Goal: Task Accomplishment & Management: Use online tool/utility

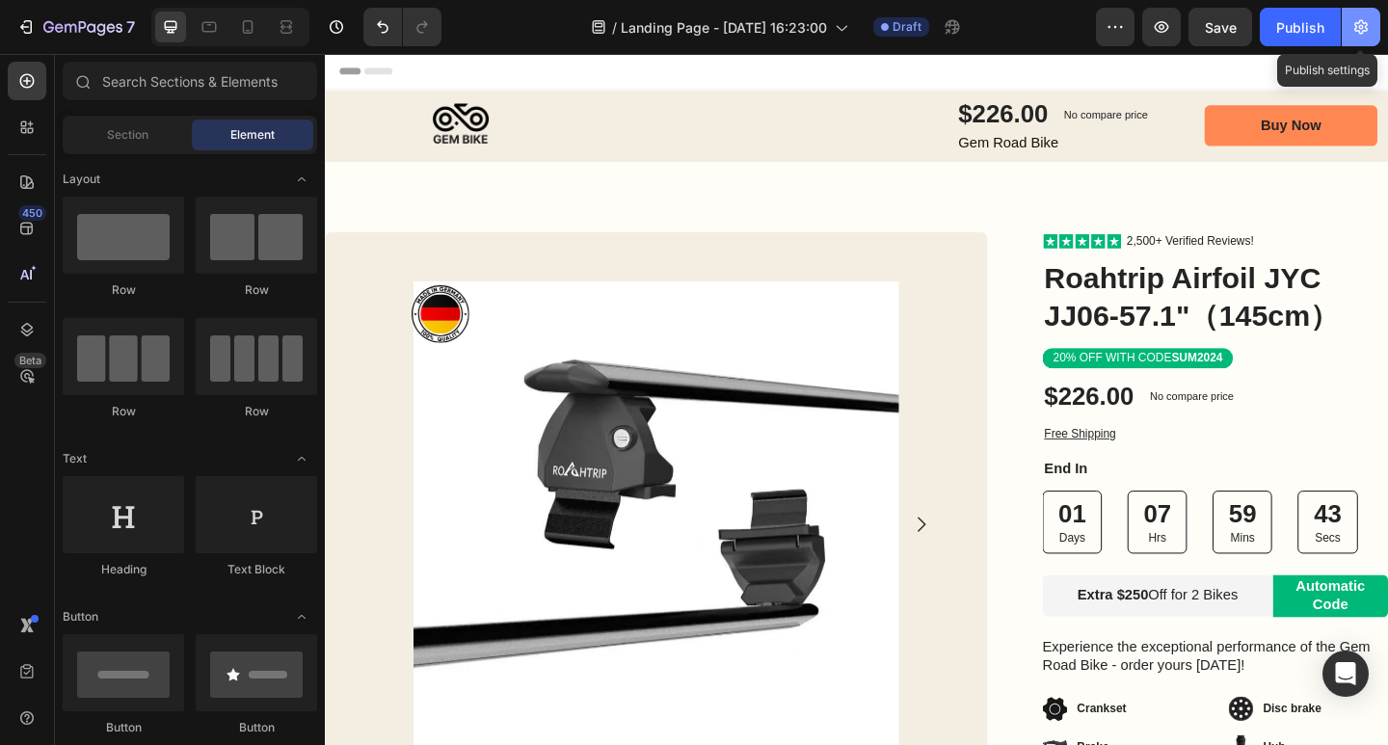
click at [1367, 38] on button "button" at bounding box center [1361, 27] width 39 height 39
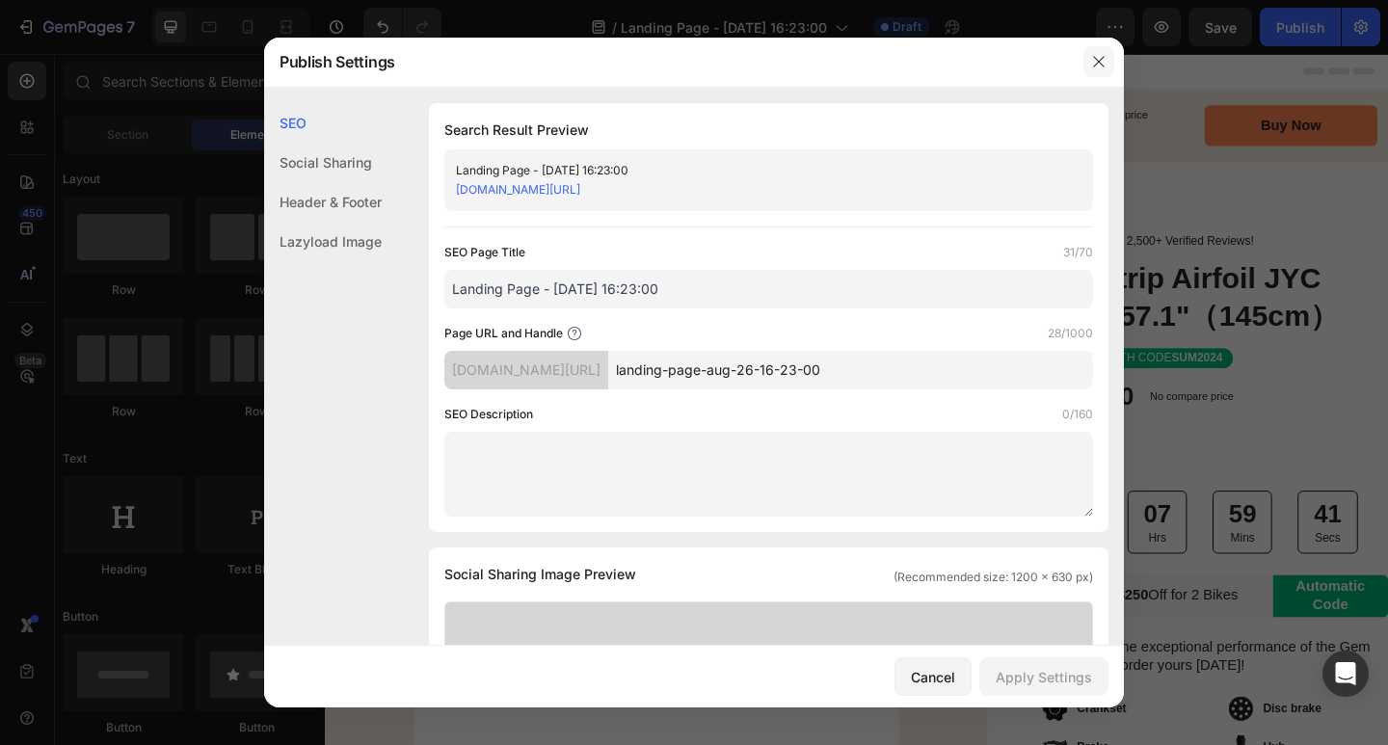
click at [1100, 61] on icon "button" at bounding box center [1098, 61] width 11 height 11
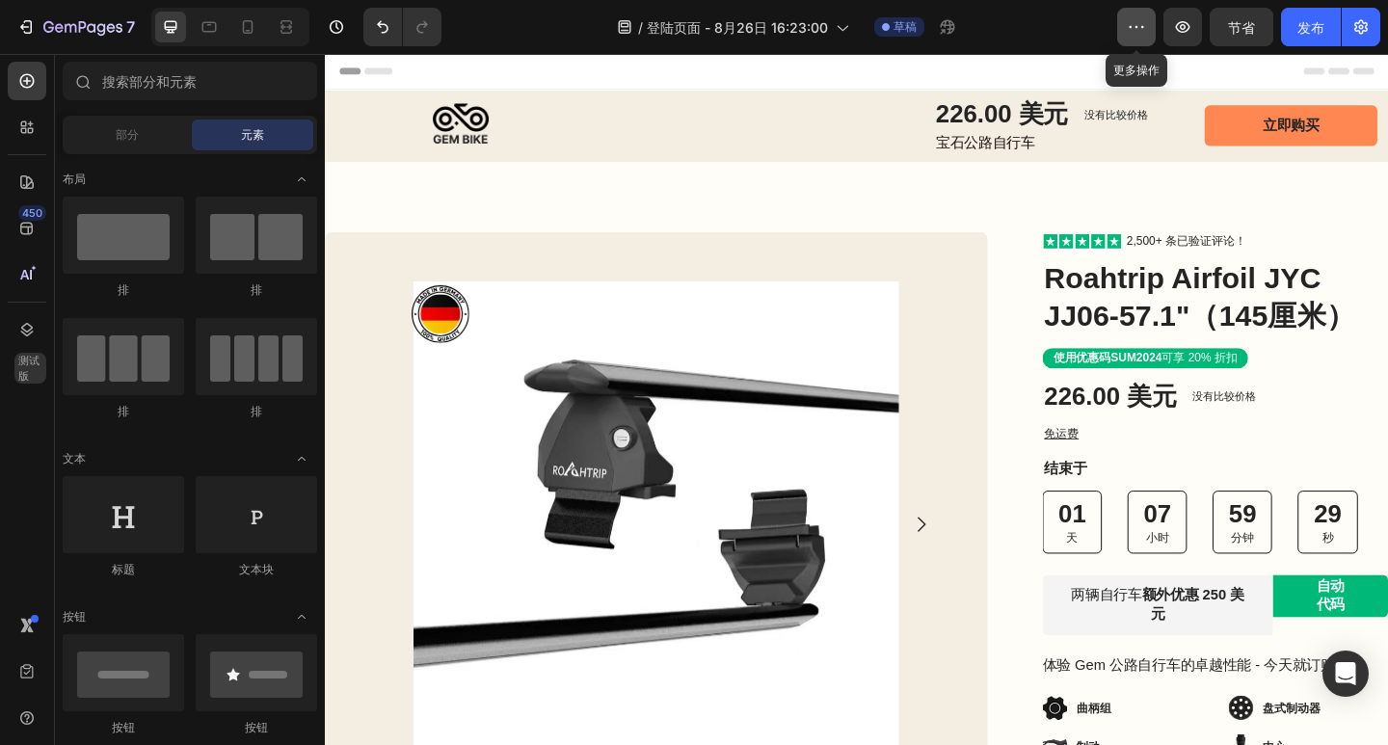
click at [1140, 24] on icon "button" at bounding box center [1136, 26] width 19 height 19
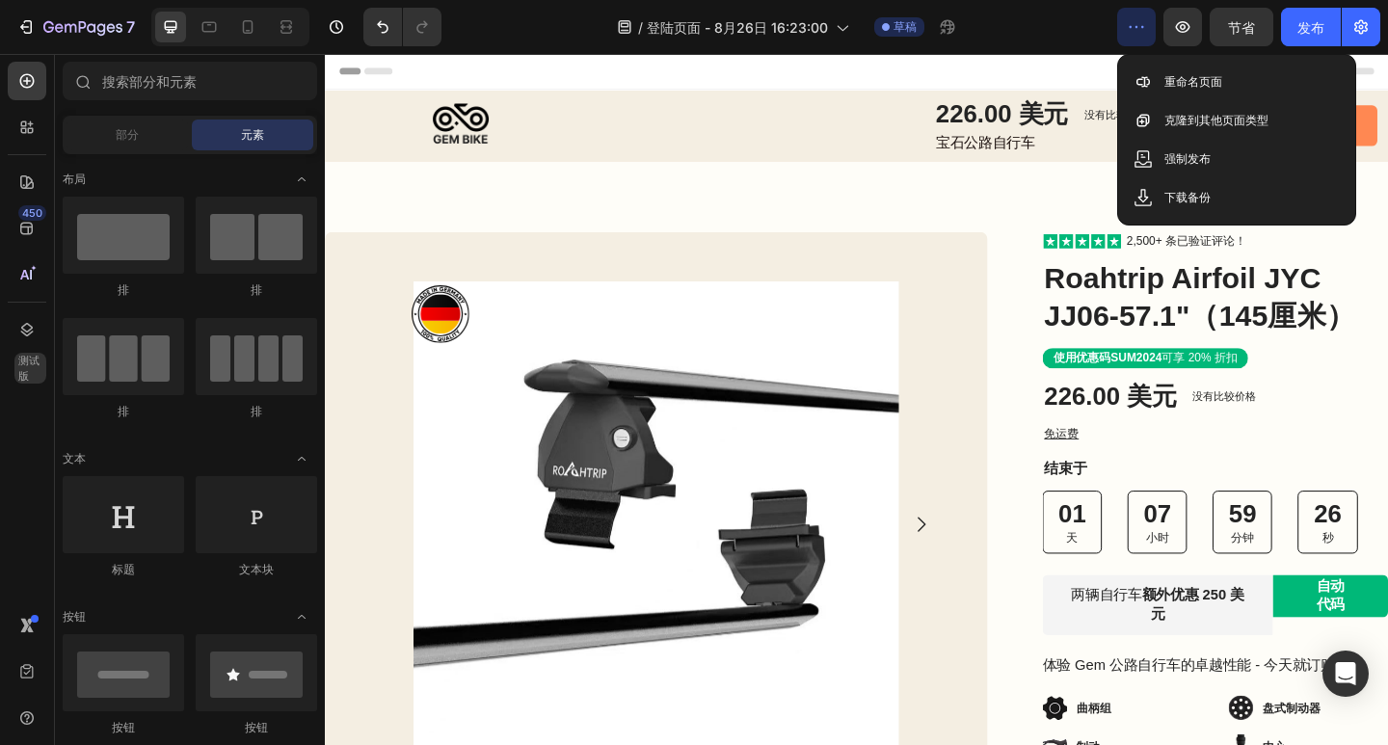
click at [1140, 24] on icon "button" at bounding box center [1136, 26] width 19 height 19
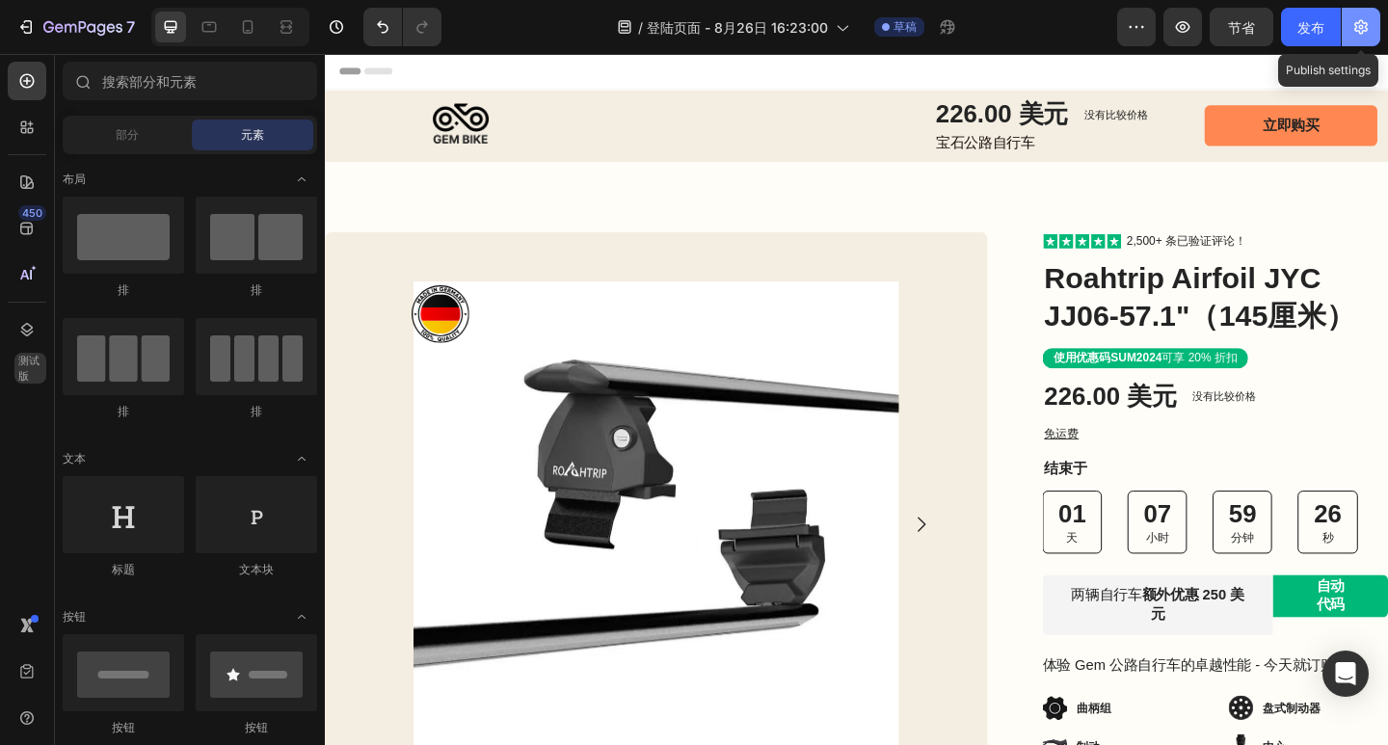
click at [1364, 13] on button "button" at bounding box center [1361, 27] width 39 height 39
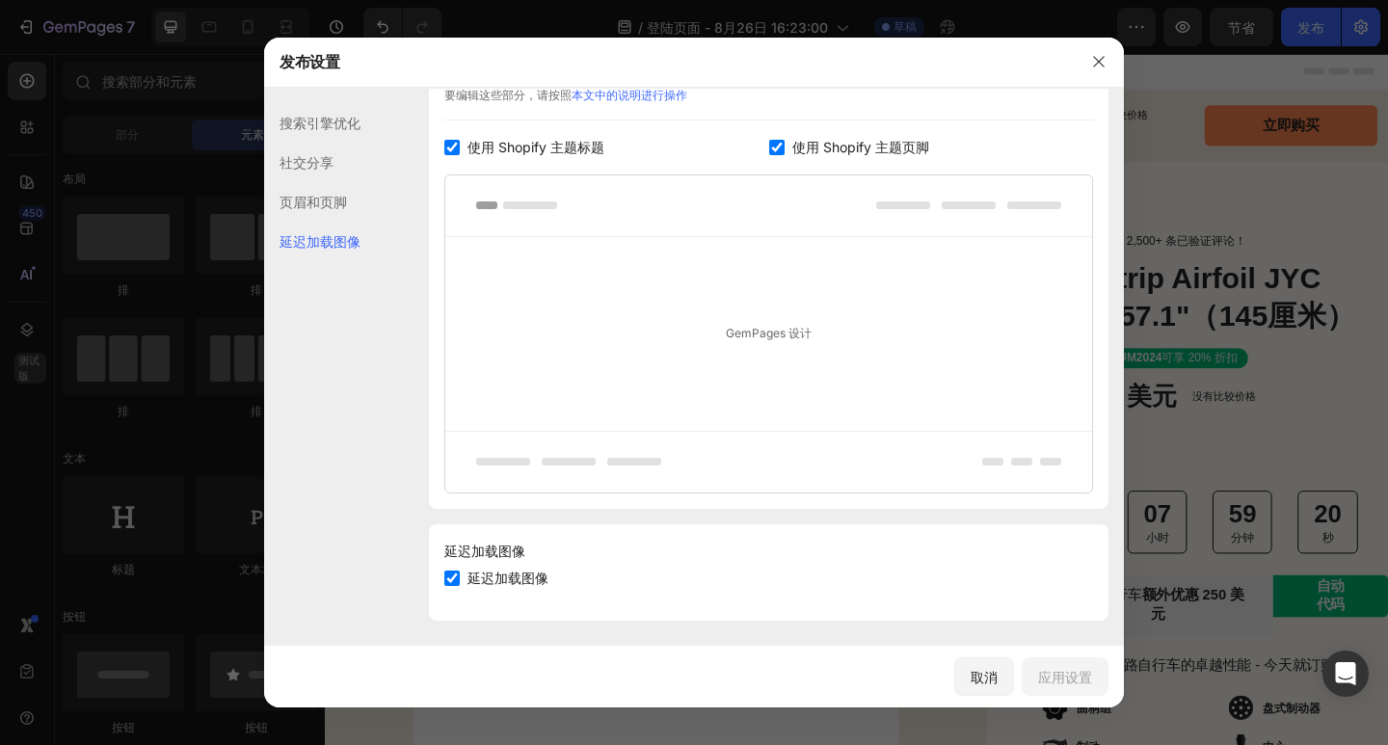
scroll to position [971, 0]
click at [1098, 64] on icon "button" at bounding box center [1098, 61] width 15 height 15
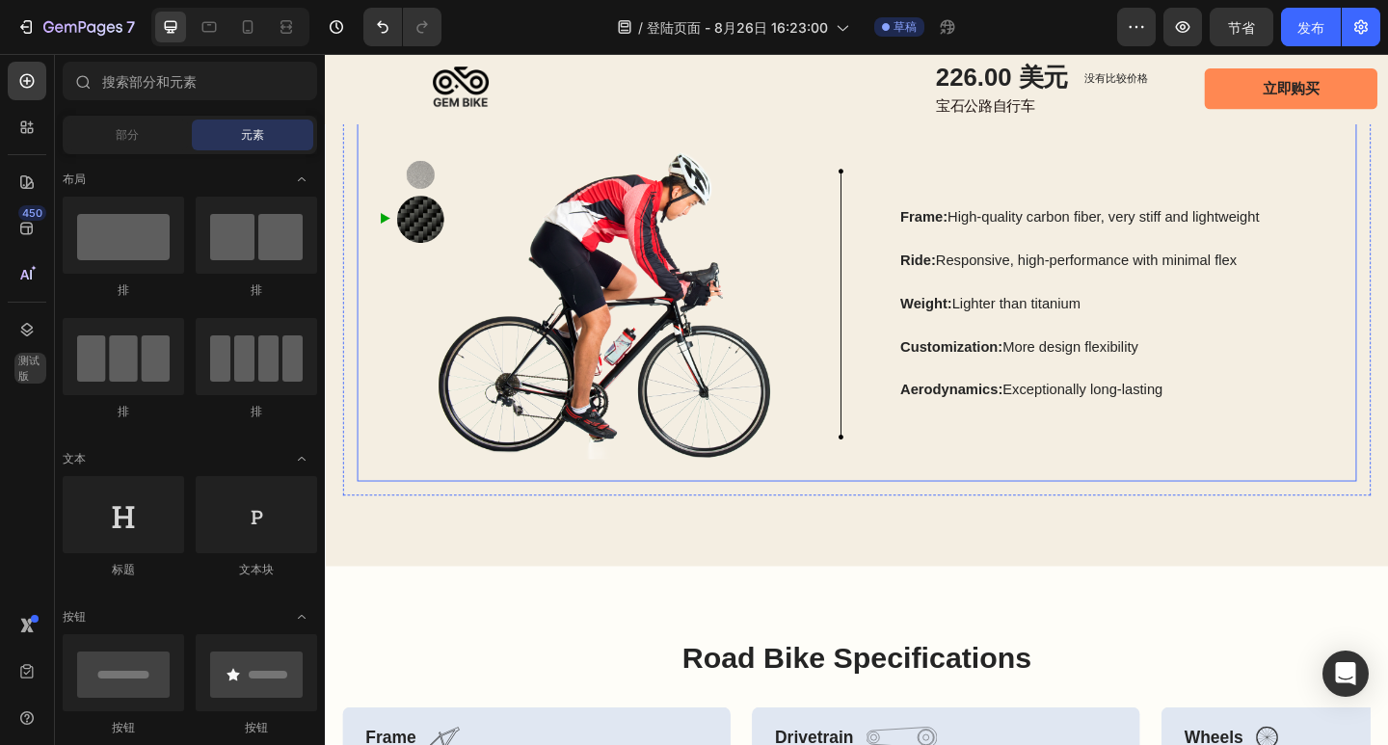
scroll to position [2892, 0]
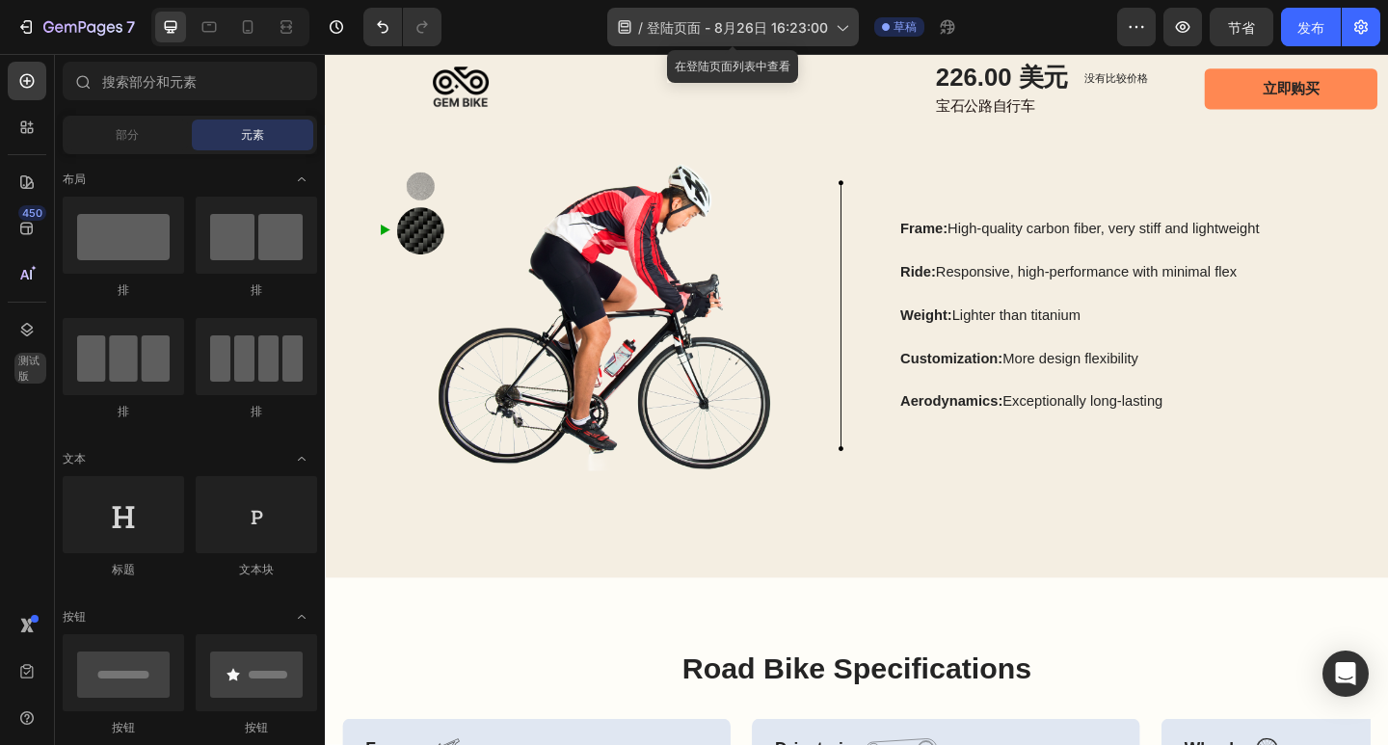
click at [809, 21] on font "登陆页面 - 8月26日 16:23:00" at bounding box center [737, 27] width 181 height 16
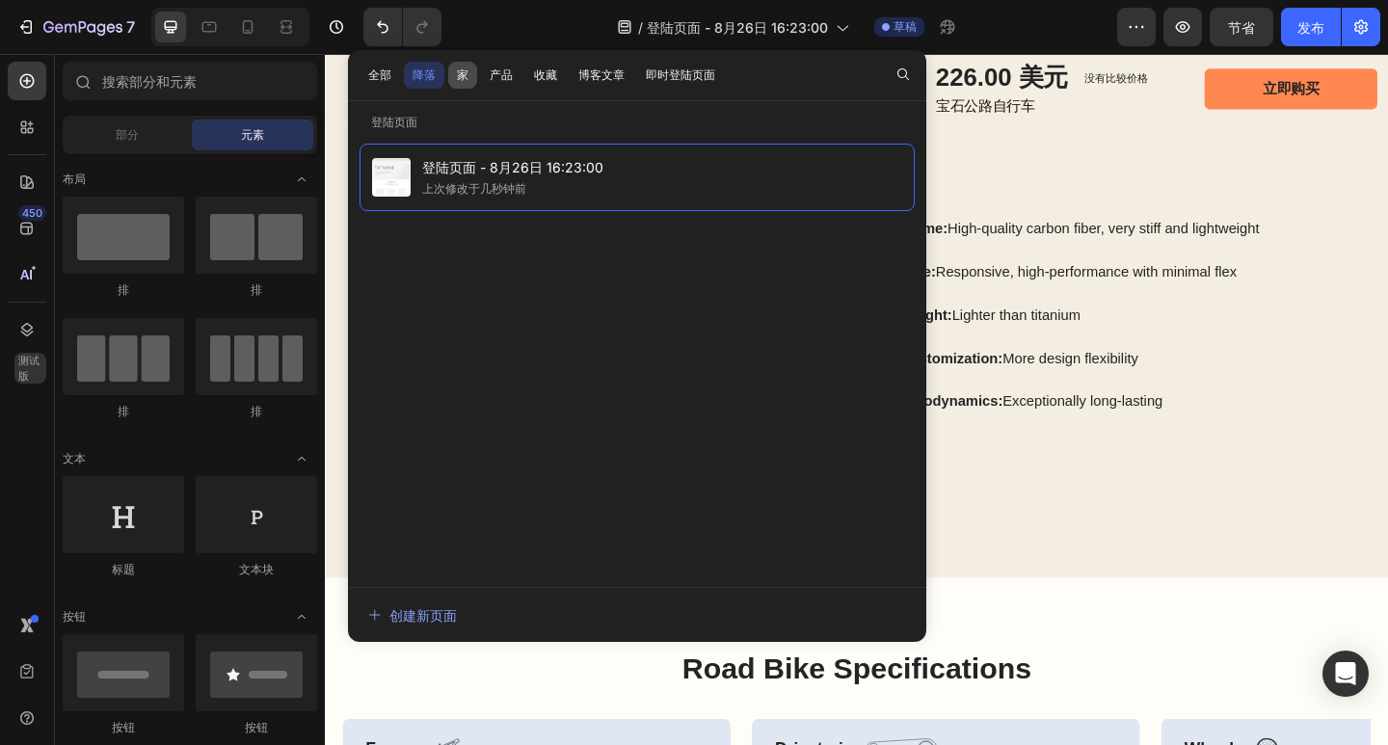
click at [467, 70] on font "家" at bounding box center [463, 74] width 12 height 14
click at [430, 73] on font "降落" at bounding box center [424, 74] width 23 height 14
click at [790, 15] on div "/ 登陆页面 - 8月26日 16:23:00" at bounding box center [733, 27] width 252 height 39
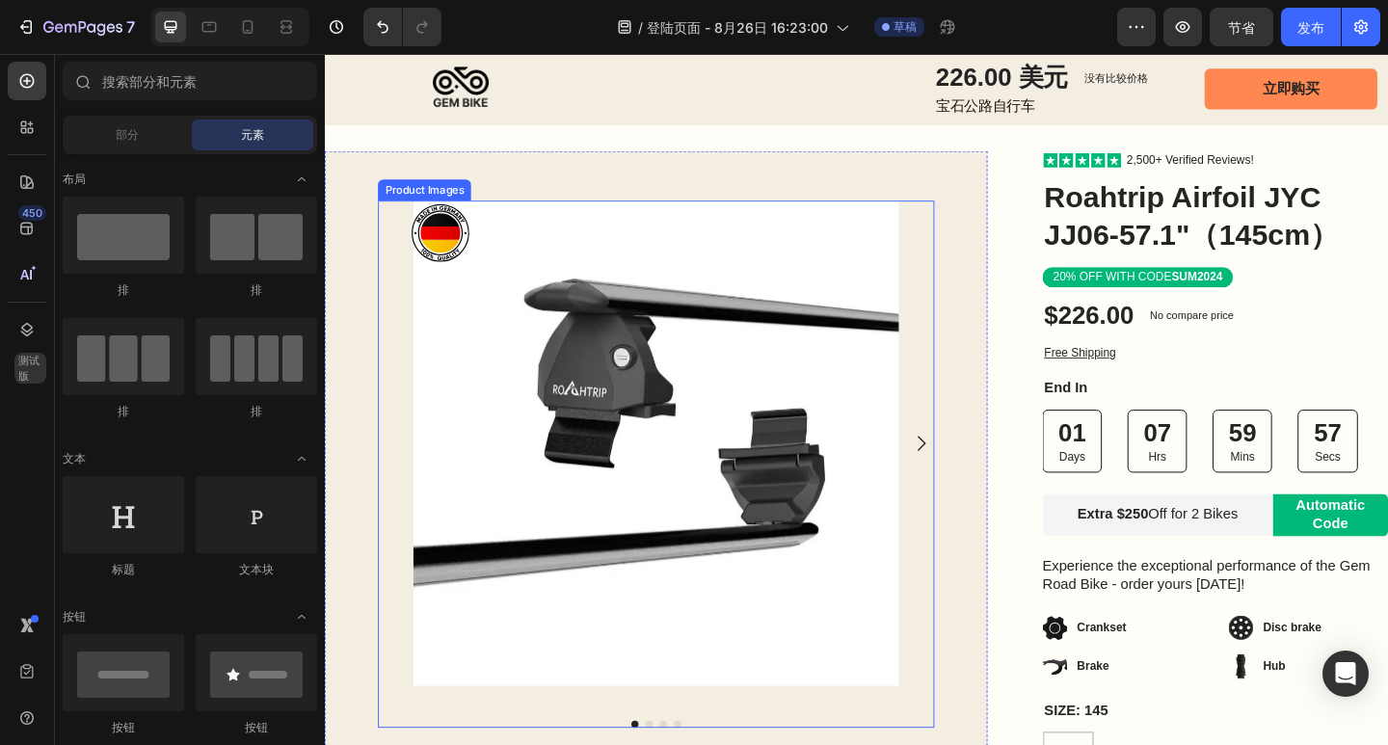
scroll to position [96, 0]
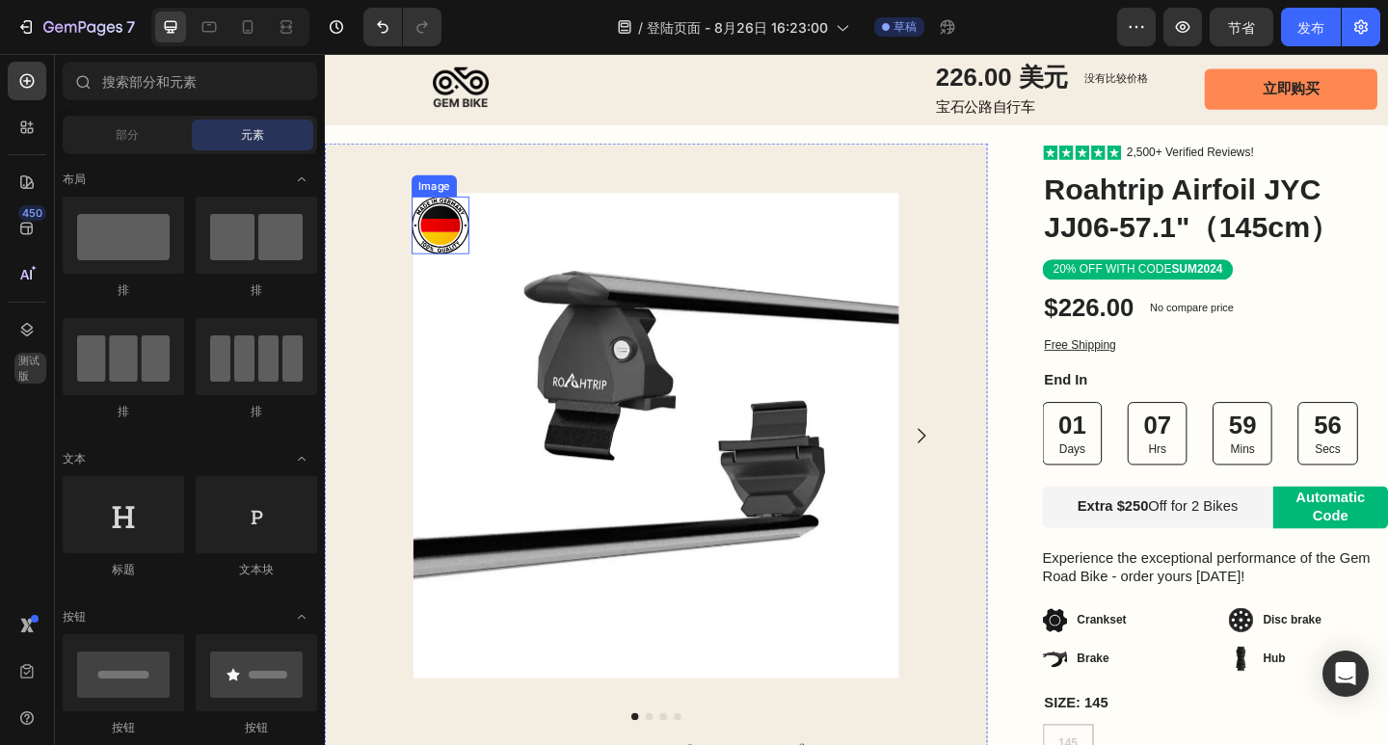
click at [461, 244] on img at bounding box center [450, 240] width 63 height 63
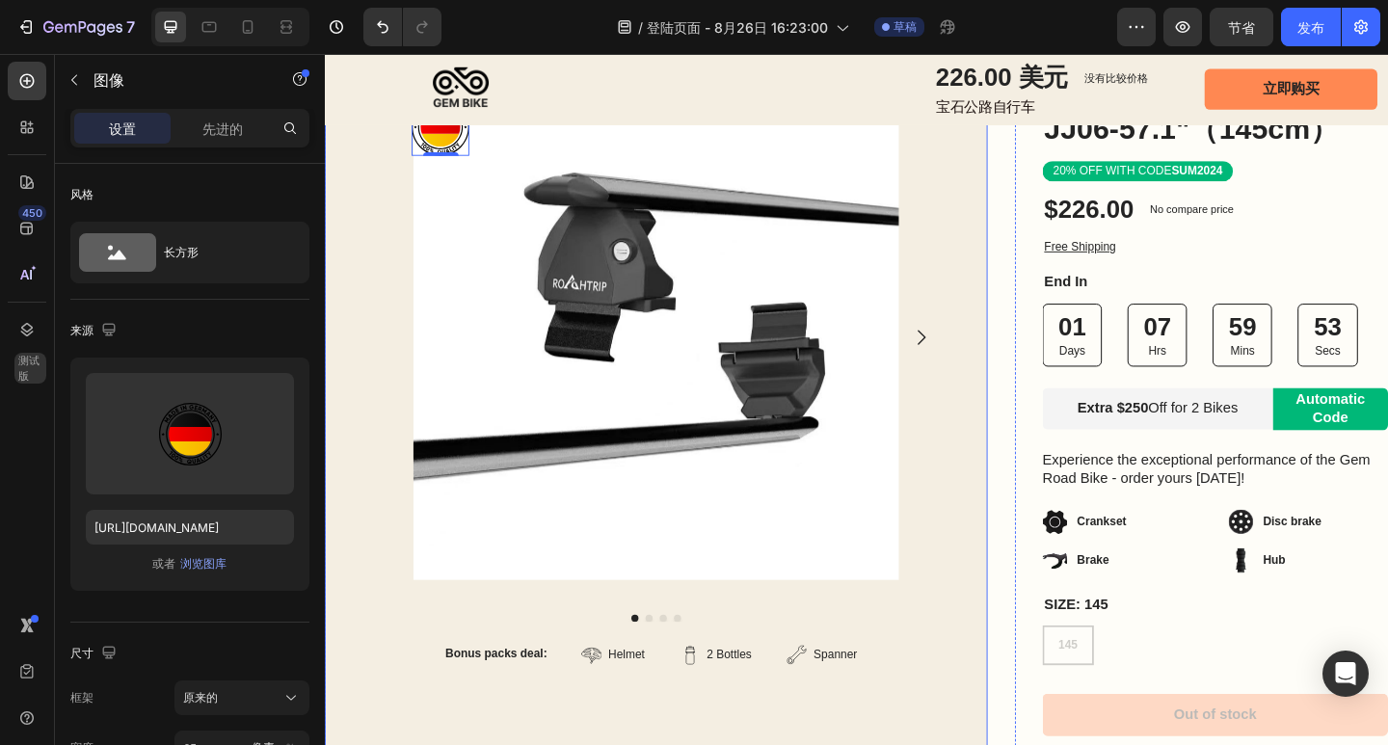
scroll to position [289, 0]
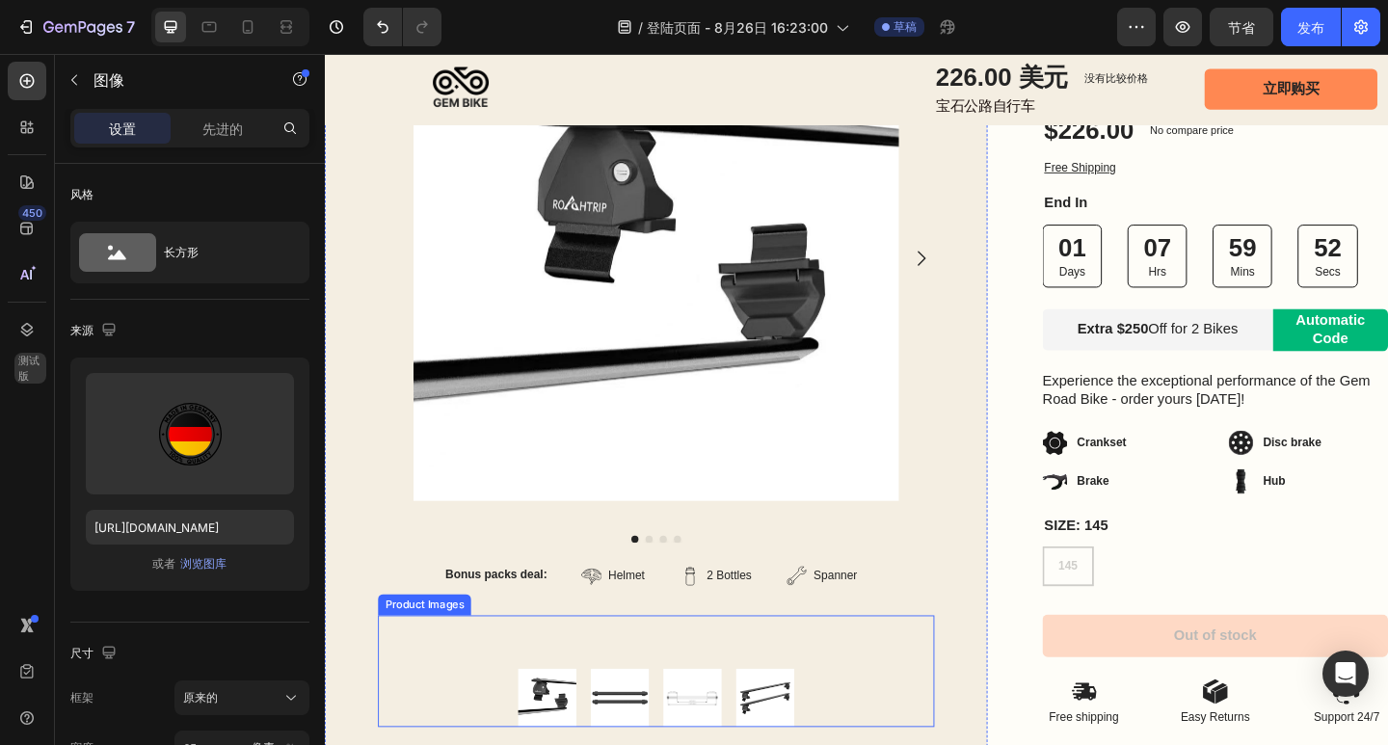
click at [661, 735] on img at bounding box center [646, 755] width 64 height 64
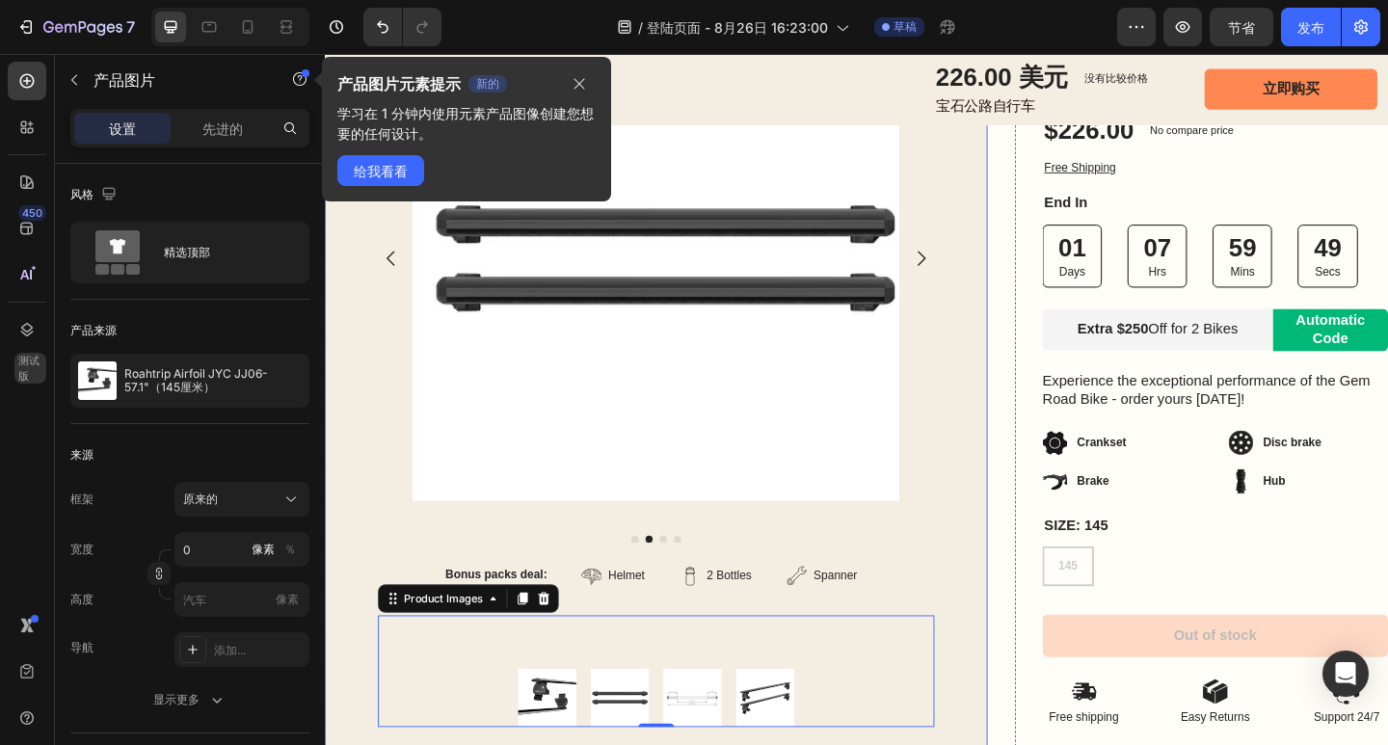
scroll to position [0, 0]
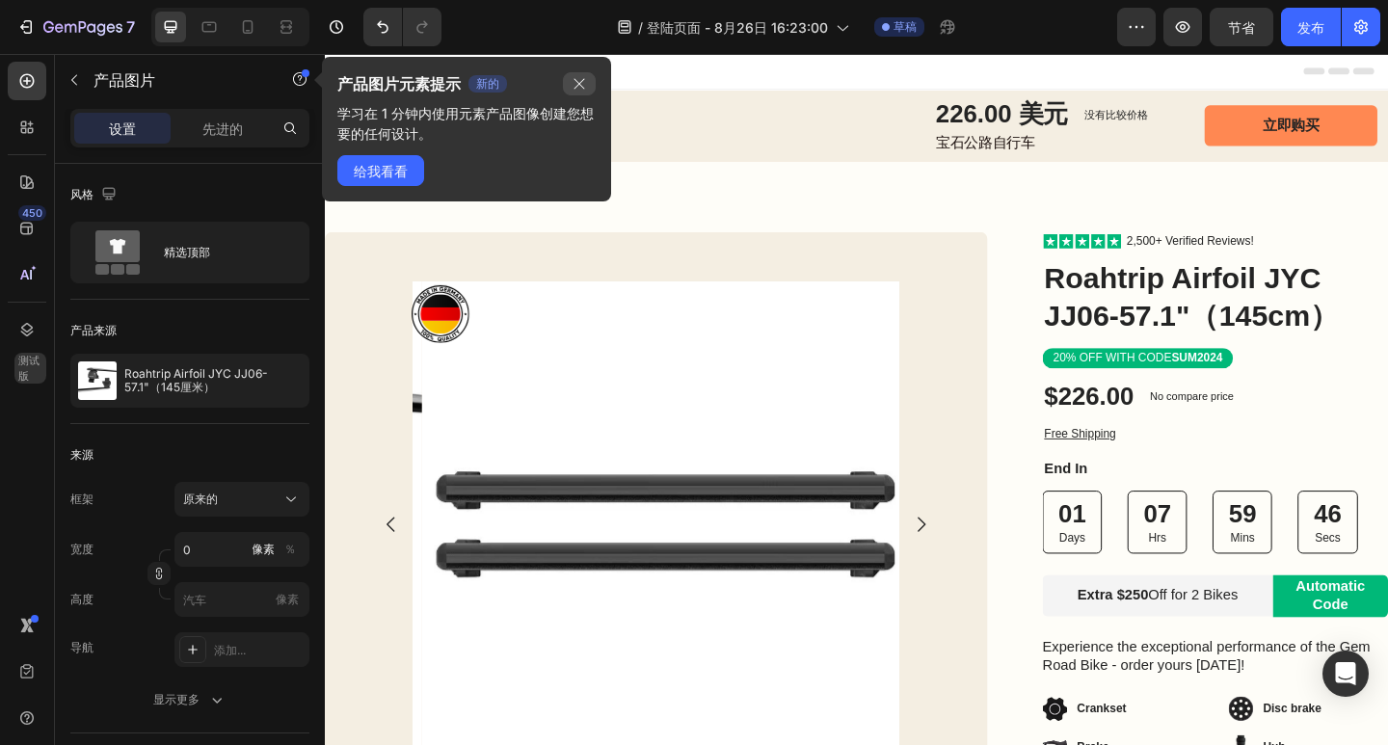
click at [580, 78] on icon "button" at bounding box center [579, 83] width 15 height 15
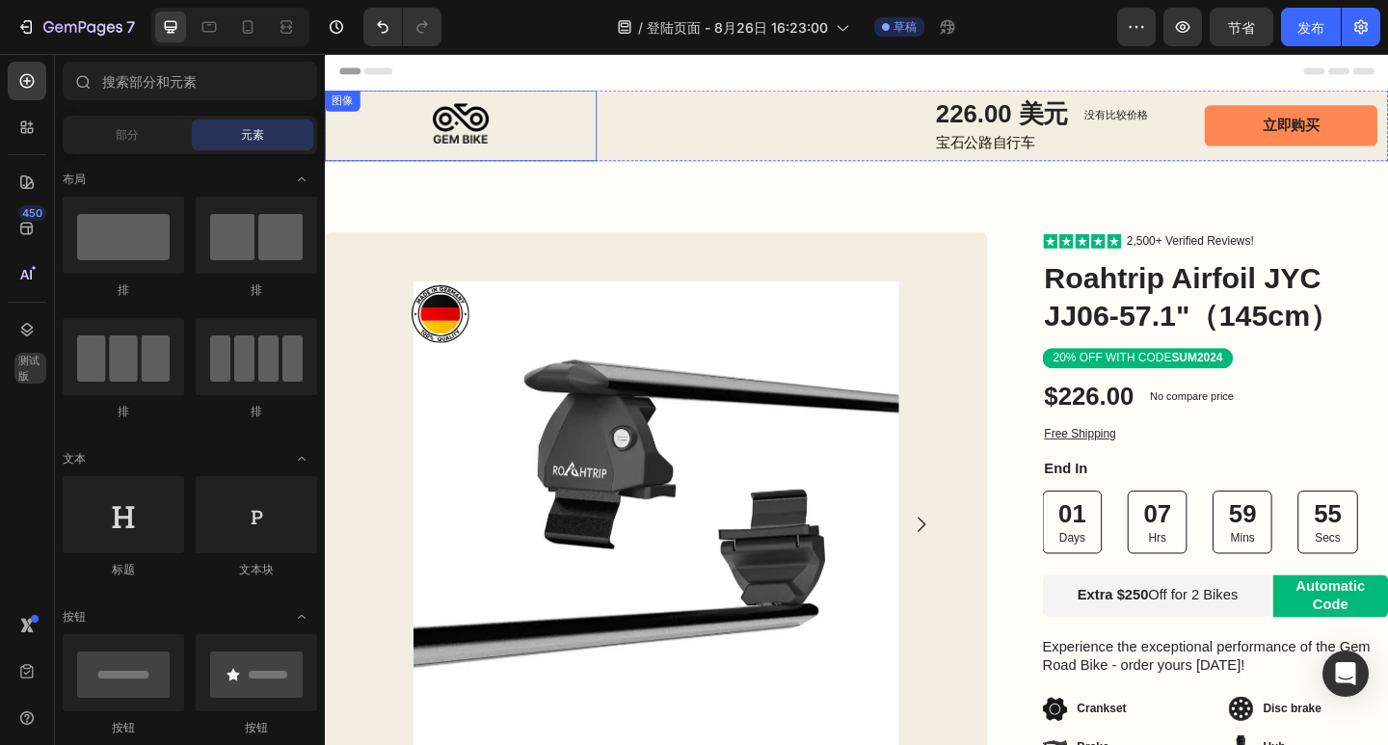
click at [800, 128] on div "226.00 美元 产品价格 产品价格 没有比较价格 产品价格 排 宝石公路自行车 文本块 立即购买 按钮 产品" at bounding box center [1054, 131] width 853 height 70
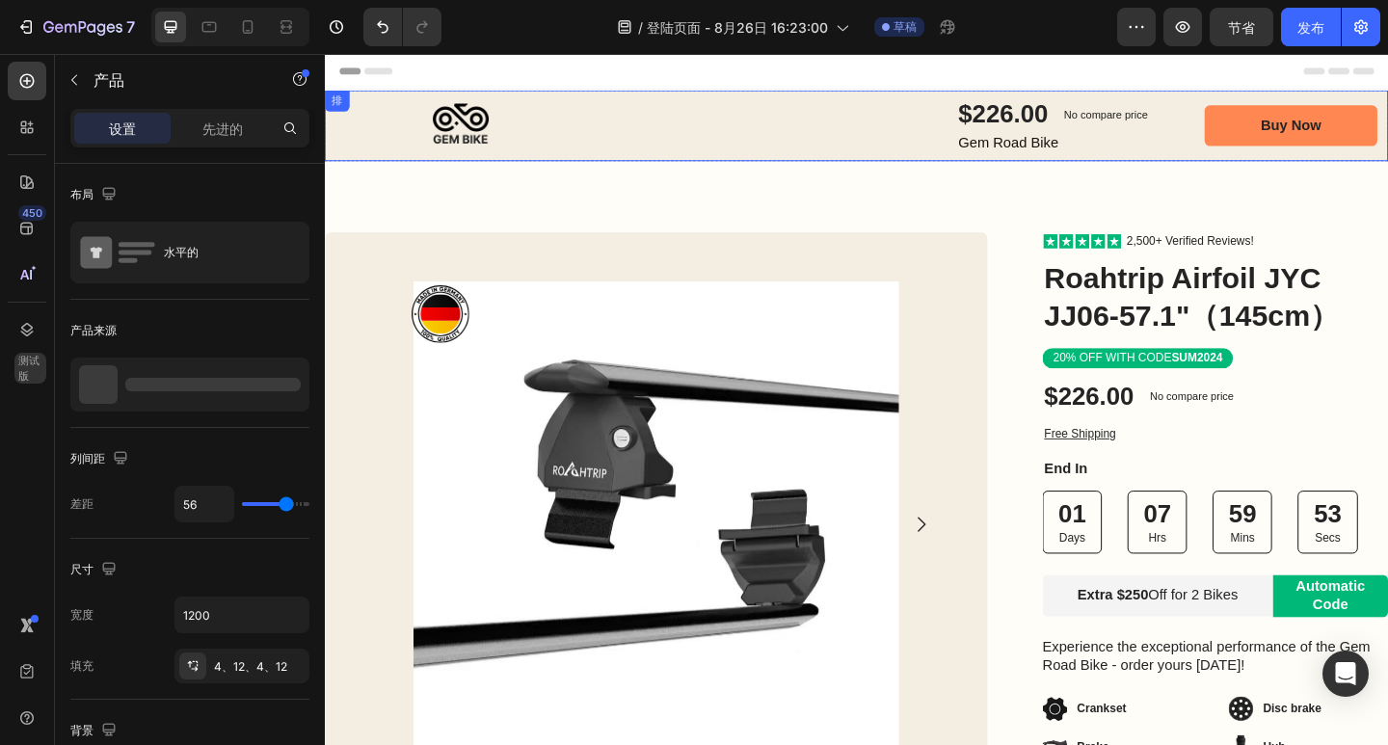
click at [625, 112] on div "图像 $226.00 Product Price Product Price No compare price Product Price Row Gem R…" at bounding box center [903, 131] width 1157 height 77
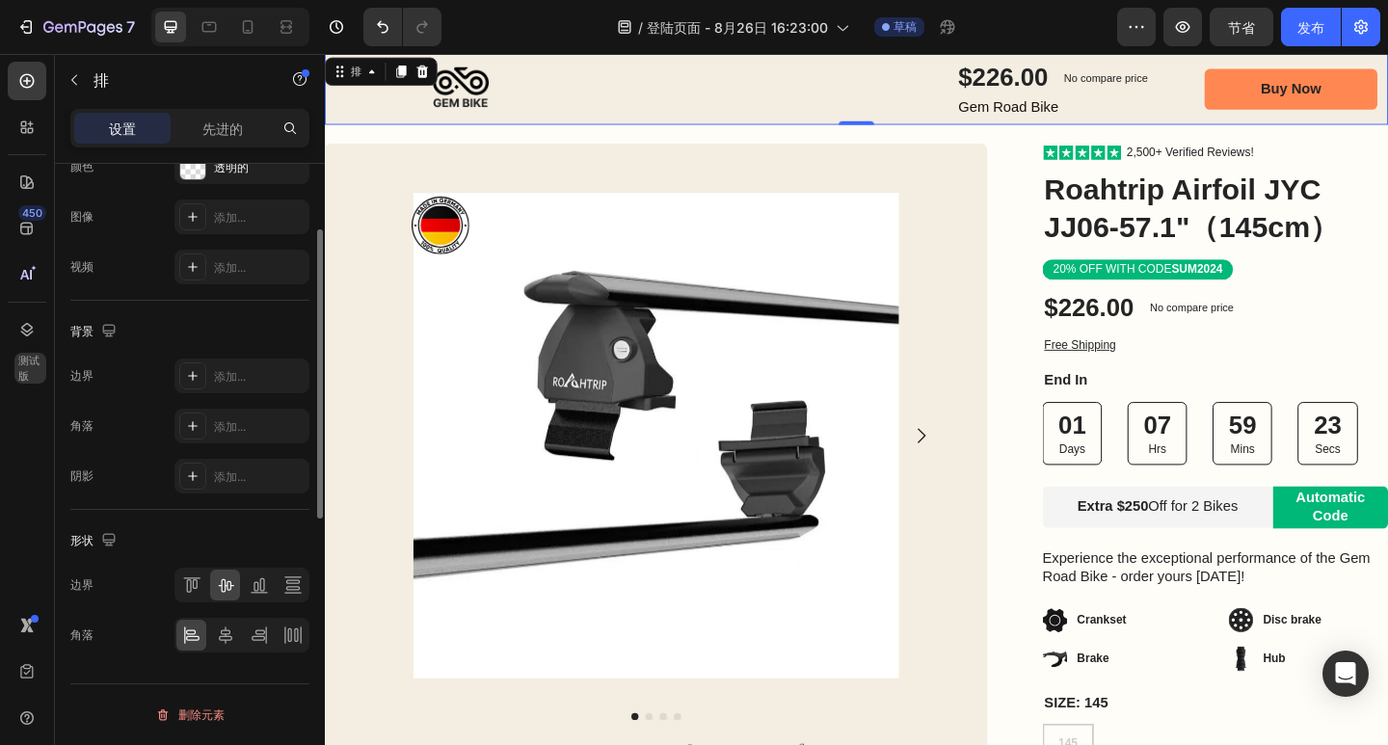
scroll to position [567, 0]
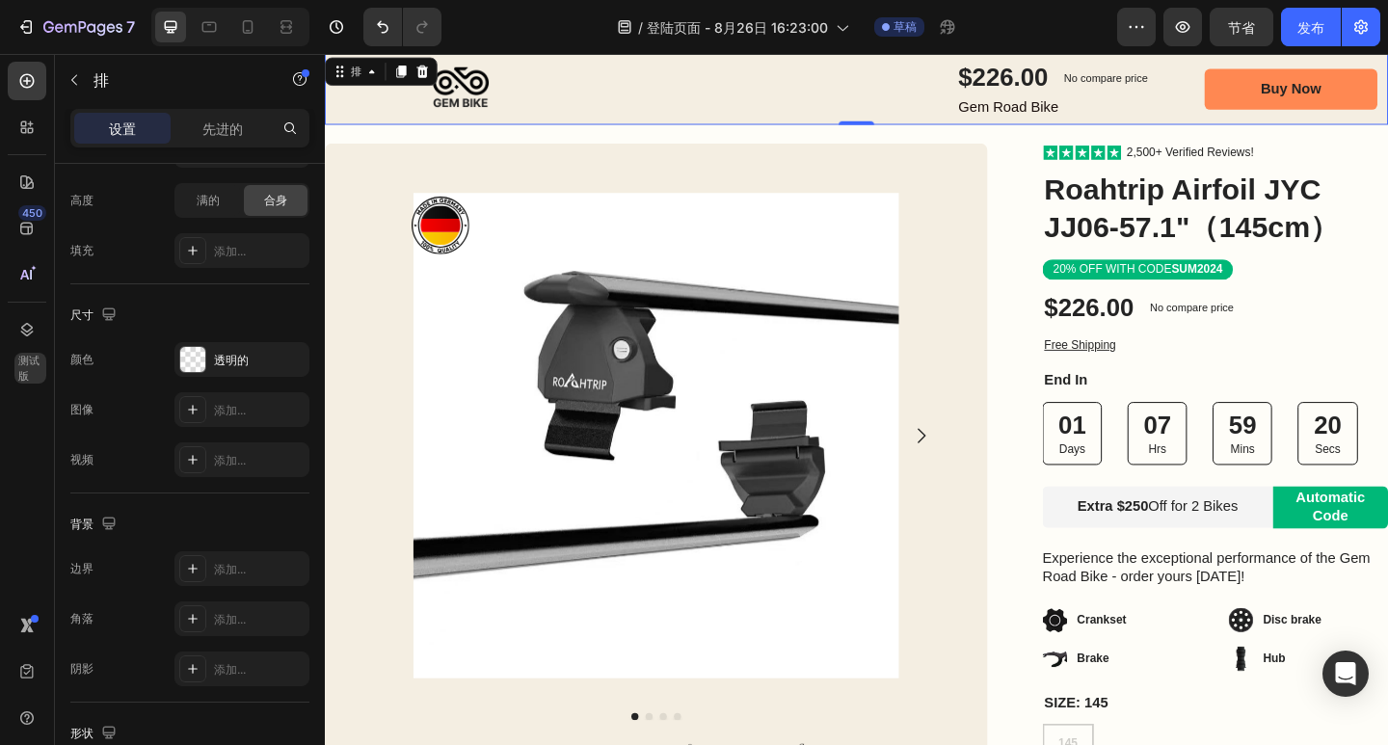
click at [625, 127] on div "图像 $226.00 Product Price Product Price No compare price Product Price Row Gem R…" at bounding box center [903, 92] width 1157 height 77
click at [242, 355] on font "透明的" at bounding box center [231, 360] width 35 height 14
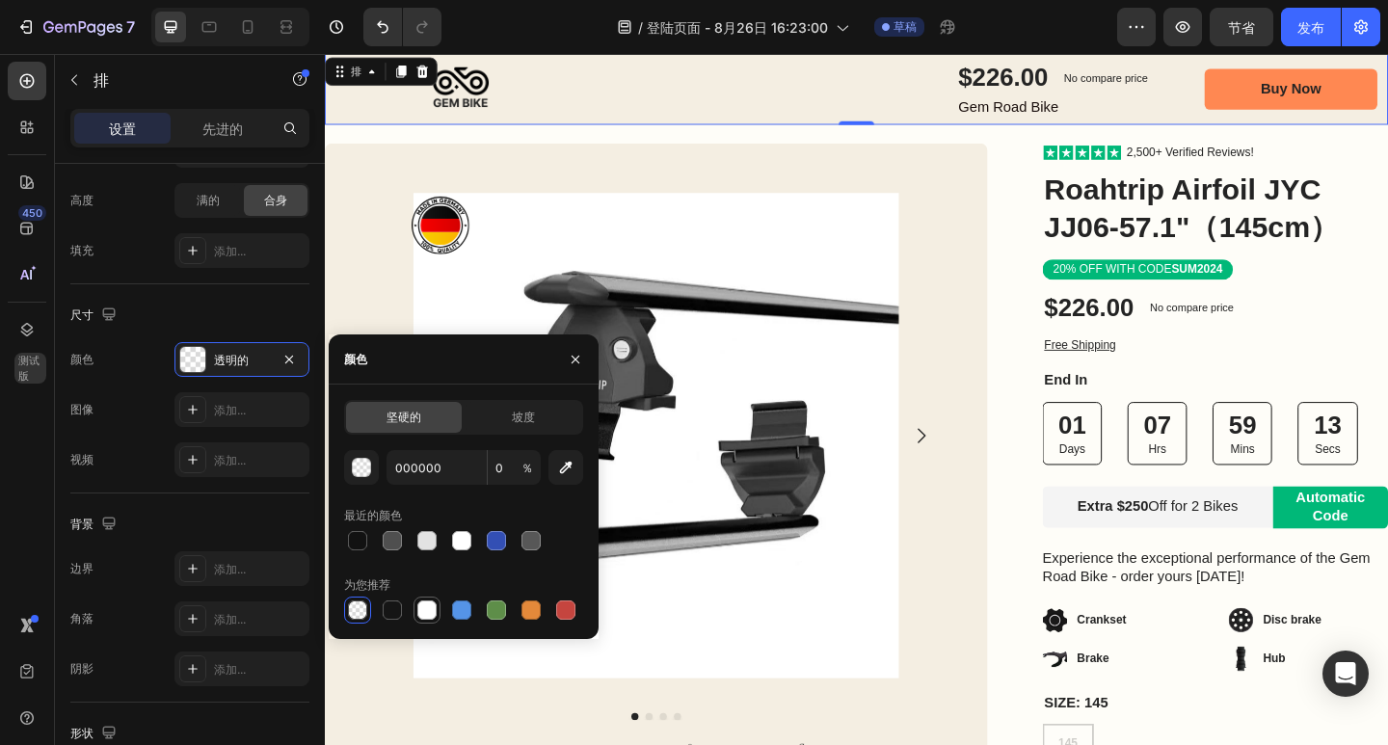
click at [426, 605] on div at bounding box center [426, 610] width 19 height 19
type input "FFFFFF"
type input "100"
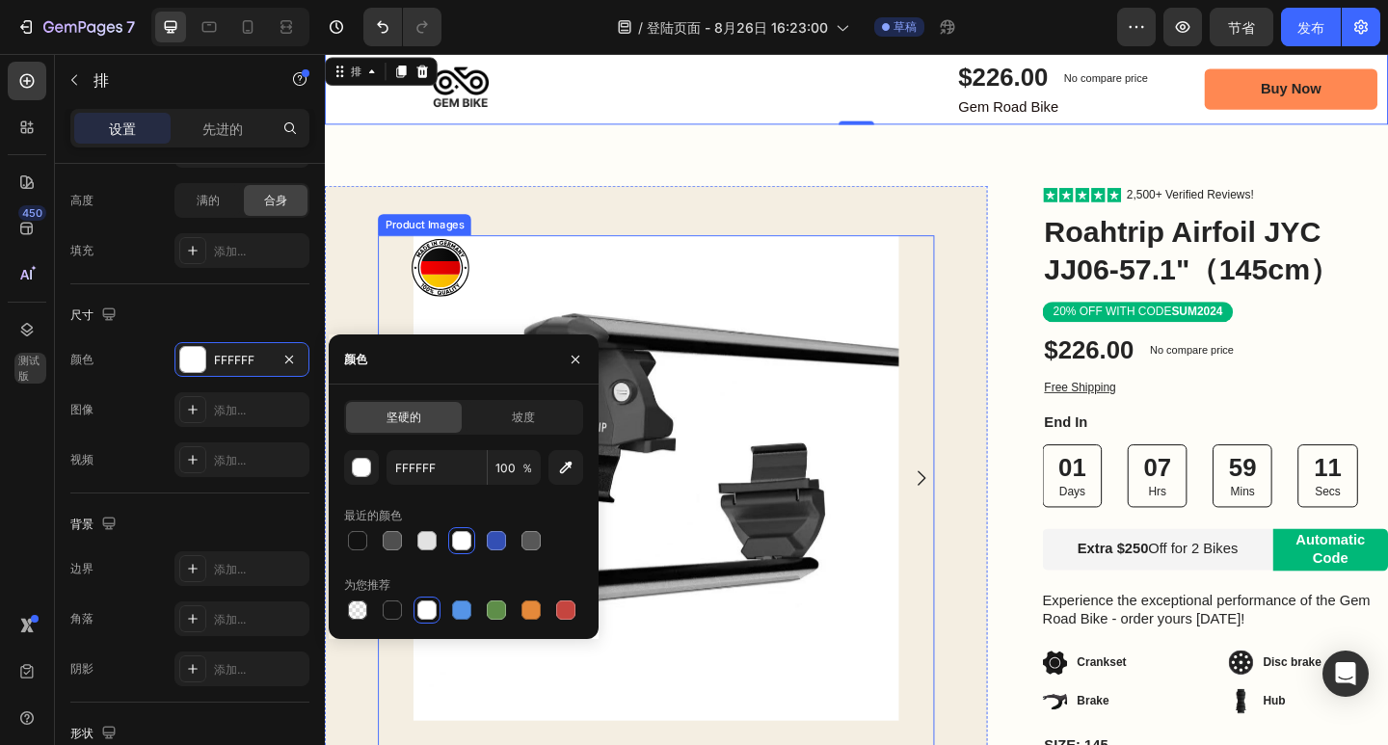
scroll to position [0, 0]
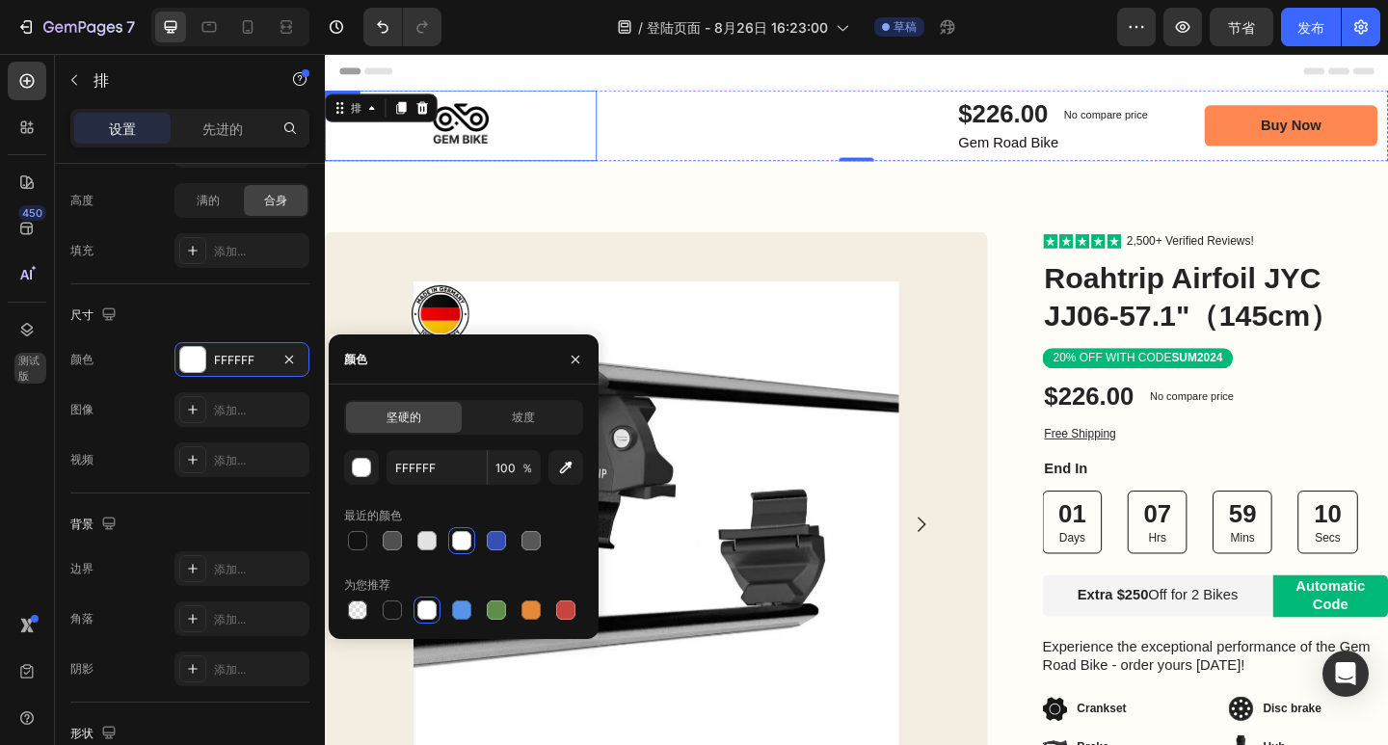
click at [474, 132] on img at bounding box center [473, 131] width 296 height 77
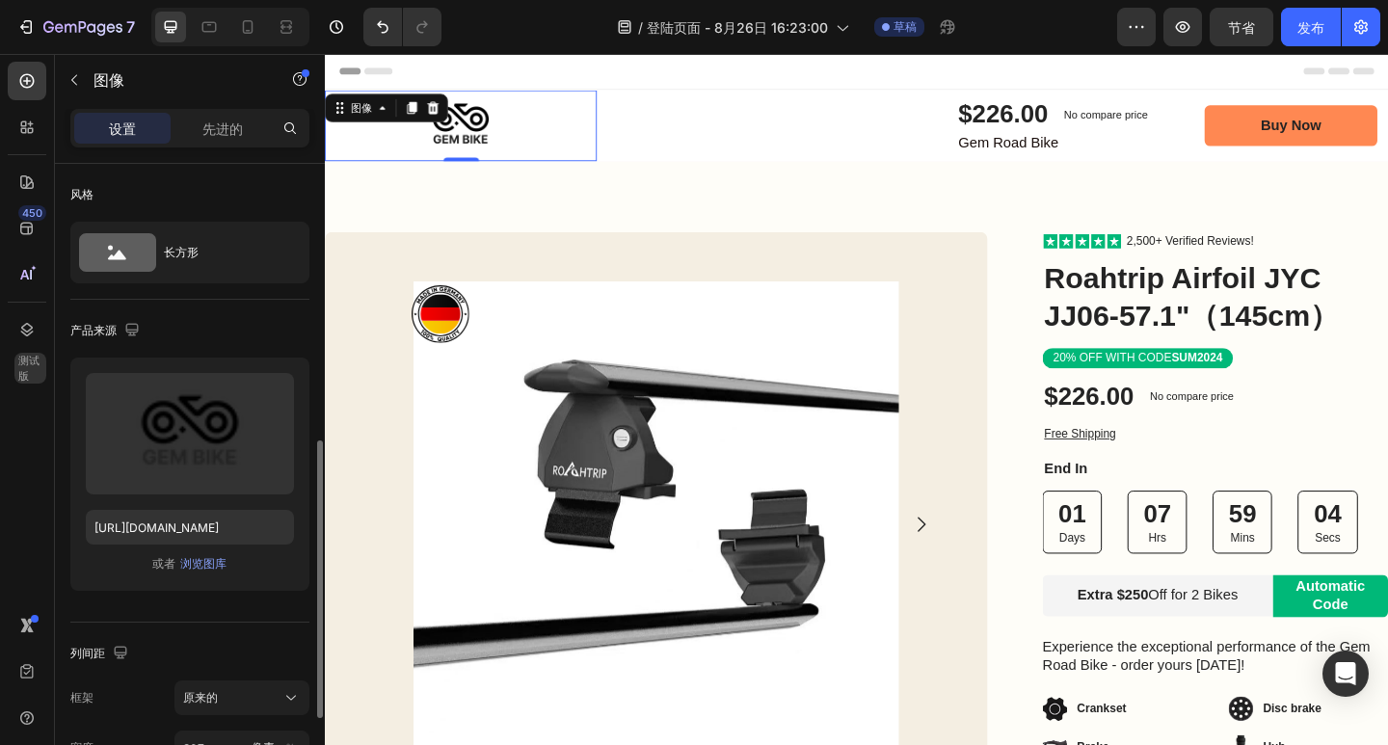
scroll to position [193, 0]
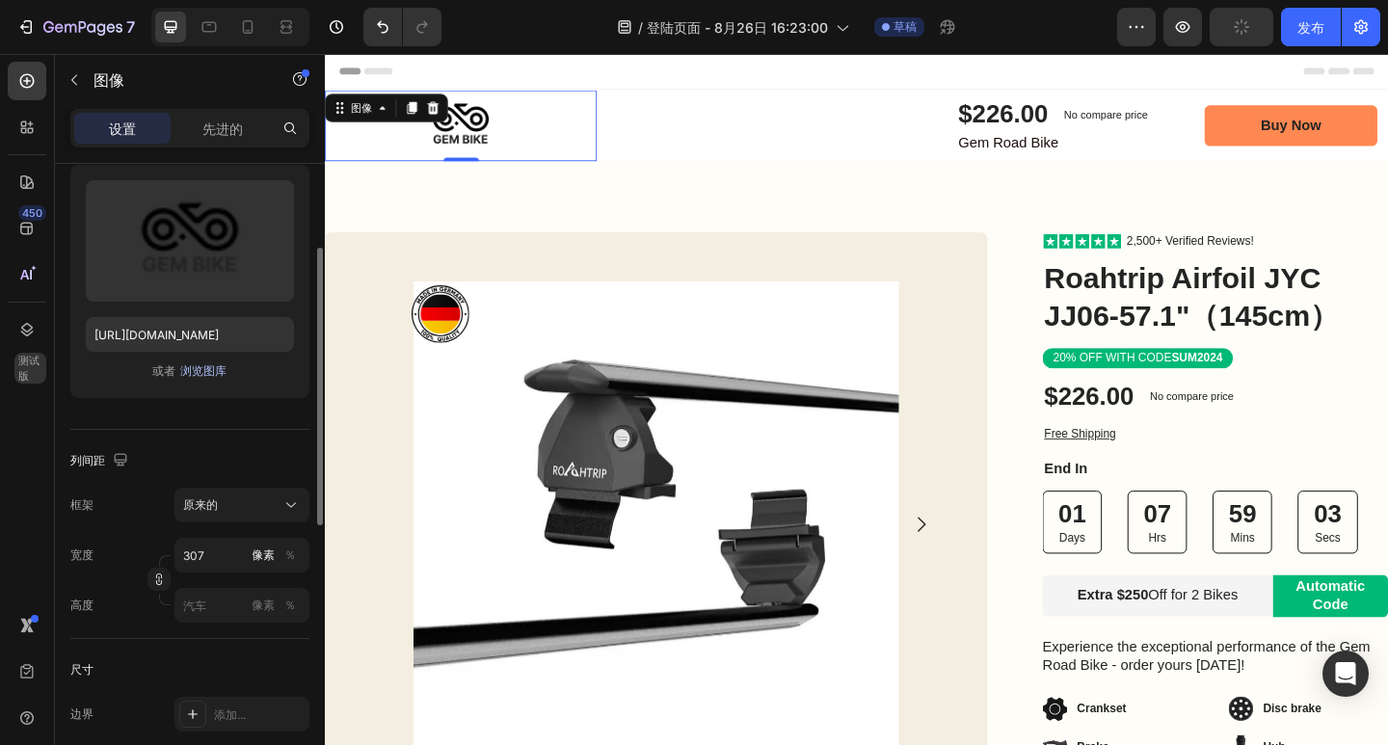
click at [206, 374] on font "浏览图库" at bounding box center [203, 370] width 46 height 14
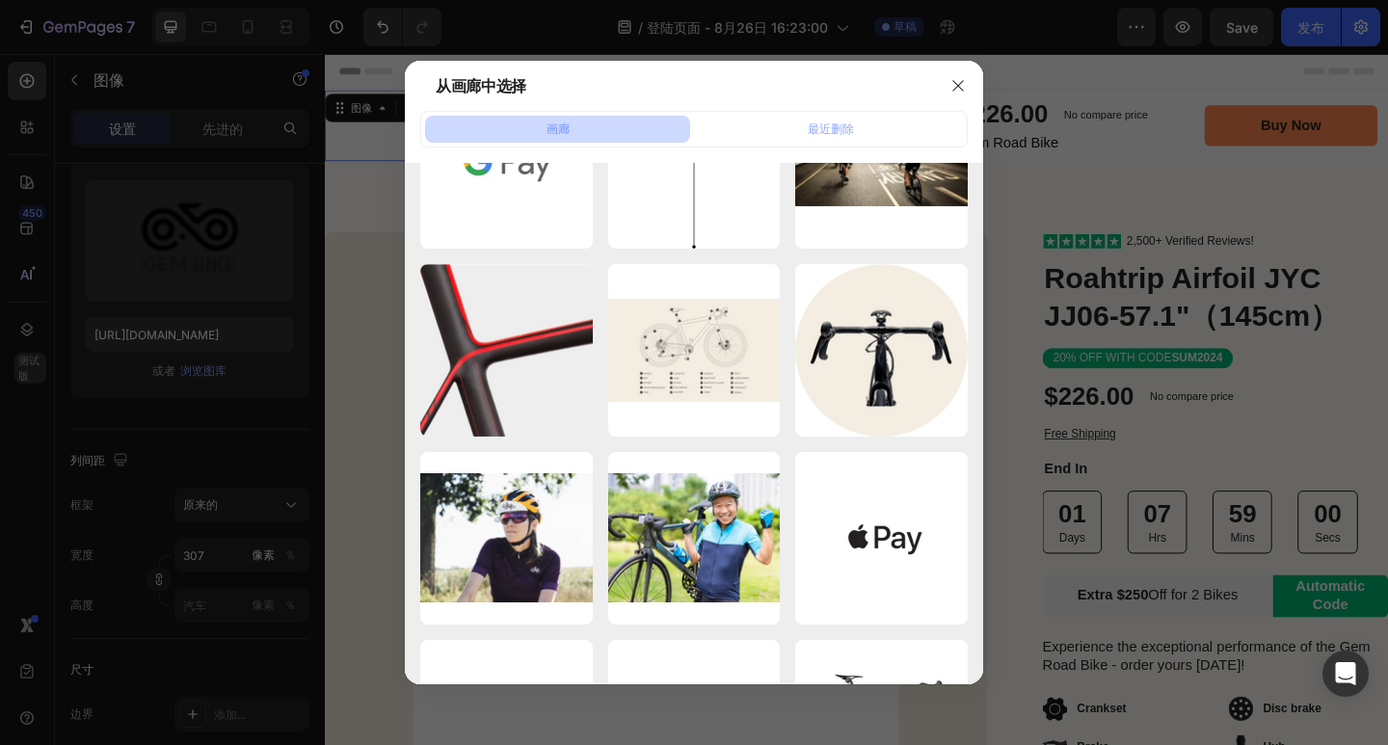
scroll to position [0, 0]
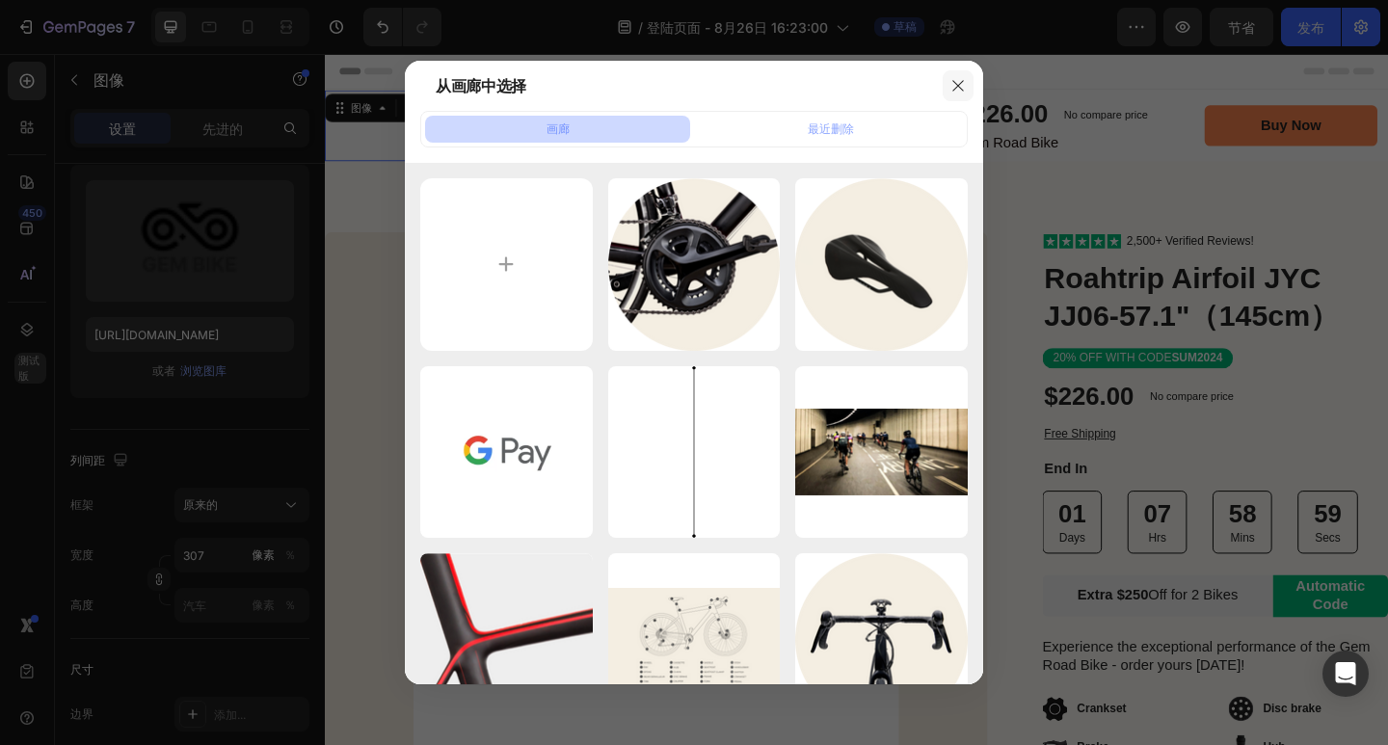
click at [944, 81] on button "button" at bounding box center [958, 85] width 31 height 31
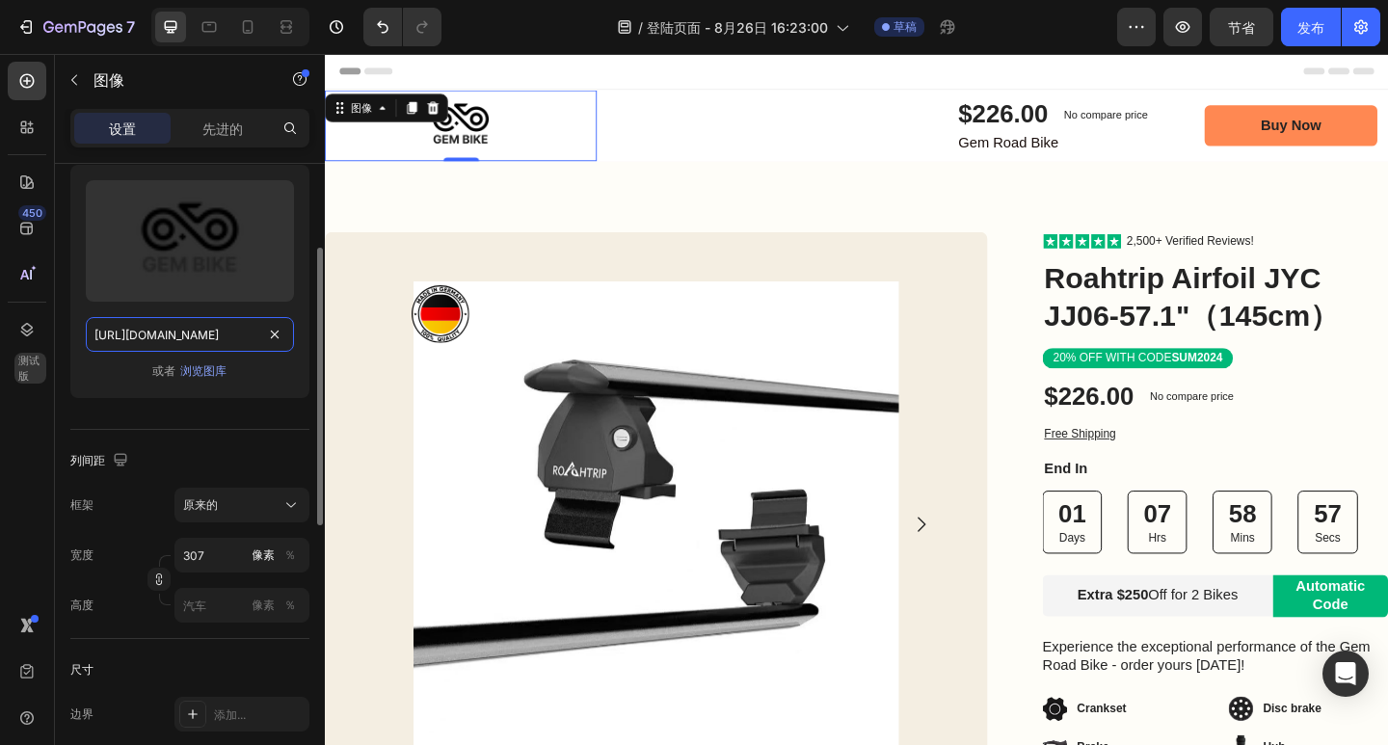
click at [205, 333] on input "[URL][DOMAIN_NAME]" at bounding box center [190, 334] width 208 height 35
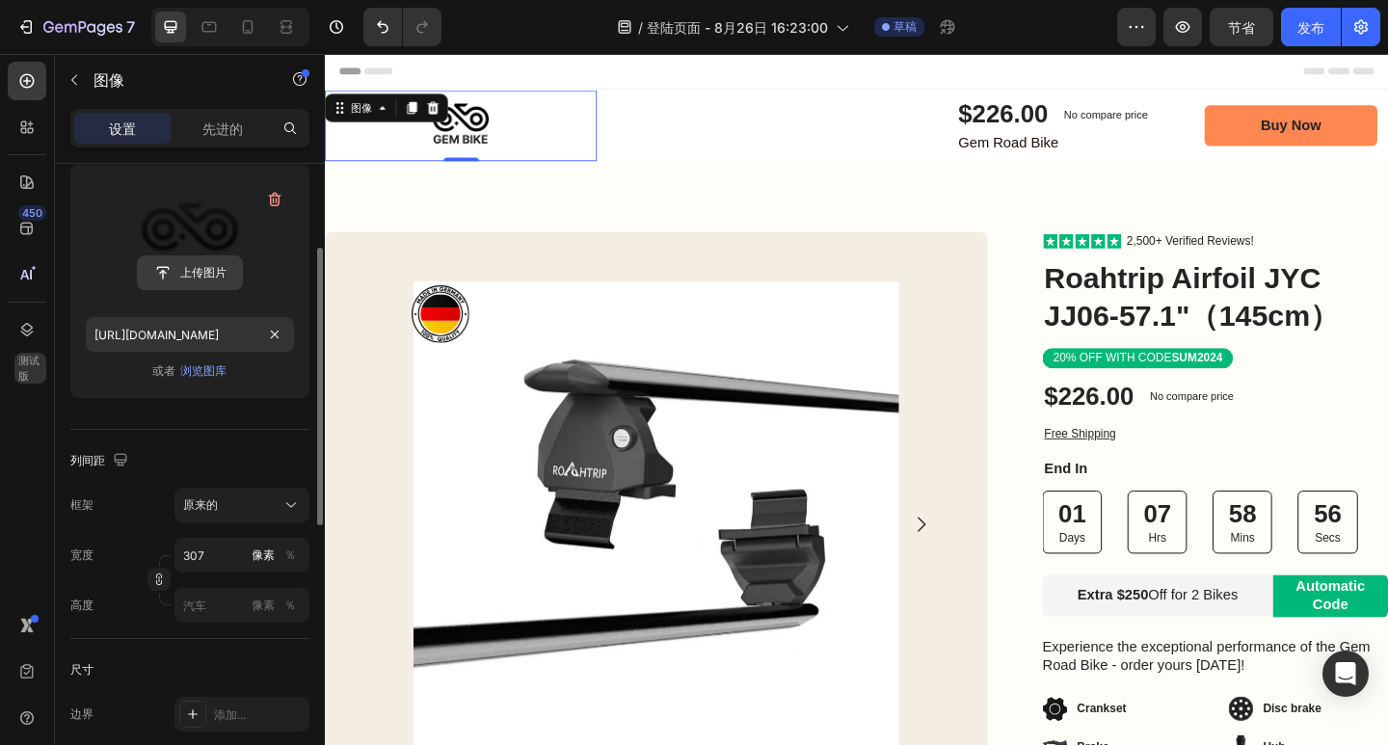
click at [203, 274] on input "file" at bounding box center [190, 272] width 104 height 33
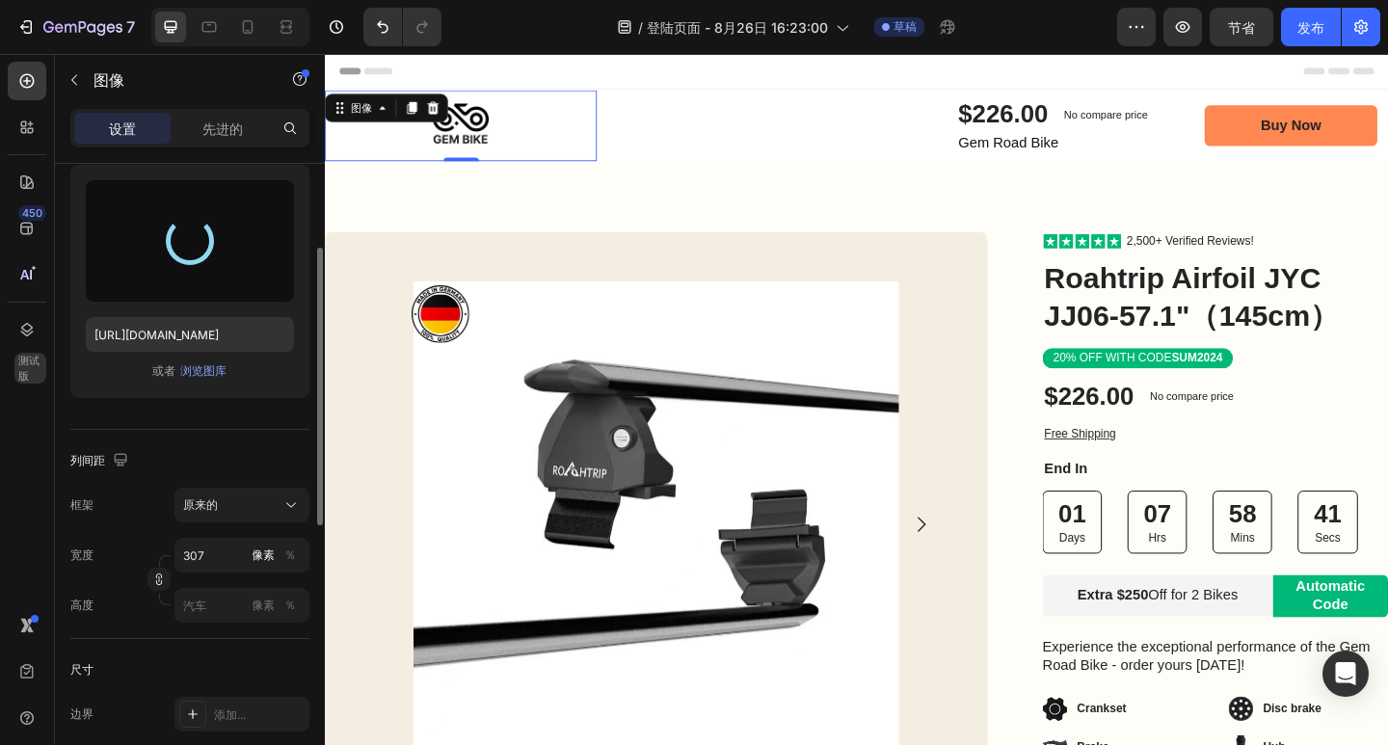
type input "[URL][DOMAIN_NAME]"
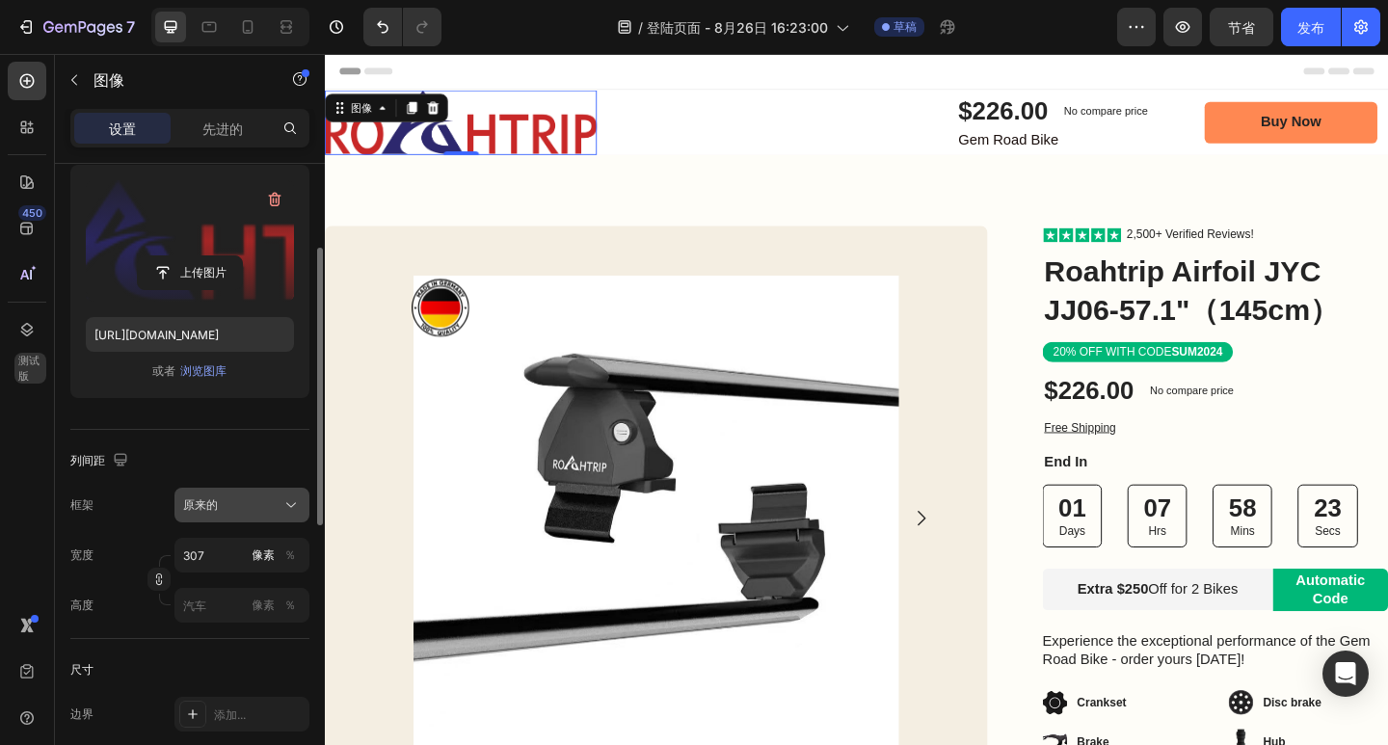
click at [246, 505] on div "原来的" at bounding box center [230, 504] width 94 height 17
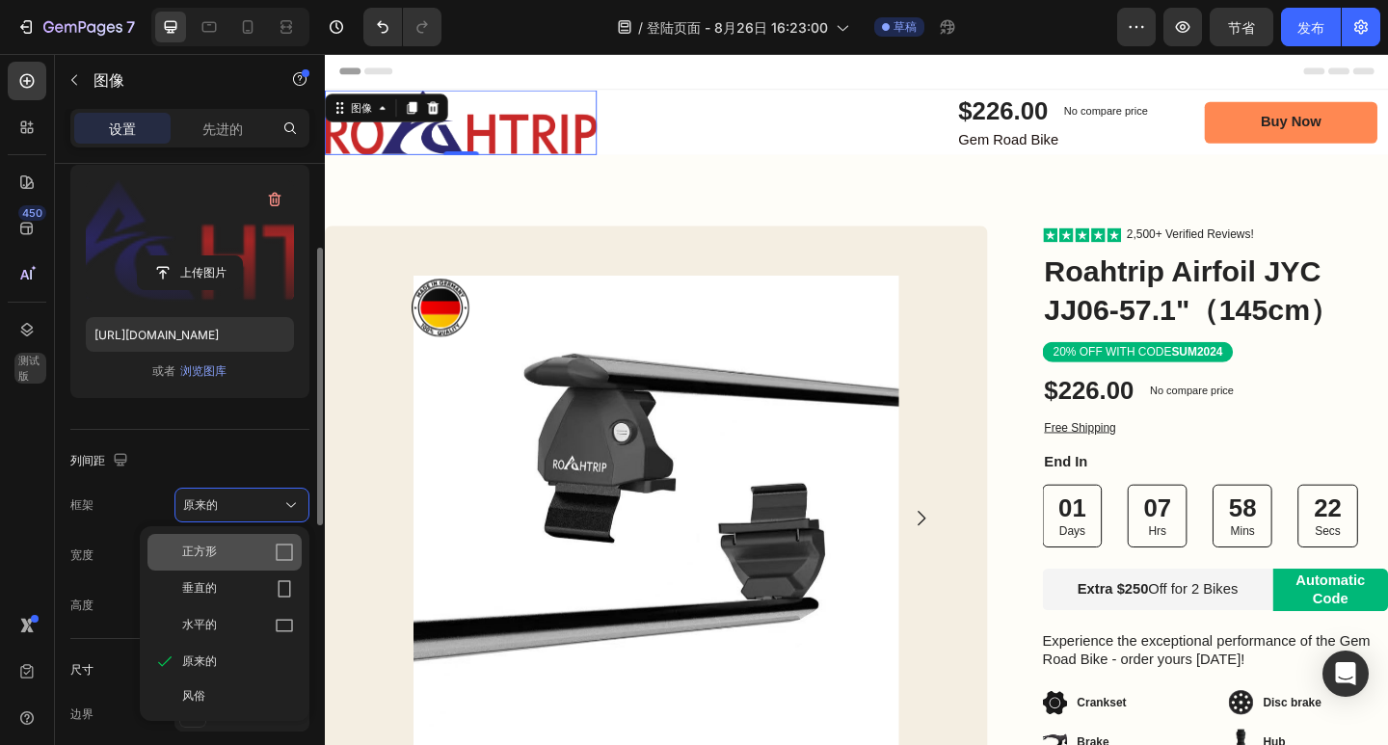
click at [240, 556] on div "正方形" at bounding box center [238, 552] width 112 height 19
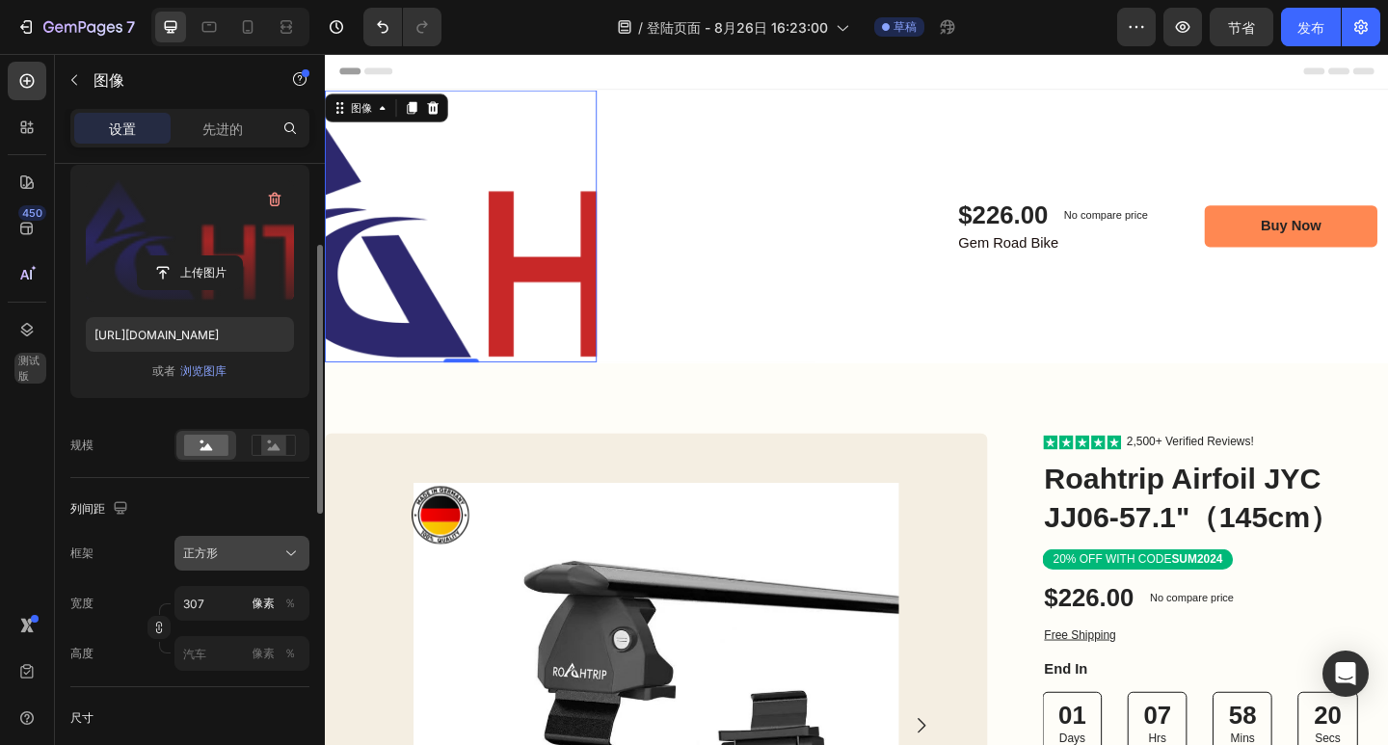
click at [245, 546] on div "正方形" at bounding box center [230, 553] width 94 height 17
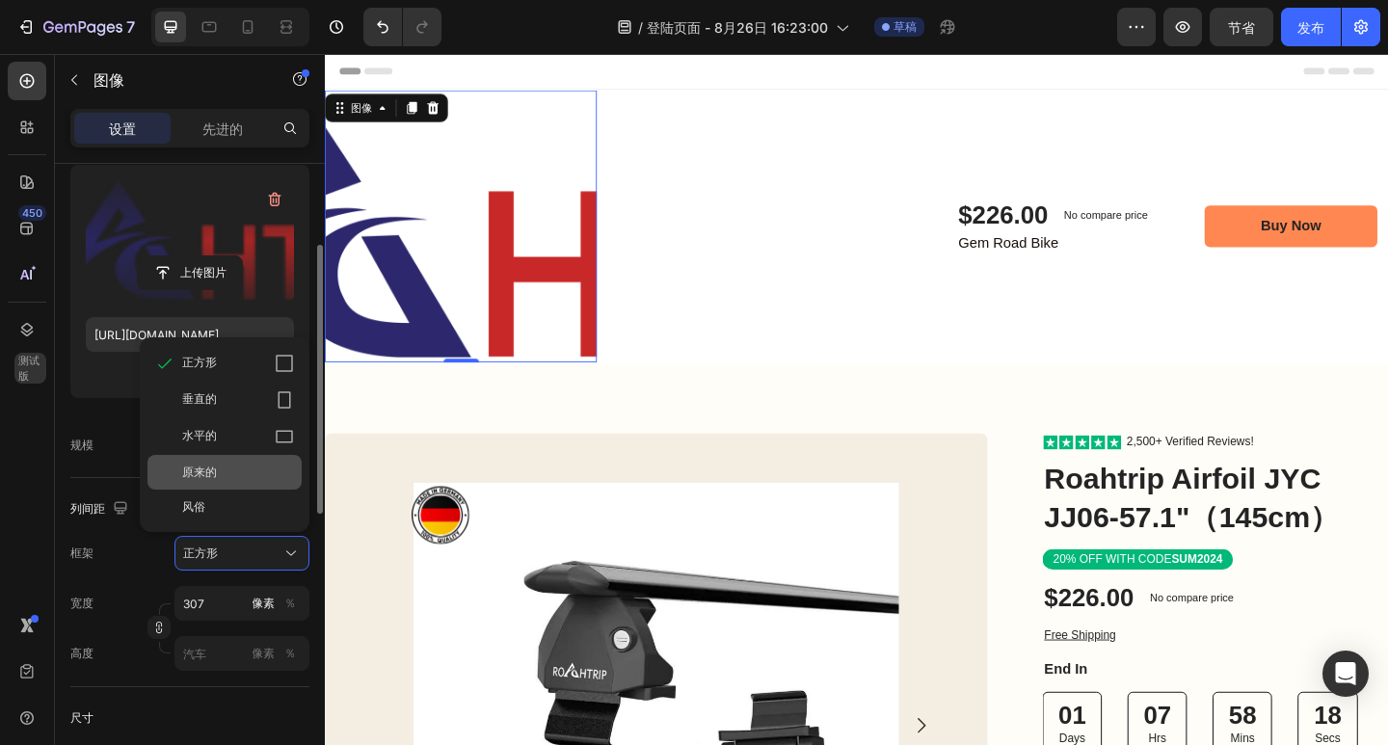
click at [231, 479] on div "原来的" at bounding box center [238, 472] width 112 height 17
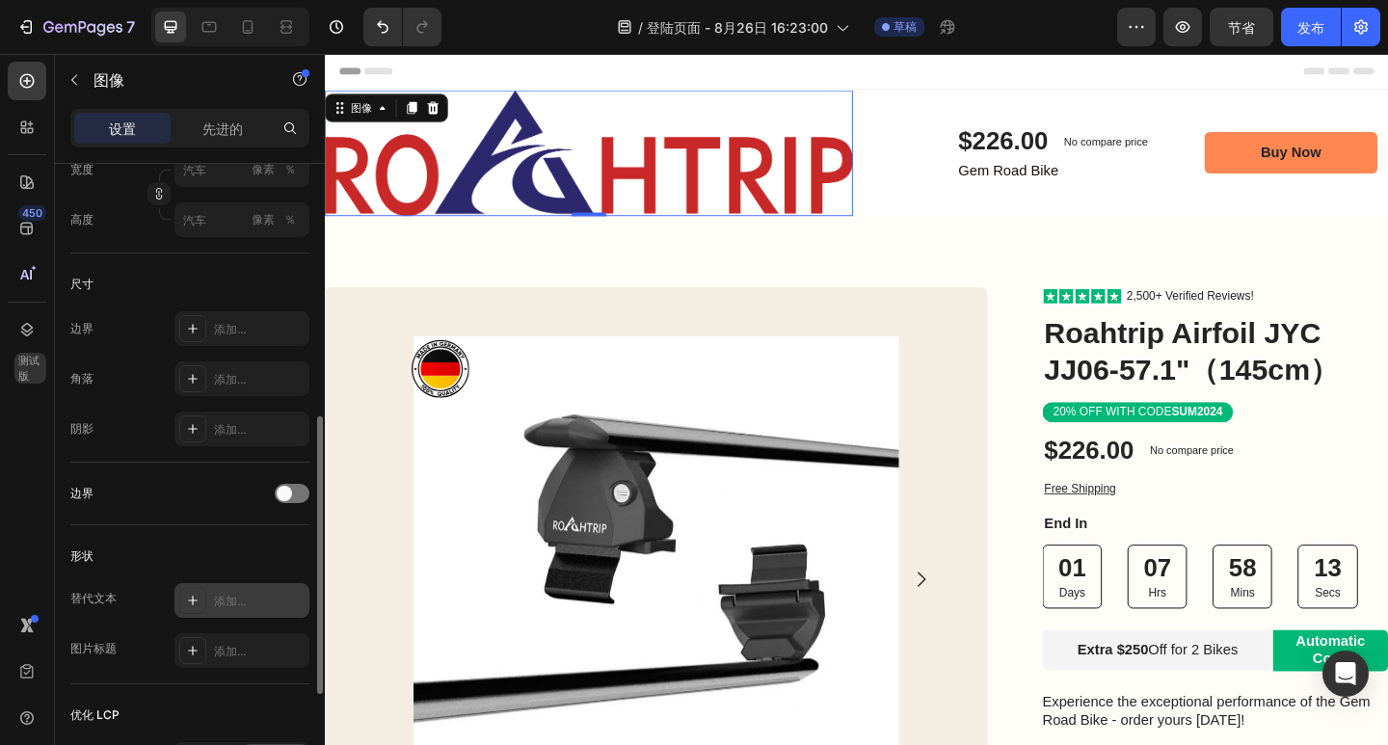
scroll to position [675, 0]
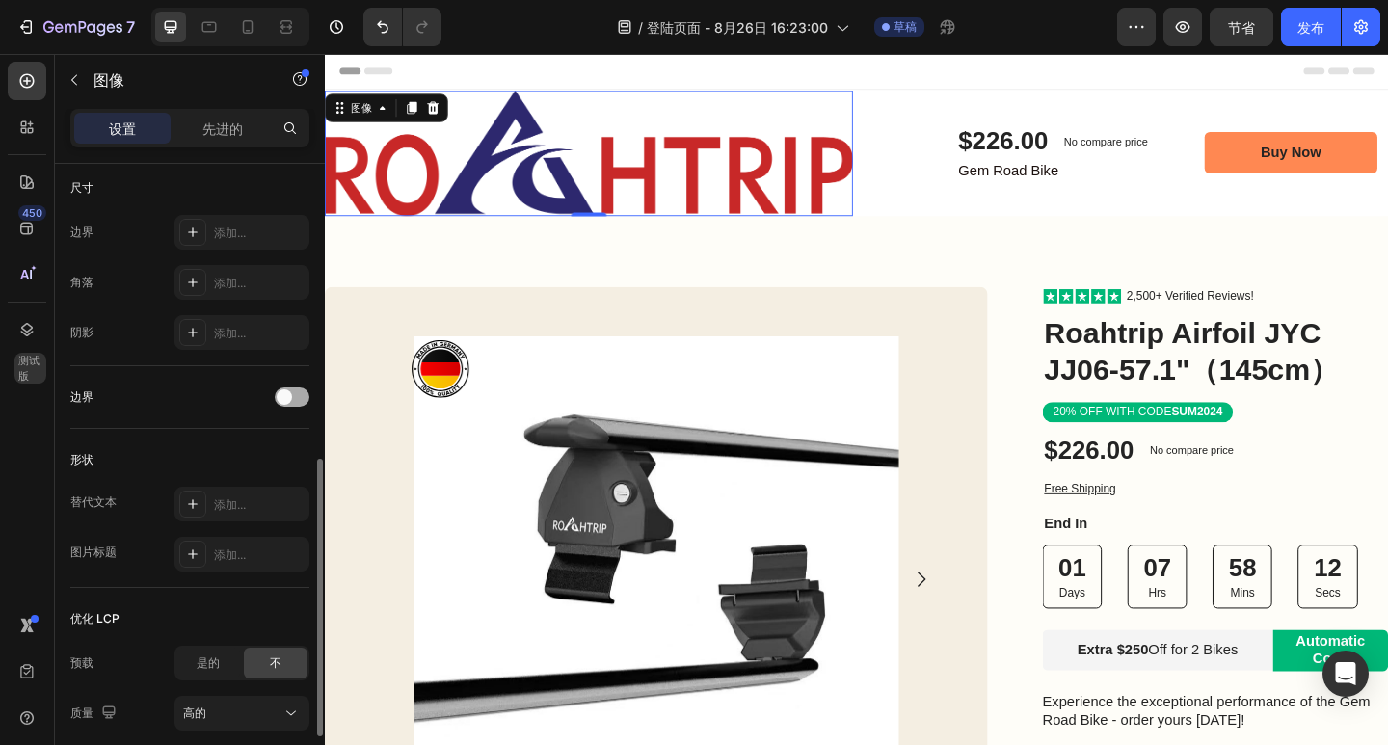
click at [293, 395] on div at bounding box center [292, 396] width 35 height 19
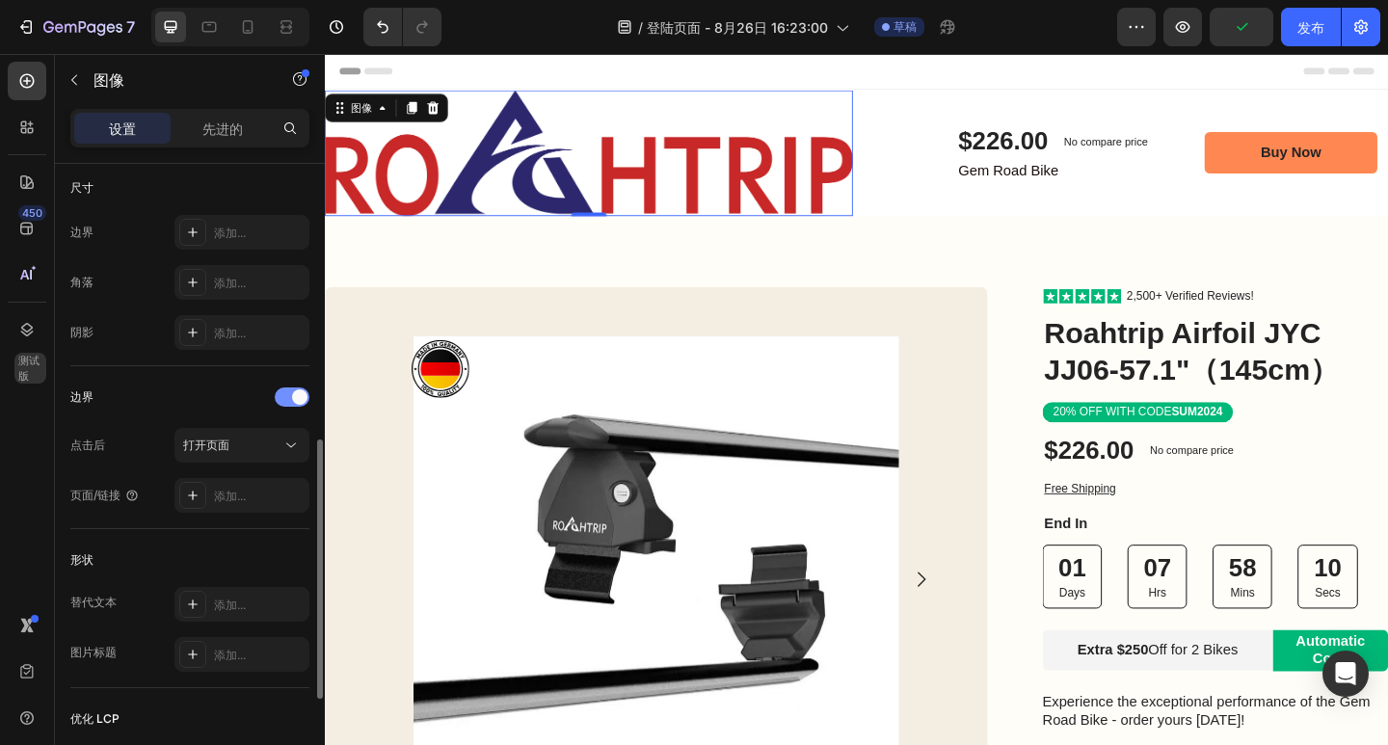
click at [293, 395] on span at bounding box center [299, 396] width 15 height 15
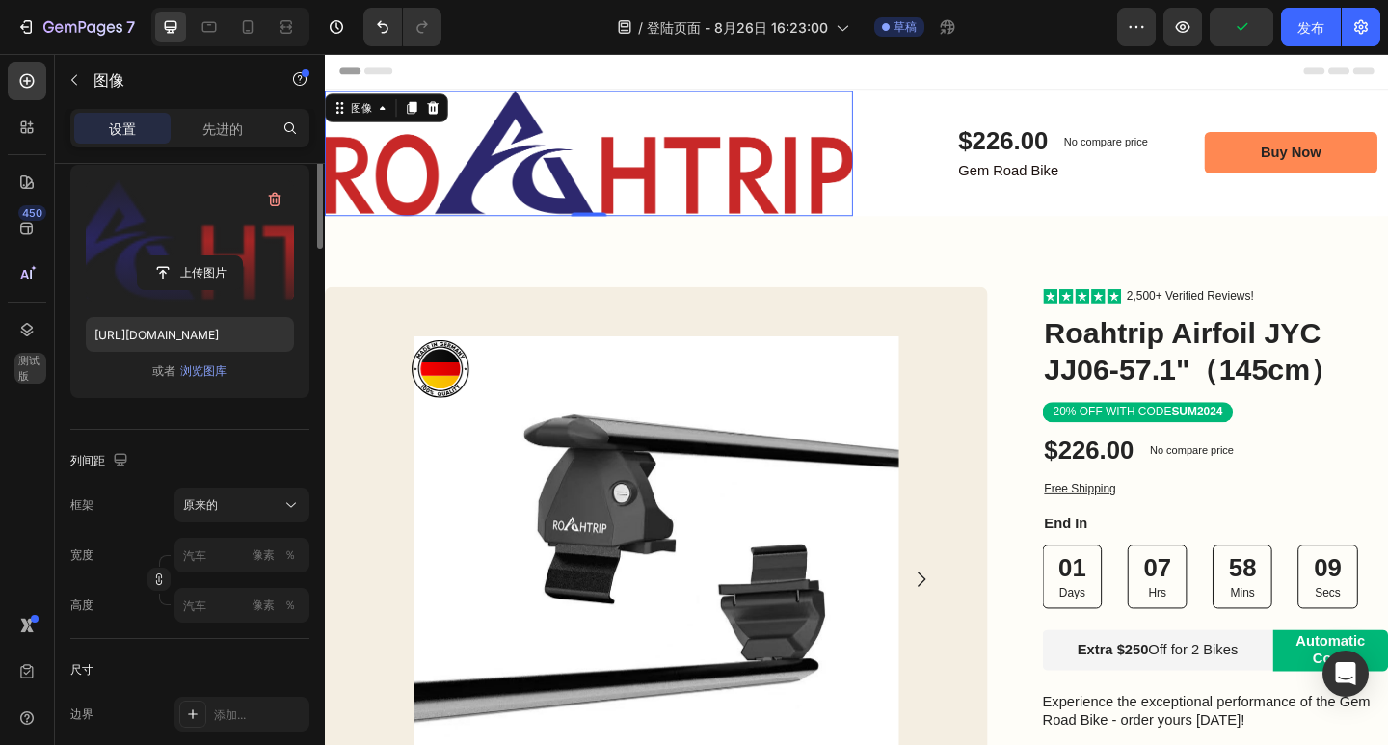
scroll to position [0, 0]
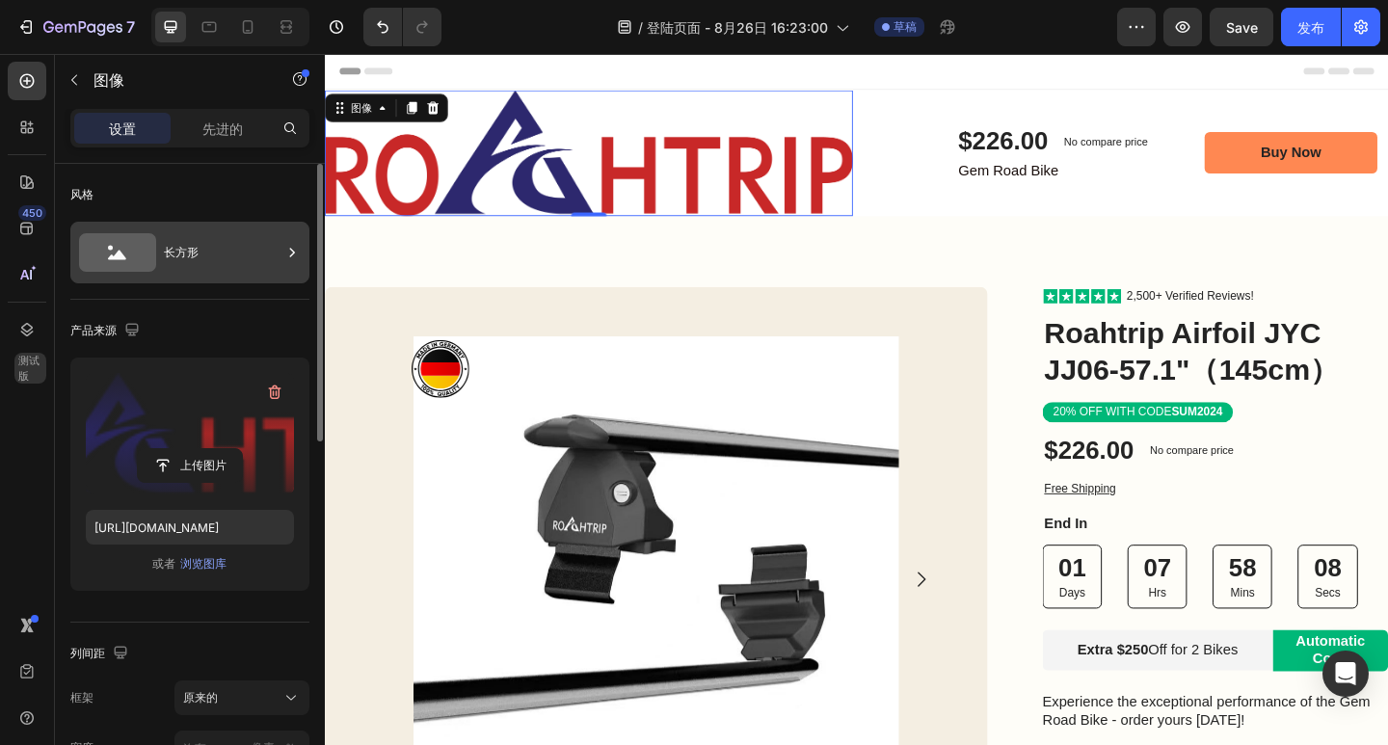
click at [160, 248] on div "长方形" at bounding box center [189, 253] width 239 height 62
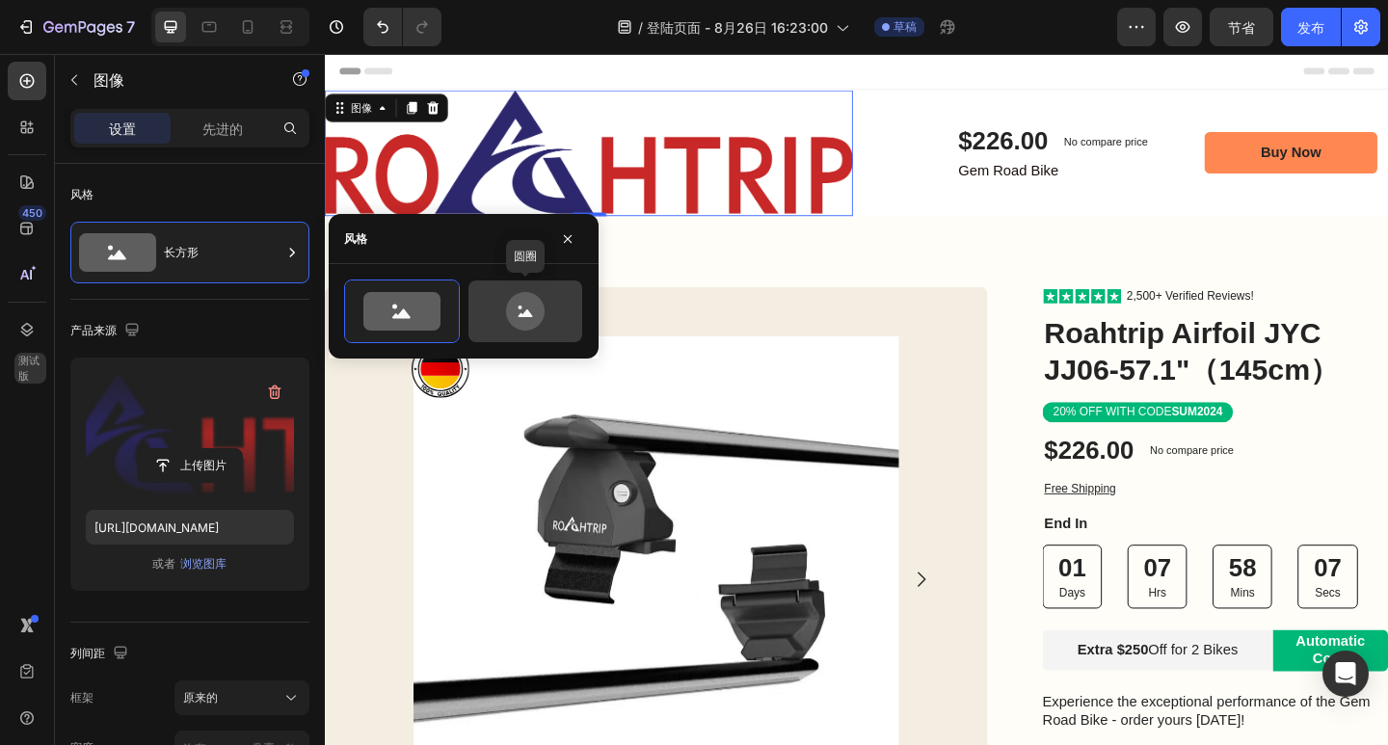
click at [508, 310] on icon at bounding box center [525, 311] width 39 height 39
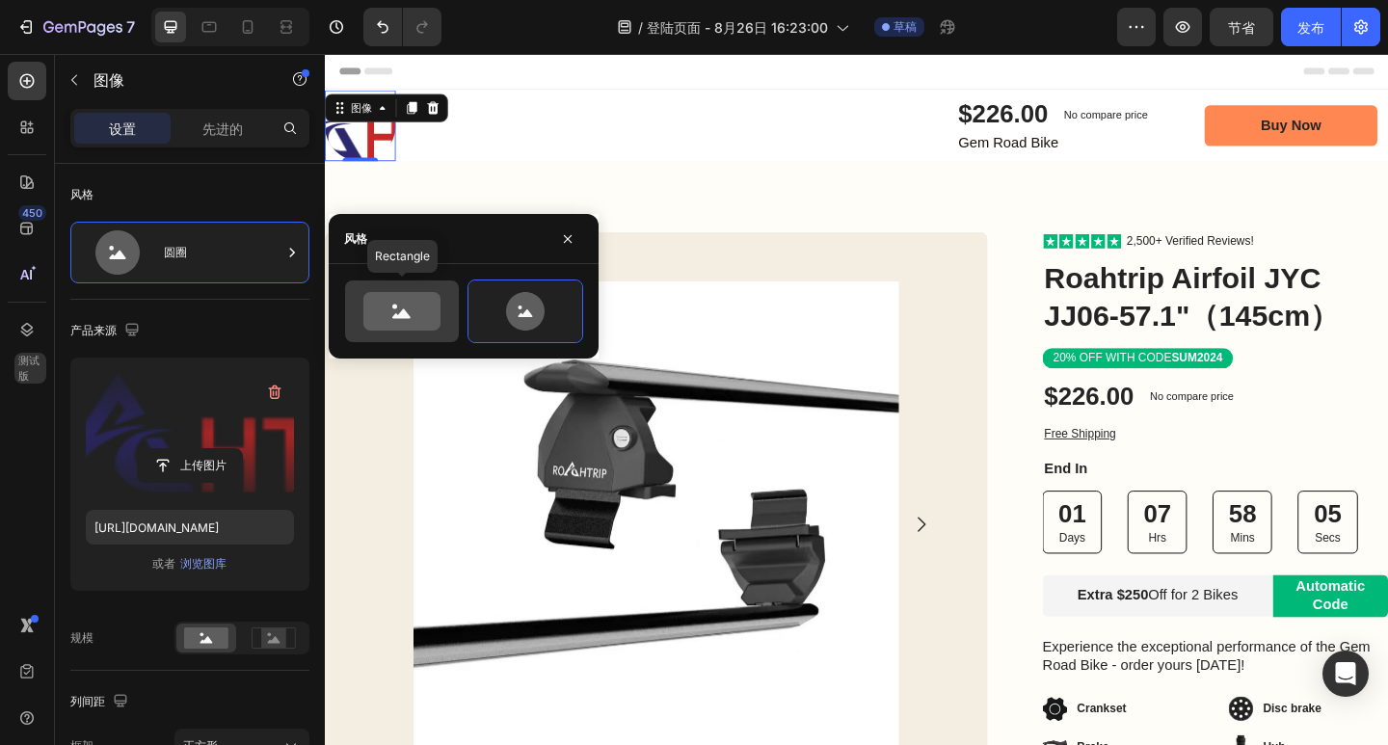
click at [408, 305] on icon at bounding box center [401, 311] width 77 height 39
type input "100"
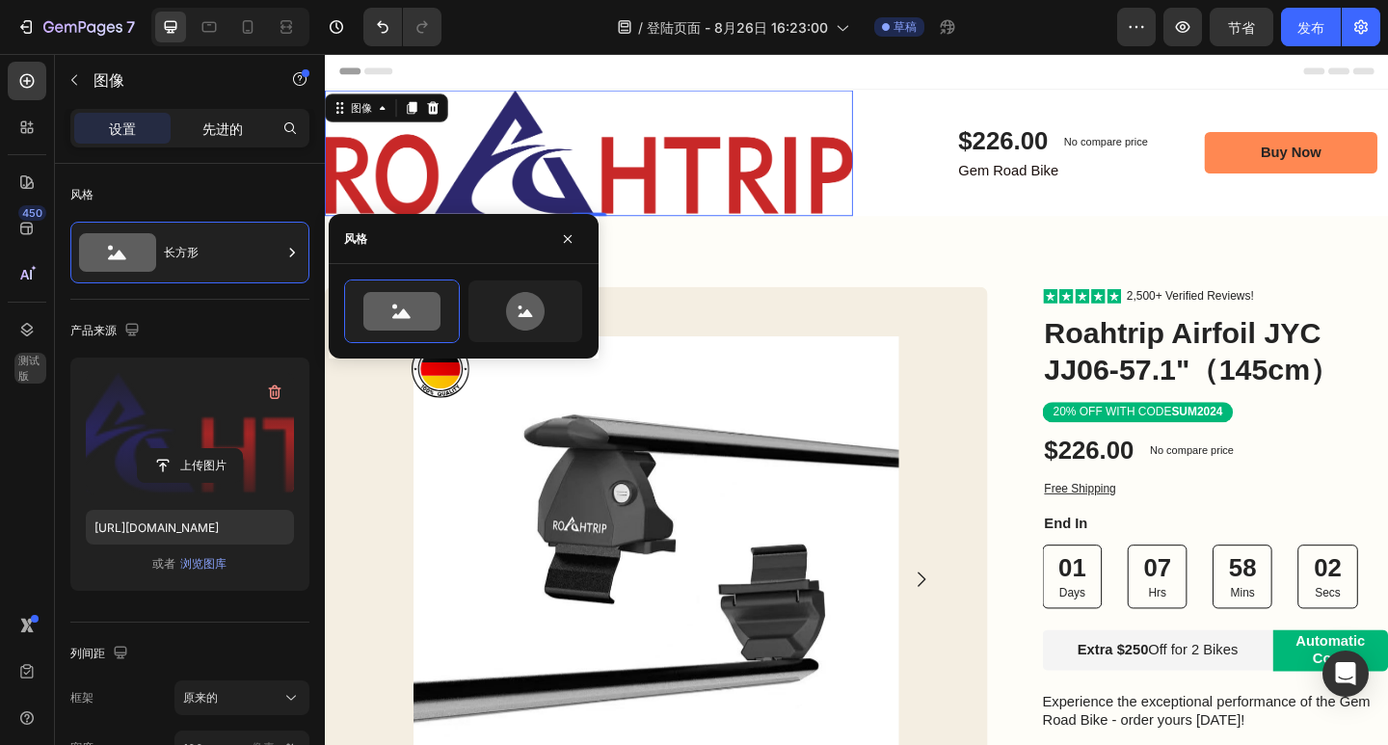
click at [250, 134] on div "先进的" at bounding box center [222, 128] width 96 height 31
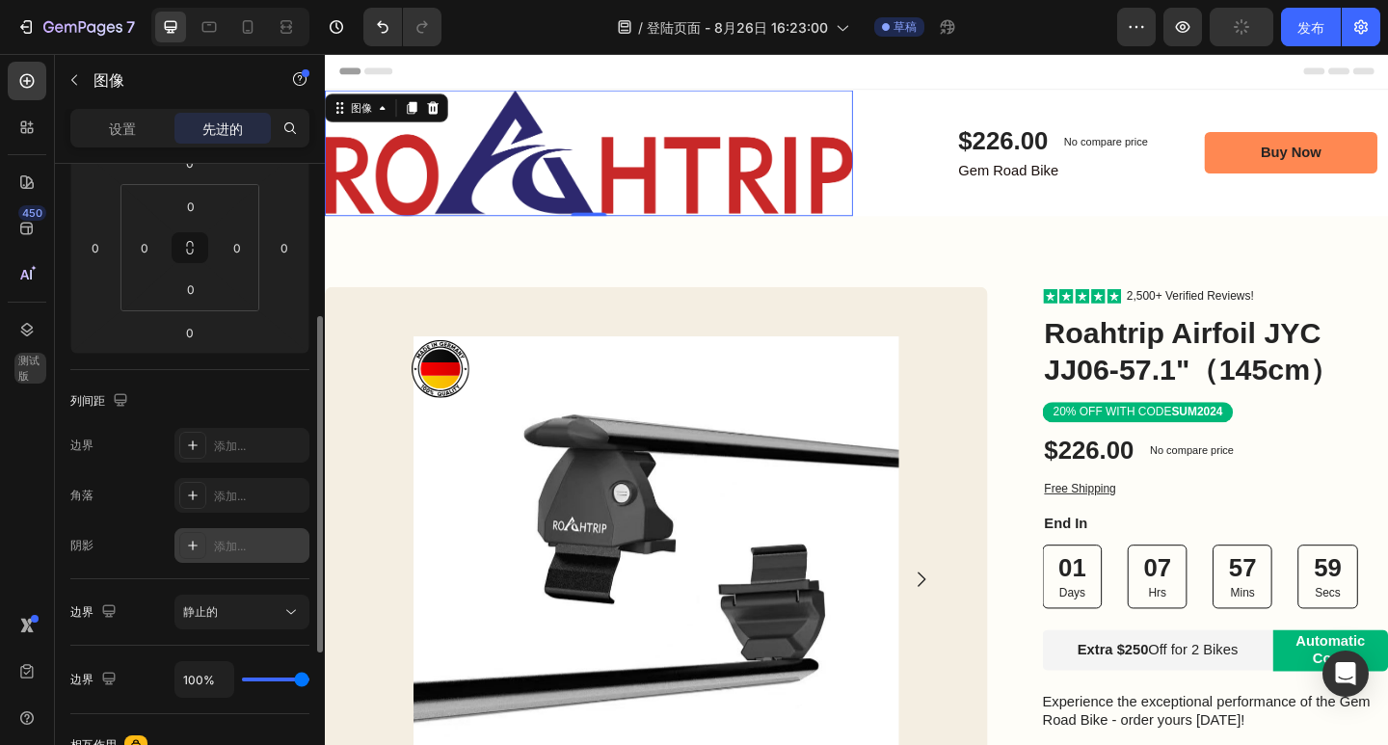
scroll to position [566, 0]
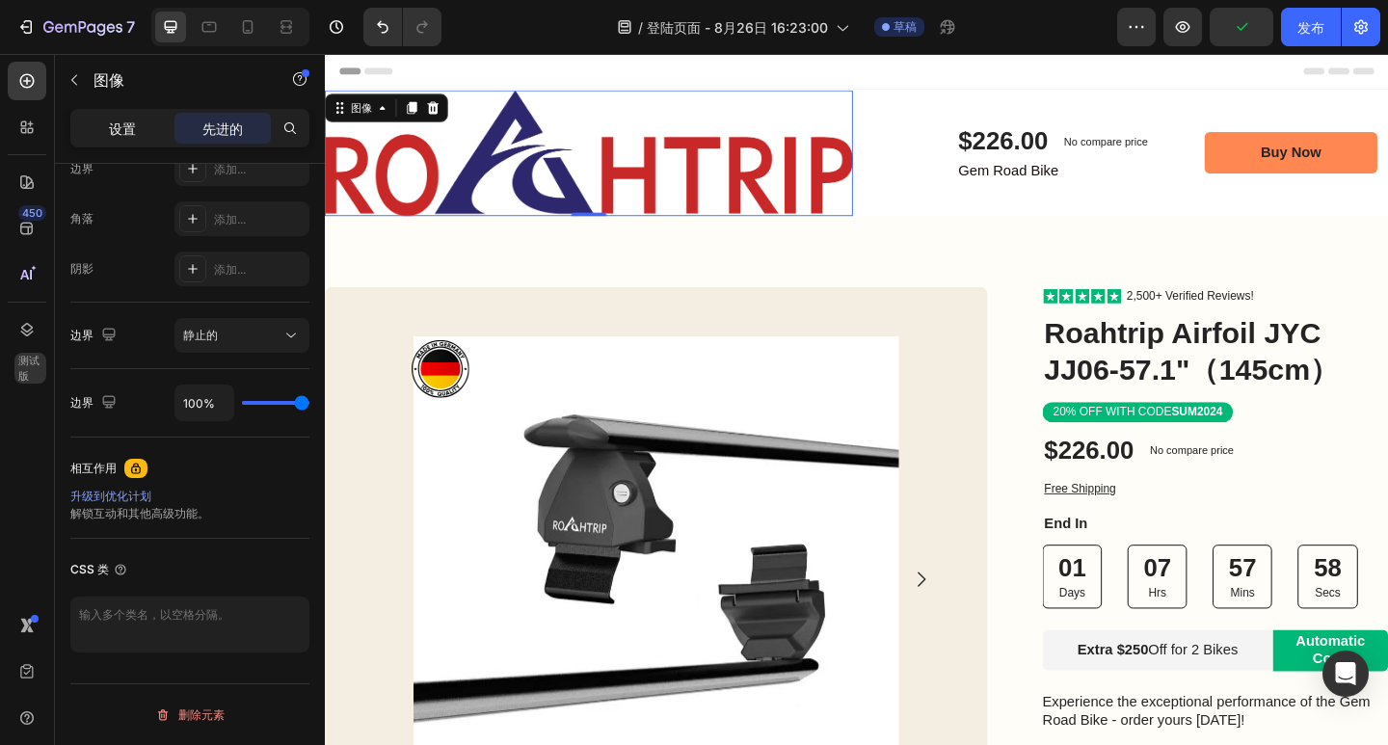
click at [117, 134] on font "设置" at bounding box center [122, 128] width 27 height 16
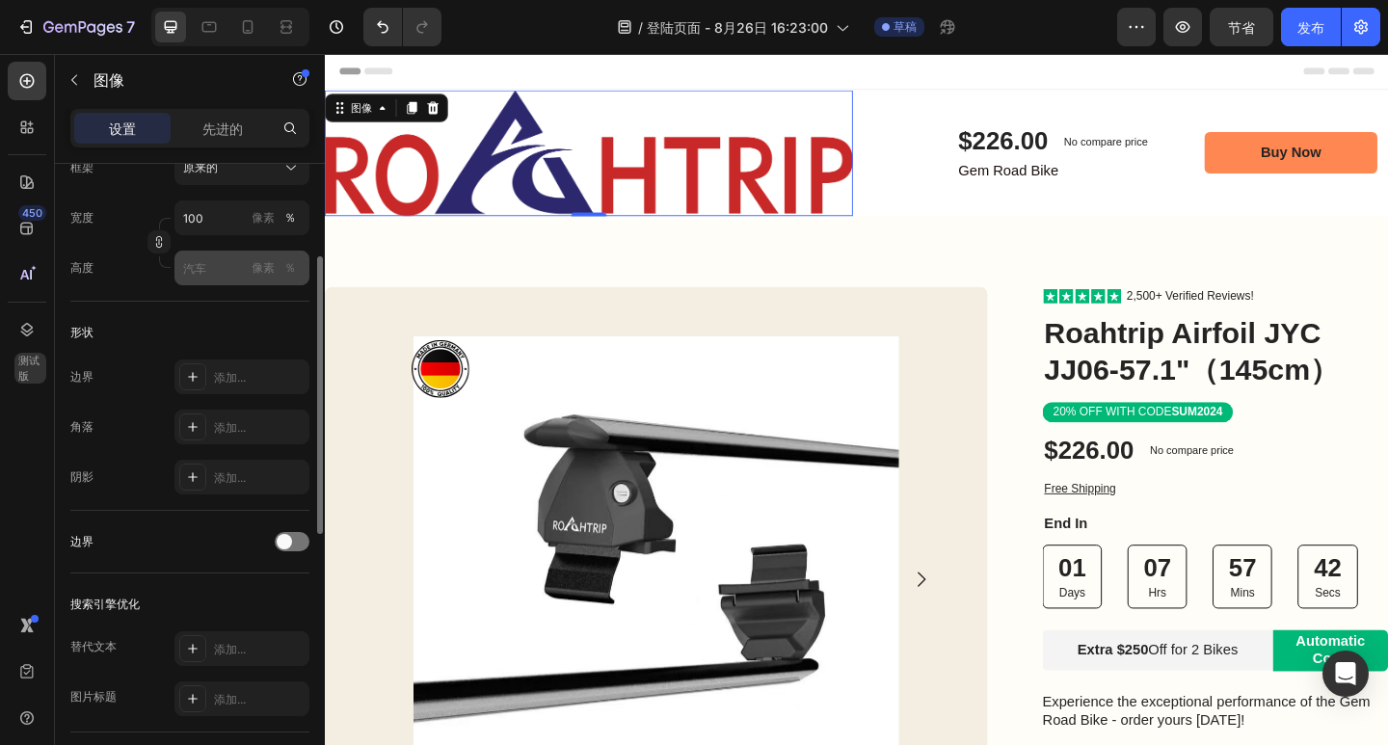
scroll to position [434, 0]
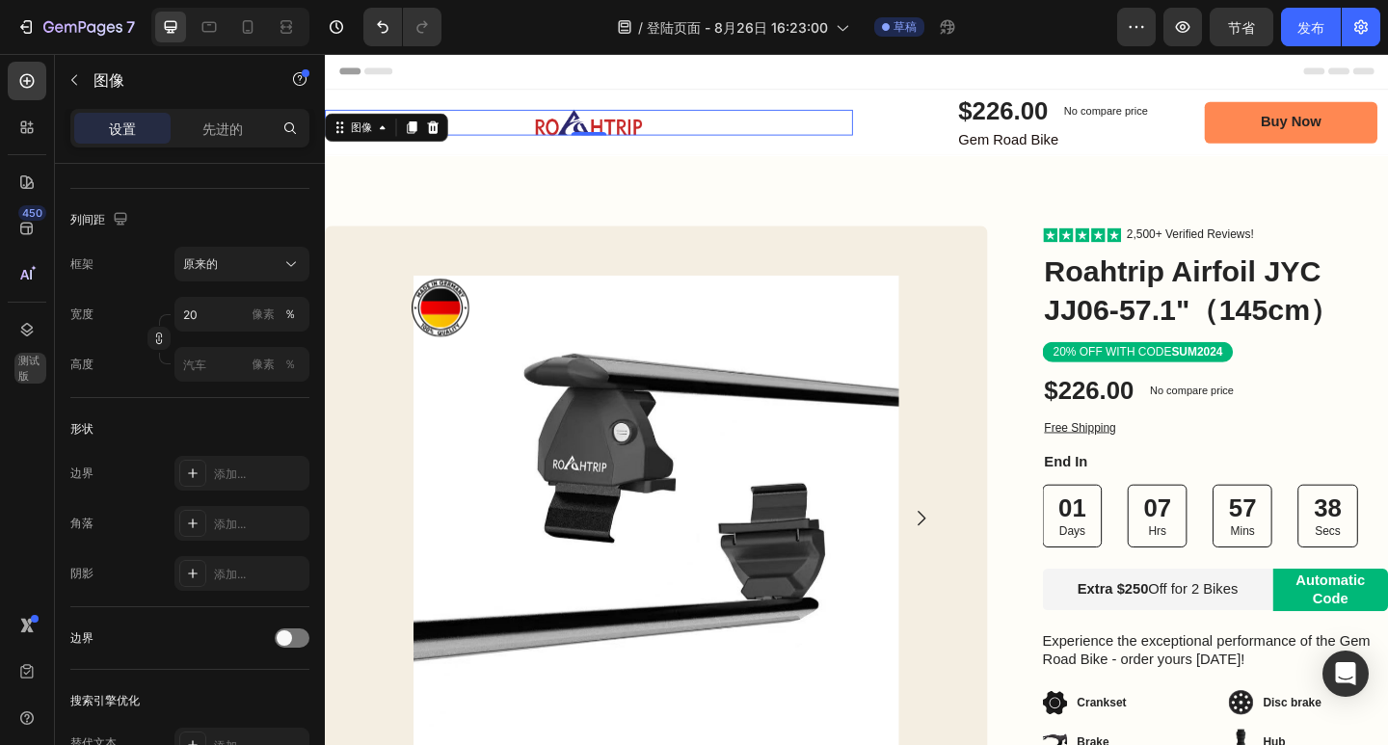
click at [243, 227] on div "列间距" at bounding box center [189, 219] width 239 height 31
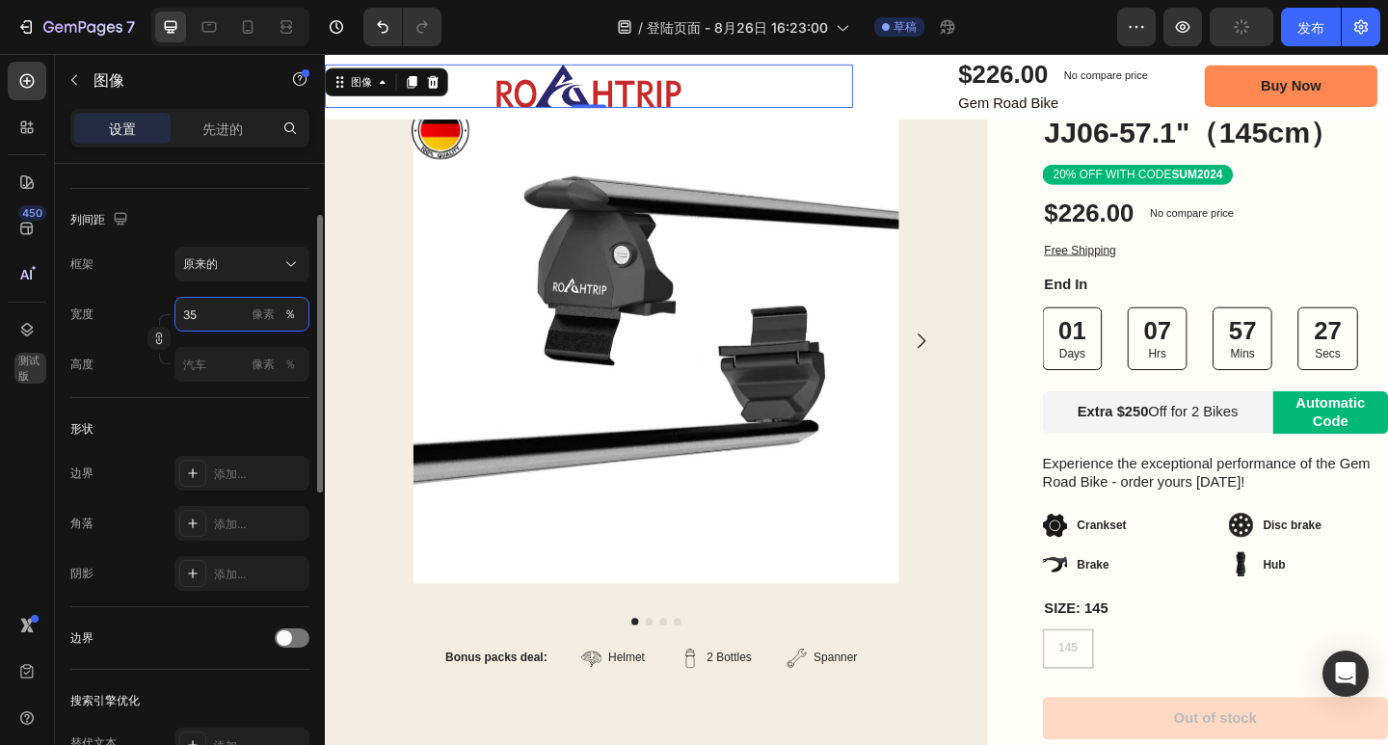
scroll to position [337, 0]
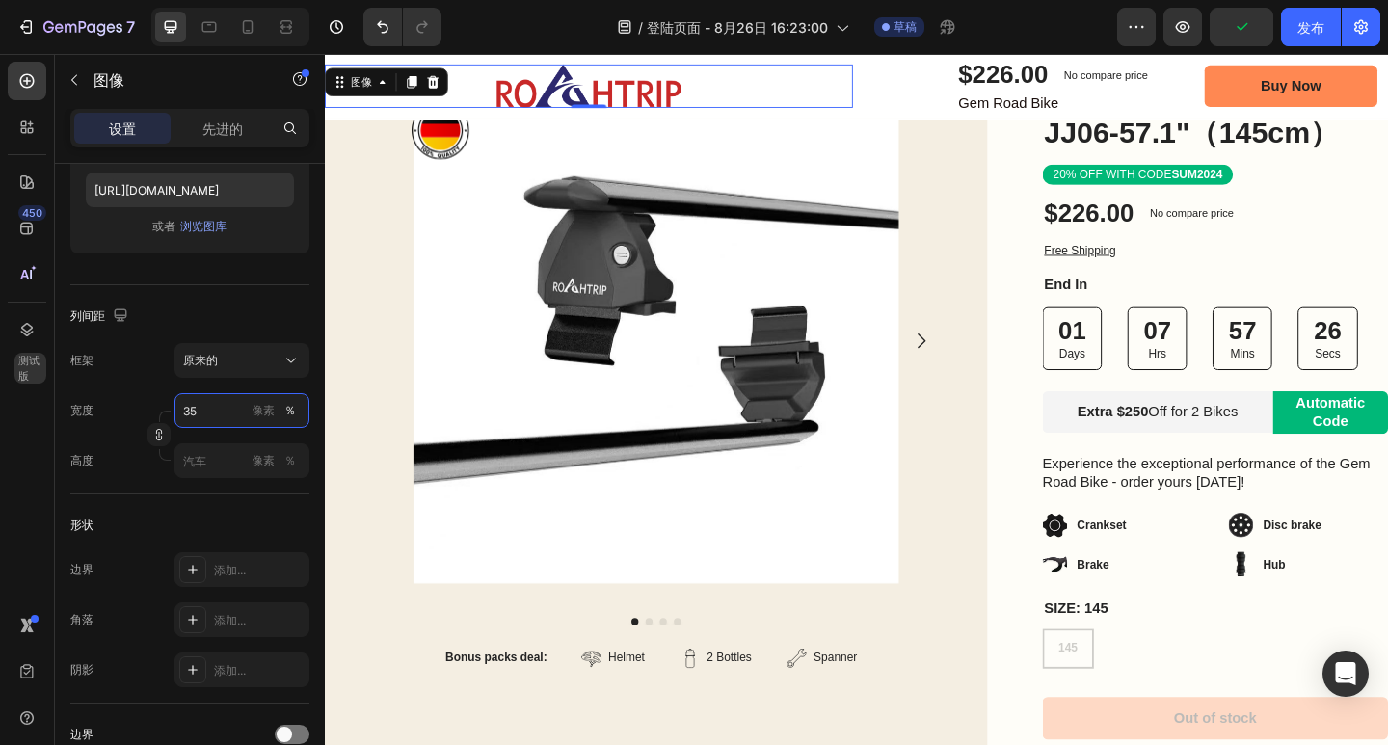
drag, startPoint x: 216, startPoint y: 417, endPoint x: 167, endPoint y: 415, distance: 49.2
click at [167, 415] on div "宽度 35 像素 ％ 高度 像素 ％" at bounding box center [189, 435] width 239 height 85
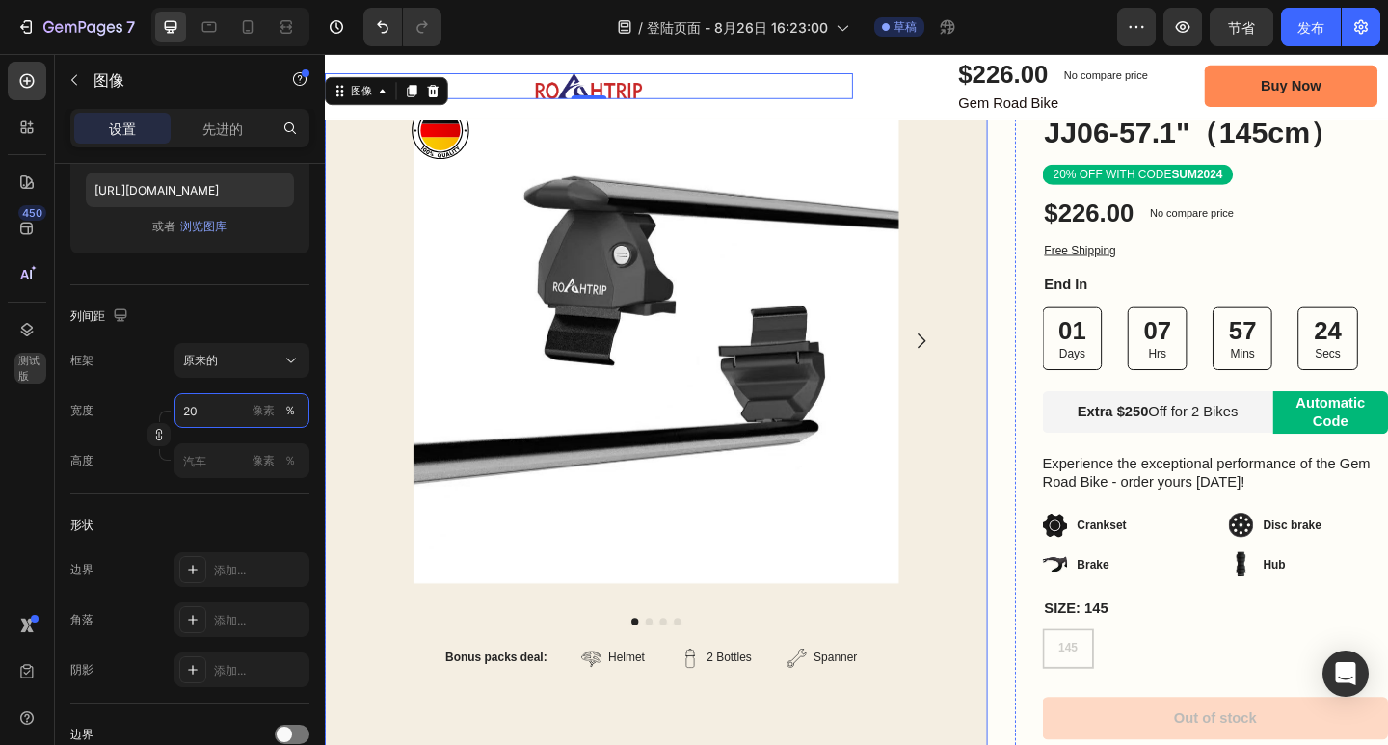
type input "20"
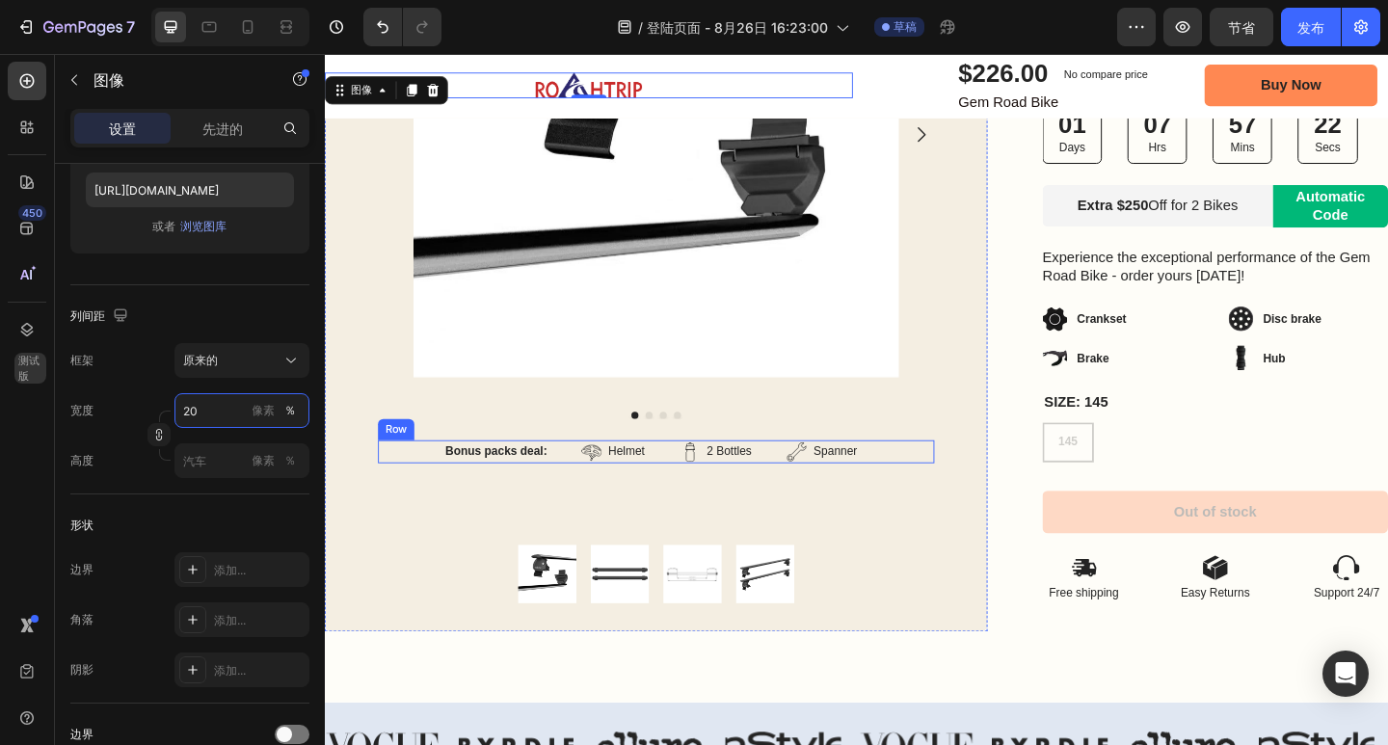
scroll to position [482, 0]
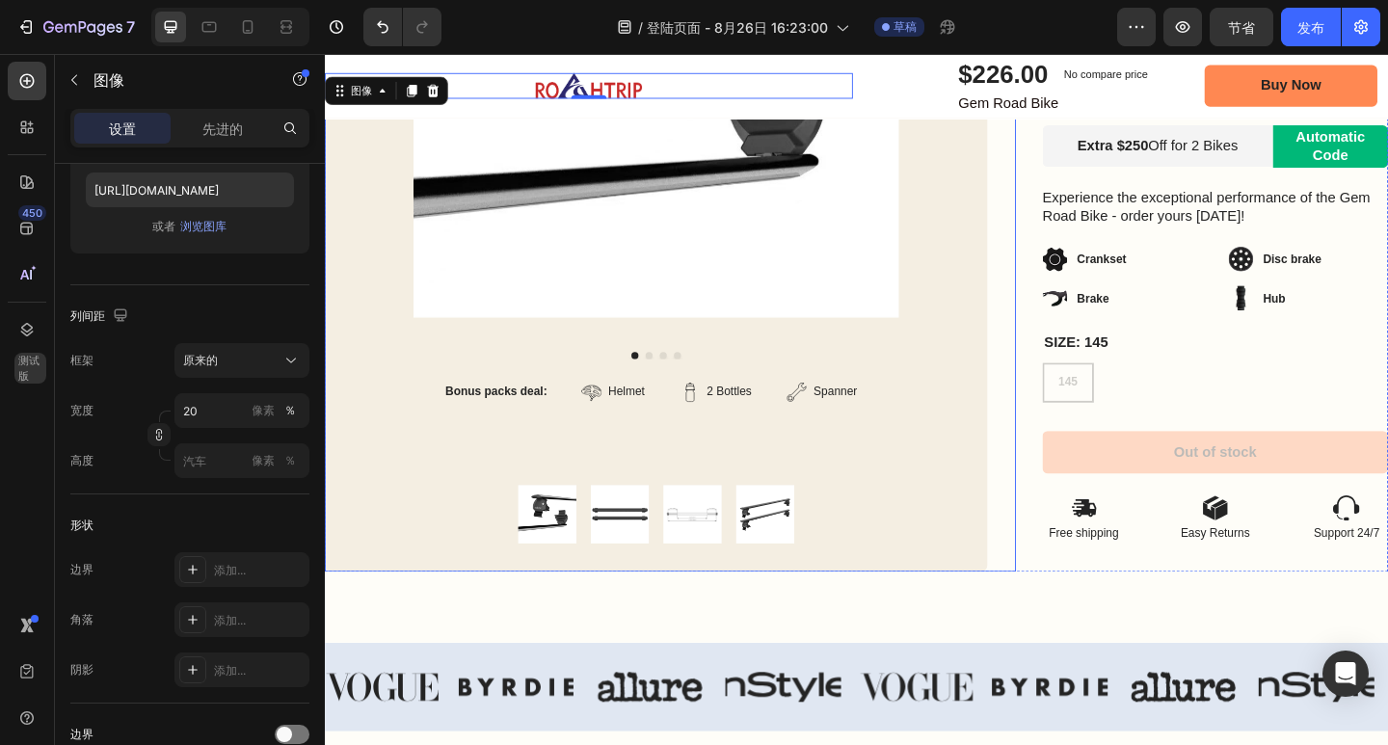
click at [1059, 401] on div "Product Images Bonus packs deal: Text Block Helmet Item List 2 Bottles Item Lis…" at bounding box center [701, 188] width 752 height 859
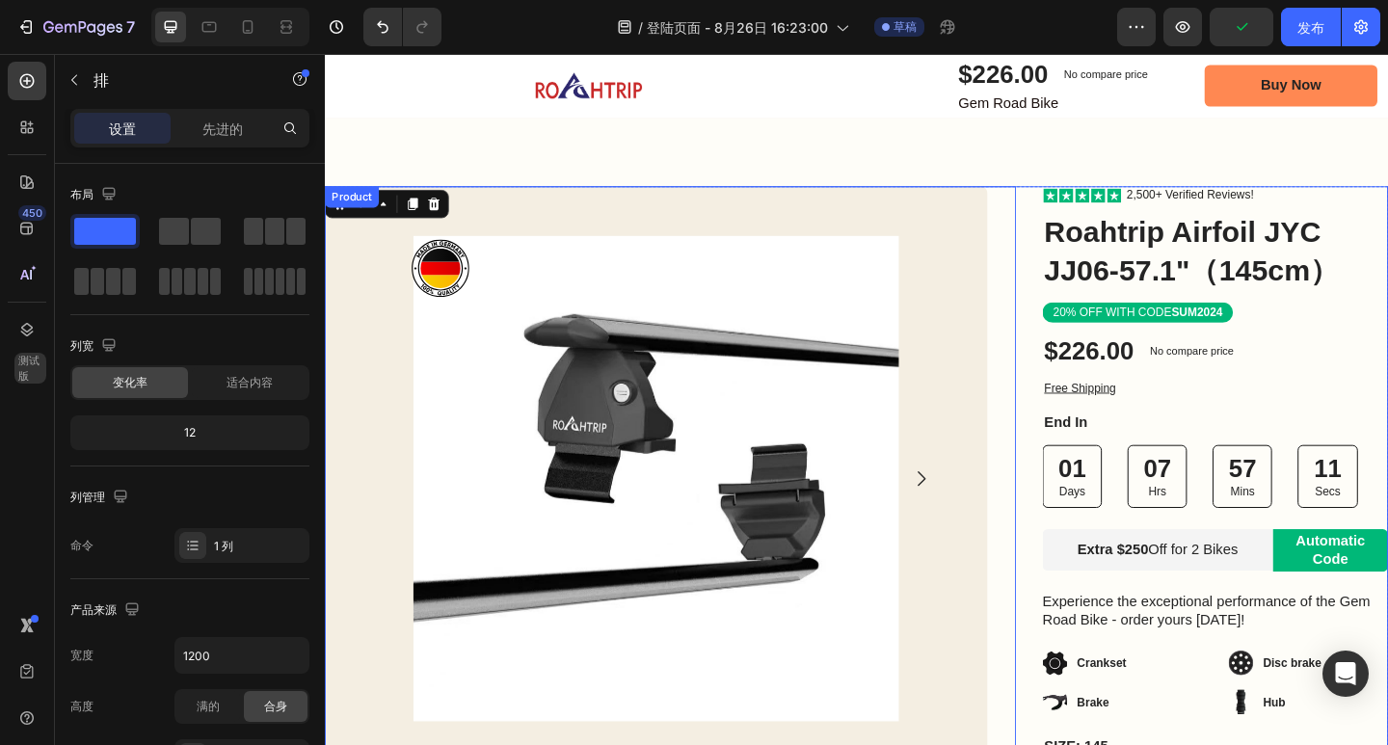
scroll to position [0, 0]
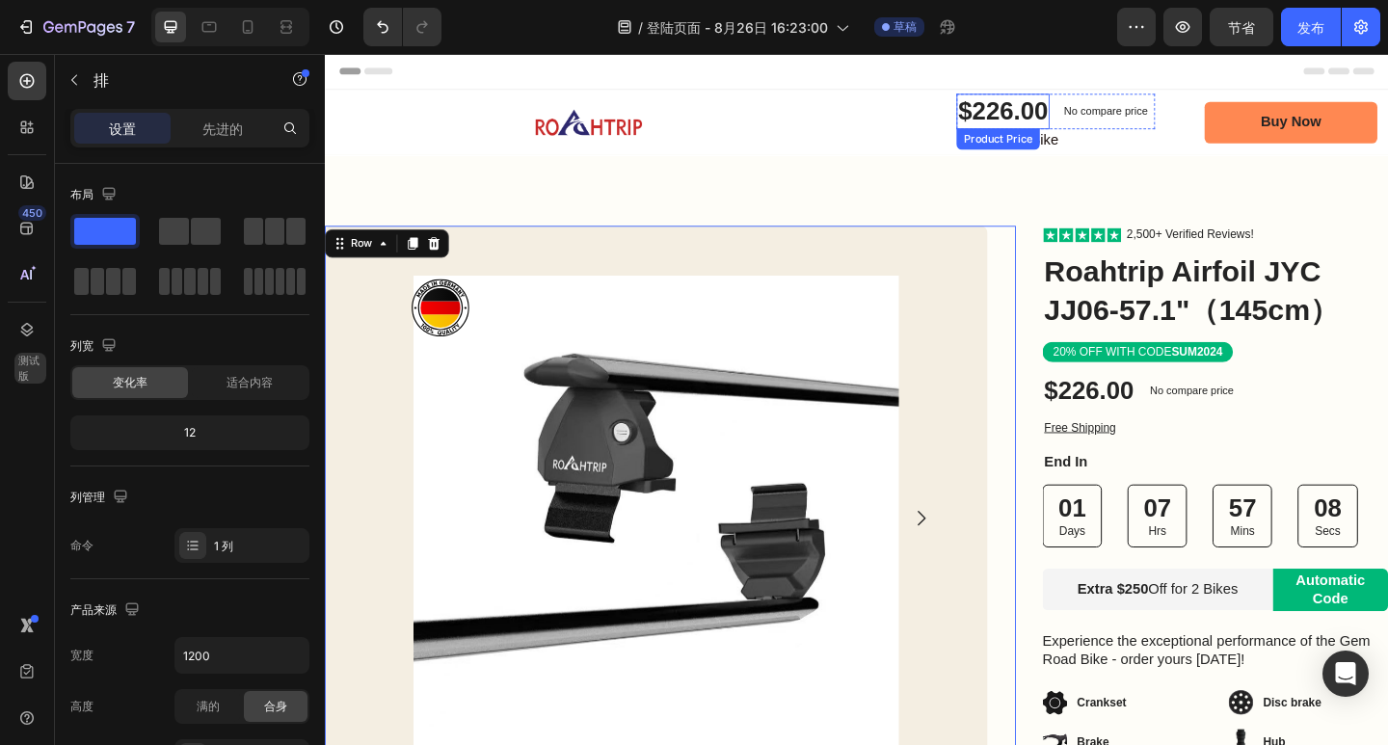
click at [1074, 110] on div "$226.00" at bounding box center [1062, 116] width 101 height 39
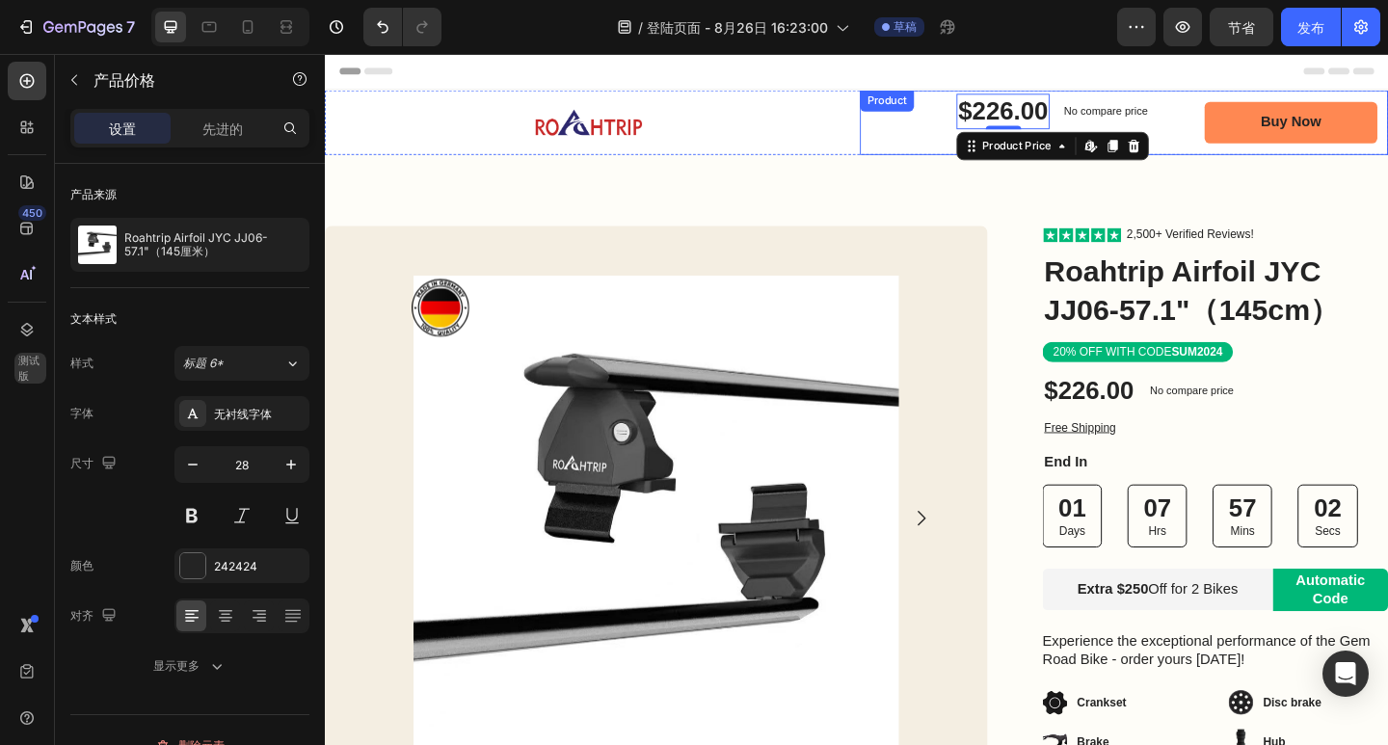
click at [1239, 151] on div "$226.00 Product Price Edit content in Shopify 0 Product Price Edit content in S…" at bounding box center [1194, 128] width 574 height 70
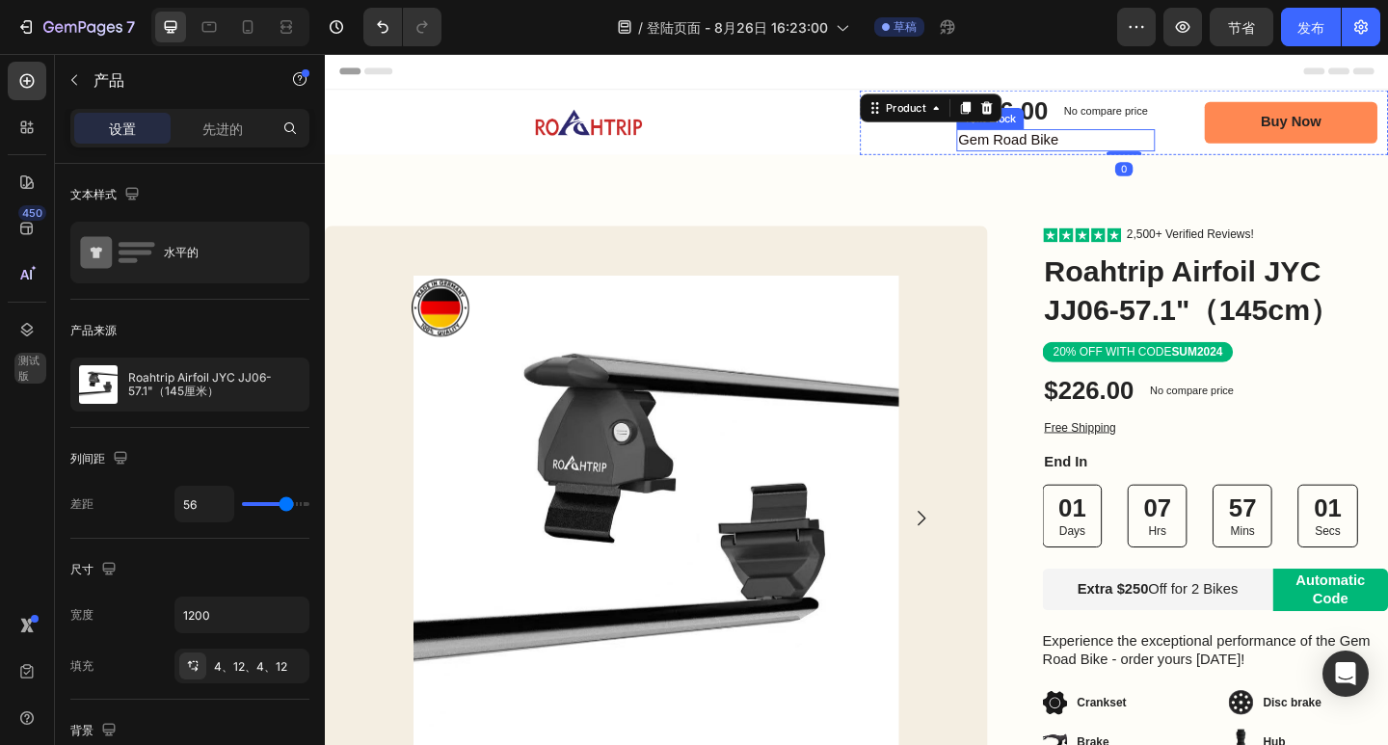
click at [1082, 148] on p "Gem Road Bike" at bounding box center [1120, 148] width 212 height 20
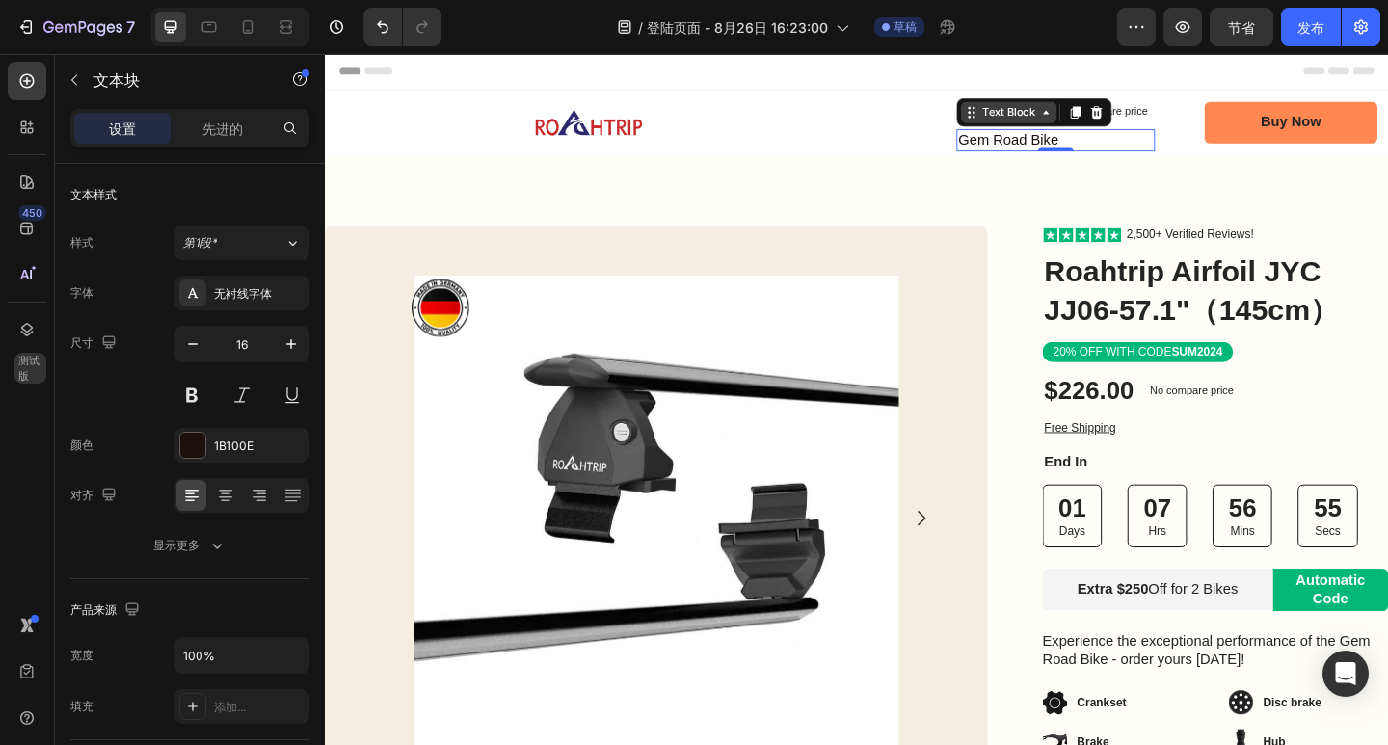
click at [1057, 121] on div "Text Block" at bounding box center [1069, 117] width 66 height 17
click at [1050, 122] on div "Text Block" at bounding box center [1069, 117] width 66 height 17
click at [1061, 150] on p "Gem Road Bike" at bounding box center [1120, 148] width 212 height 20
click at [1077, 142] on p "Gem Road Bike" at bounding box center [1120, 148] width 212 height 20
click at [1098, 147] on p "Gem Road Bike" at bounding box center [1120, 148] width 212 height 20
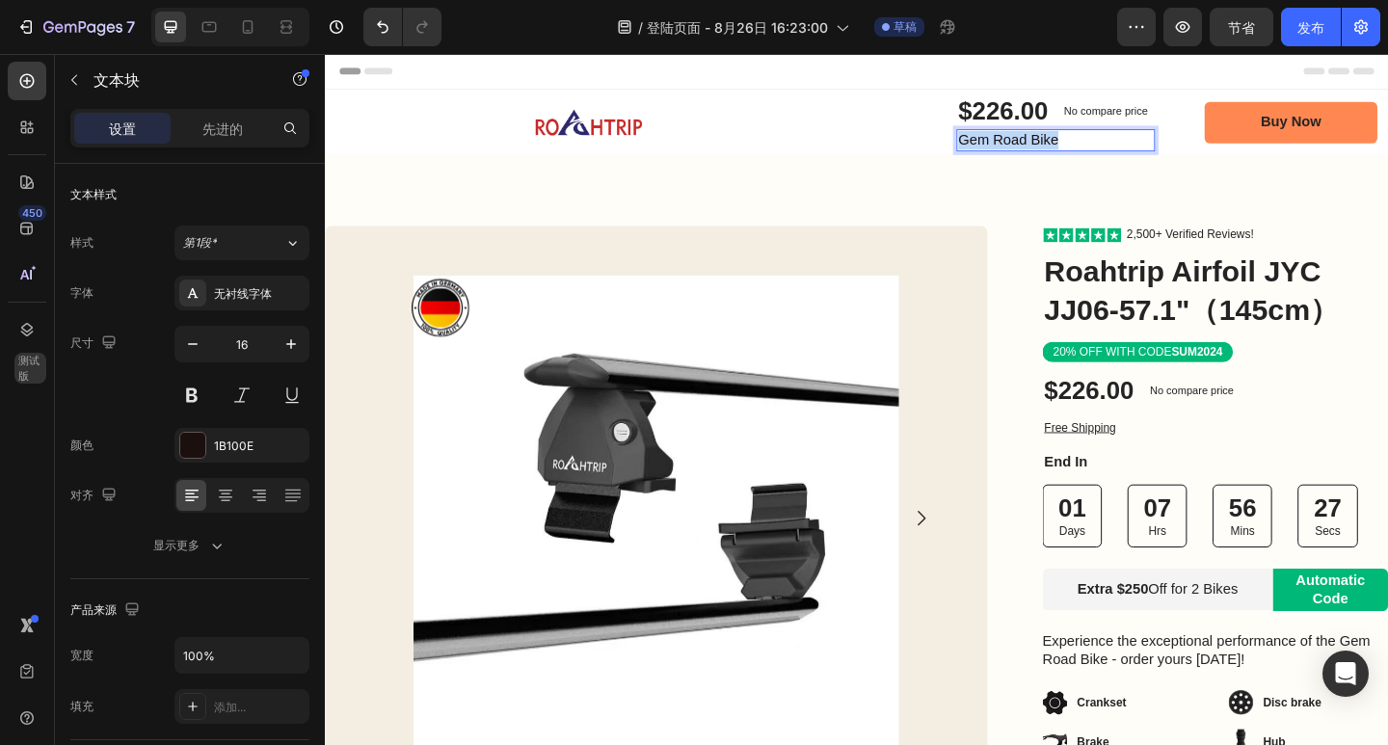
drag, startPoint x: 1101, startPoint y: 146, endPoint x: 989, endPoint y: 158, distance: 112.5
click at [1014, 158] on p "Gem Road Bike" at bounding box center [1120, 148] width 212 height 20
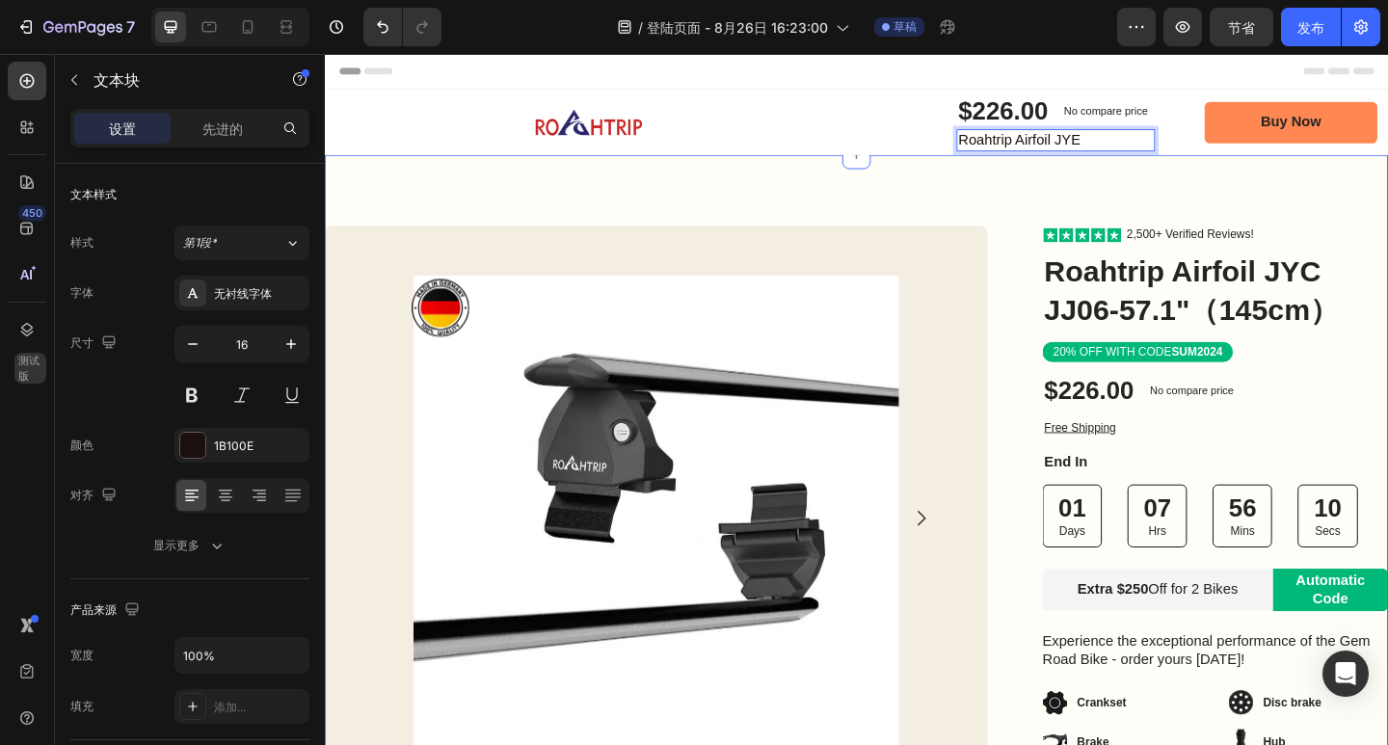
click at [1073, 212] on div "Image Row Product Images Bonus packs deal: Text Block Helmet Item List 2 Bottle…" at bounding box center [903, 670] width 1157 height 1013
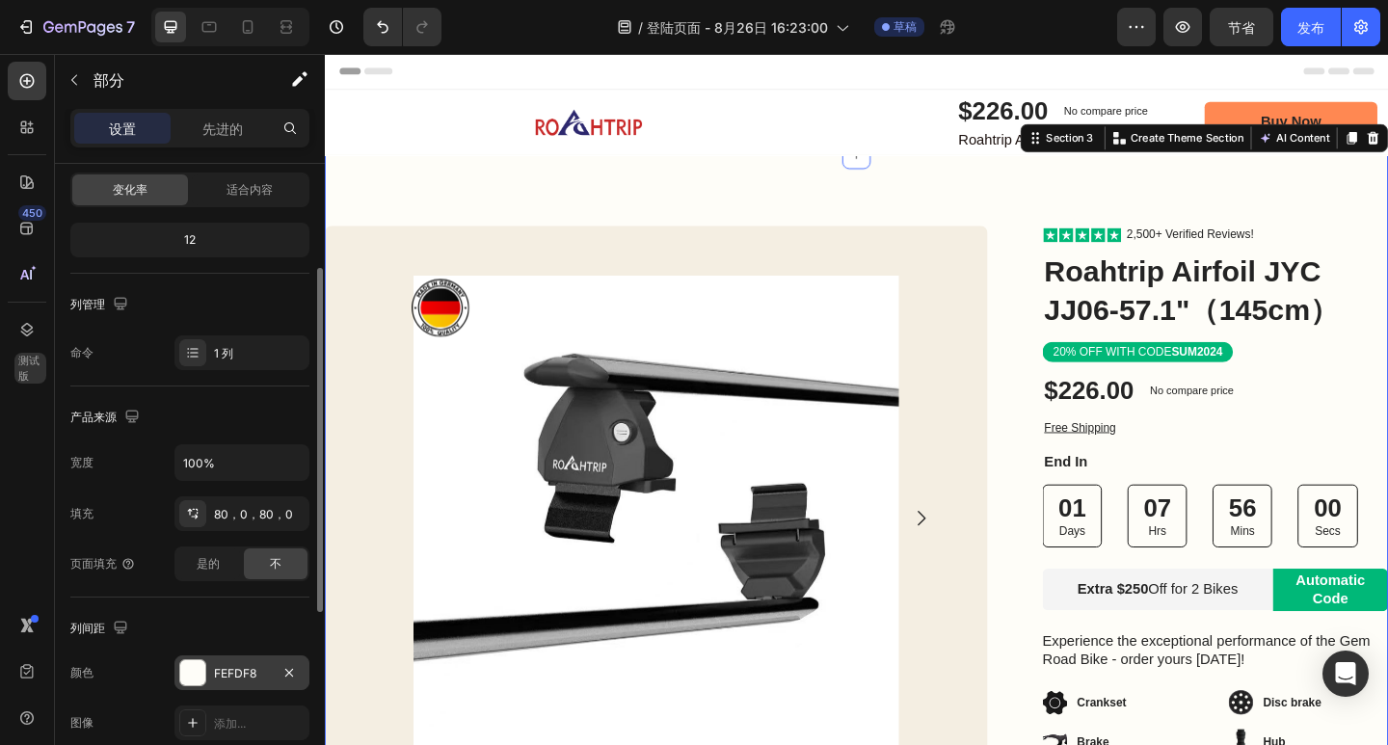
scroll to position [540, 0]
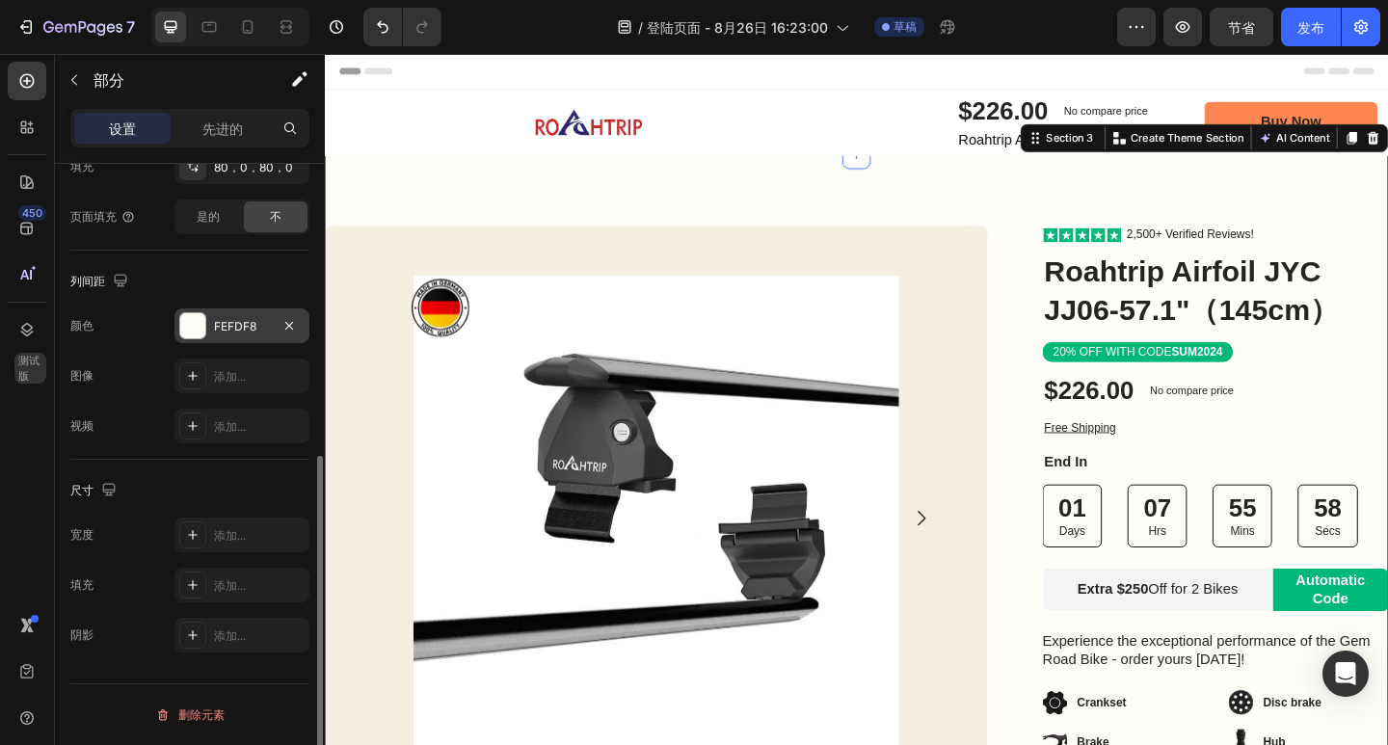
click at [232, 327] on font "FEFDF8" at bounding box center [235, 326] width 42 height 14
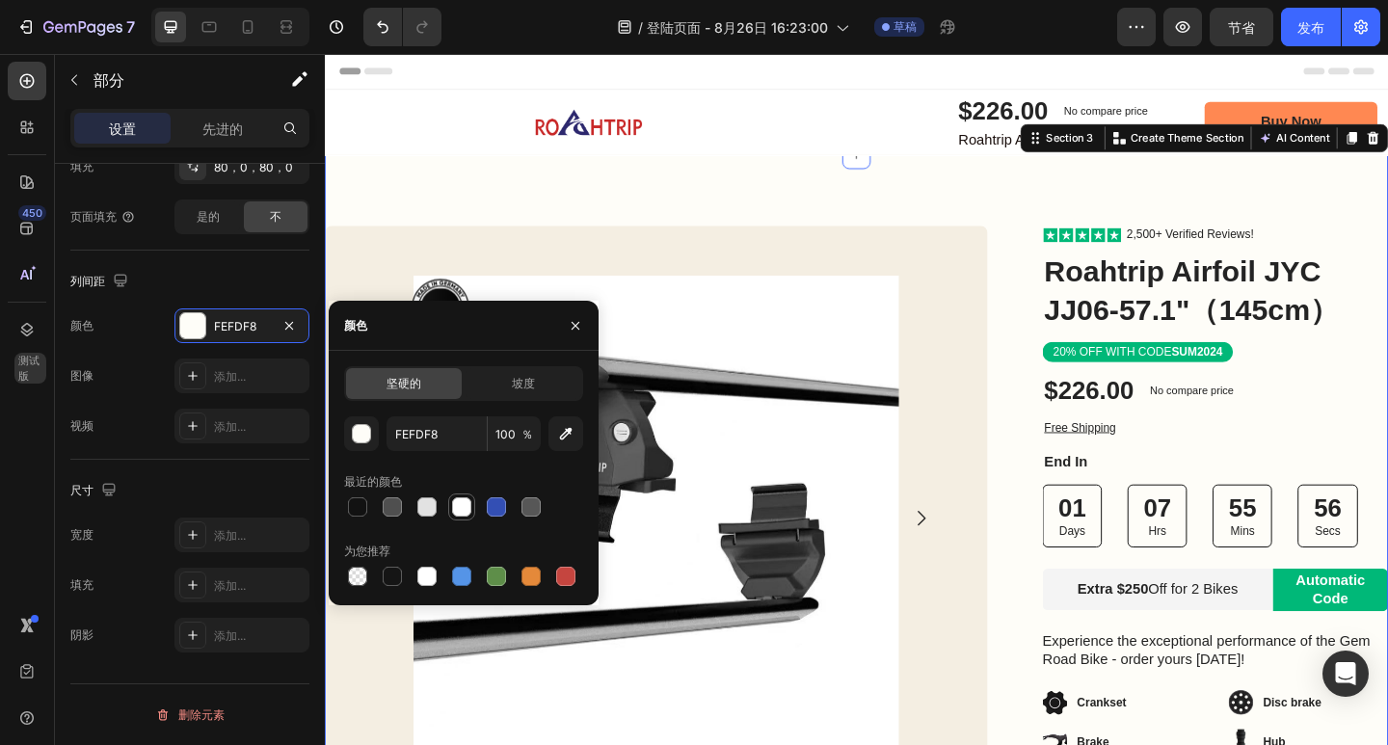
click at [461, 506] on div at bounding box center [461, 506] width 19 height 19
type input "FFFFFF"
click at [862, 72] on div "标题" at bounding box center [903, 73] width 1126 height 39
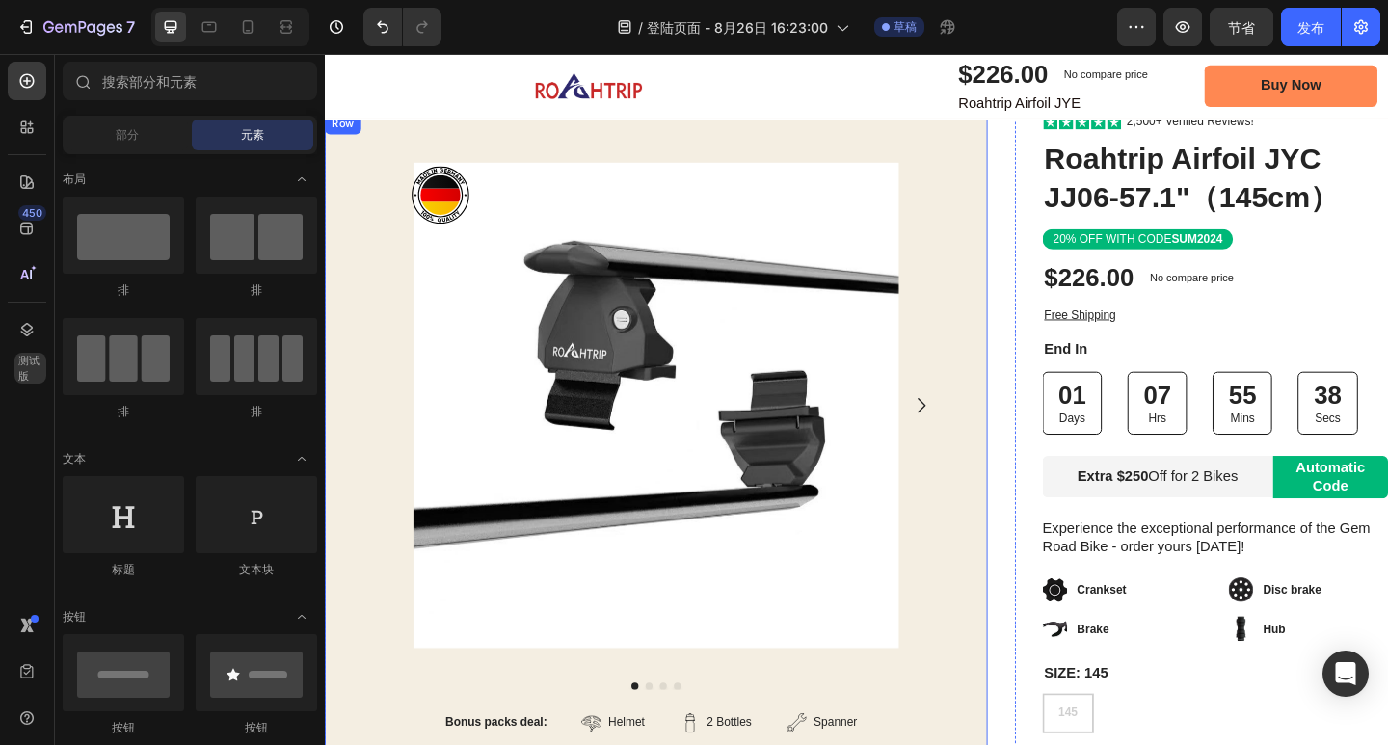
scroll to position [96, 0]
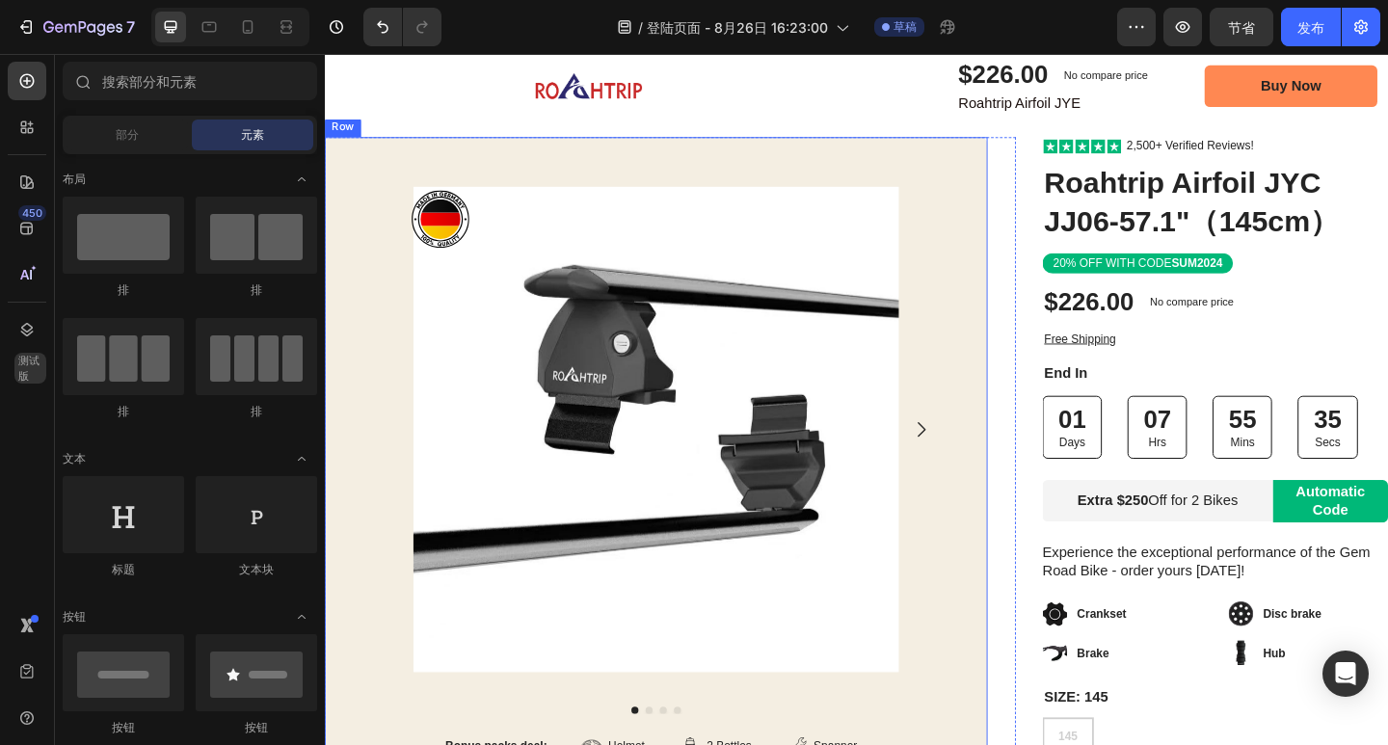
click at [1009, 180] on div "Product Images Bonus packs deal: Text Block Helmet Item List 2 Bottles Item Lis…" at bounding box center [685, 574] width 721 height 859
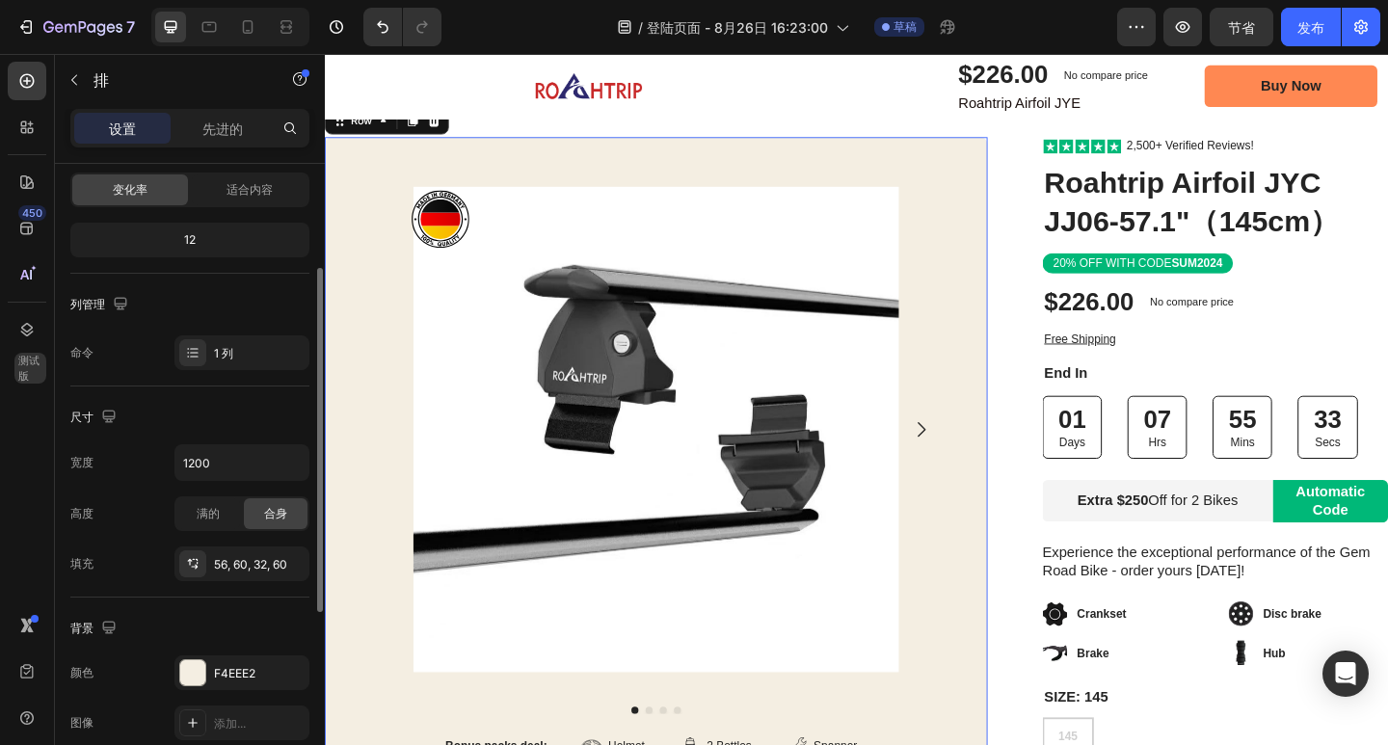
scroll to position [386, 0]
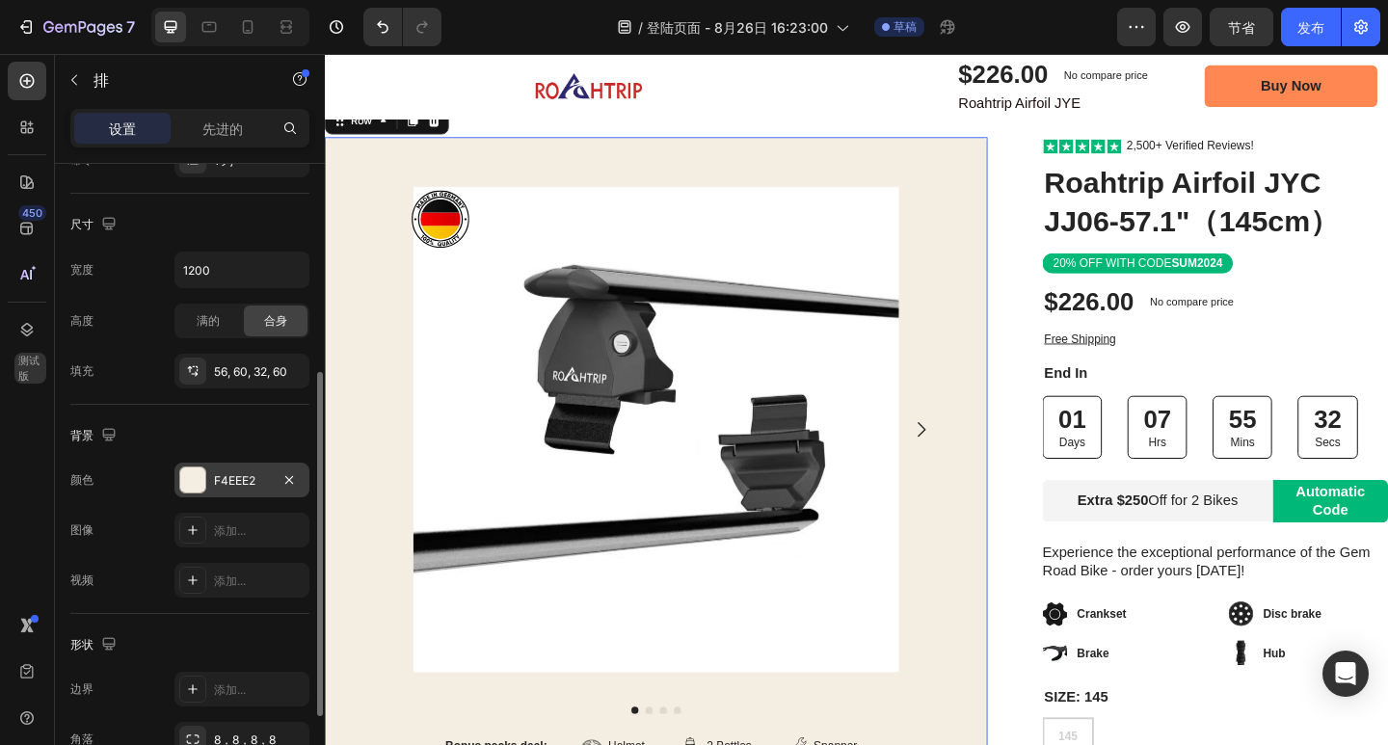
click at [221, 481] on font "F4EEE2" at bounding box center [234, 480] width 41 height 14
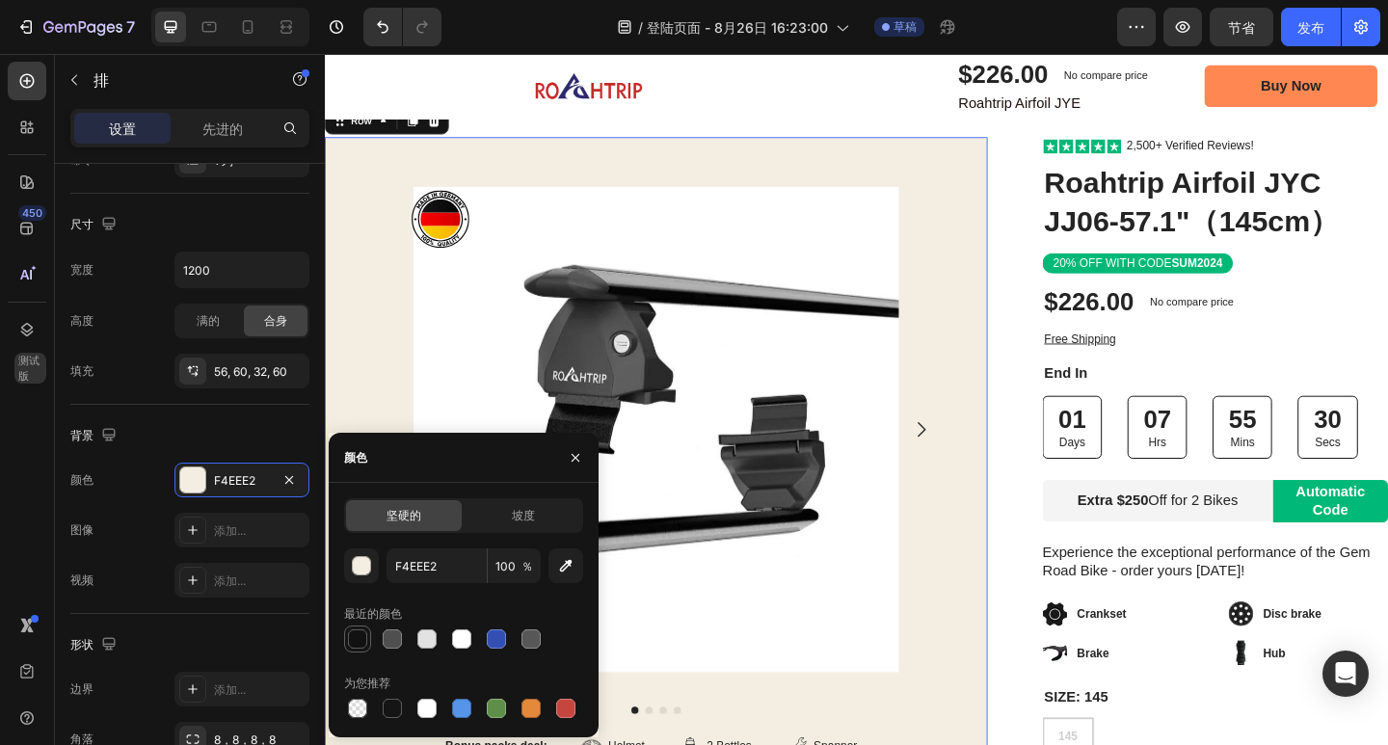
click at [363, 640] on div at bounding box center [357, 638] width 19 height 19
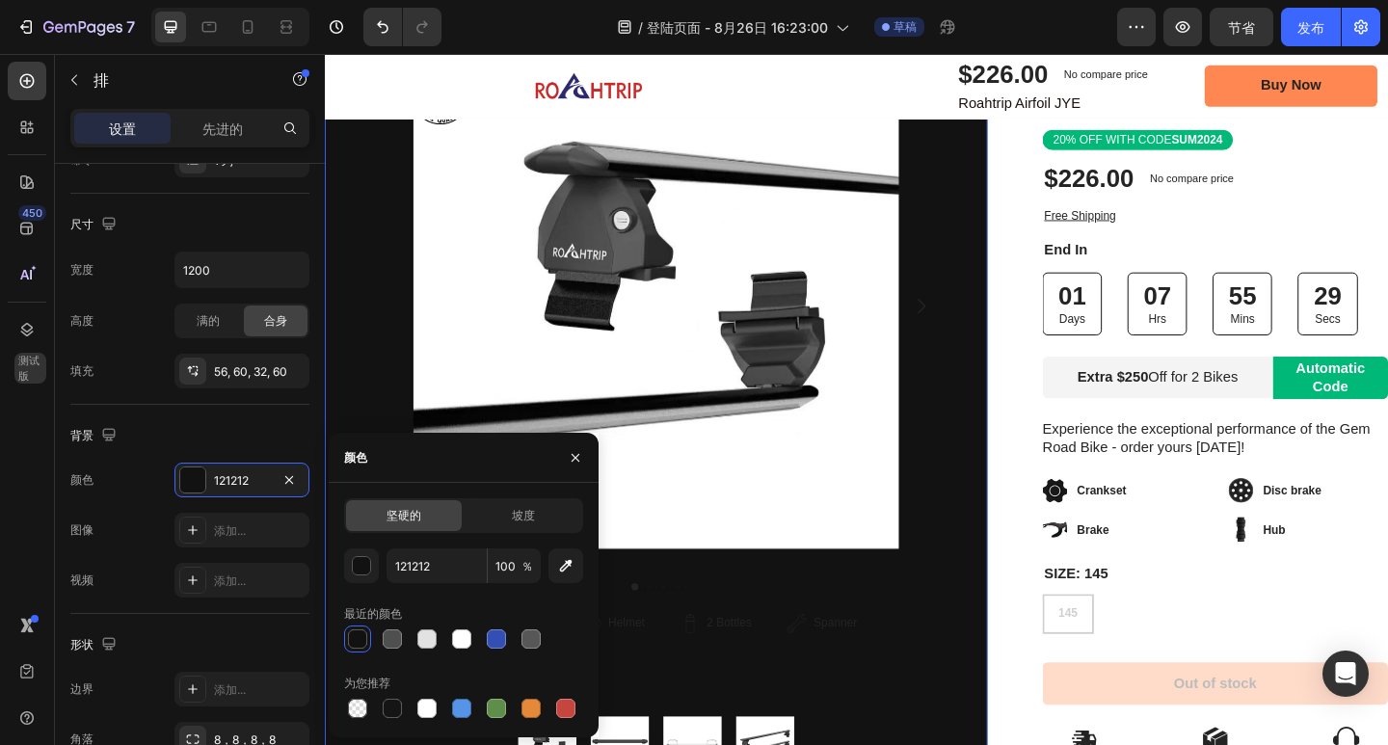
scroll to position [289, 0]
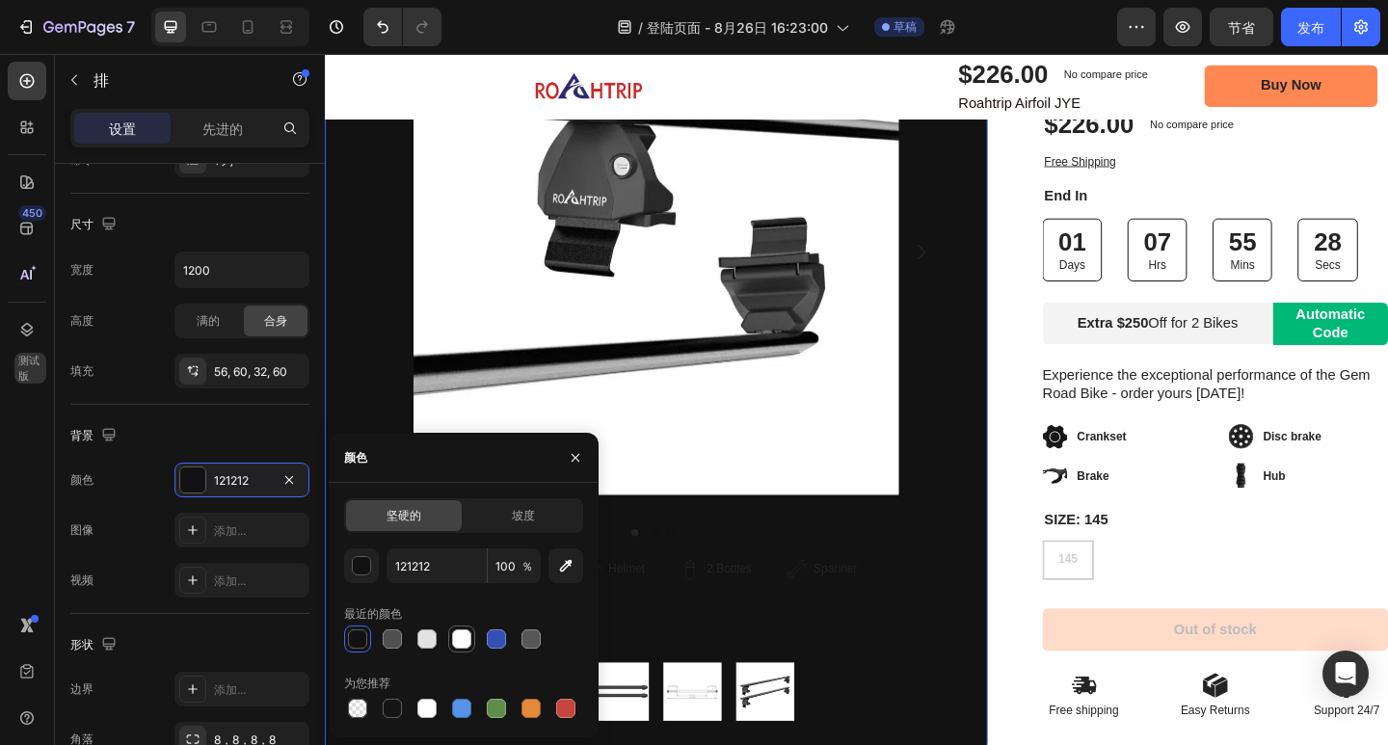
click at [465, 642] on div at bounding box center [461, 638] width 19 height 19
type input "FFFFFF"
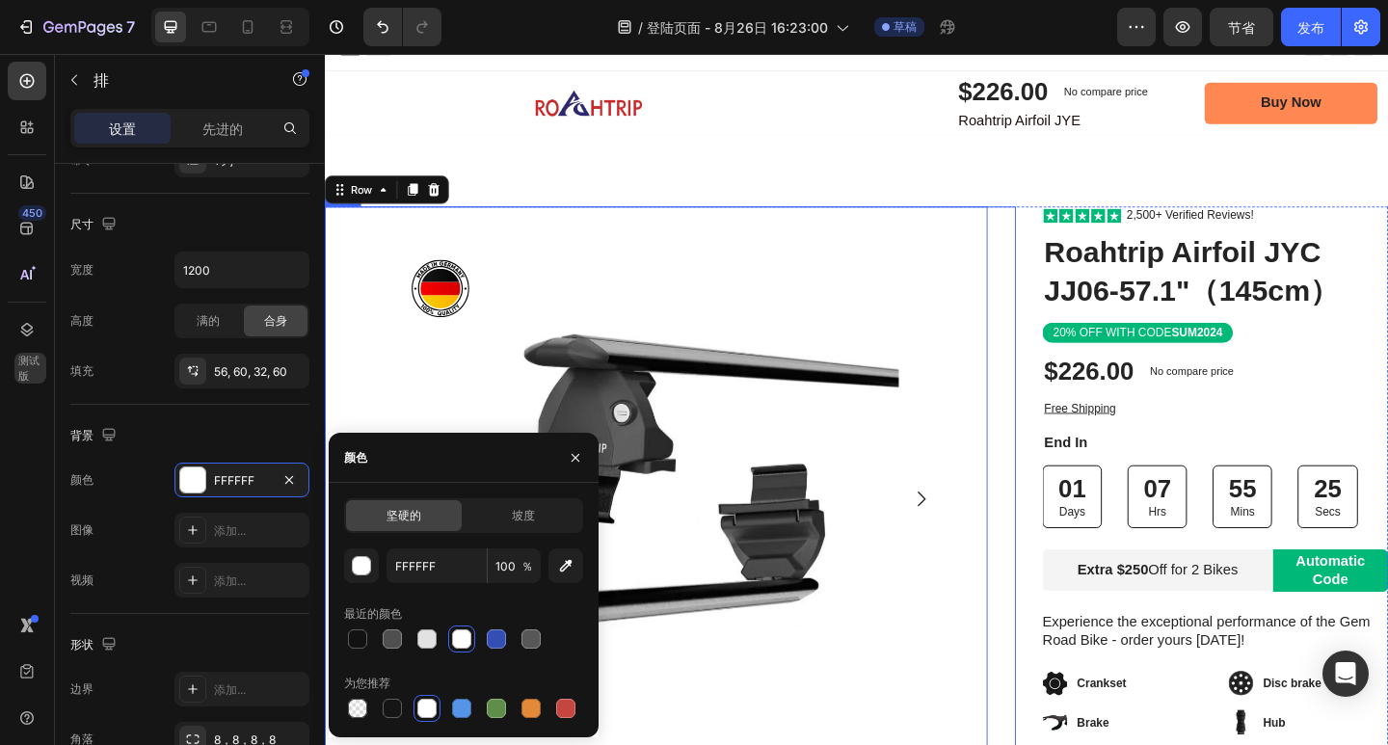
scroll to position [0, 0]
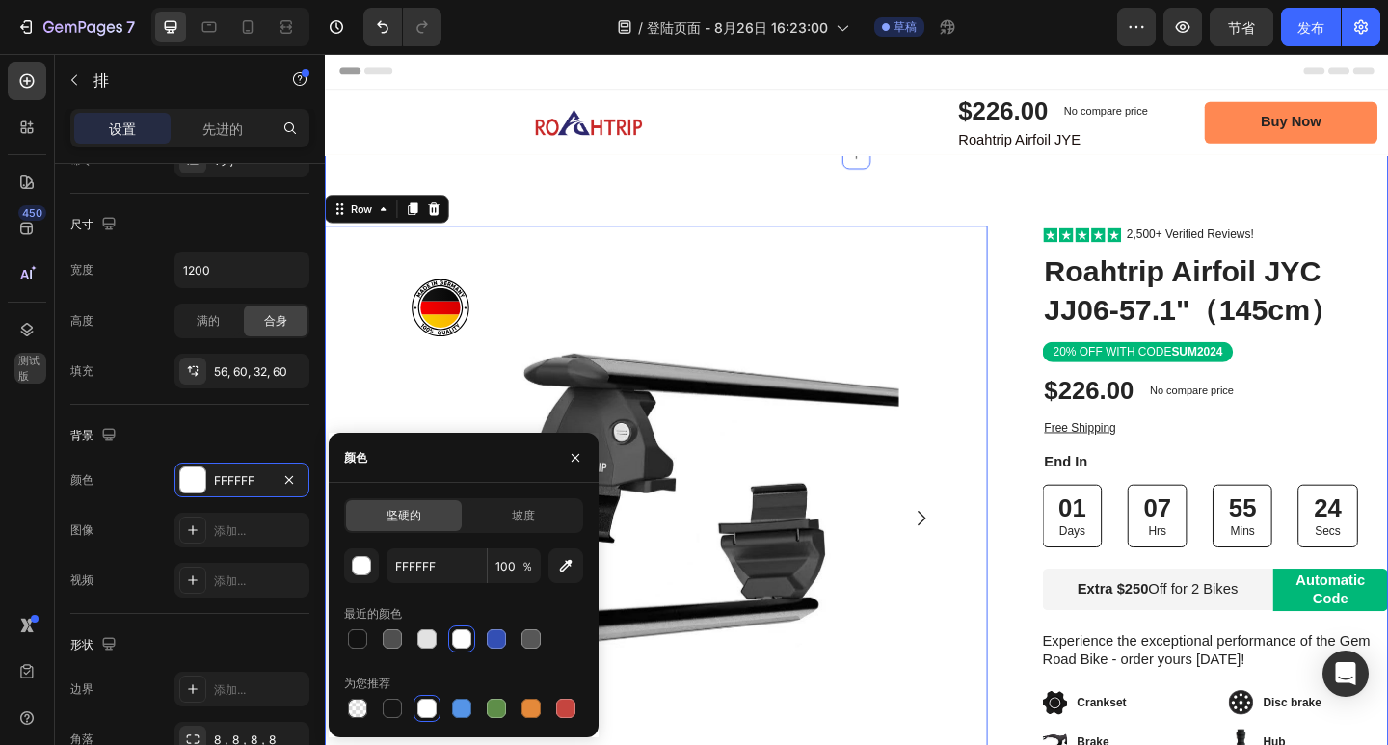
click at [1050, 214] on div "Image Row Product Images Bonus packs deal: Text Block Helmet Item List 2 Bottle…" at bounding box center [903, 670] width 1157 height 1013
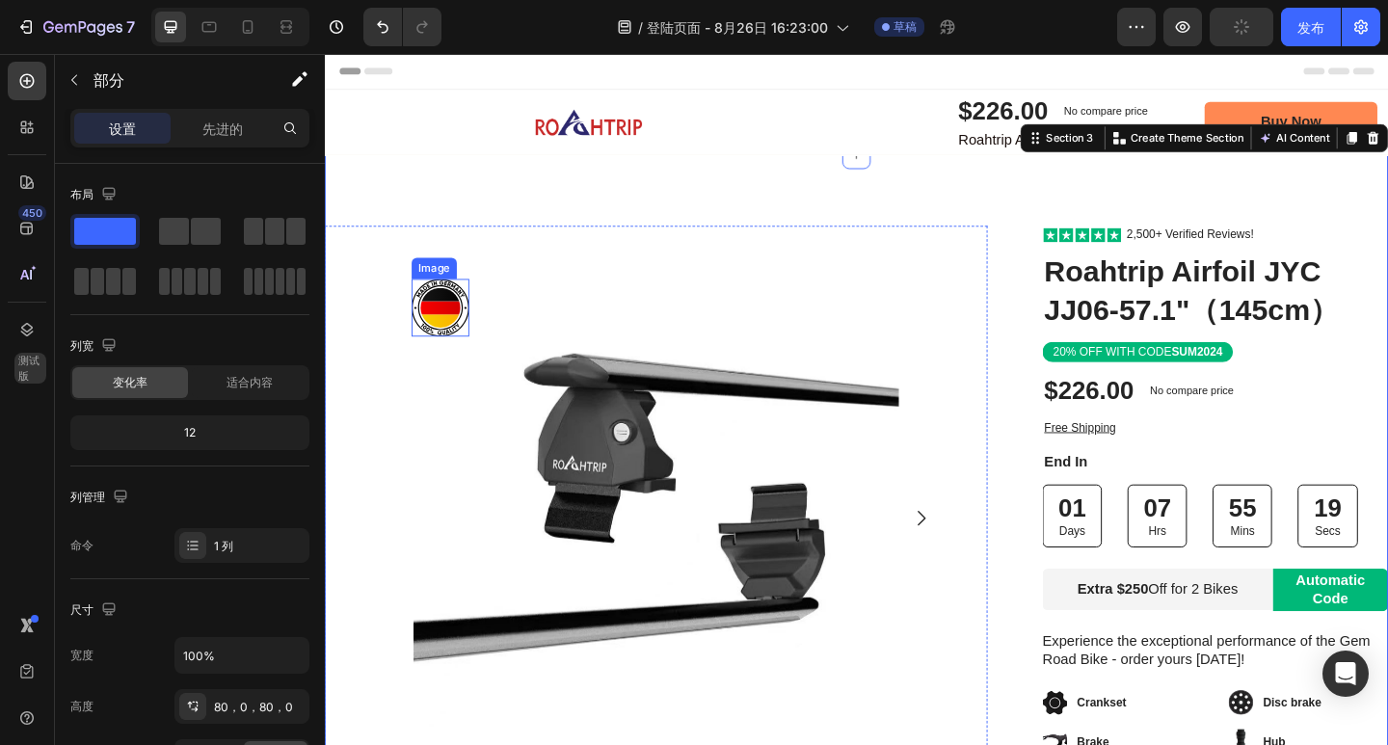
click at [458, 318] on img at bounding box center [450, 330] width 63 height 63
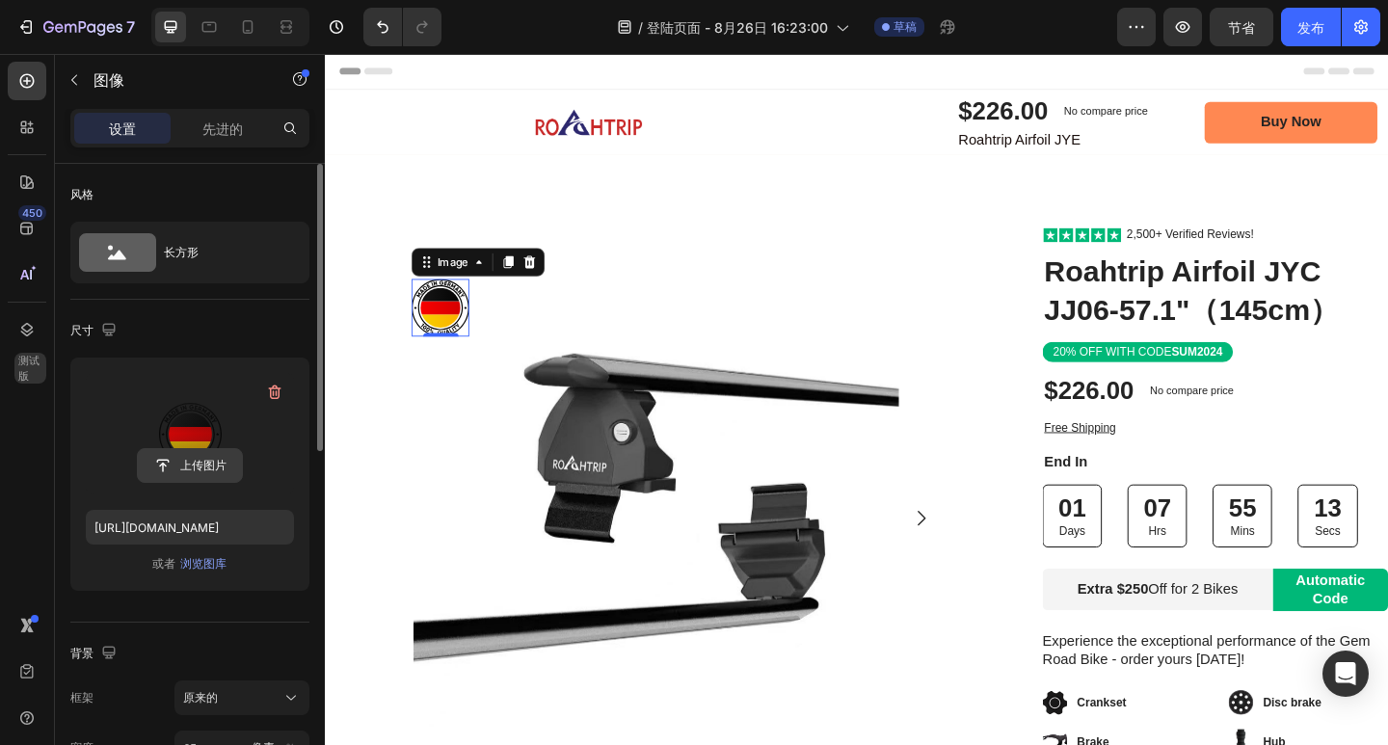
click at [192, 465] on input "file" at bounding box center [190, 465] width 104 height 33
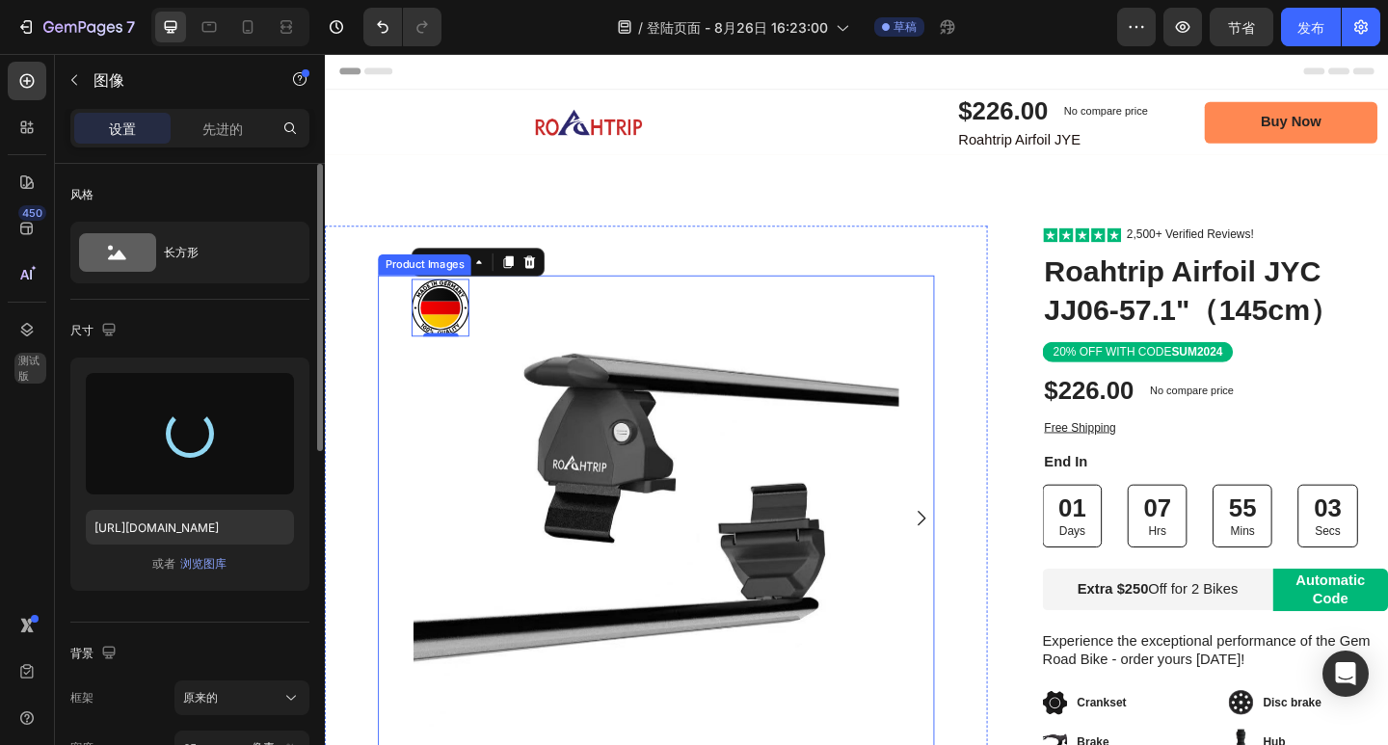
type input "[URL][DOMAIN_NAME]"
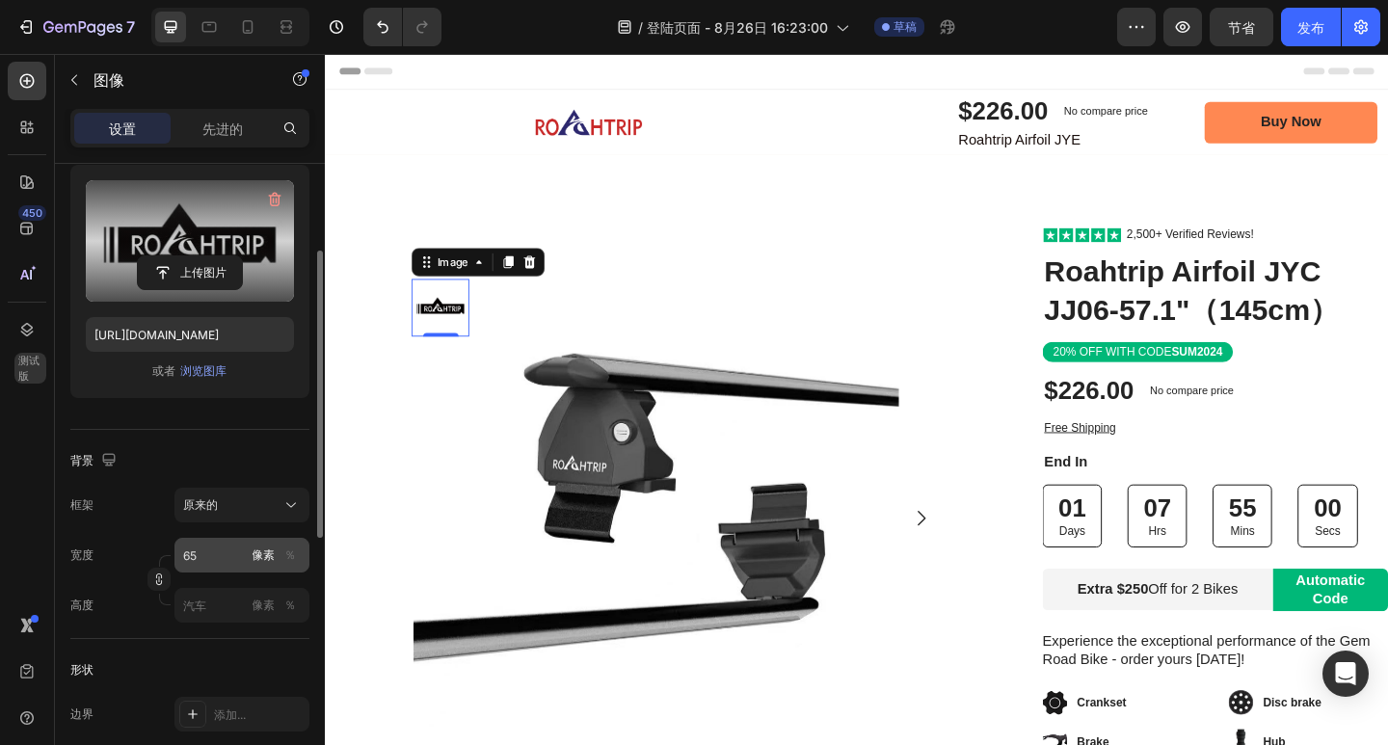
scroll to position [289, 0]
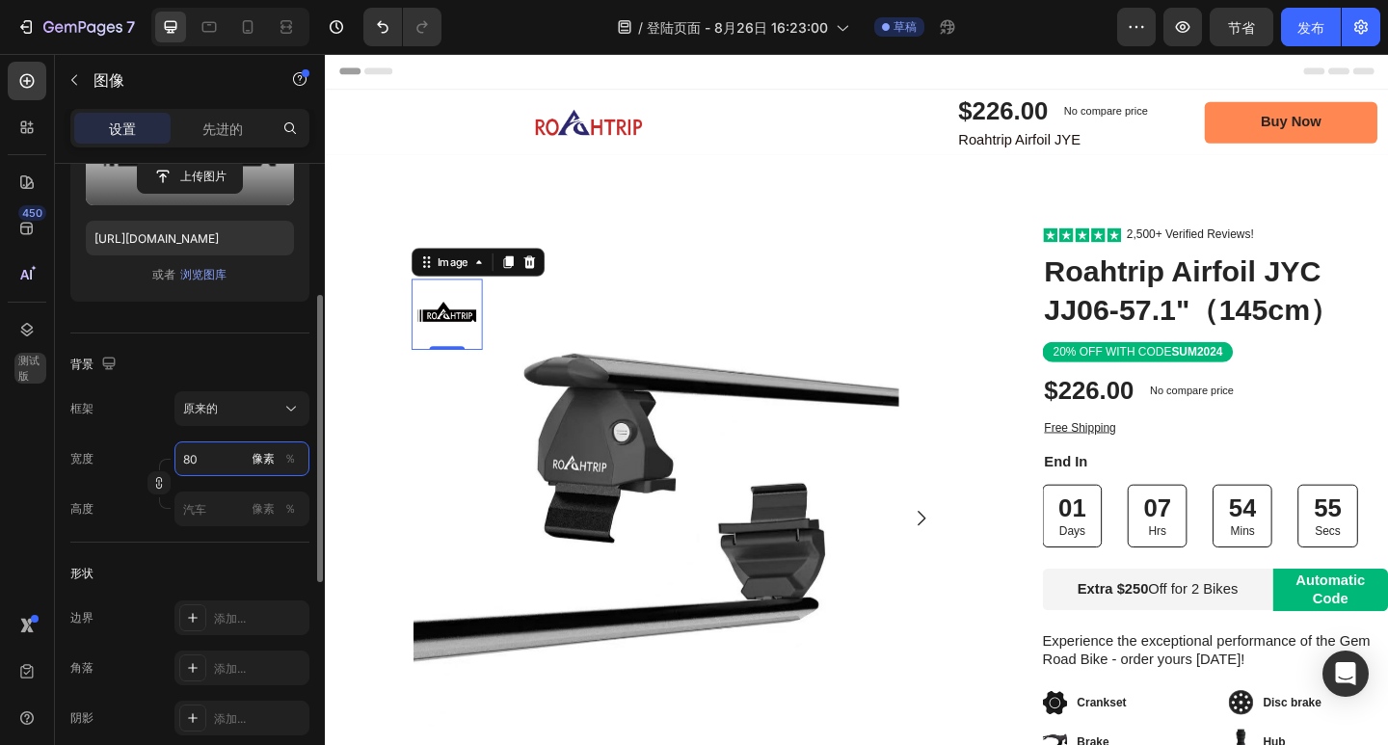
drag, startPoint x: 223, startPoint y: 464, endPoint x: 161, endPoint y: 458, distance: 62.0
click at [161, 458] on div "宽度 80 像素 ％" at bounding box center [189, 458] width 239 height 35
drag, startPoint x: 228, startPoint y: 457, endPoint x: 155, endPoint y: 465, distance: 73.7
click at [155, 465] on div "宽度 120 像素 ％ 高度 像素 ％" at bounding box center [189, 483] width 239 height 85
type input "100"
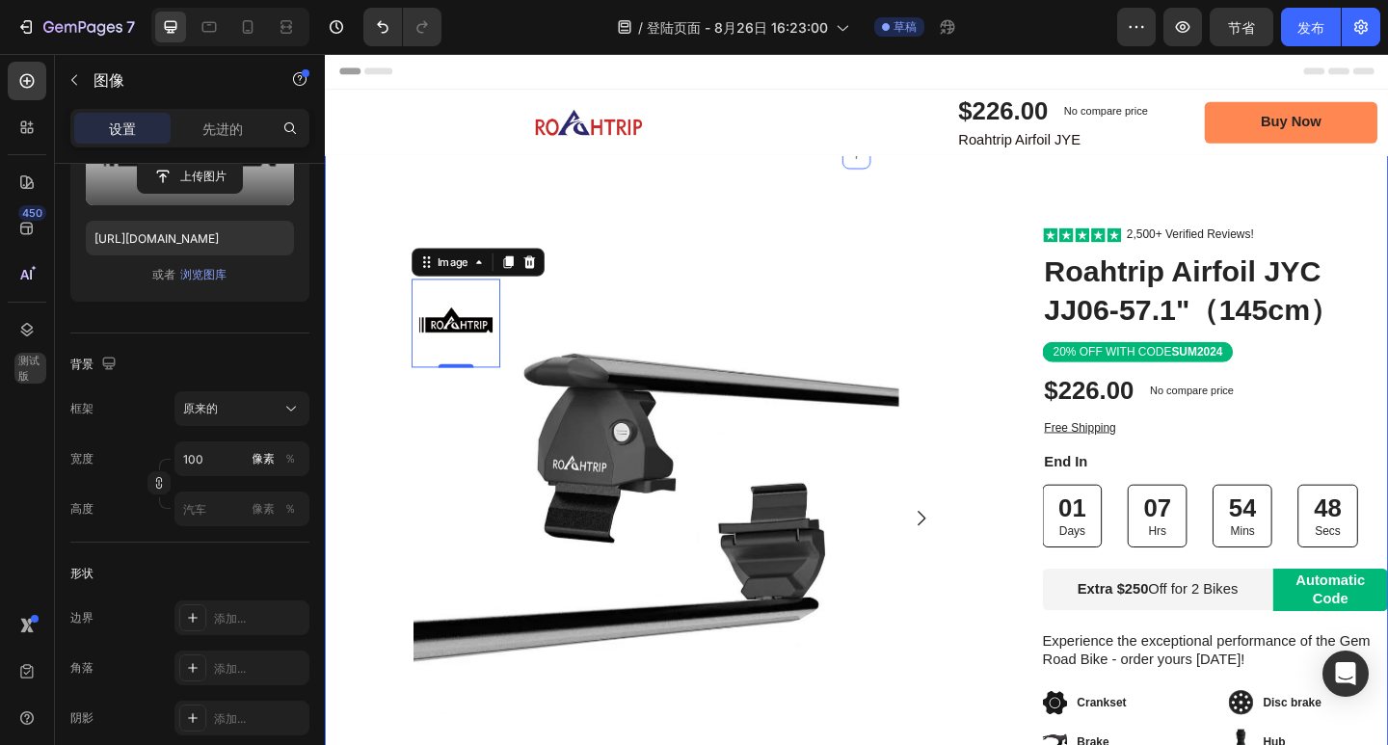
click at [1039, 214] on div "Image Row Product Images Bonus packs deal: Text Block Helmet Item List 2 Bottle…" at bounding box center [903, 670] width 1157 height 1013
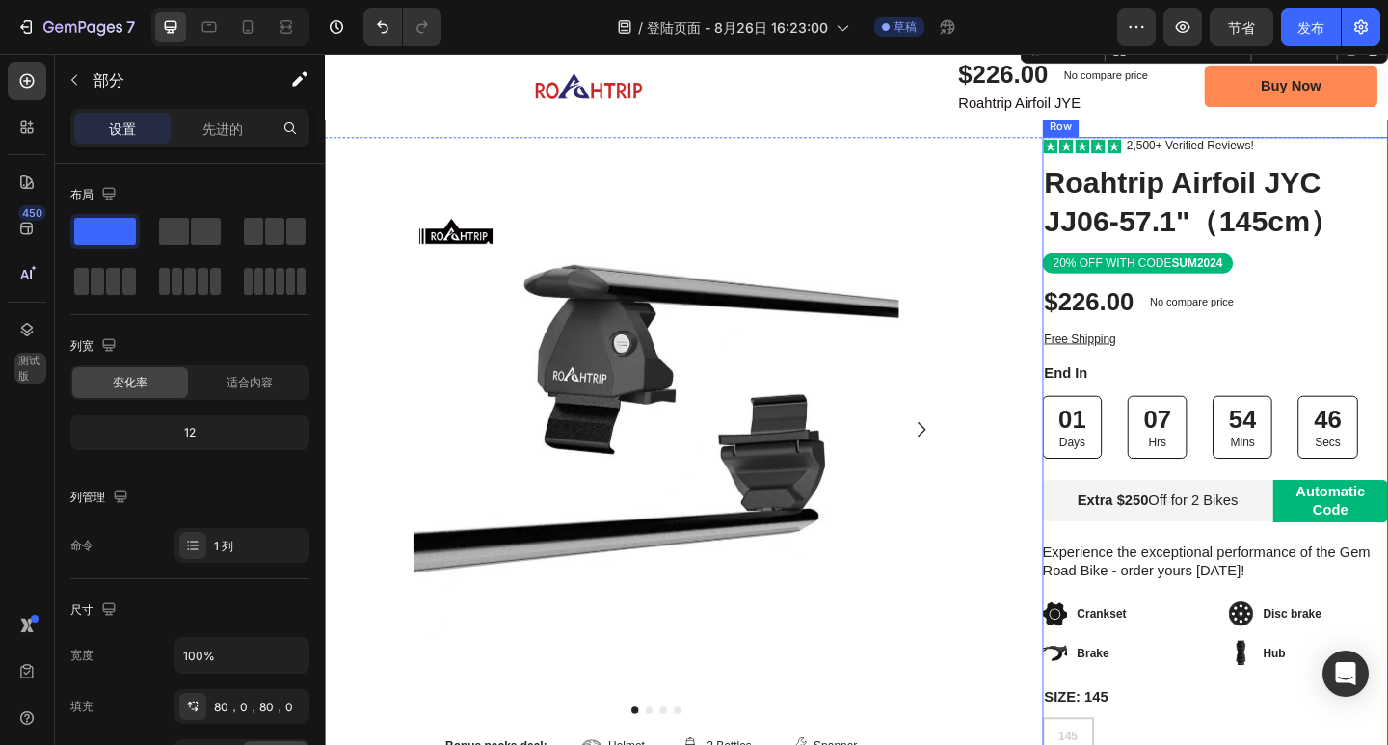
scroll to position [193, 0]
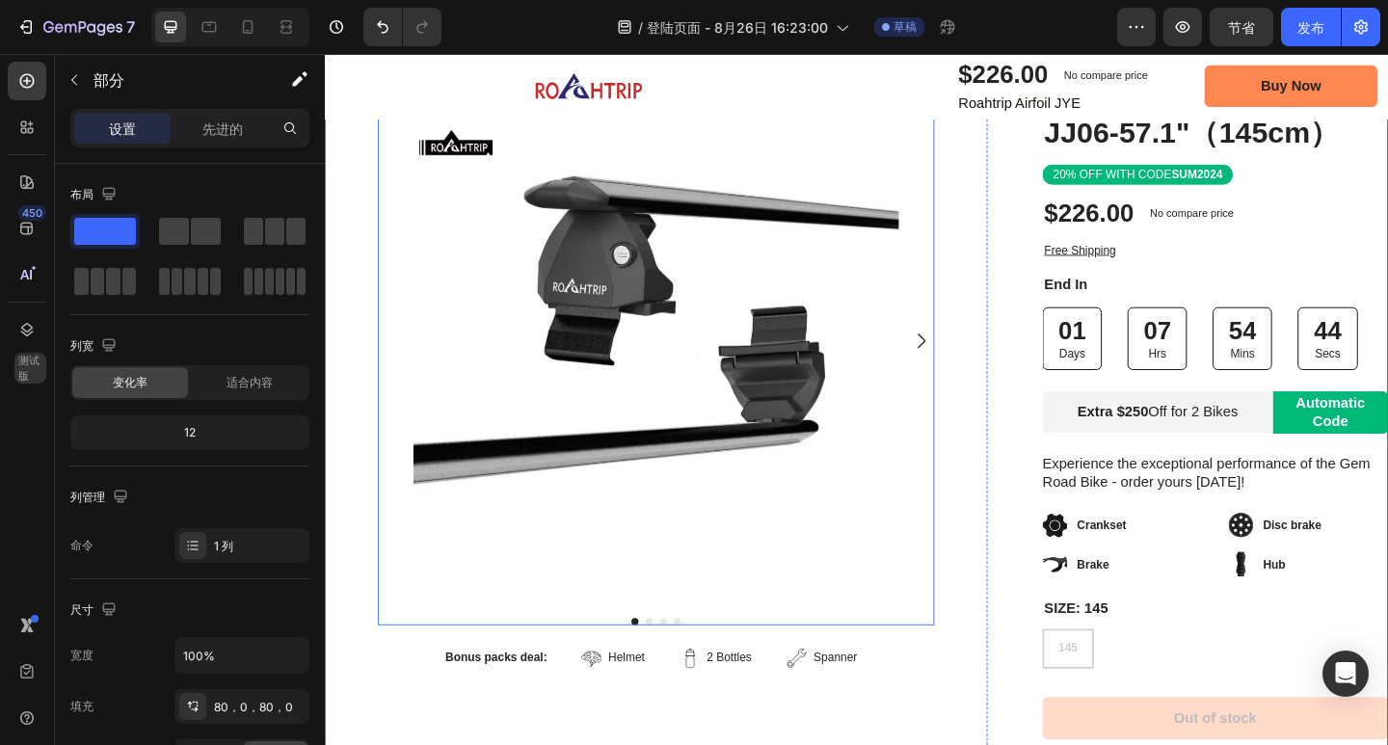
click at [962, 355] on icon "Carousel Next Arrow" at bounding box center [973, 366] width 23 height 23
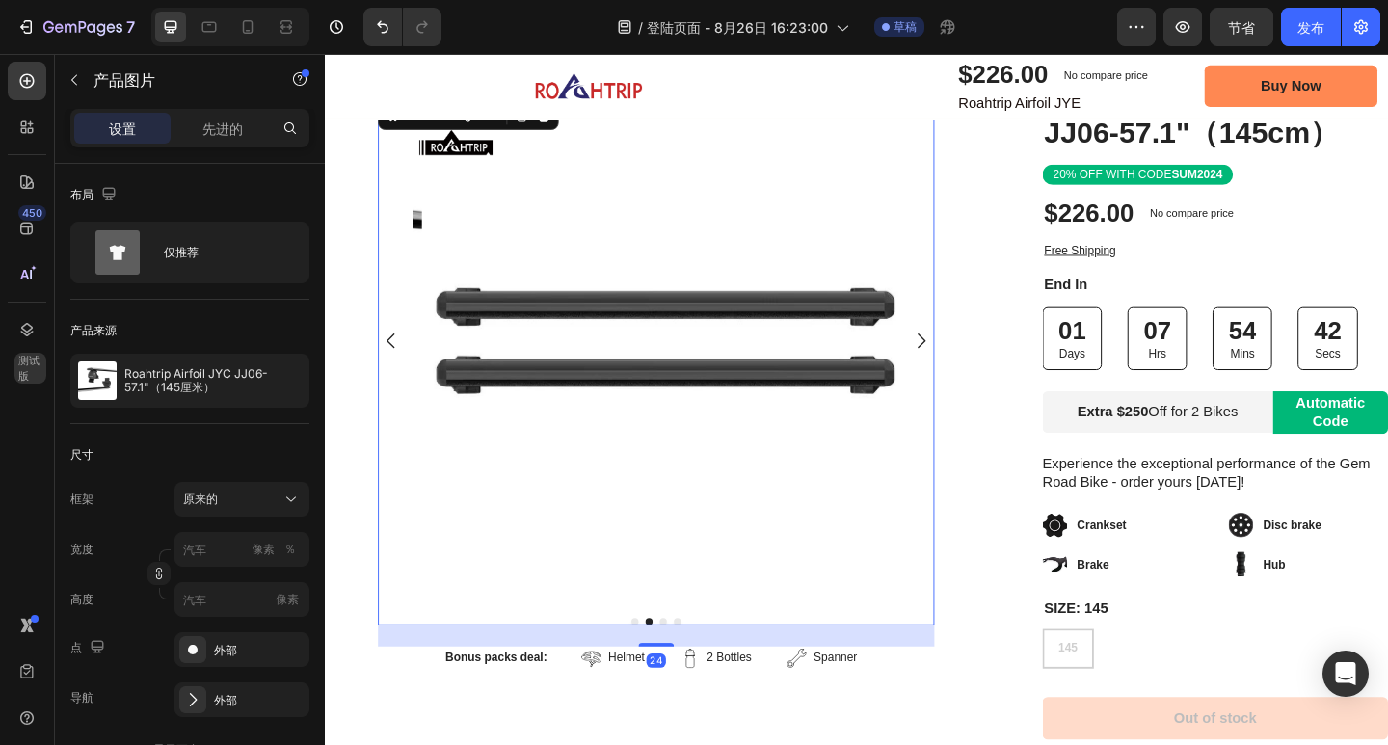
click at [962, 355] on icon "Carousel Next Arrow" at bounding box center [973, 366] width 23 height 23
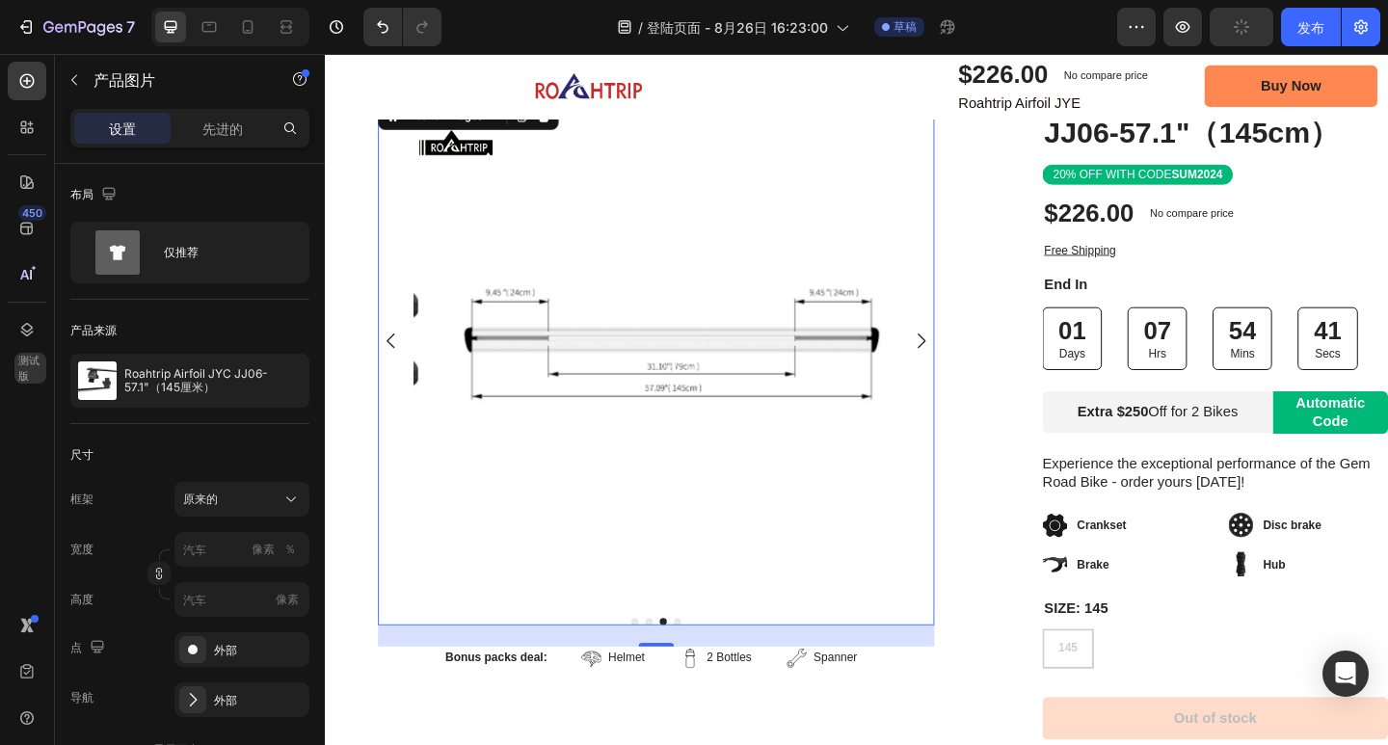
click at [962, 355] on icon "Carousel Next Arrow" at bounding box center [973, 366] width 23 height 23
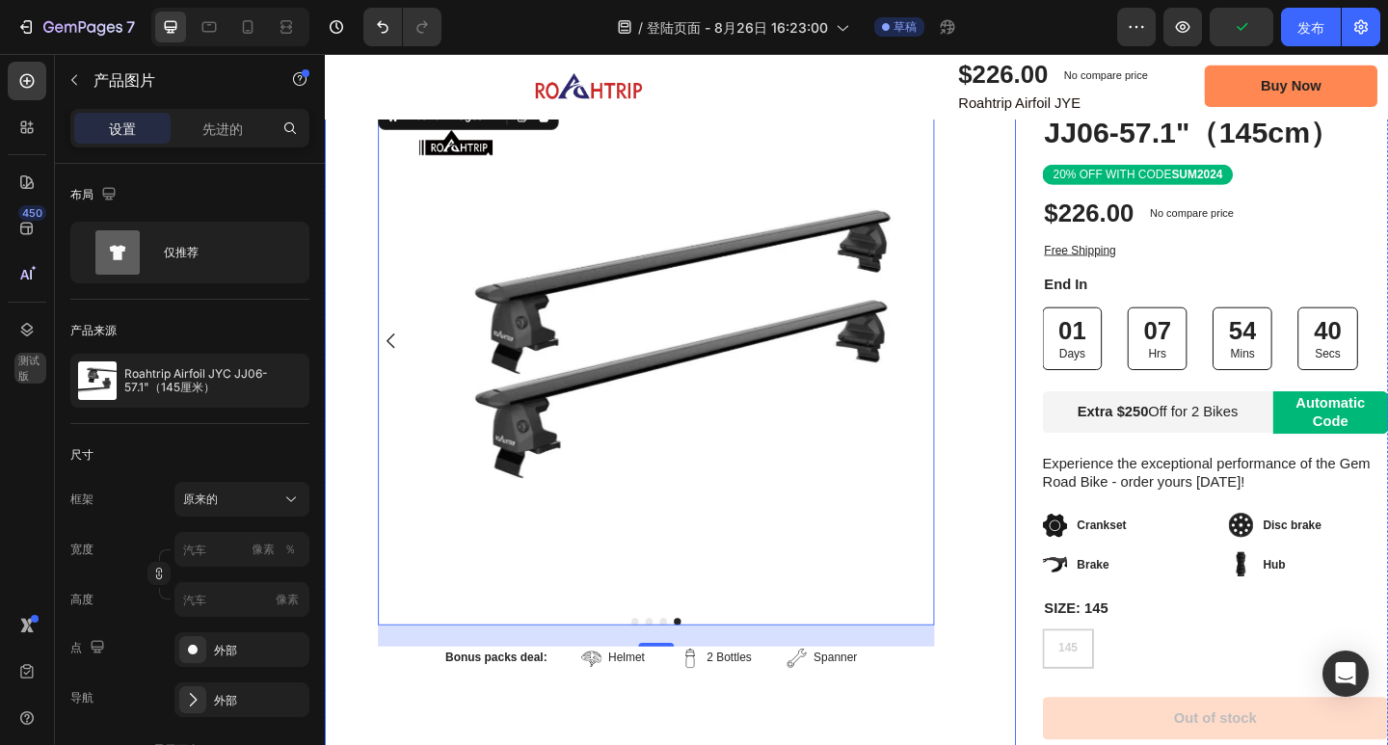
click at [1045, 392] on div "Product Images 24 Bonus packs deal: Text Block Helmet Item List 2 Bottles Item …" at bounding box center [701, 477] width 752 height 859
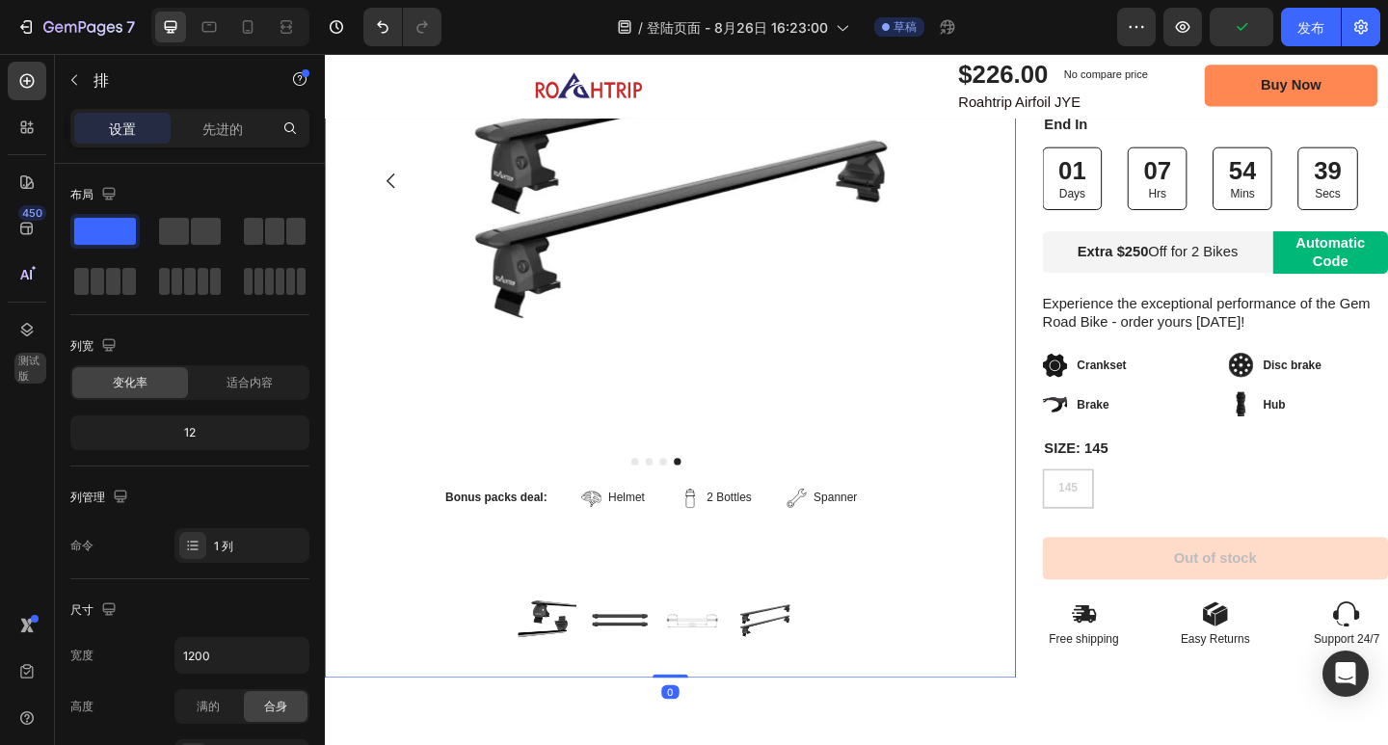
scroll to position [386, 0]
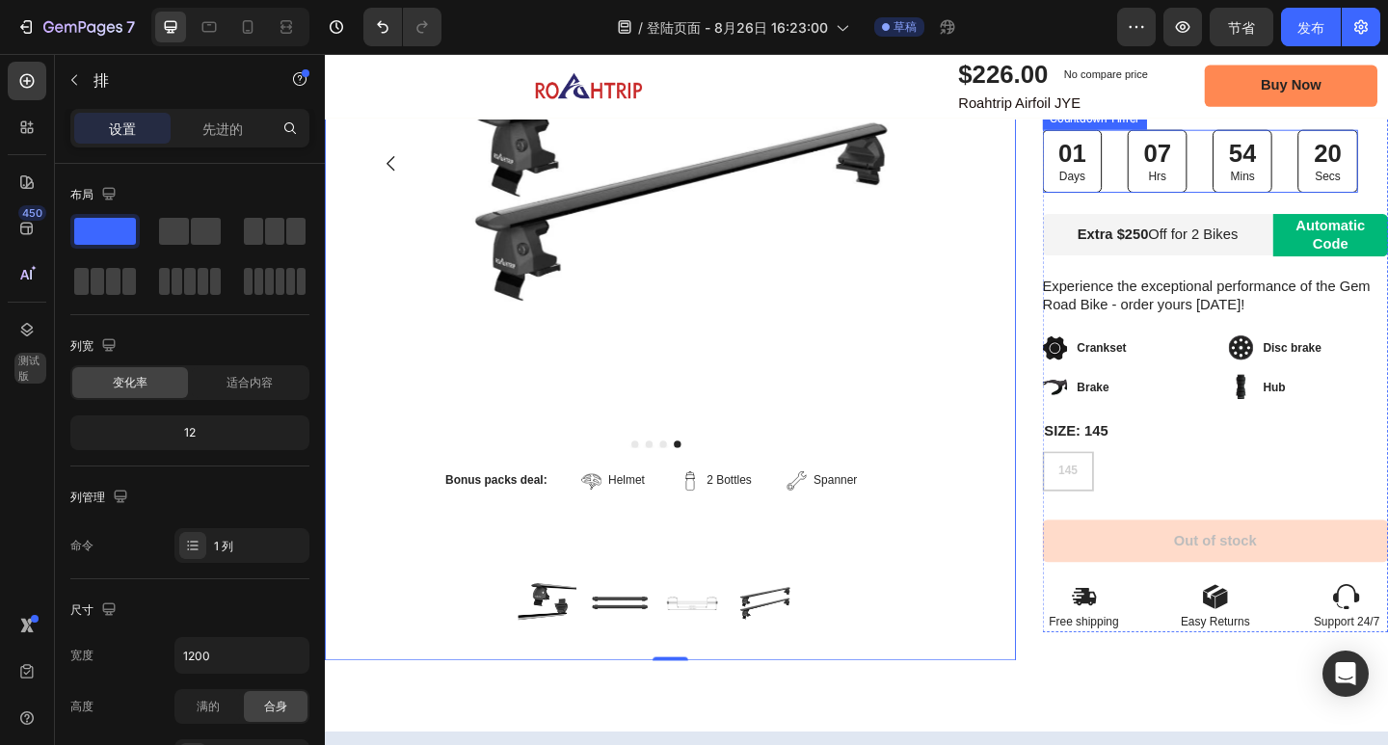
click at [1260, 167] on div "01 Days 07 Hrs 54 Mins 20 Secs" at bounding box center [1277, 171] width 343 height 68
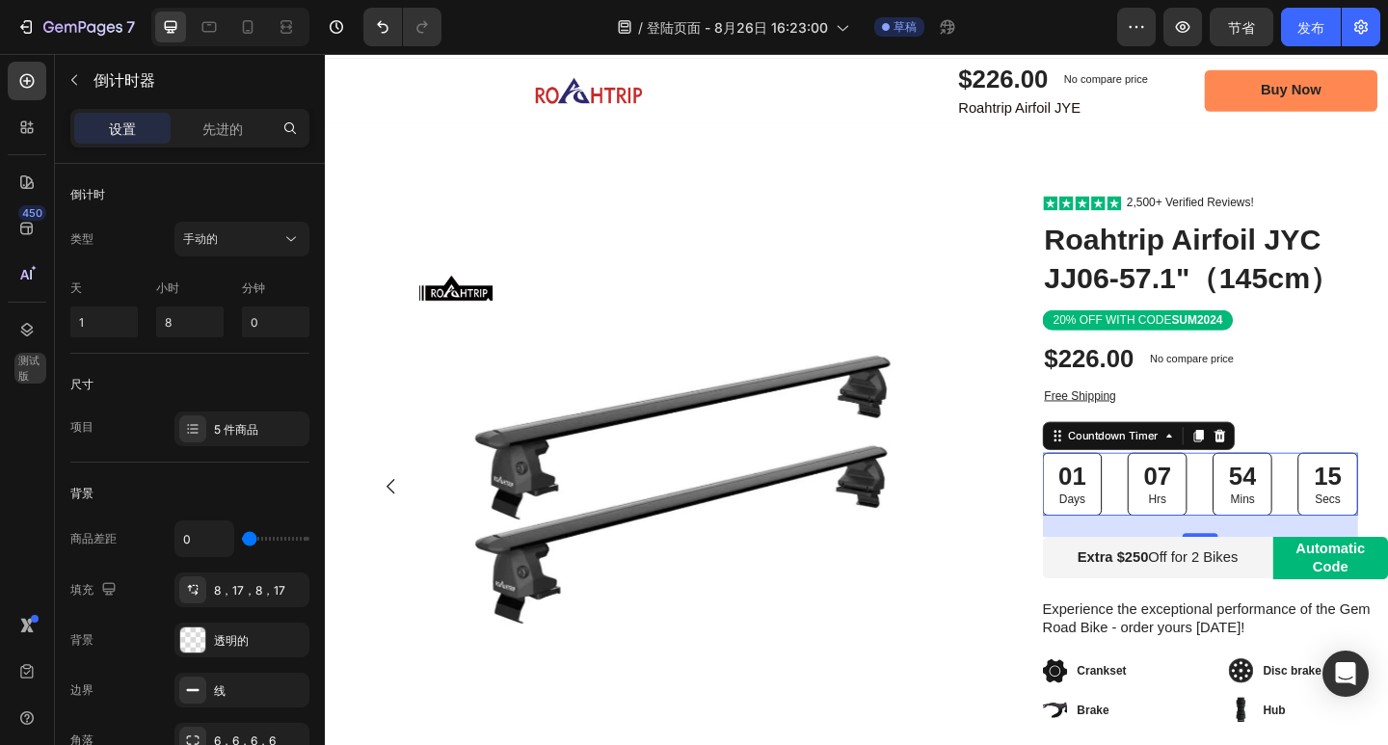
scroll to position [0, 0]
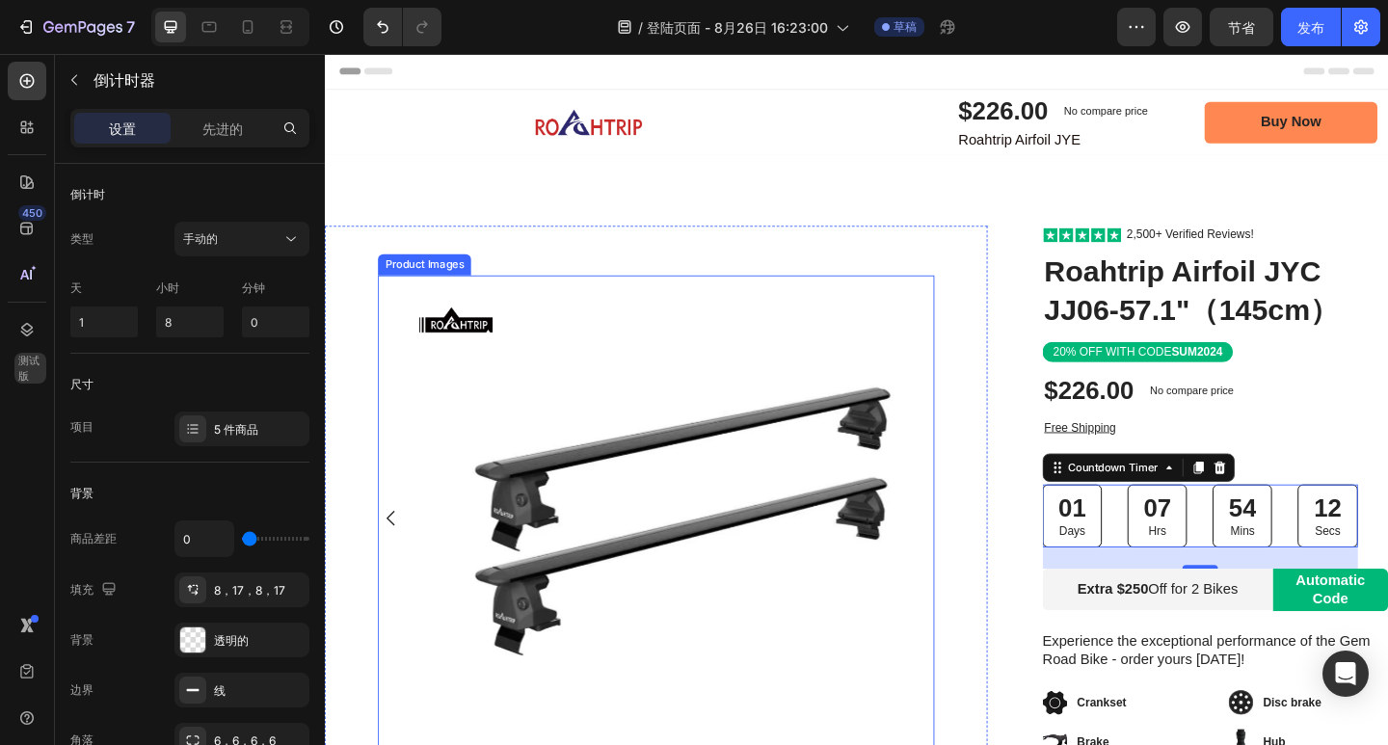
click at [684, 450] on img at bounding box center [714, 559] width 528 height 528
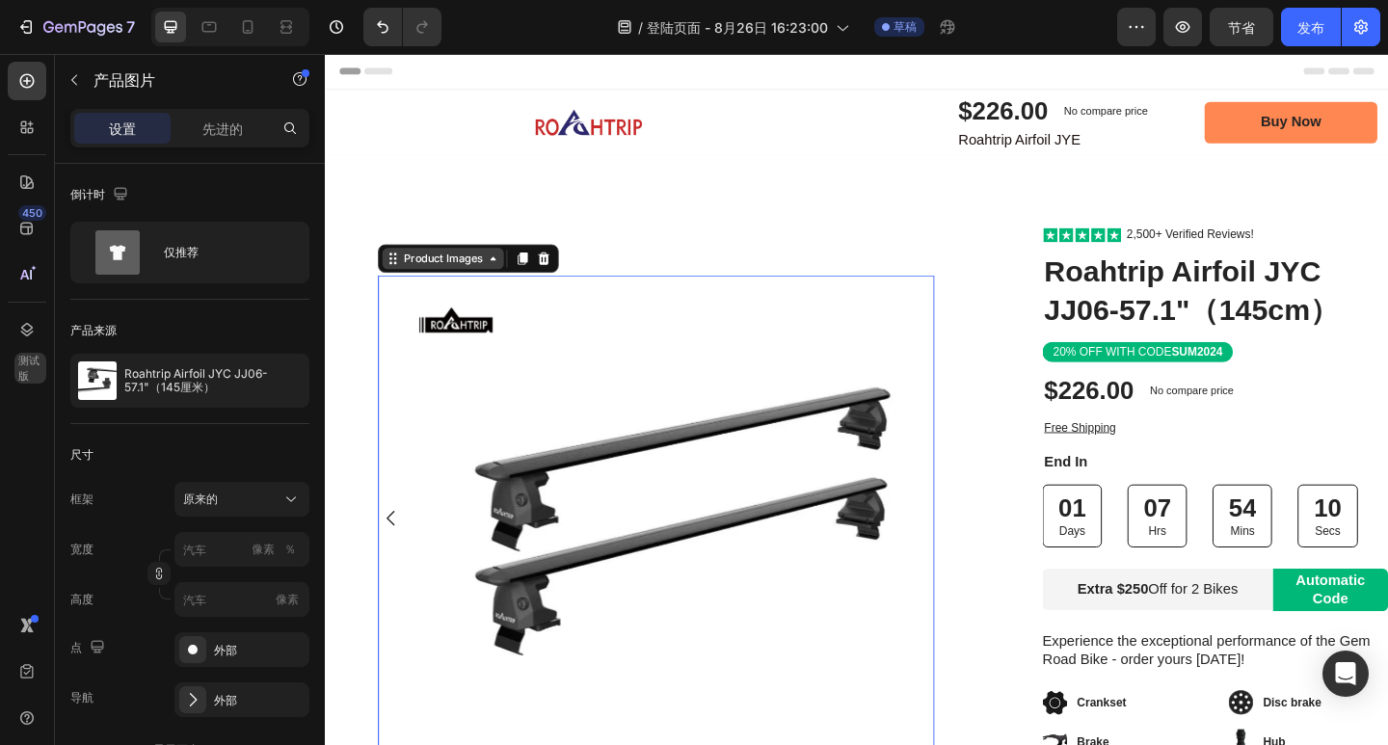
click at [504, 281] on icon at bounding box center [507, 276] width 15 height 15
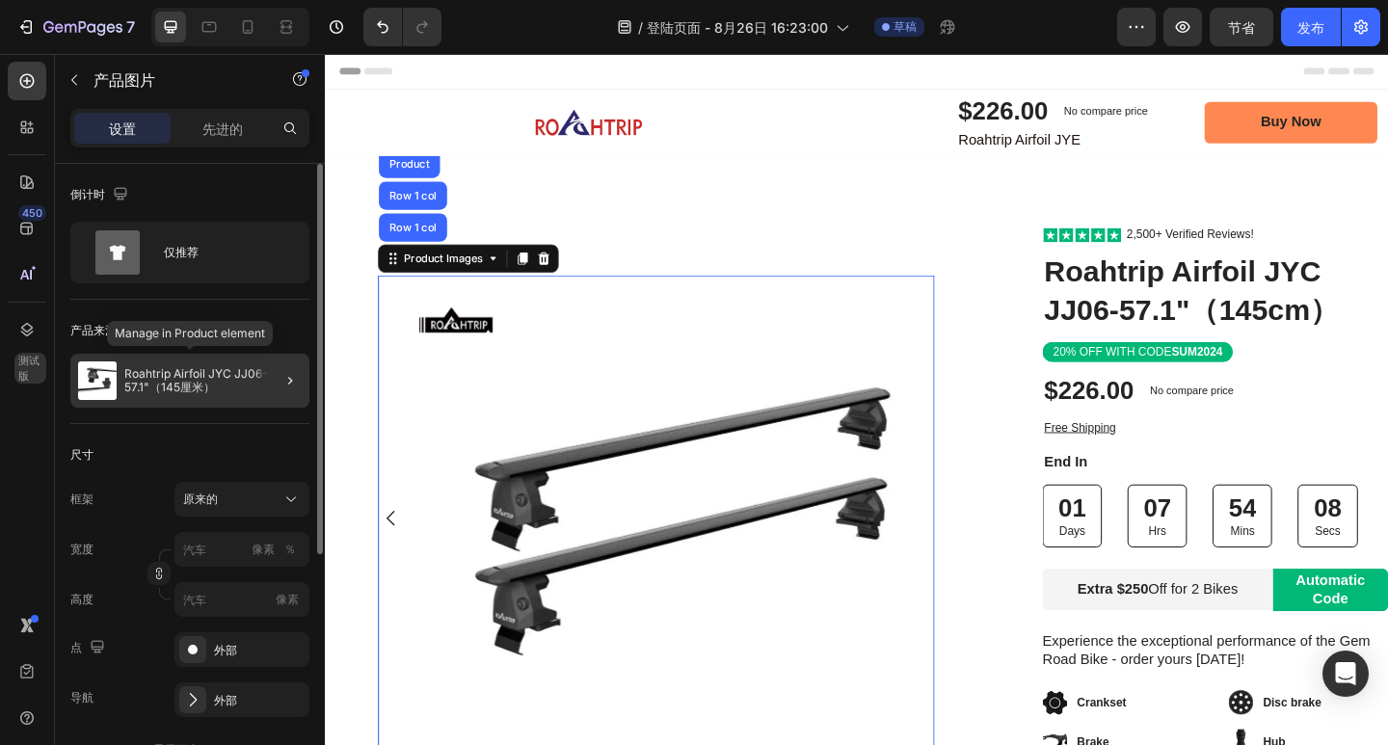
click at [228, 383] on p "Roahtrip Airfoil JYC JJ06-57.1"（145厘米）" at bounding box center [212, 380] width 177 height 27
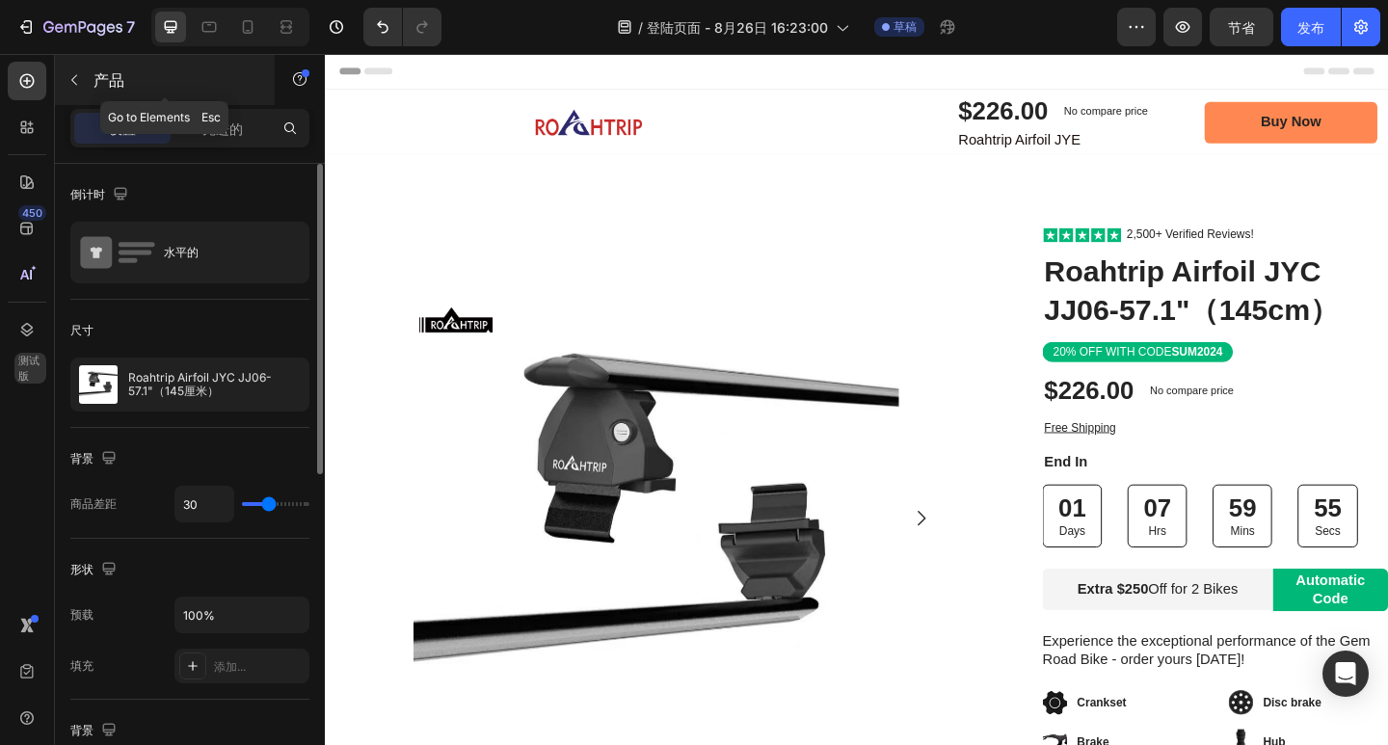
click at [74, 77] on icon "button" at bounding box center [74, 80] width 6 height 11
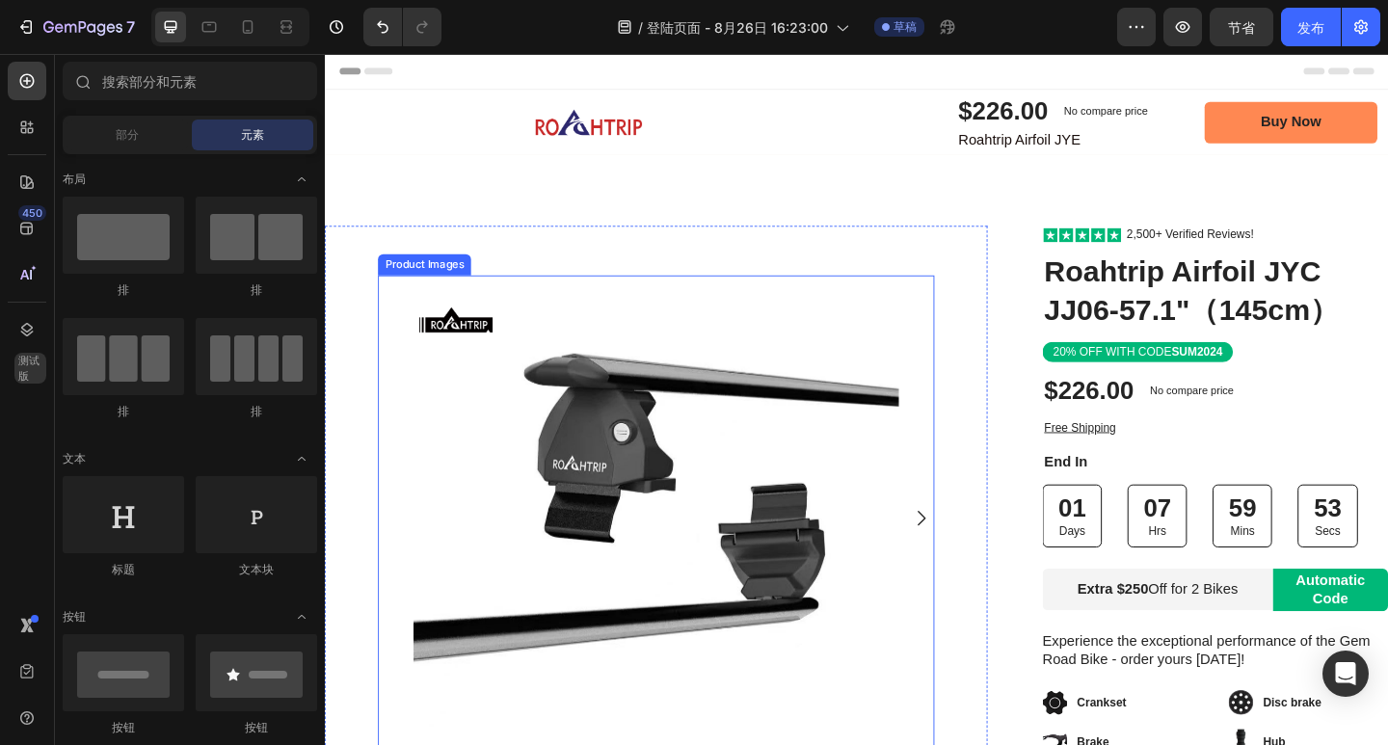
click at [628, 312] on img at bounding box center [685, 559] width 528 height 528
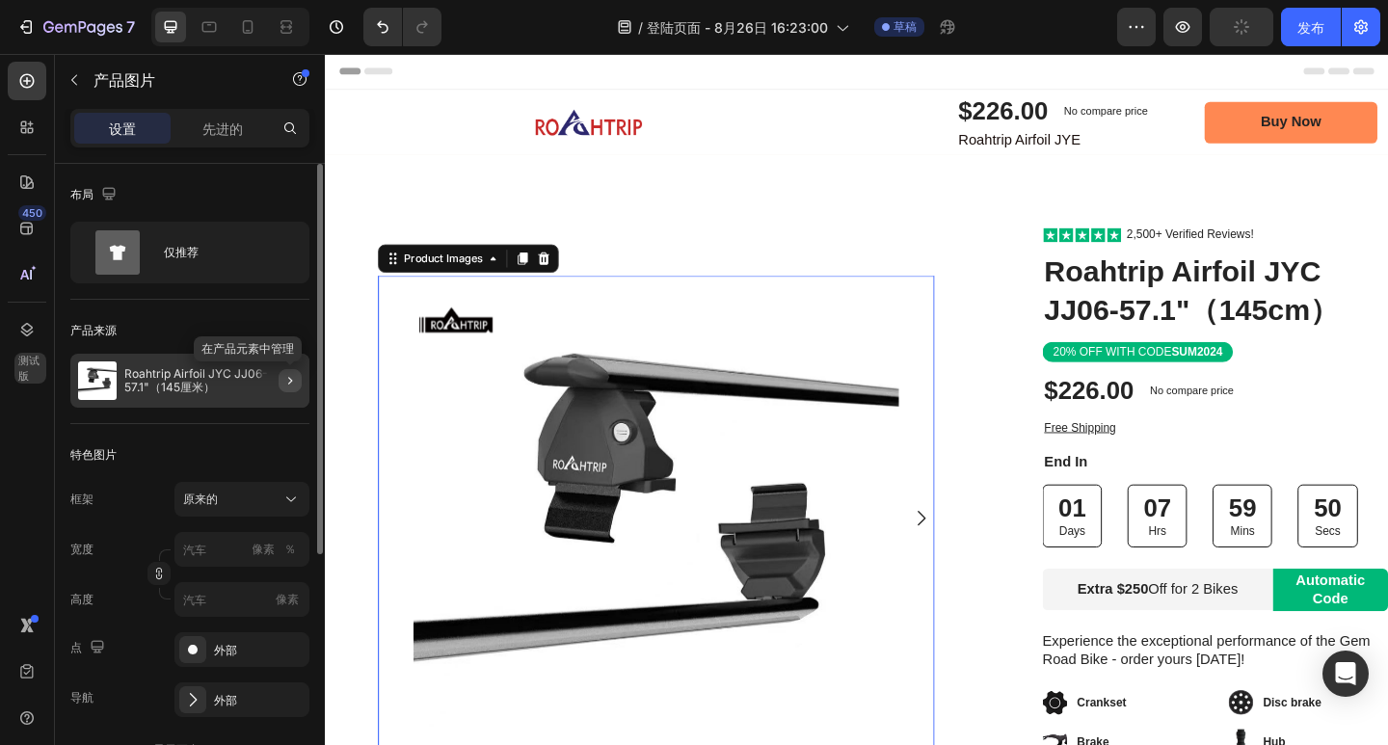
click at [287, 382] on icon "button" at bounding box center [289, 380] width 15 height 15
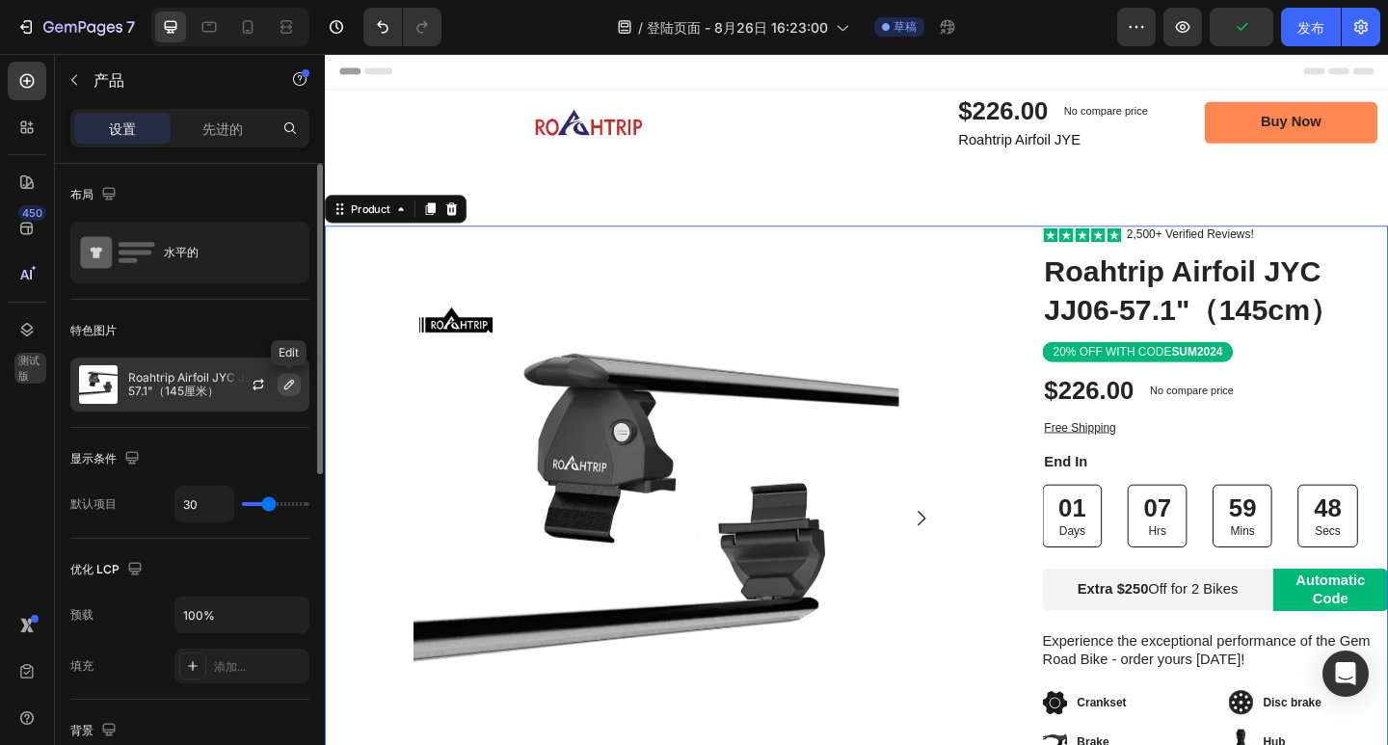
click at [282, 382] on icon "button" at bounding box center [288, 384] width 15 height 15
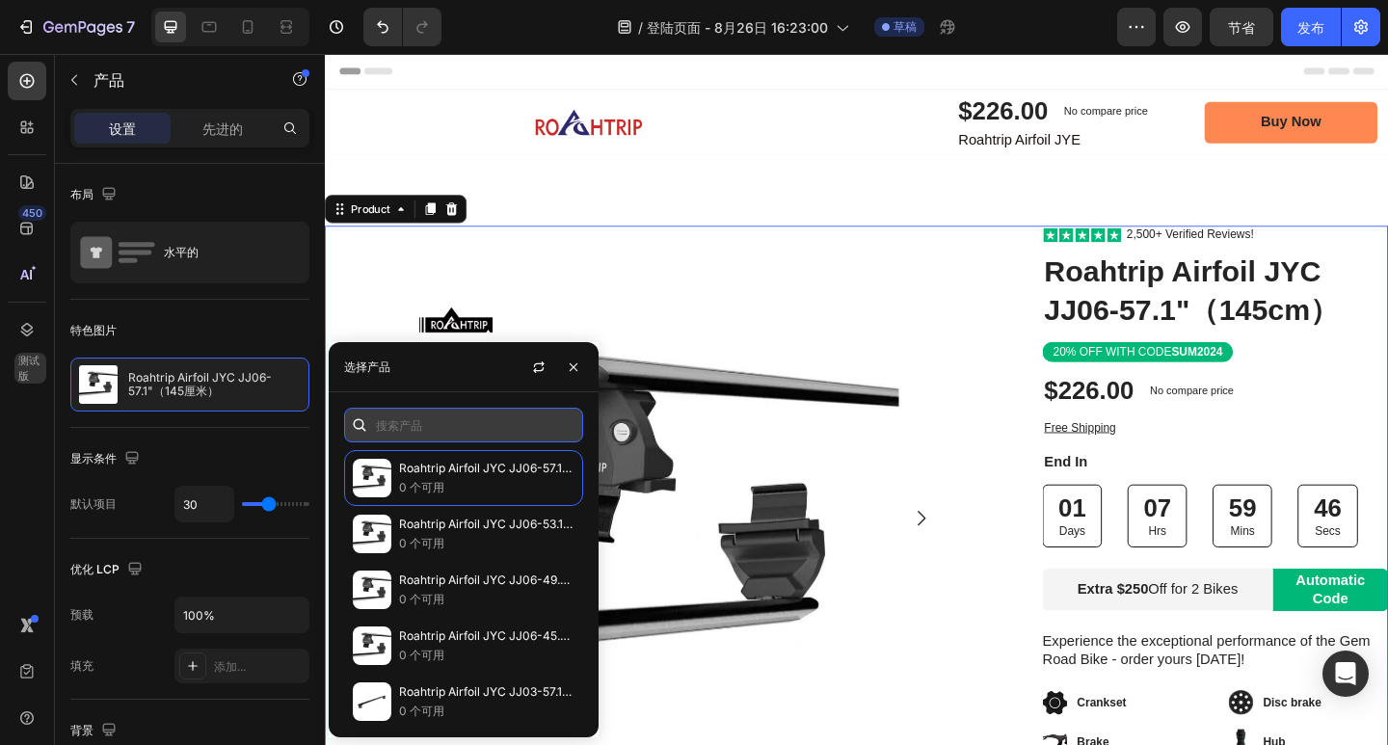
click at [423, 422] on input "text" at bounding box center [463, 425] width 239 height 35
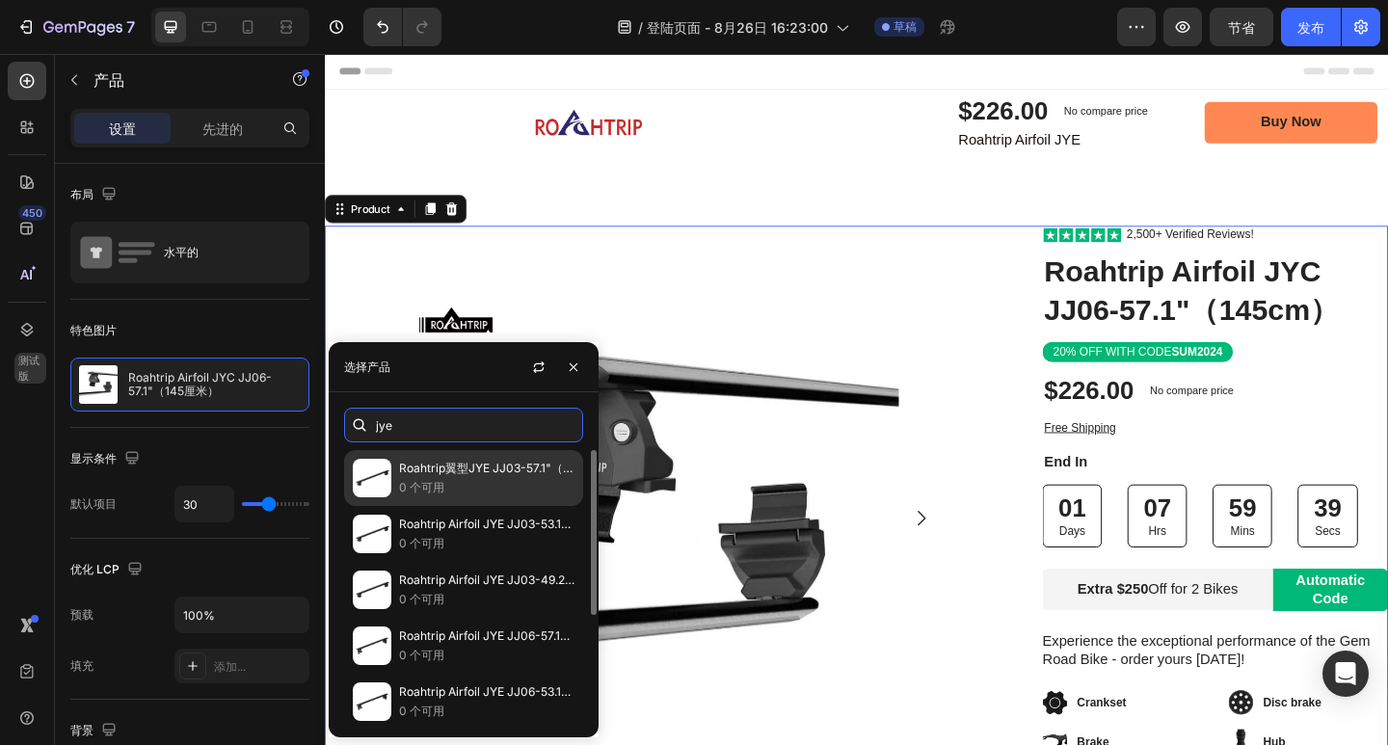
type input "jye"
click at [483, 489] on p "0 个可用" at bounding box center [486, 487] width 175 height 19
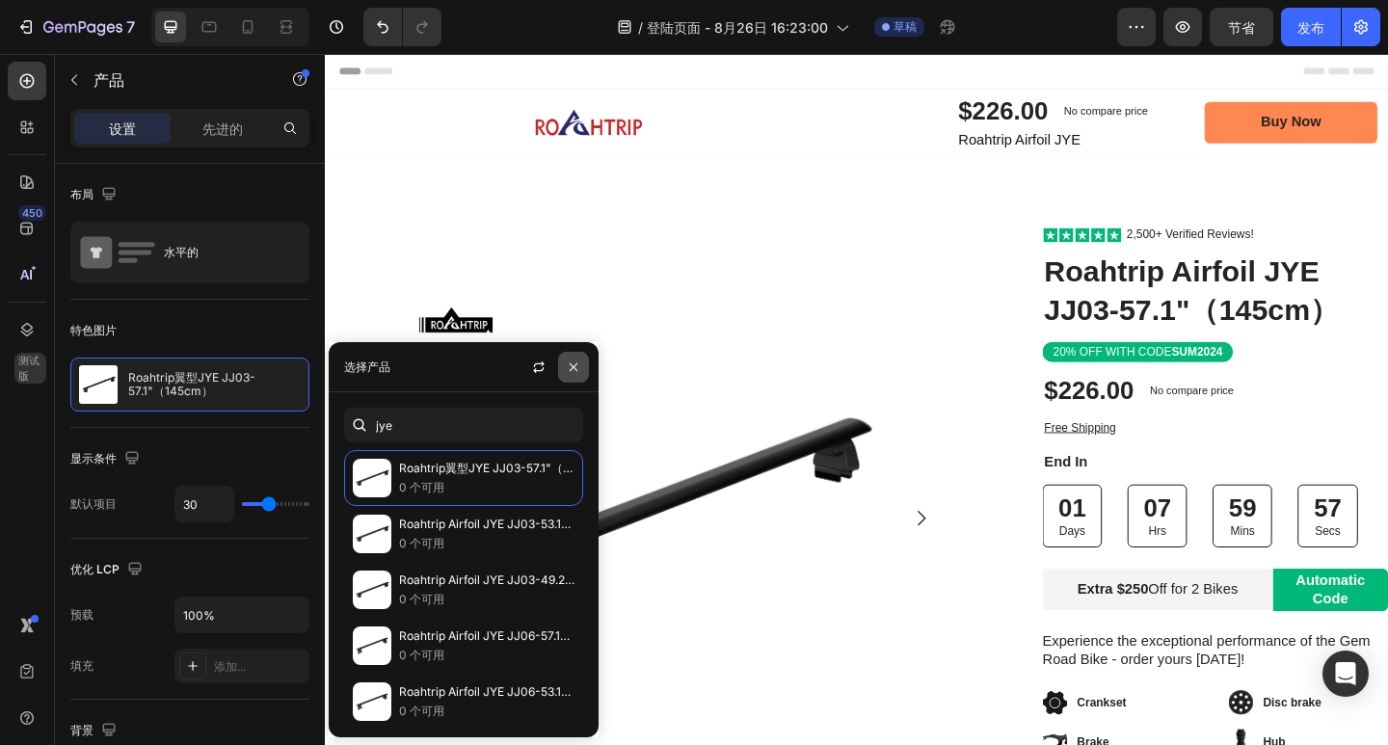
click at [579, 360] on icon "button" at bounding box center [573, 367] width 15 height 15
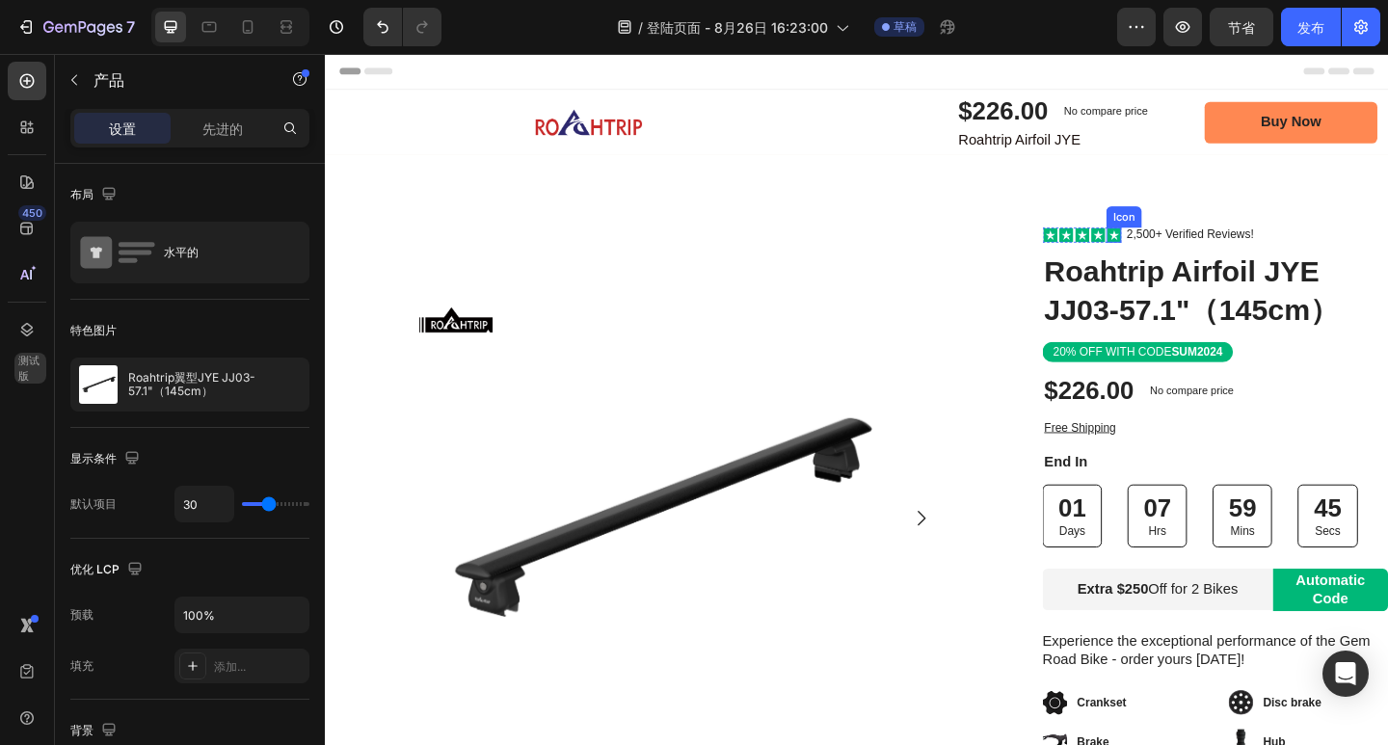
click at [1176, 252] on rect at bounding box center [1183, 251] width 15 height 15
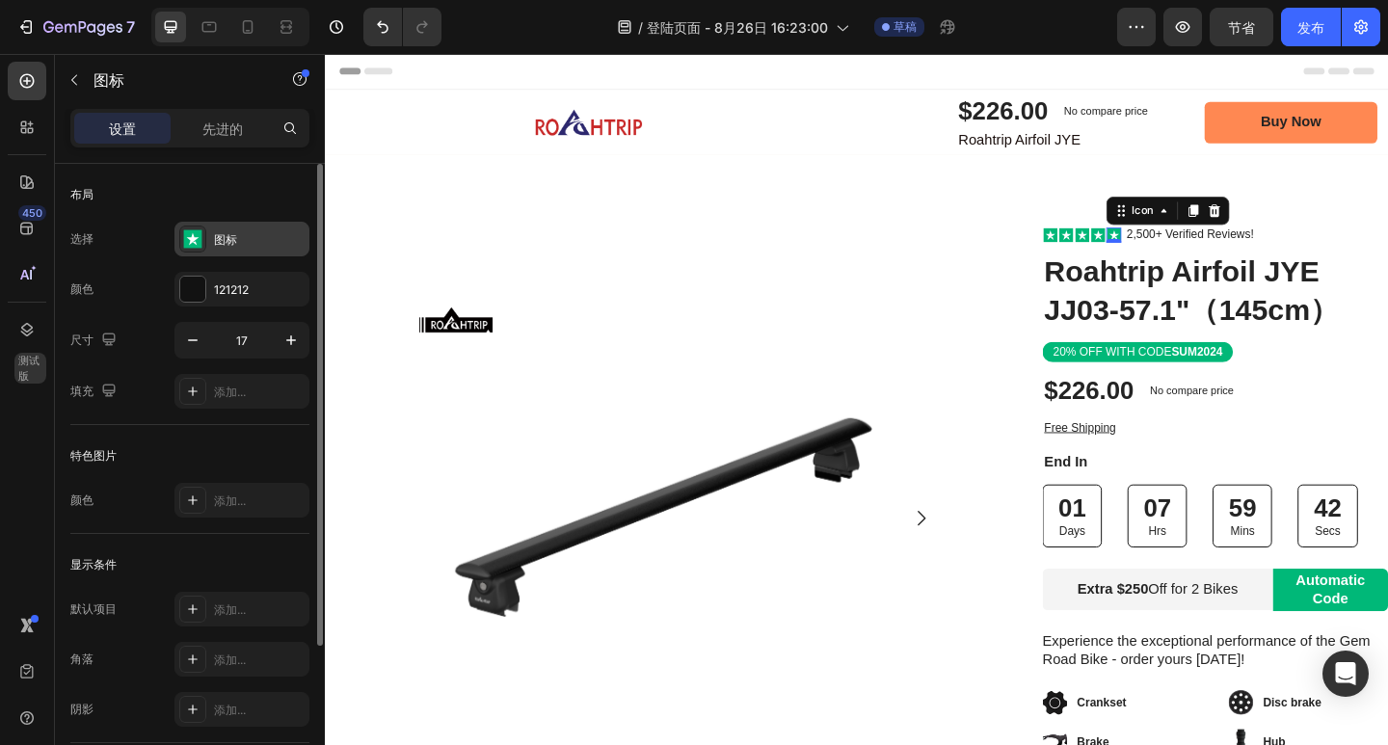
click at [198, 240] on rect at bounding box center [193, 239] width 18 height 18
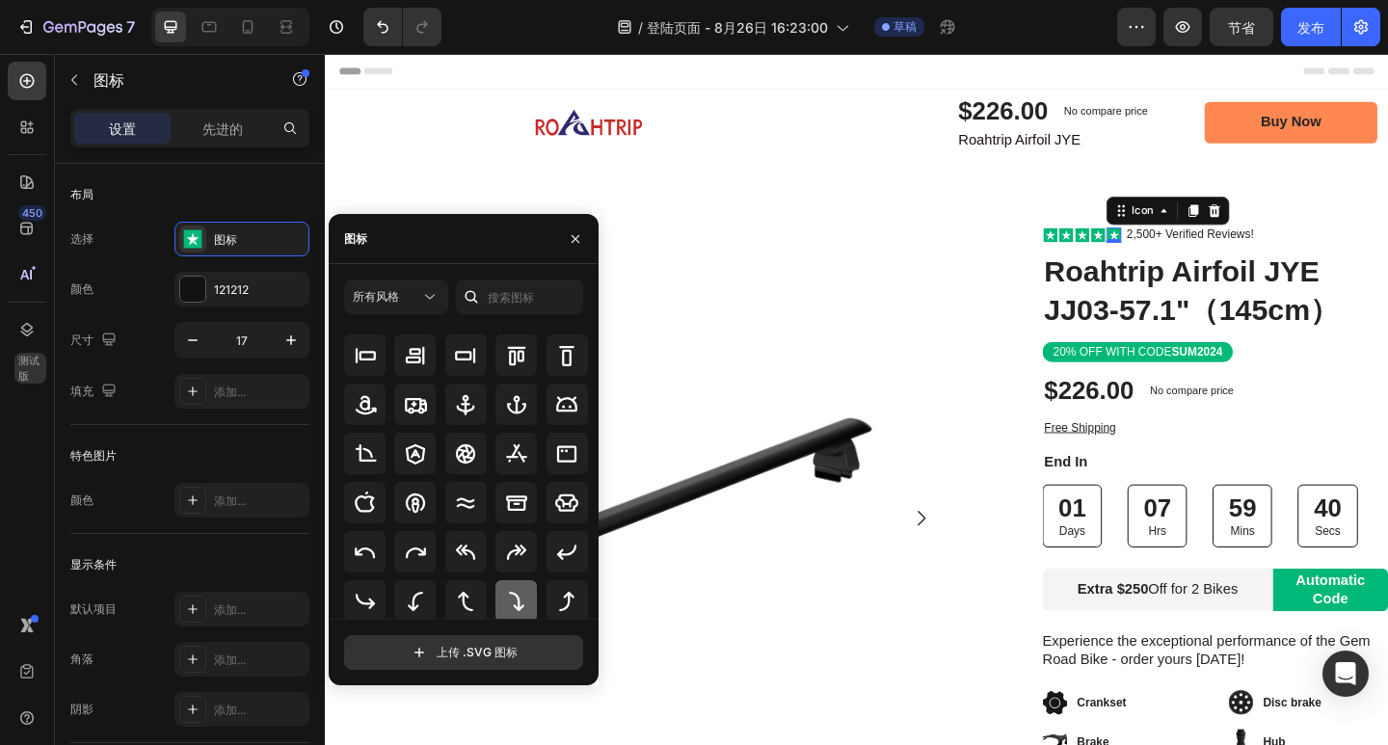
scroll to position [212, 0]
drag, startPoint x: 574, startPoint y: 239, endPoint x: 8, endPoint y: 420, distance: 594.1
click at [574, 239] on icon "button" at bounding box center [575, 238] width 15 height 15
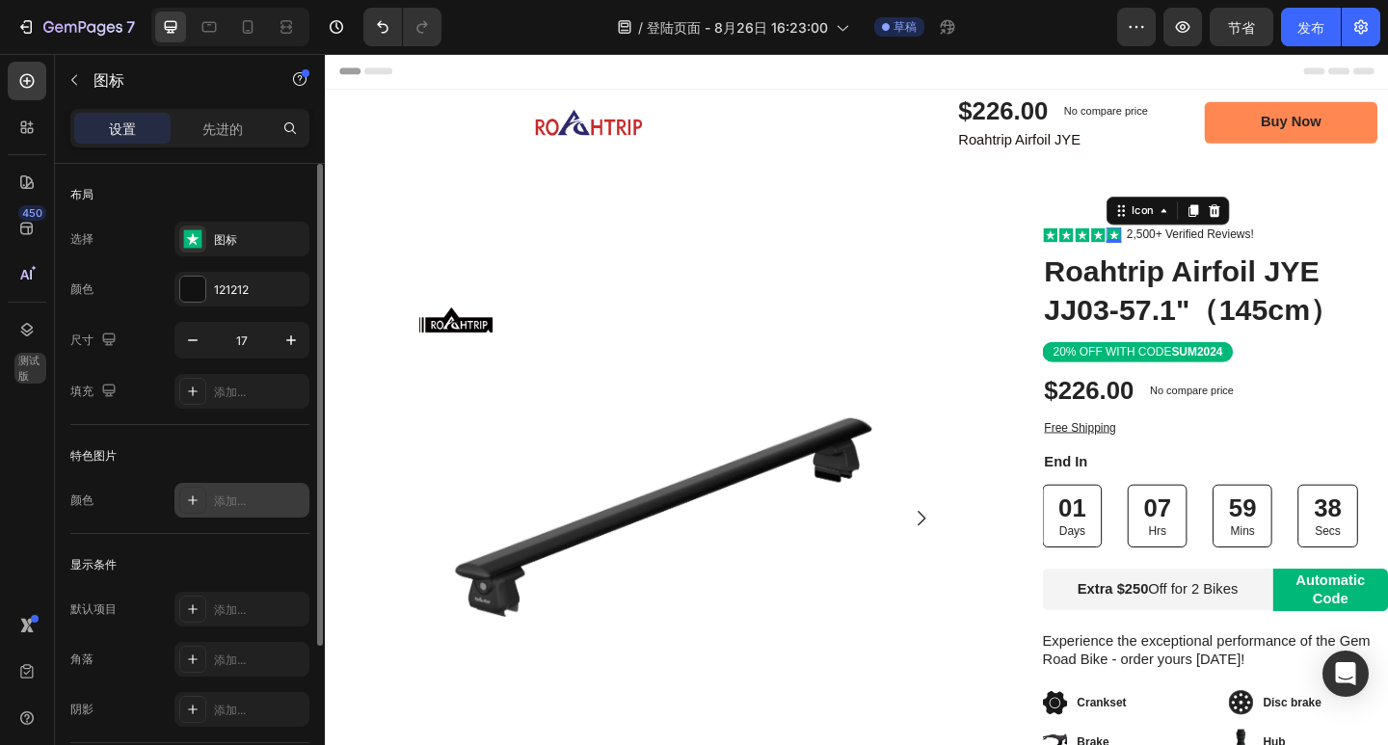
click at [241, 503] on font "添加..." at bounding box center [230, 501] width 32 height 14
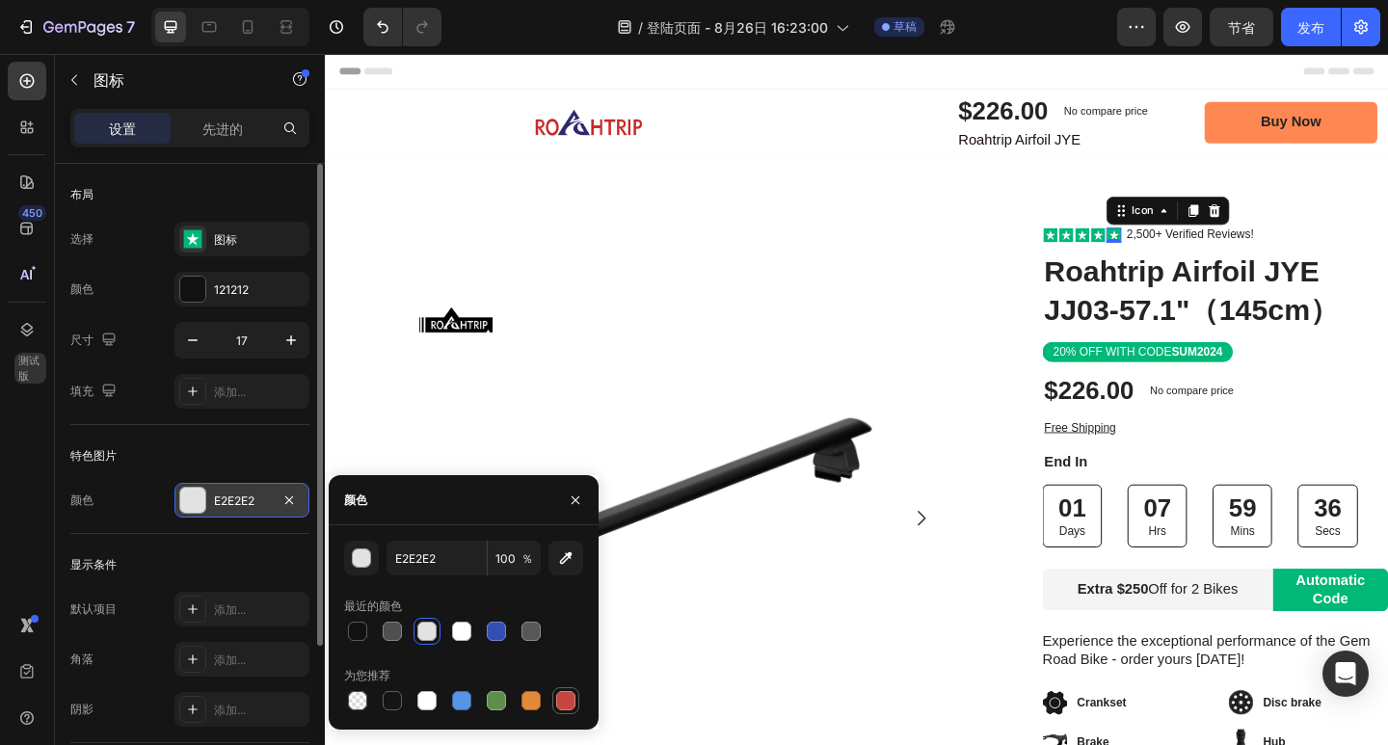
click at [564, 701] on div at bounding box center [565, 700] width 19 height 19
type input "C5453F"
click at [255, 445] on div "特色图片" at bounding box center [189, 455] width 239 height 31
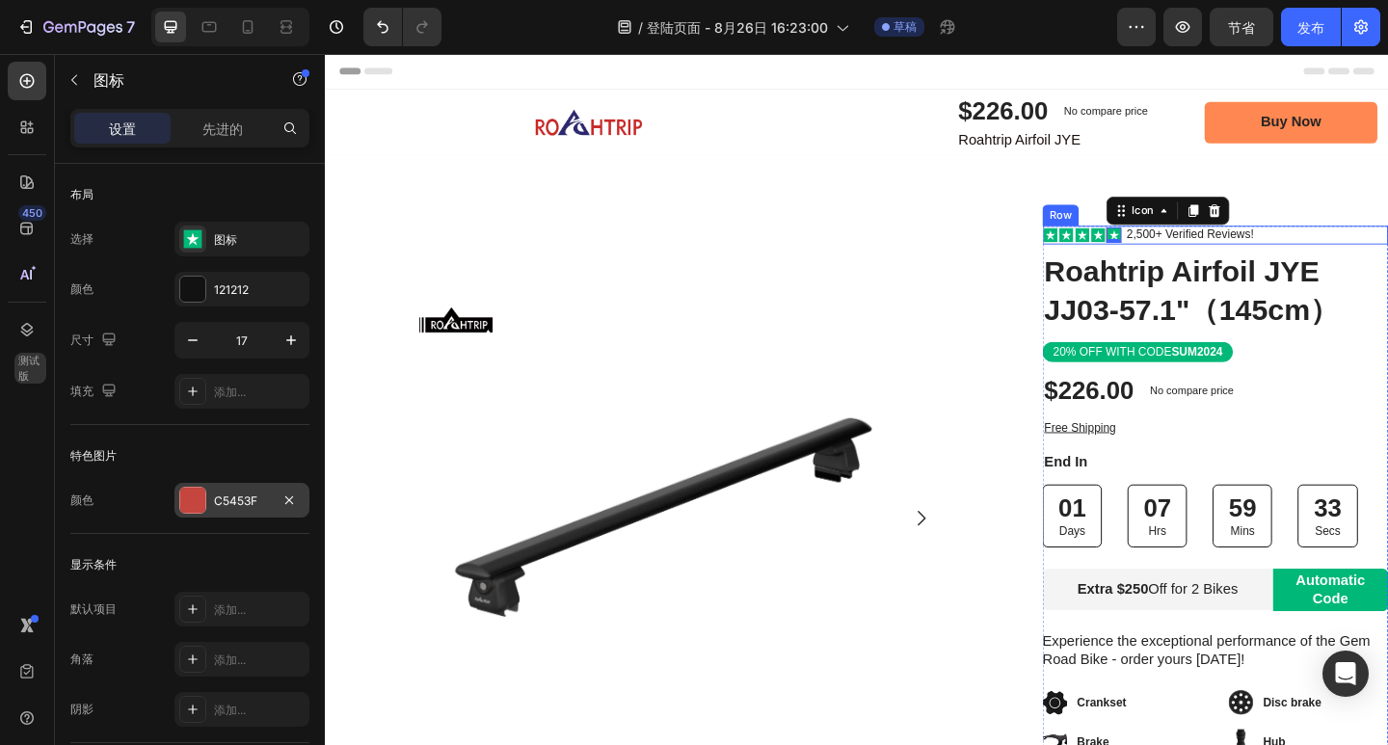
click at [1387, 246] on div "Icon Icon Icon Icon Icon 0 Icon List 2,500+ Verified Reviews! Text Block Row" at bounding box center [1294, 251] width 376 height 20
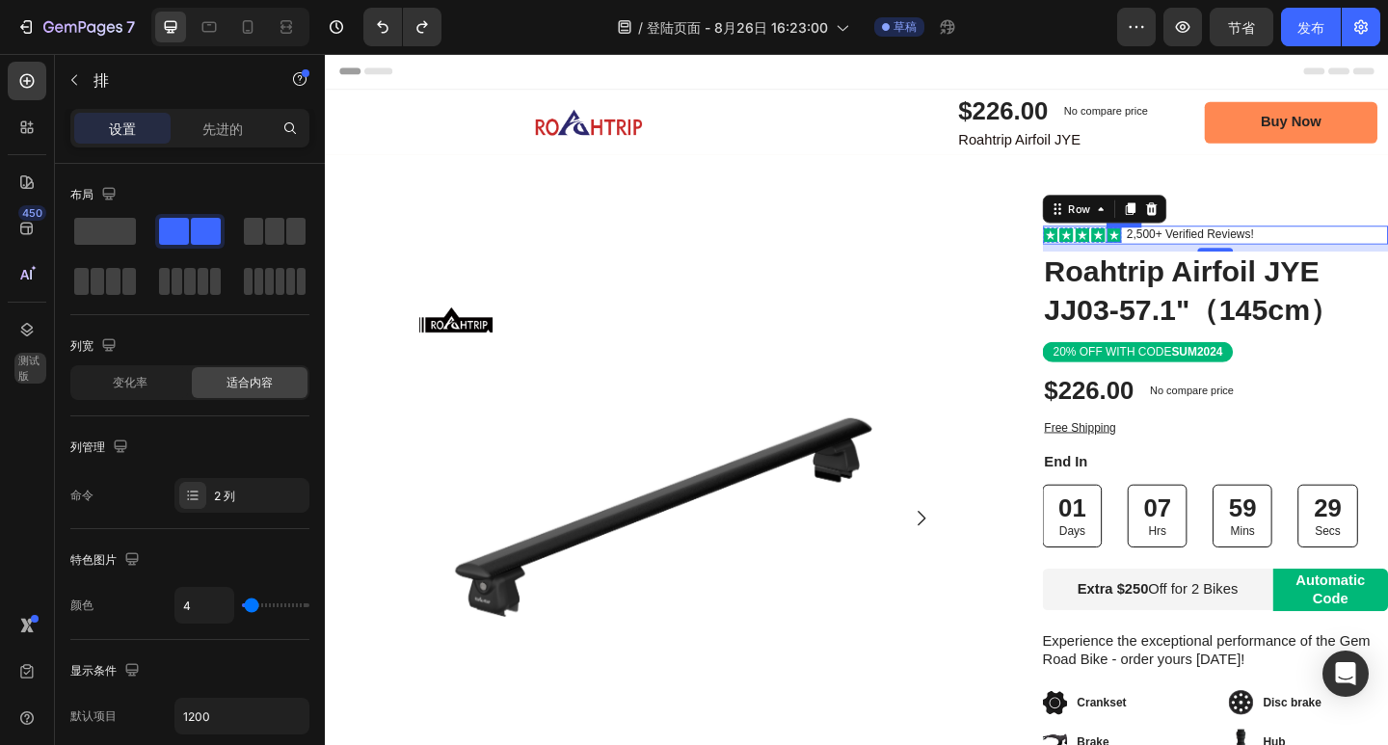
click at [1176, 252] on rect at bounding box center [1183, 251] width 15 height 15
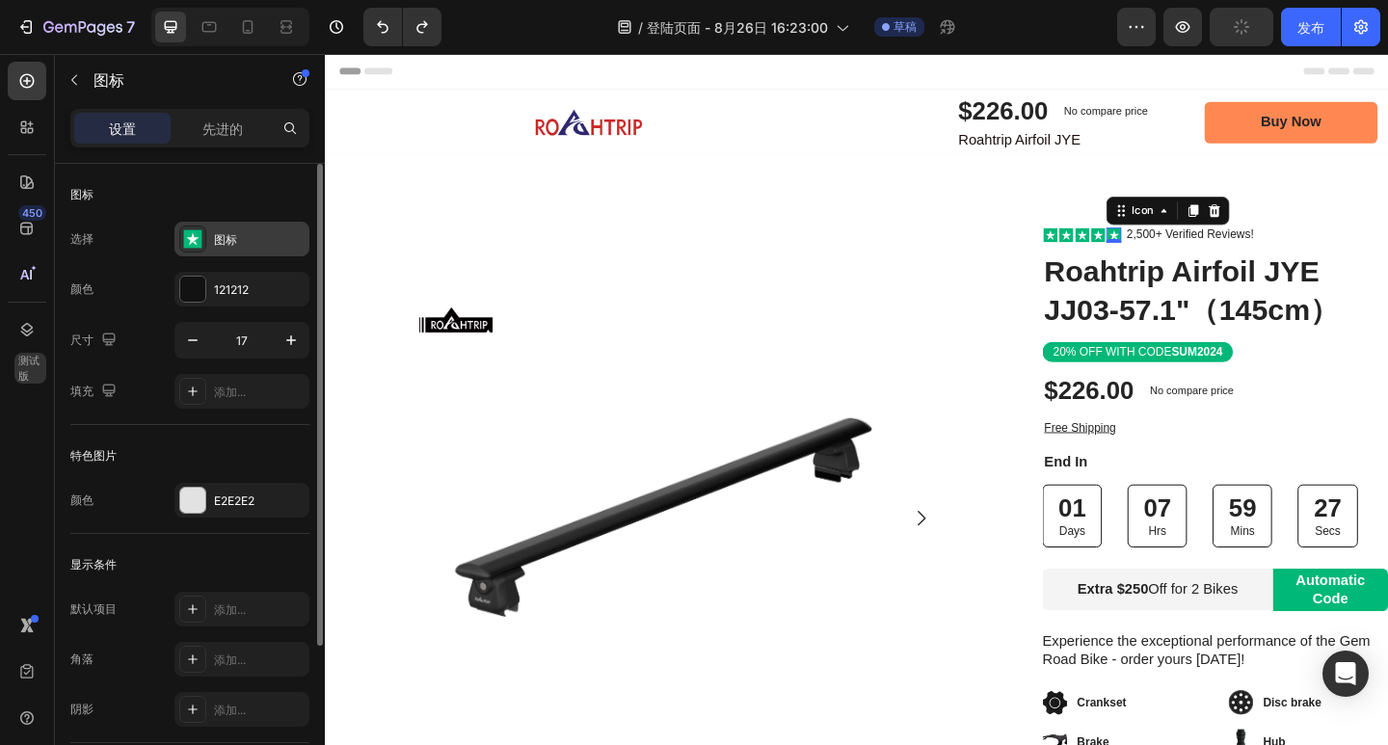
click at [267, 249] on div "图标" at bounding box center [241, 239] width 135 height 35
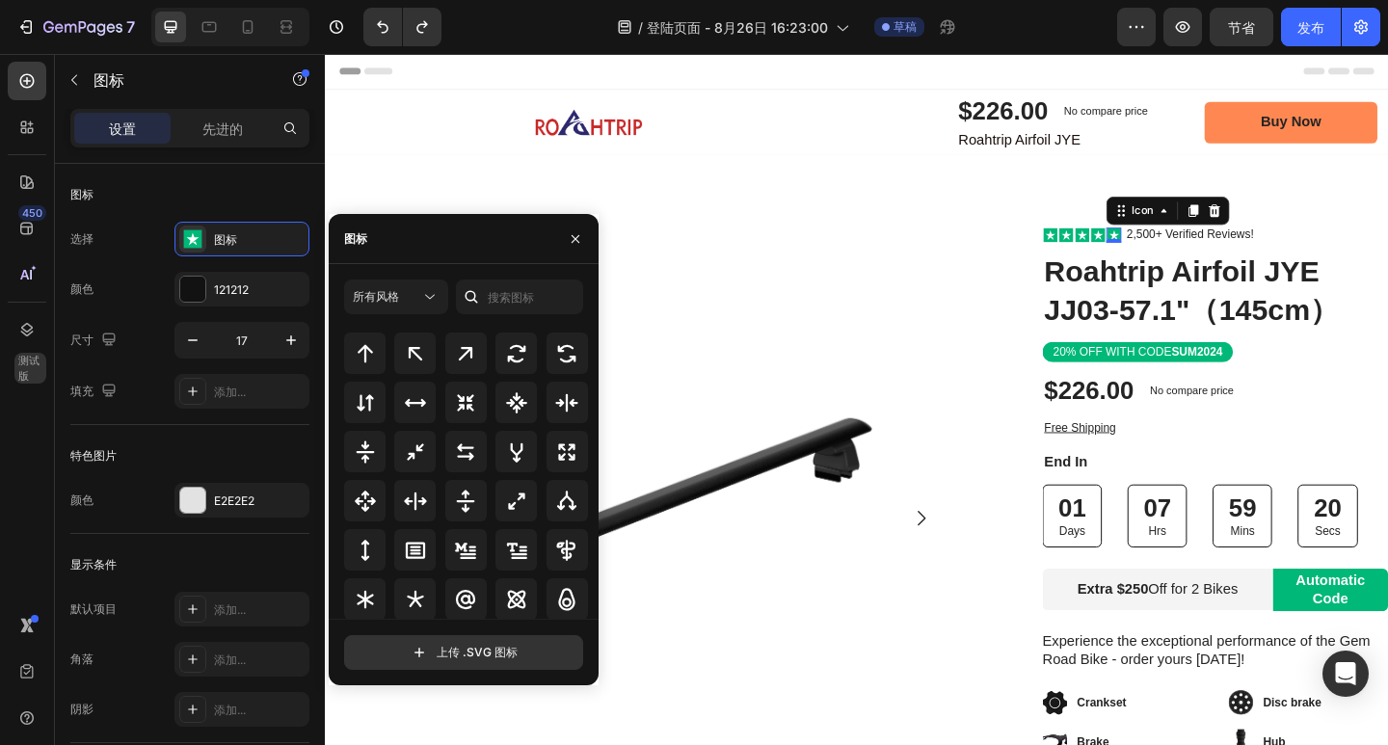
scroll to position [1041, 0]
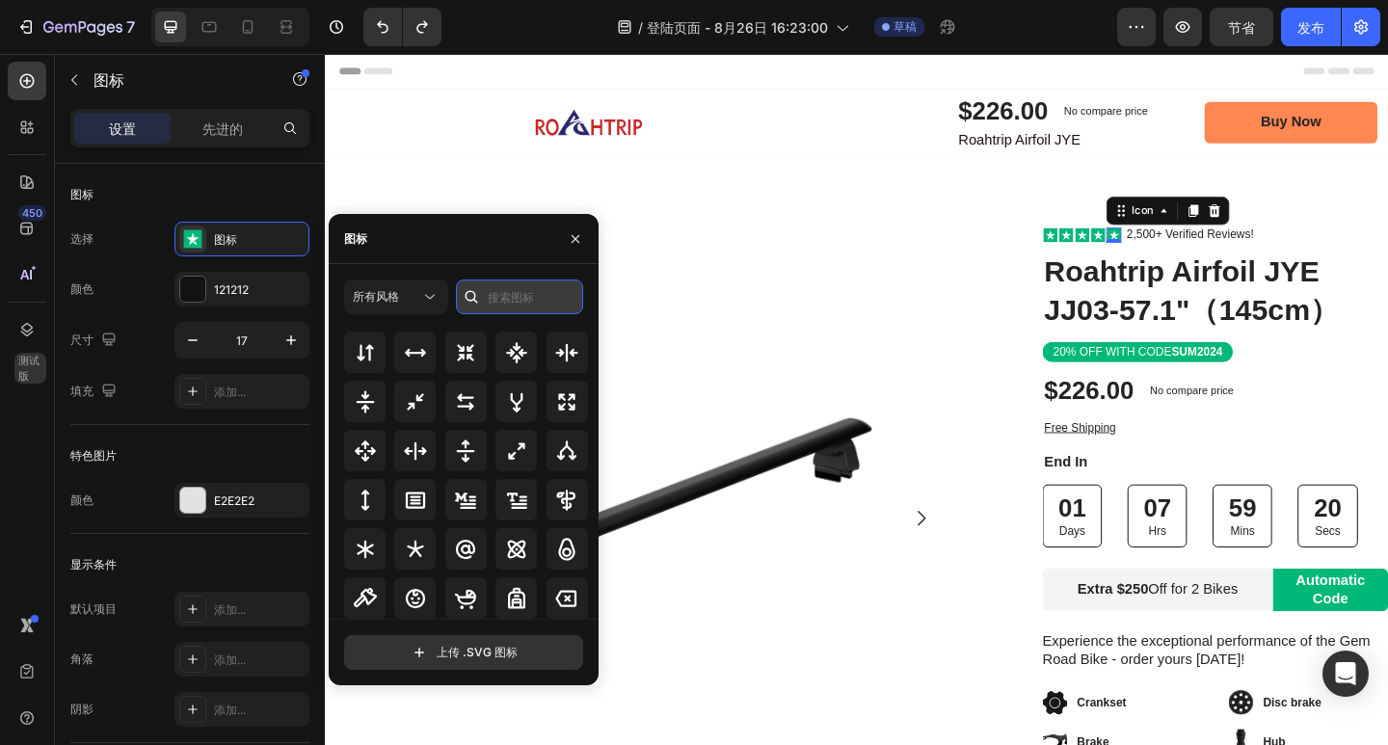
click at [504, 300] on input "text" at bounding box center [519, 297] width 127 height 35
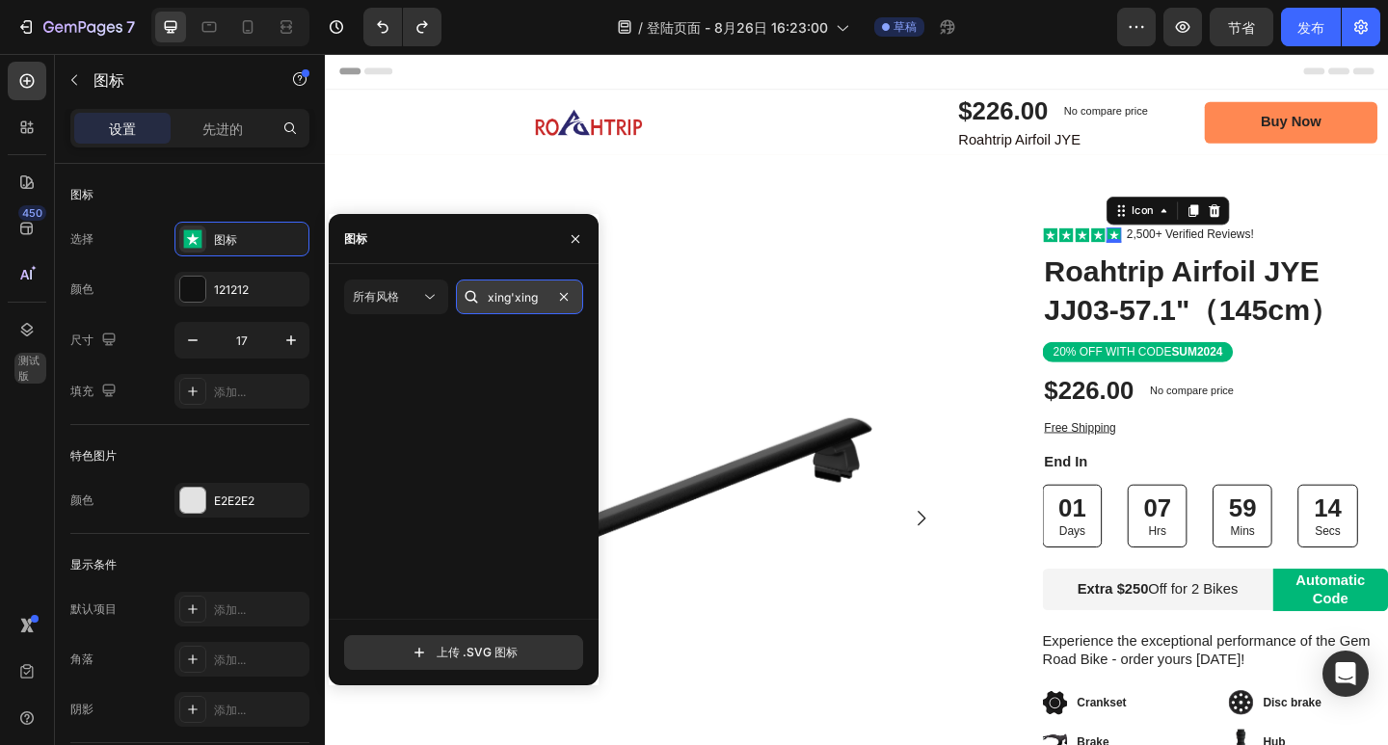
scroll to position [0, 0]
type input "星"
type input "评"
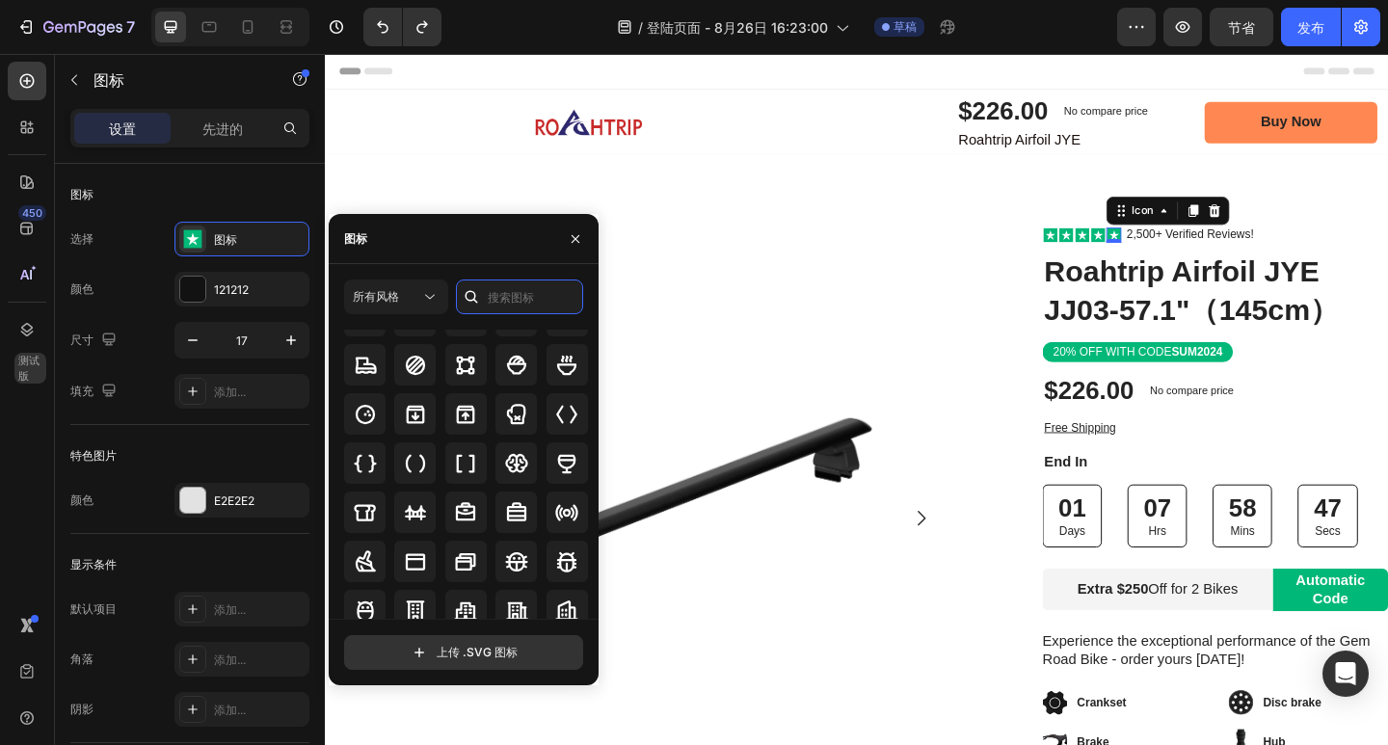
scroll to position [1870, 0]
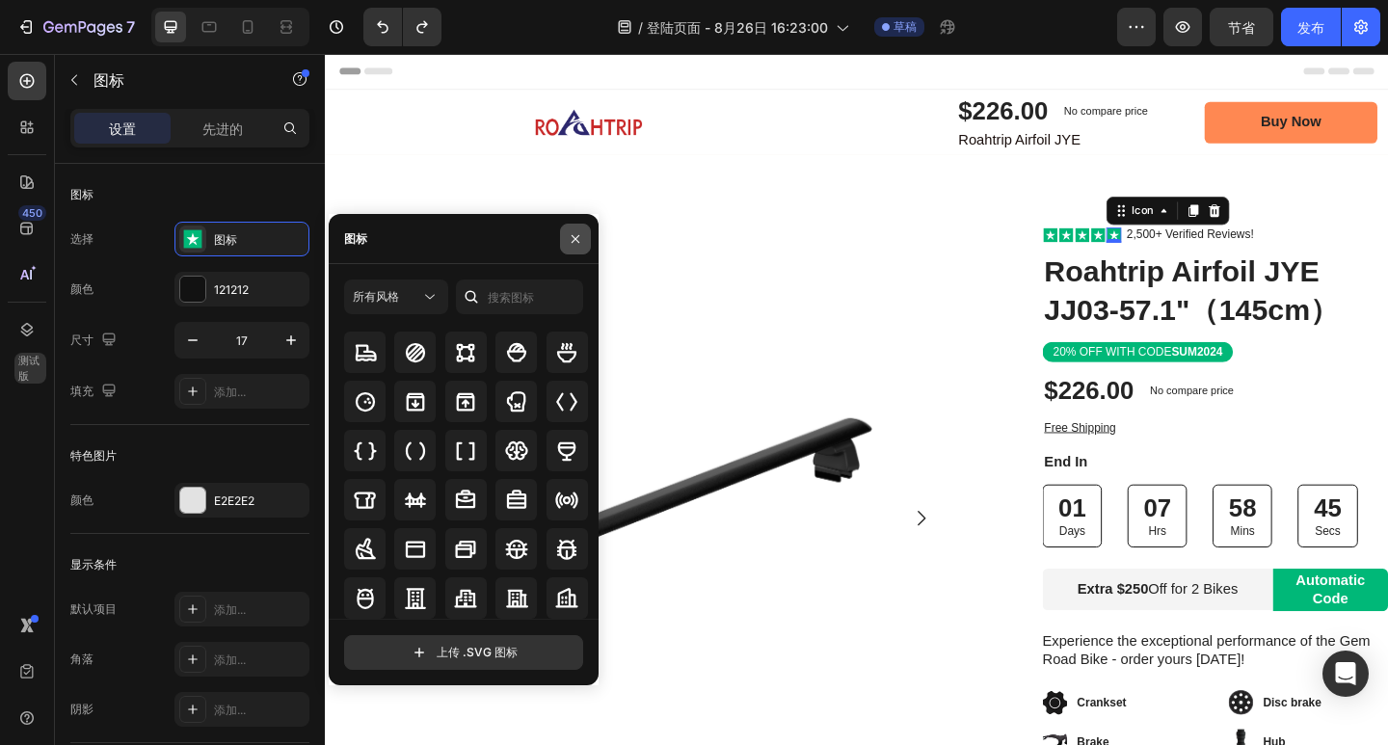
click at [578, 237] on icon "button" at bounding box center [575, 238] width 15 height 15
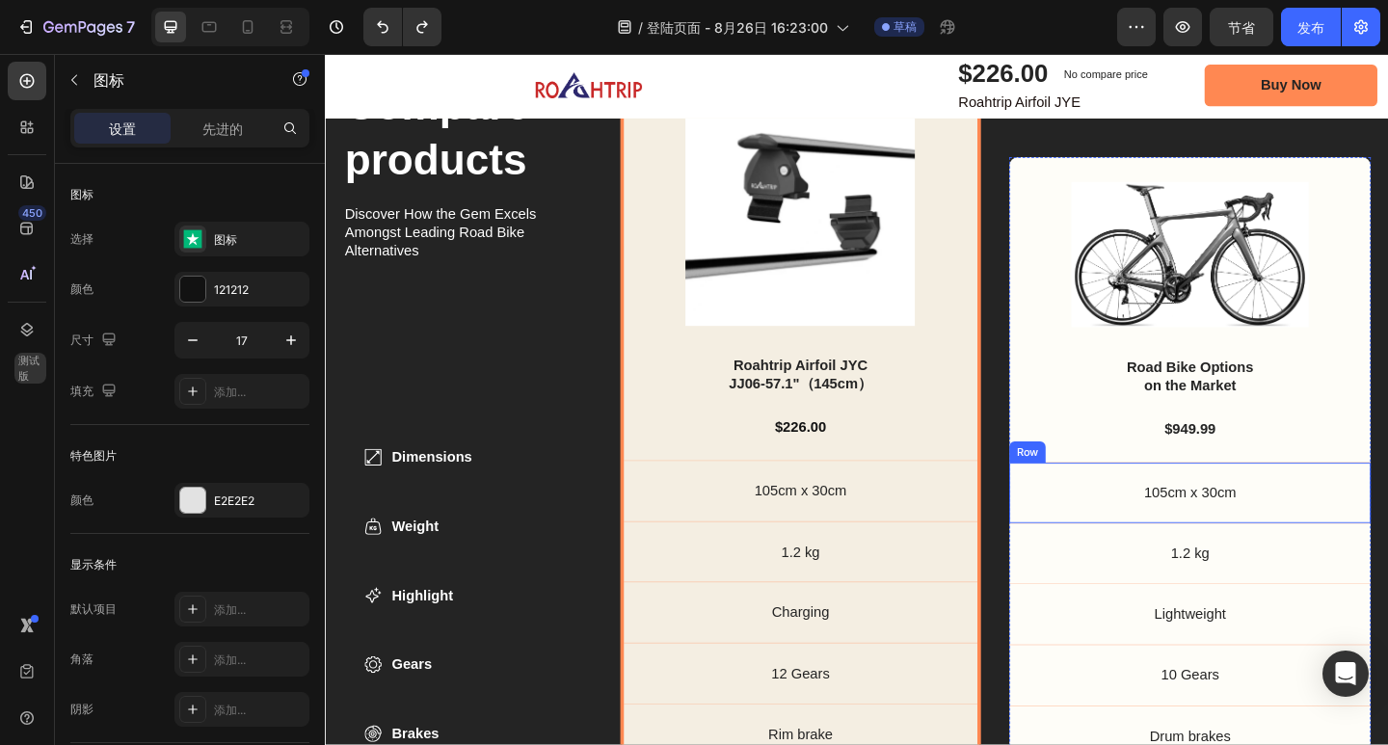
scroll to position [5976, 0]
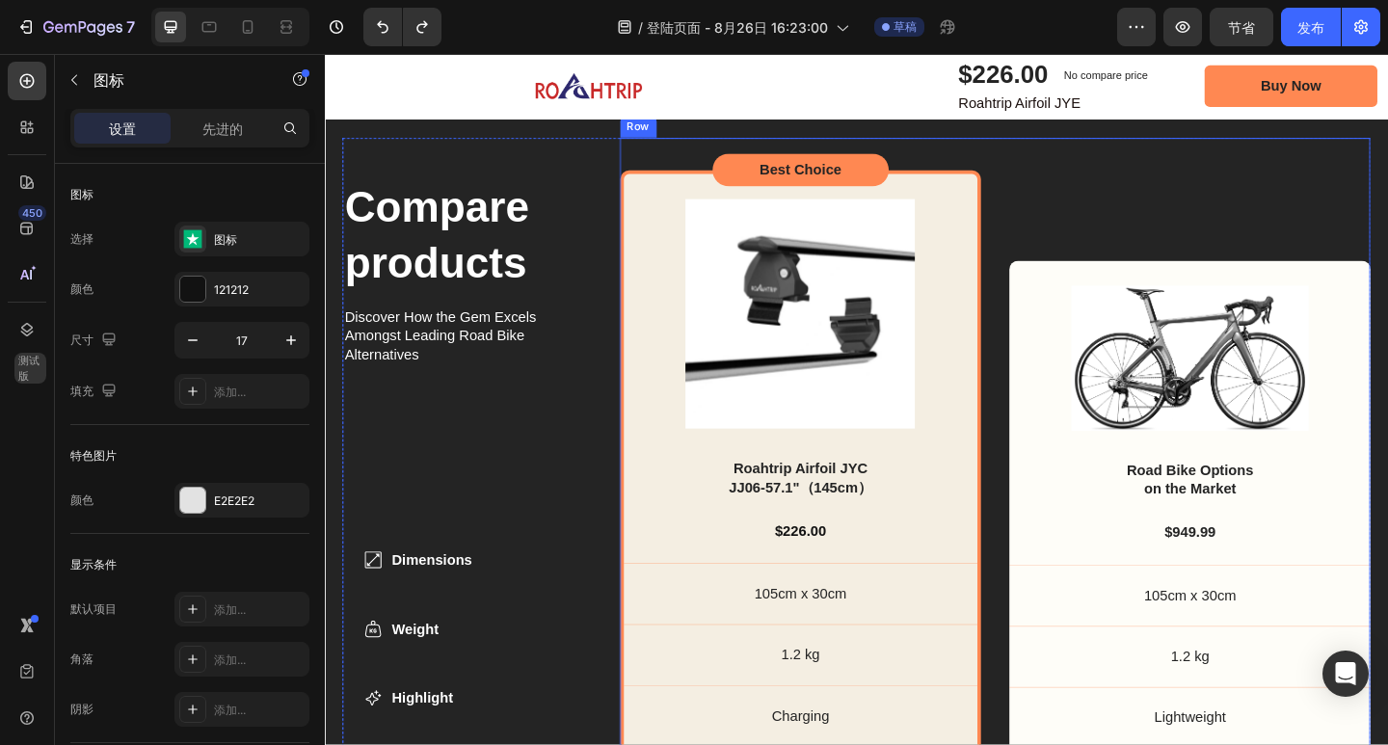
click at [1085, 198] on div "Image Road Bike Options on the Market Text Block $949.99 Text Block 105cm x 30c…" at bounding box center [1265, 545] width 393 height 798
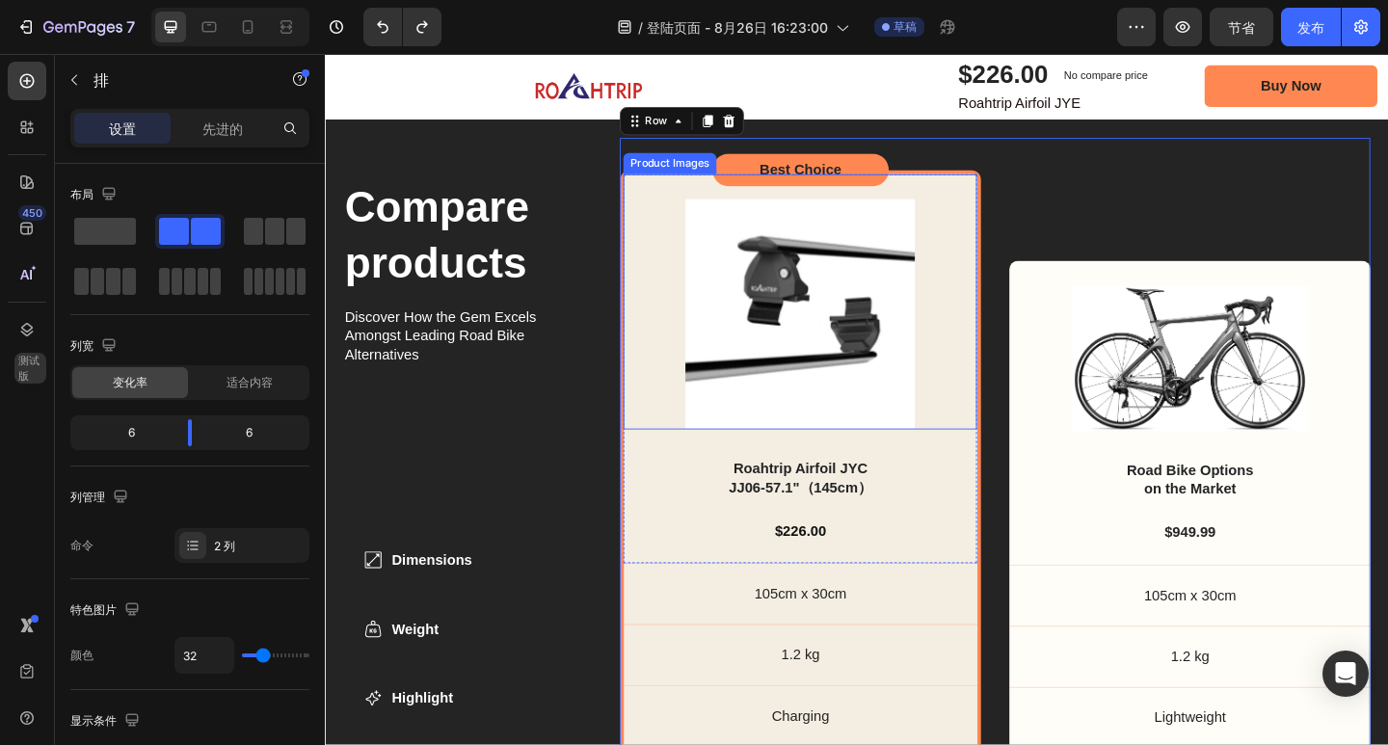
click at [1009, 206] on div "Product Images" at bounding box center [843, 324] width 386 height 278
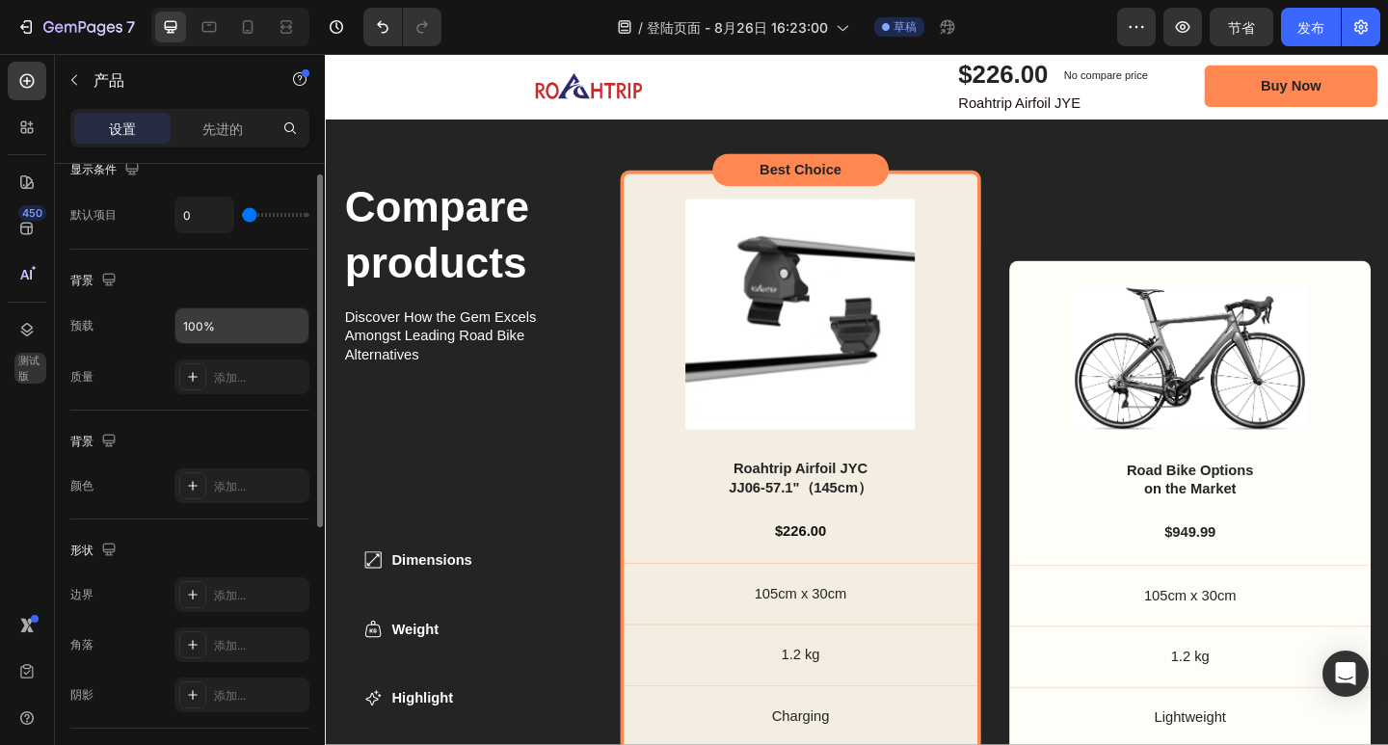
scroll to position [386, 0]
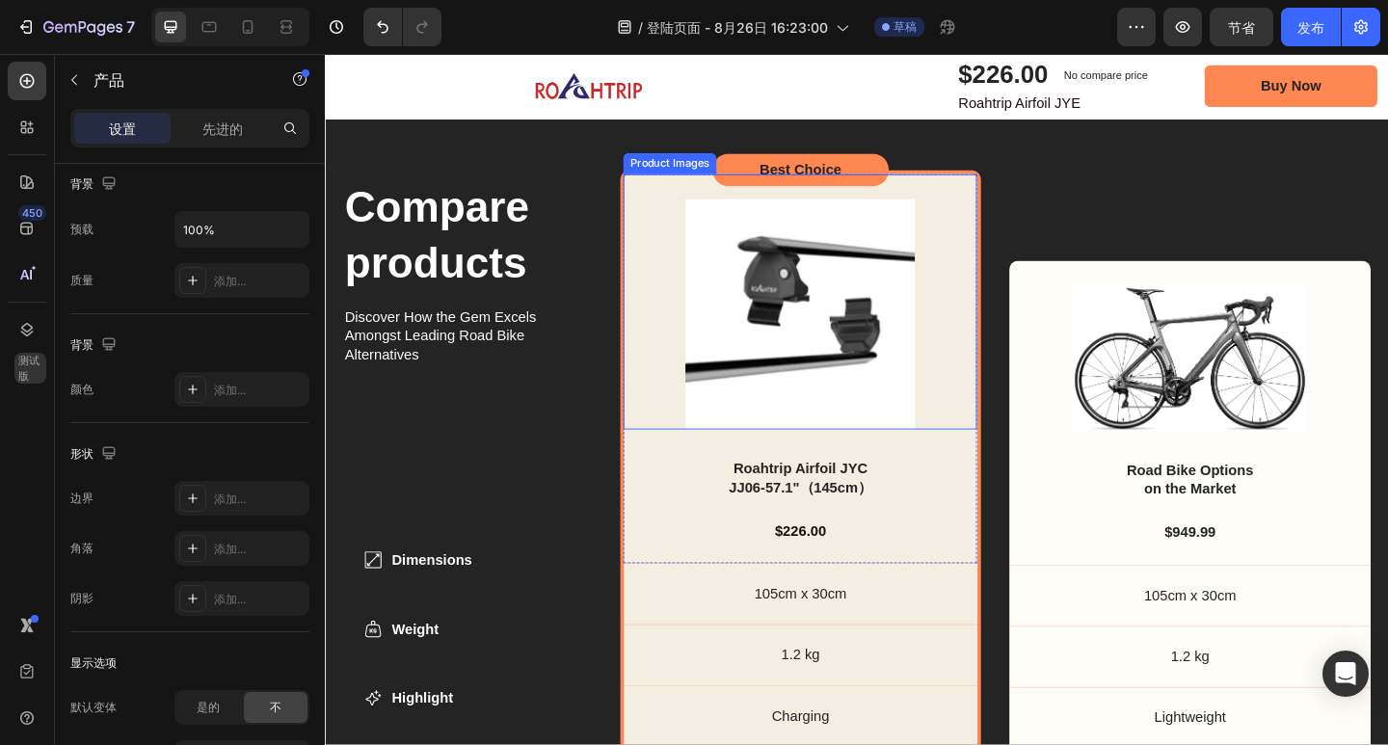
click at [669, 439] on div "Product Images" at bounding box center [843, 324] width 386 height 278
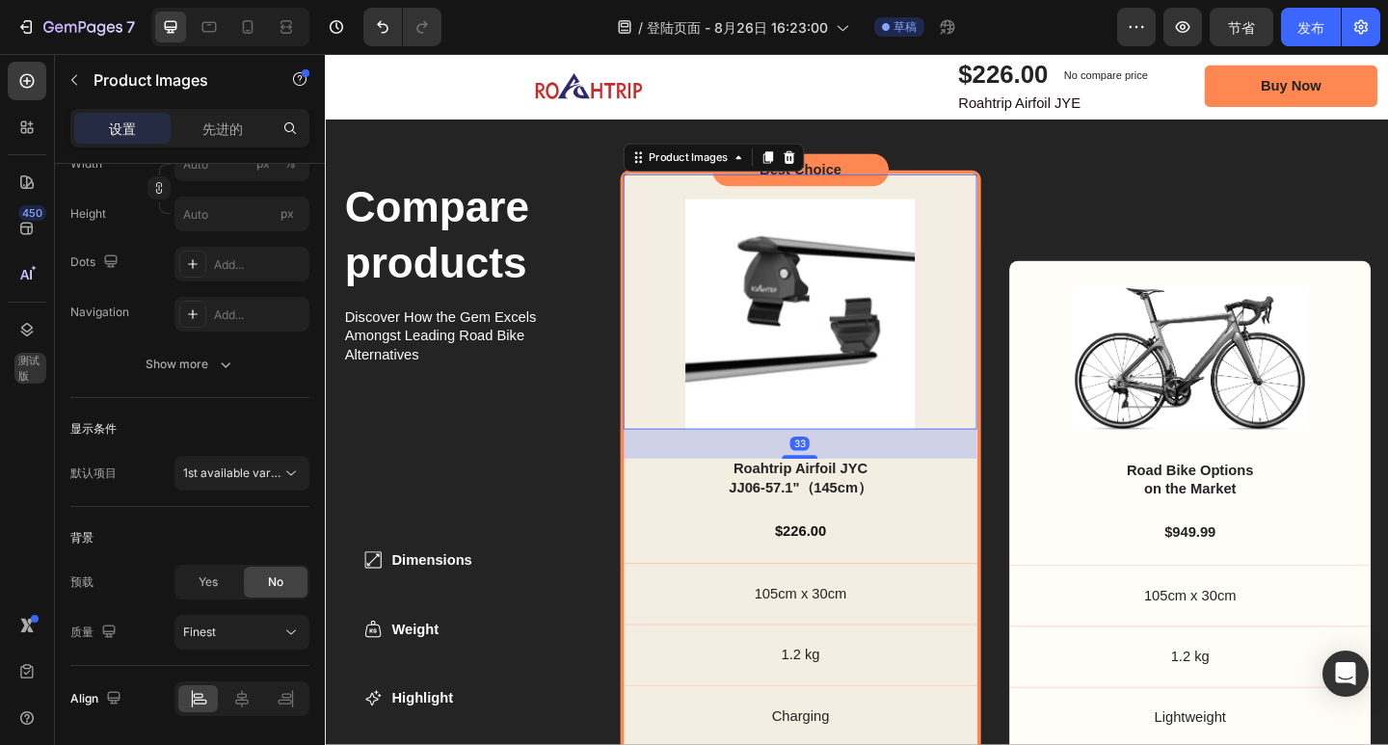
scroll to position [0, 0]
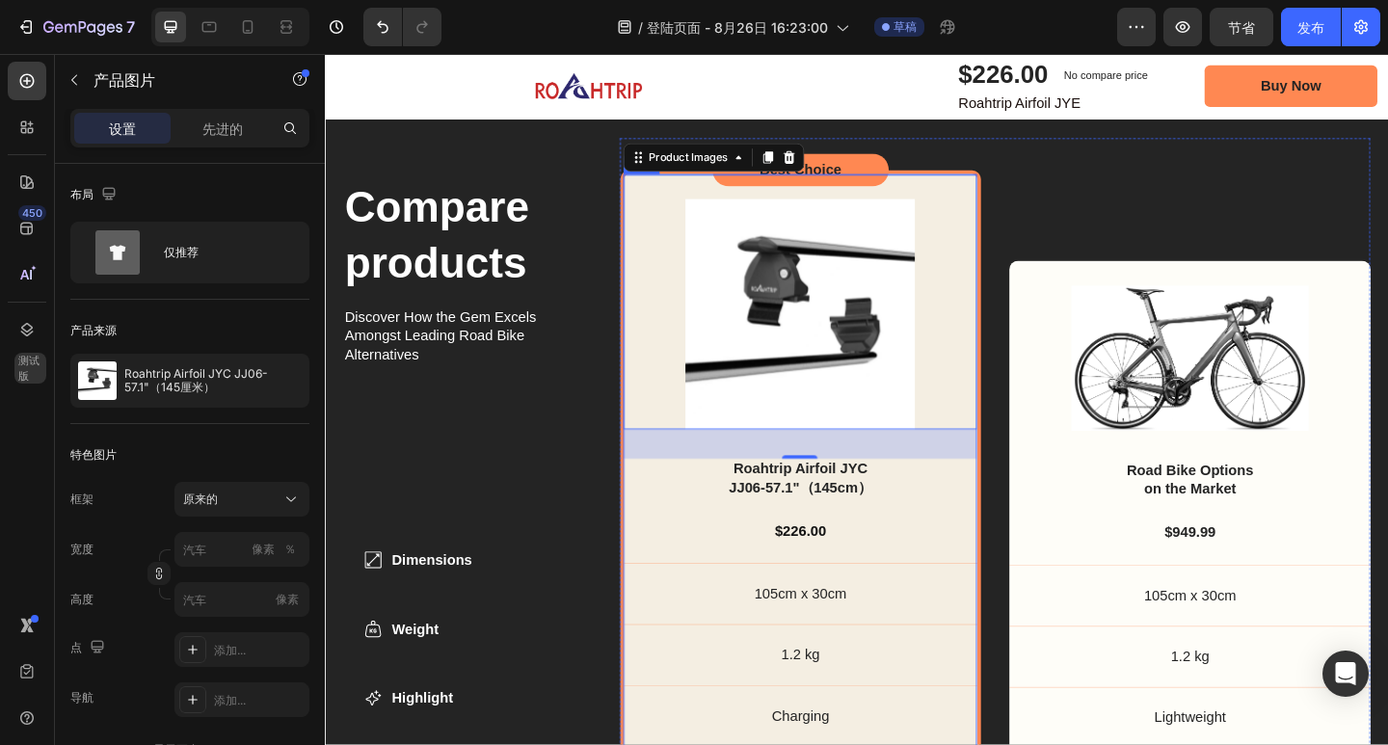
click at [646, 211] on div "Product Images 33 Roahtrip Airfoil JYC JJ06-57.1"（145cm） Product Title $226.00 …" at bounding box center [842, 562] width 393 height 762
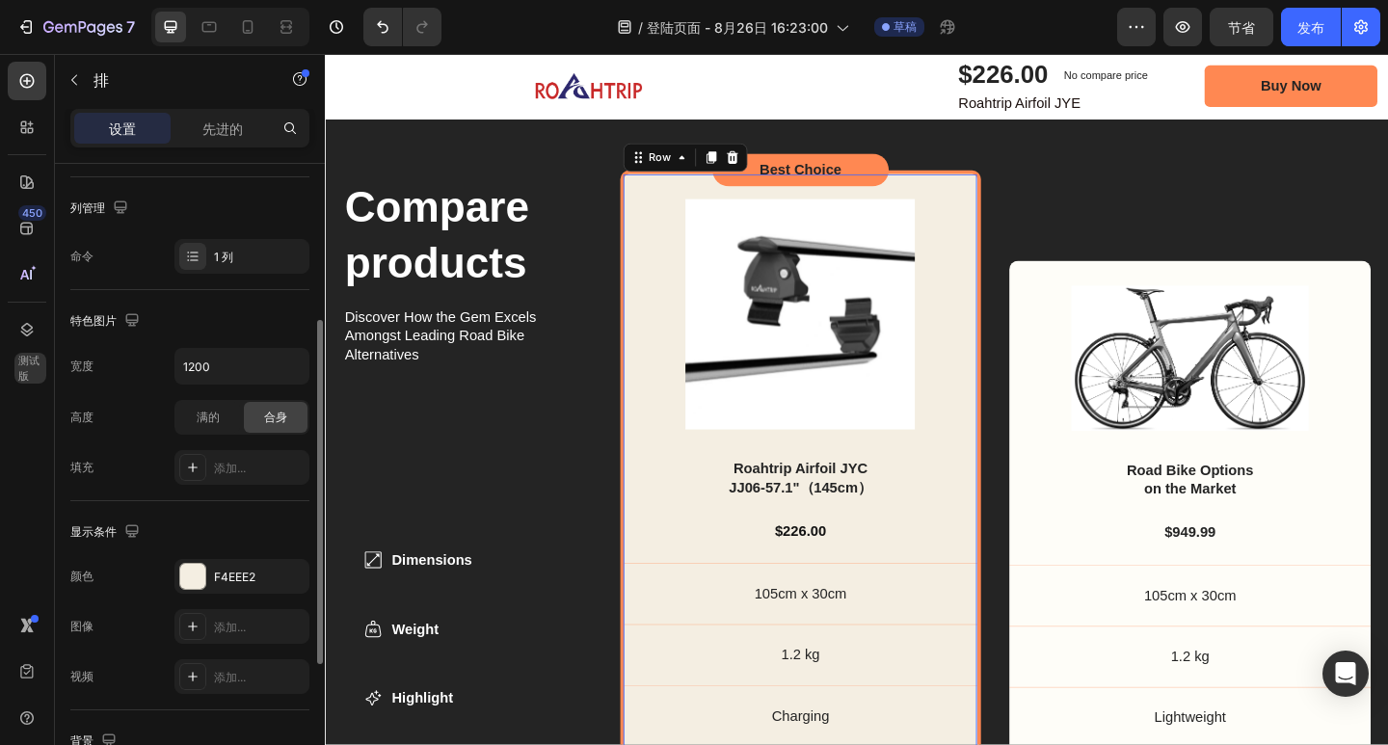
scroll to position [386, 0]
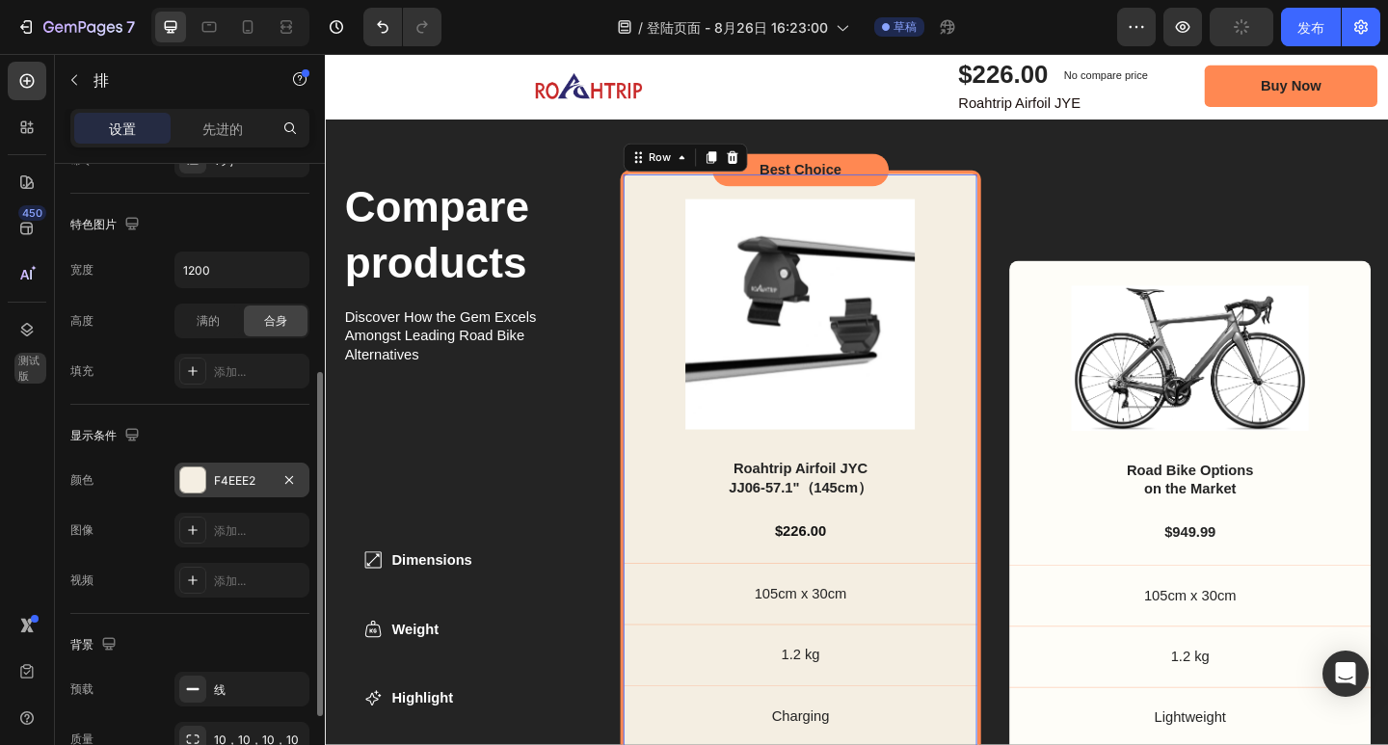
click at [190, 488] on div at bounding box center [192, 479] width 25 height 25
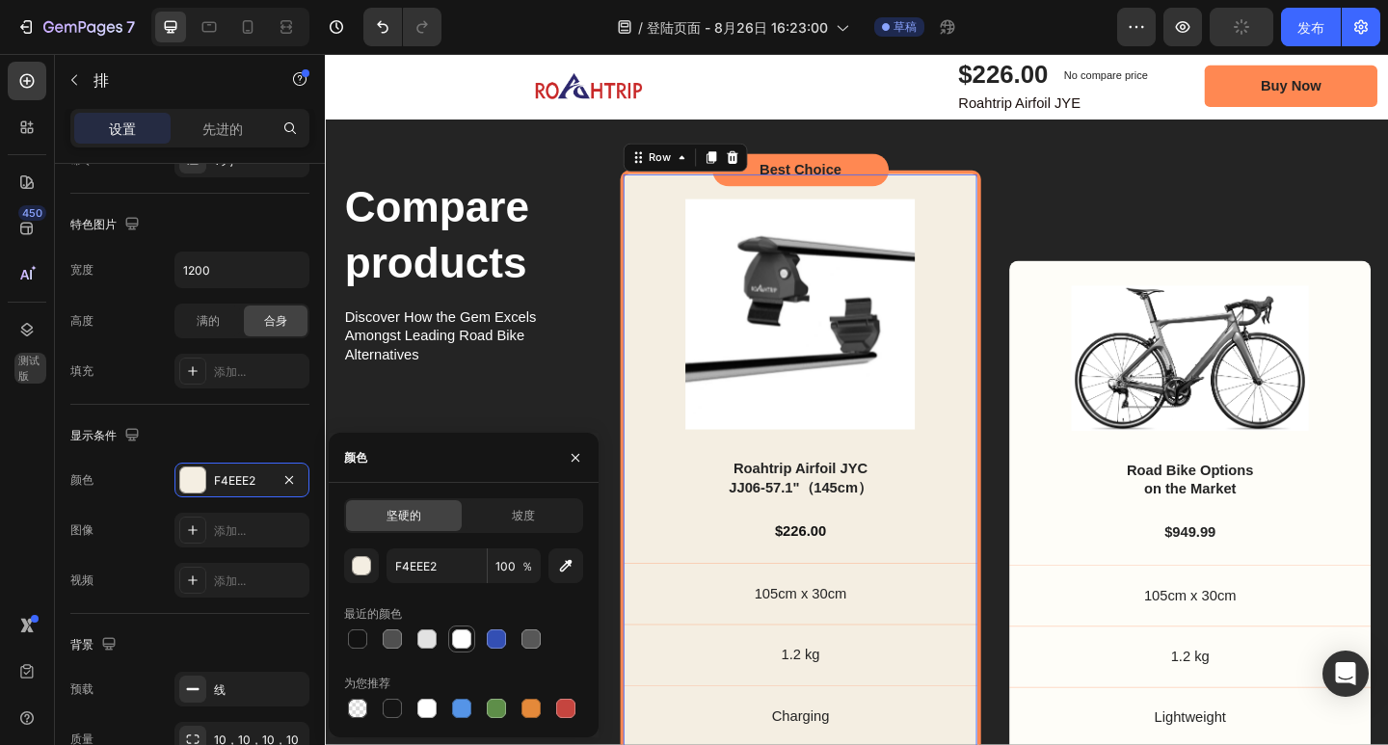
click at [460, 634] on div at bounding box center [461, 638] width 19 height 19
type input "FFFFFF"
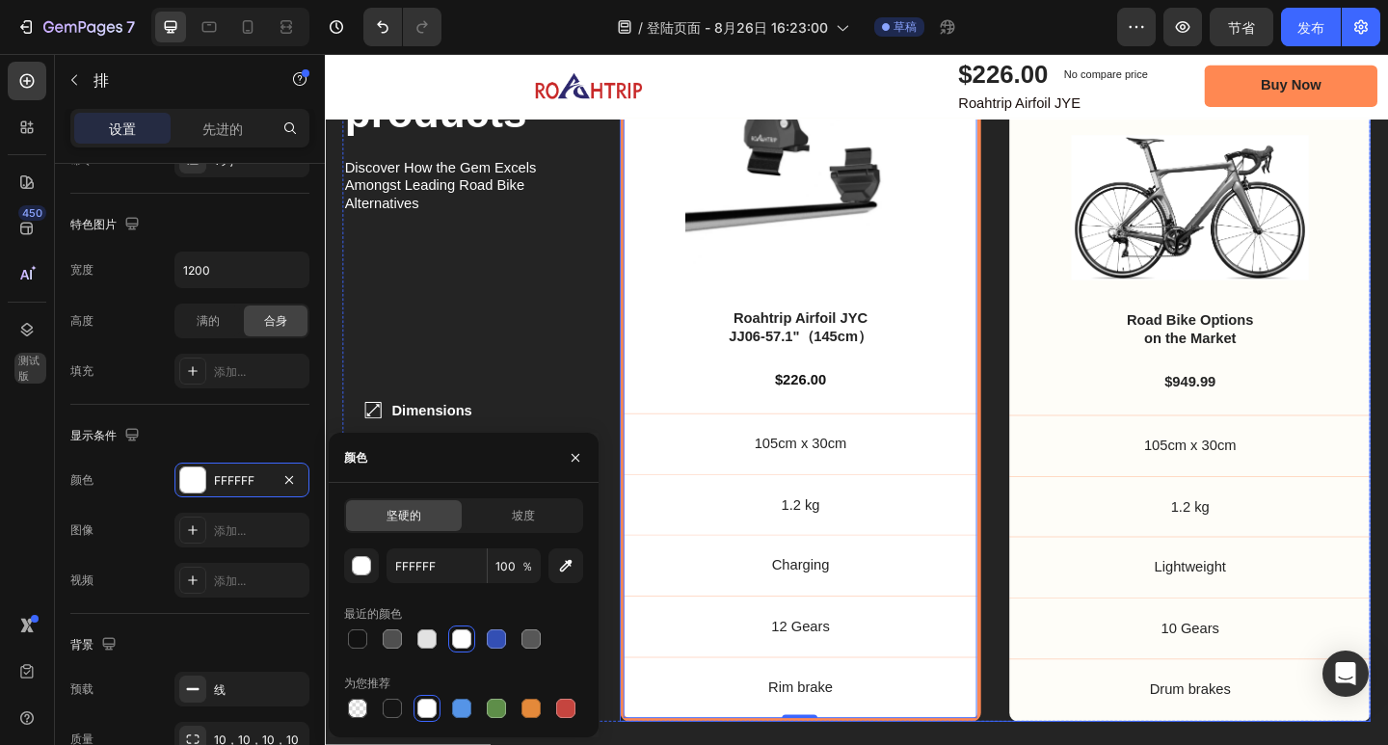
scroll to position [6073, 0]
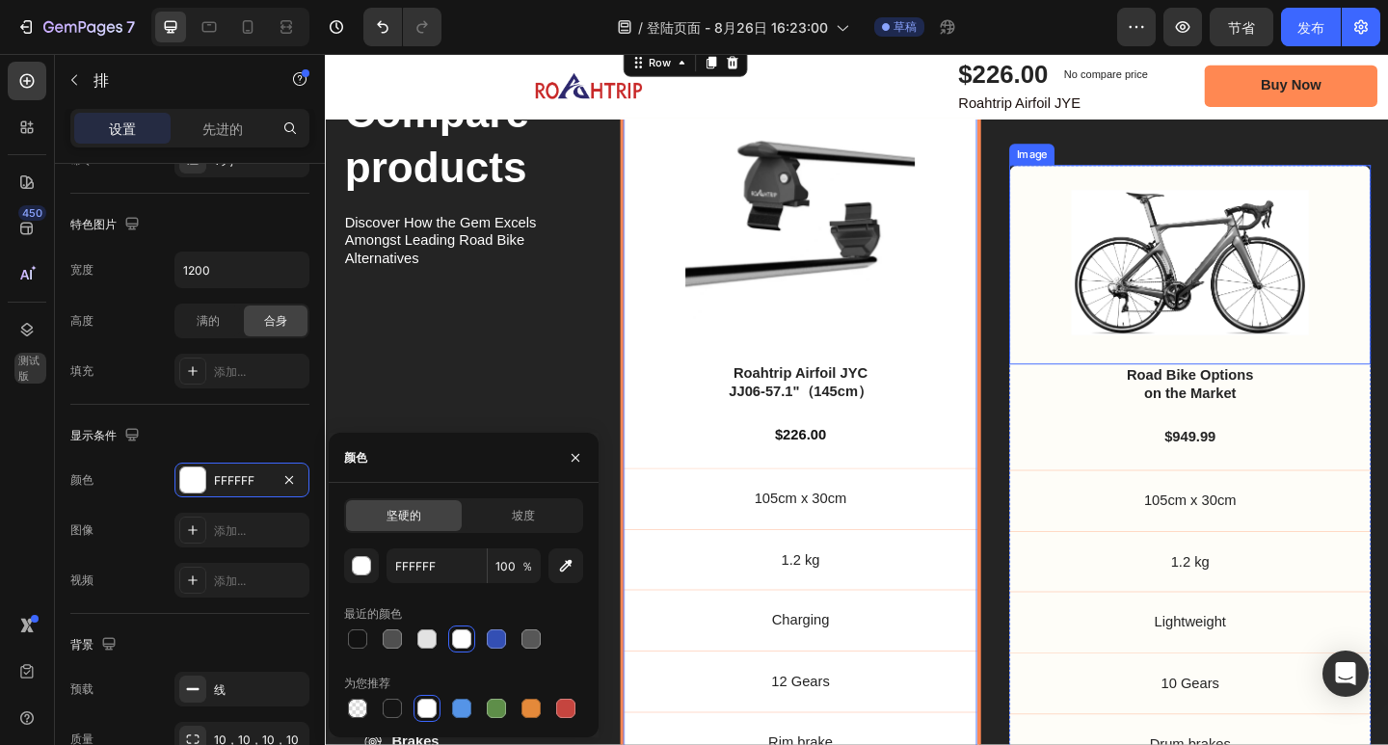
click at [1070, 198] on div "Image" at bounding box center [1265, 283] width 393 height 217
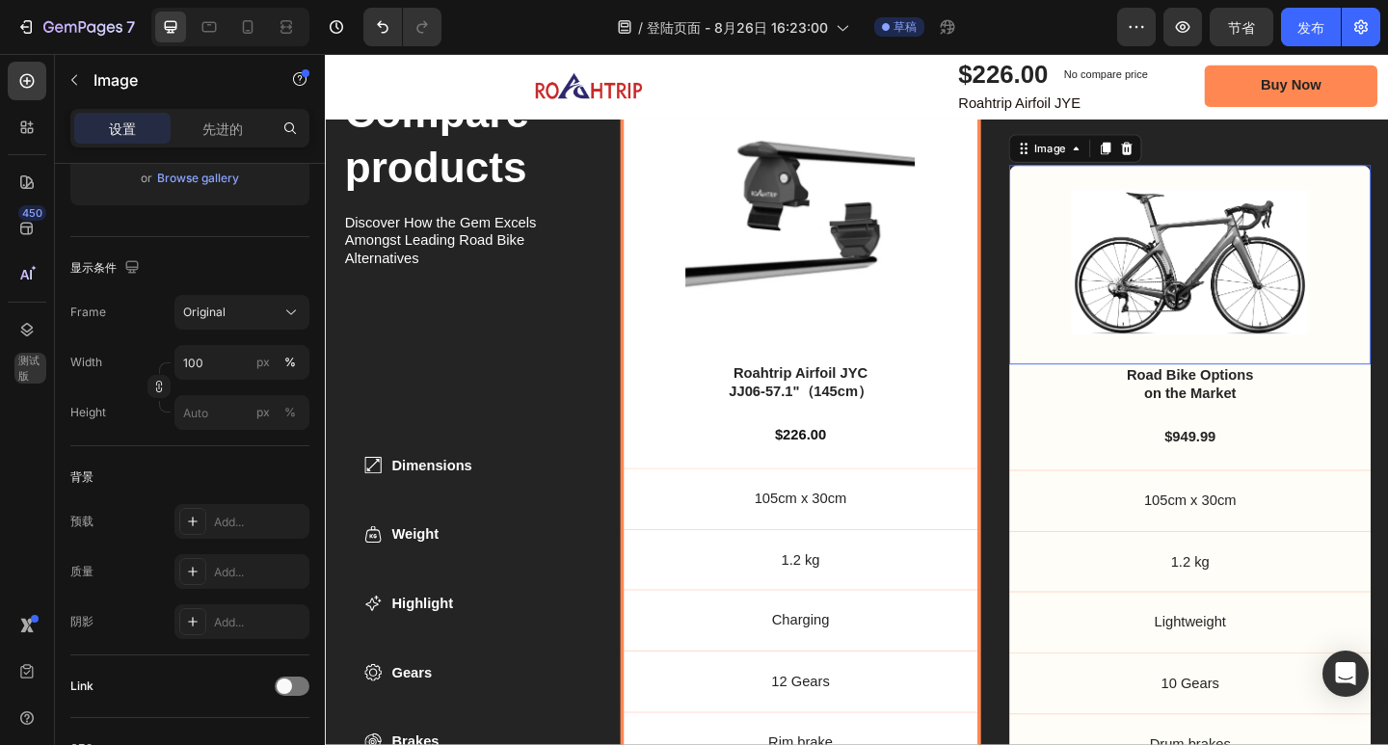
scroll to position [0, 0]
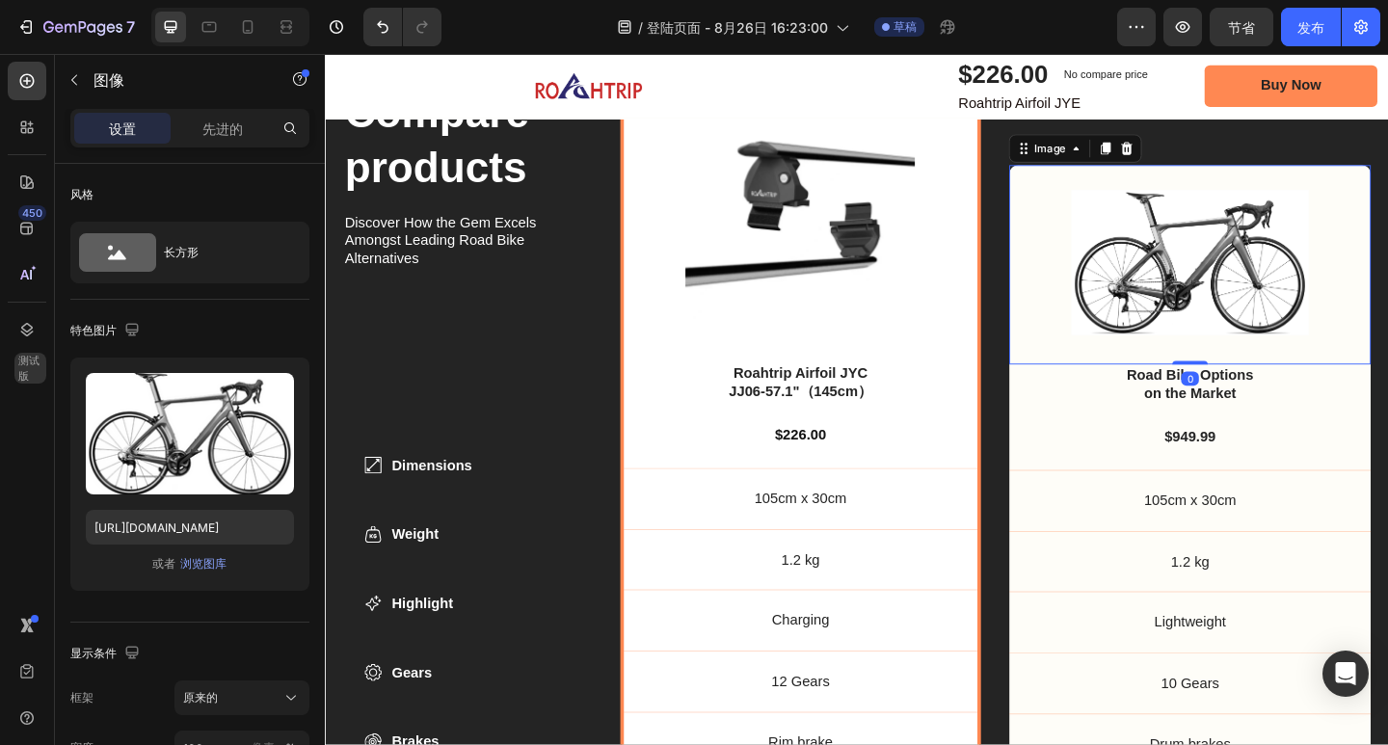
click at [1069, 177] on div "Image 0" at bounding box center [1265, 283] width 393 height 217
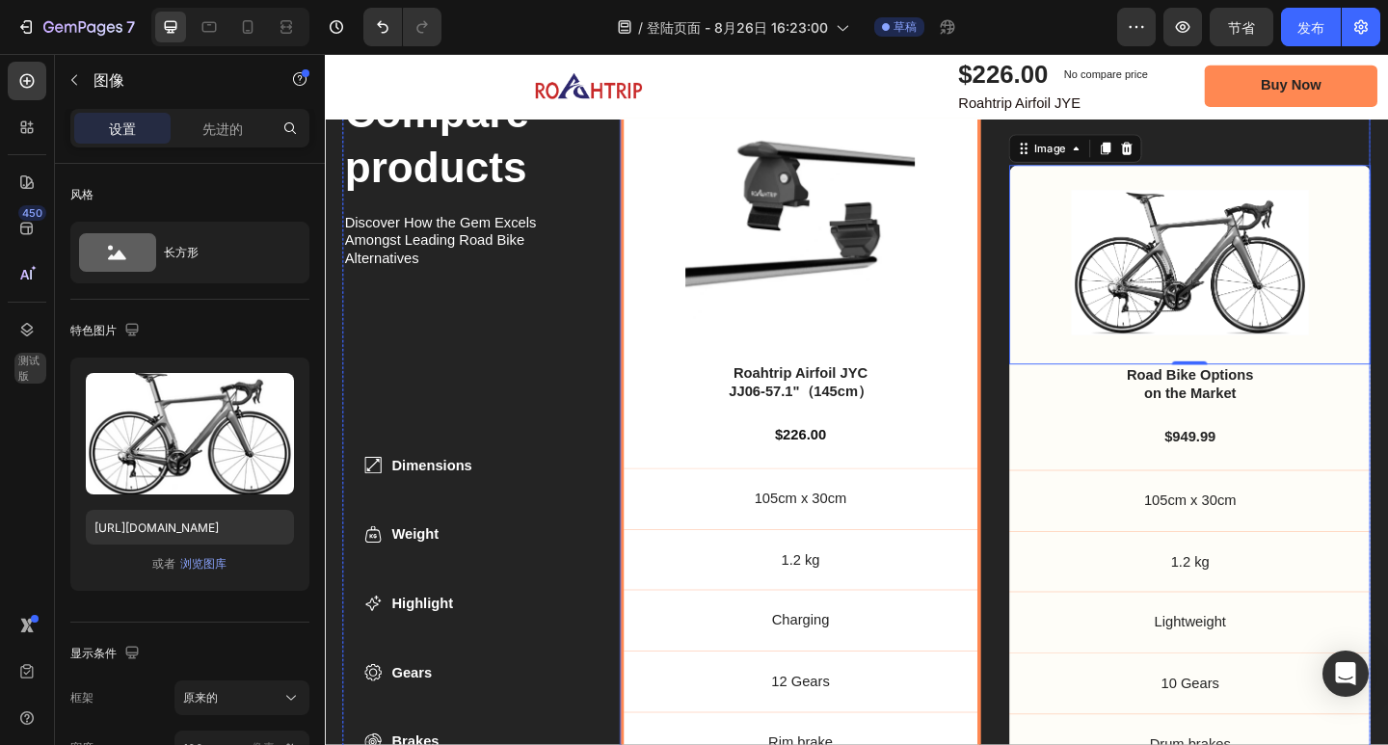
click at [1069, 171] on div "Image 0 Road Bike Options on the Market Text Block $949.99 Text Block 105cm x 3…" at bounding box center [1265, 441] width 393 height 798
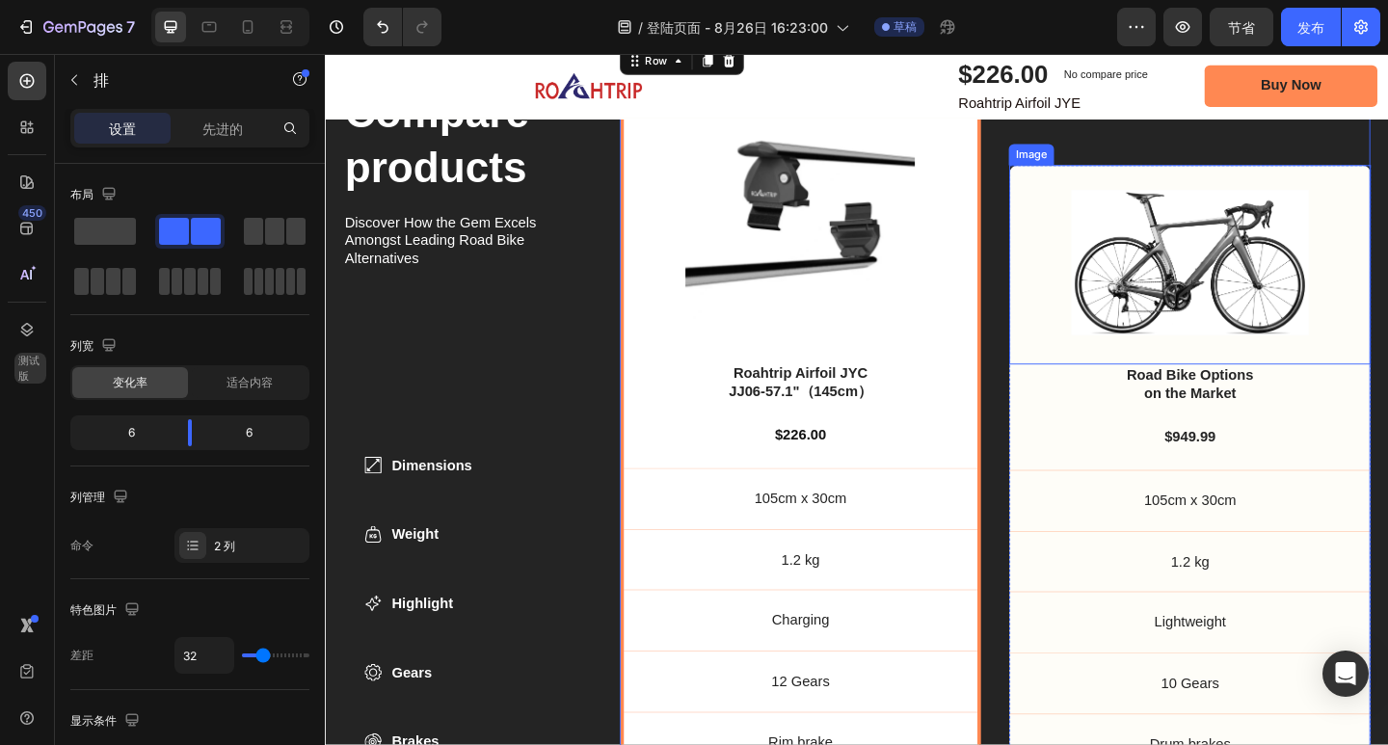
click at [1069, 175] on div "Image" at bounding box center [1265, 283] width 393 height 217
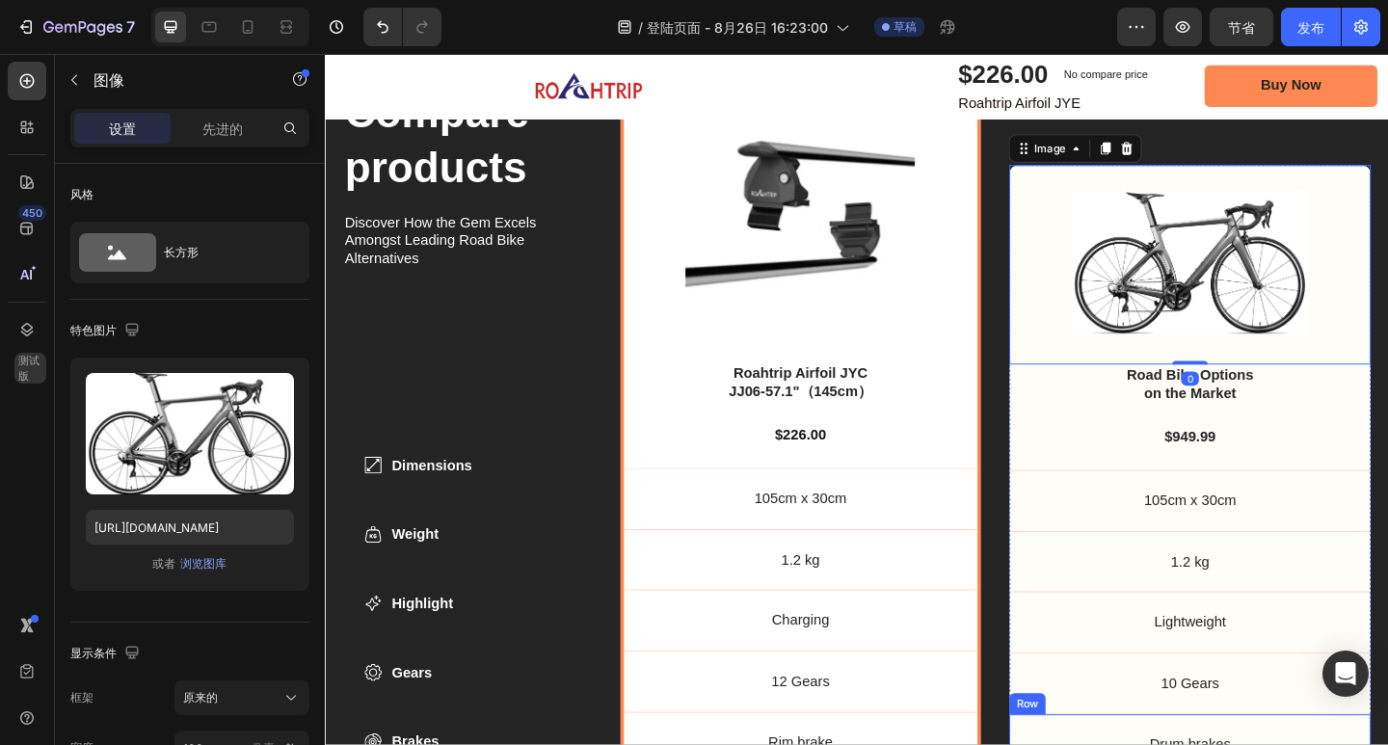
scroll to position [6458, 0]
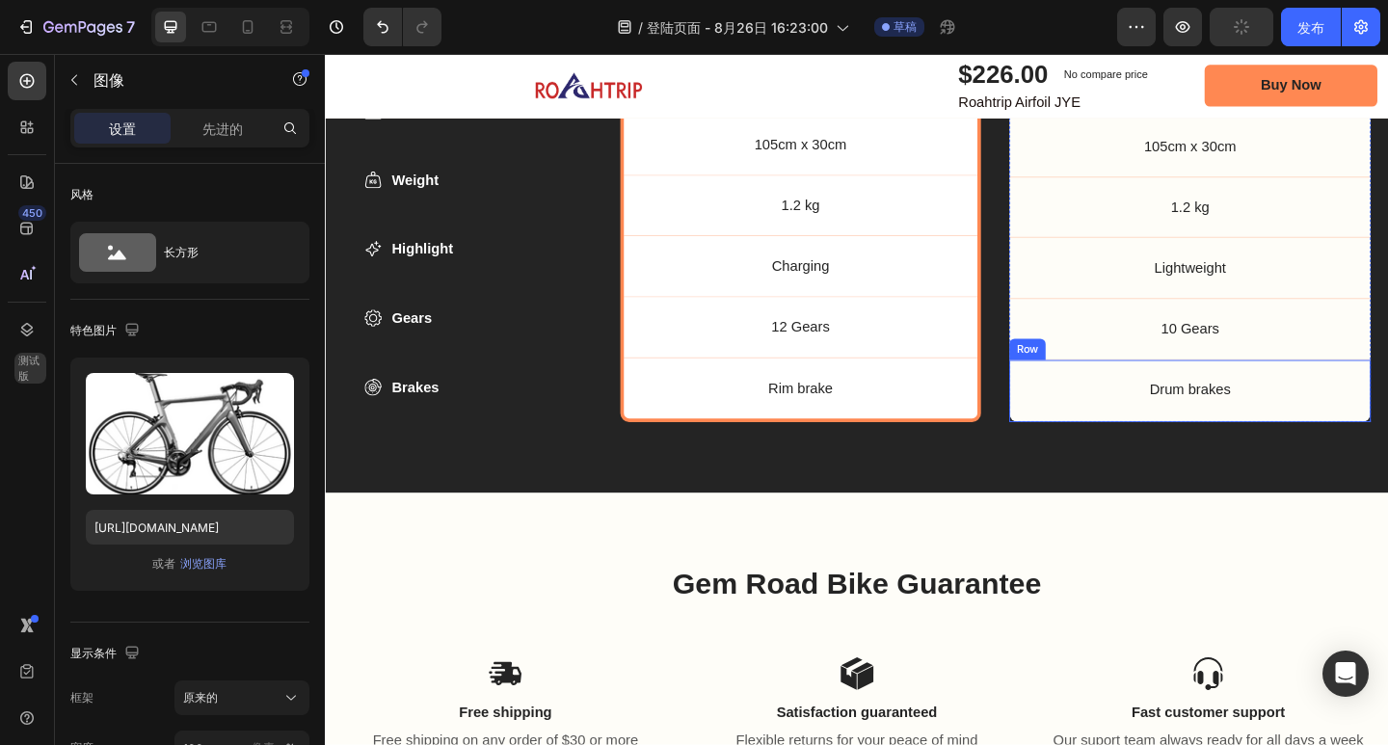
click at [1387, 444] on div "Drum brakes Text Block Row" at bounding box center [1265, 421] width 393 height 68
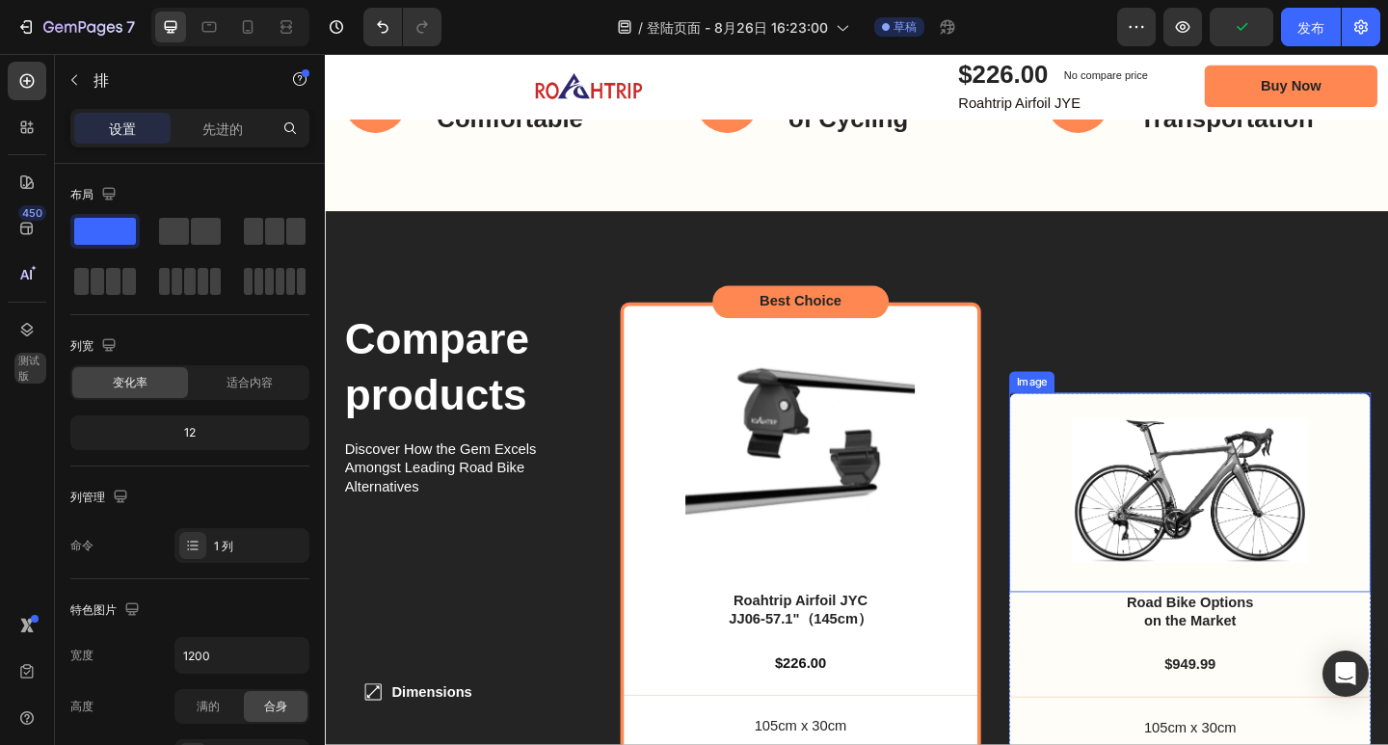
scroll to position [5880, 0]
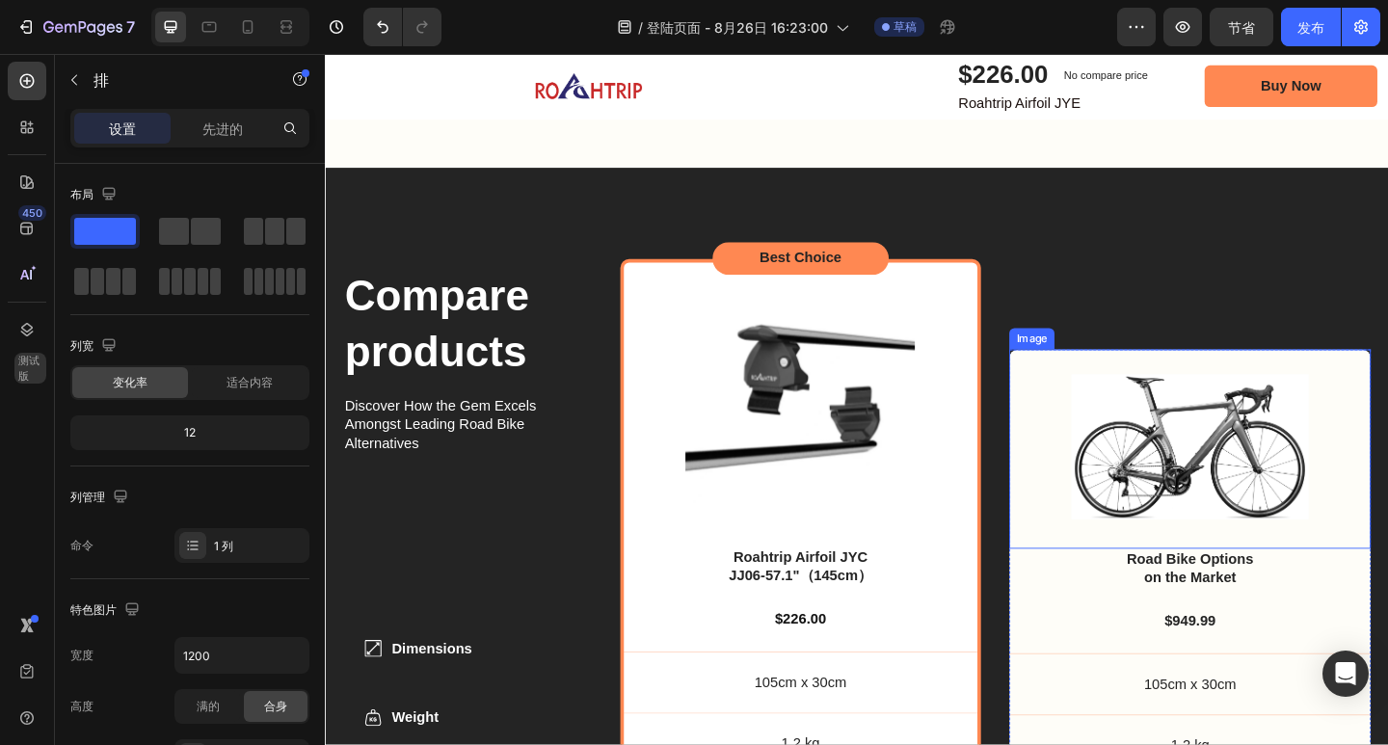
click at [1387, 376] on div "Image" at bounding box center [1265, 484] width 393 height 217
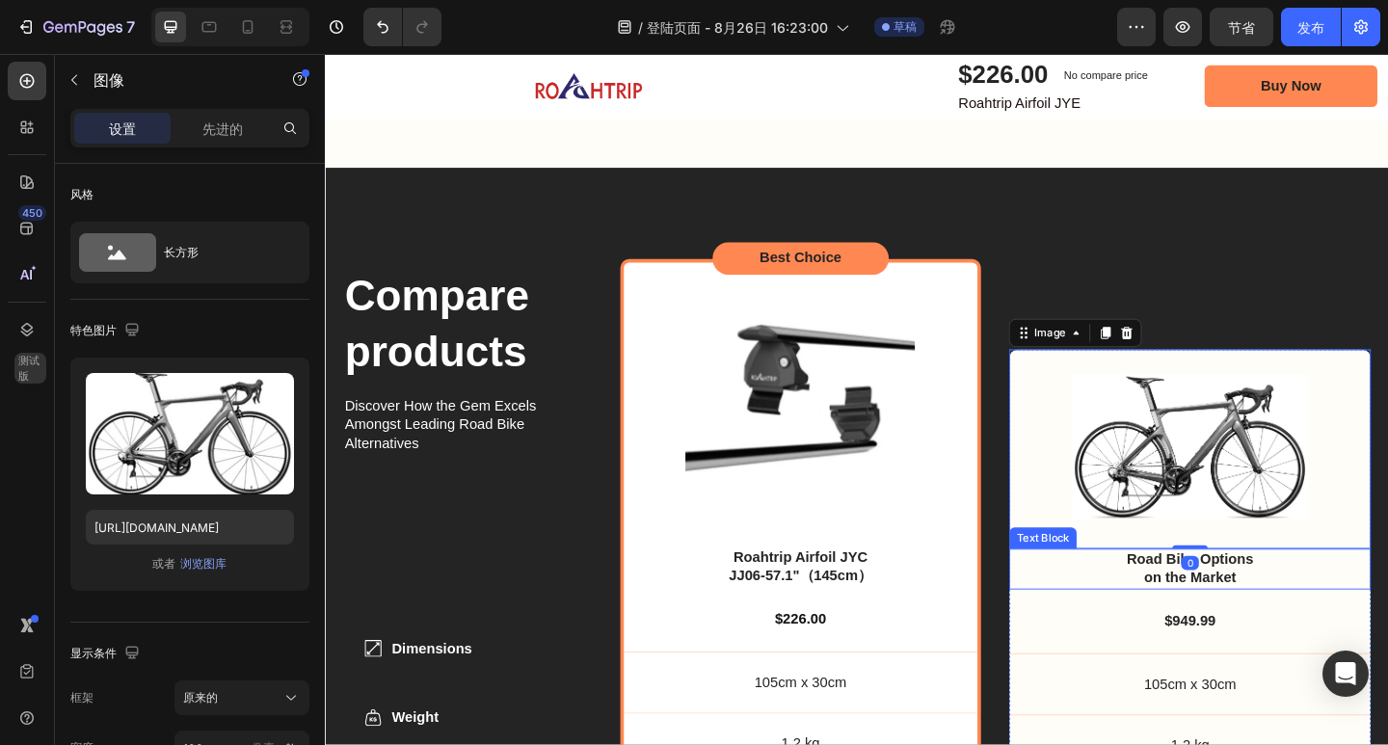
click at [1099, 621] on div "Road Bike Options on the Market" at bounding box center [1265, 615] width 347 height 44
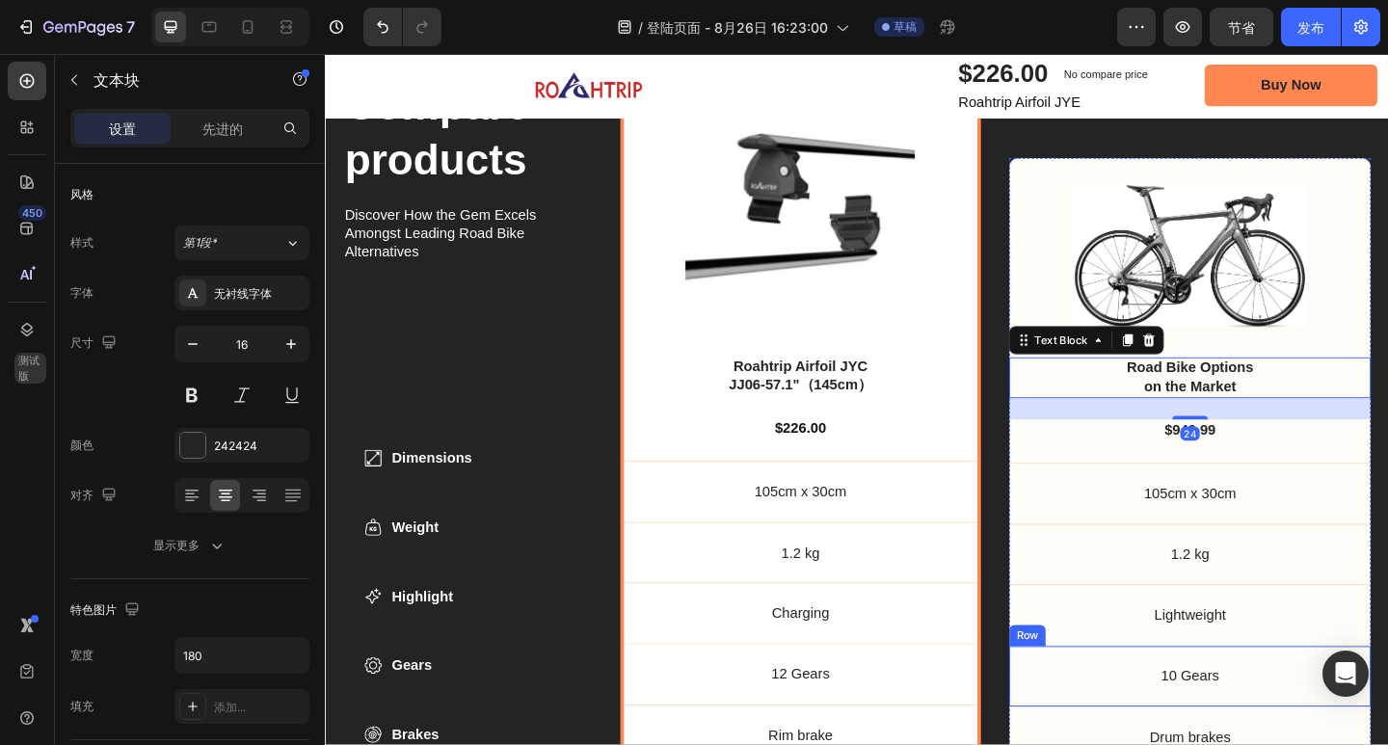
scroll to position [6169, 0]
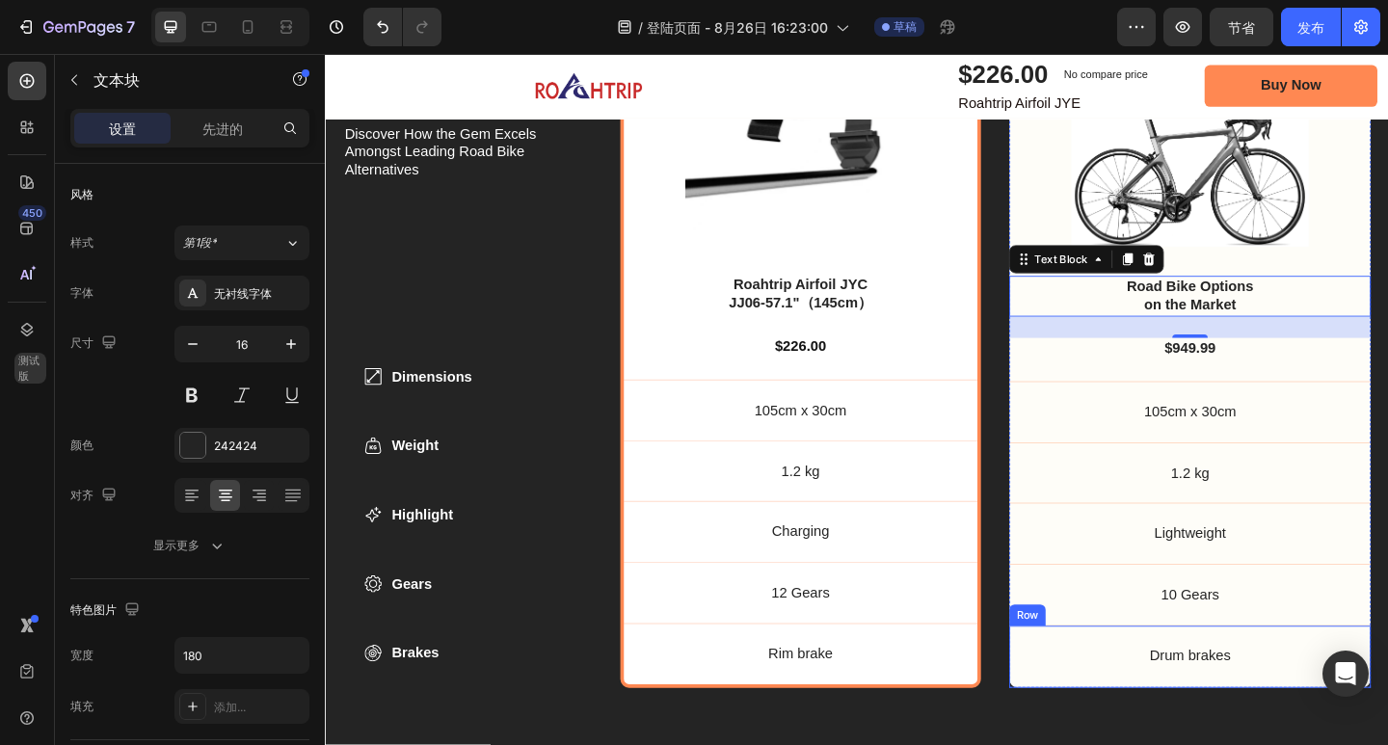
click at [1069, 727] on div "Drum brakes Text Block Row" at bounding box center [1265, 710] width 393 height 68
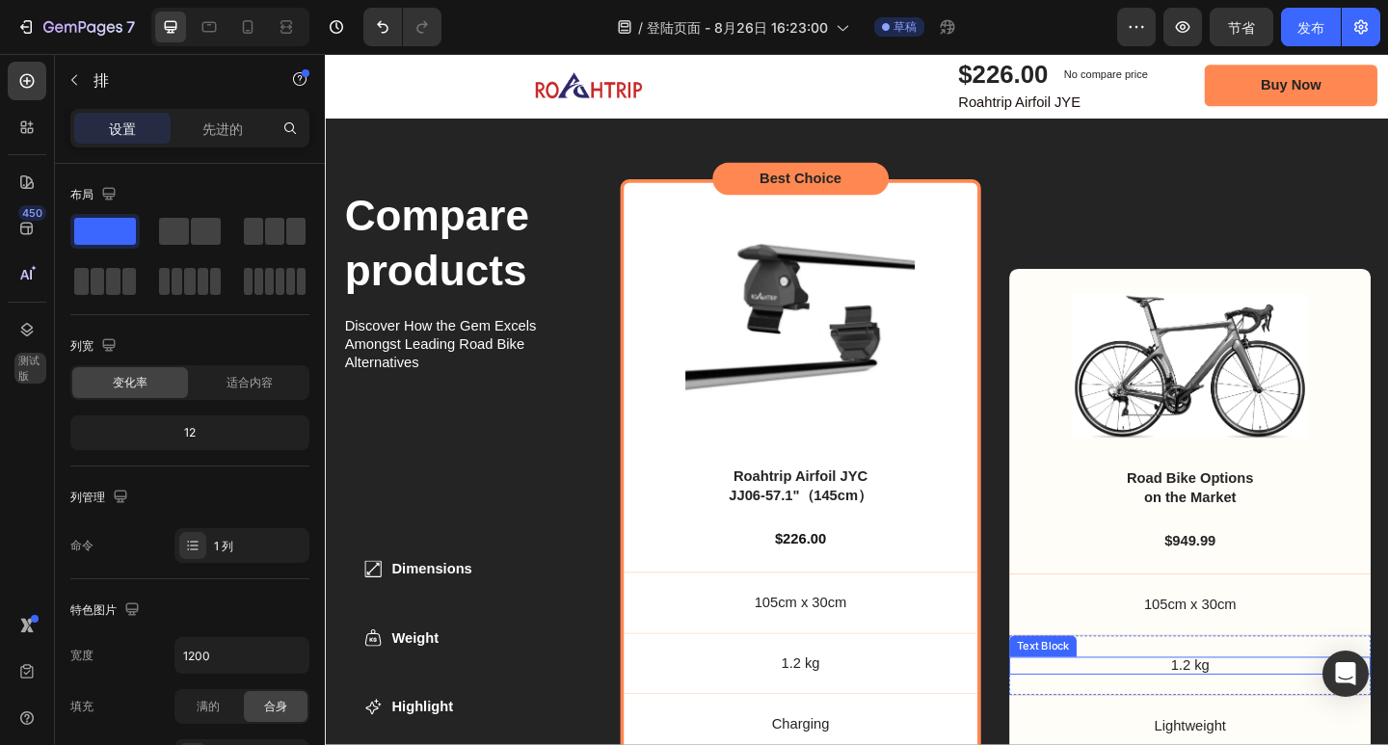
scroll to position [5880, 0]
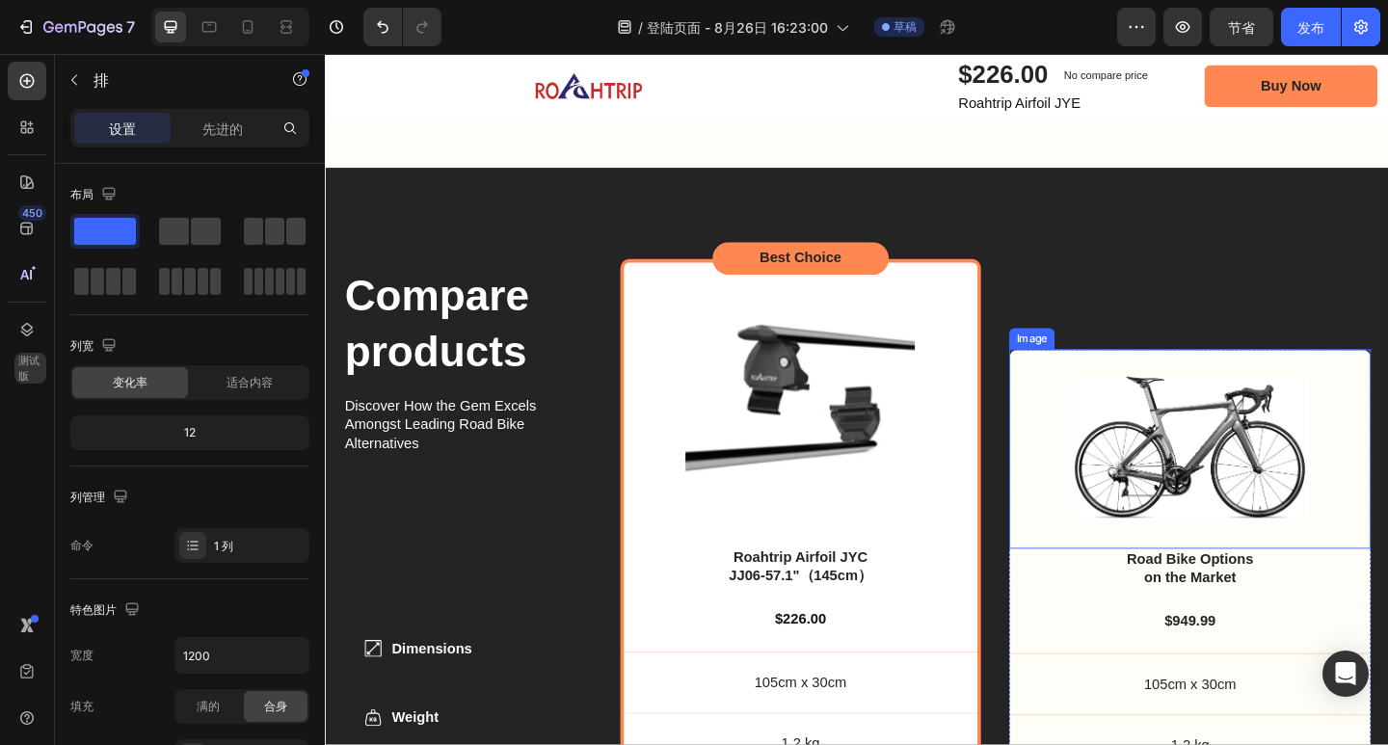
click at [1081, 359] on div "Image" at bounding box center [1093, 364] width 41 height 17
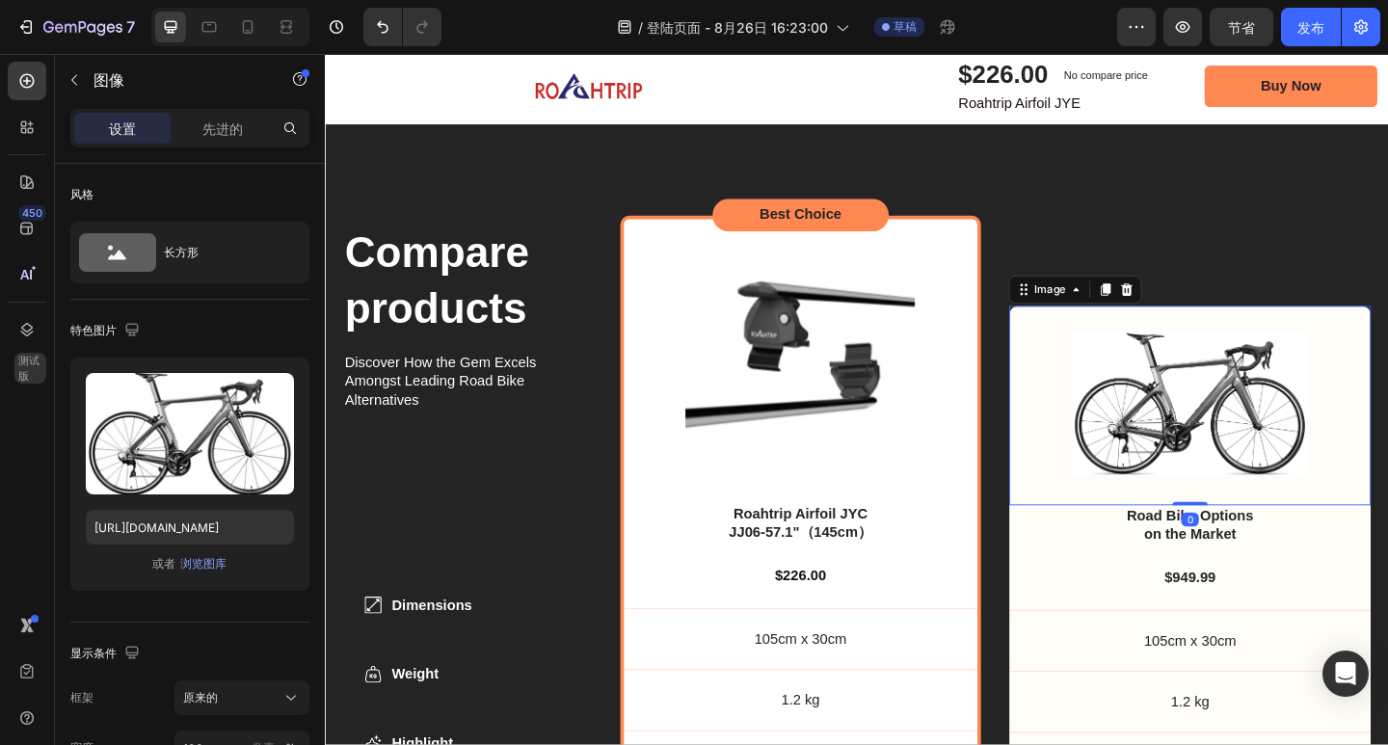
scroll to position [6073, 0]
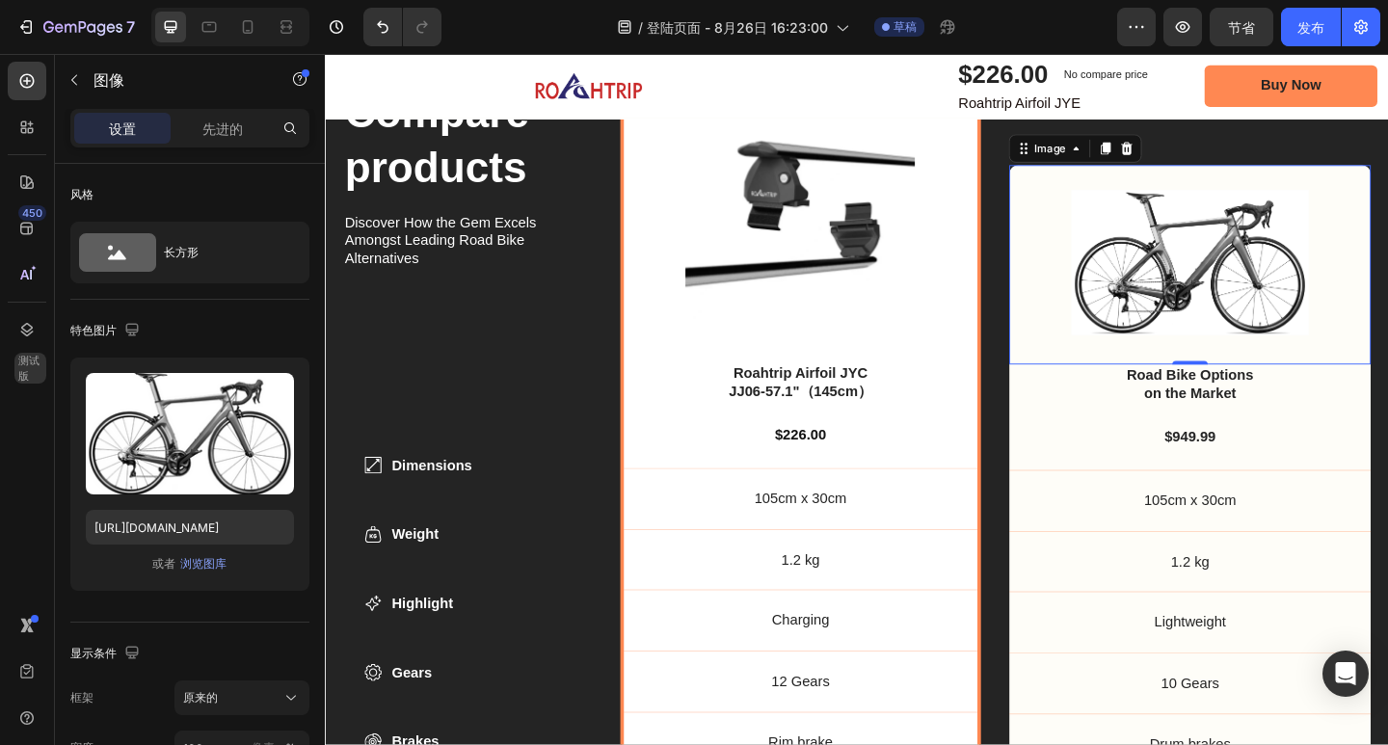
click at [1069, 180] on div "Image 0" at bounding box center [1265, 283] width 393 height 217
click at [1069, 175] on div "Image 0" at bounding box center [1265, 283] width 393 height 217
click at [1069, 172] on div "Image 0 Road Bike Options on the Market Text Block $949.99 Text Block 105cm x 3…" at bounding box center [1265, 441] width 393 height 798
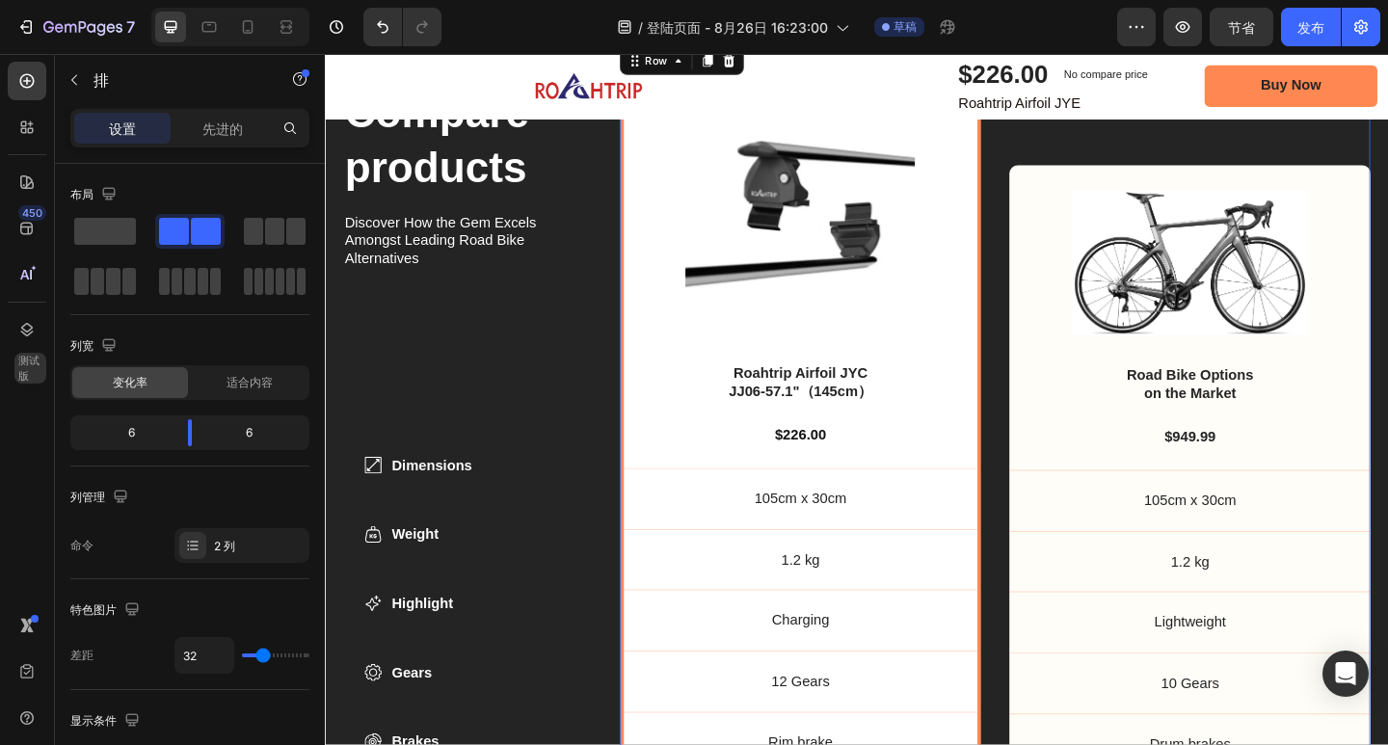
click at [1051, 172] on div "Best Choice Text Block Product Images Roahtrip Airfoil JYC JJ06-57.1"（145cm） Pr…" at bounding box center [1054, 441] width 817 height 798
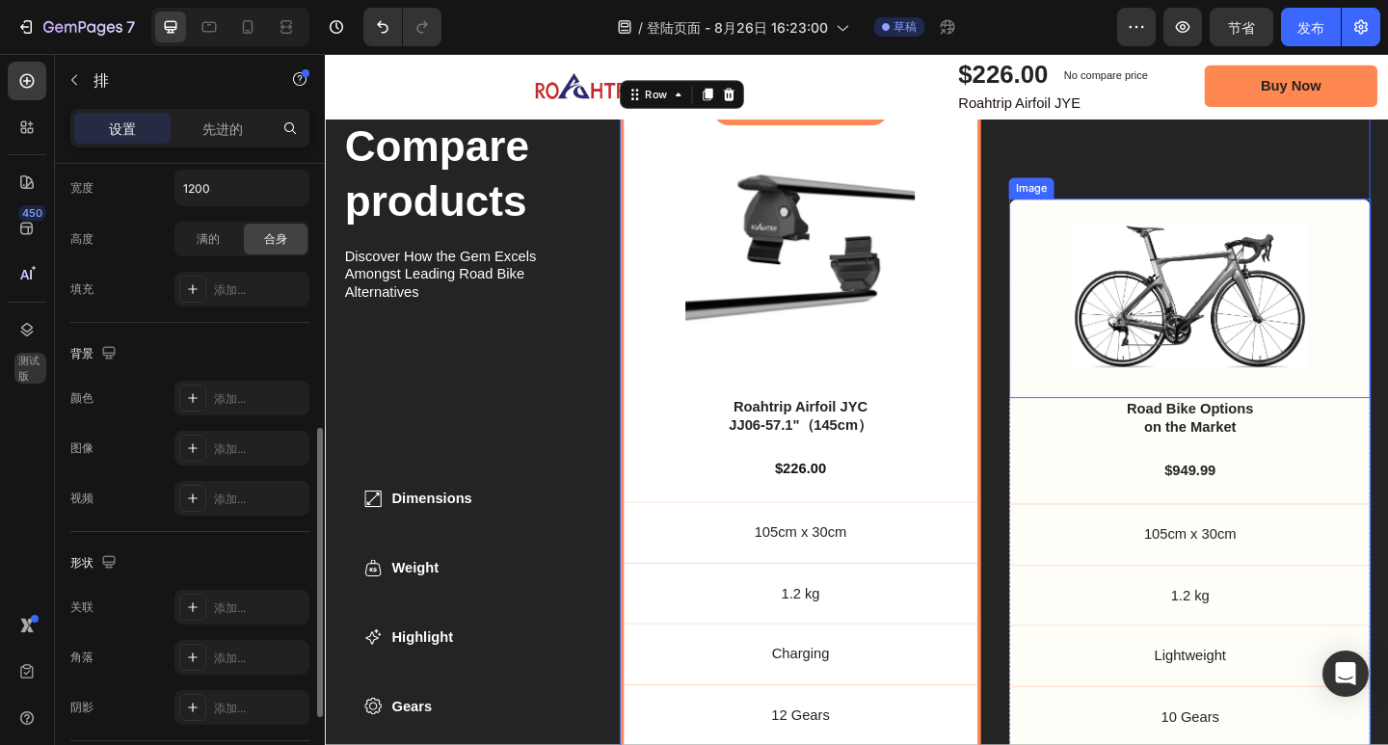
scroll to position [5800, 0]
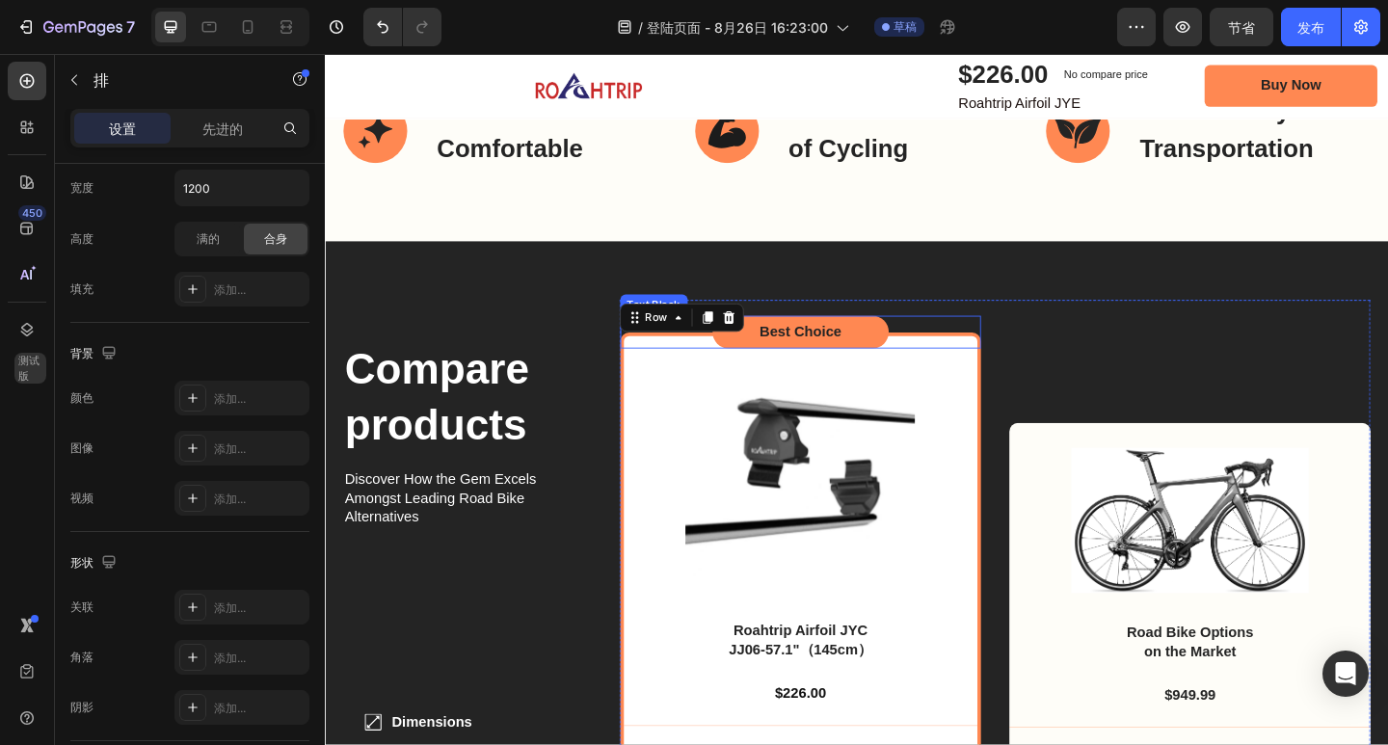
click at [1028, 361] on div "Best Choice" at bounding box center [842, 357] width 393 height 36
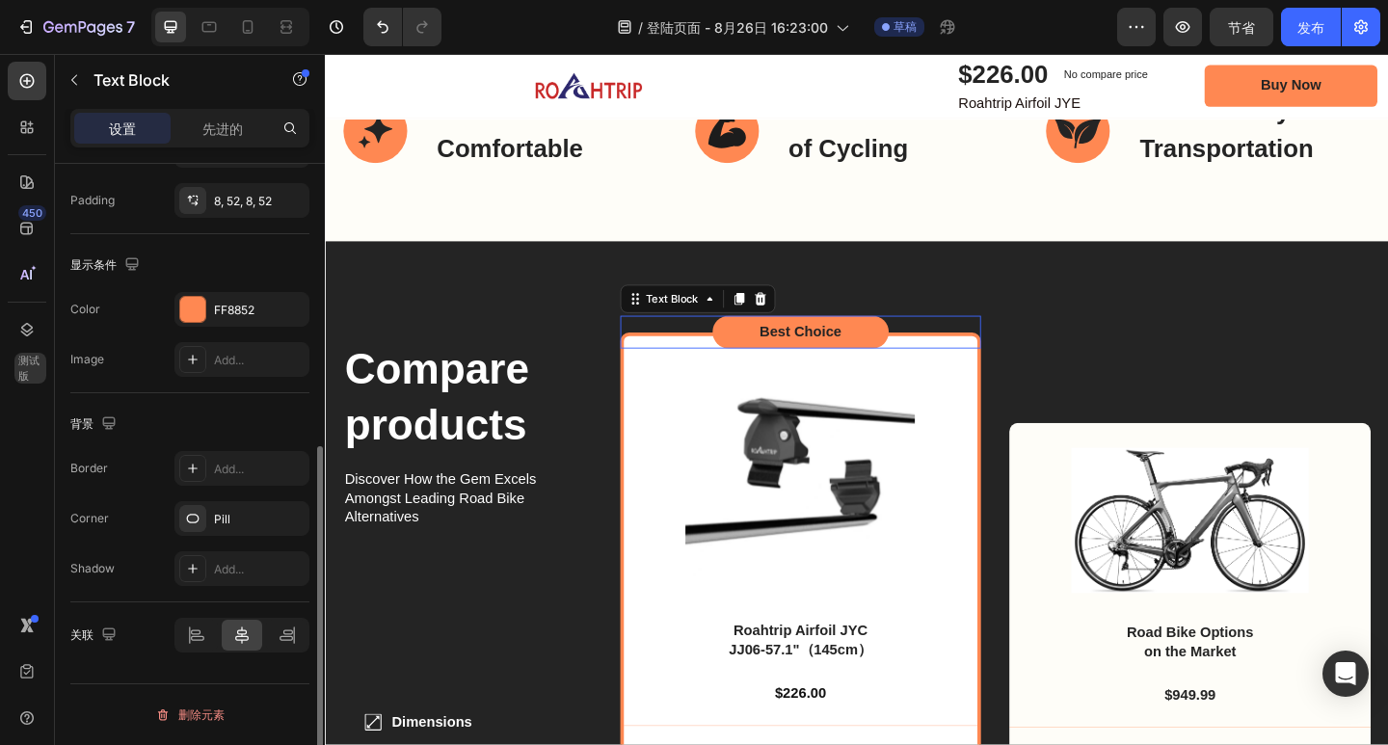
scroll to position [0, 0]
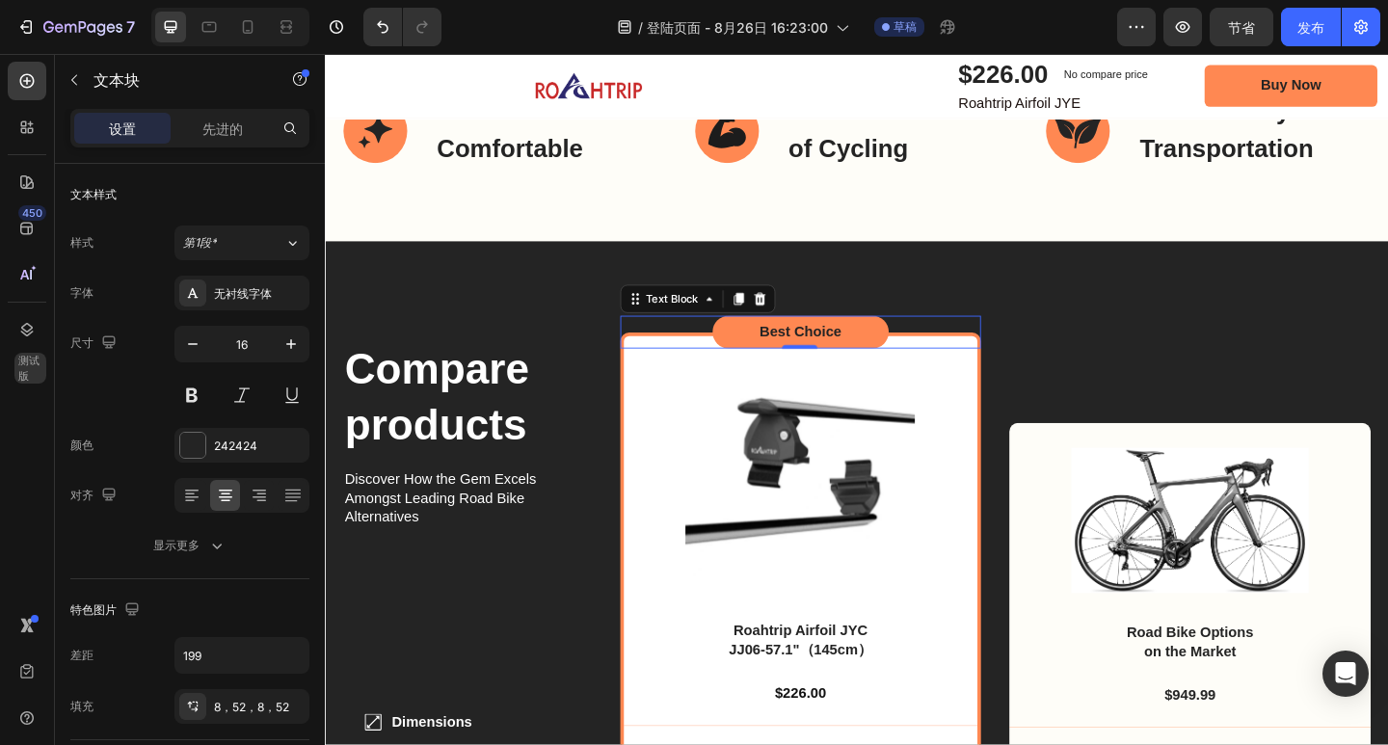
click at [910, 345] on div "Best Choice" at bounding box center [842, 357] width 192 height 36
click at [919, 342] on div "Best Choice" at bounding box center [842, 357] width 192 height 36
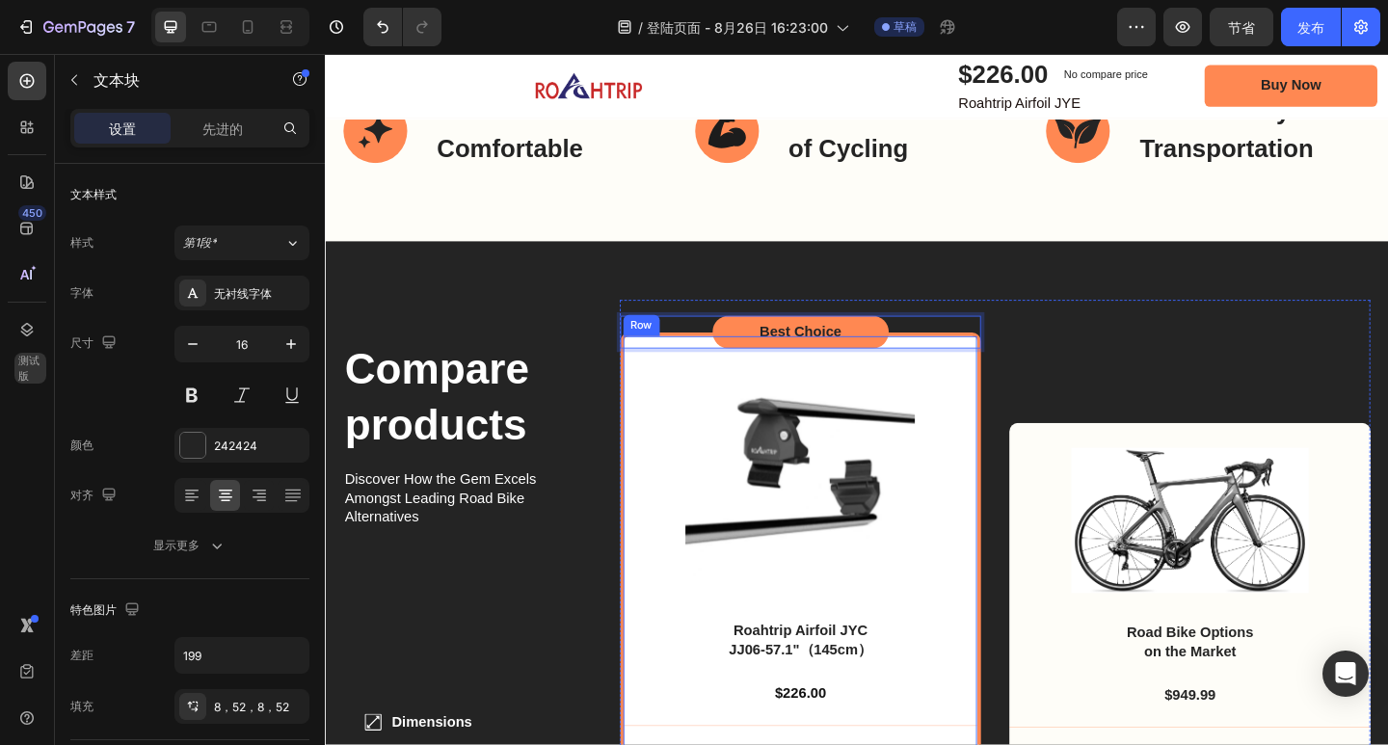
click at [1029, 401] on div "Best Choice Text Block 0 Product Images Roahtrip Airfoil JYC JJ06-57.1"（145cm） …" at bounding box center [1054, 721] width 817 height 798
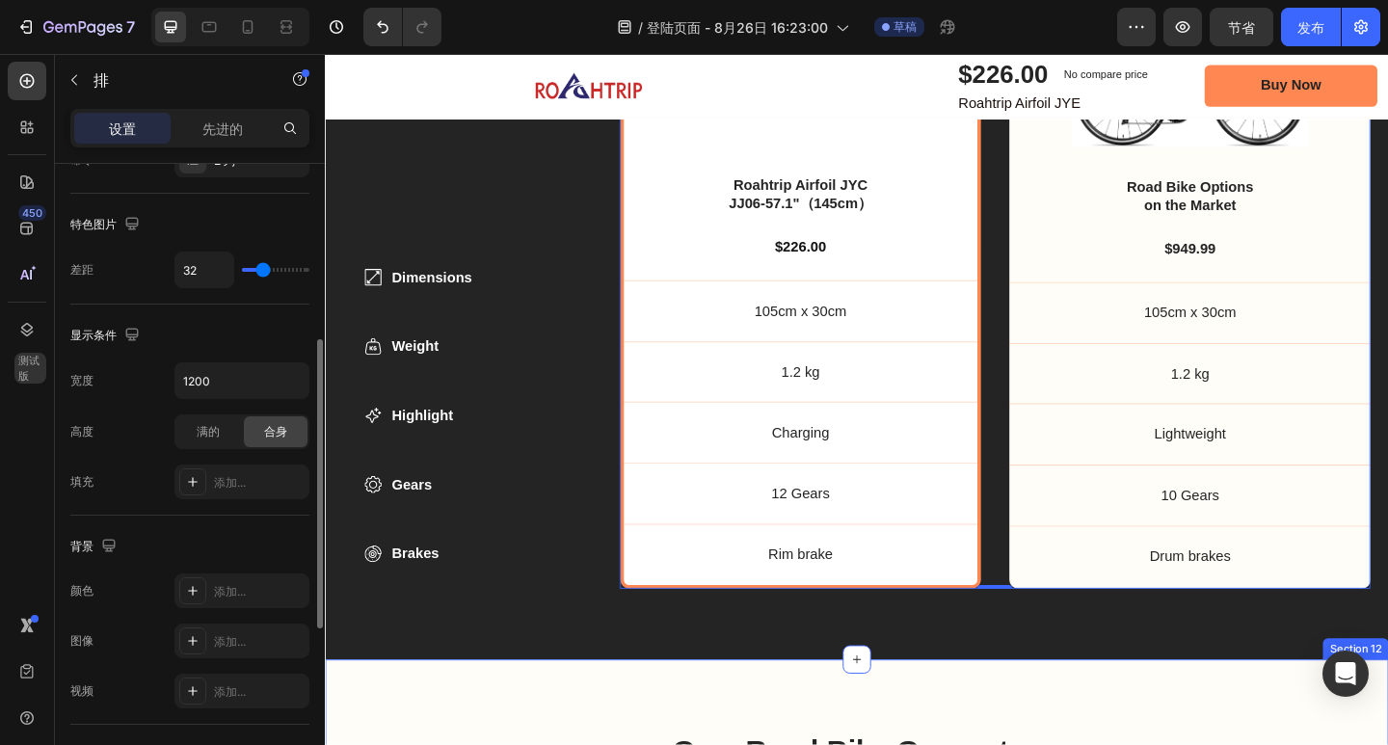
scroll to position [6378, 0]
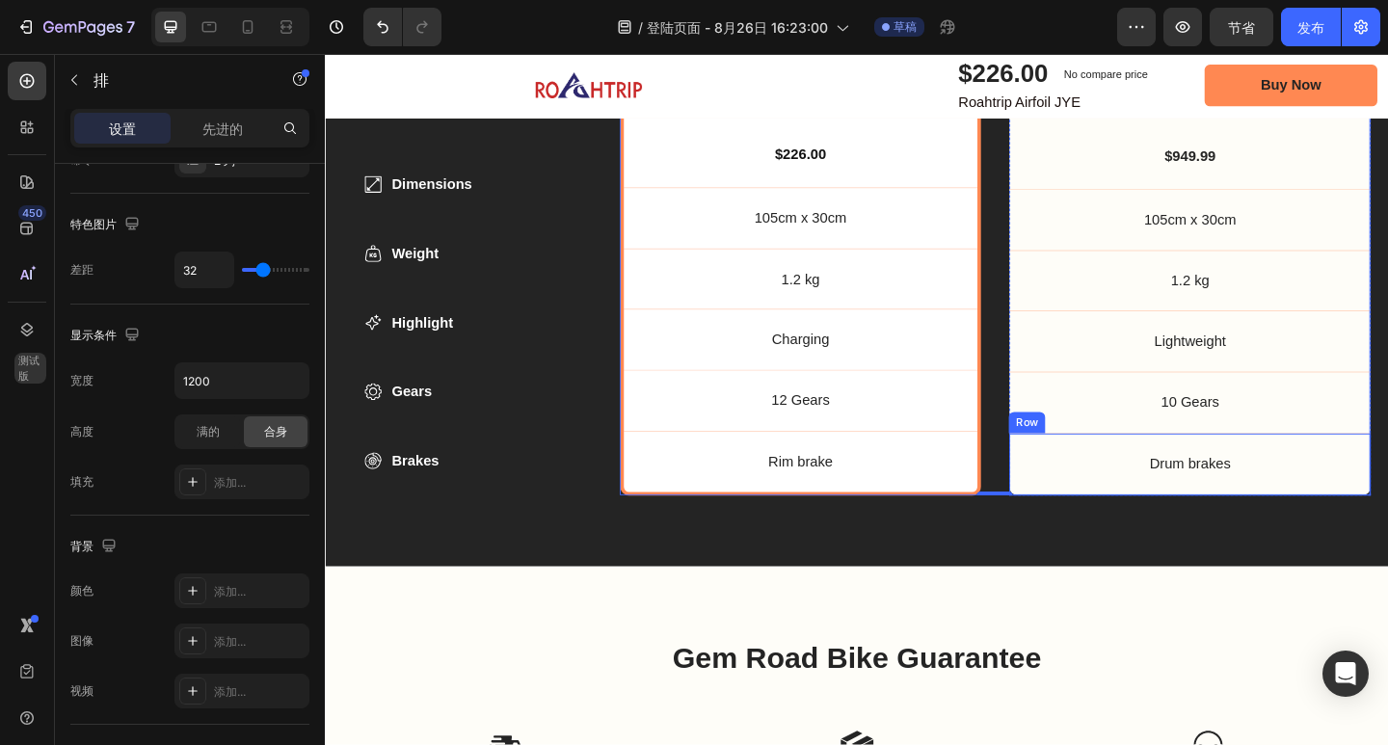
click at [1082, 504] on p "Drum brakes" at bounding box center [1265, 501] width 393 height 20
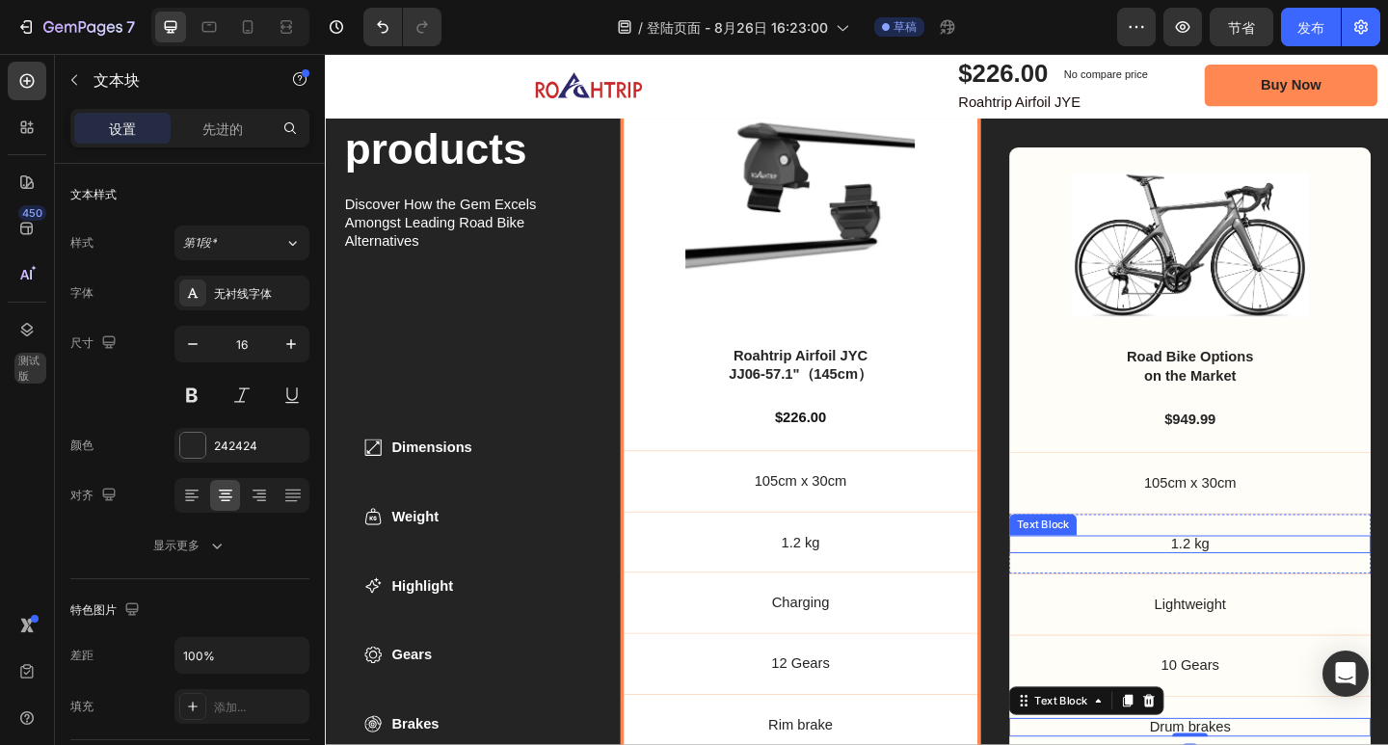
scroll to position [5993, 0]
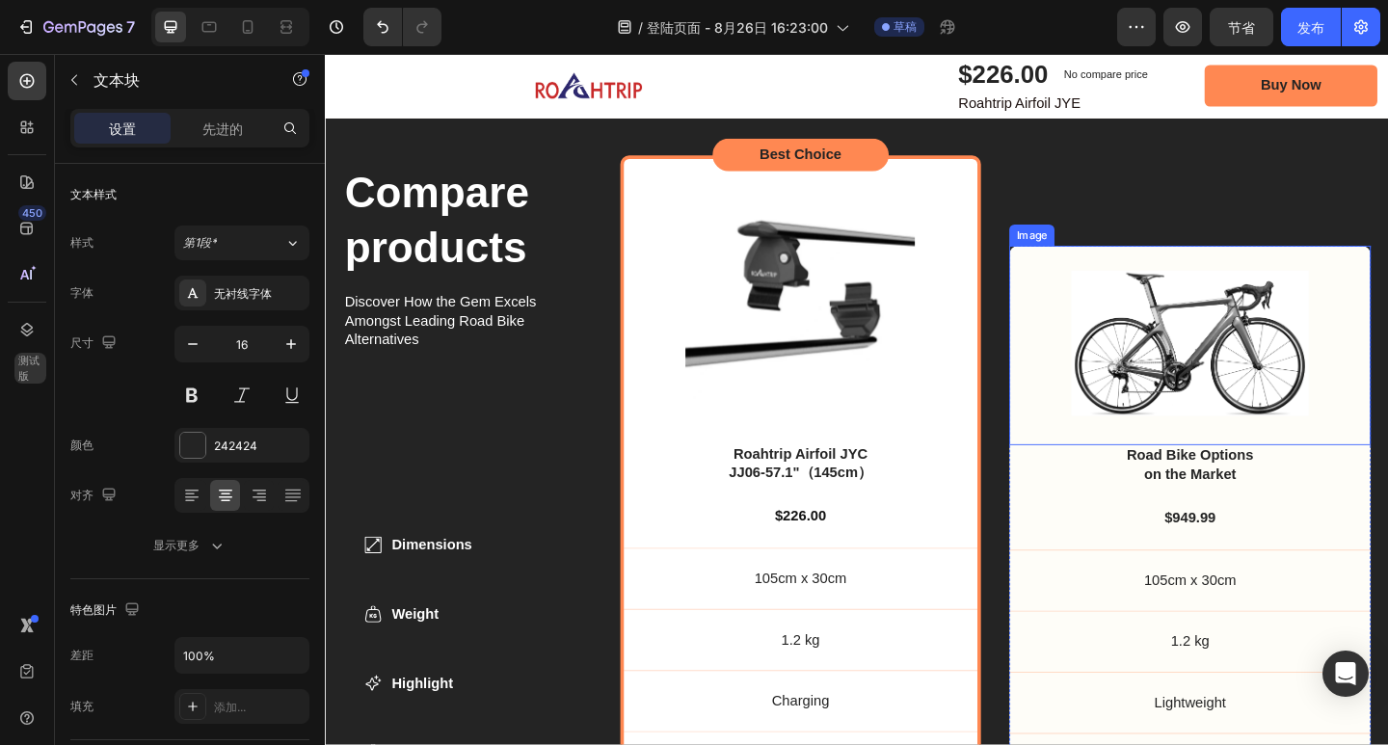
click at [1387, 263] on div "Image" at bounding box center [1265, 371] width 393 height 217
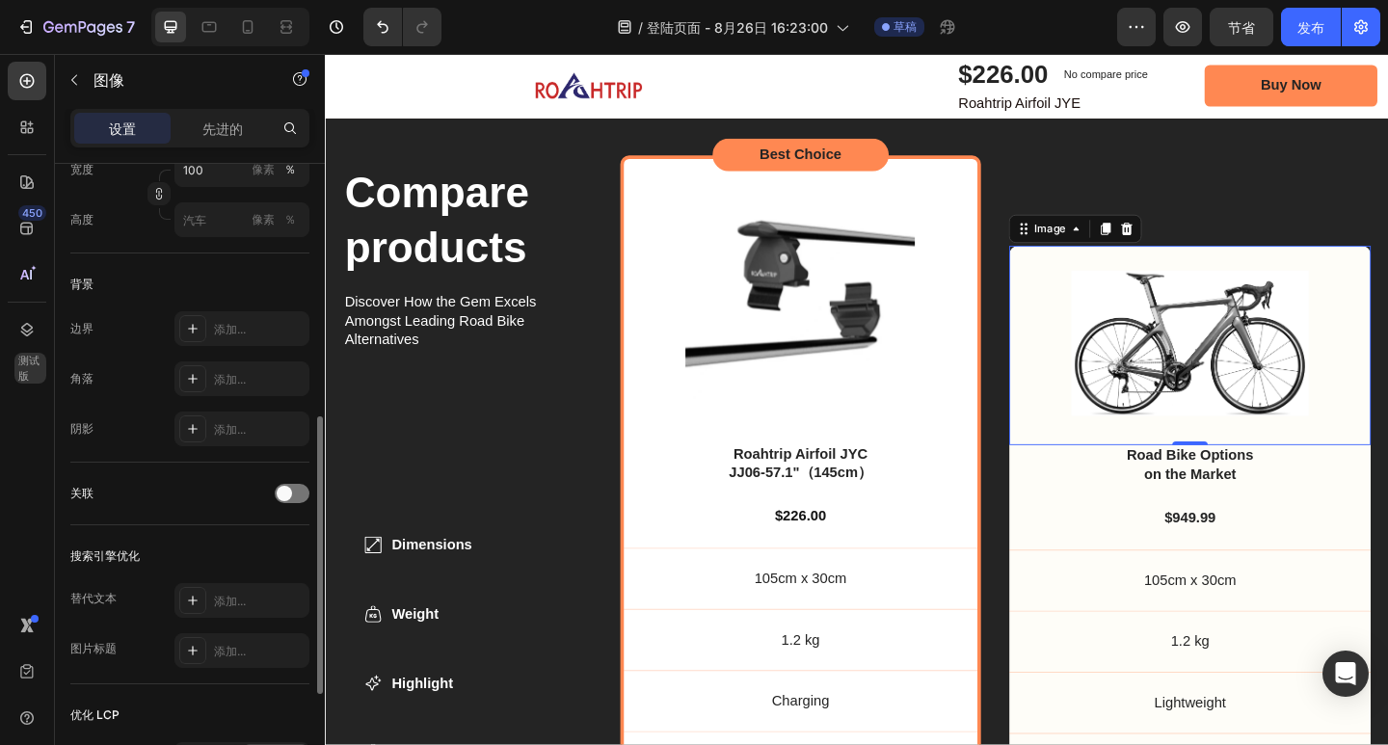
scroll to position [819, 0]
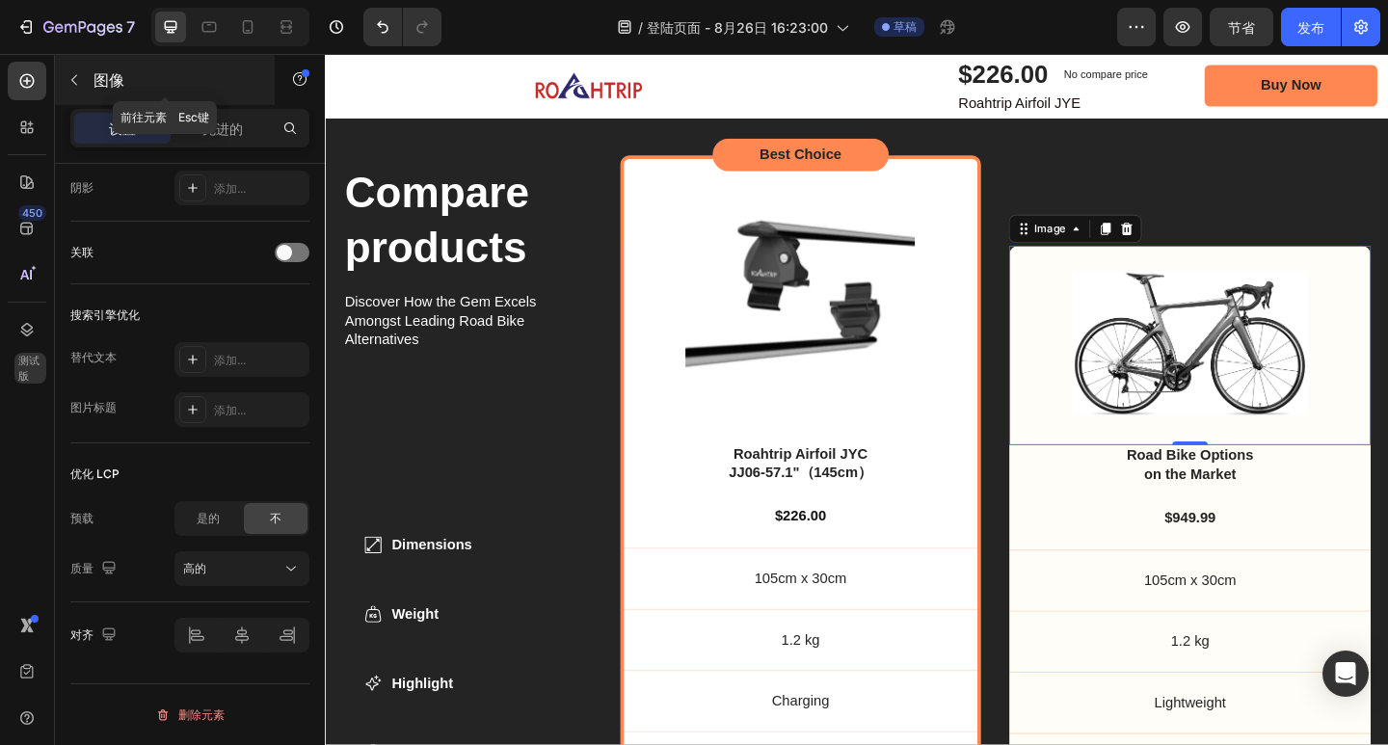
click at [79, 83] on icon "button" at bounding box center [74, 79] width 15 height 15
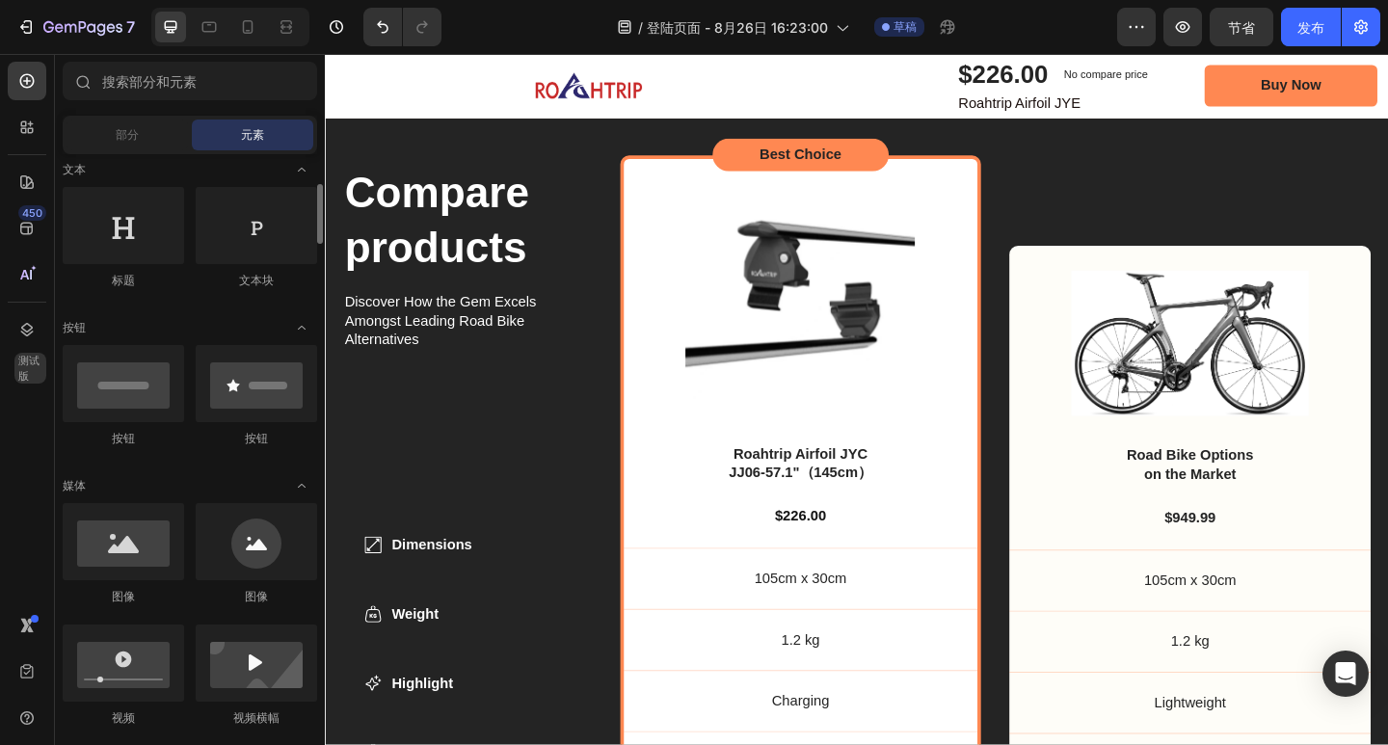
scroll to position [0, 0]
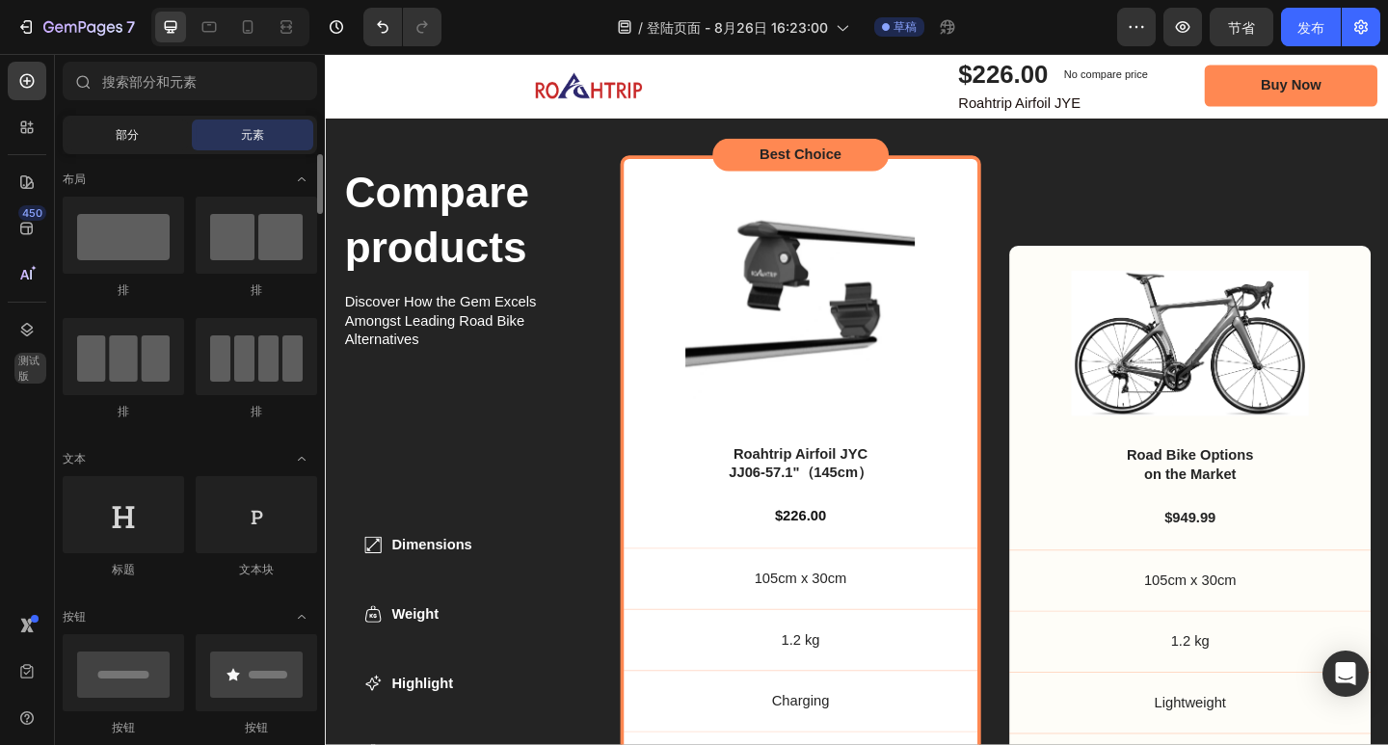
click at [142, 134] on div "部分" at bounding box center [127, 135] width 121 height 31
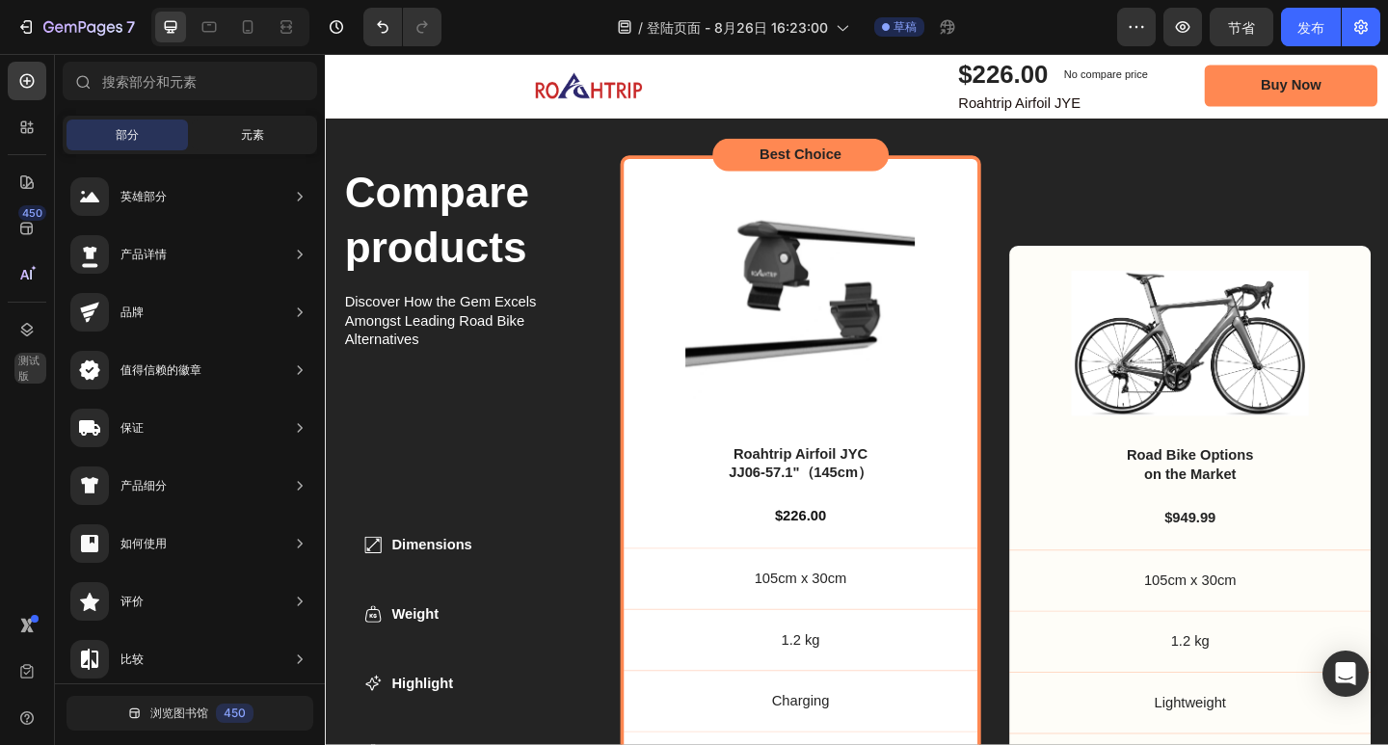
click at [218, 139] on div "元素" at bounding box center [252, 135] width 121 height 31
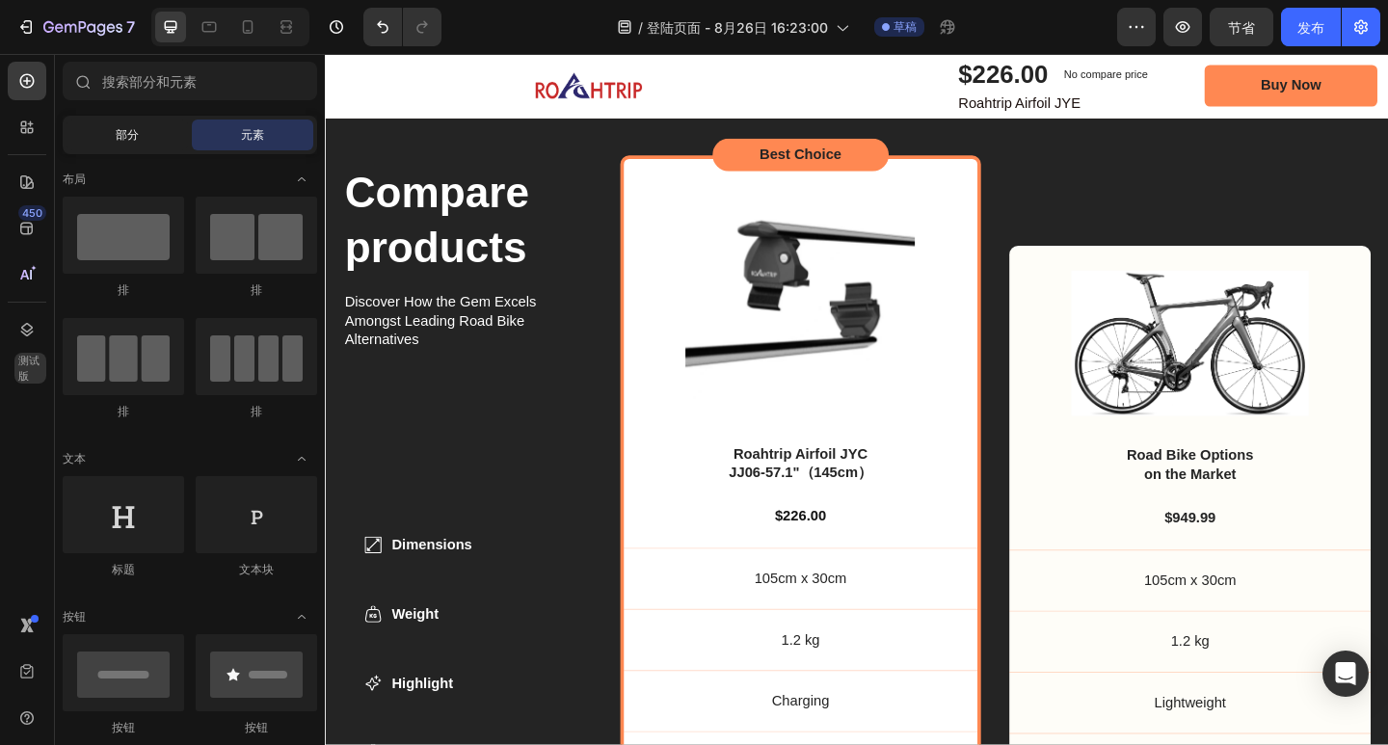
click at [136, 122] on div "部分" at bounding box center [127, 135] width 121 height 31
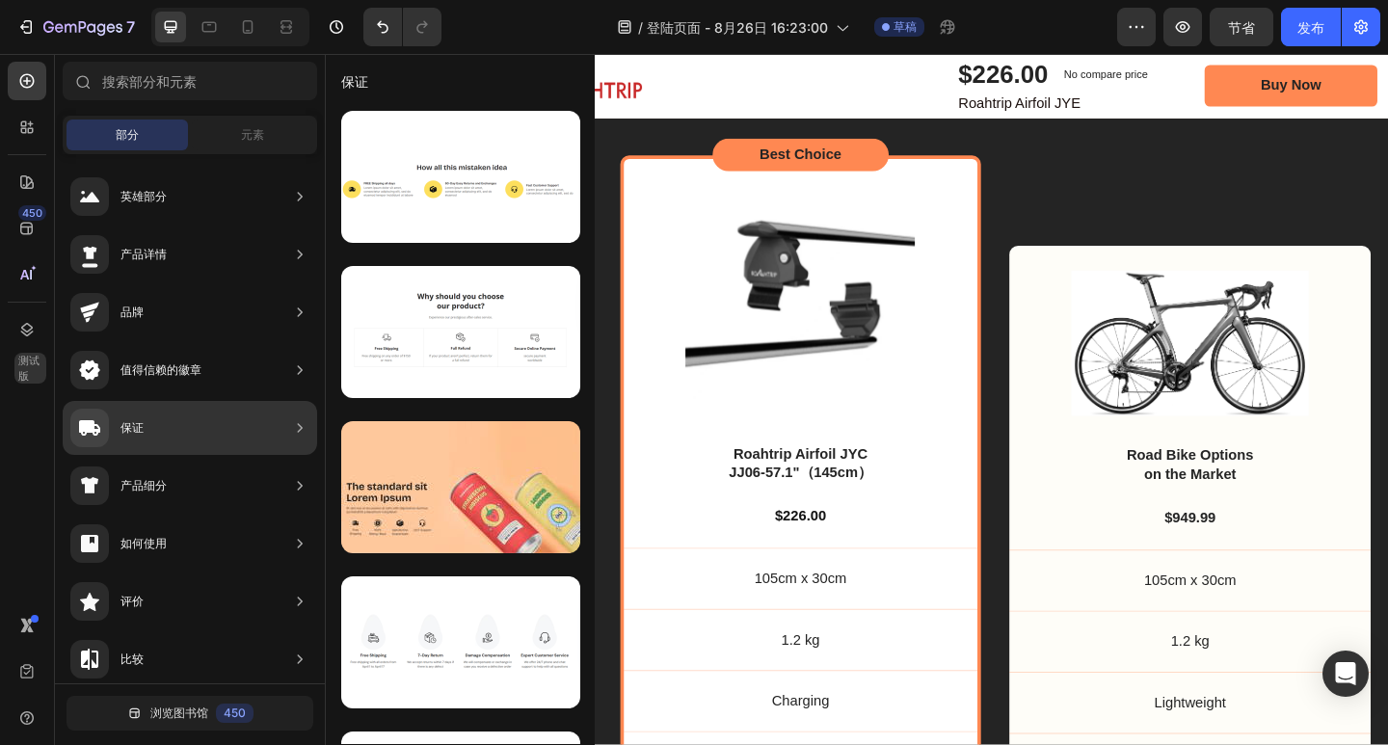
click at [224, 446] on div "保证" at bounding box center [190, 428] width 254 height 54
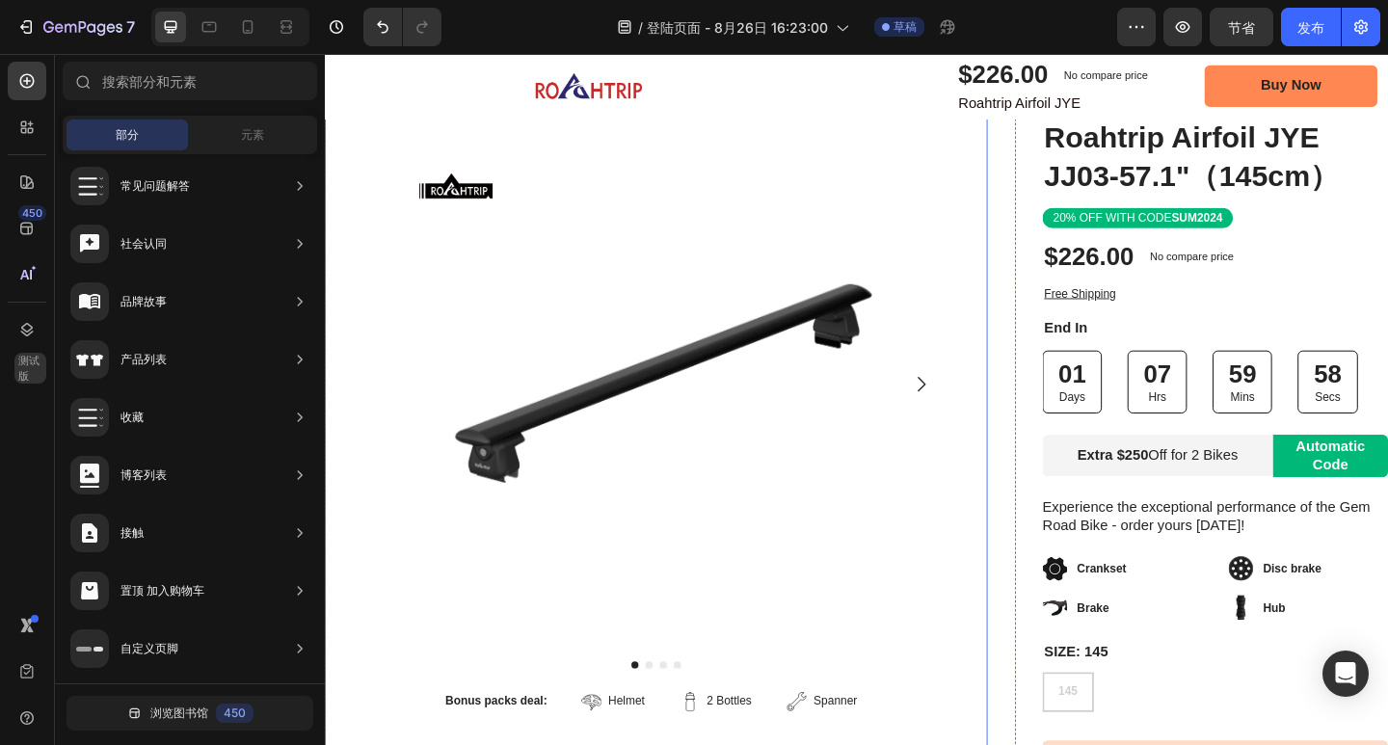
scroll to position [49, 0]
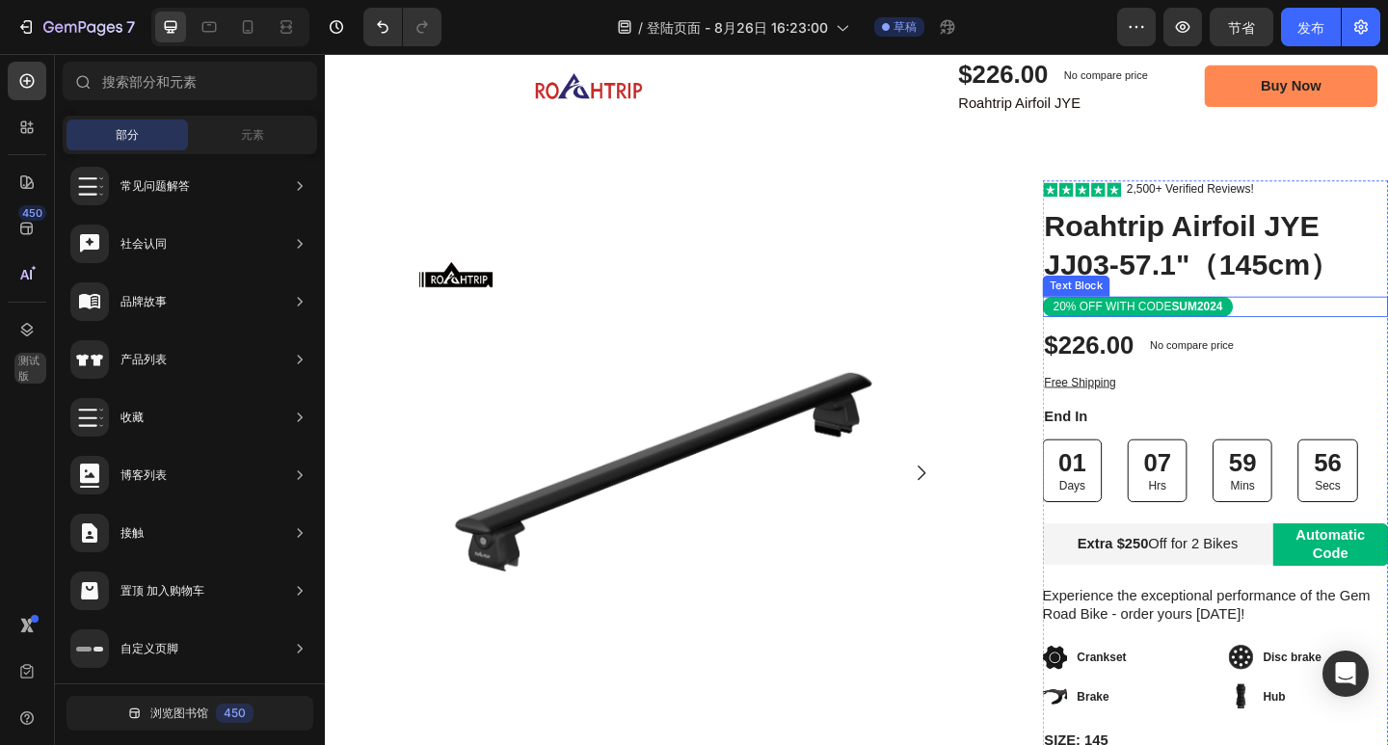
click at [1295, 322] on div "20% OFF WITH CODE SUM2024" at bounding box center [1209, 329] width 207 height 22
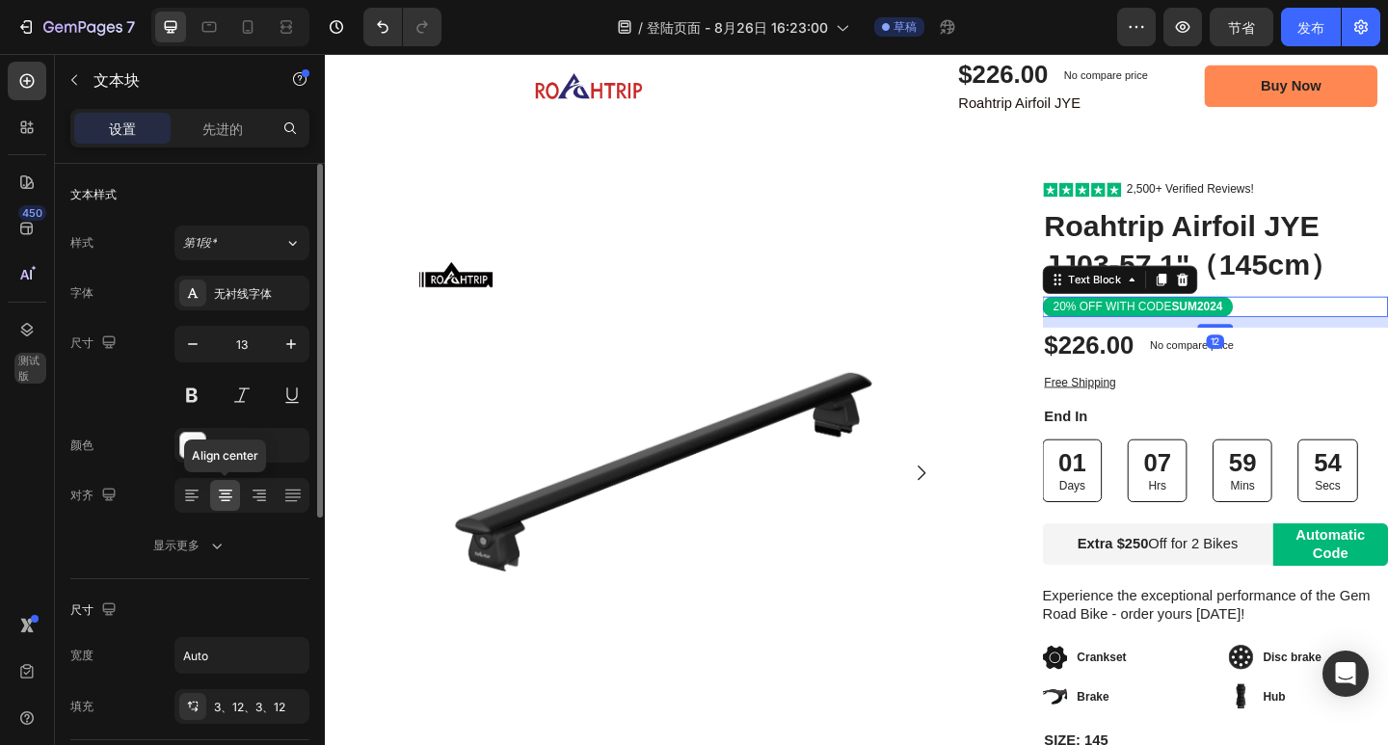
scroll to position [193, 0]
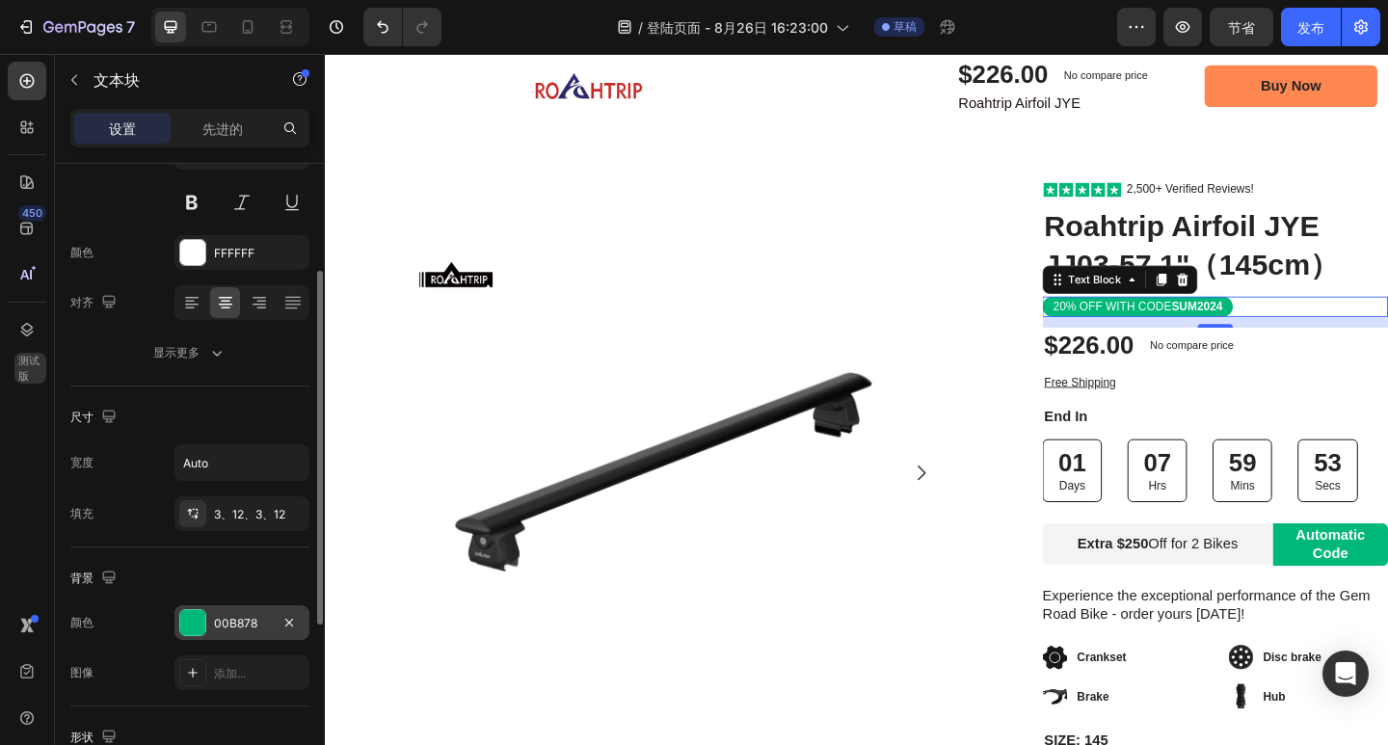
click at [240, 618] on font "00B878" at bounding box center [235, 623] width 43 height 14
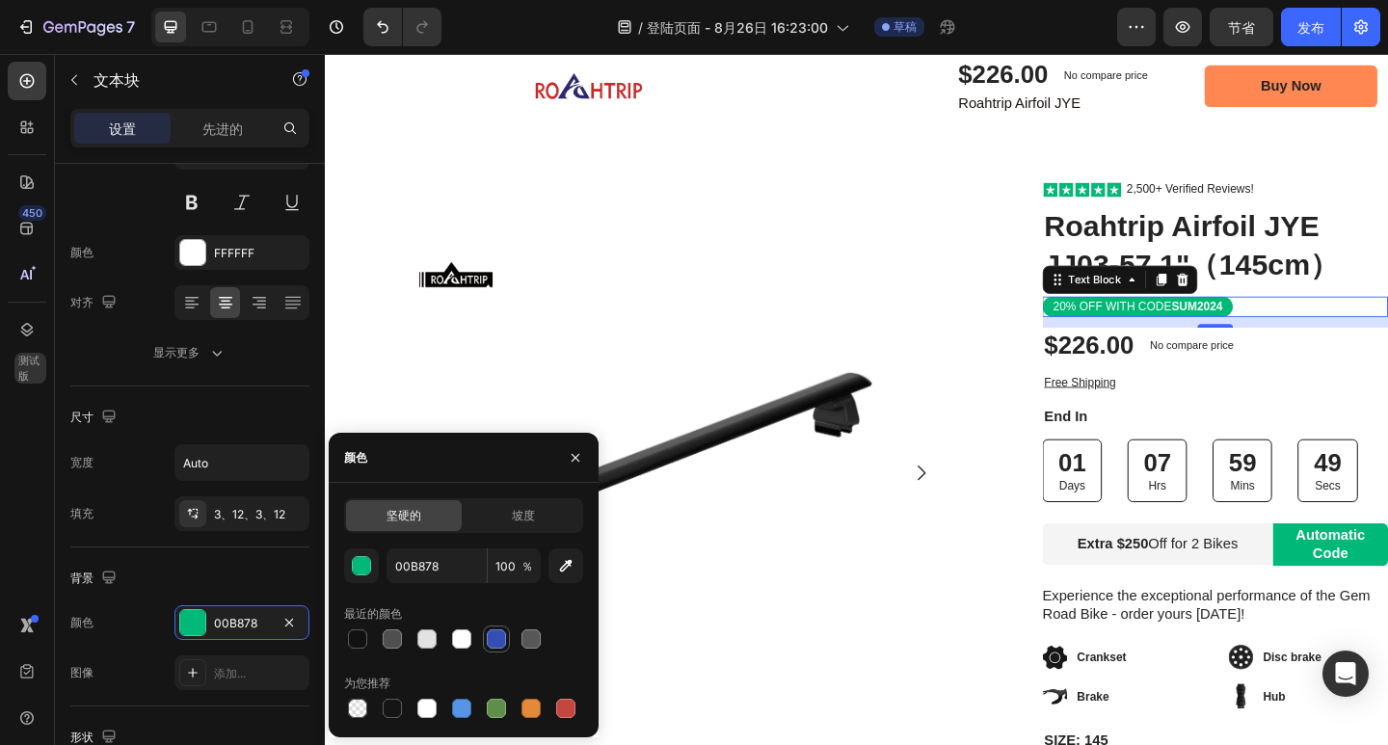
click at [494, 647] on div at bounding box center [496, 638] width 19 height 19
type input "334FB4"
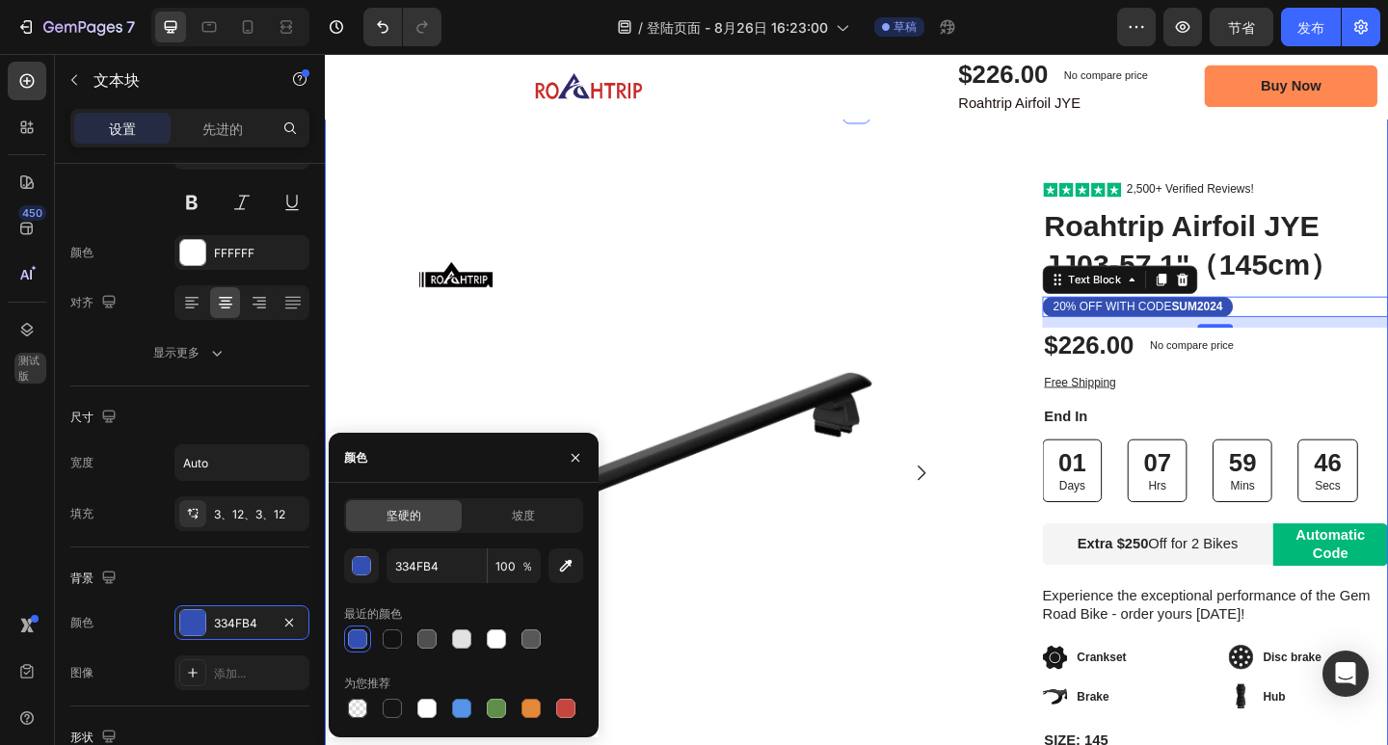
click at [1387, 179] on div "Image Row Product Images Bonus packs deal: Text Block Helmet Item List 2 Bottle…" at bounding box center [903, 621] width 1157 height 1013
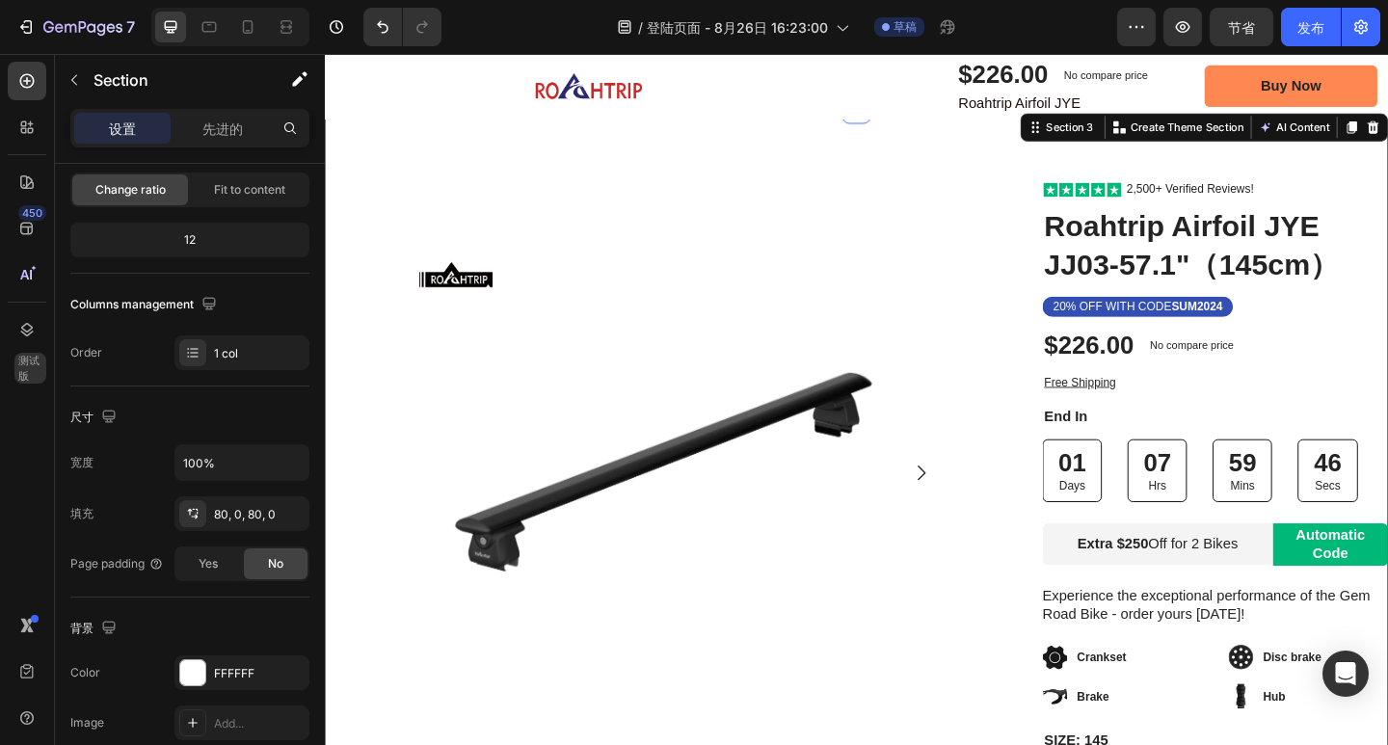
scroll to position [0, 0]
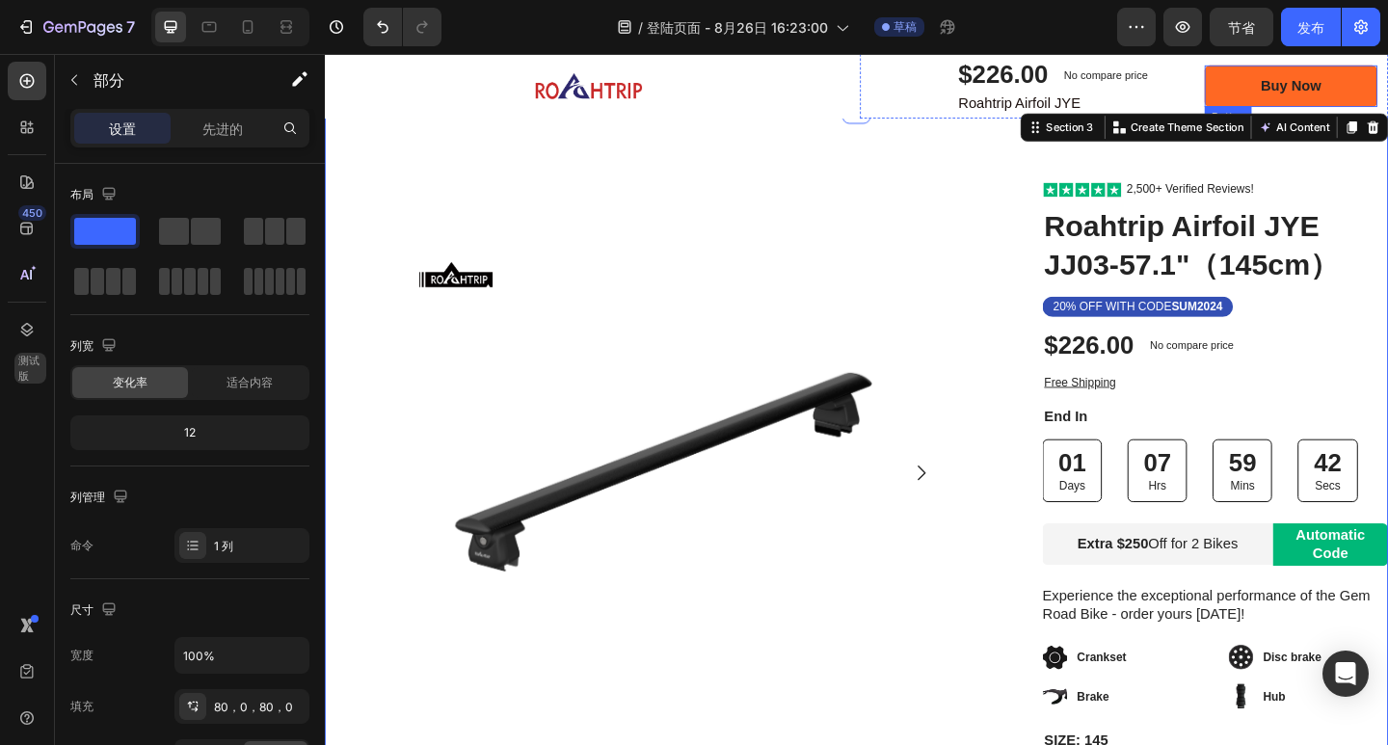
click at [1387, 84] on link "Buy Now" at bounding box center [1376, 89] width 188 height 45
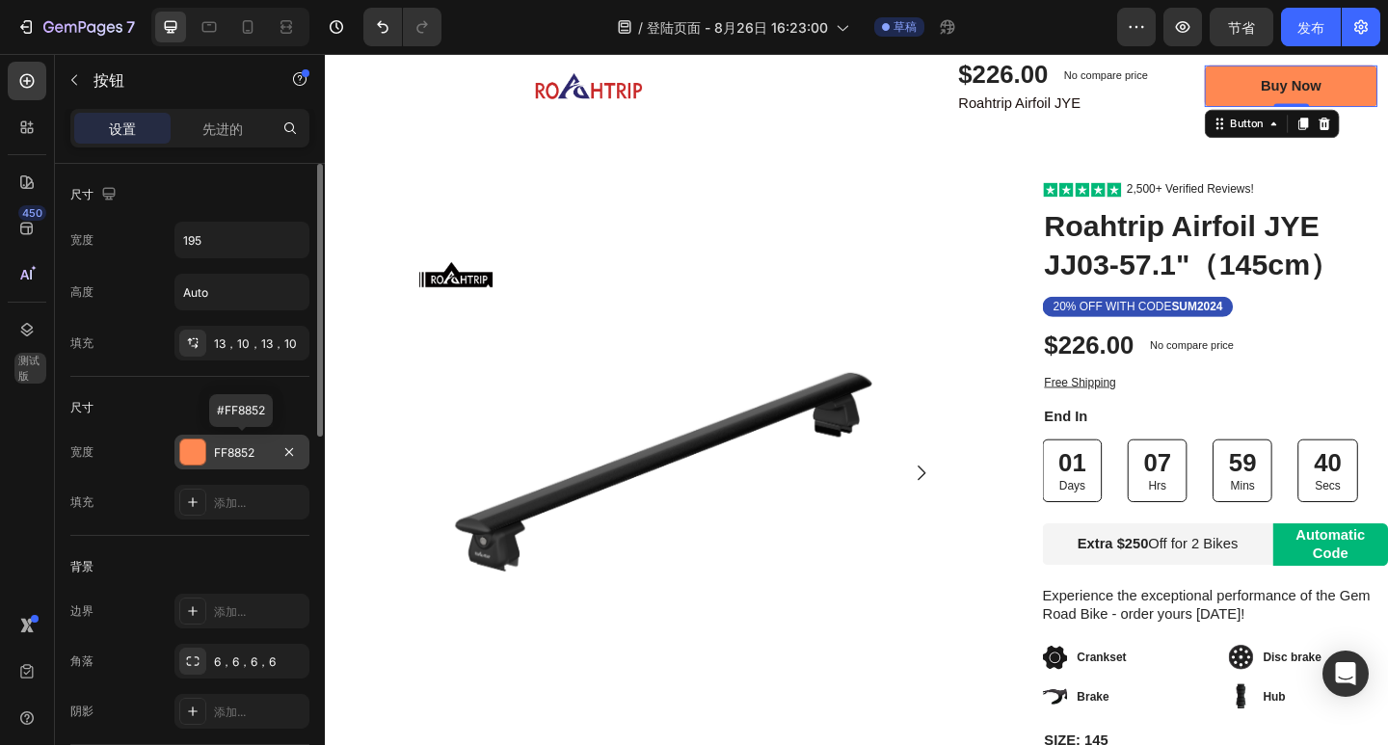
click at [243, 453] on font "FF8852" at bounding box center [234, 452] width 40 height 14
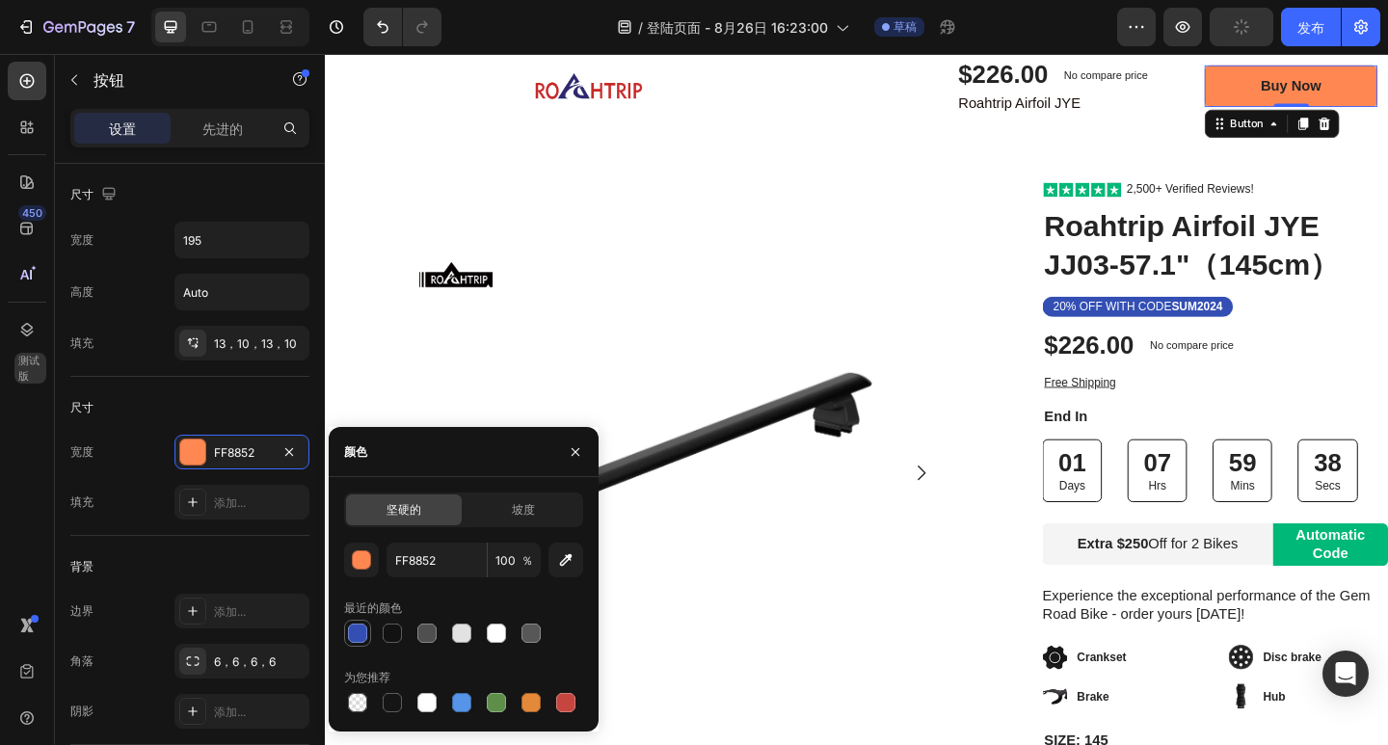
click at [355, 633] on div at bounding box center [357, 633] width 19 height 19
type input "334FB4"
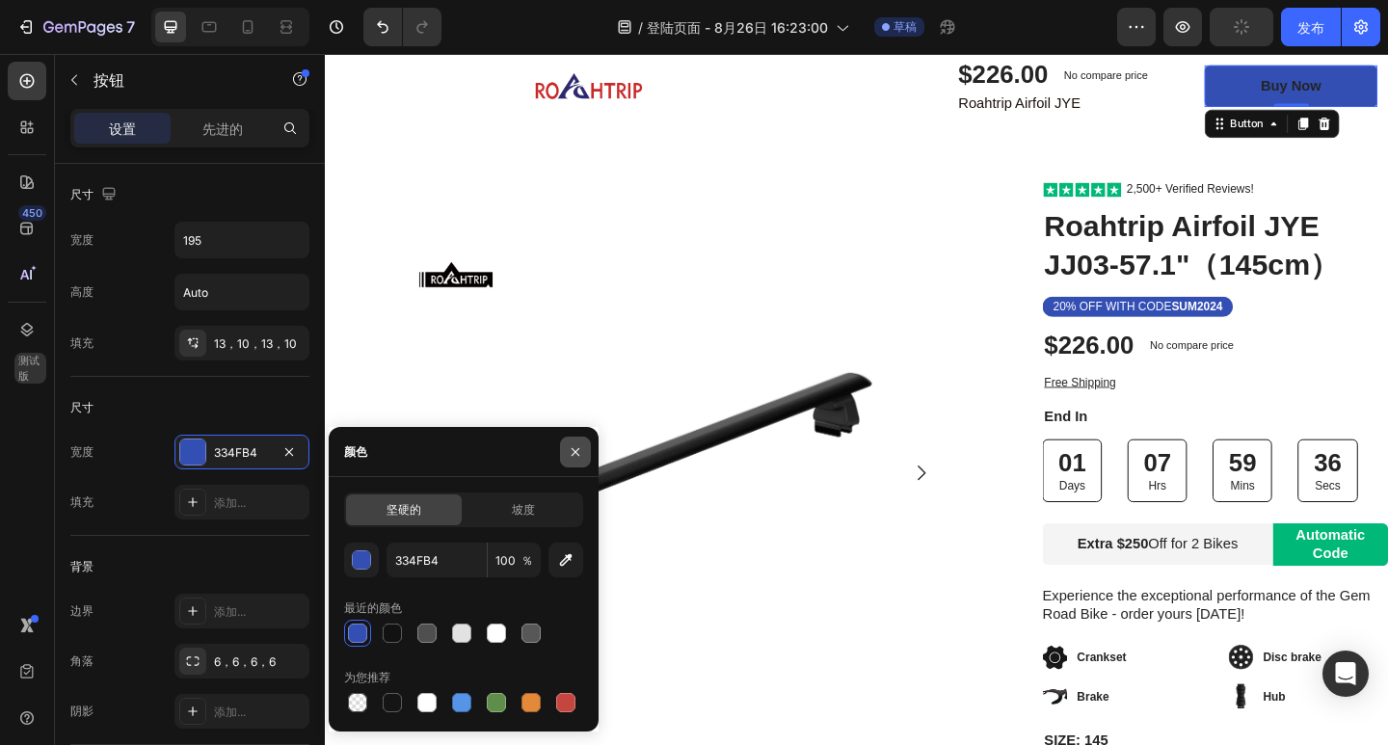
click at [572, 444] on icon "button" at bounding box center [575, 451] width 15 height 15
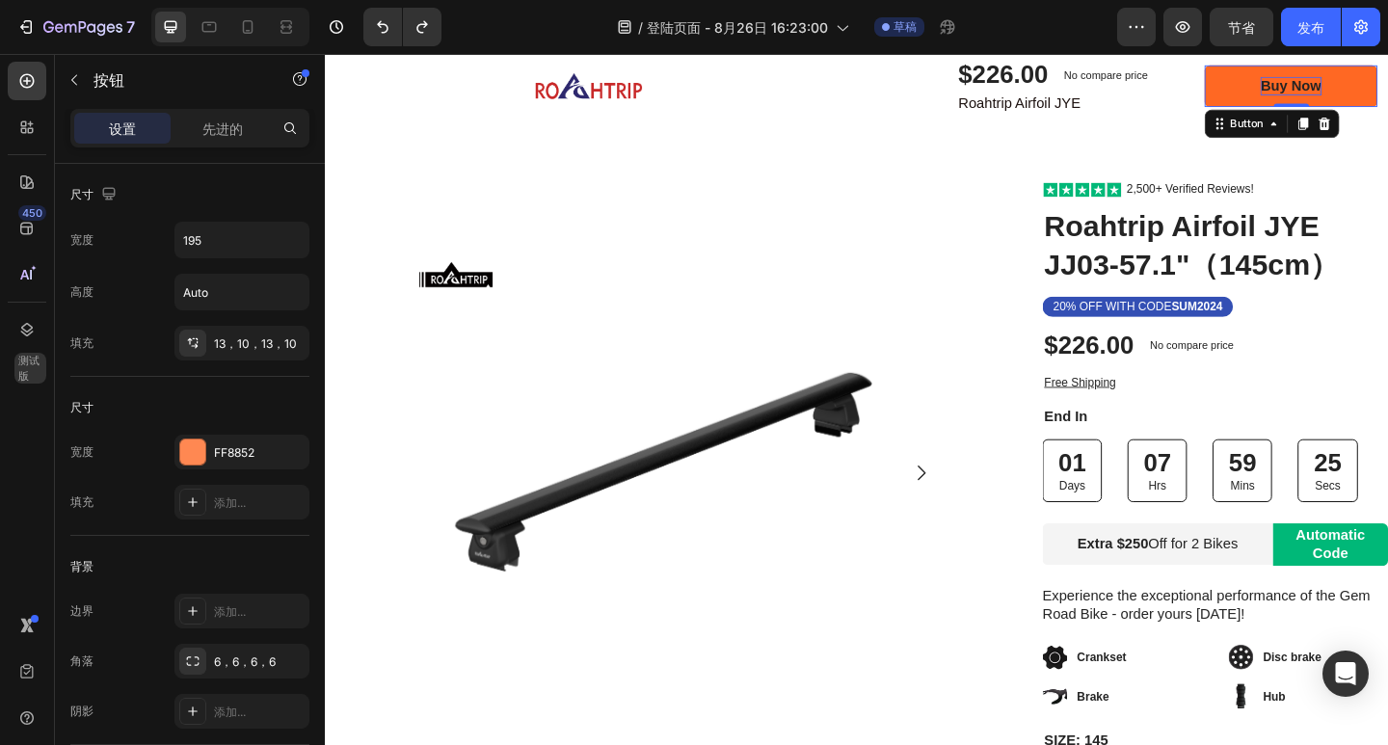
click at [1387, 84] on div "Buy Now" at bounding box center [1376, 89] width 66 height 20
click at [1387, 76] on link "Buy Now" at bounding box center [1376, 89] width 188 height 45
click at [1349, 132] on icon at bounding box center [1356, 129] width 15 height 15
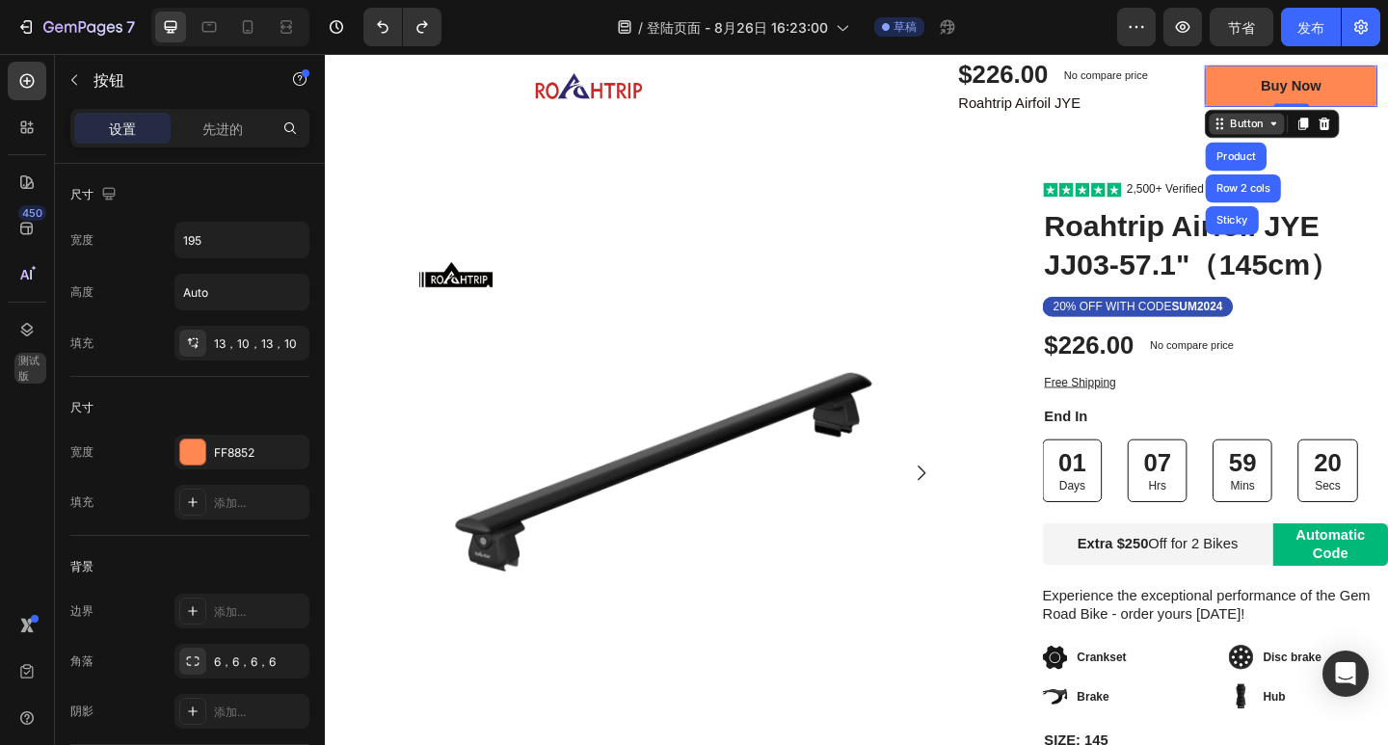
click at [1319, 134] on div "Button" at bounding box center [1327, 129] width 43 height 17
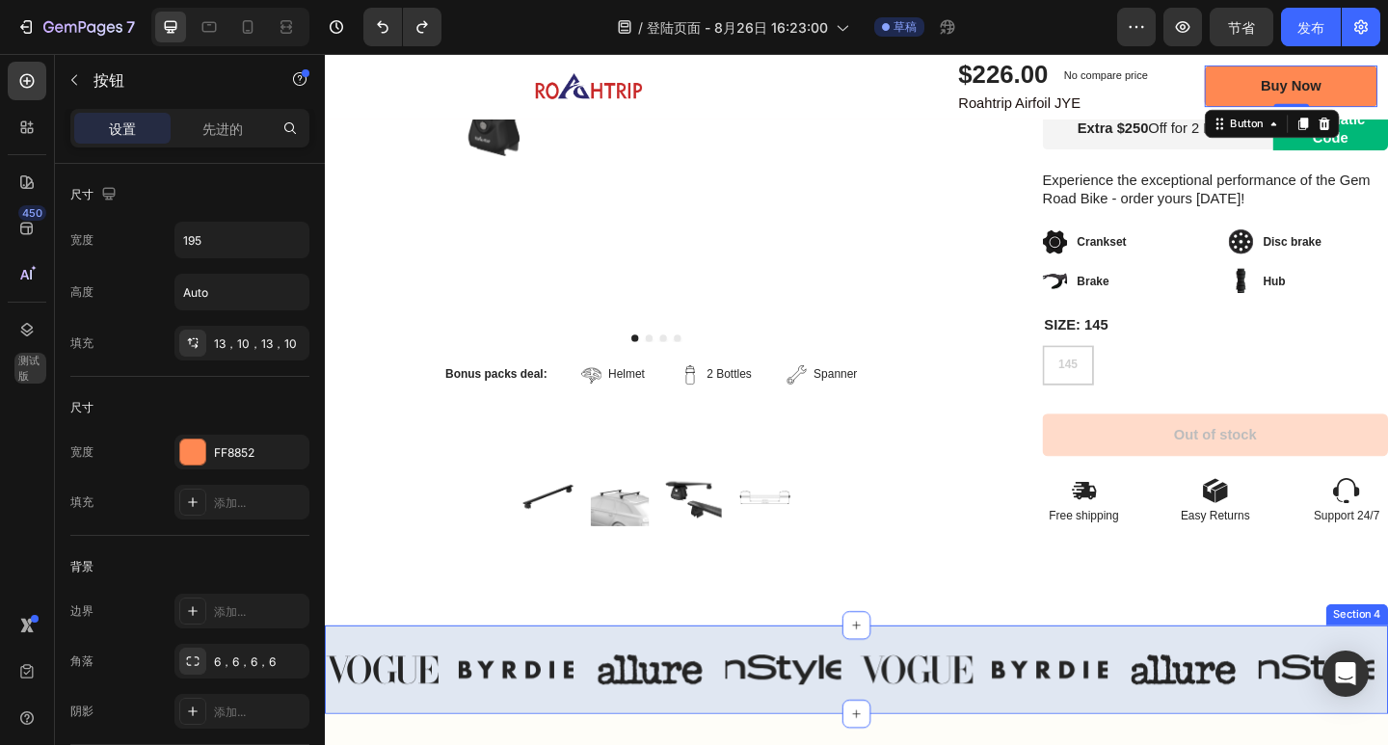
scroll to position [627, 0]
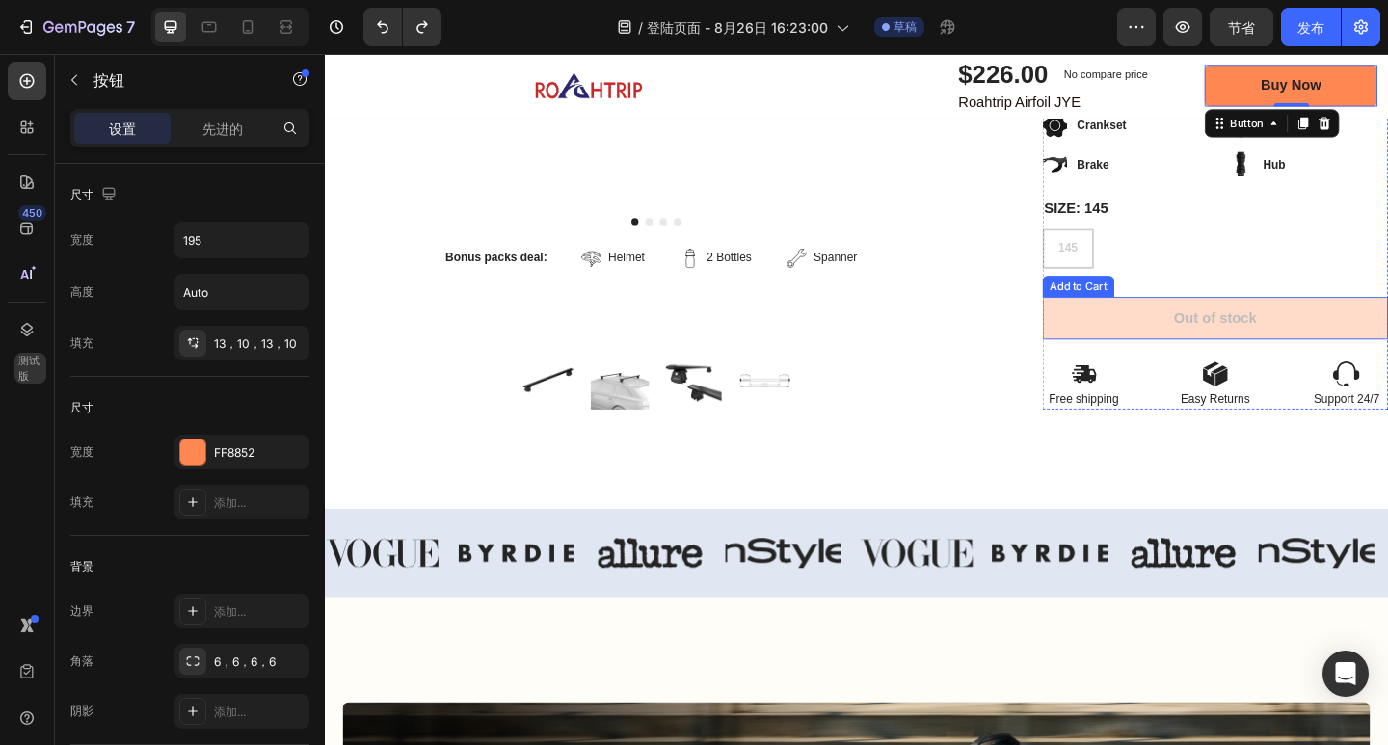
click at [1387, 330] on button "Out of stock" at bounding box center [1294, 342] width 376 height 46
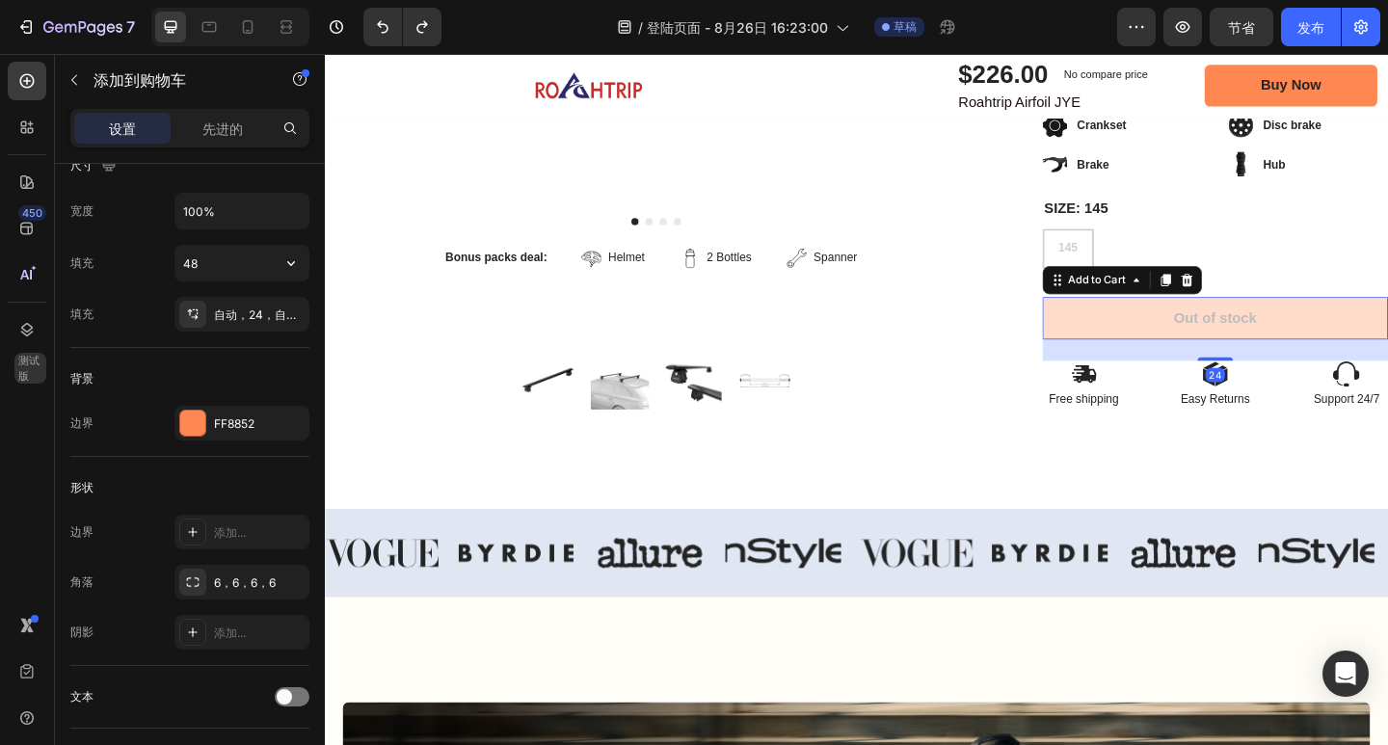
scroll to position [0, 0]
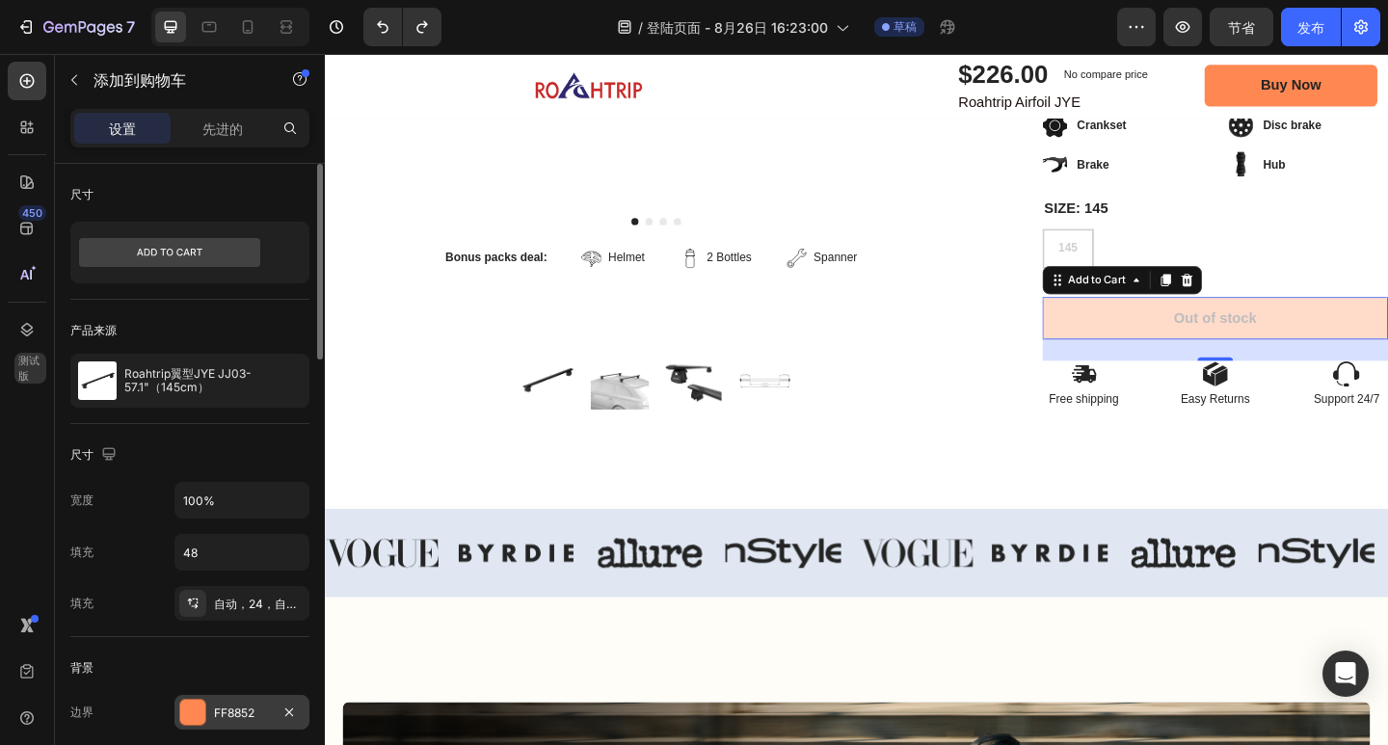
click at [225, 712] on font "FF8852" at bounding box center [234, 713] width 40 height 14
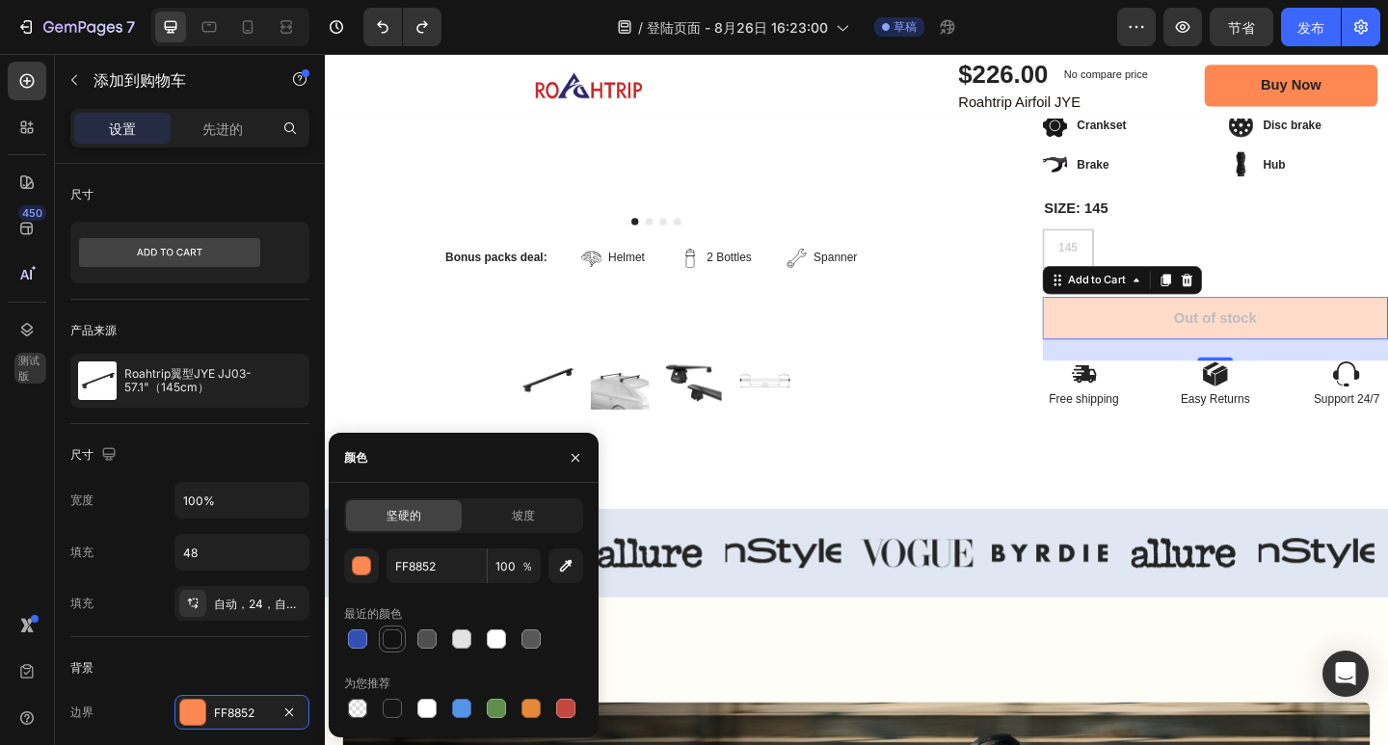
click at [394, 641] on div at bounding box center [392, 638] width 19 height 19
type input "121212"
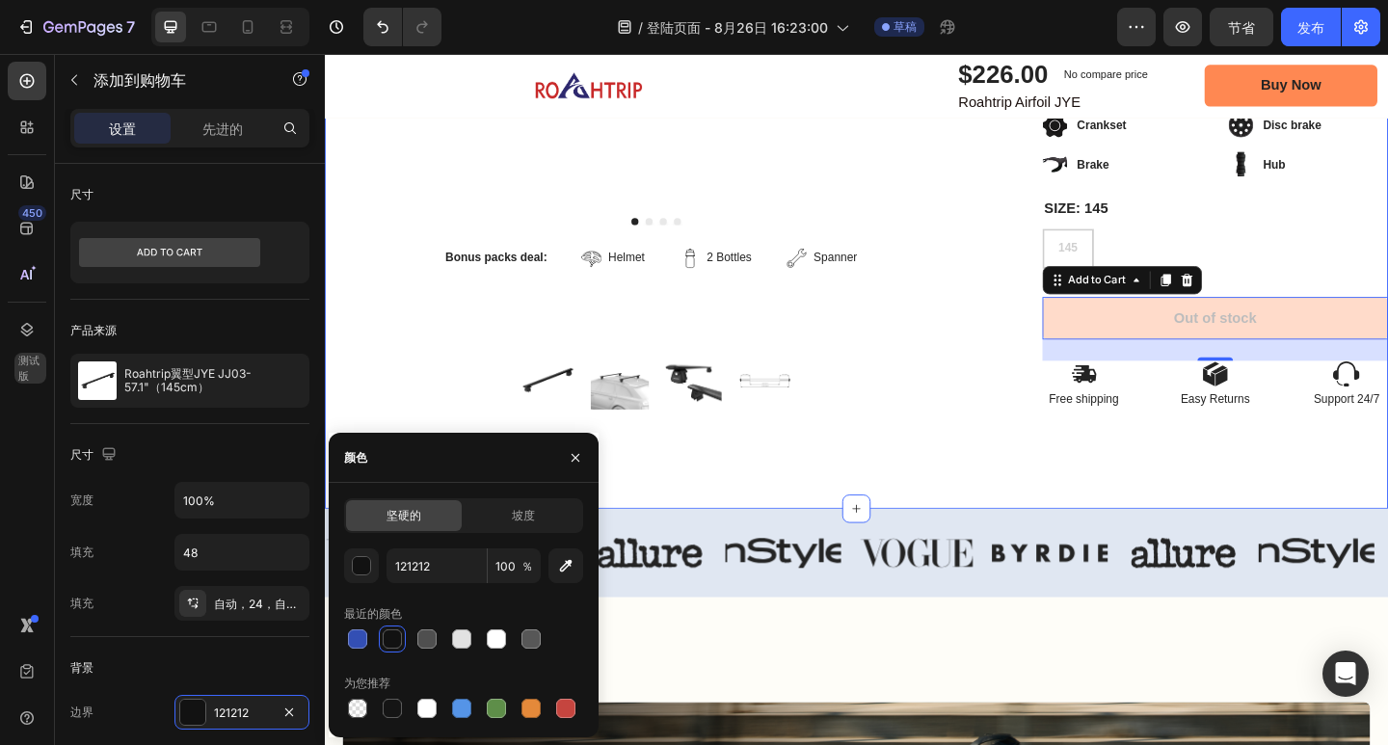
click at [1263, 474] on div "Image Row Product Images Bonus packs deal: Text Block Helmet Item List 2 Bottle…" at bounding box center [903, 42] width 1157 height 1013
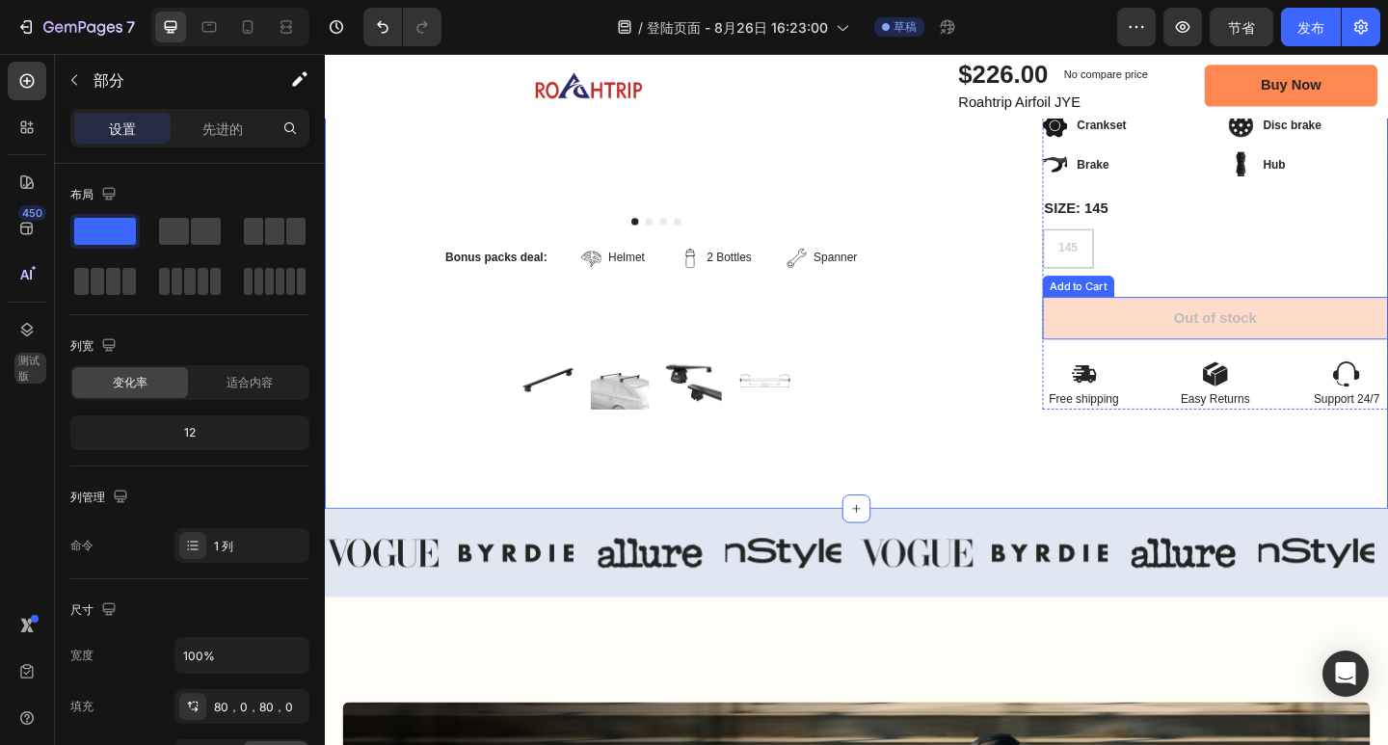
click at [1360, 332] on button "Out of stock" at bounding box center [1294, 342] width 376 height 46
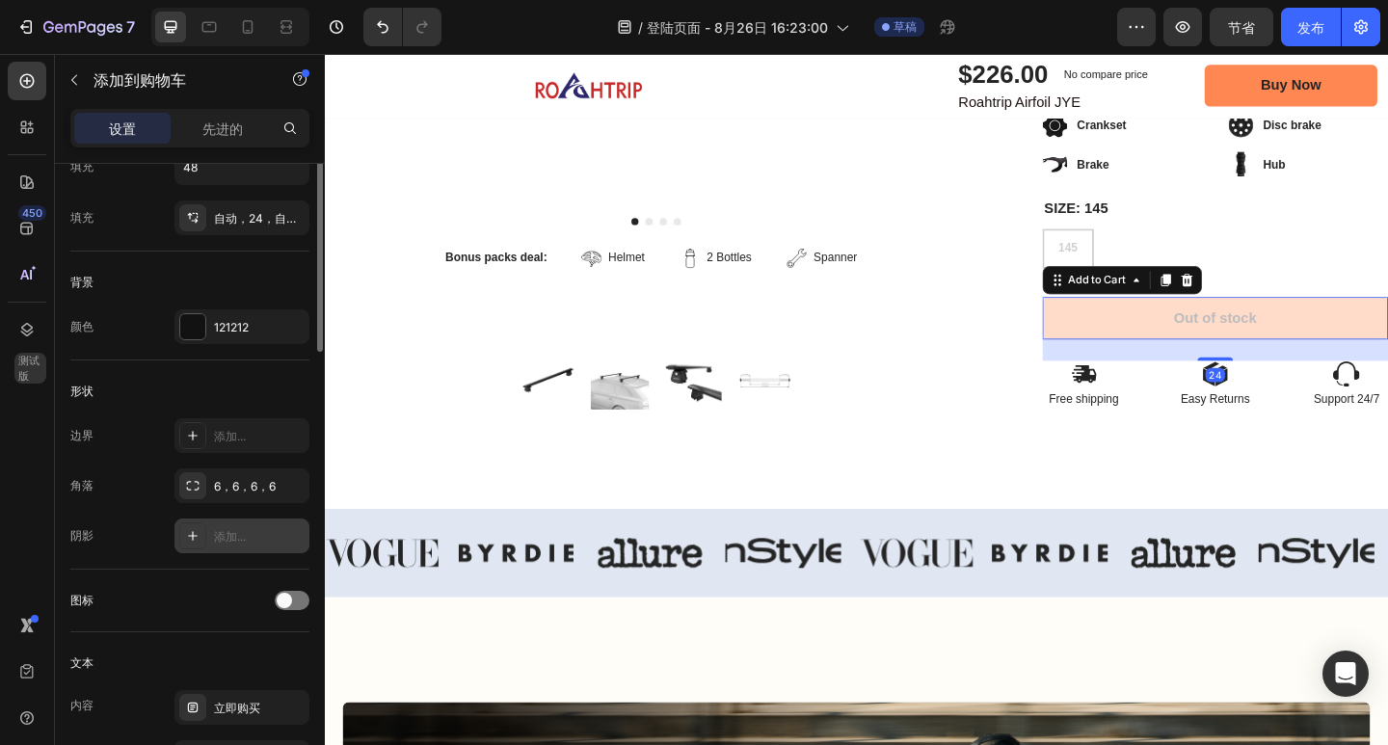
scroll to position [289, 0]
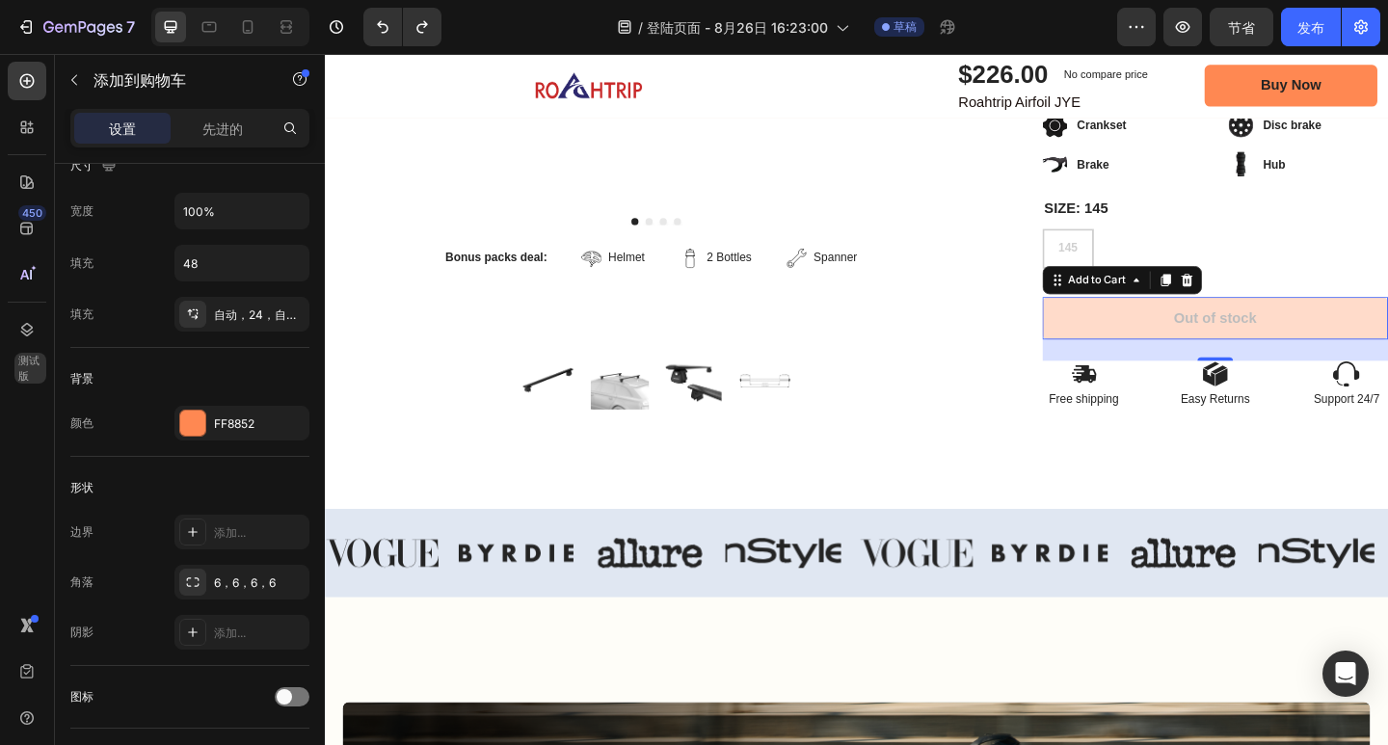
click at [1189, 330] on button "Out of stock" at bounding box center [1294, 342] width 376 height 46
click at [1141, 339] on button "Out of stock" at bounding box center [1294, 342] width 376 height 46
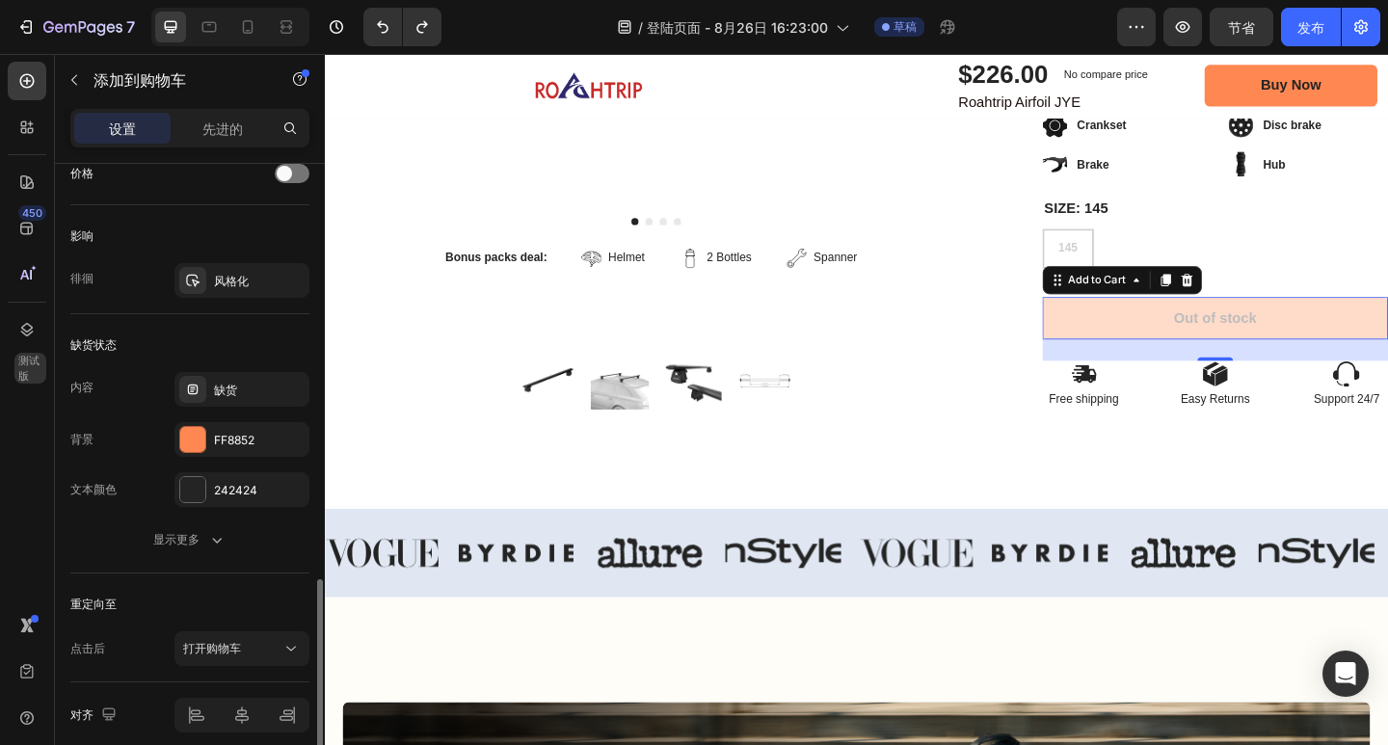
scroll to position [1429, 0]
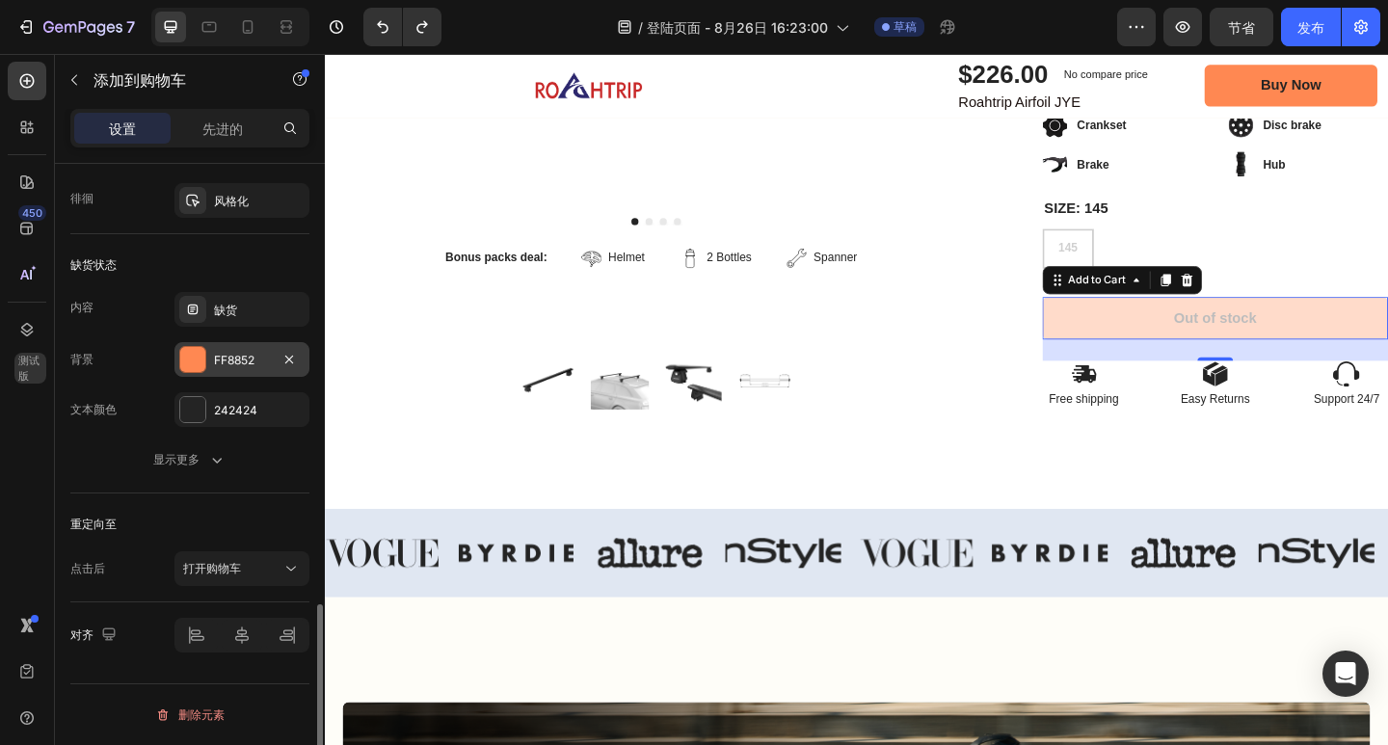
click at [198, 362] on div at bounding box center [192, 359] width 25 height 25
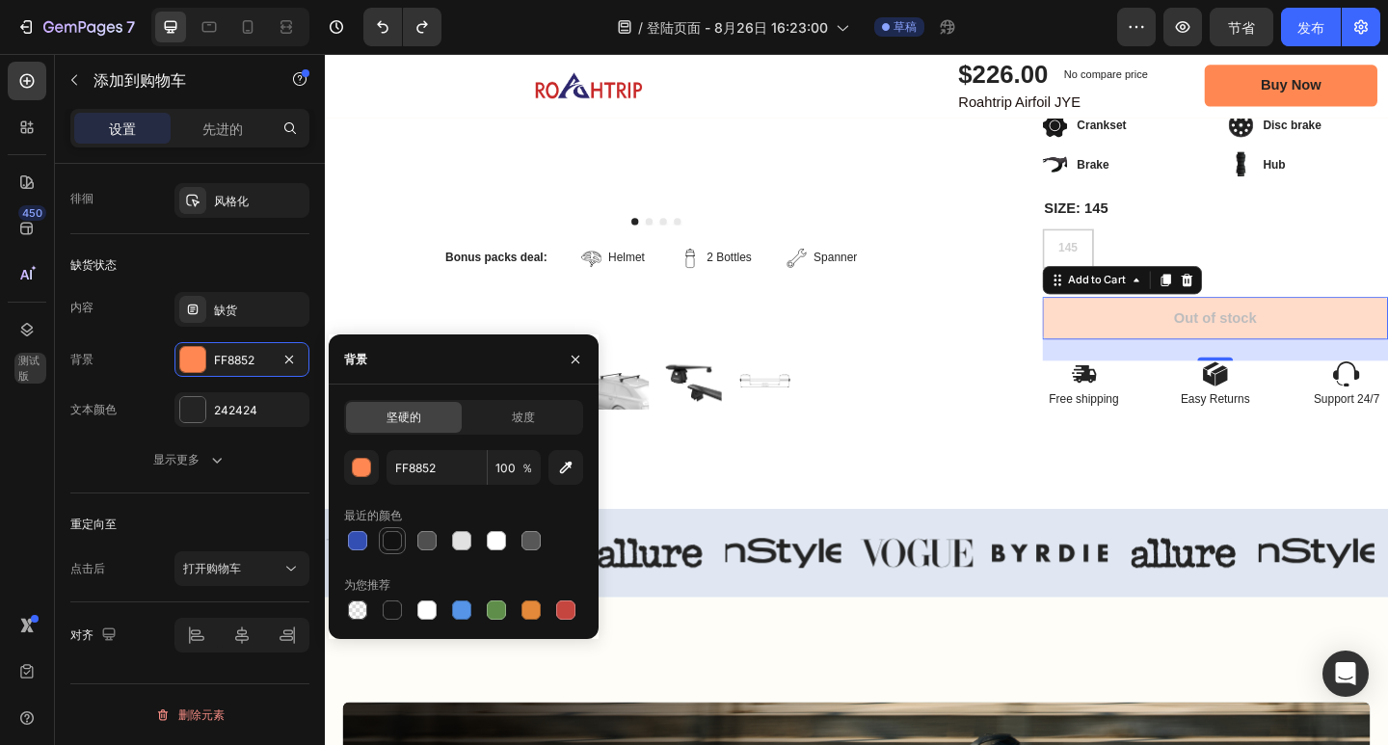
click at [397, 542] on div at bounding box center [392, 540] width 19 height 19
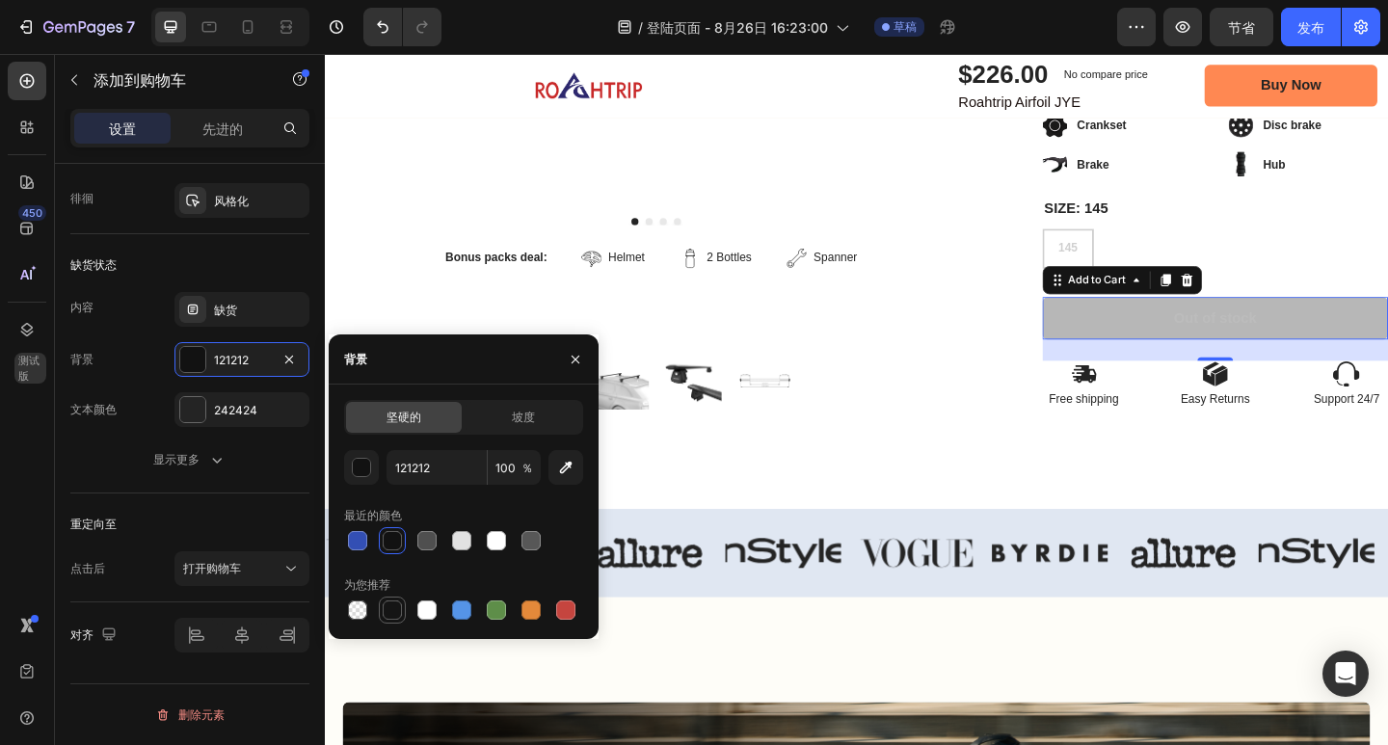
click at [391, 614] on div at bounding box center [392, 610] width 19 height 19
type input "151515"
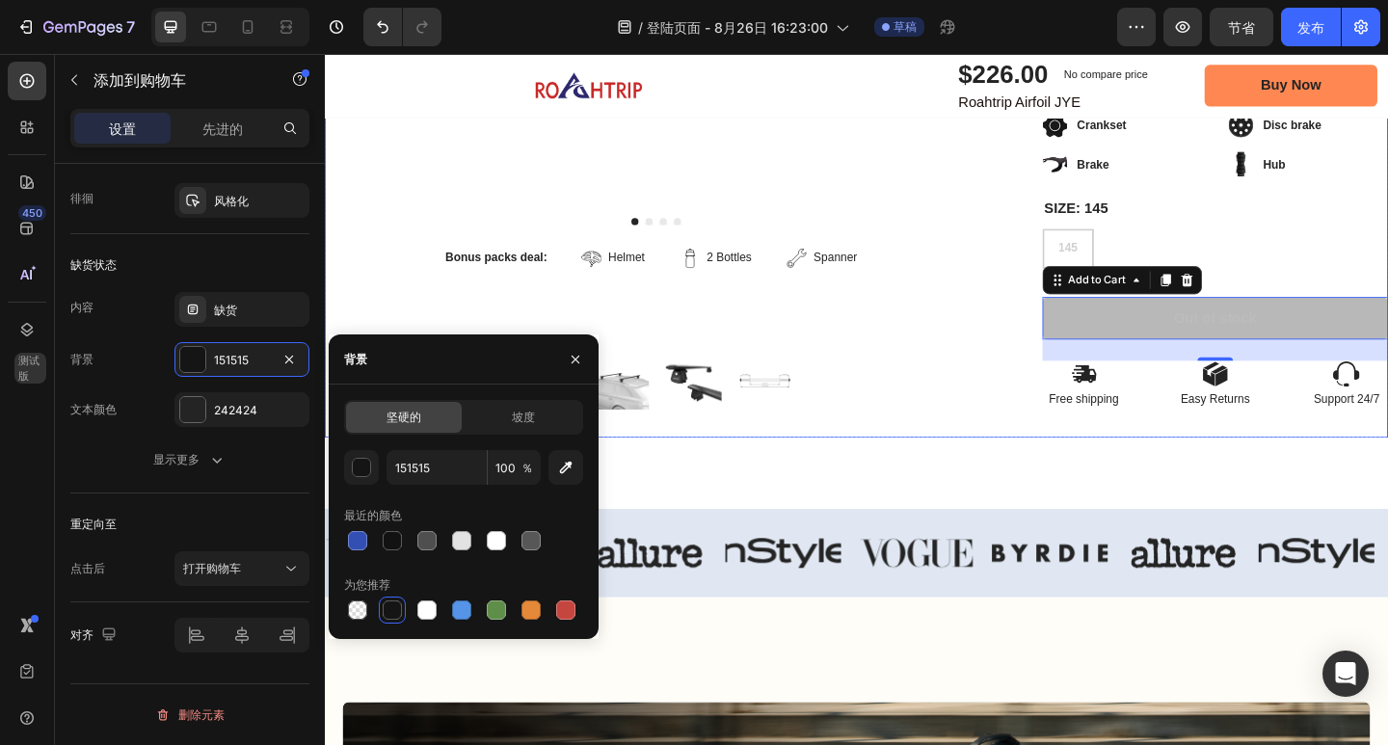
click at [1281, 442] on div "Icon Icon Icon Icon Icon Icon List 2,500+ Verified Reviews! Text Block Row Roah…" at bounding box center [1294, 42] width 376 height 859
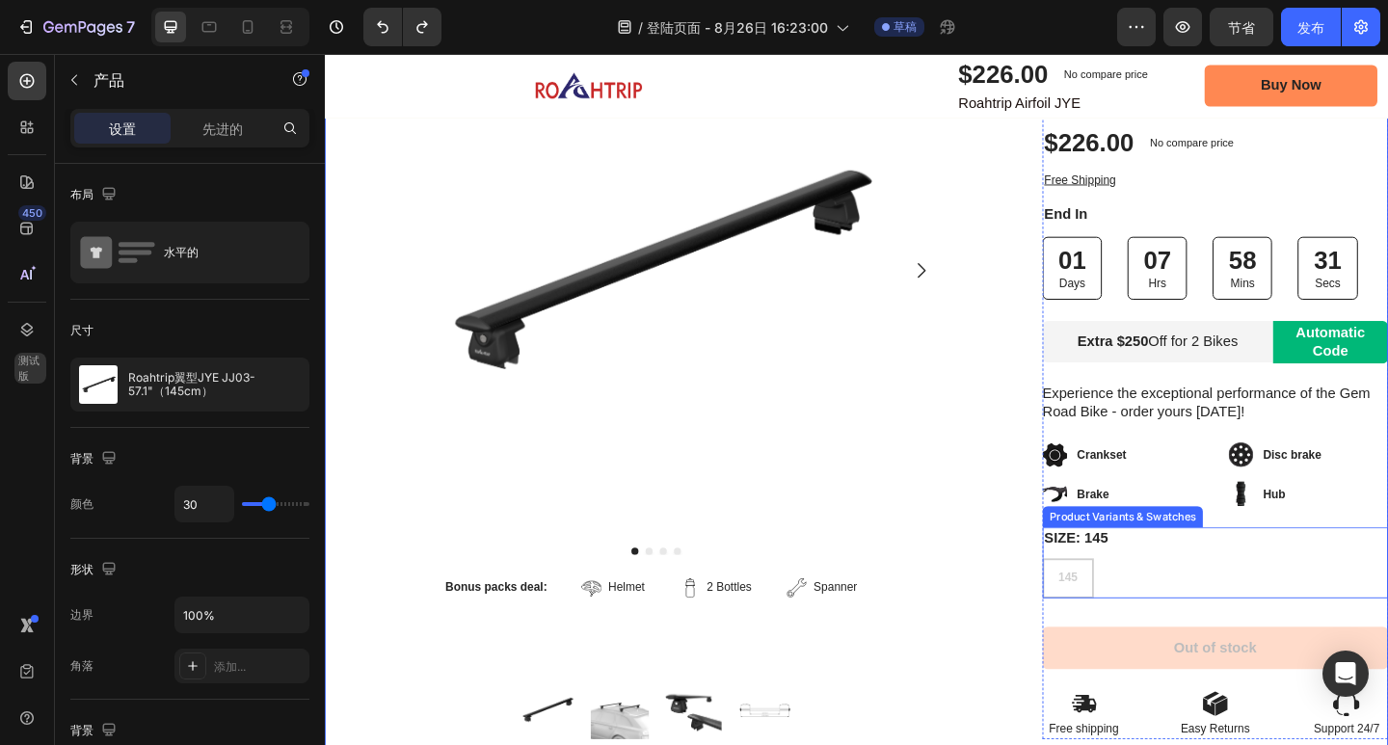
scroll to position [386, 0]
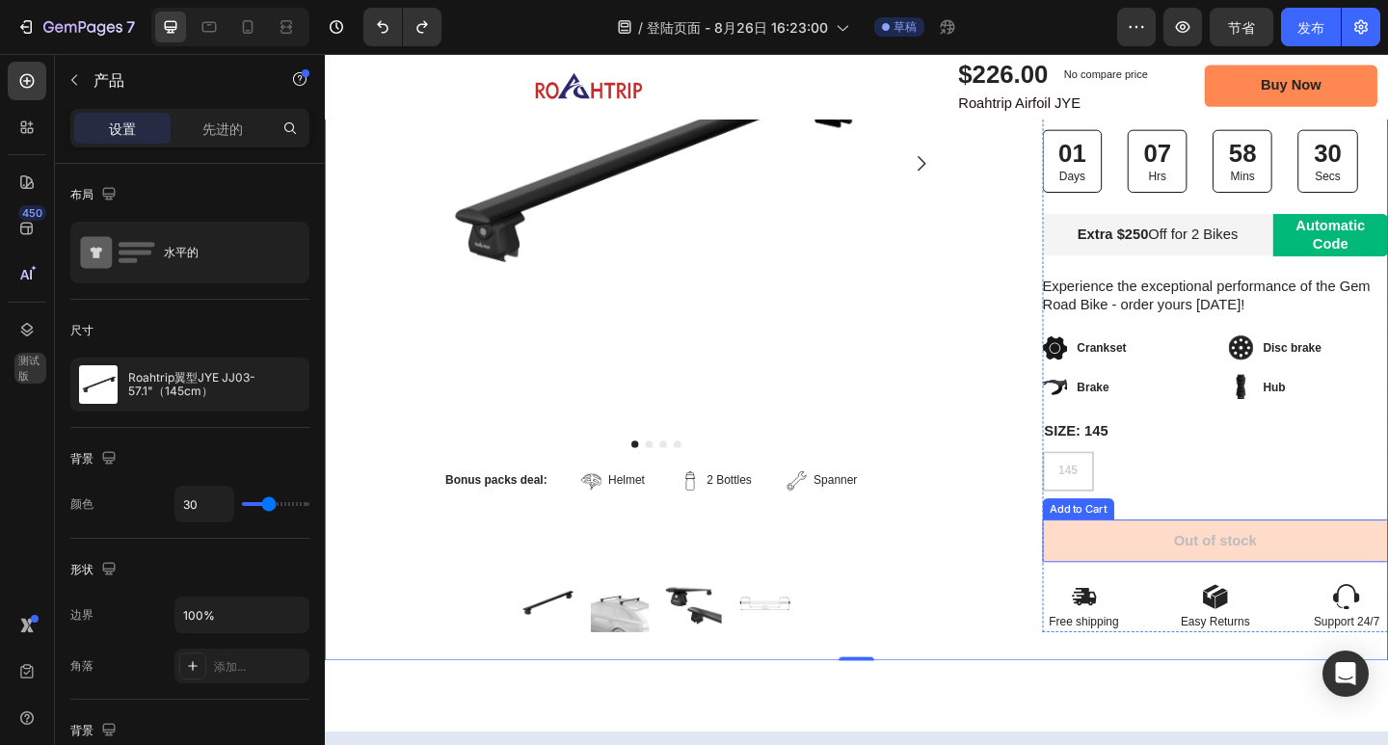
click at [1128, 581] on button "Out of stock" at bounding box center [1294, 584] width 376 height 46
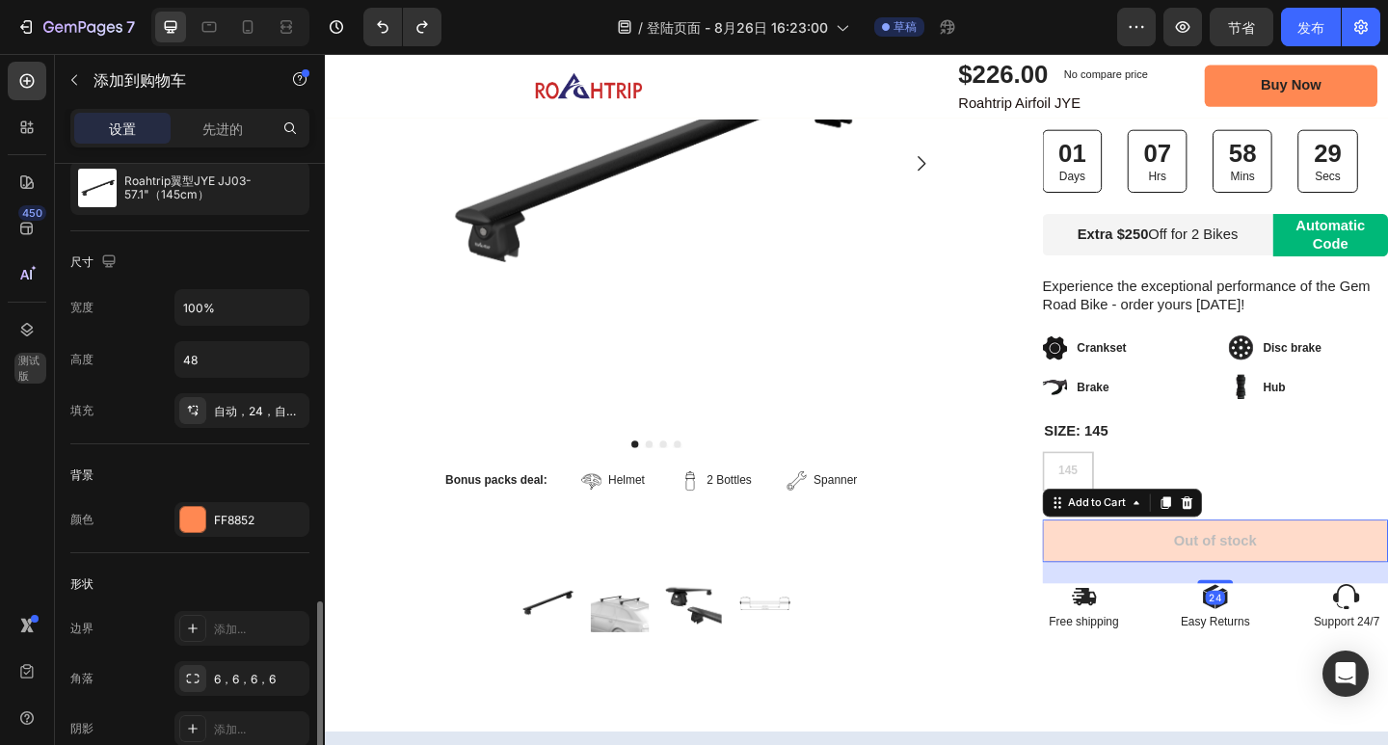
scroll to position [482, 0]
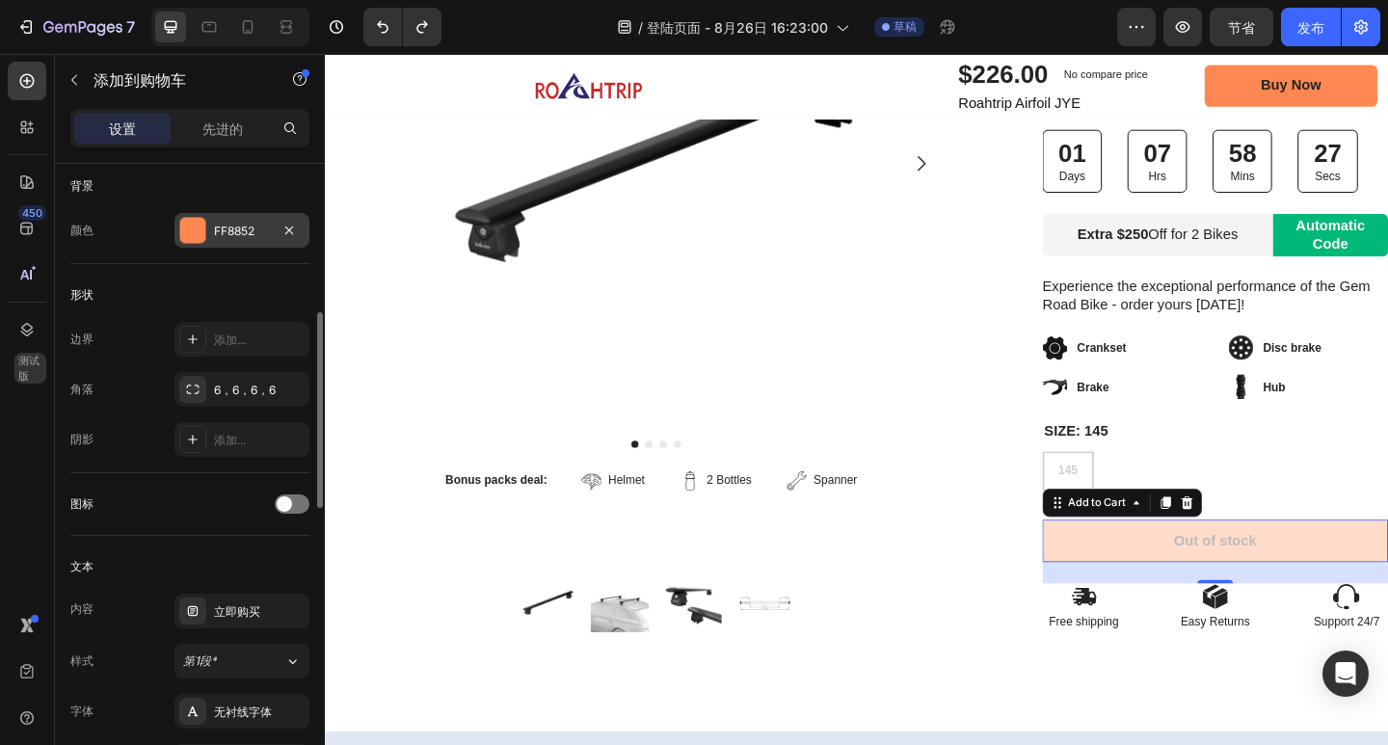
click at [194, 241] on div at bounding box center [192, 230] width 25 height 25
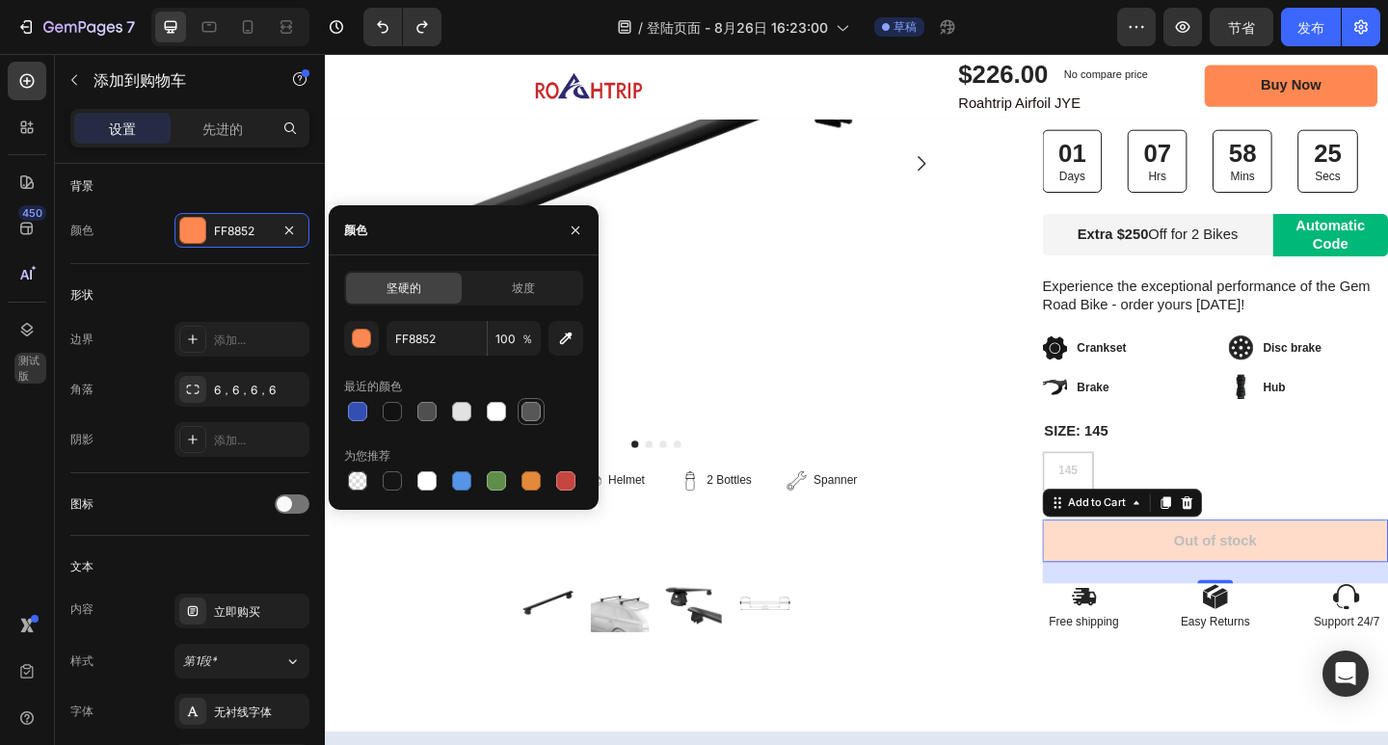
click at [533, 415] on div at bounding box center [530, 411] width 19 height 19
type input "575757"
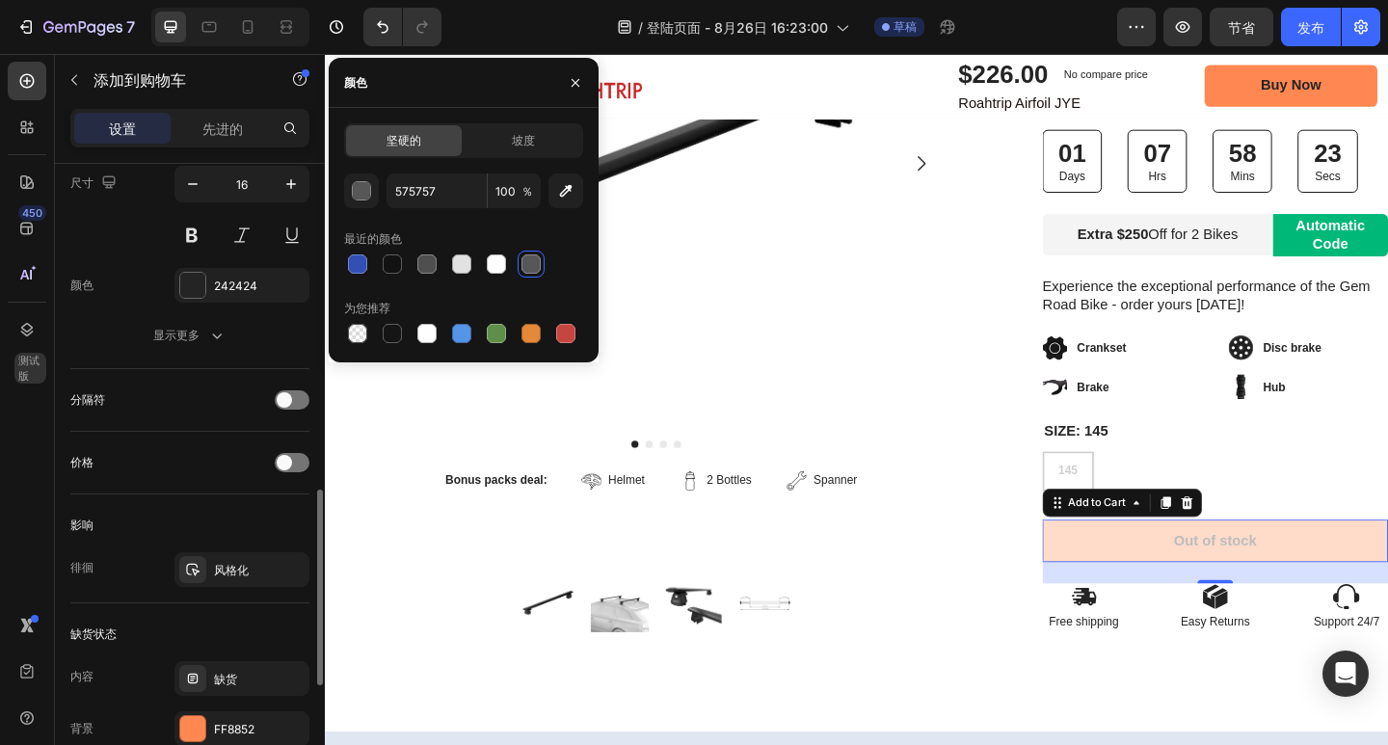
scroll to position [1157, 0]
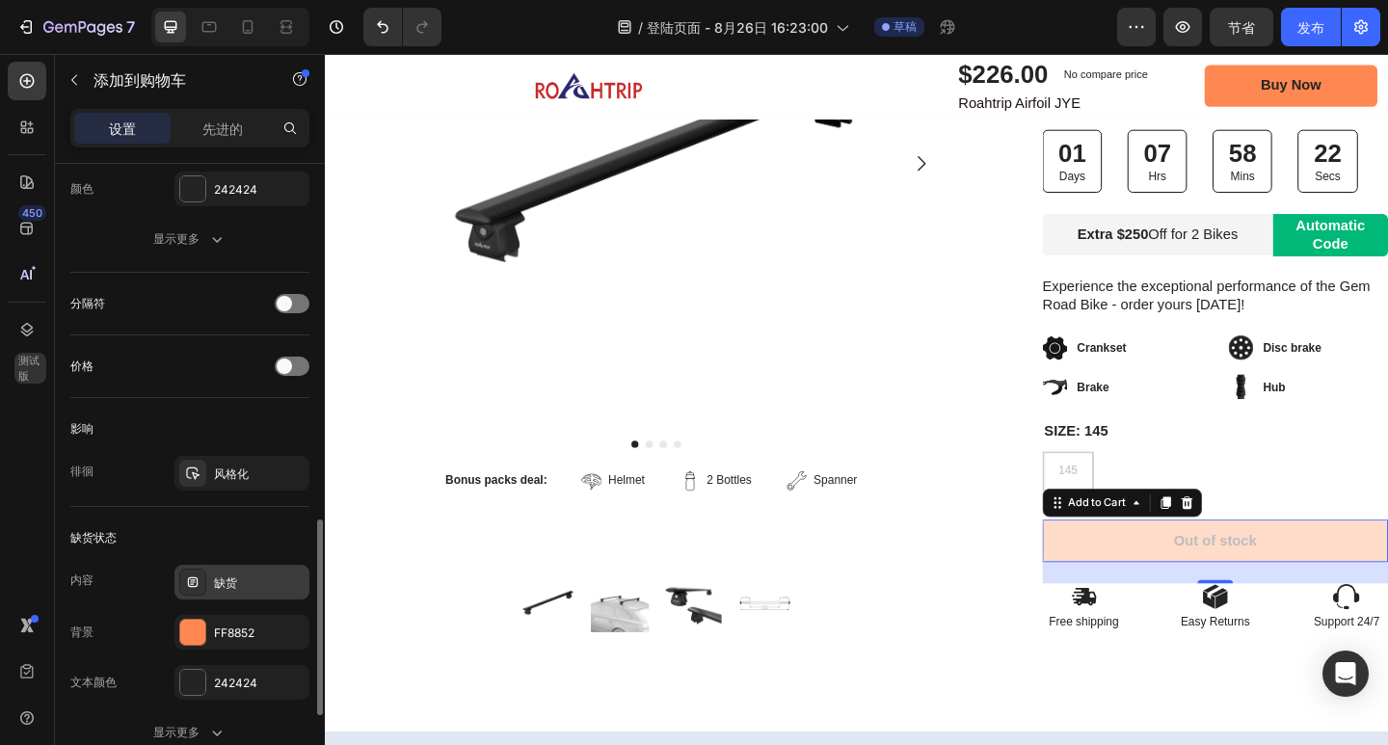
click at [269, 574] on div "缺货" at bounding box center [259, 582] width 91 height 17
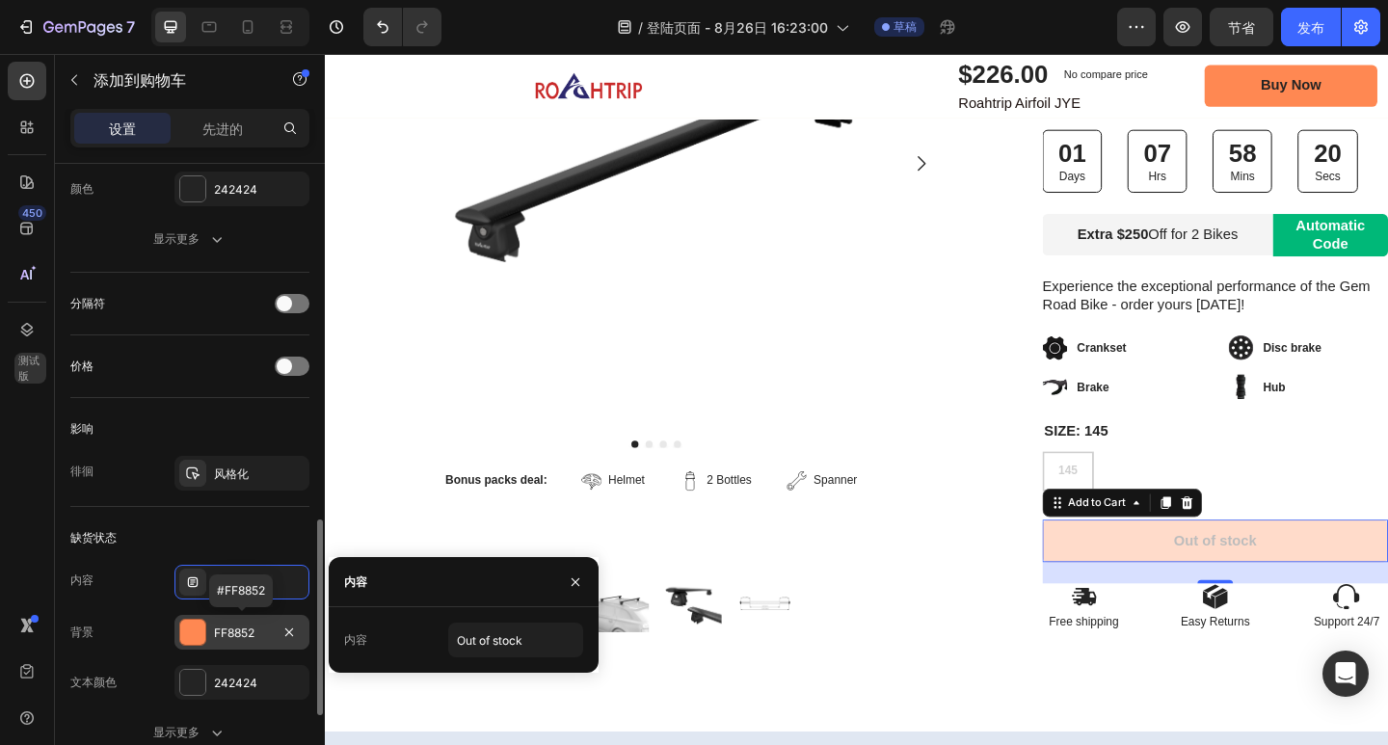
click at [245, 626] on font "FF8852" at bounding box center [234, 633] width 40 height 14
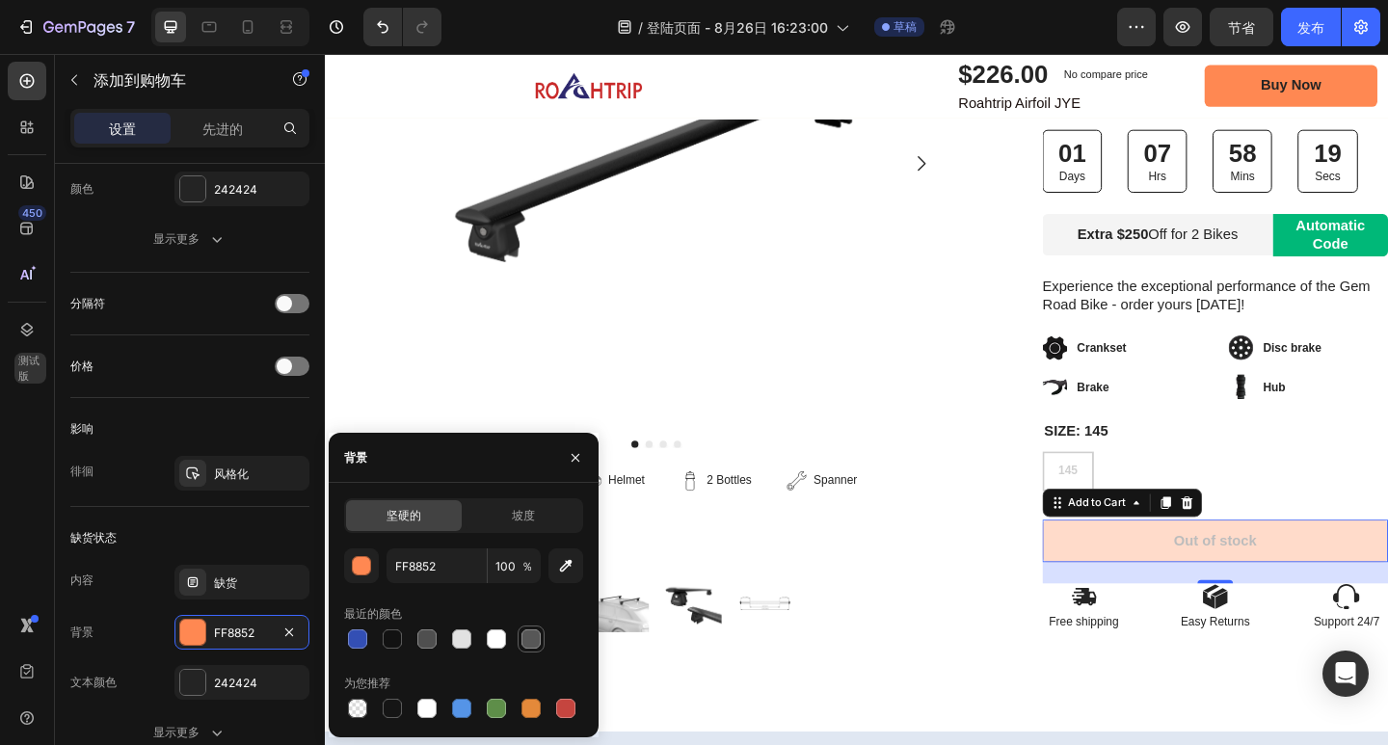
click at [536, 641] on div at bounding box center [530, 638] width 19 height 19
type input "575757"
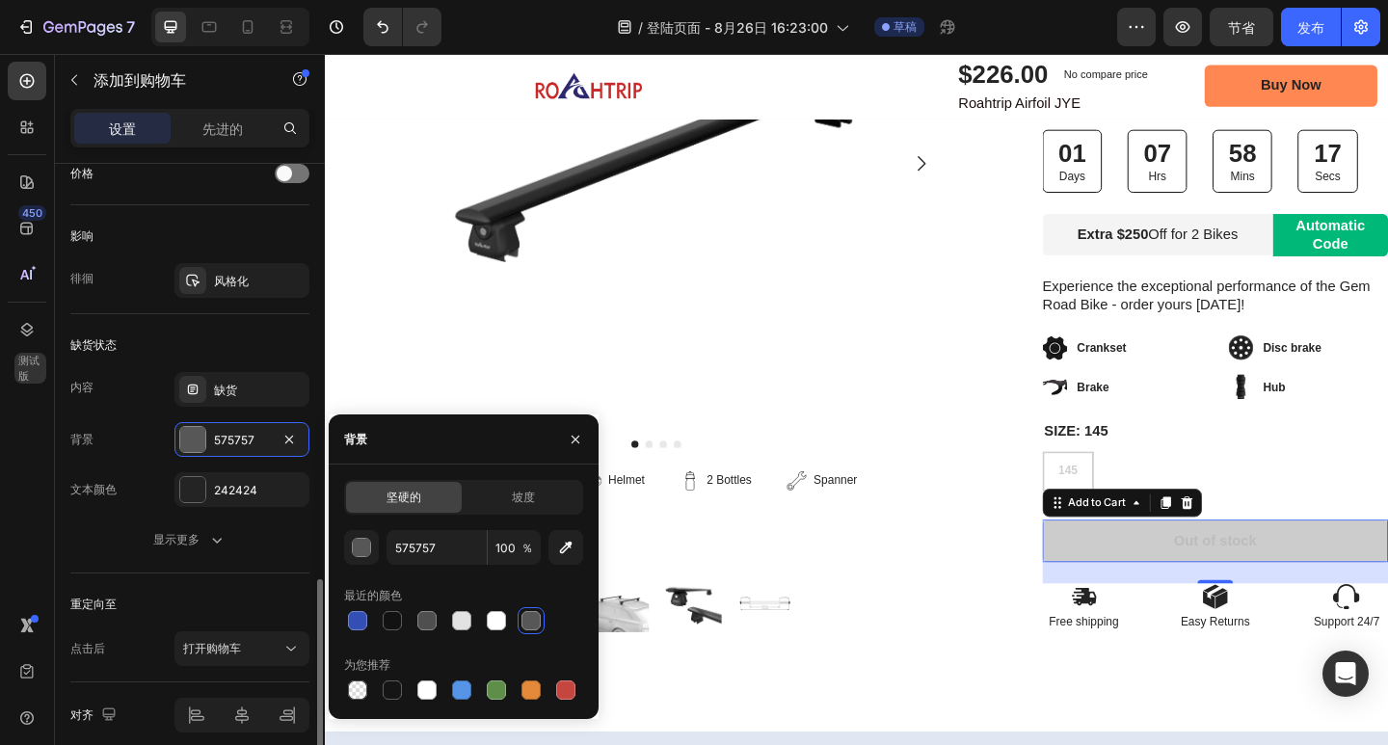
scroll to position [1429, 0]
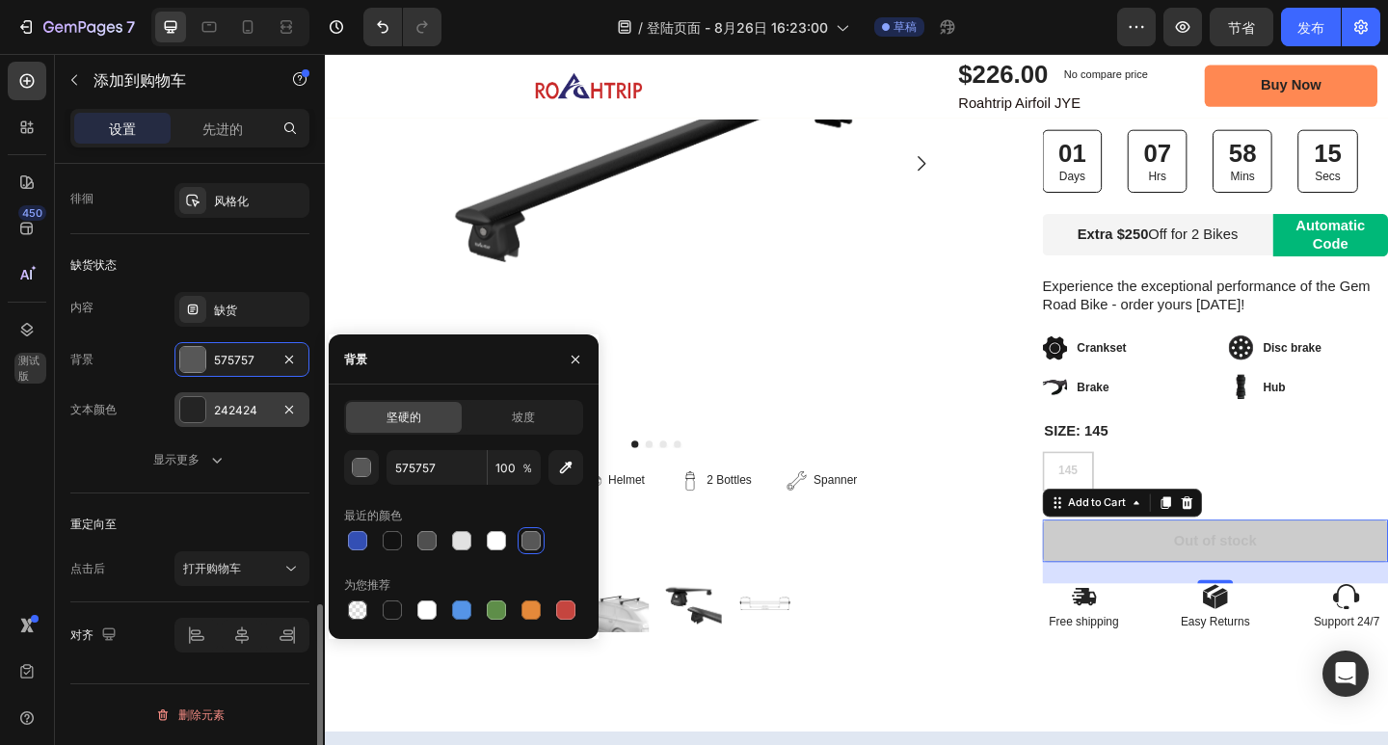
click at [254, 412] on font "242424" at bounding box center [235, 410] width 43 height 14
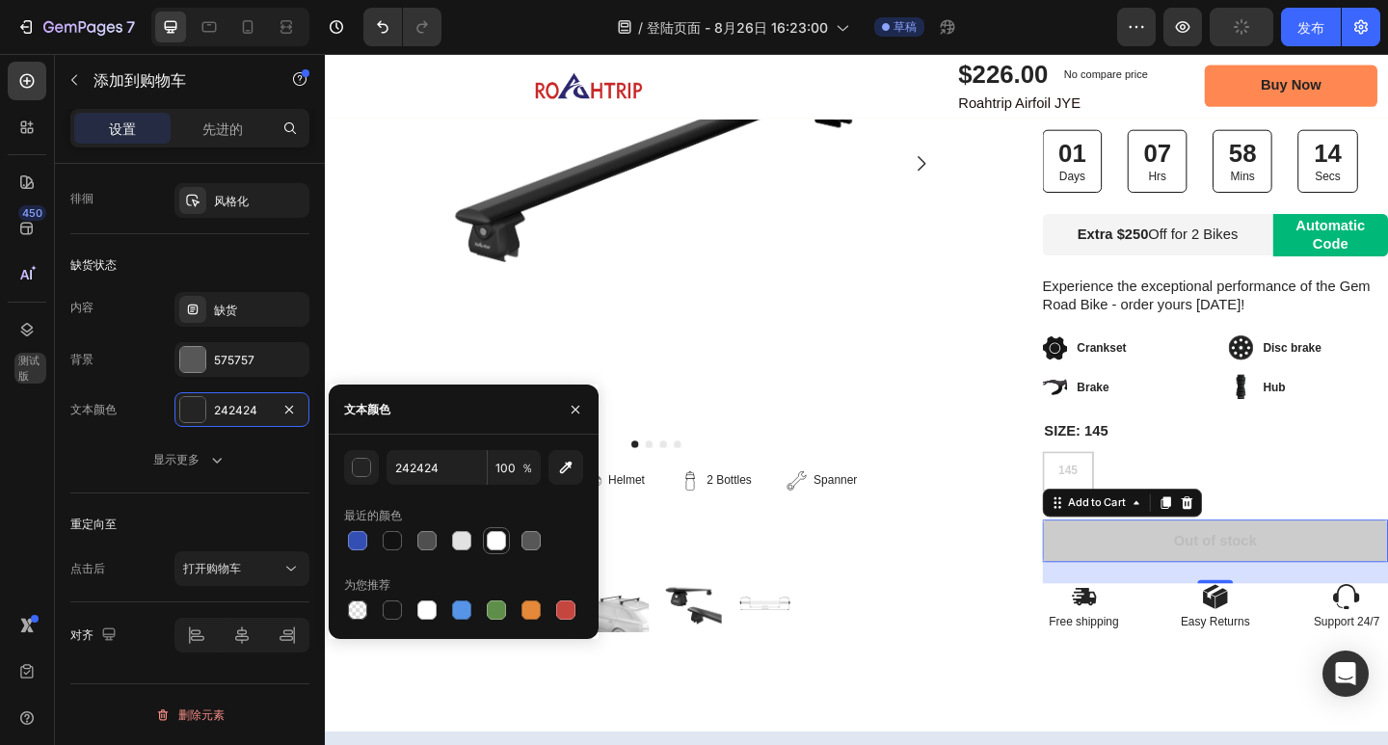
click at [493, 545] on div at bounding box center [496, 540] width 19 height 19
type input "FFFFFF"
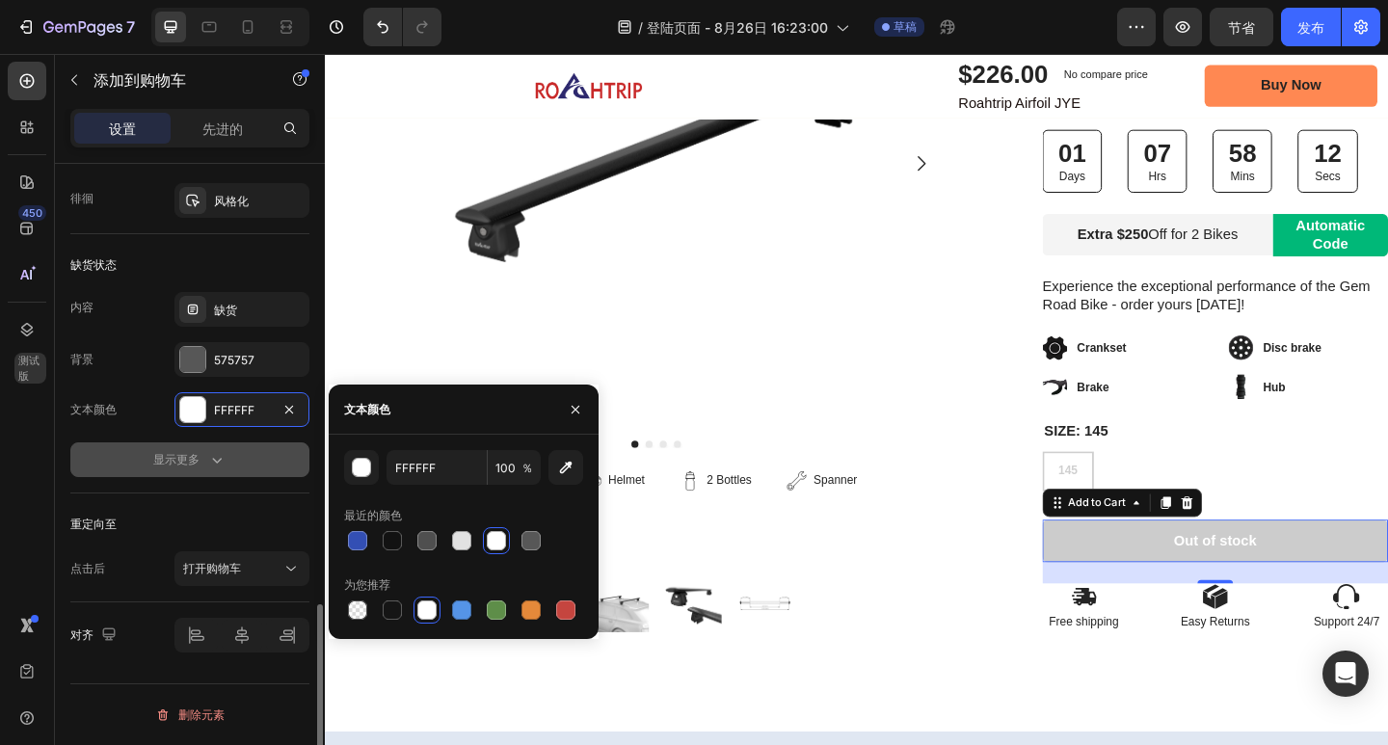
click at [232, 470] on button "显示更多" at bounding box center [189, 459] width 239 height 35
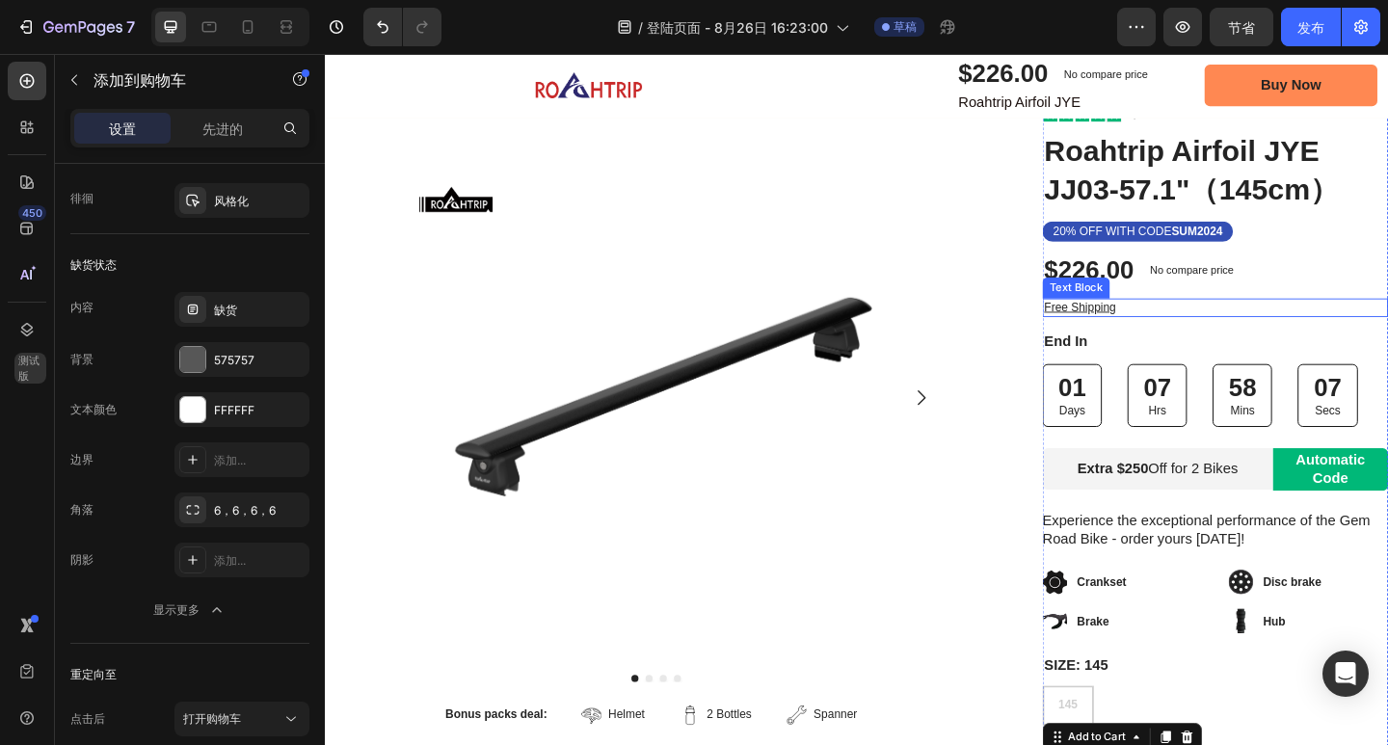
scroll to position [96, 0]
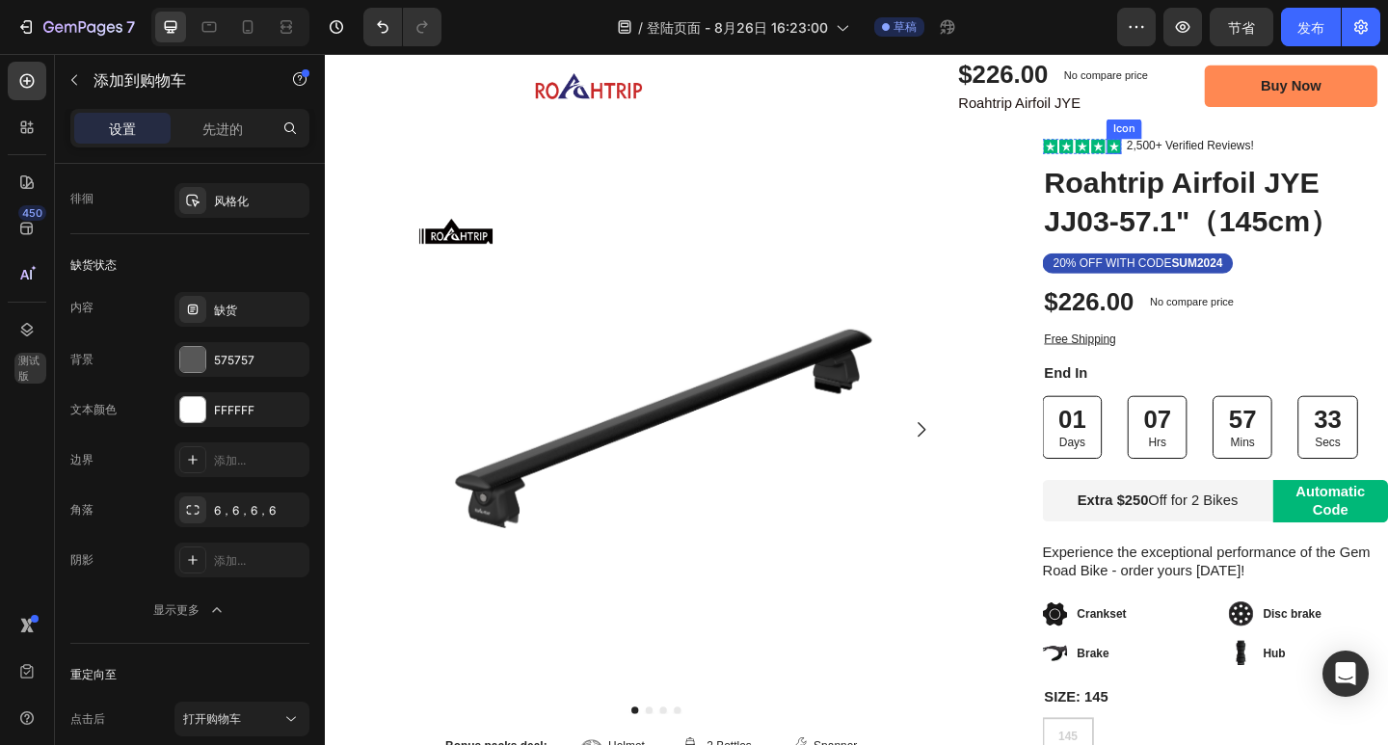
click at [1176, 147] on rect at bounding box center [1183, 154] width 15 height 15
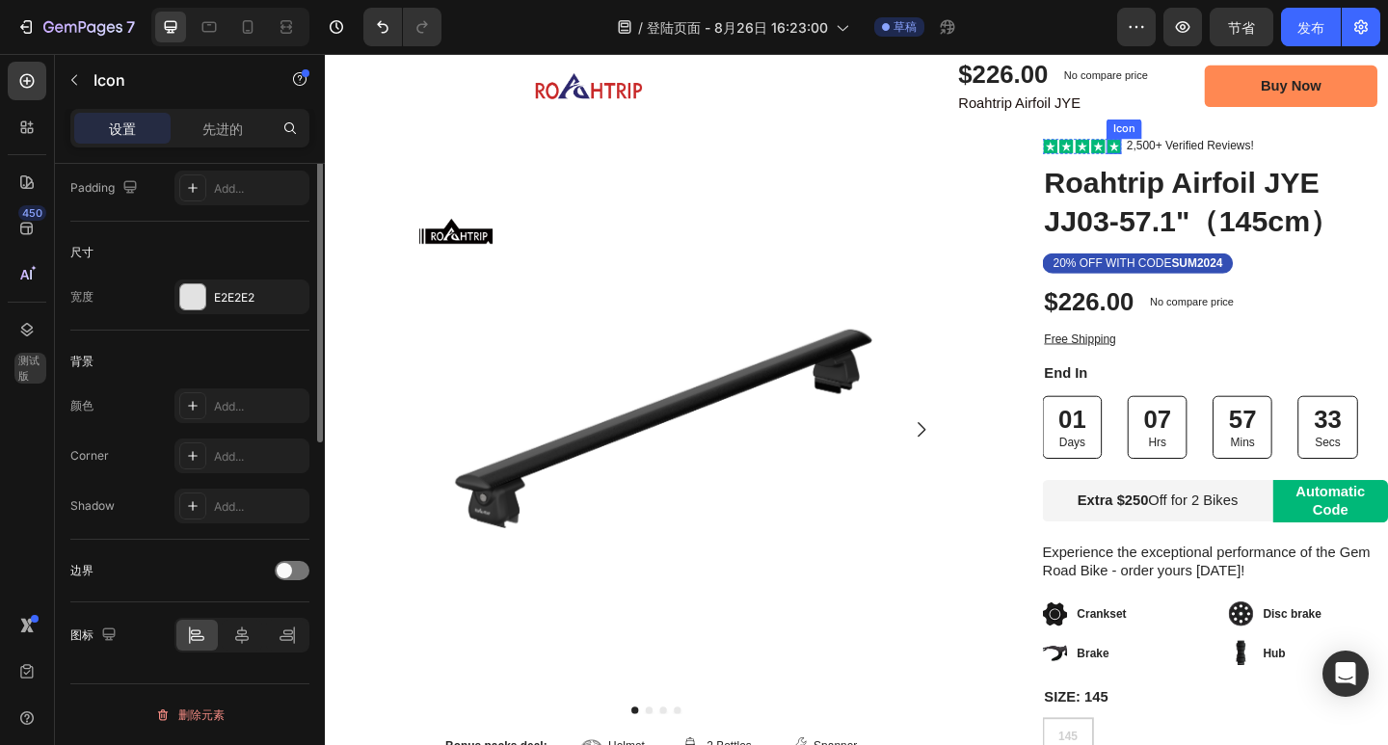
scroll to position [0, 0]
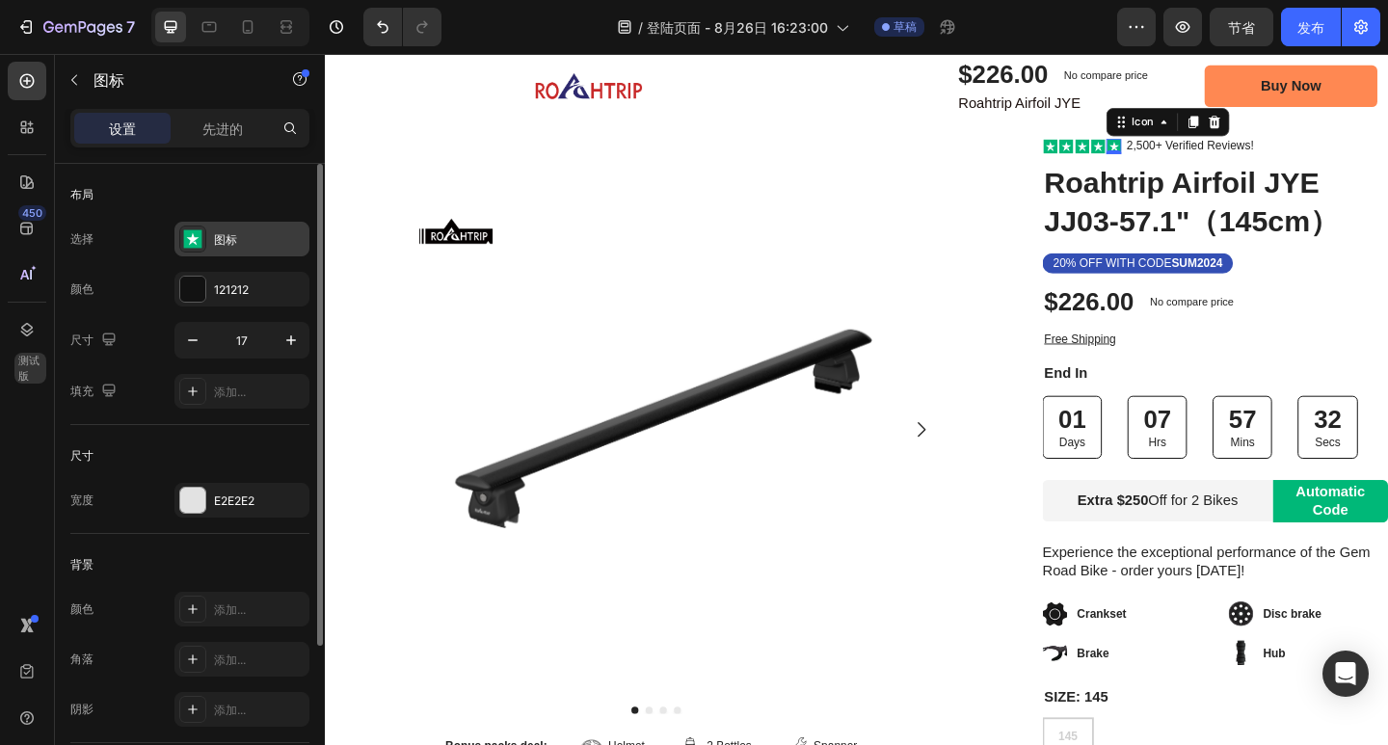
click at [244, 238] on div "图标" at bounding box center [259, 239] width 91 height 17
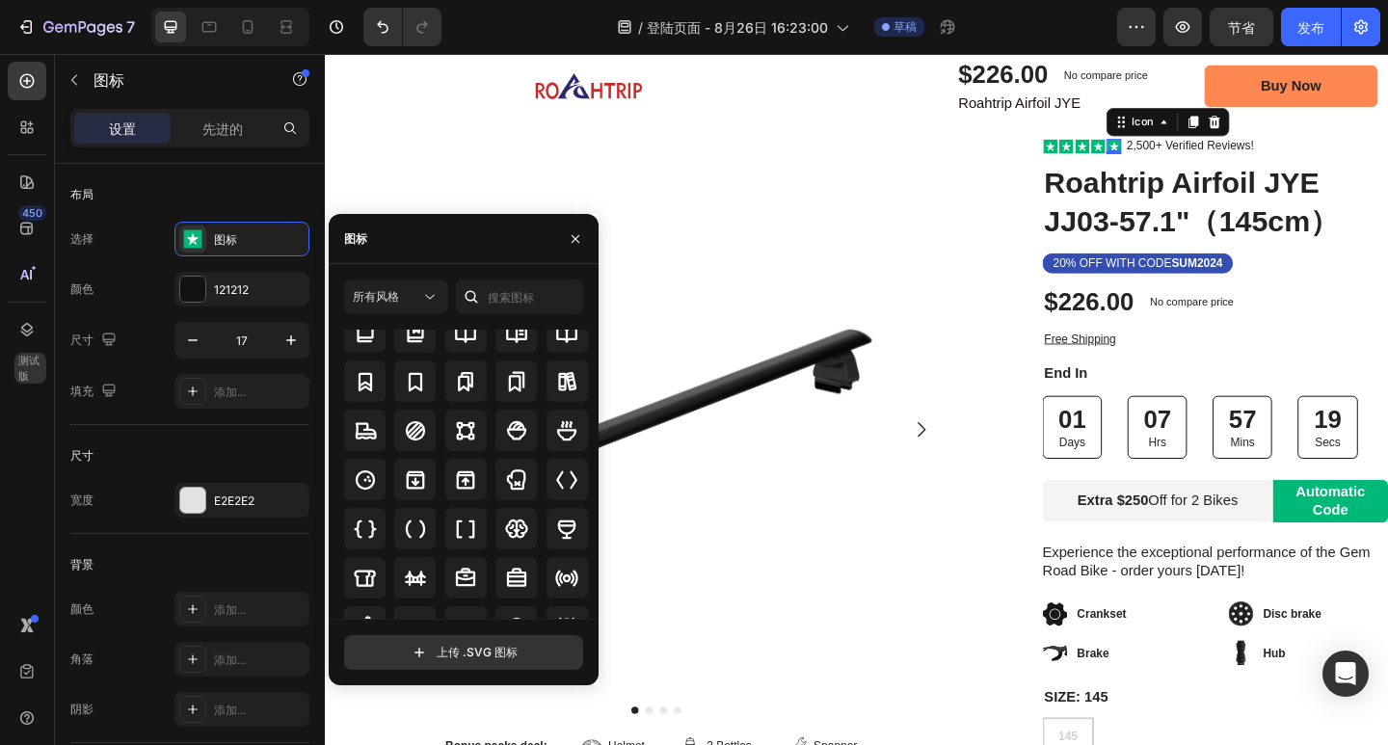
scroll to position [1928, 0]
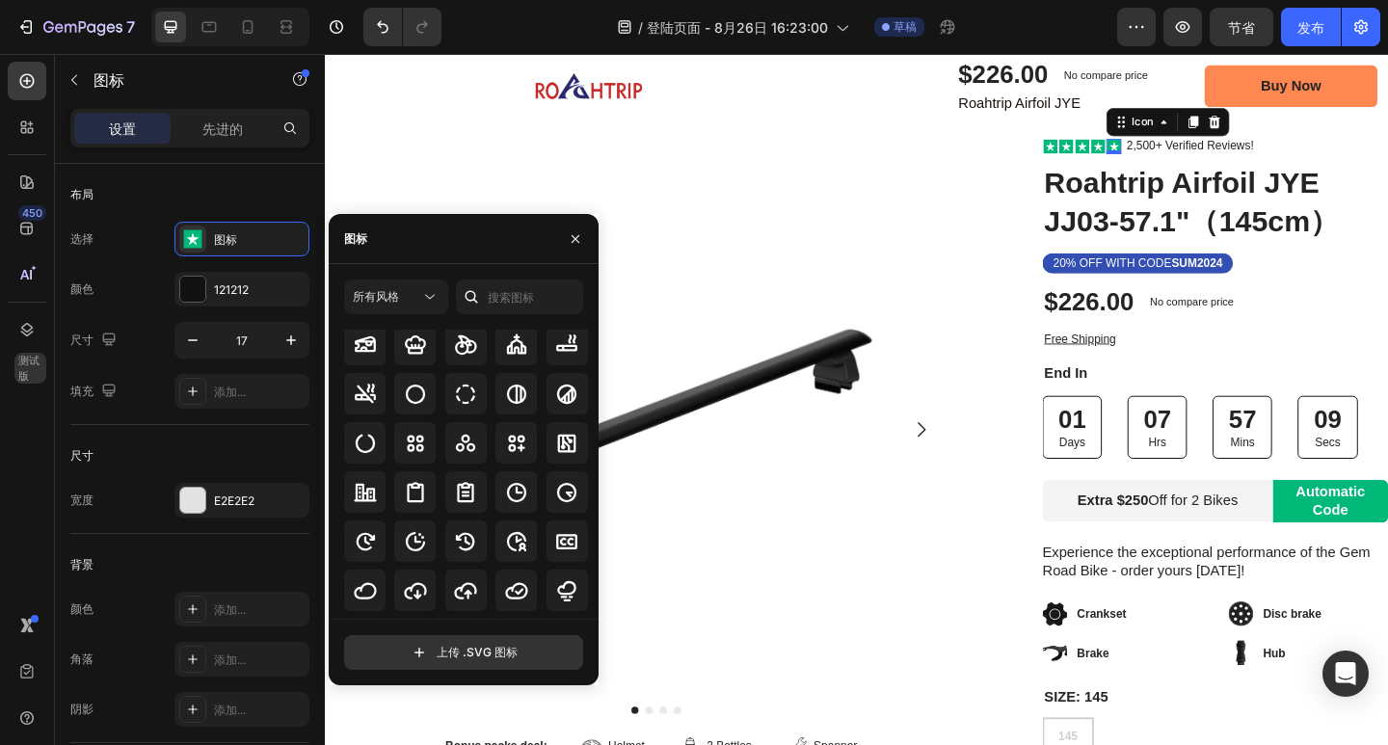
scroll to position [3084, 0]
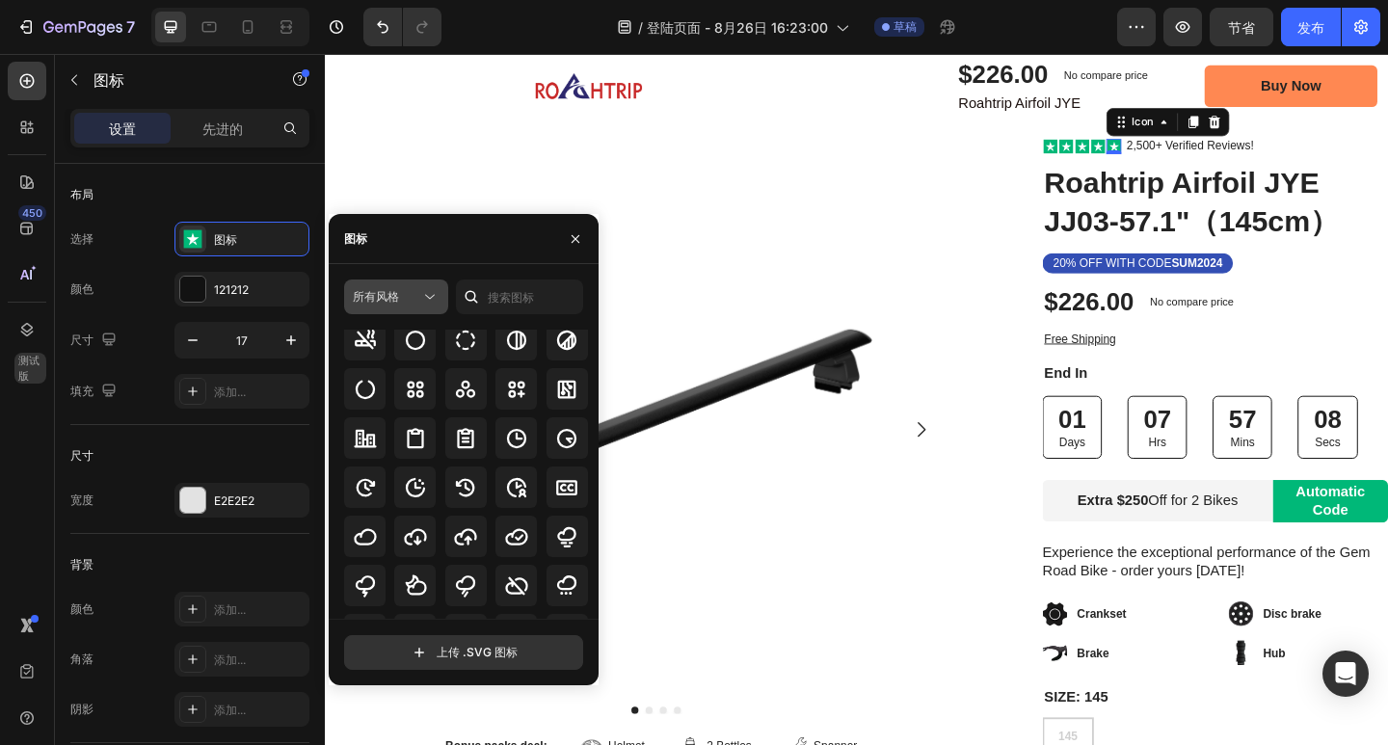
click at [414, 300] on div "所有风格" at bounding box center [386, 296] width 67 height 17
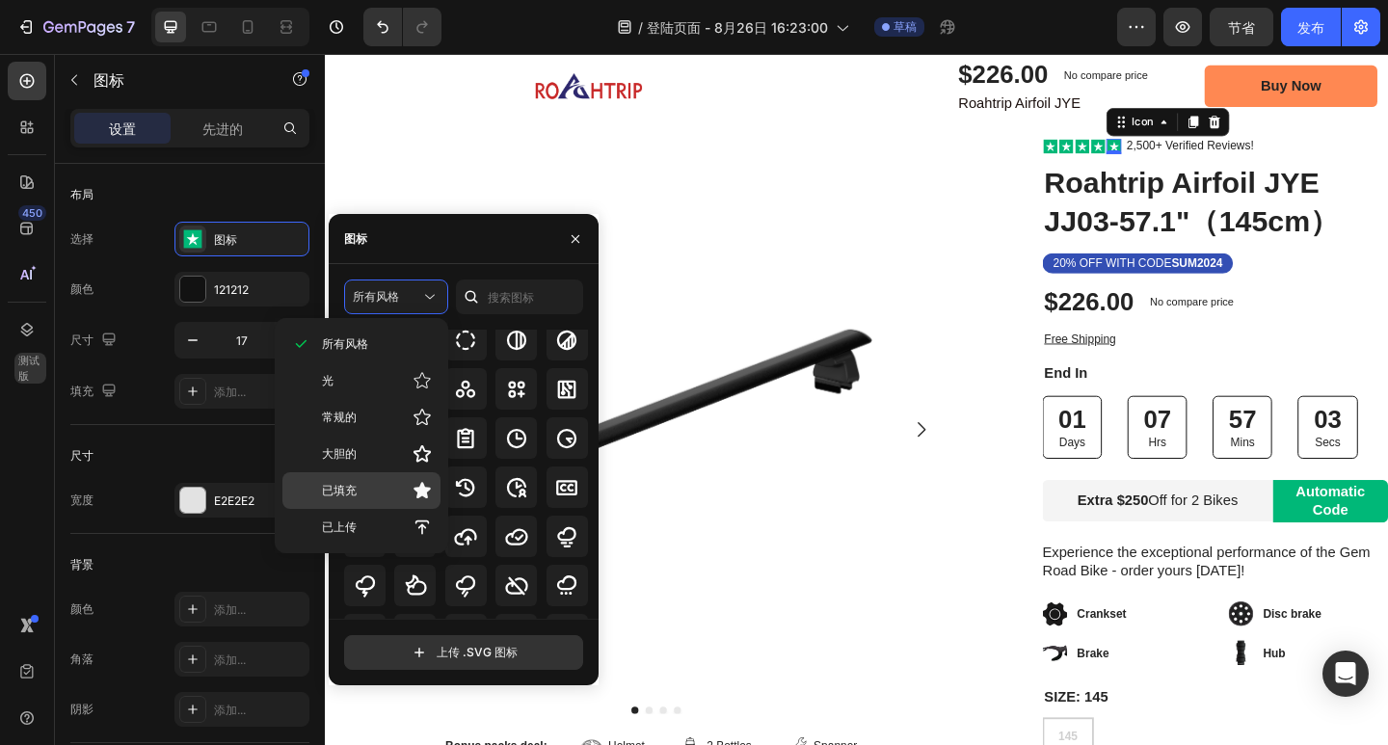
click at [387, 490] on p "已填充" at bounding box center [377, 490] width 110 height 19
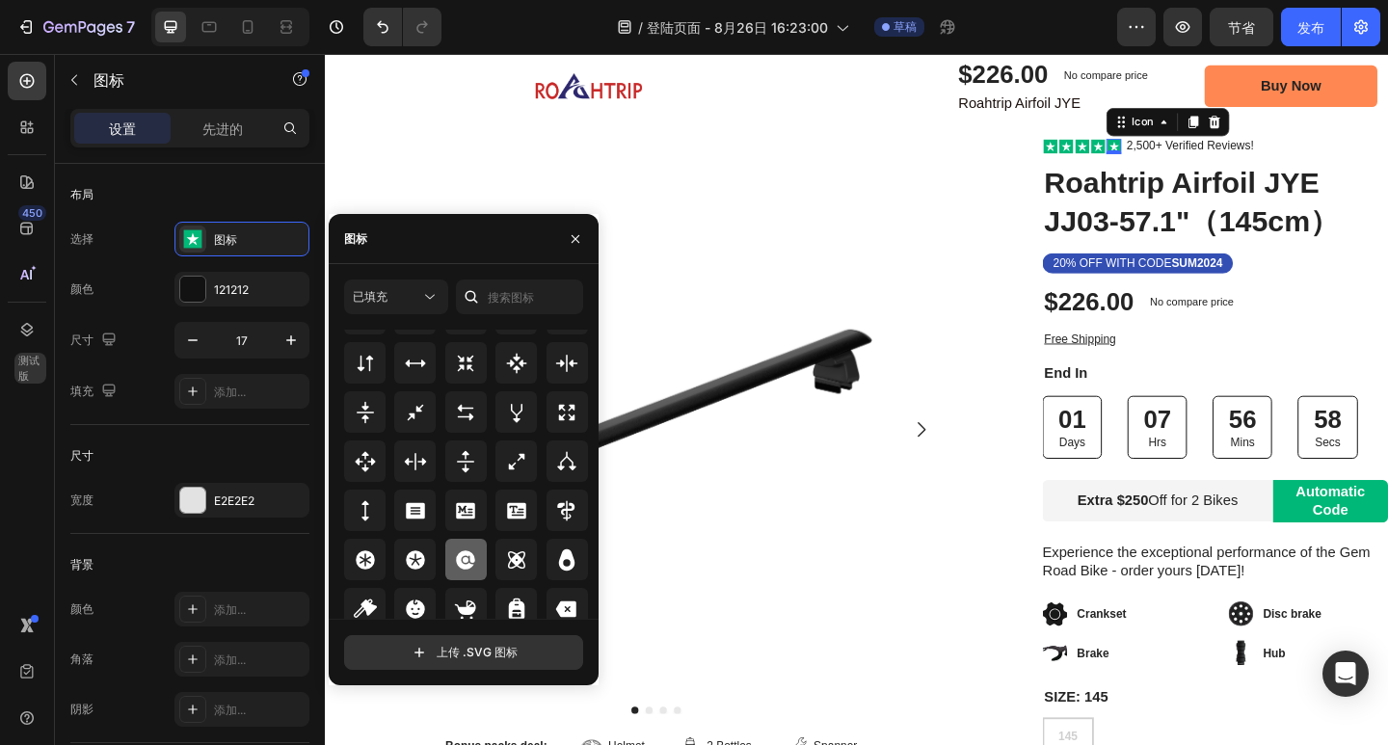
scroll to position [1041, 0]
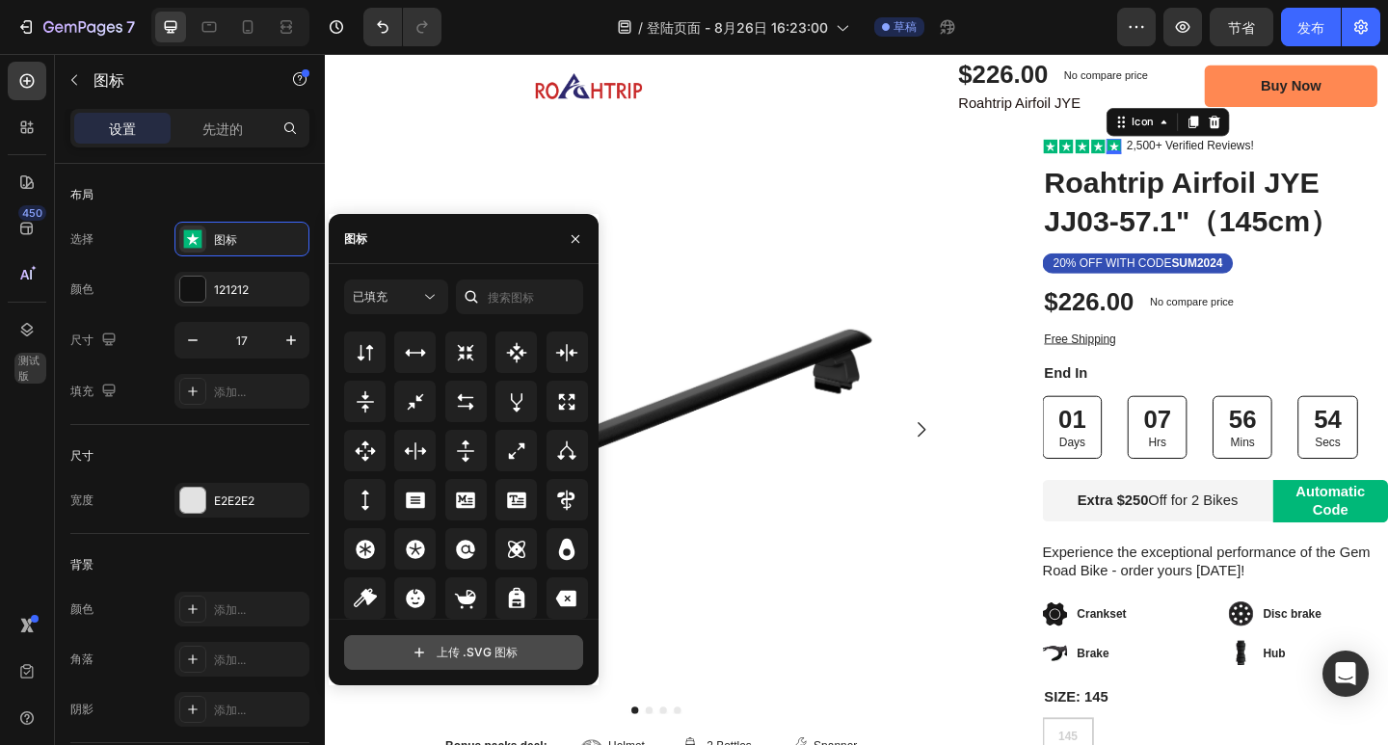
click at [492, 654] on input "file" at bounding box center [463, 652] width 237 height 33
click at [483, 649] on input "file" at bounding box center [463, 652] width 237 height 33
type input "C:\fakepath\ZS收到评价.svg"
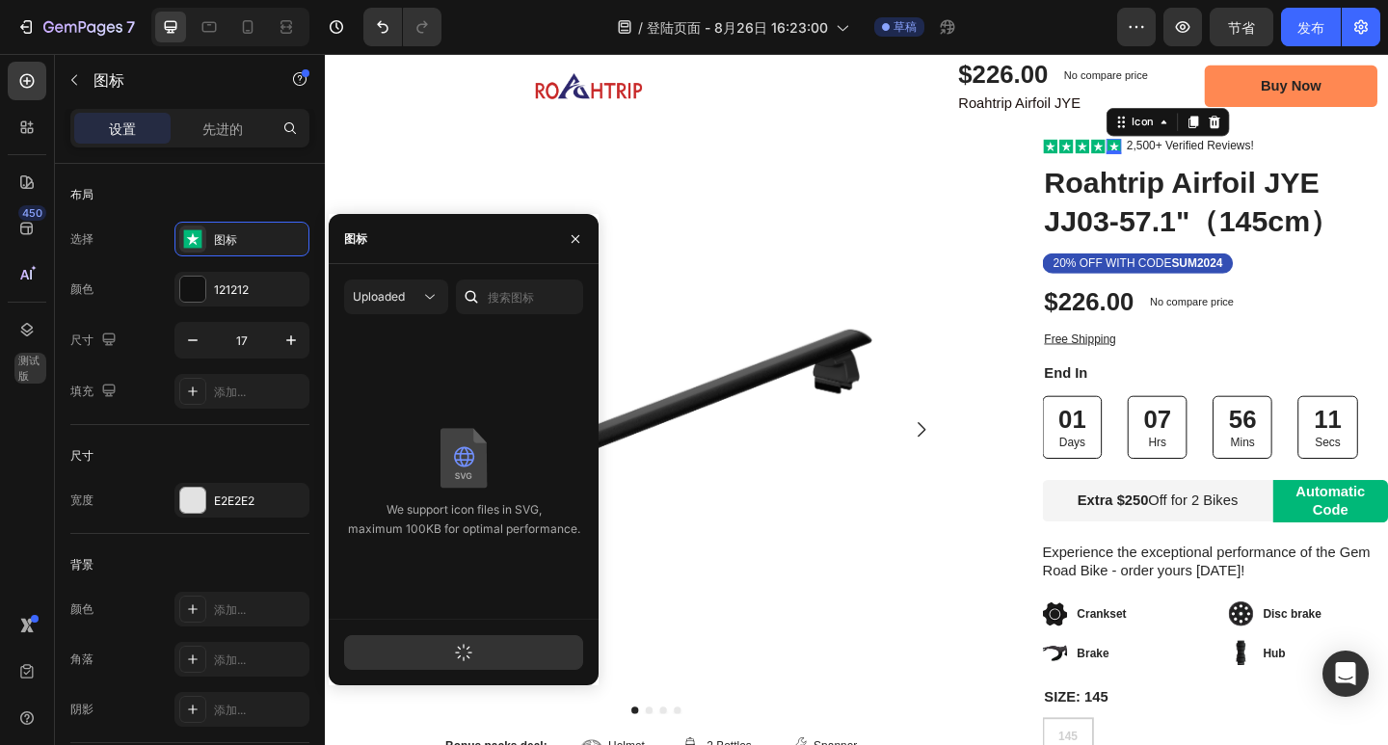
scroll to position [0, 0]
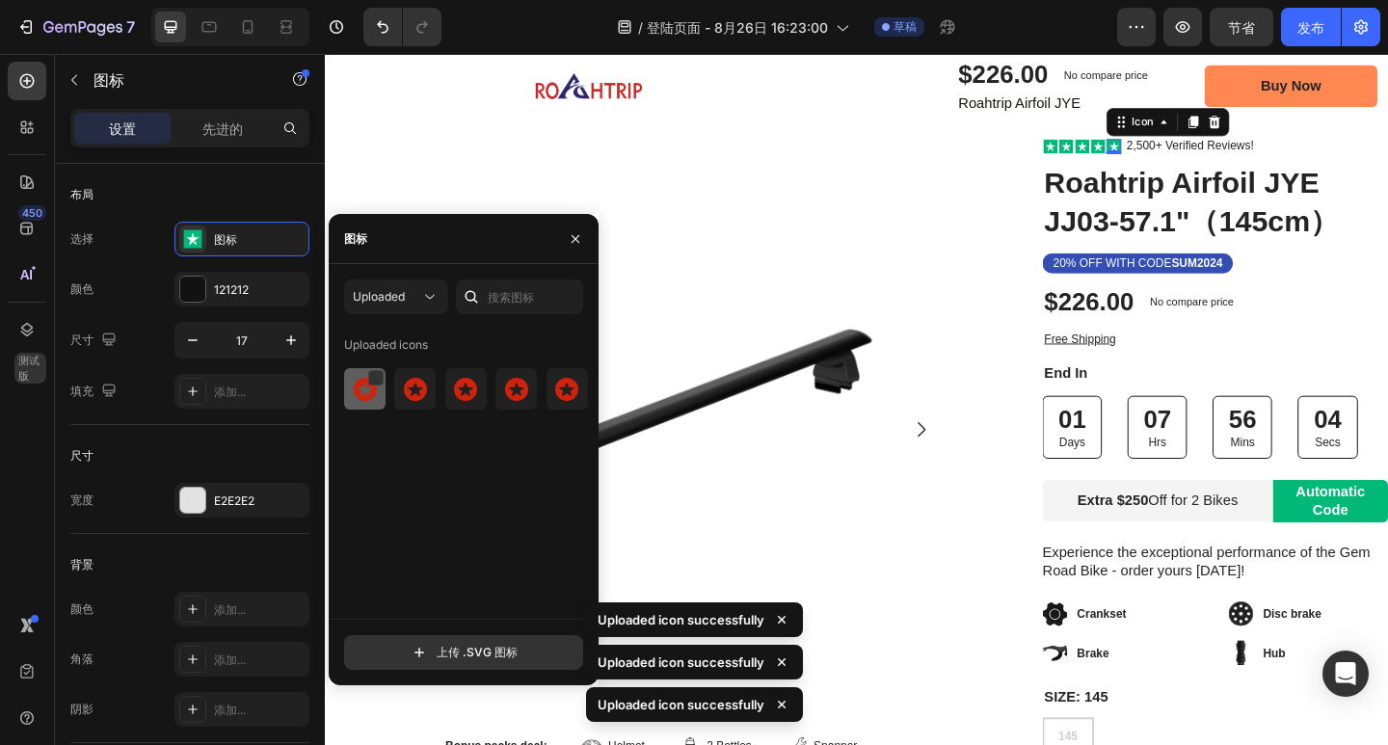
click at [371, 395] on img at bounding box center [365, 389] width 23 height 23
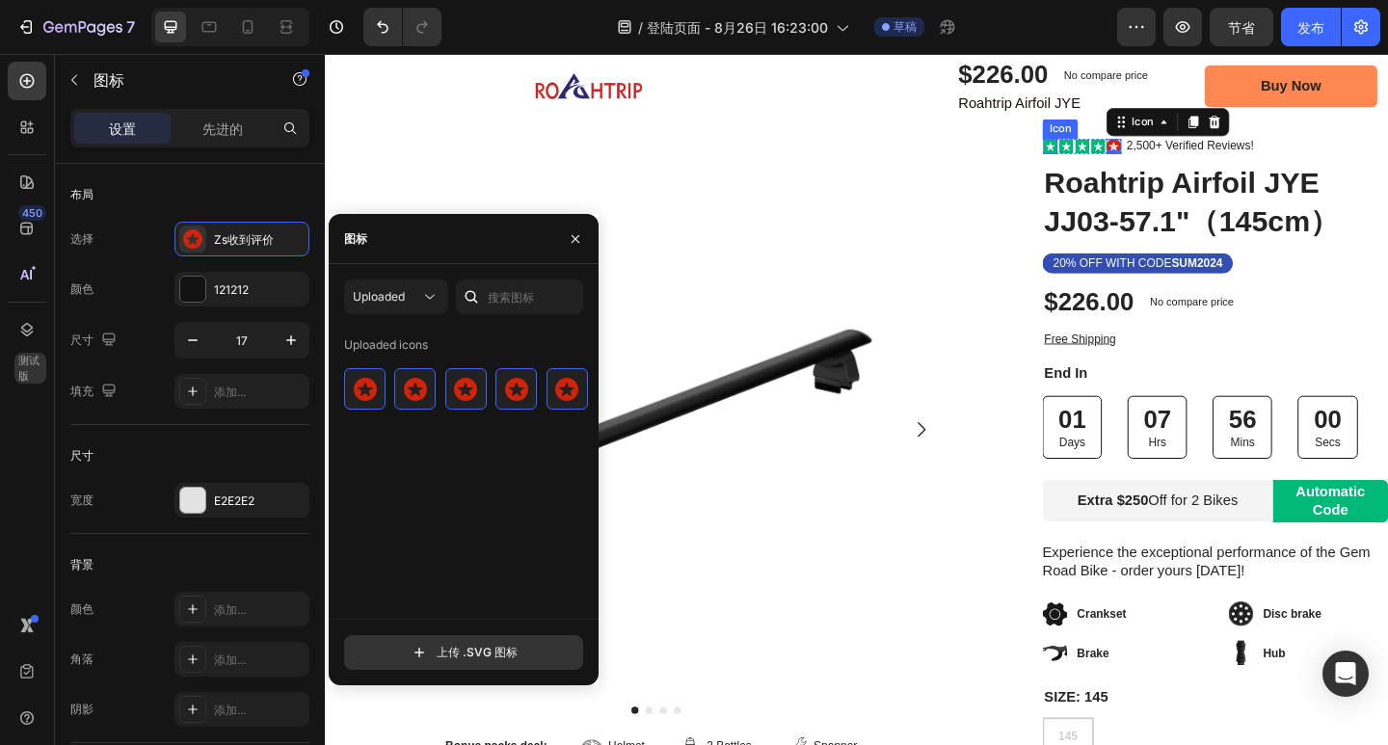
click at [1107, 148] on rect at bounding box center [1114, 154] width 15 height 15
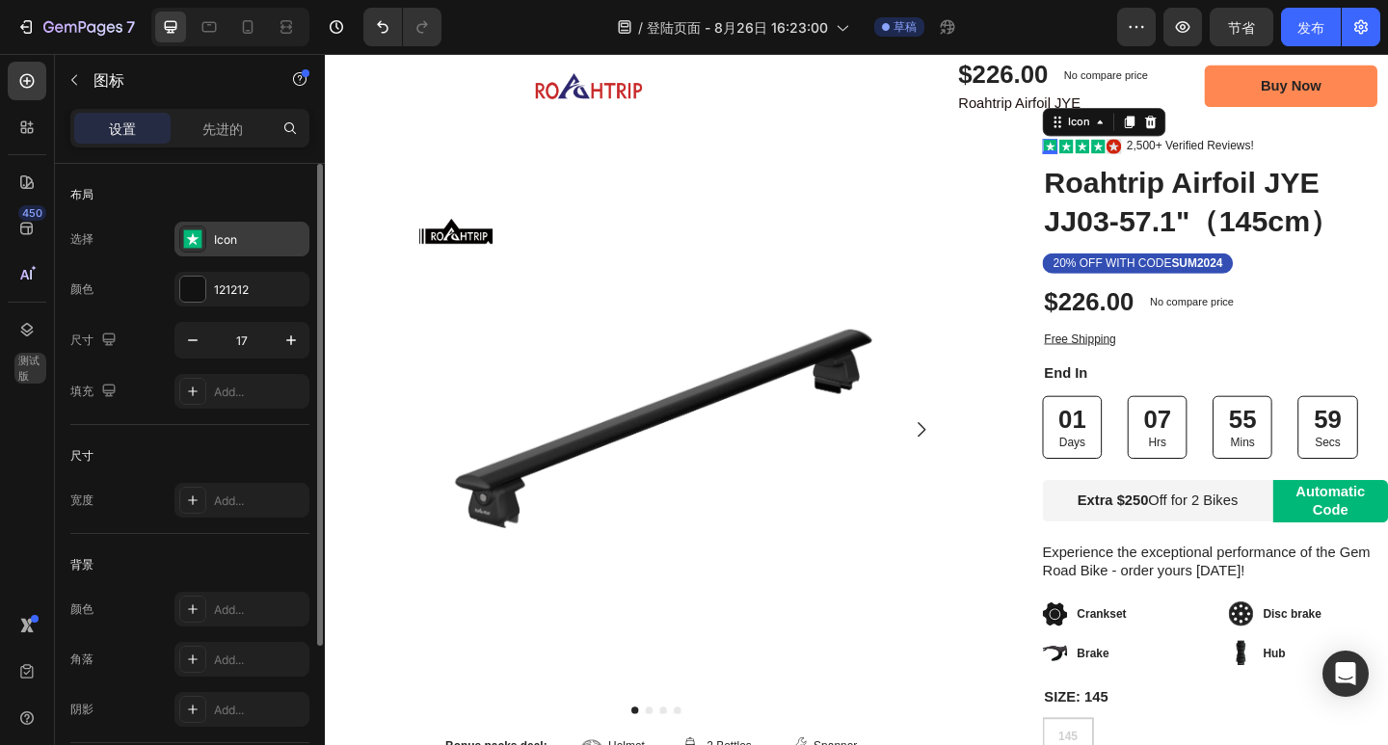
click at [221, 248] on div "Icon" at bounding box center [259, 239] width 91 height 17
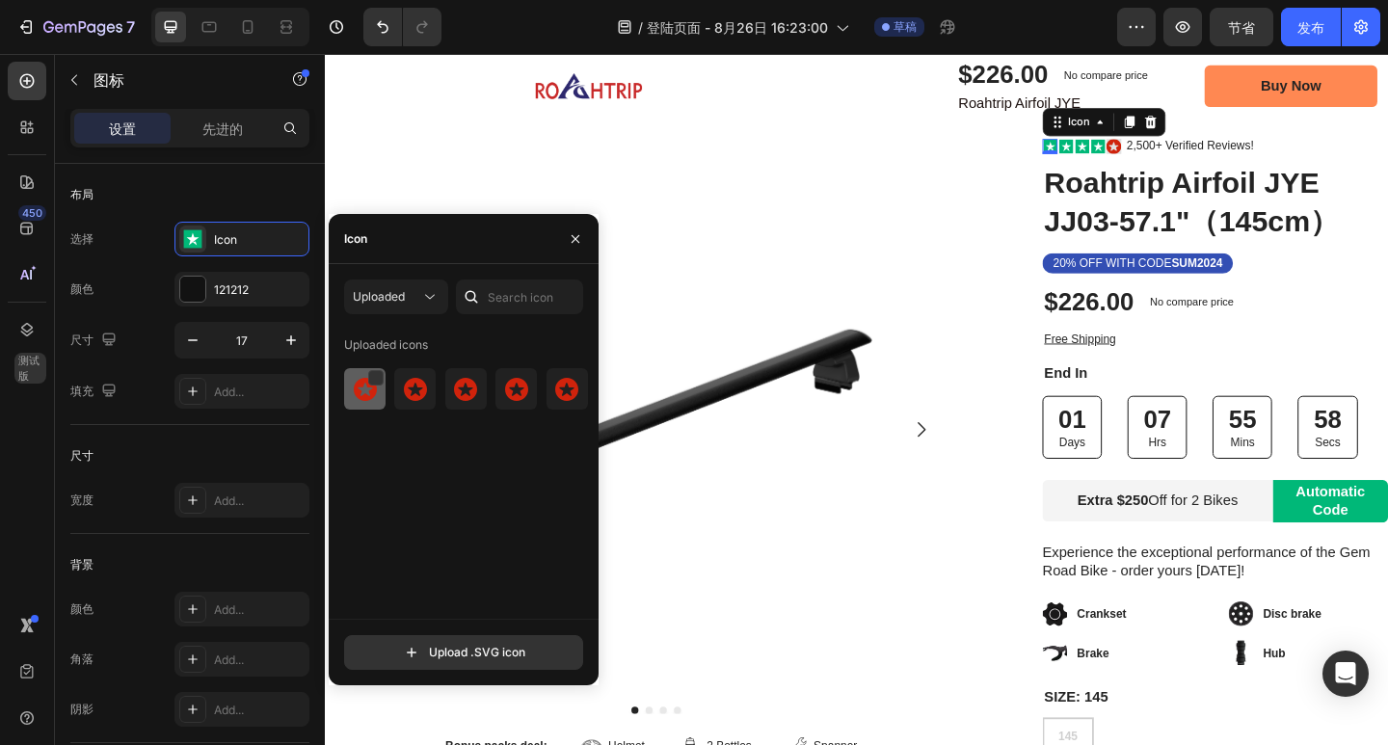
click at [364, 390] on img at bounding box center [365, 389] width 23 height 23
click at [1126, 152] on icon at bounding box center [1131, 154] width 11 height 11
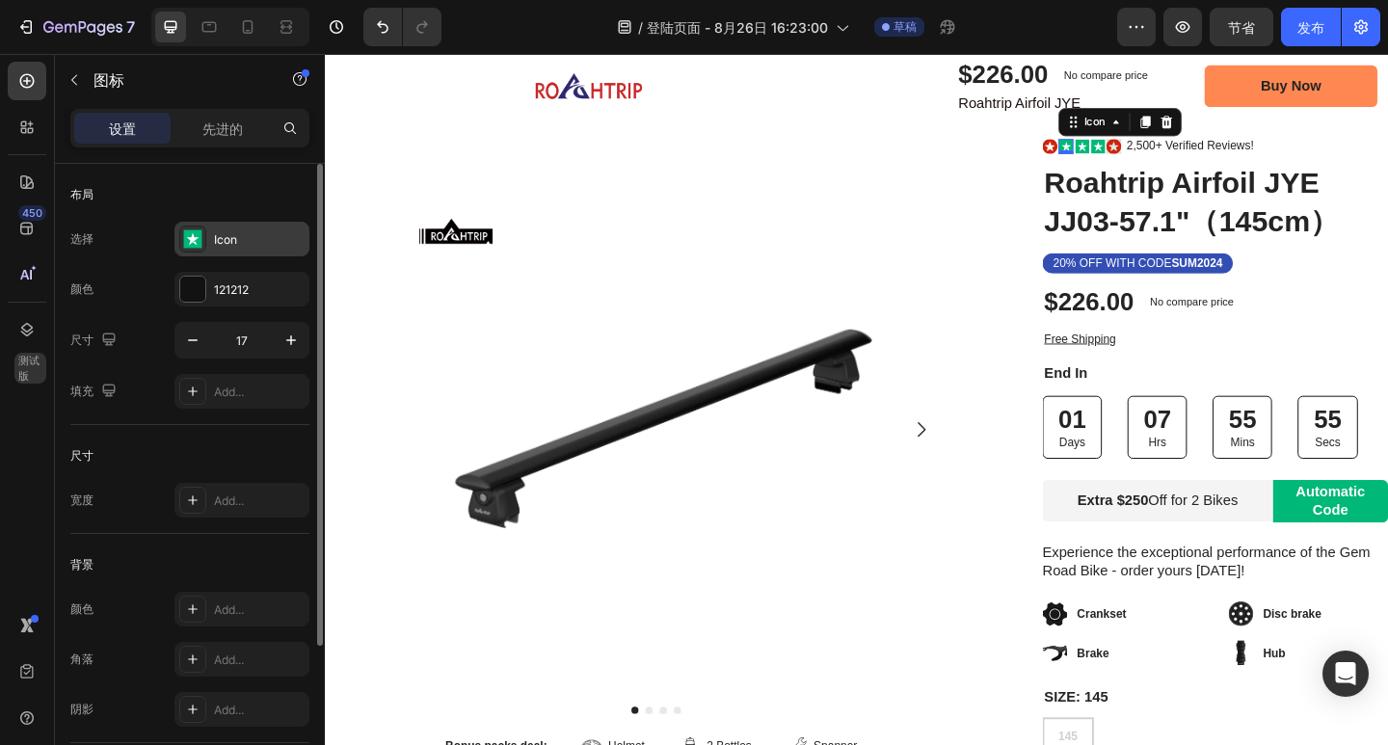
click at [237, 237] on div "Icon" at bounding box center [259, 239] width 91 height 17
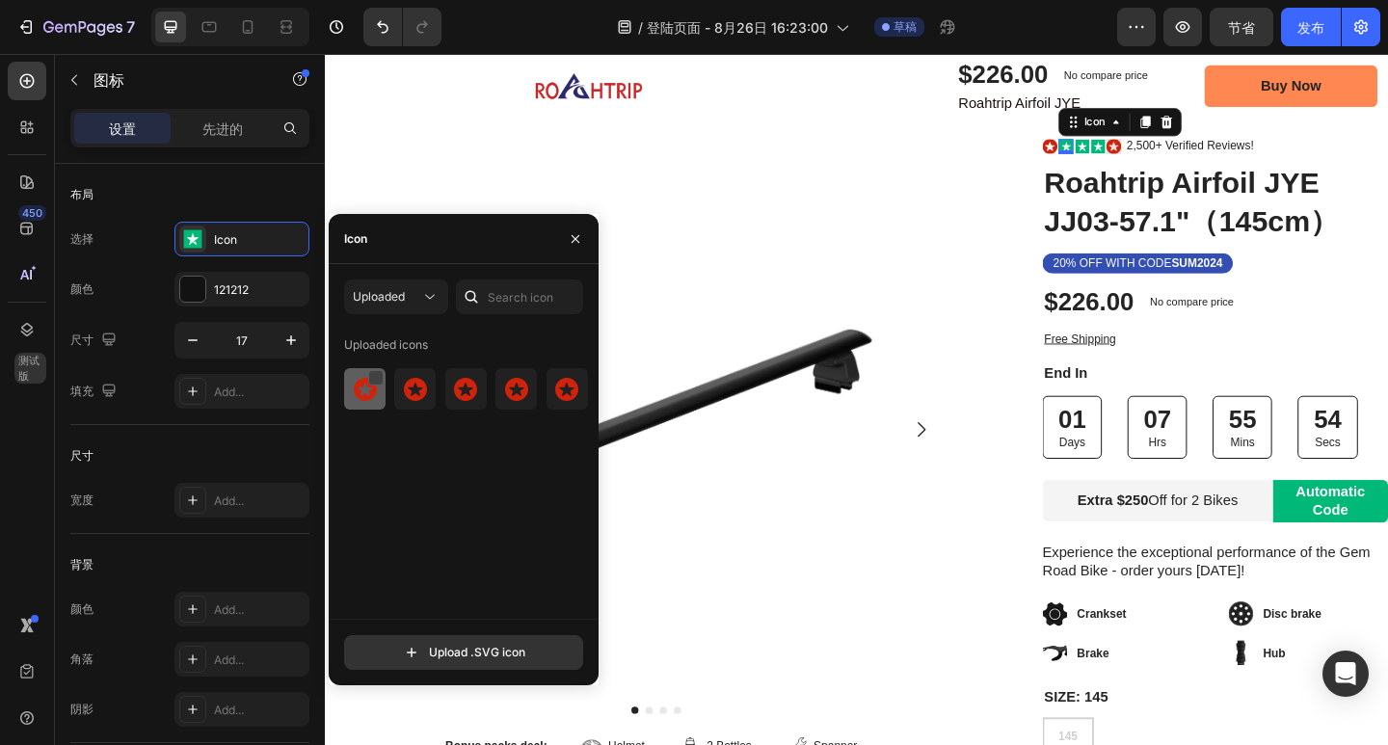
click at [376, 385] on div at bounding box center [375, 377] width 15 height 15
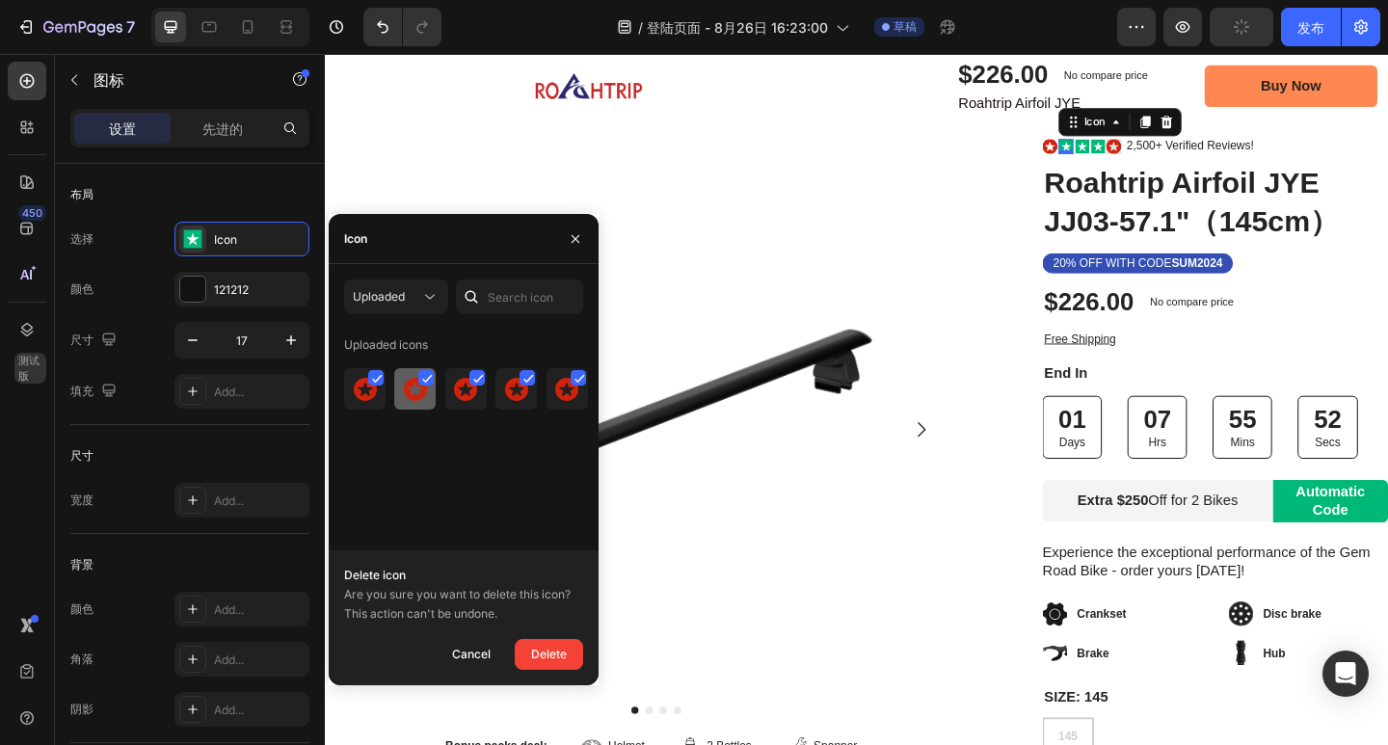
click at [425, 378] on icon at bounding box center [427, 379] width 11 height 10
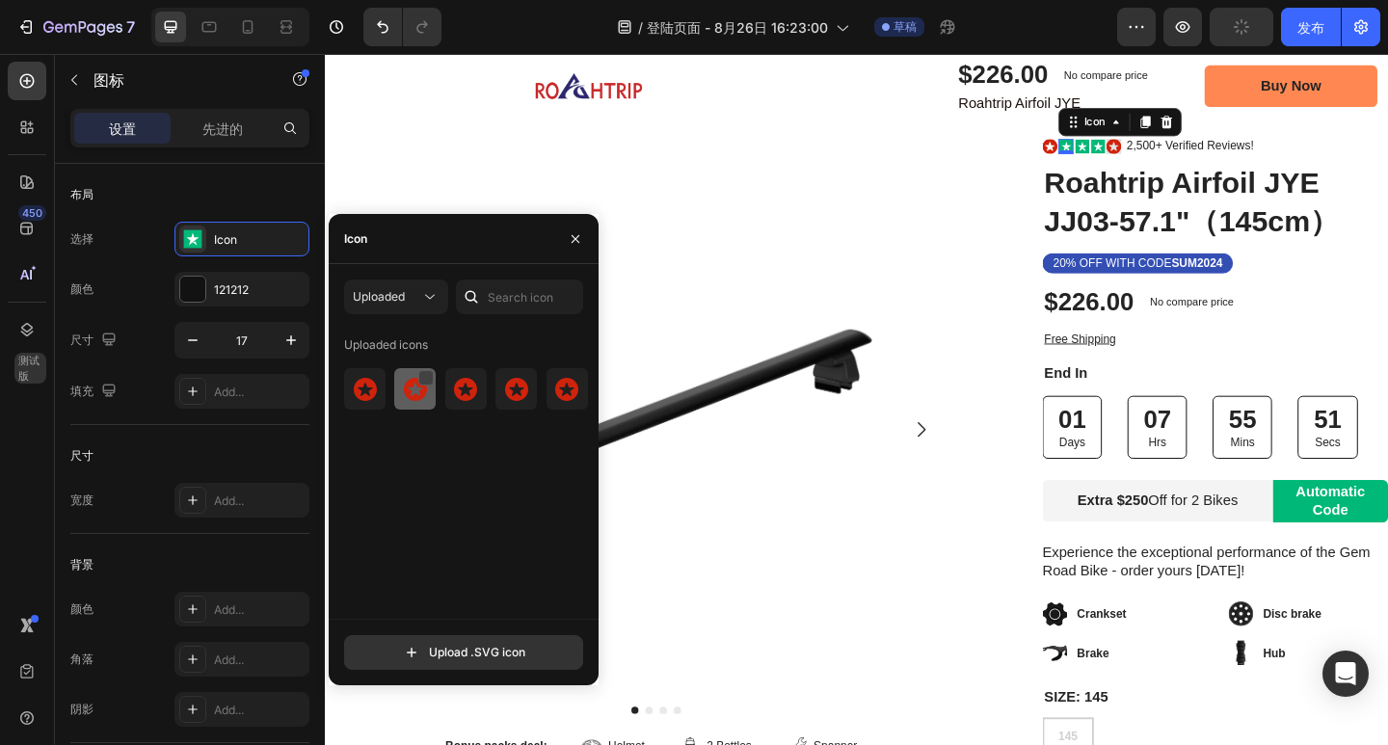
click at [406, 390] on img at bounding box center [415, 389] width 23 height 23
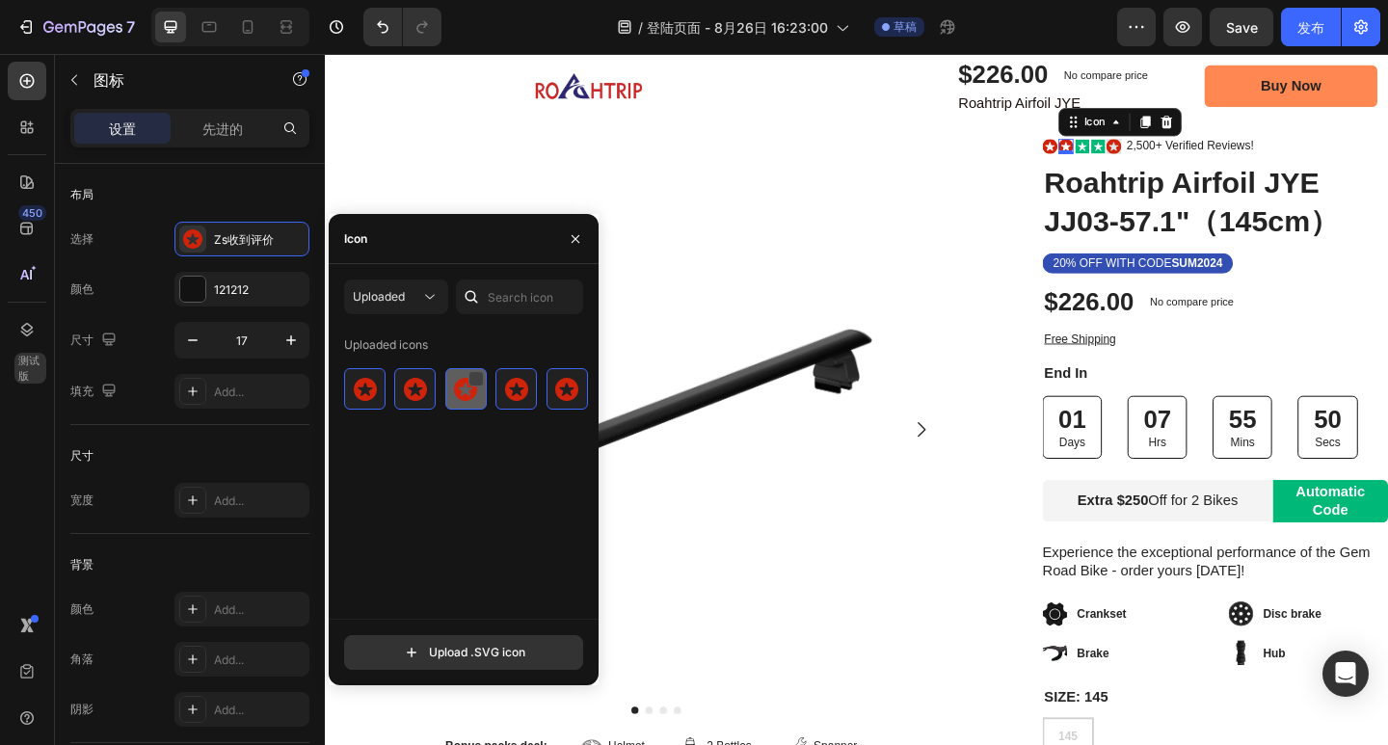
click at [471, 379] on div at bounding box center [475, 378] width 15 height 15
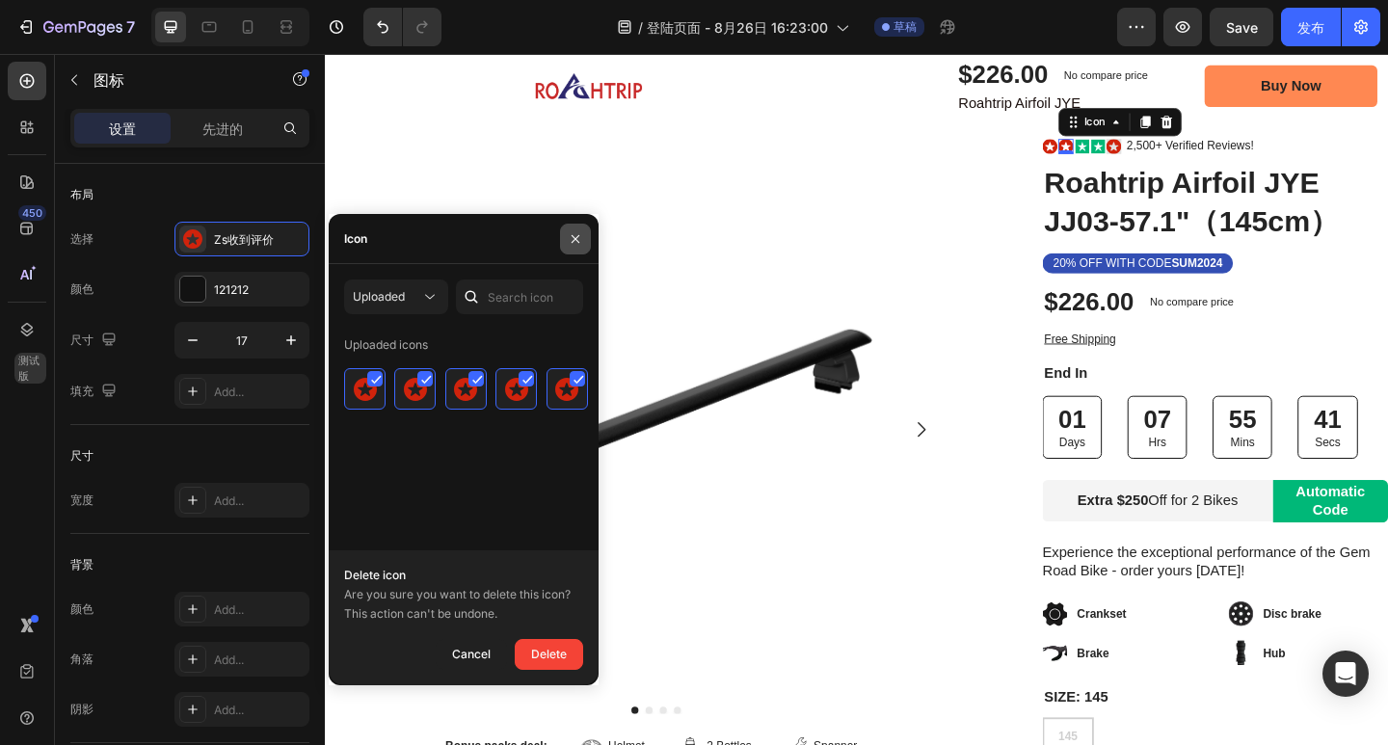
click at [576, 244] on icon "button" at bounding box center [575, 238] width 15 height 15
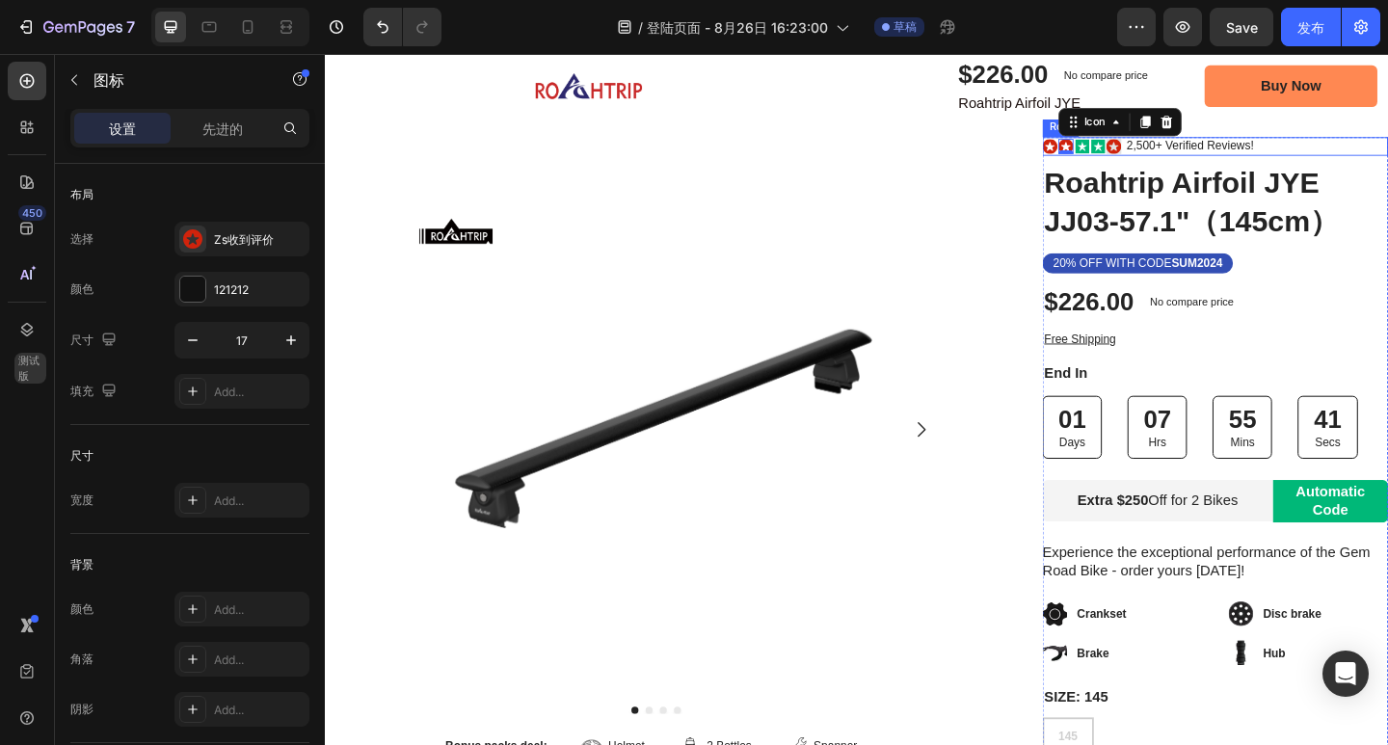
click at [1141, 148] on rect at bounding box center [1148, 154] width 15 height 15
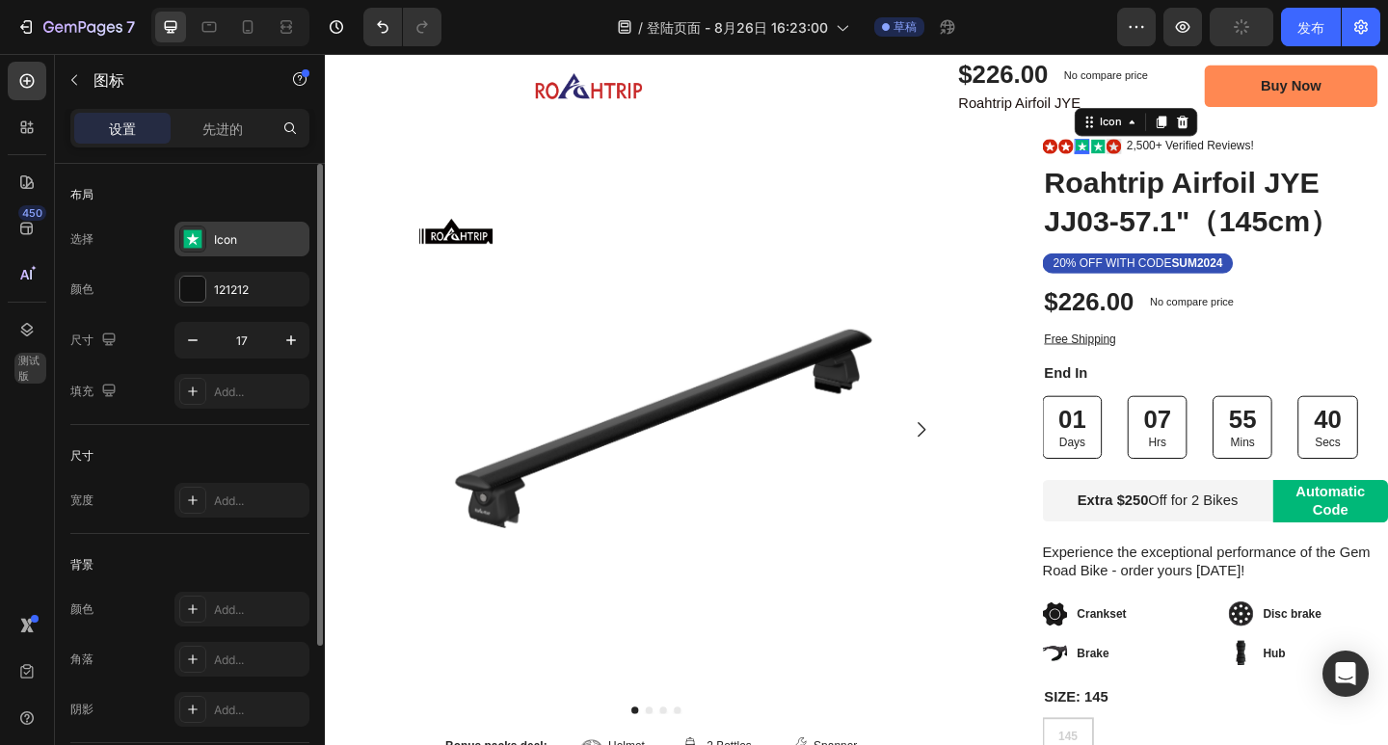
click at [244, 235] on div "Icon" at bounding box center [259, 239] width 91 height 17
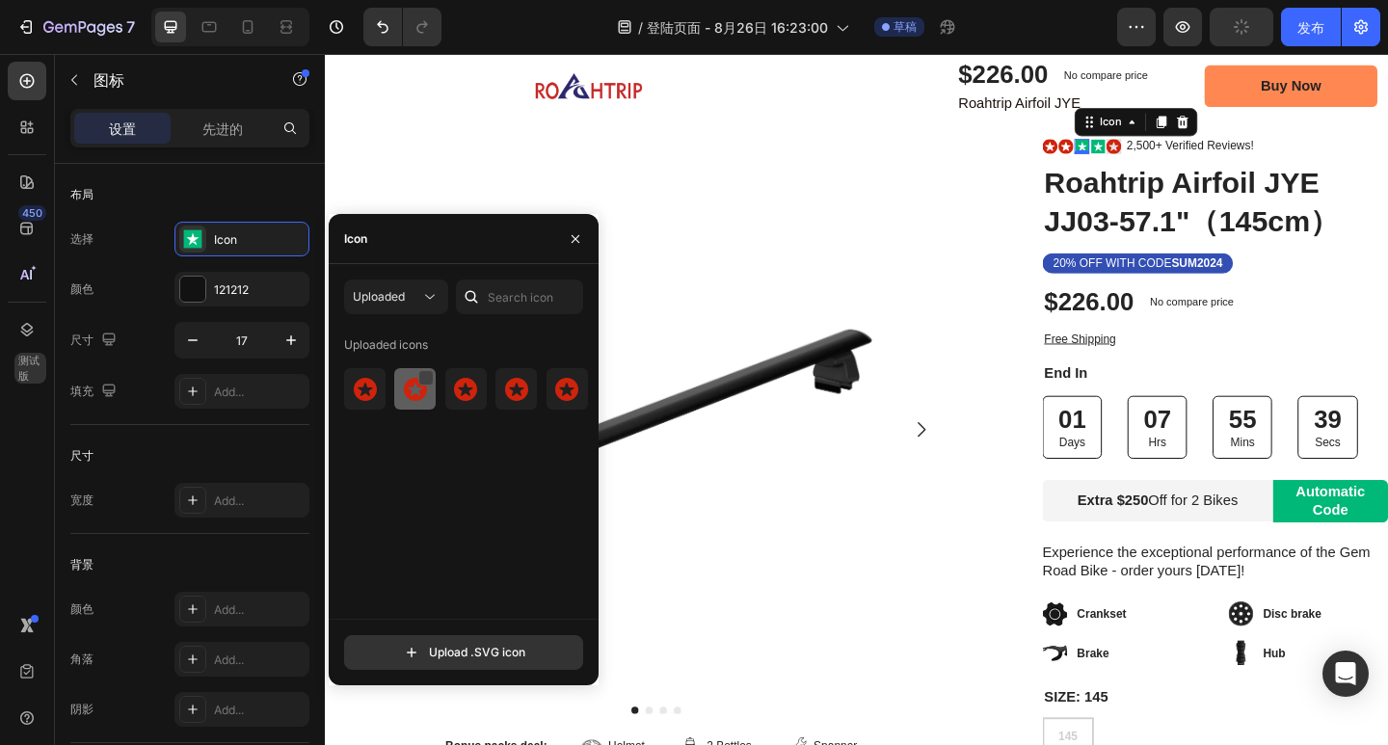
click at [425, 384] on div at bounding box center [425, 377] width 15 height 15
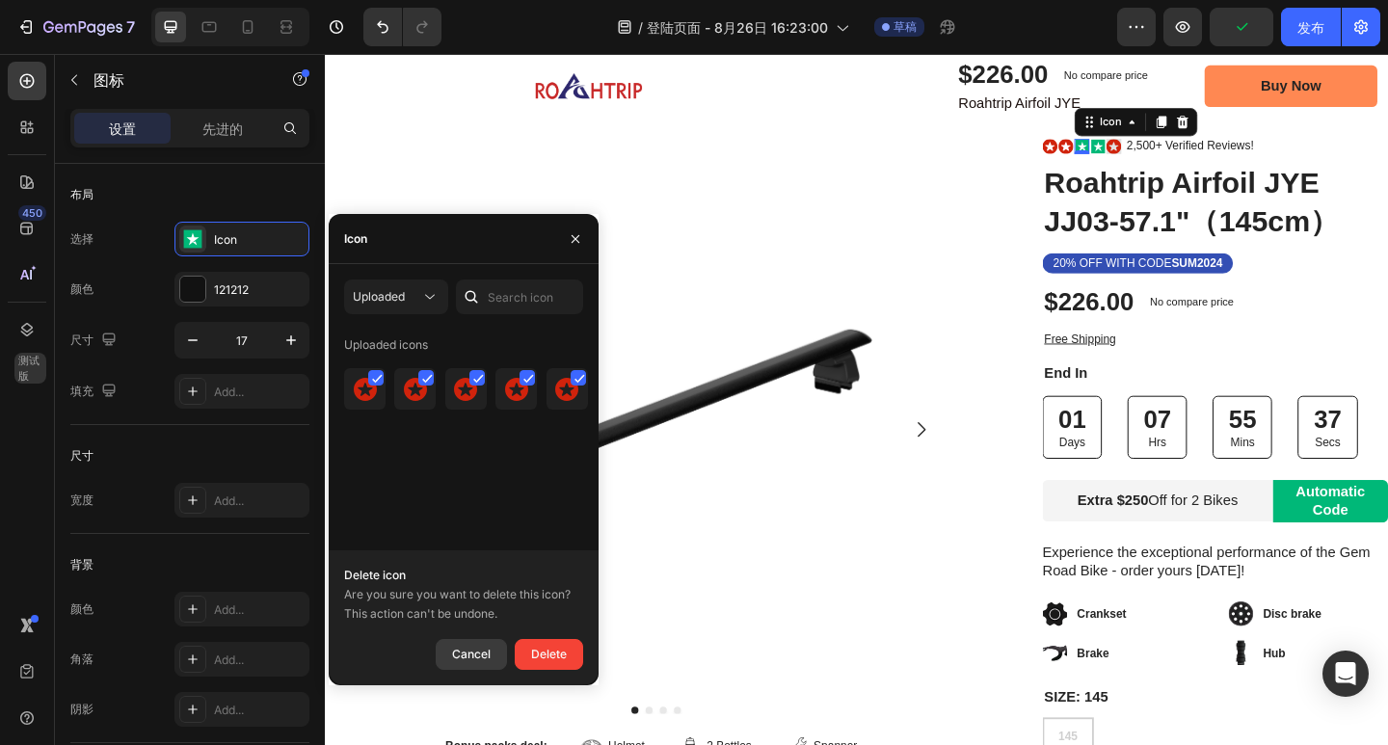
click at [465, 653] on div "Cancel" at bounding box center [471, 654] width 39 height 23
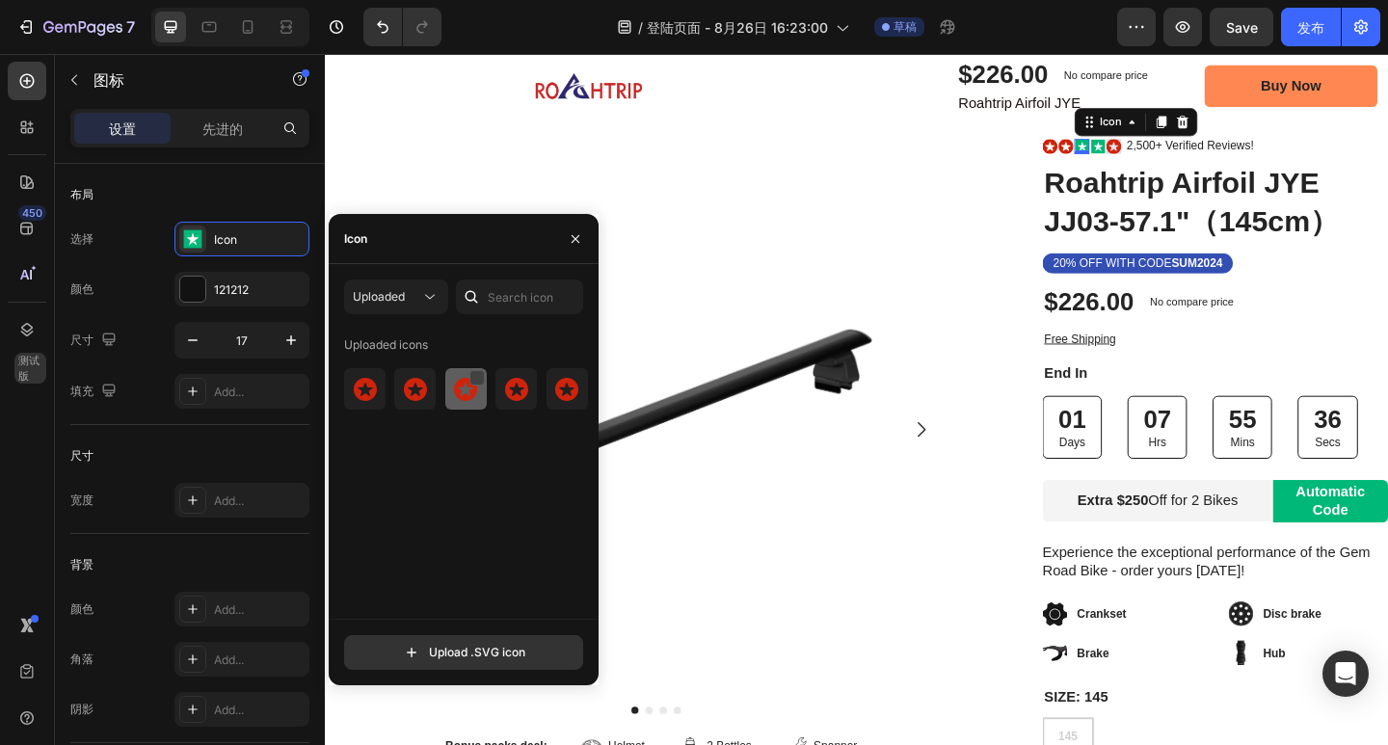
click at [478, 377] on div at bounding box center [476, 377] width 15 height 15
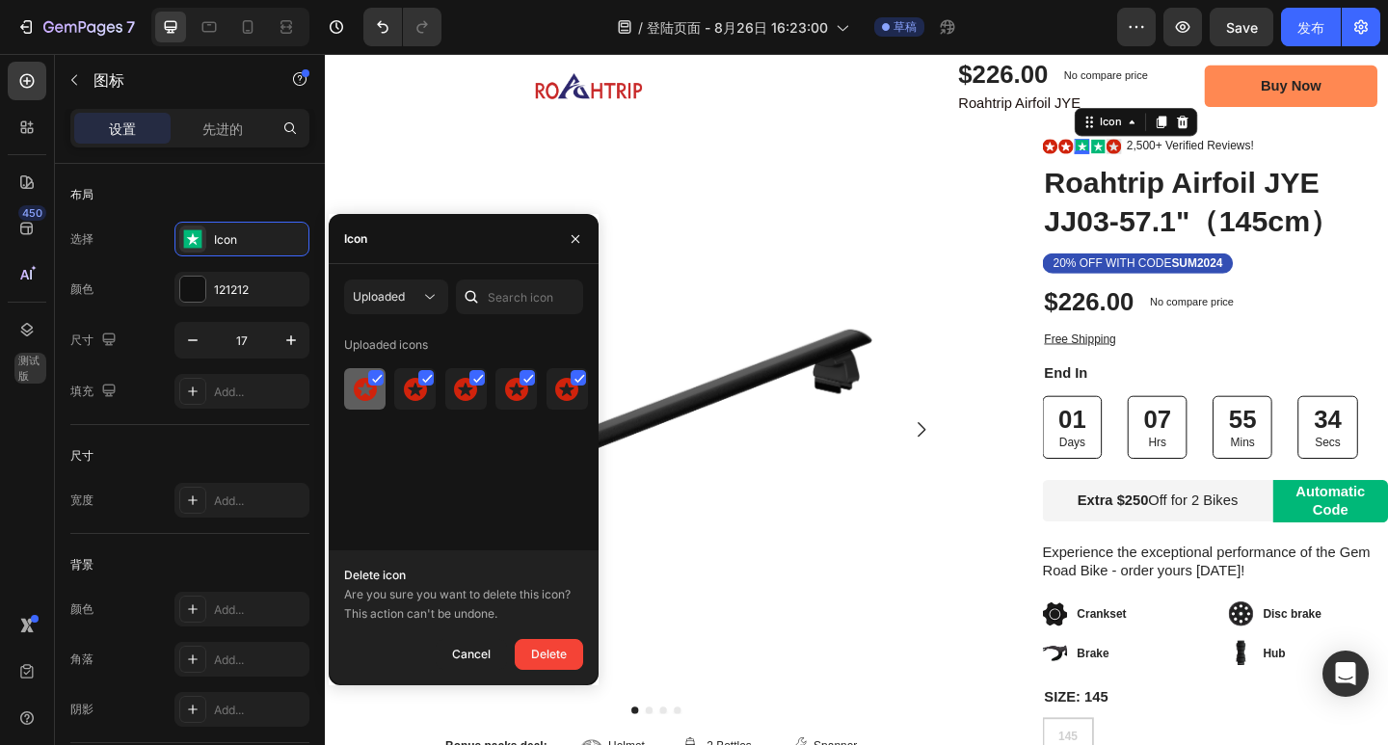
click at [377, 370] on div at bounding box center [375, 377] width 15 height 15
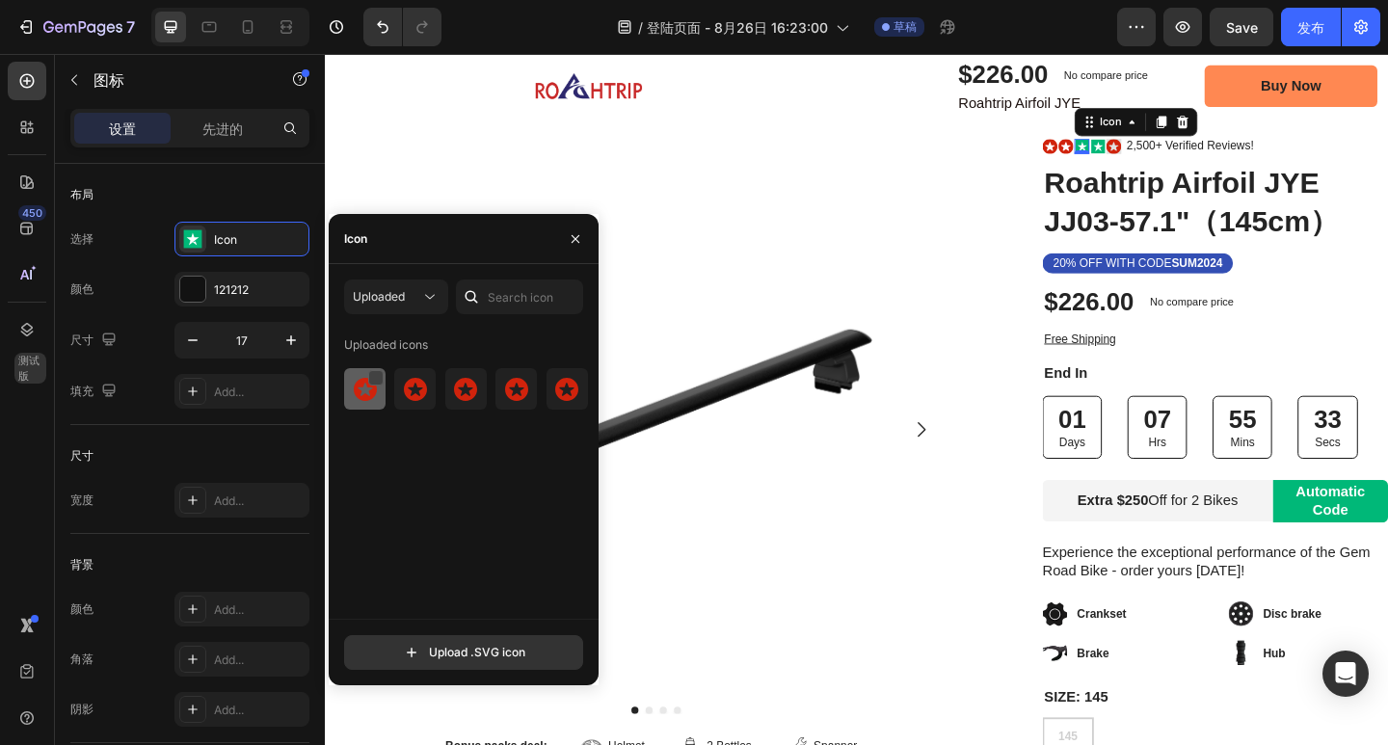
click at [378, 381] on div at bounding box center [375, 377] width 15 height 15
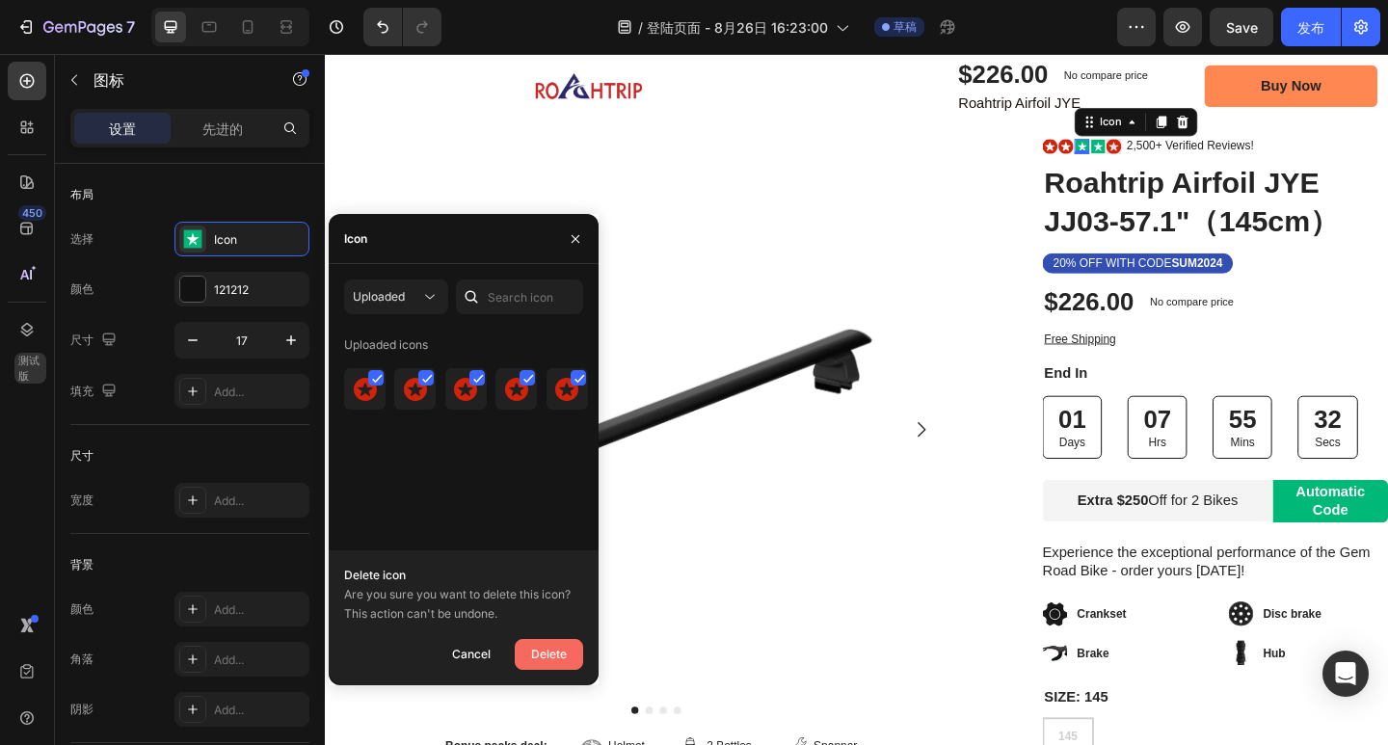
click at [539, 650] on div "Delete" at bounding box center [549, 654] width 36 height 23
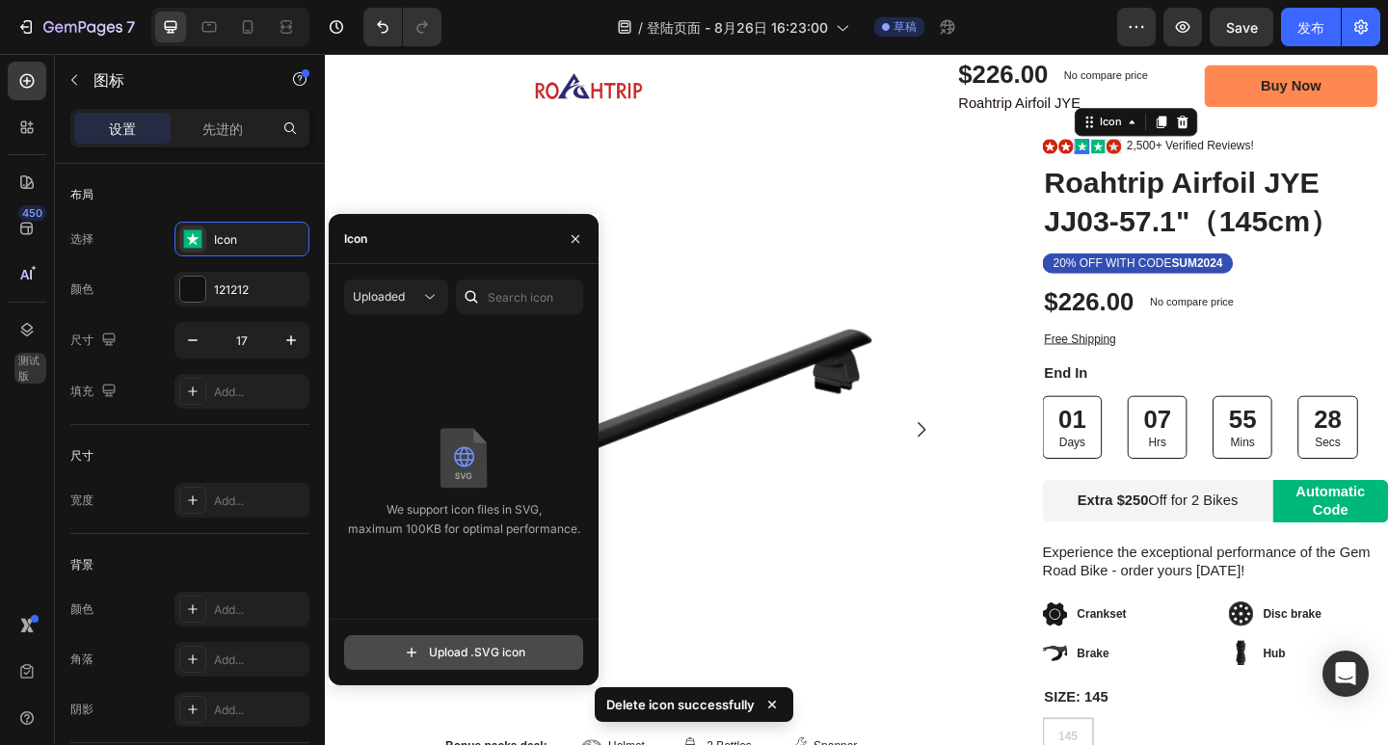
click at [483, 652] on input "file" at bounding box center [463, 652] width 237 height 33
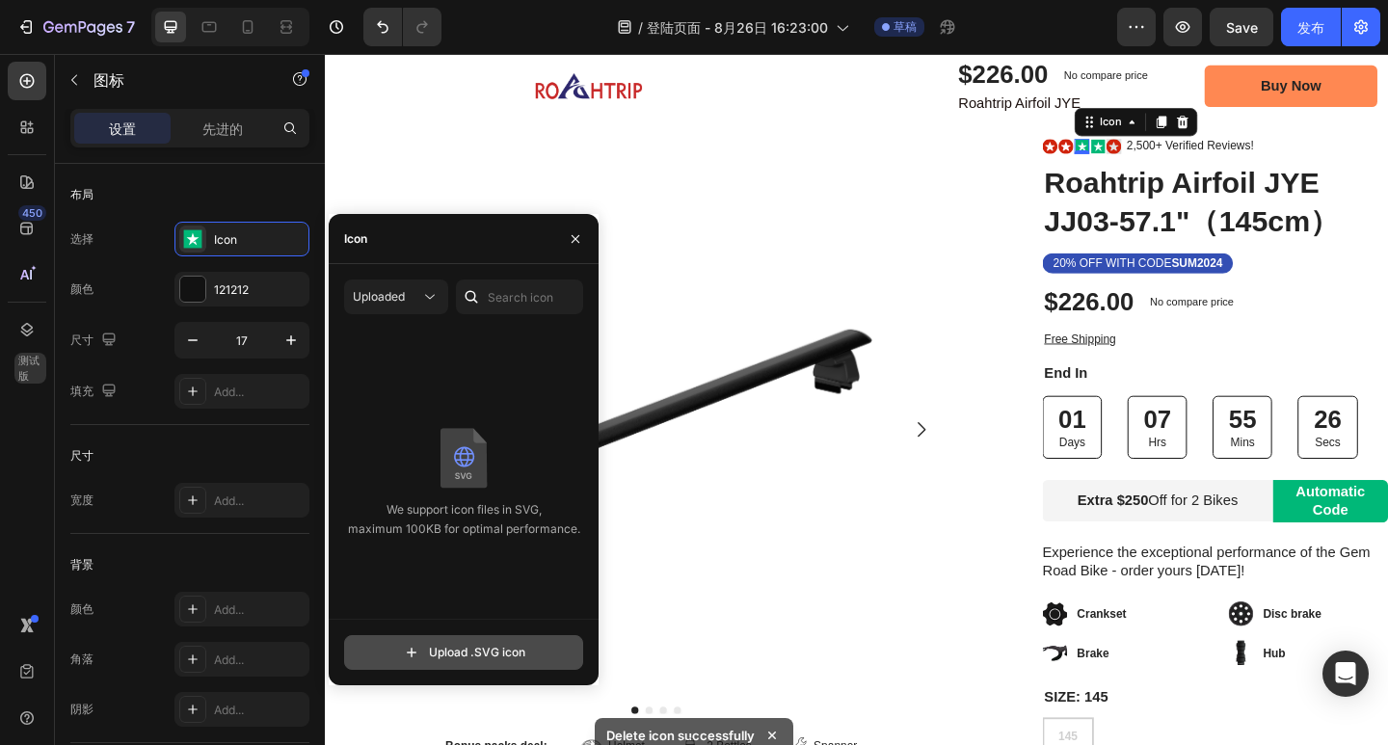
type input "C:\fakepath\ZS收到评价.svg"
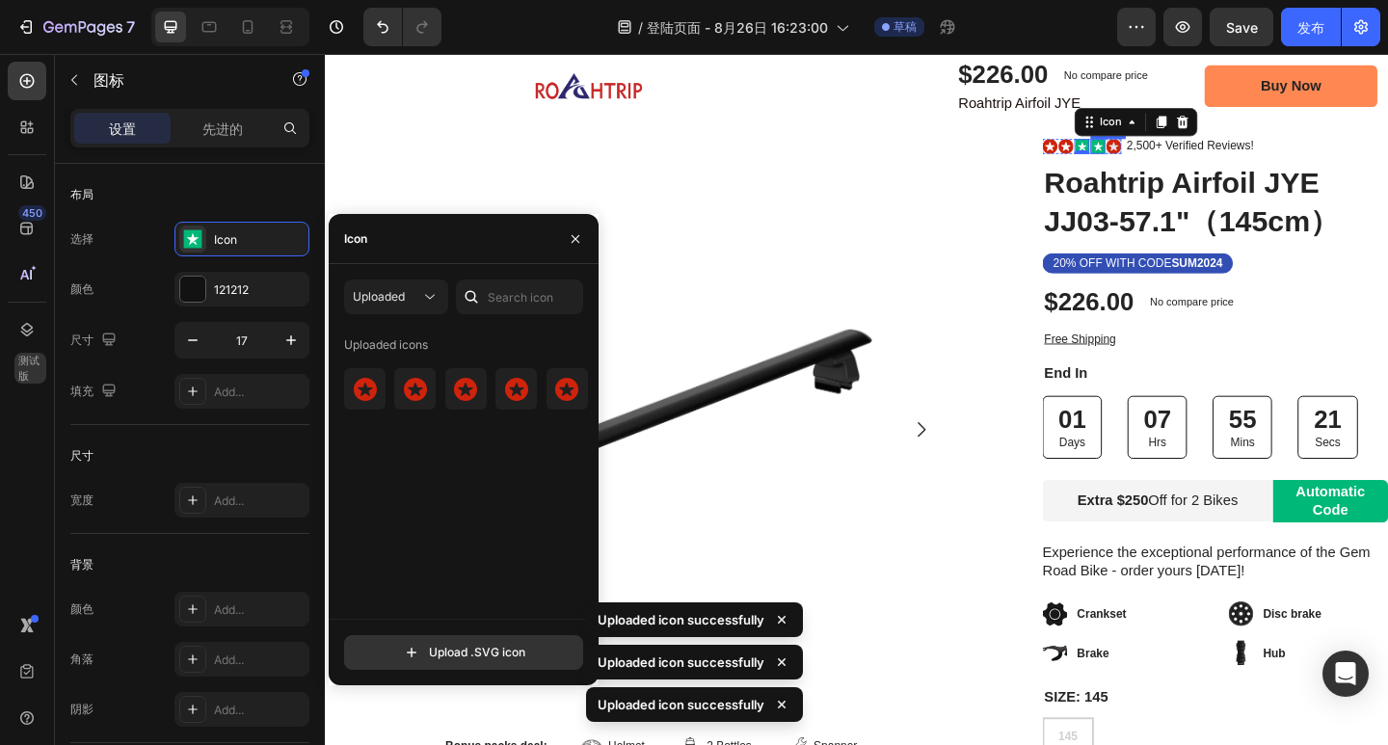
click at [1161, 154] on icon at bounding box center [1166, 154] width 11 height 11
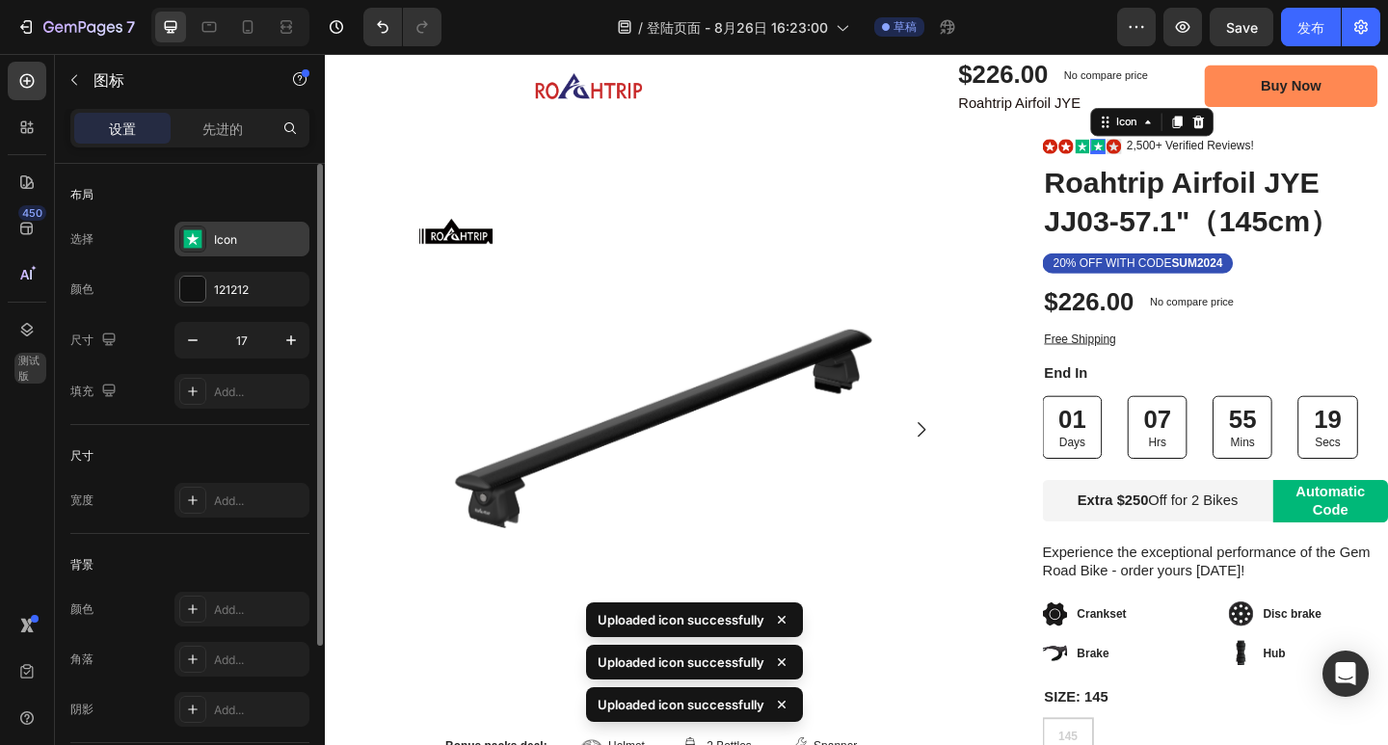
click at [236, 234] on div "Icon" at bounding box center [259, 239] width 91 height 17
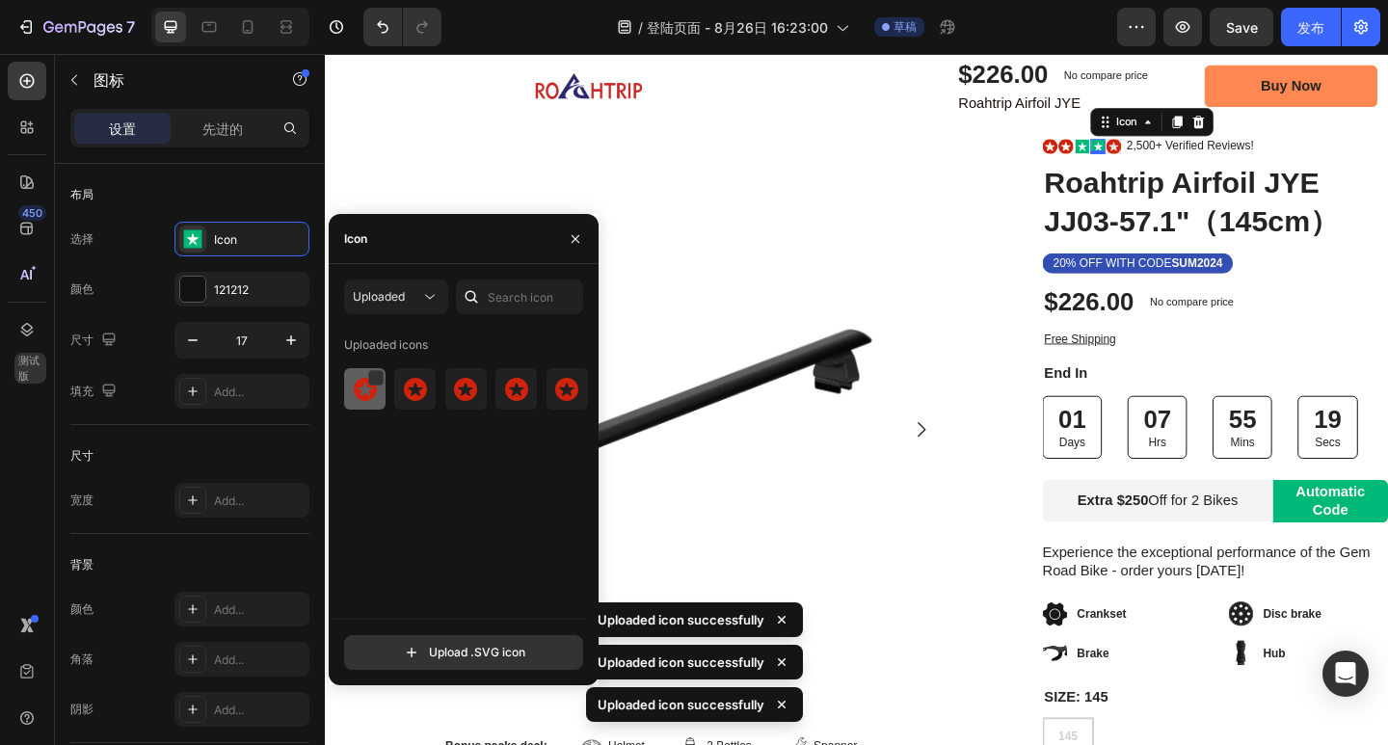
click at [356, 389] on img at bounding box center [365, 389] width 23 height 23
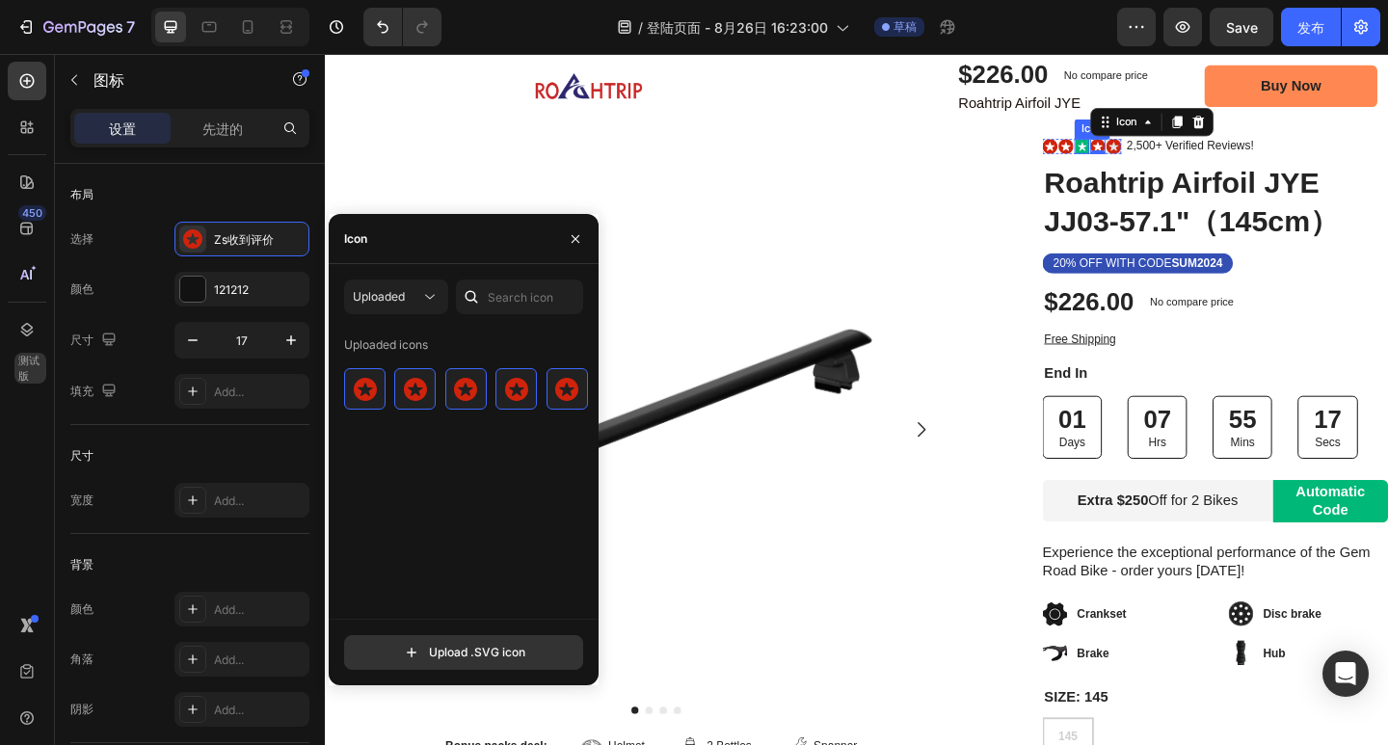
click at [1141, 151] on rect at bounding box center [1148, 154] width 15 height 15
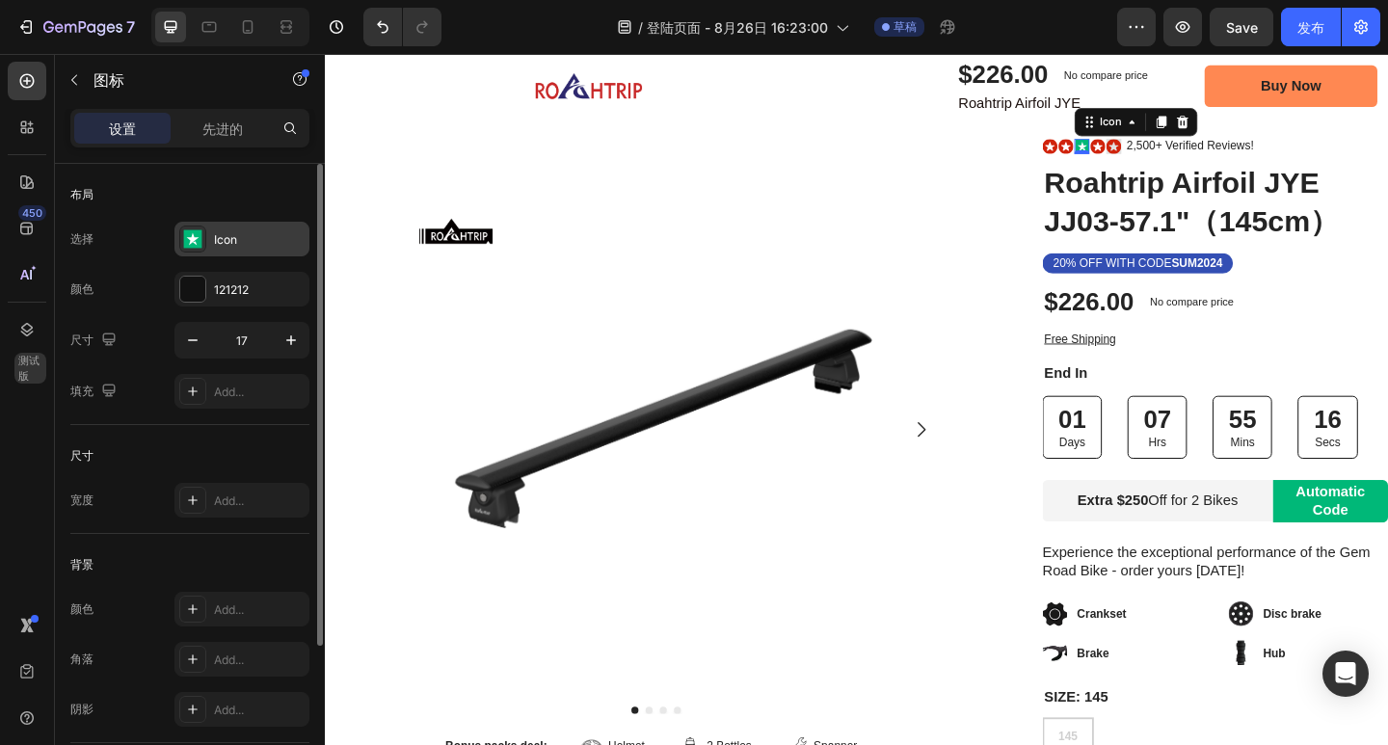
click at [231, 238] on div "Icon" at bounding box center [259, 239] width 91 height 17
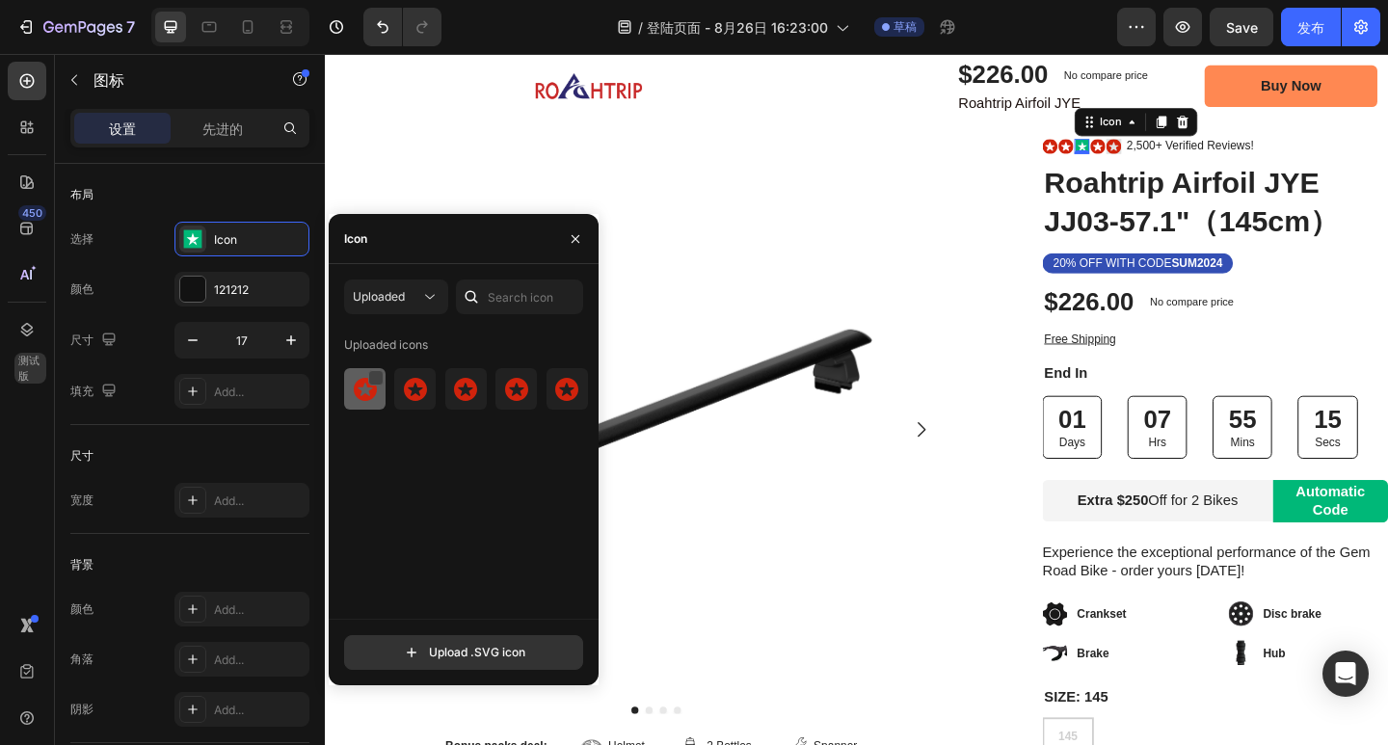
click at [374, 375] on div at bounding box center [375, 377] width 15 height 15
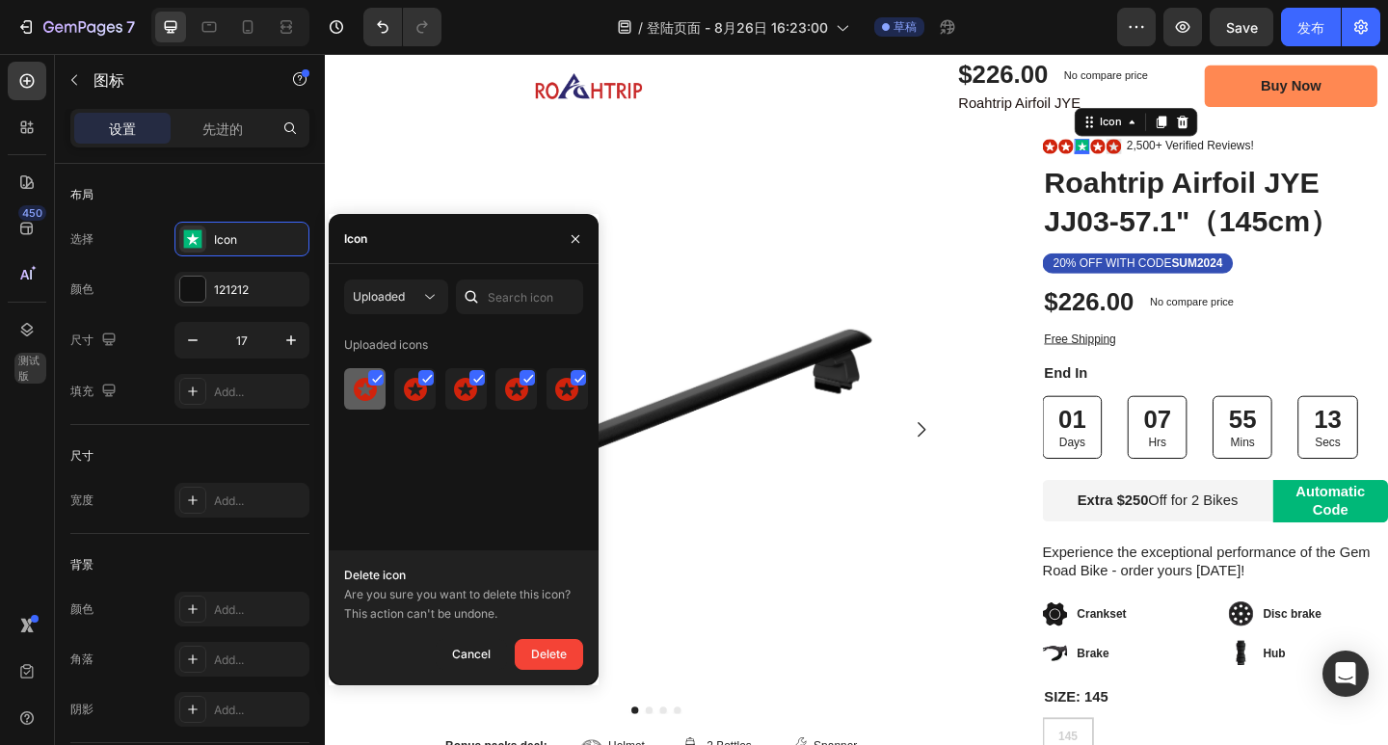
click at [363, 384] on img at bounding box center [365, 389] width 23 height 23
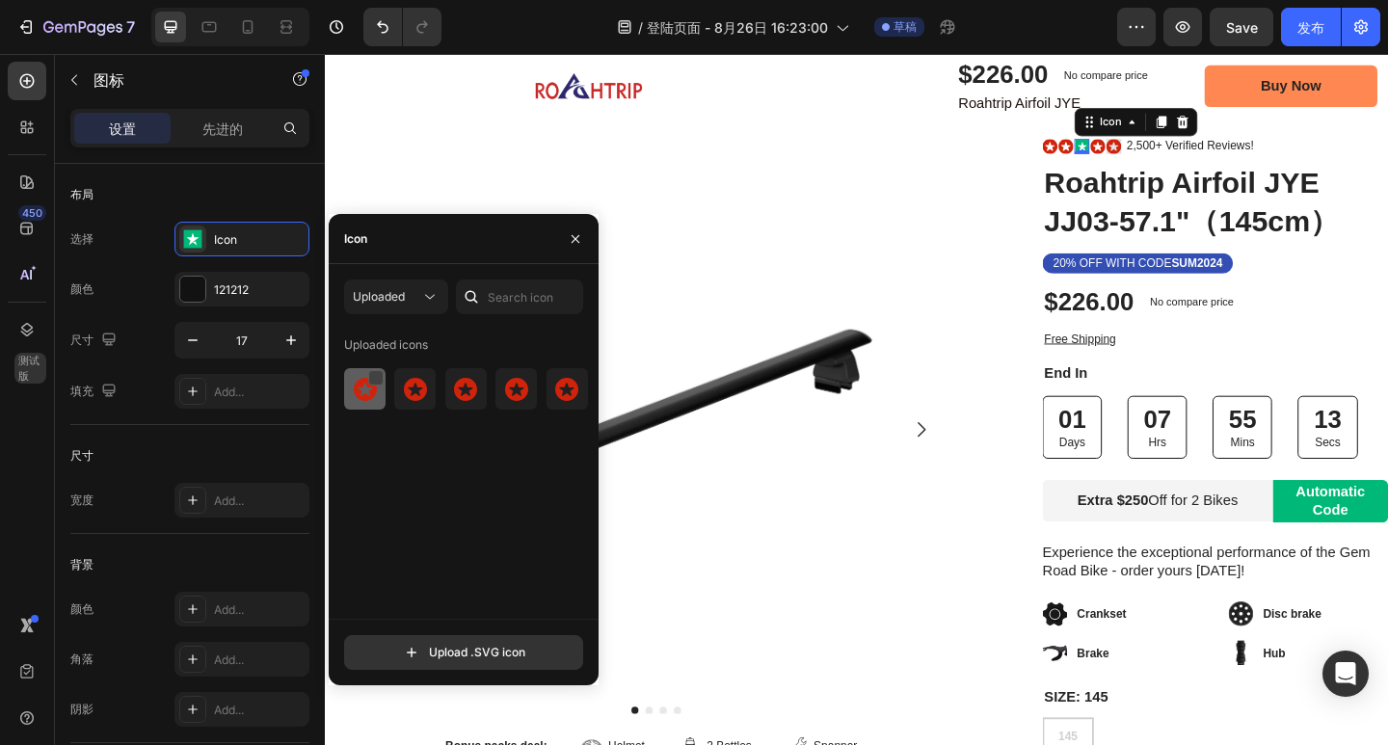
click at [368, 375] on div at bounding box center [375, 377] width 15 height 15
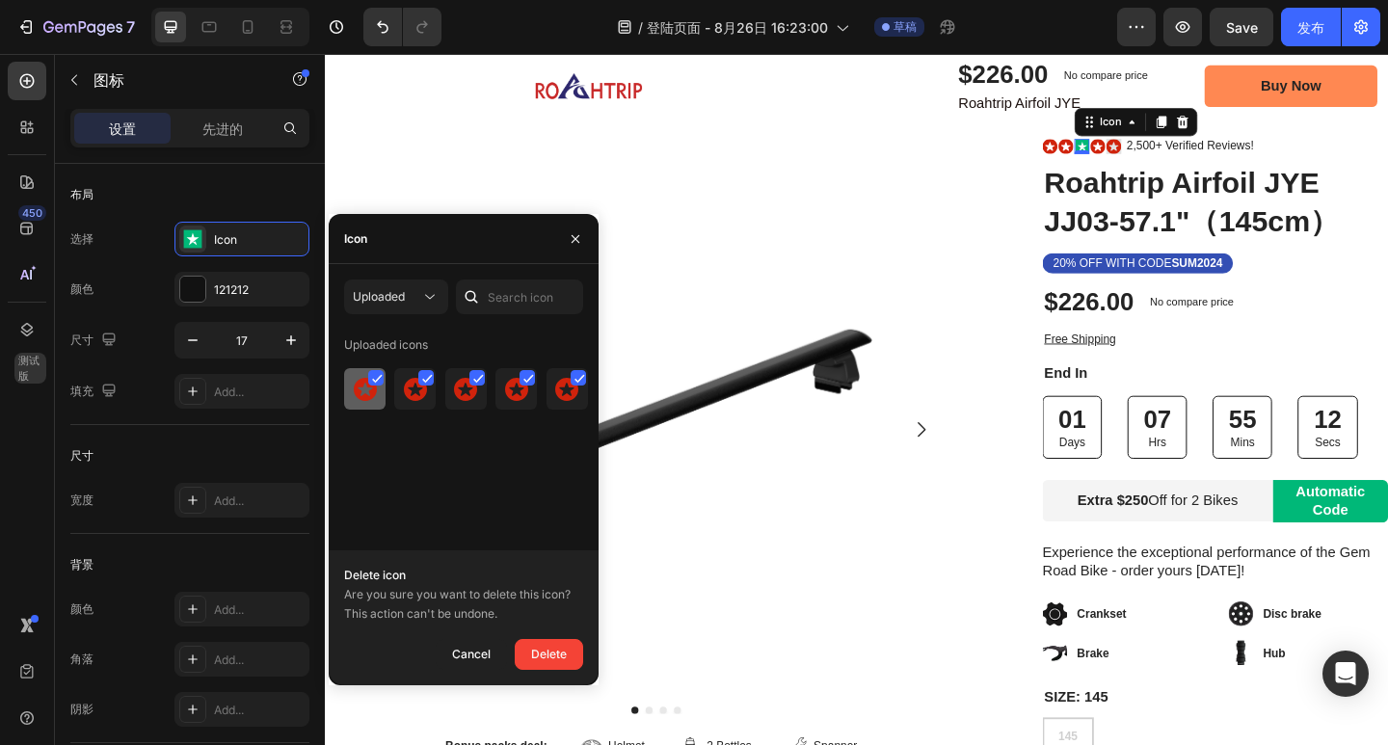
click at [372, 375] on icon at bounding box center [377, 379] width 11 height 10
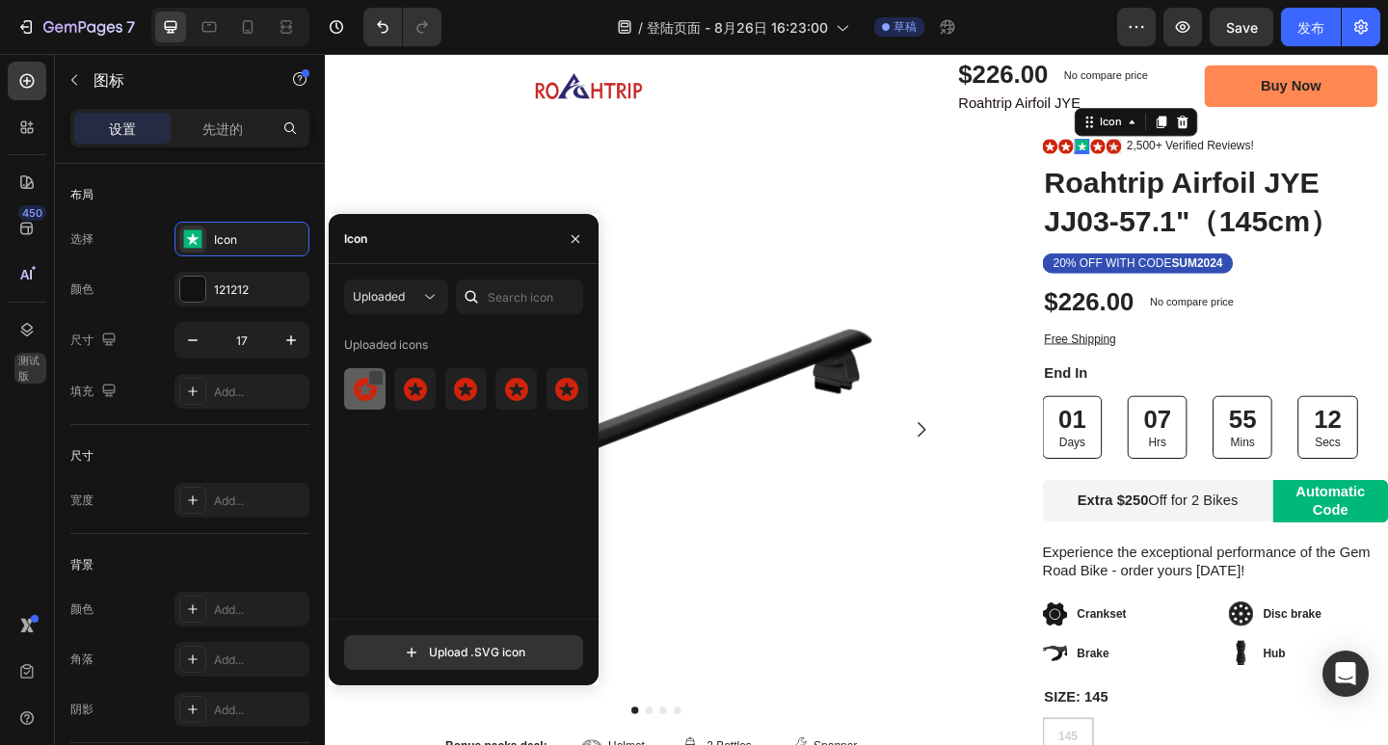
click at [377, 376] on div at bounding box center [375, 377] width 15 height 15
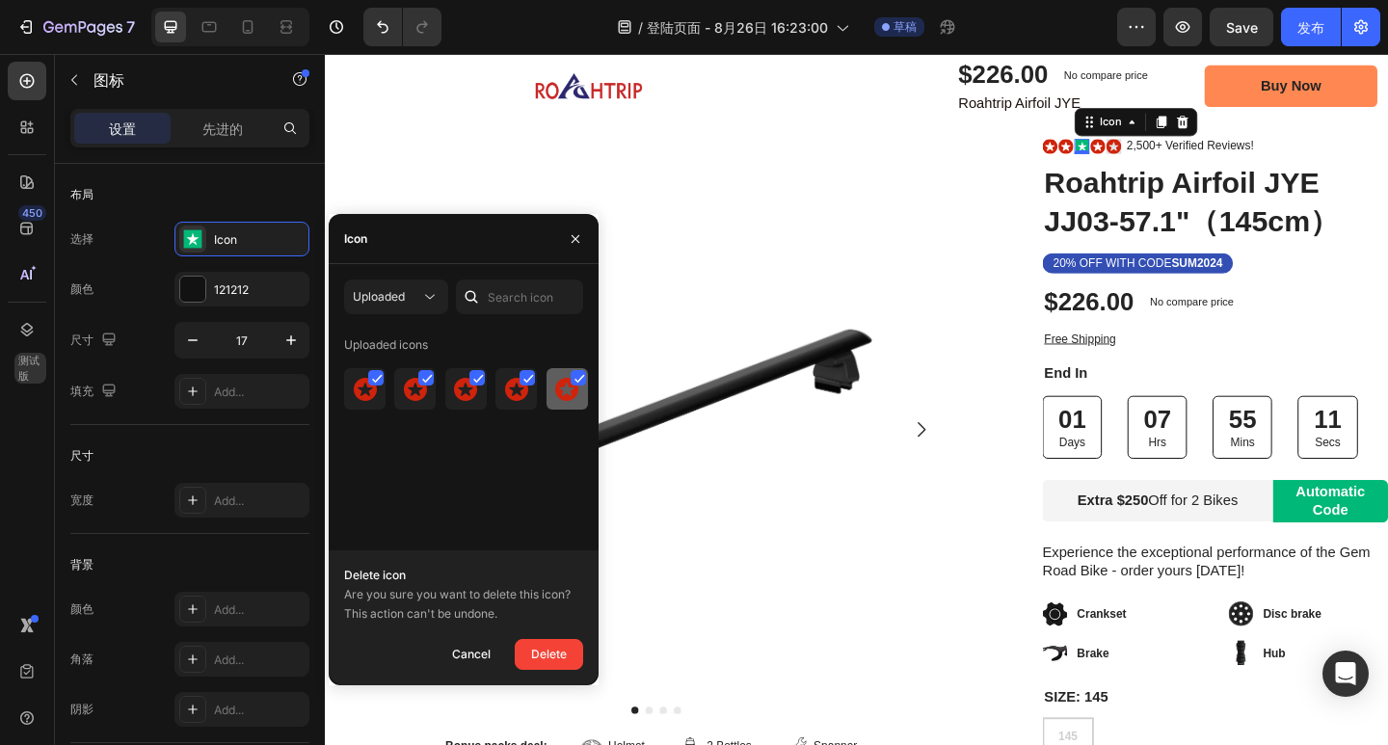
click at [568, 380] on img at bounding box center [566, 389] width 23 height 23
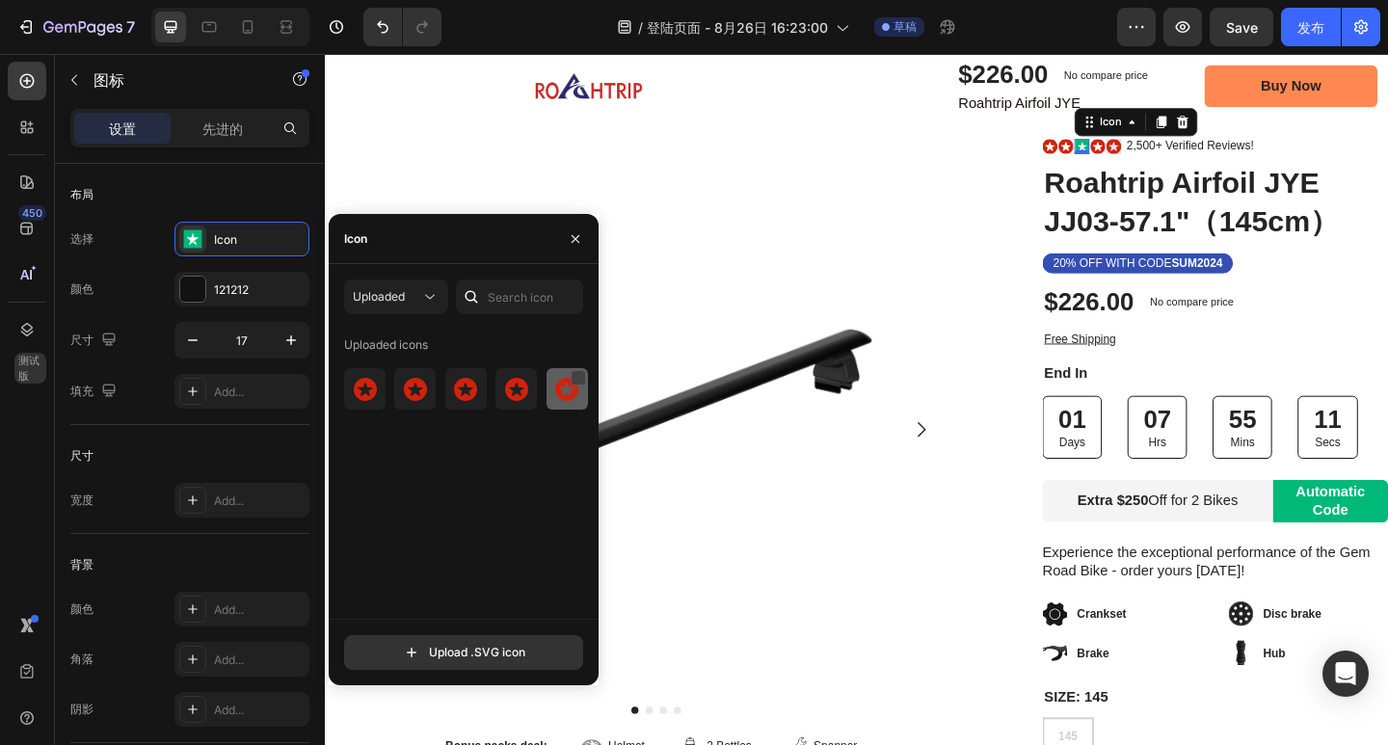
click at [580, 377] on div at bounding box center [578, 377] width 15 height 15
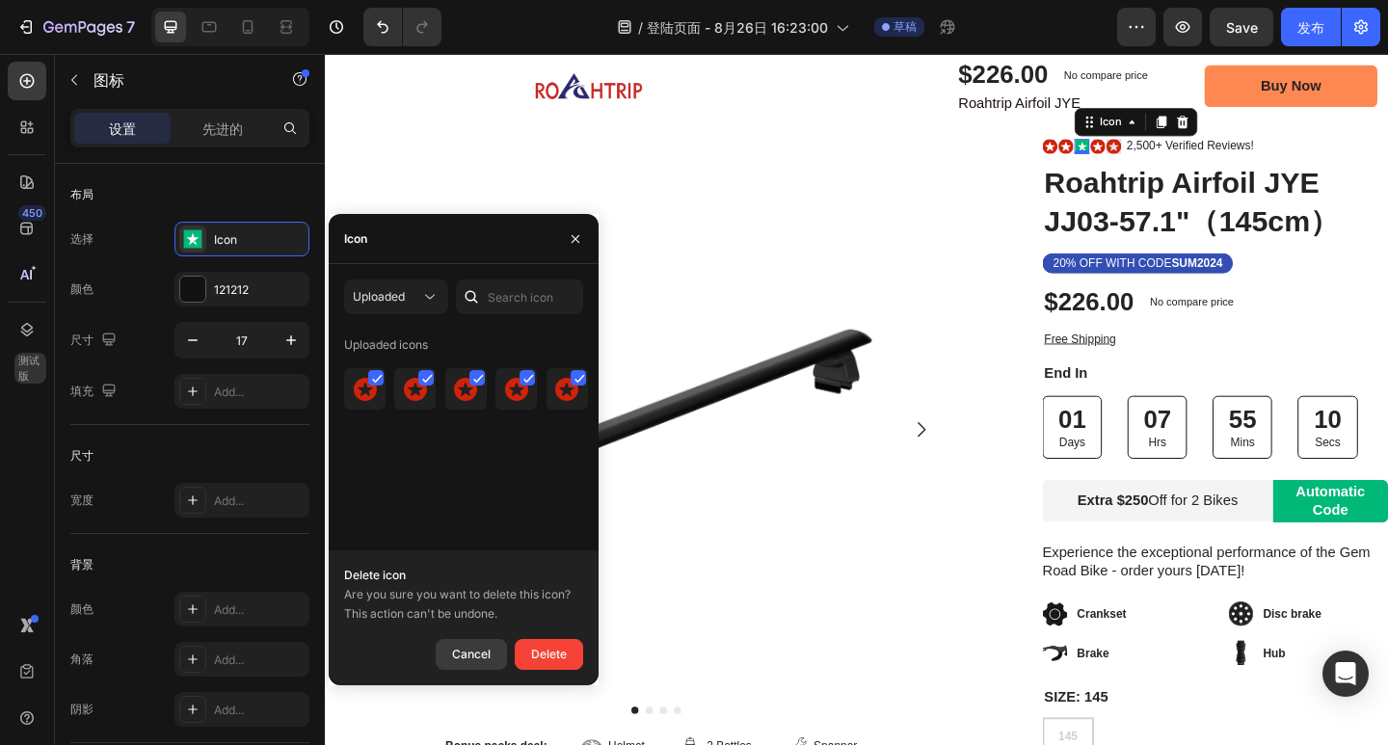
click at [473, 648] on div "Cancel" at bounding box center [471, 654] width 39 height 23
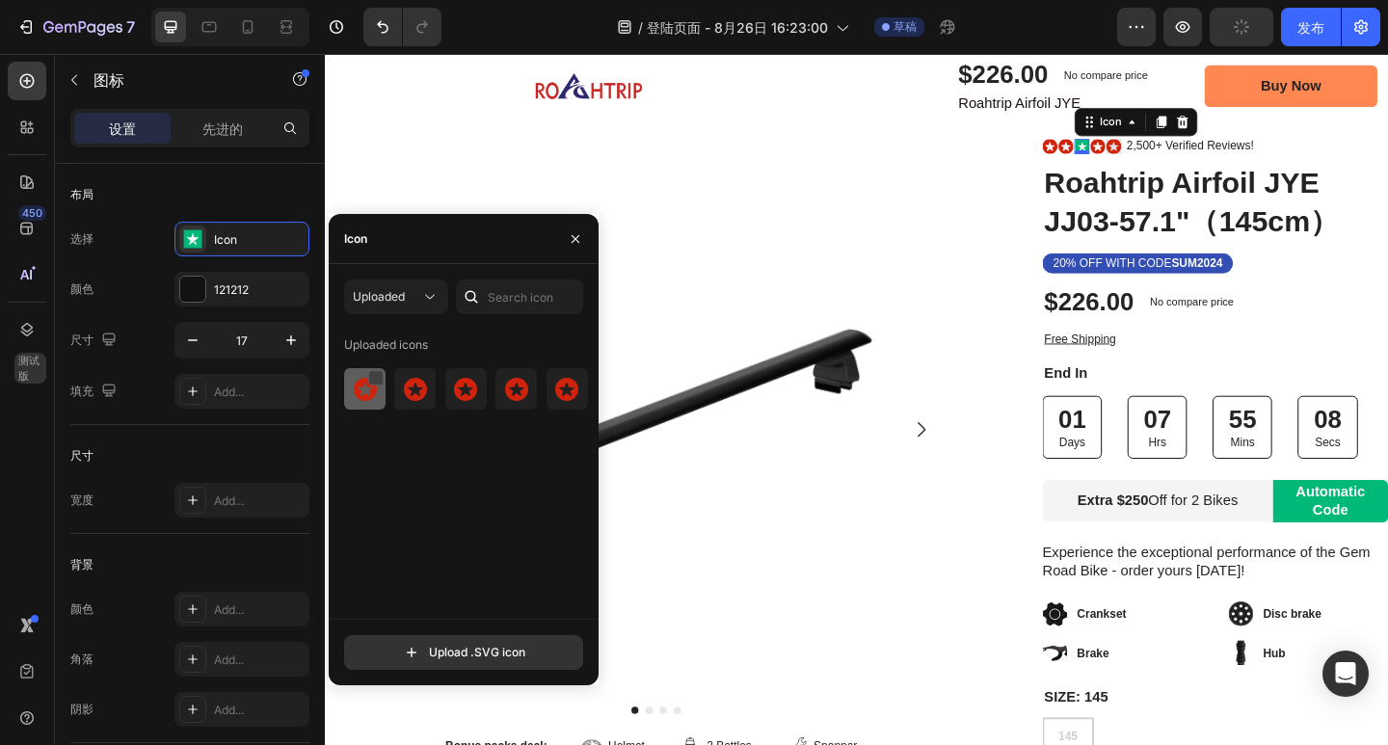
click at [377, 372] on div at bounding box center [375, 377] width 15 height 15
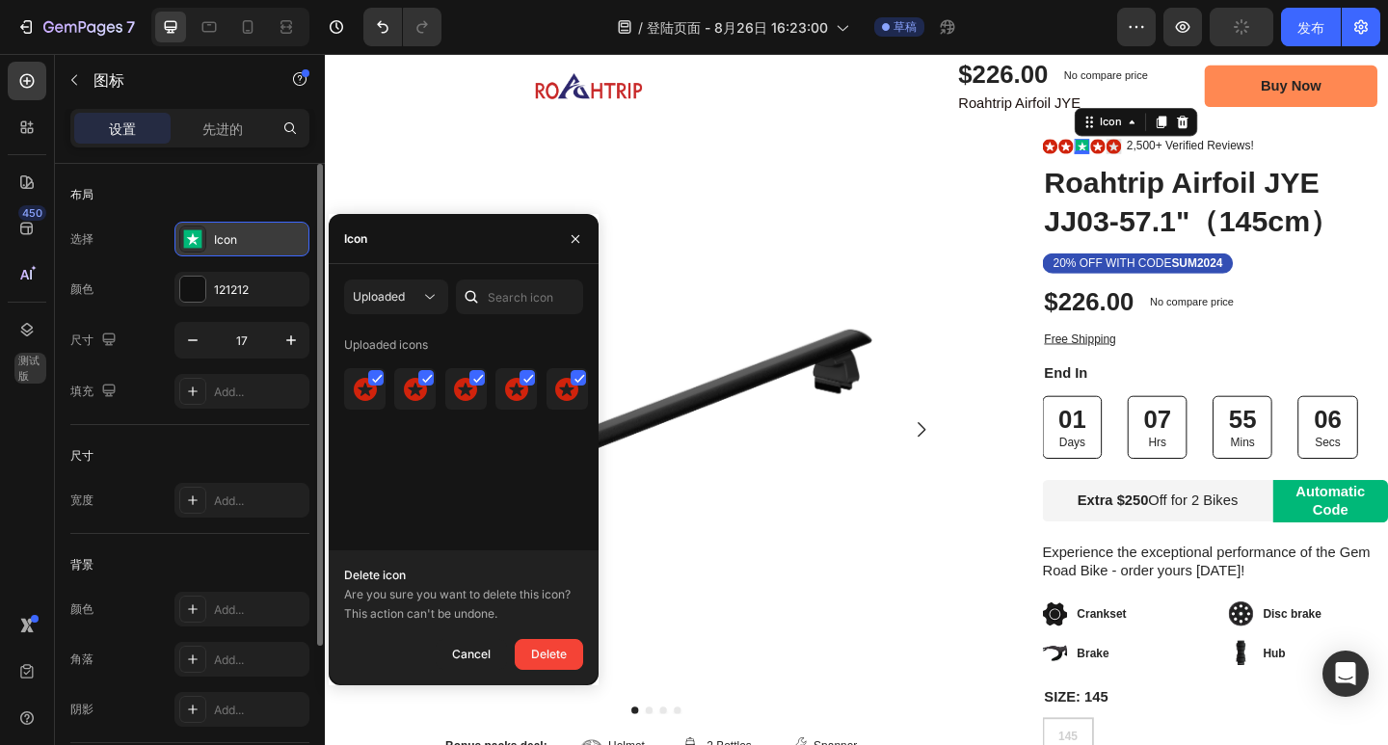
click at [200, 237] on div at bounding box center [192, 239] width 27 height 27
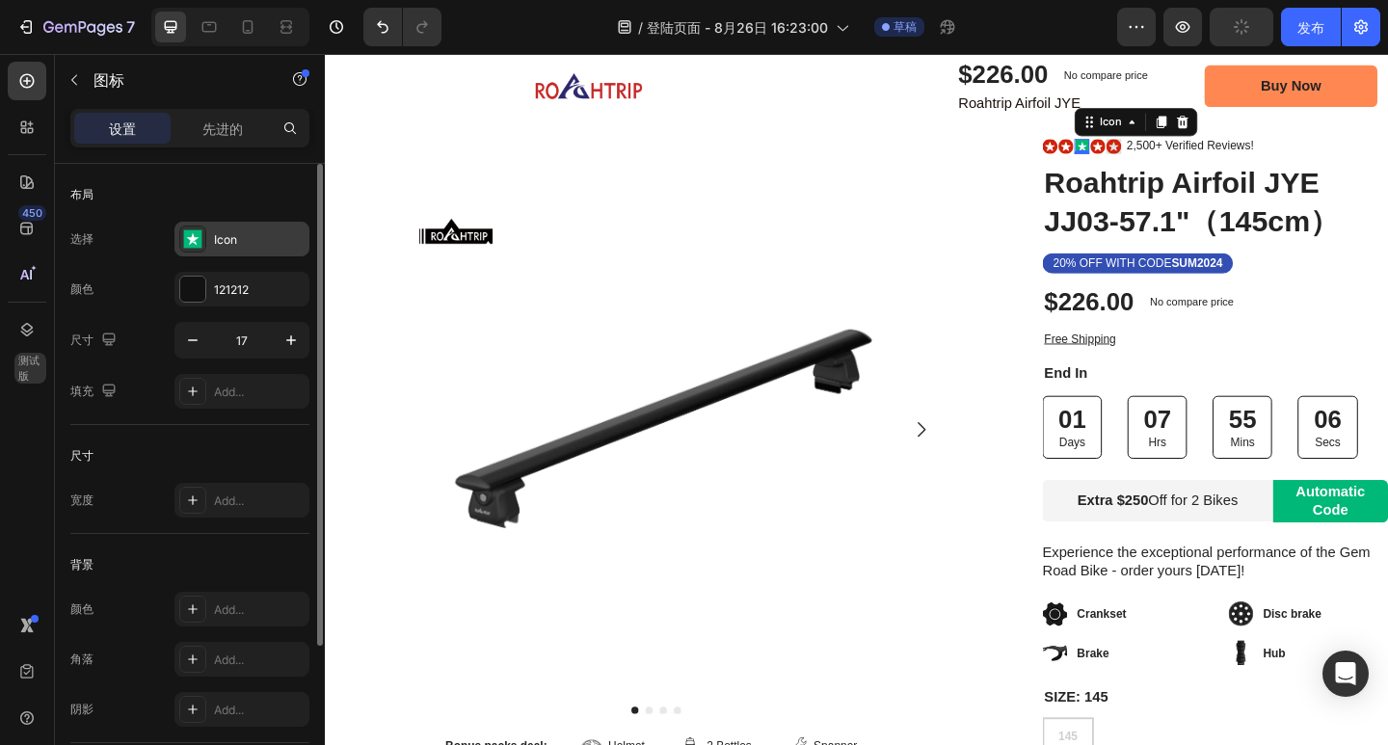
click at [197, 237] on rect at bounding box center [193, 239] width 18 height 18
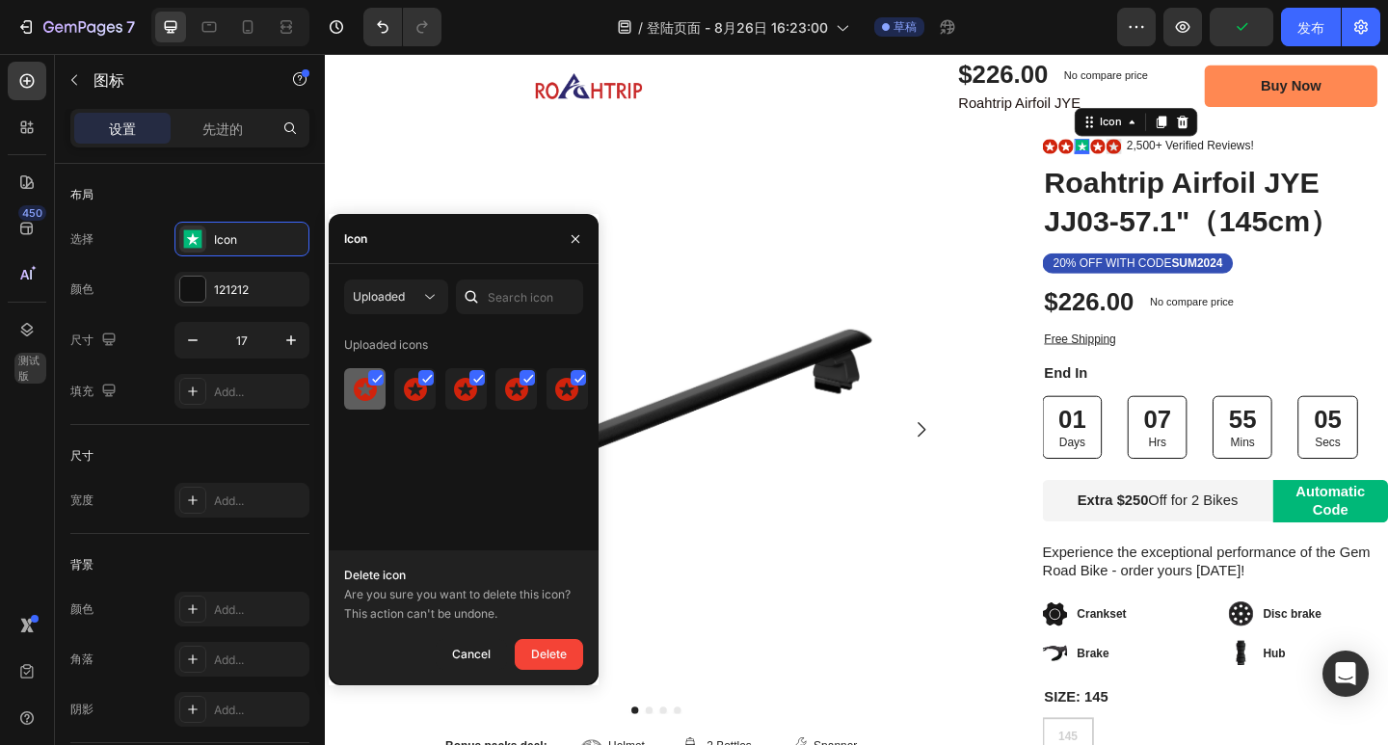
click at [372, 372] on div at bounding box center [375, 377] width 15 height 15
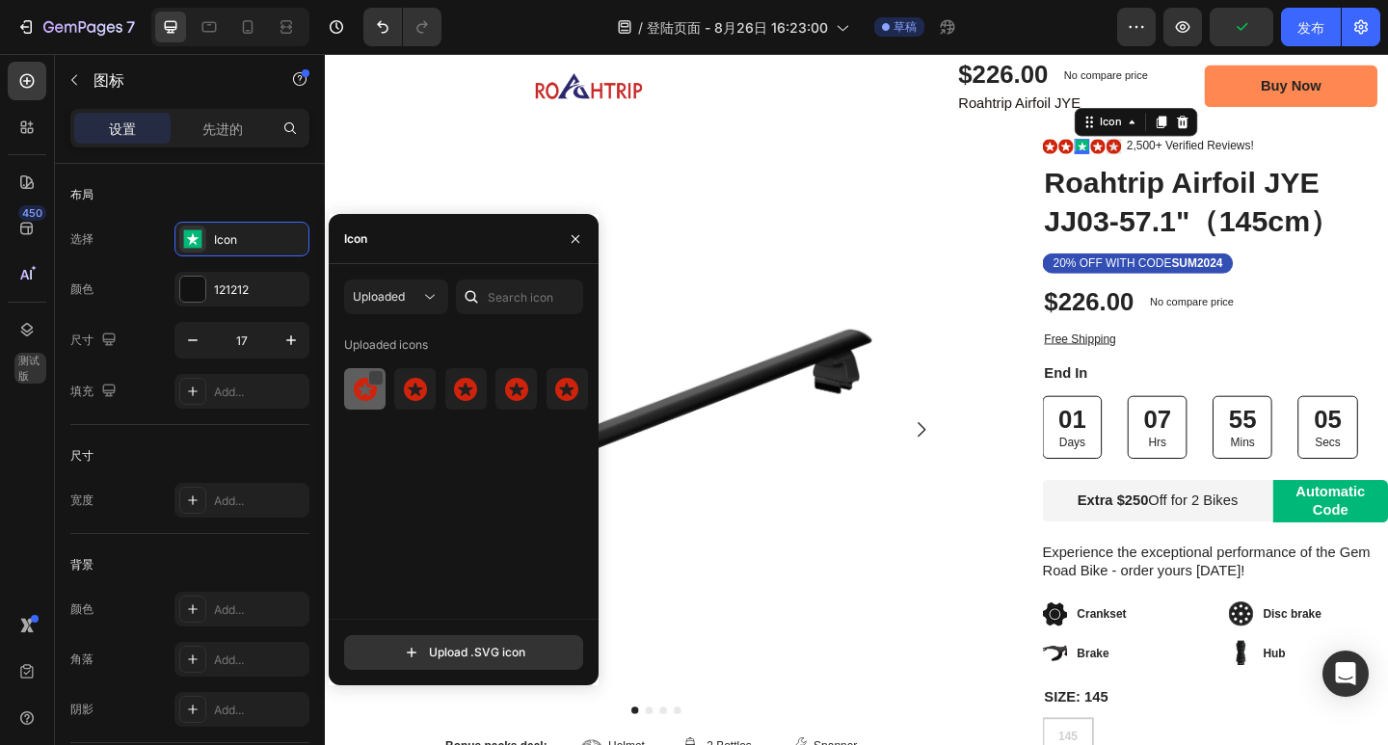
click at [372, 377] on div at bounding box center [375, 377] width 15 height 15
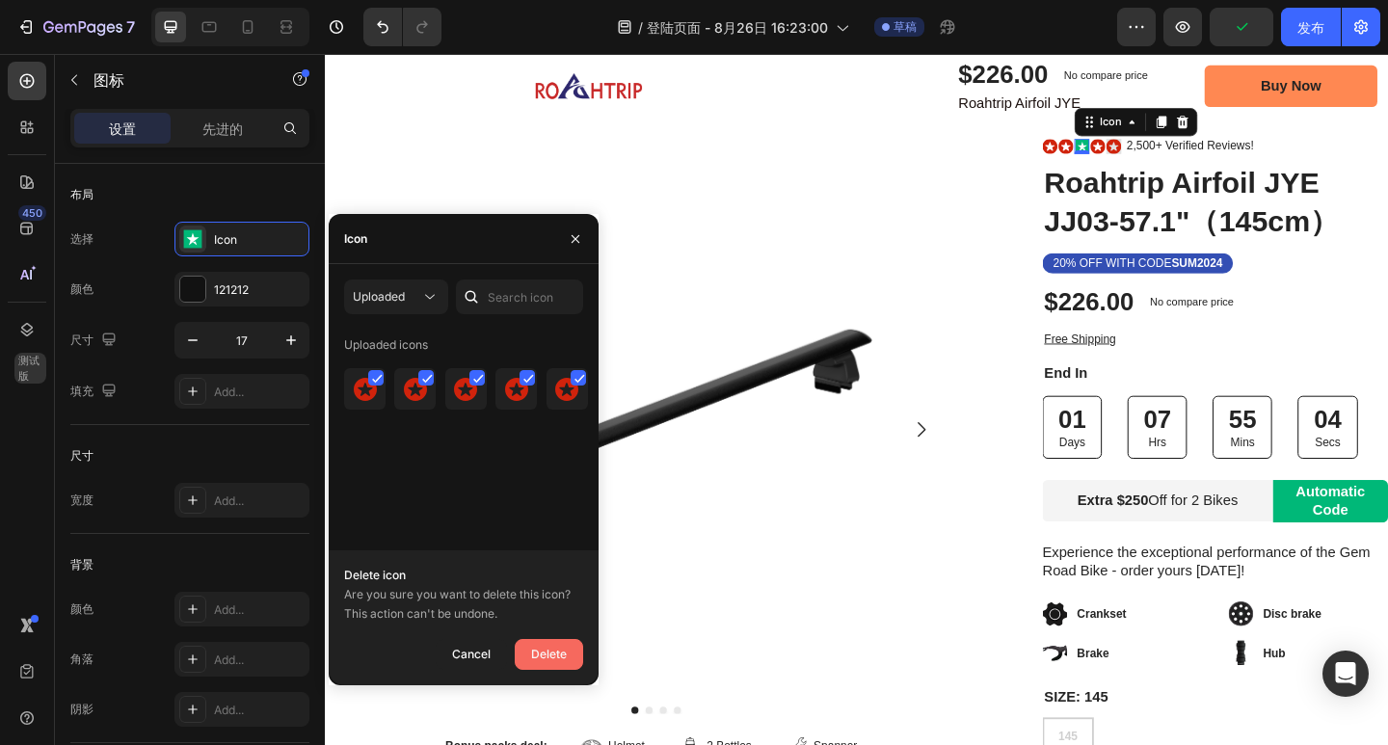
click at [545, 650] on div "Delete" at bounding box center [549, 654] width 36 height 23
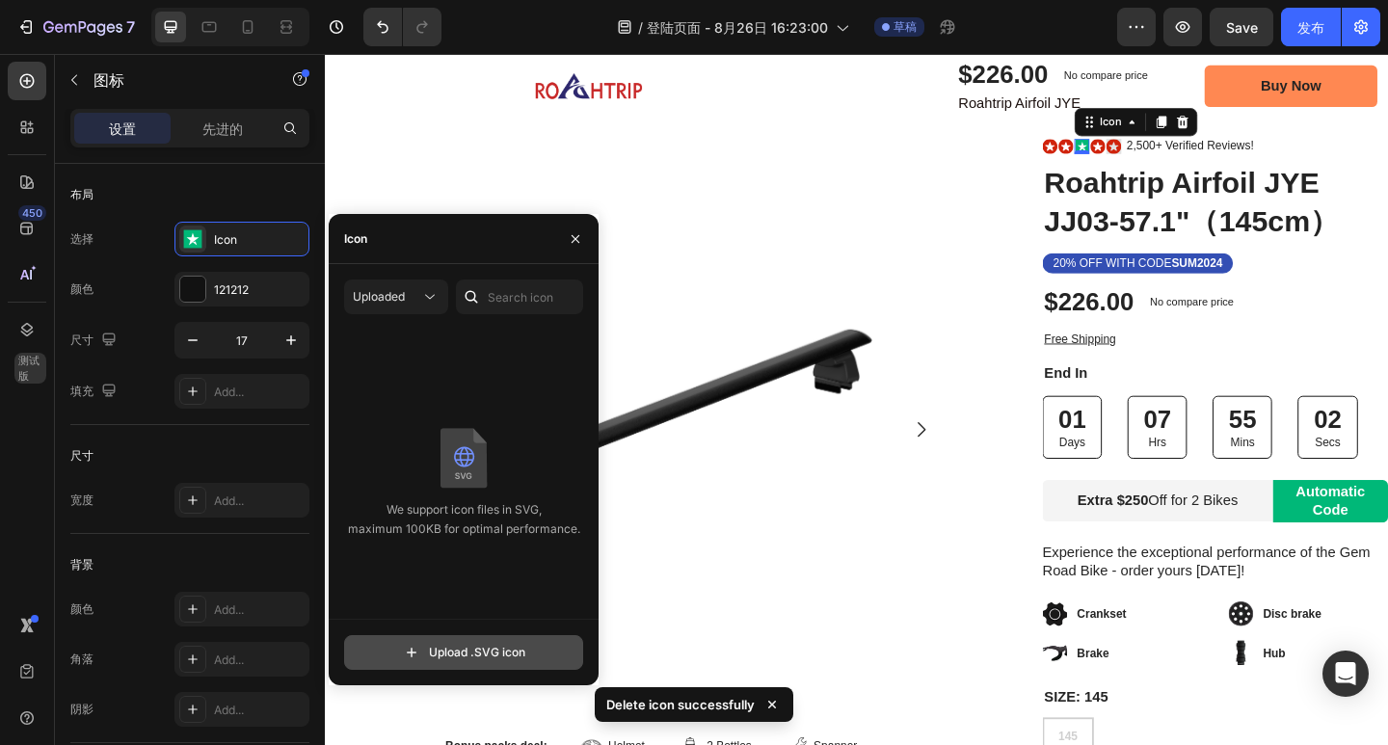
click at [490, 653] on input "file" at bounding box center [463, 652] width 237 height 33
type input "C:\fakepath\ZS收到评价.svg"
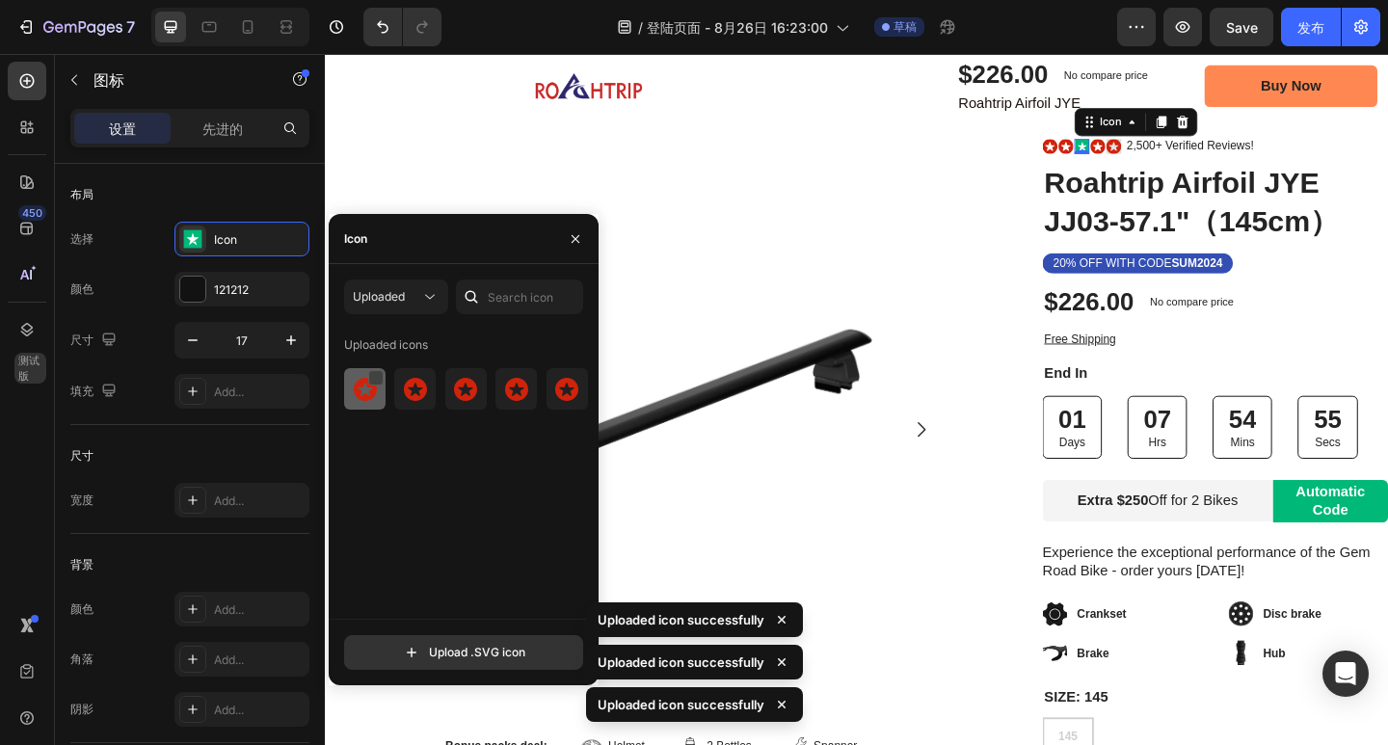
click at [375, 375] on div at bounding box center [375, 377] width 15 height 15
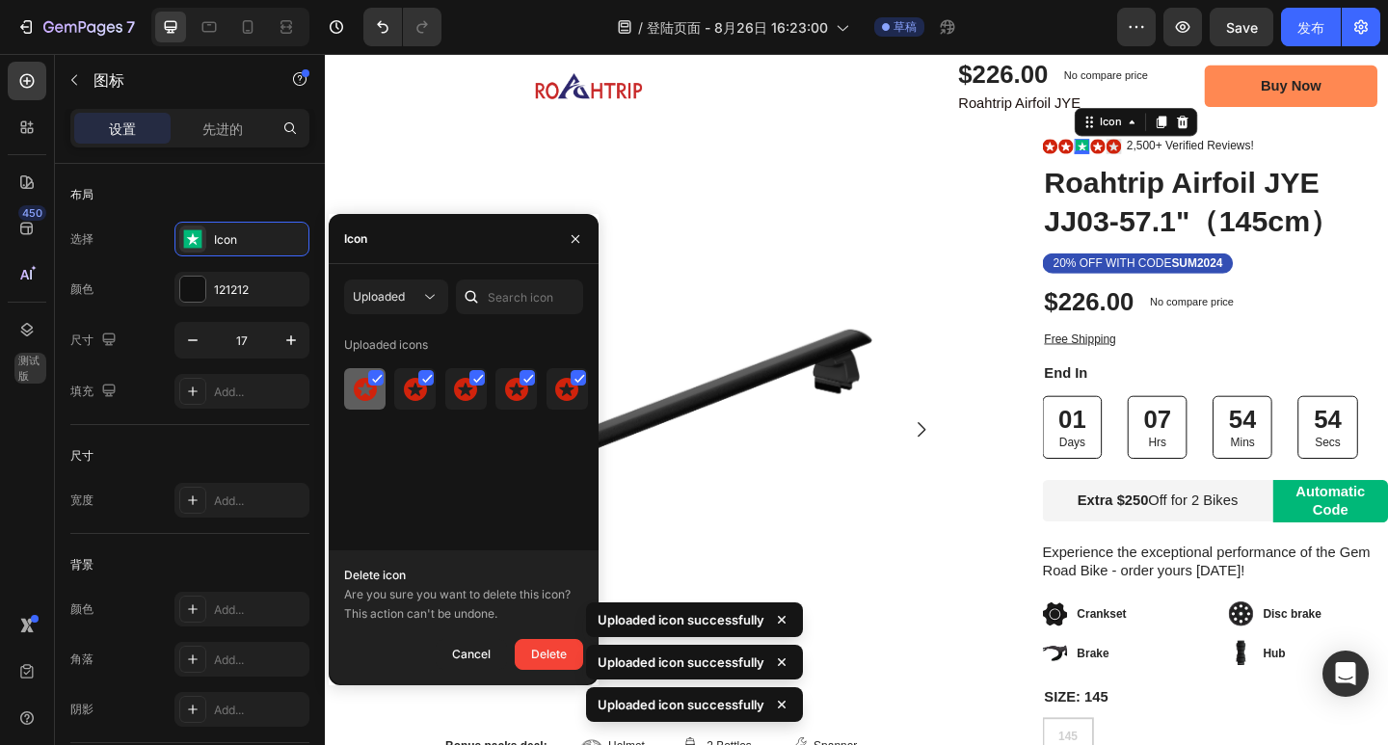
click at [376, 379] on icon at bounding box center [377, 379] width 11 height 10
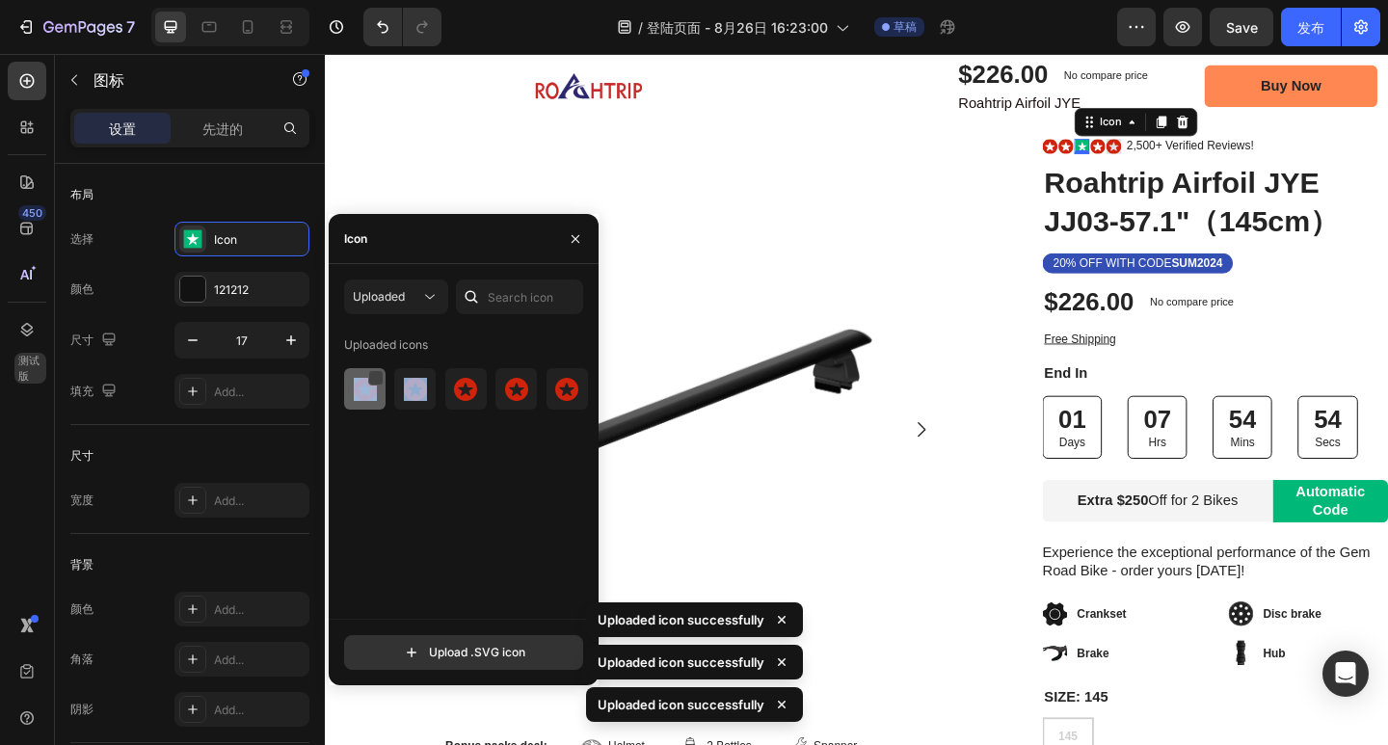
click at [376, 379] on div at bounding box center [375, 377] width 15 height 15
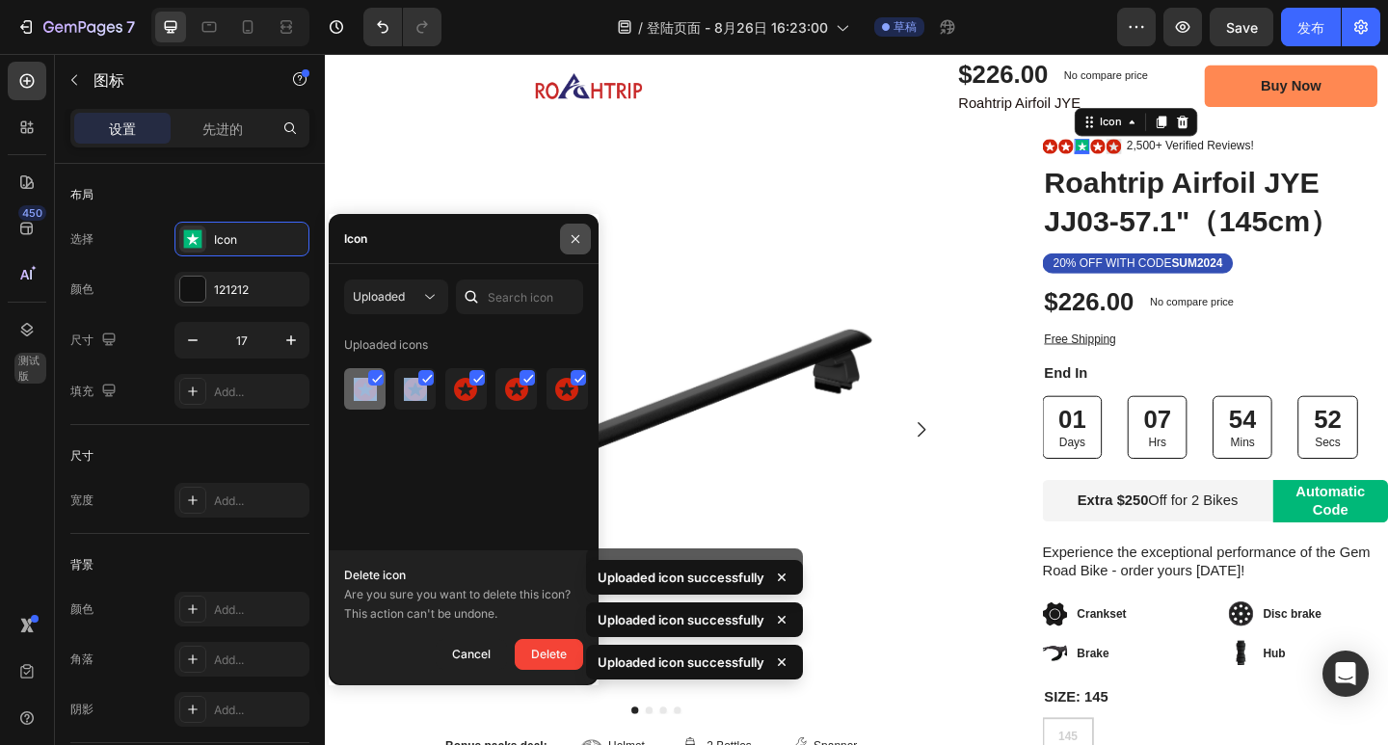
drag, startPoint x: 581, startPoint y: 238, endPoint x: 435, endPoint y: 215, distance: 148.3
click at [581, 238] on icon "button" at bounding box center [575, 238] width 15 height 15
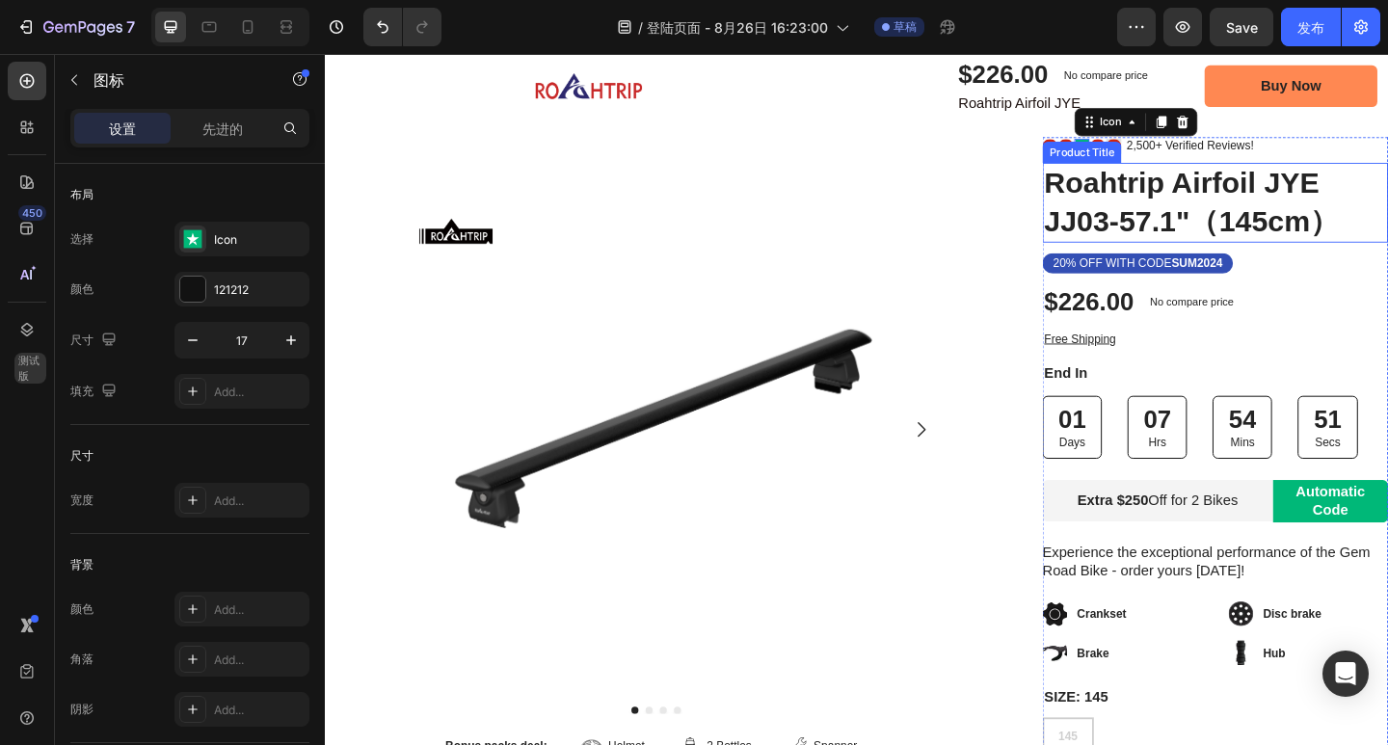
click at [1387, 183] on h1 "Roahtrip Airfoil JYE JJ03-57.1"（145cm）" at bounding box center [1294, 216] width 376 height 87
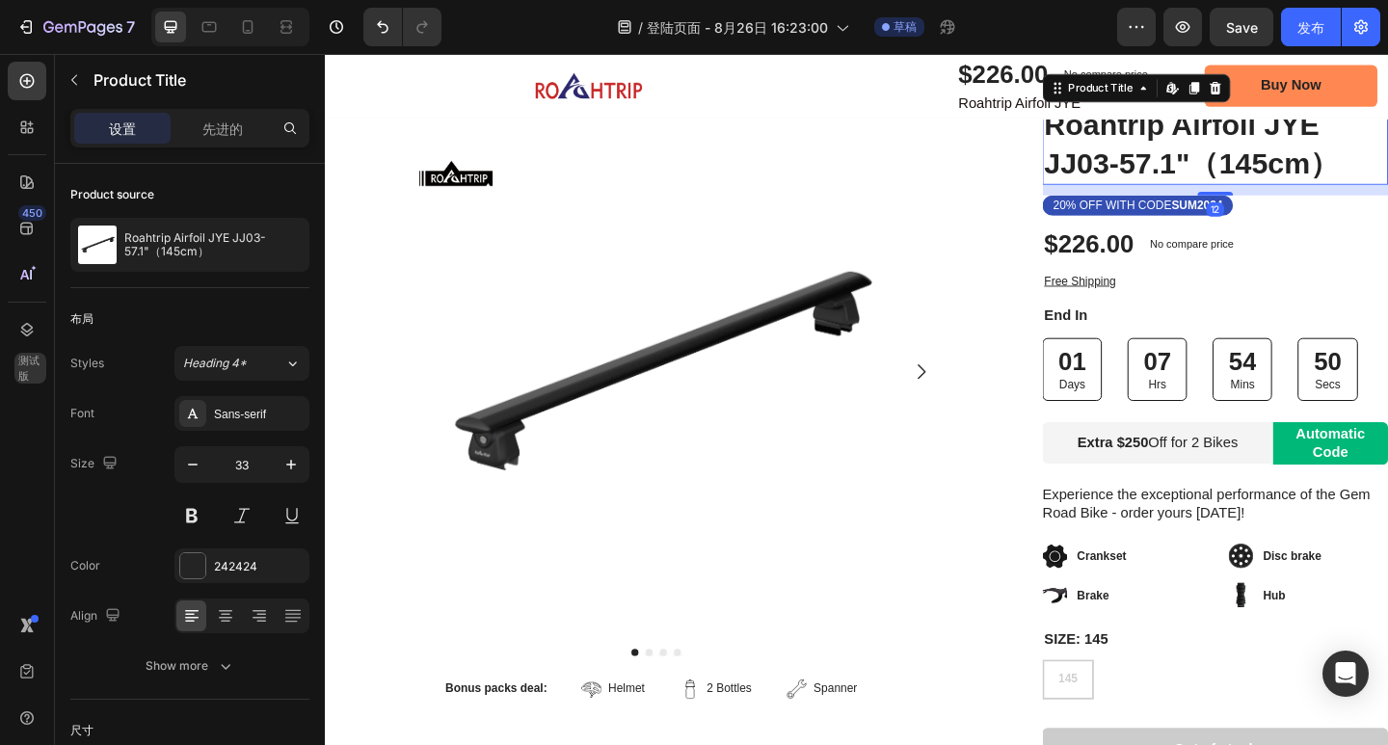
scroll to position [193, 0]
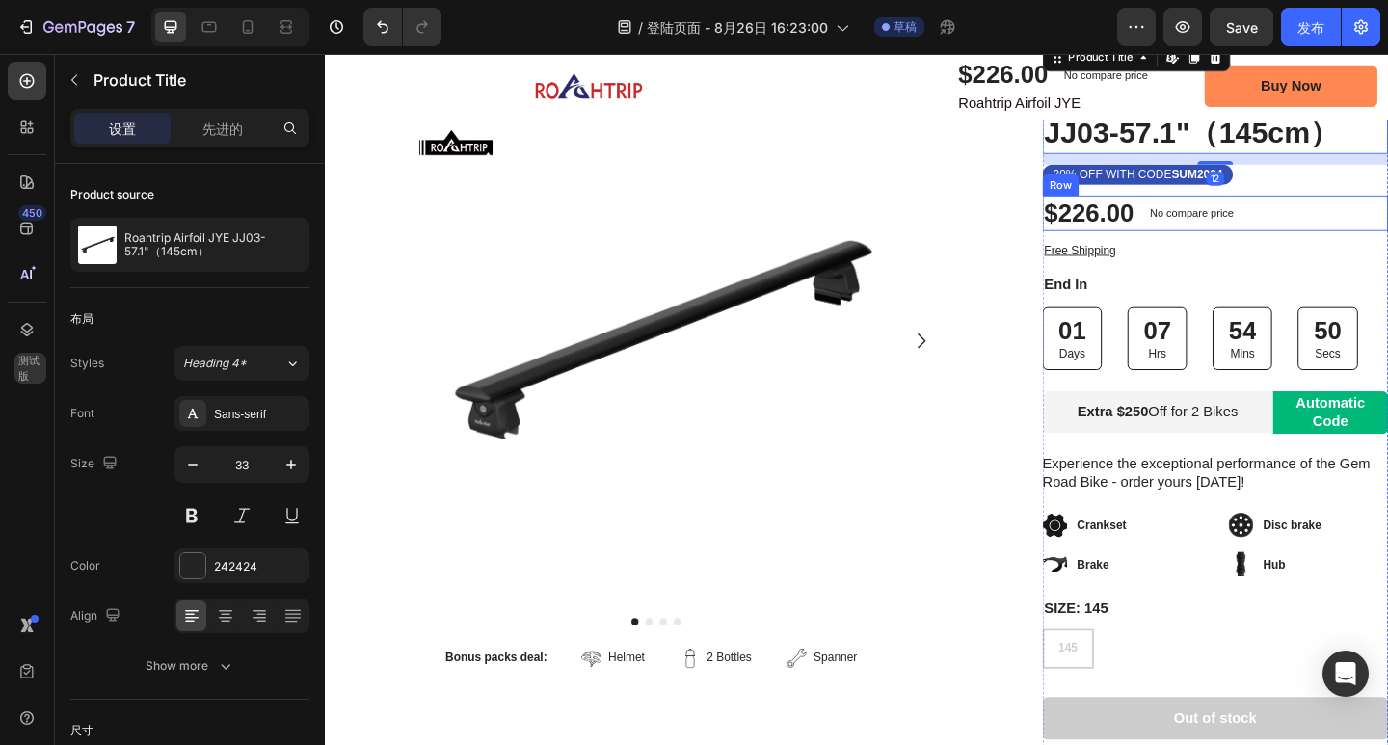
click at [1387, 246] on div "$226.00 Product Price Product Price No compare price Product Price Row" at bounding box center [1294, 227] width 376 height 39
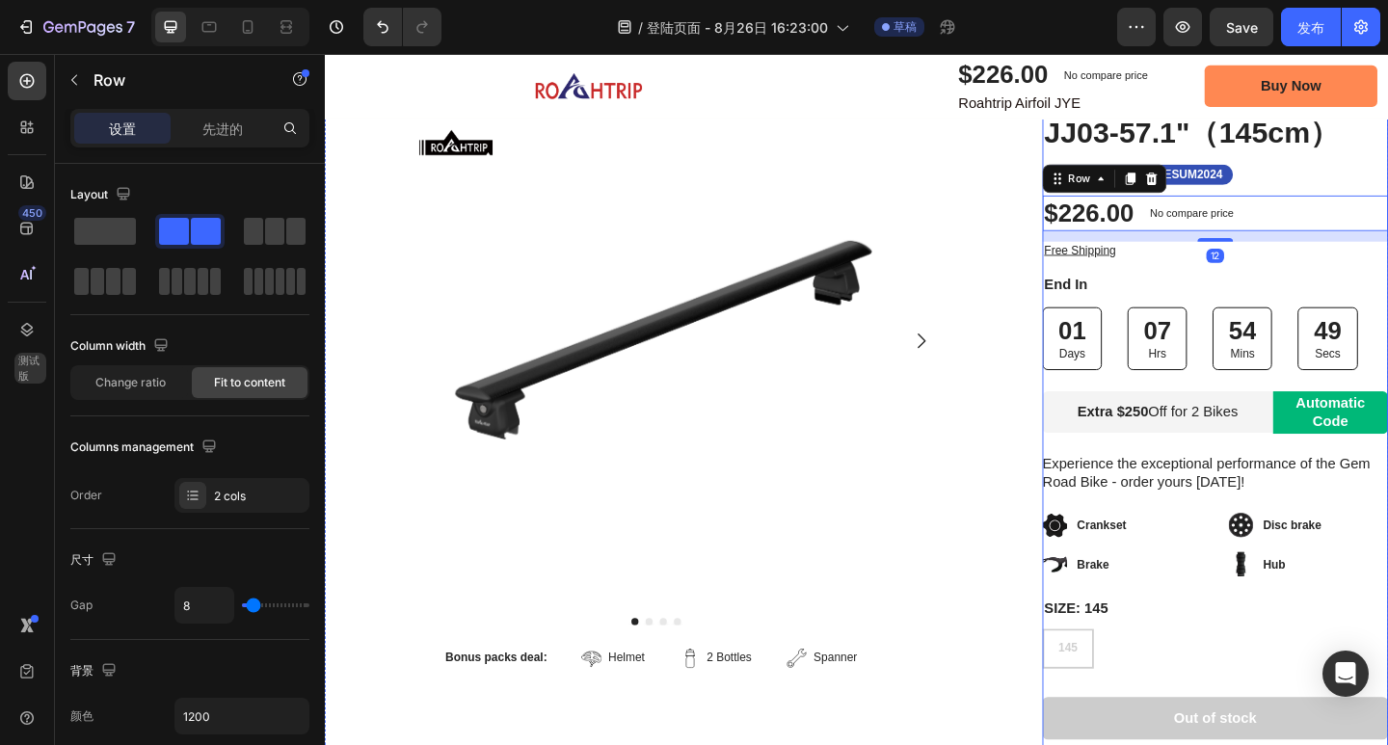
scroll to position [0, 0]
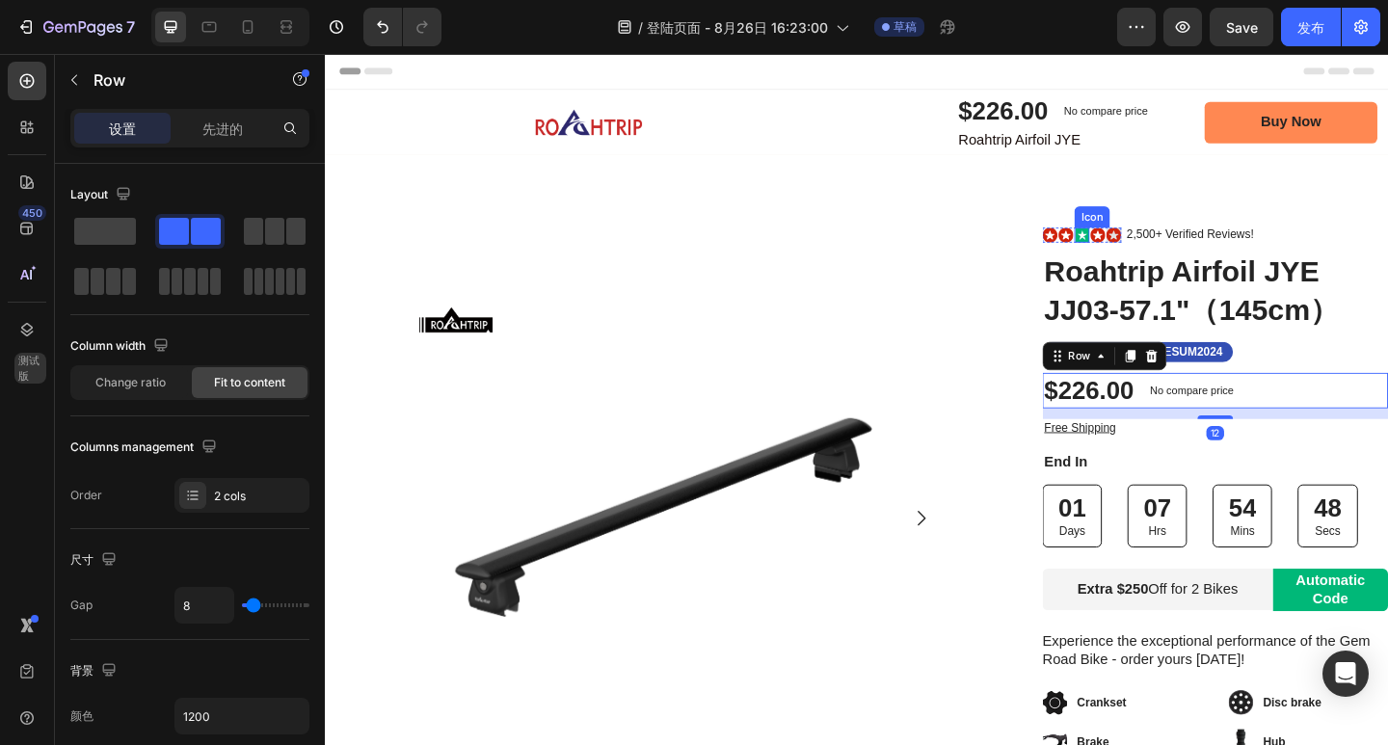
click at [1141, 249] on rect at bounding box center [1148, 251] width 15 height 15
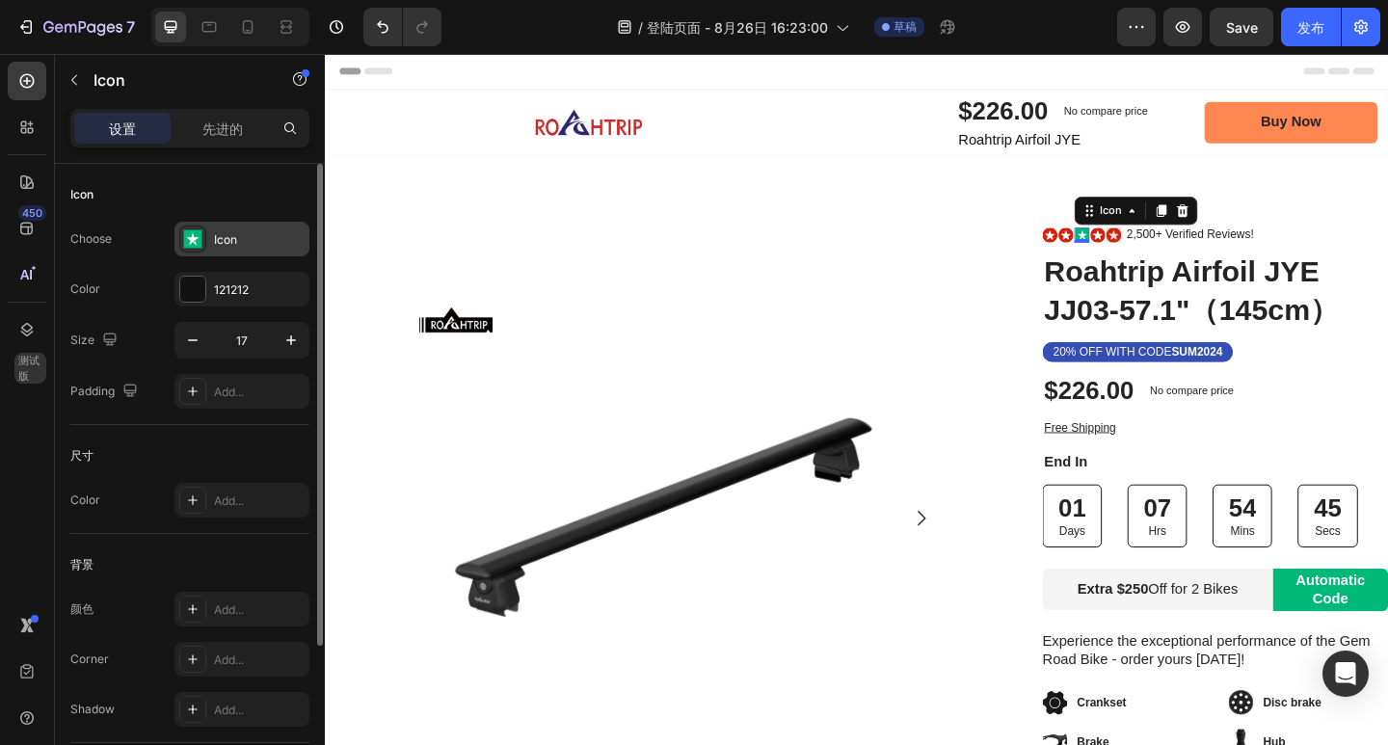
click at [199, 233] on rect at bounding box center [193, 239] width 18 height 18
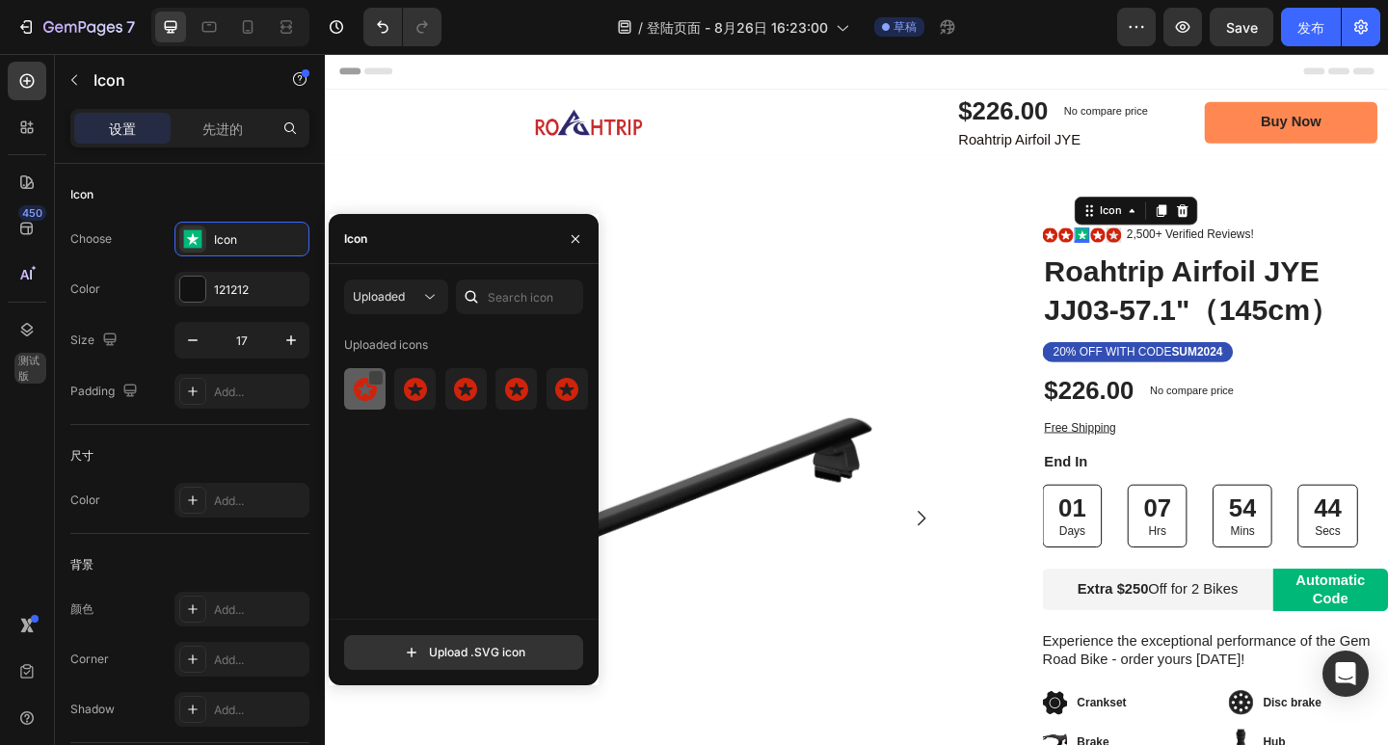
click at [379, 373] on div at bounding box center [375, 377] width 15 height 15
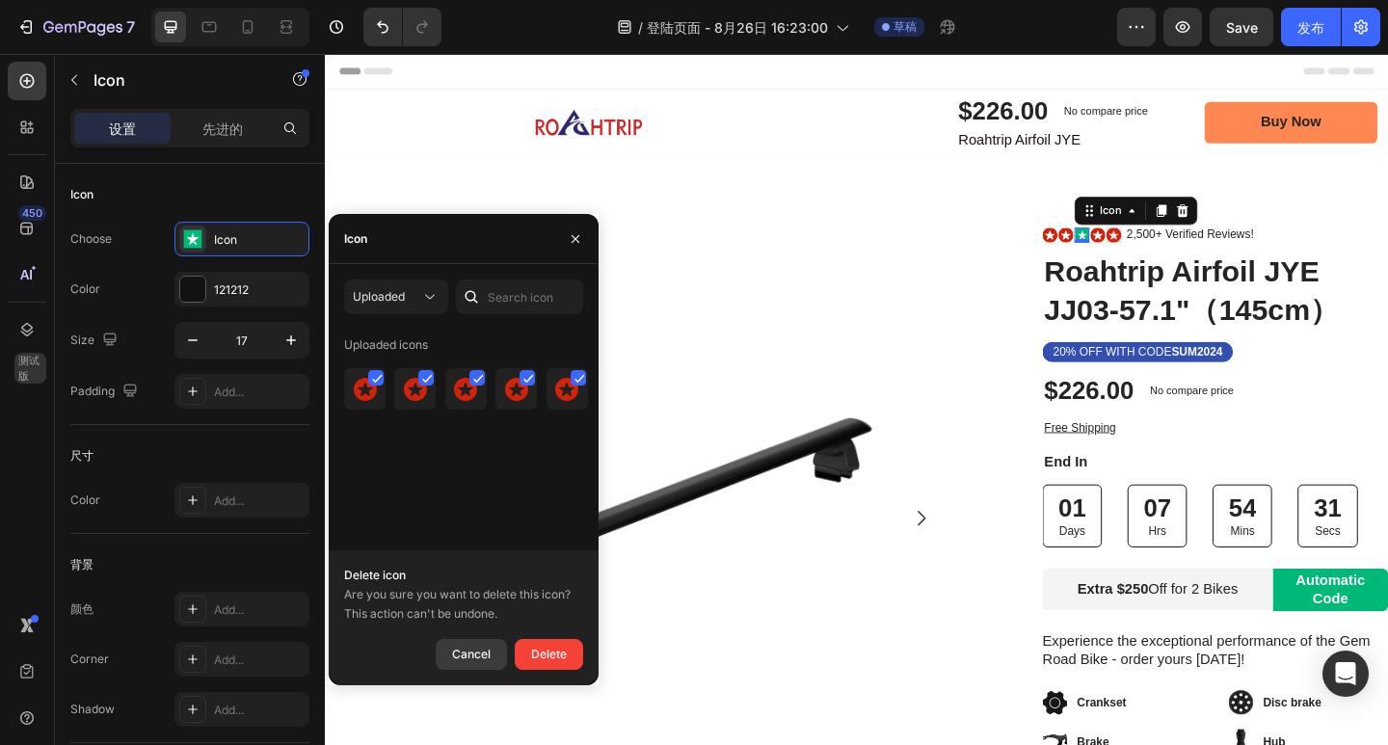
click at [472, 656] on div "Cancel" at bounding box center [471, 654] width 39 height 23
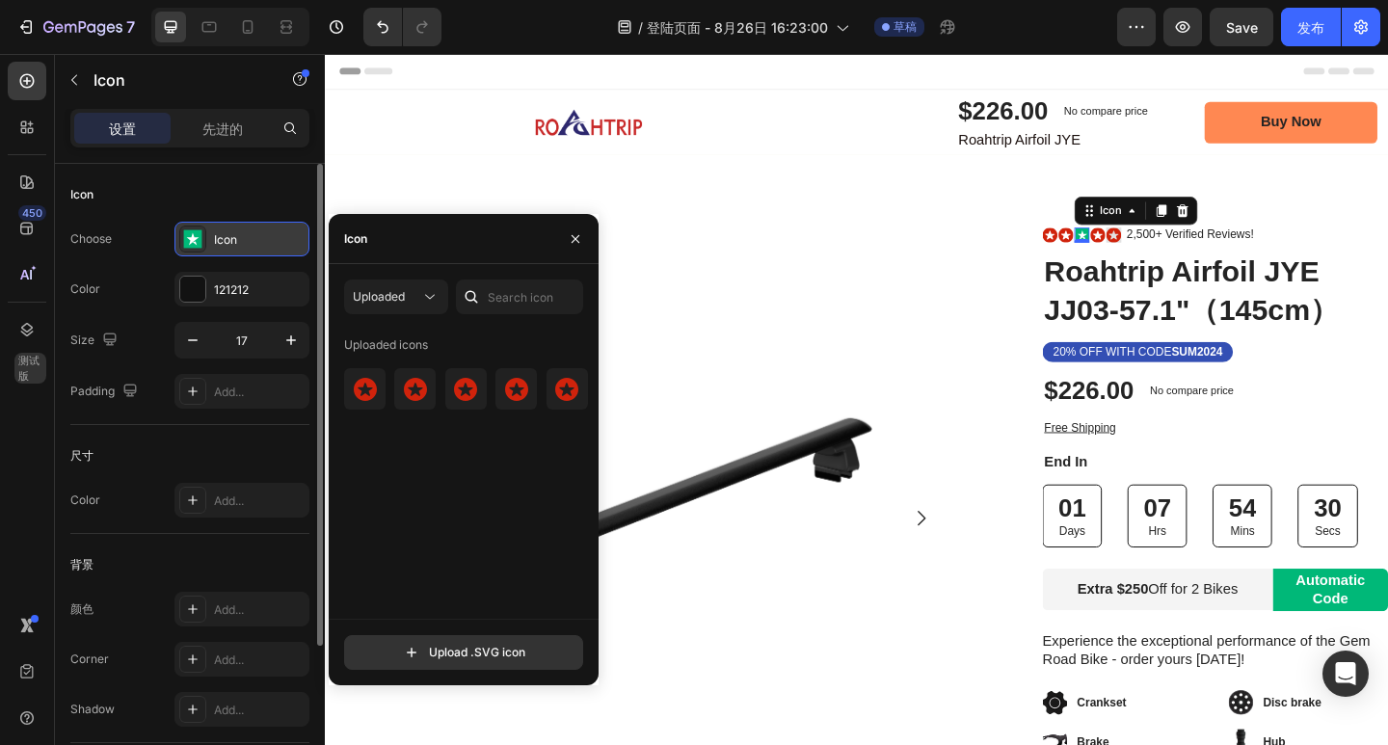
click at [189, 237] on rect at bounding box center [193, 239] width 18 height 18
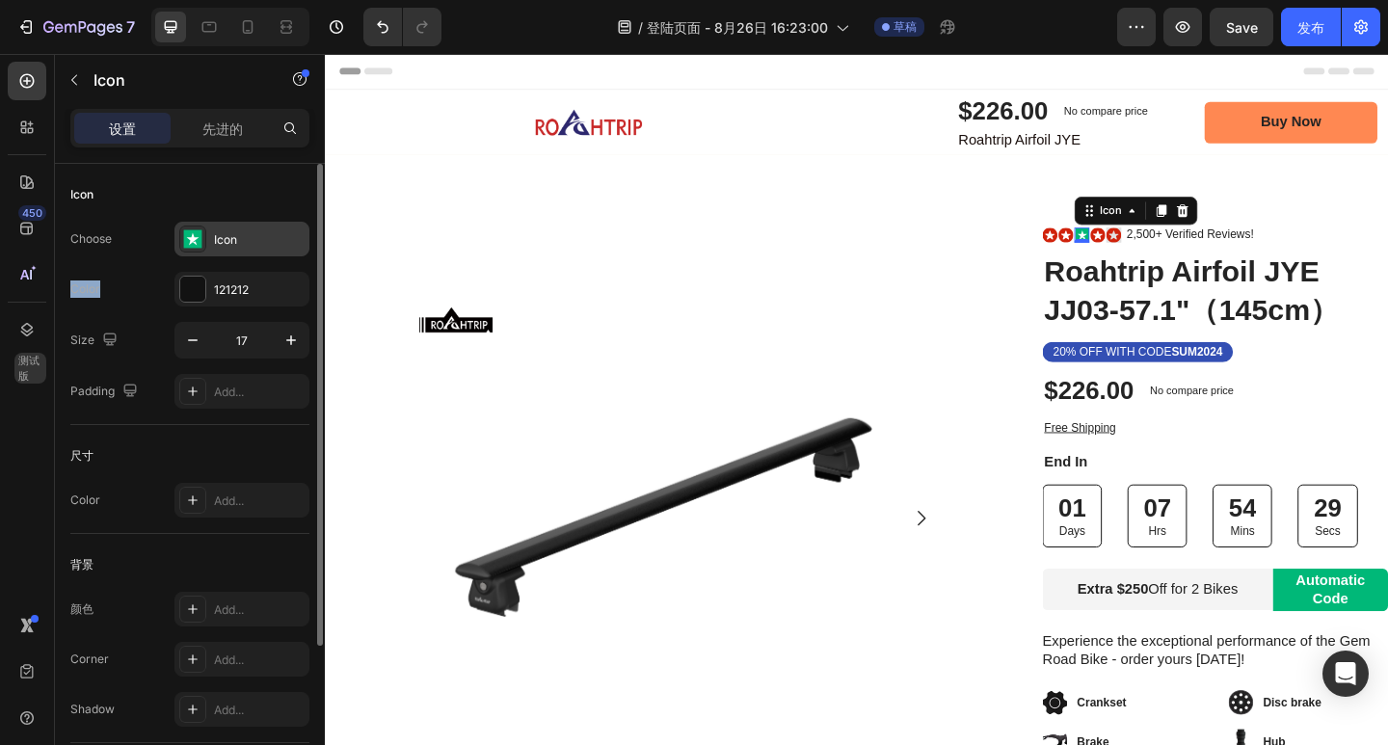
click at [189, 237] on rect at bounding box center [193, 239] width 18 height 18
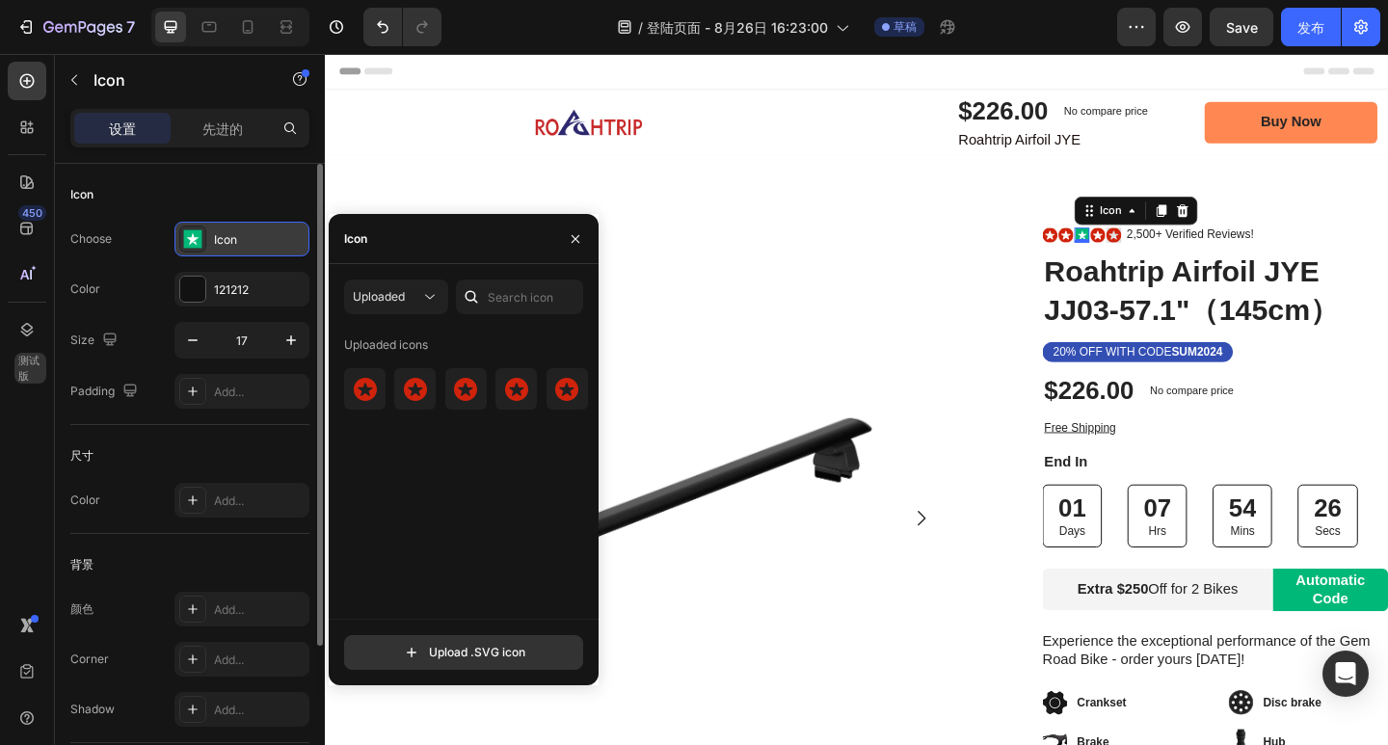
click at [202, 234] on div at bounding box center [192, 239] width 27 height 27
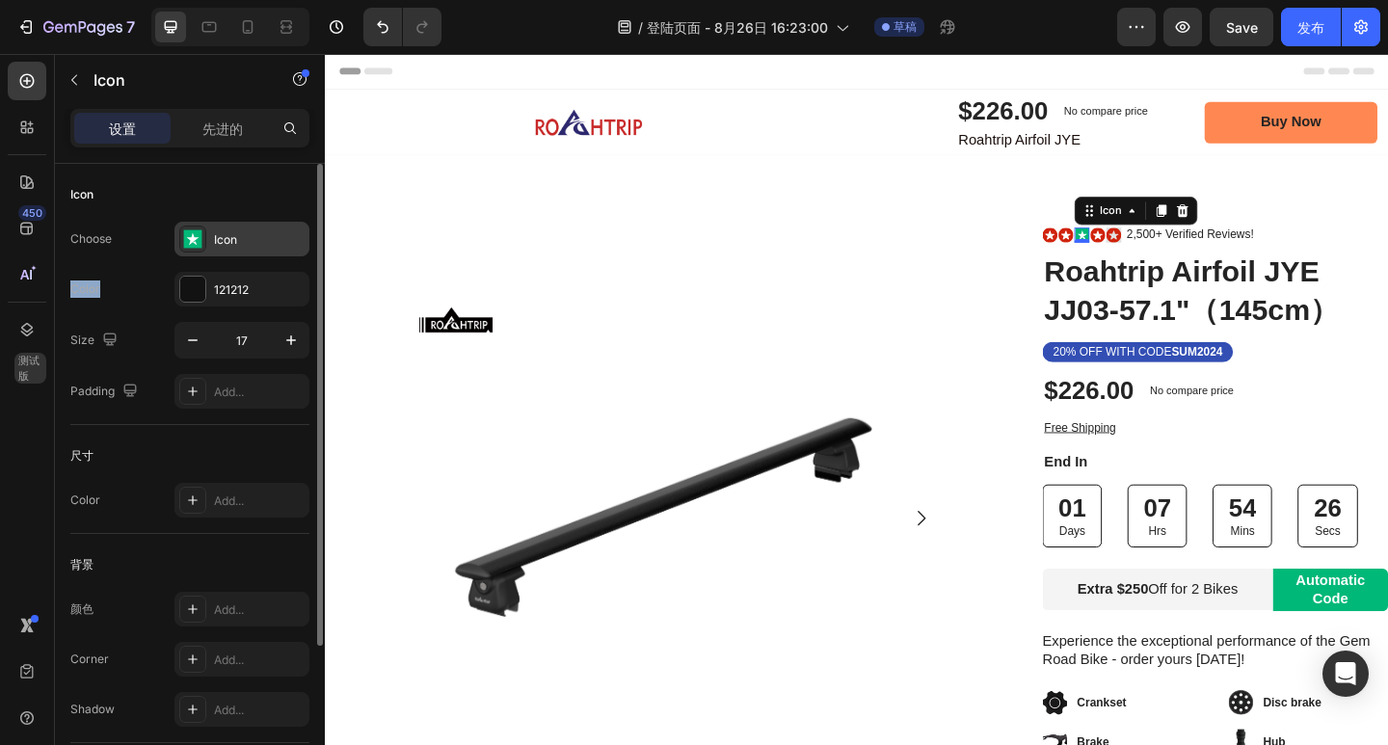
click at [200, 234] on rect at bounding box center [193, 239] width 18 height 18
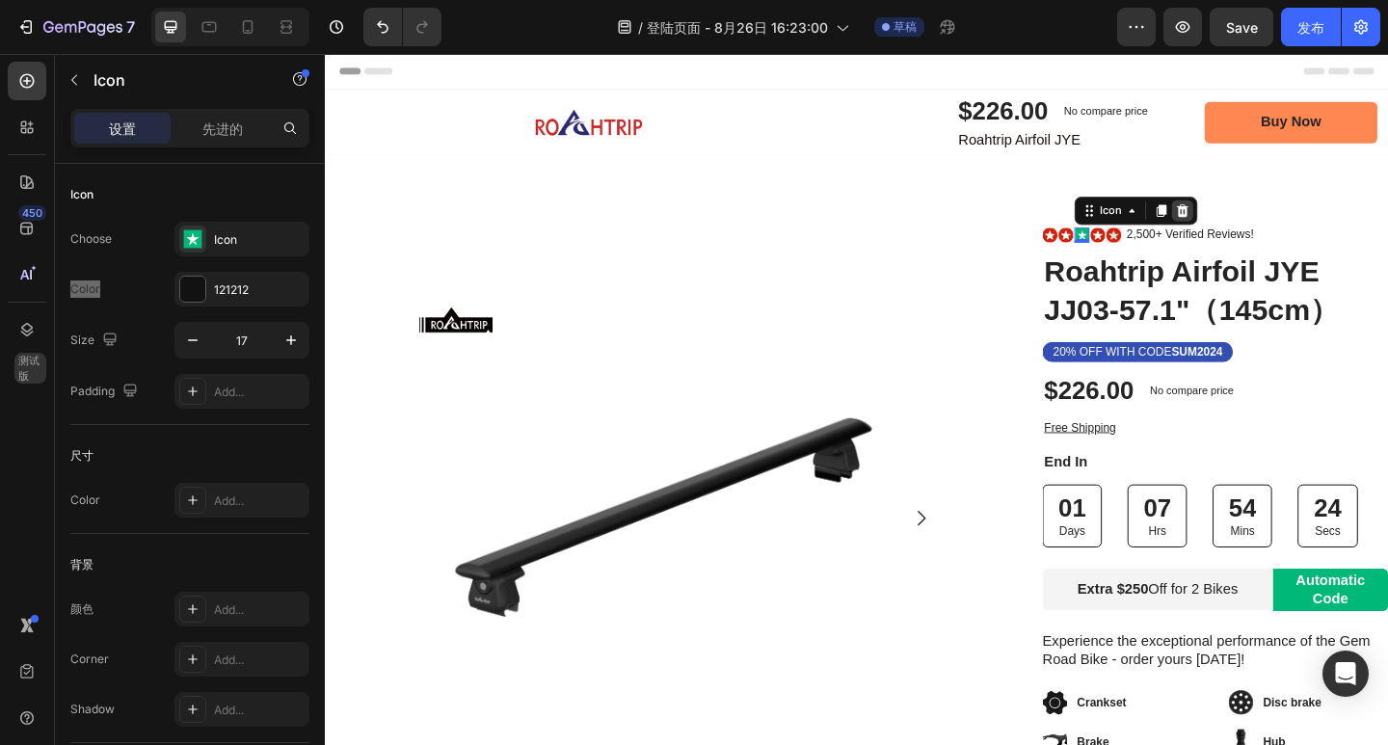
click at [1252, 230] on icon at bounding box center [1258, 224] width 13 height 13
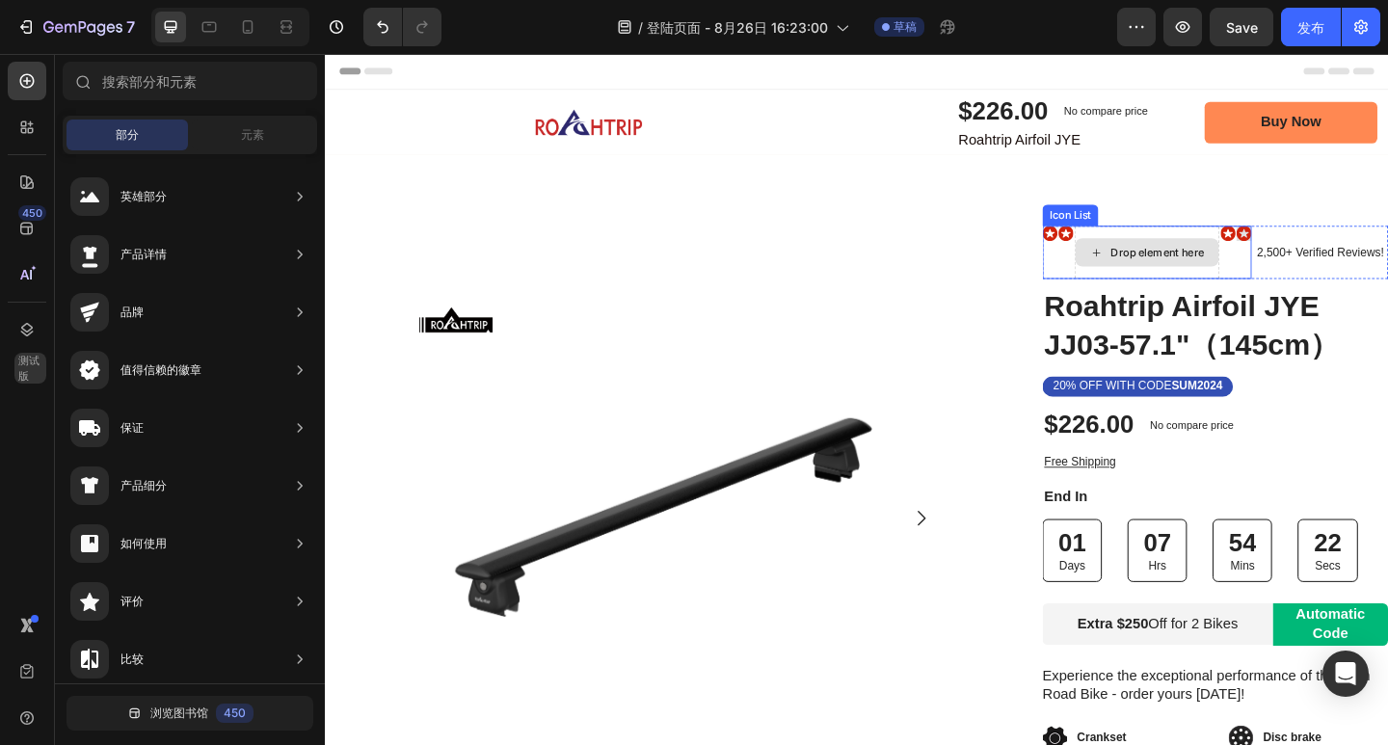
click at [1208, 271] on div "Drop element here" at bounding box center [1231, 269] width 102 height 15
click at [1213, 271] on div "Drop element here" at bounding box center [1231, 269] width 102 height 15
click at [1161, 269] on icon at bounding box center [1164, 270] width 15 height 16
click at [1144, 270] on div "Drop element here" at bounding box center [1219, 269] width 156 height 31
click at [1184, 271] on div "Drop element here" at bounding box center [1231, 269] width 102 height 15
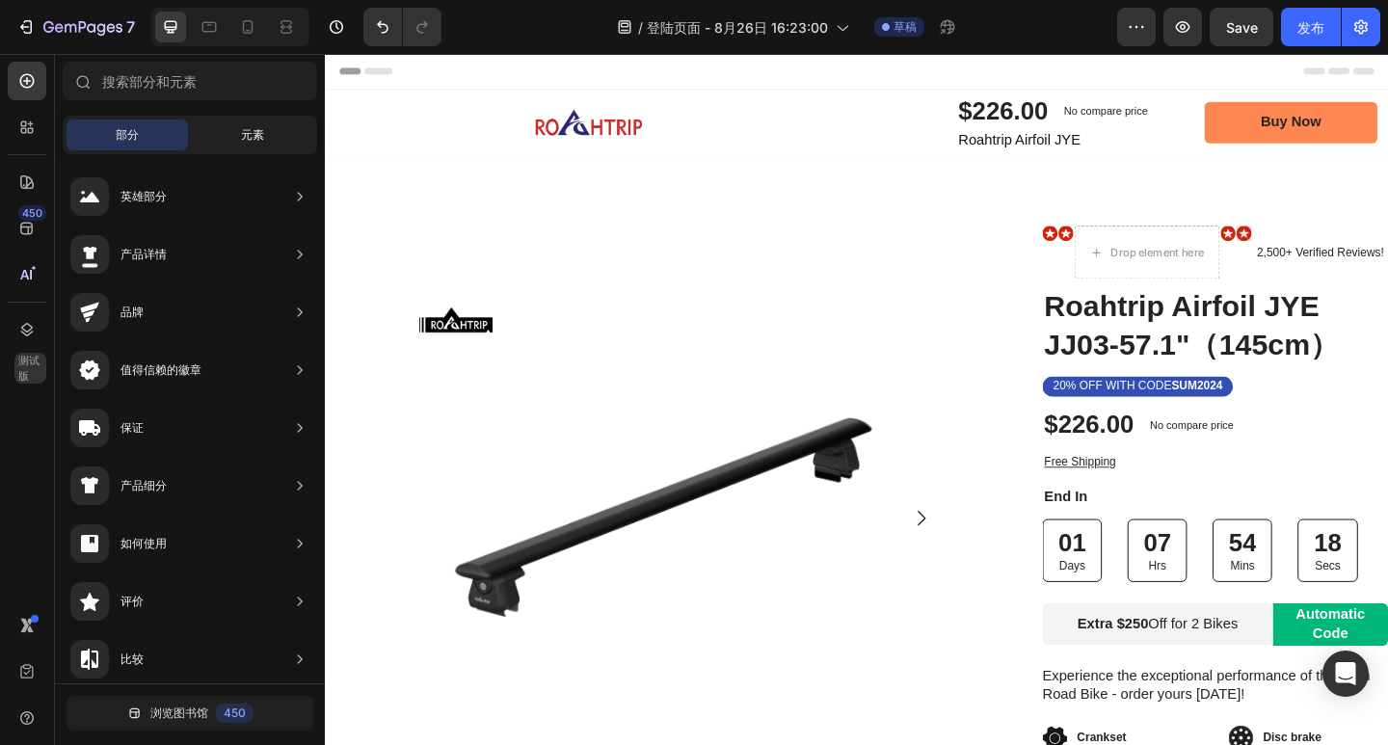
click at [264, 128] on div "元素" at bounding box center [252, 135] width 121 height 31
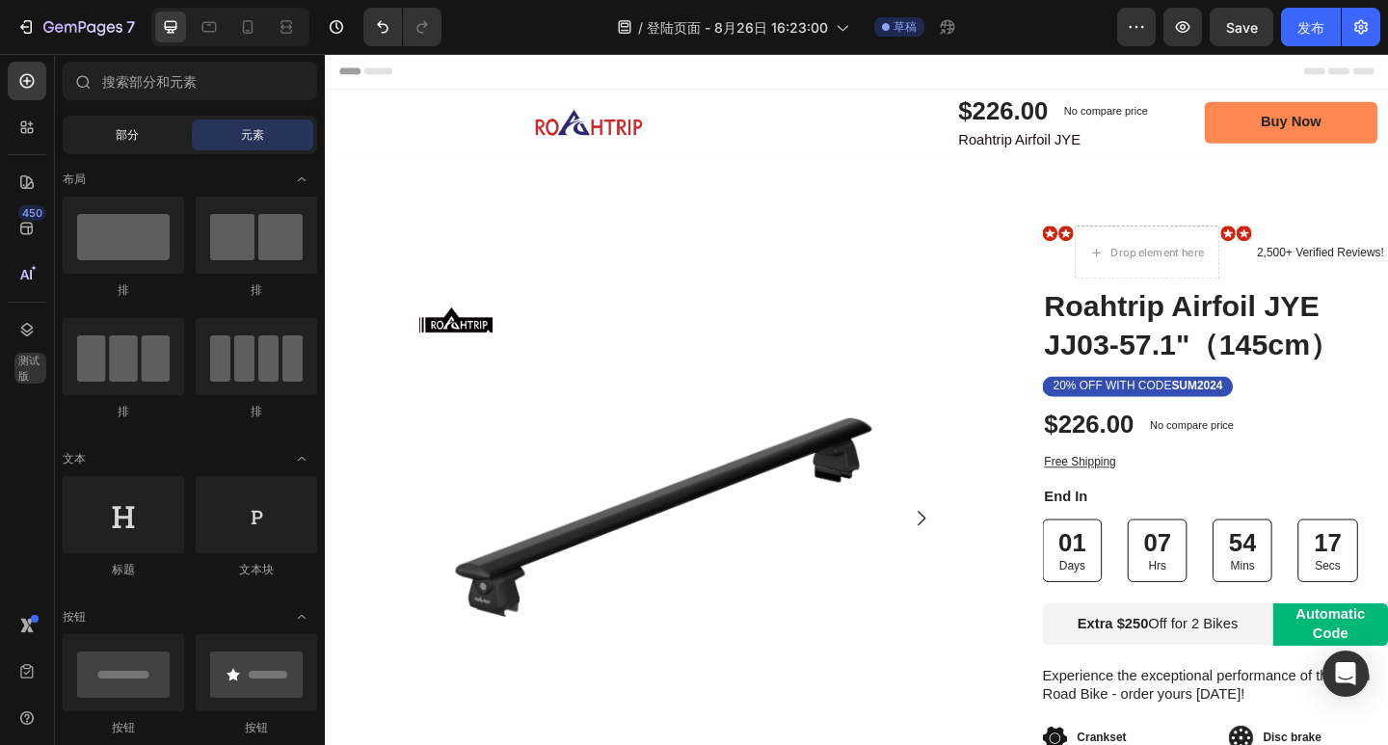
click at [175, 134] on div "部分" at bounding box center [127, 135] width 121 height 31
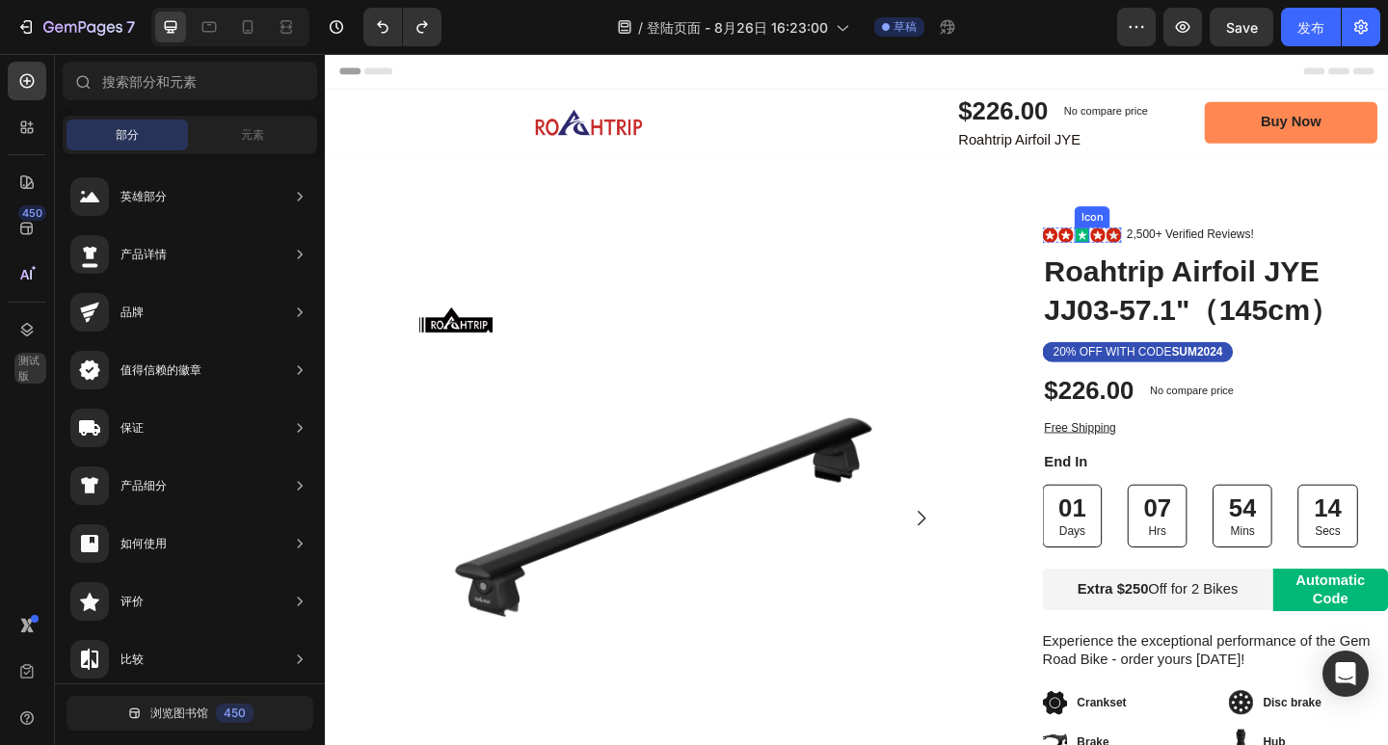
click at [1141, 244] on rect at bounding box center [1148, 251] width 15 height 15
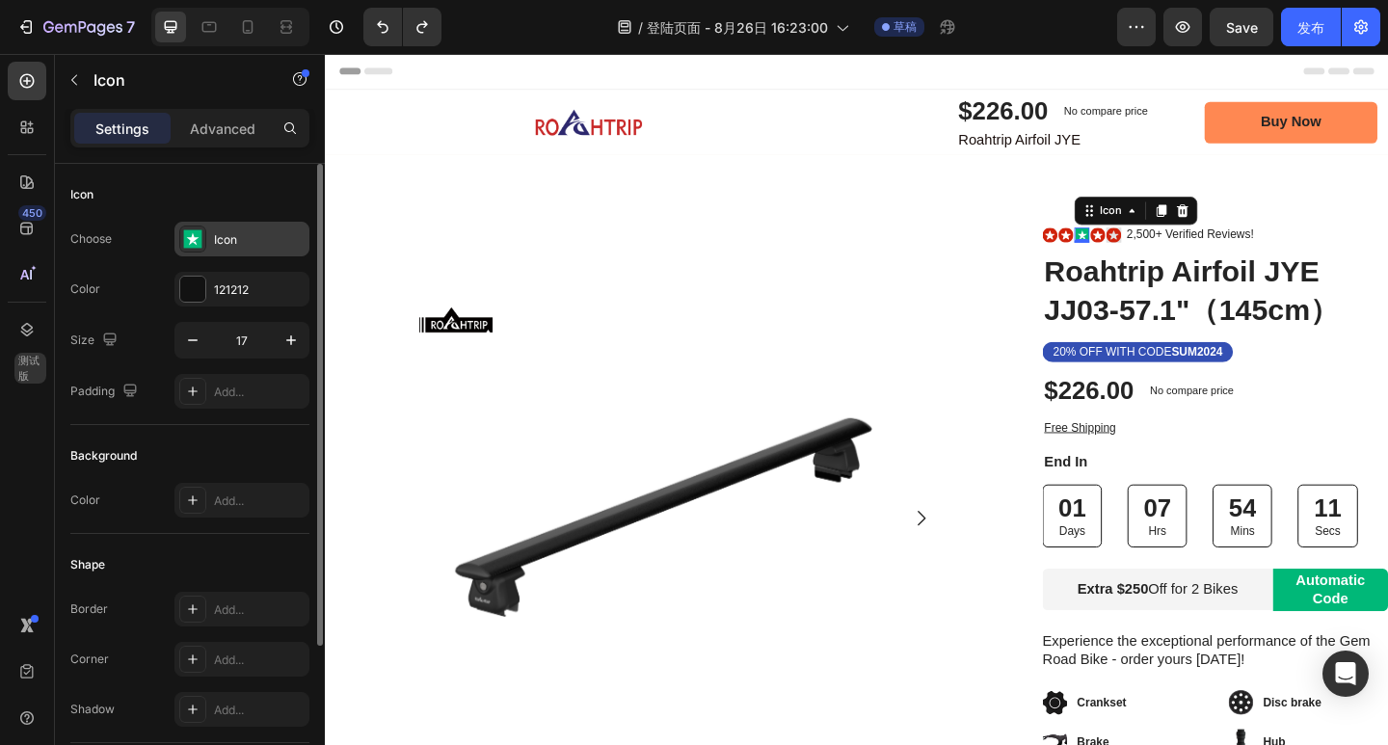
click at [255, 223] on div "Icon" at bounding box center [241, 239] width 135 height 35
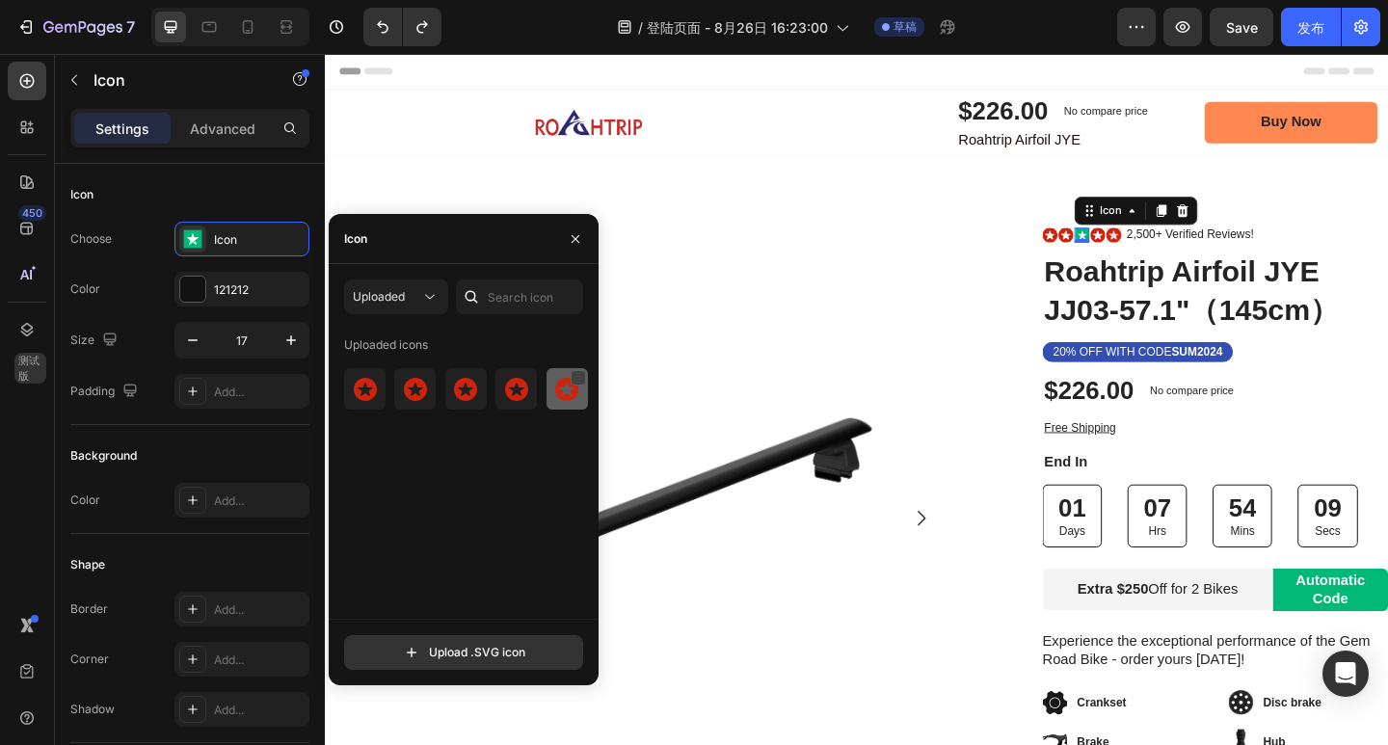
click at [577, 371] on div at bounding box center [578, 377] width 15 height 15
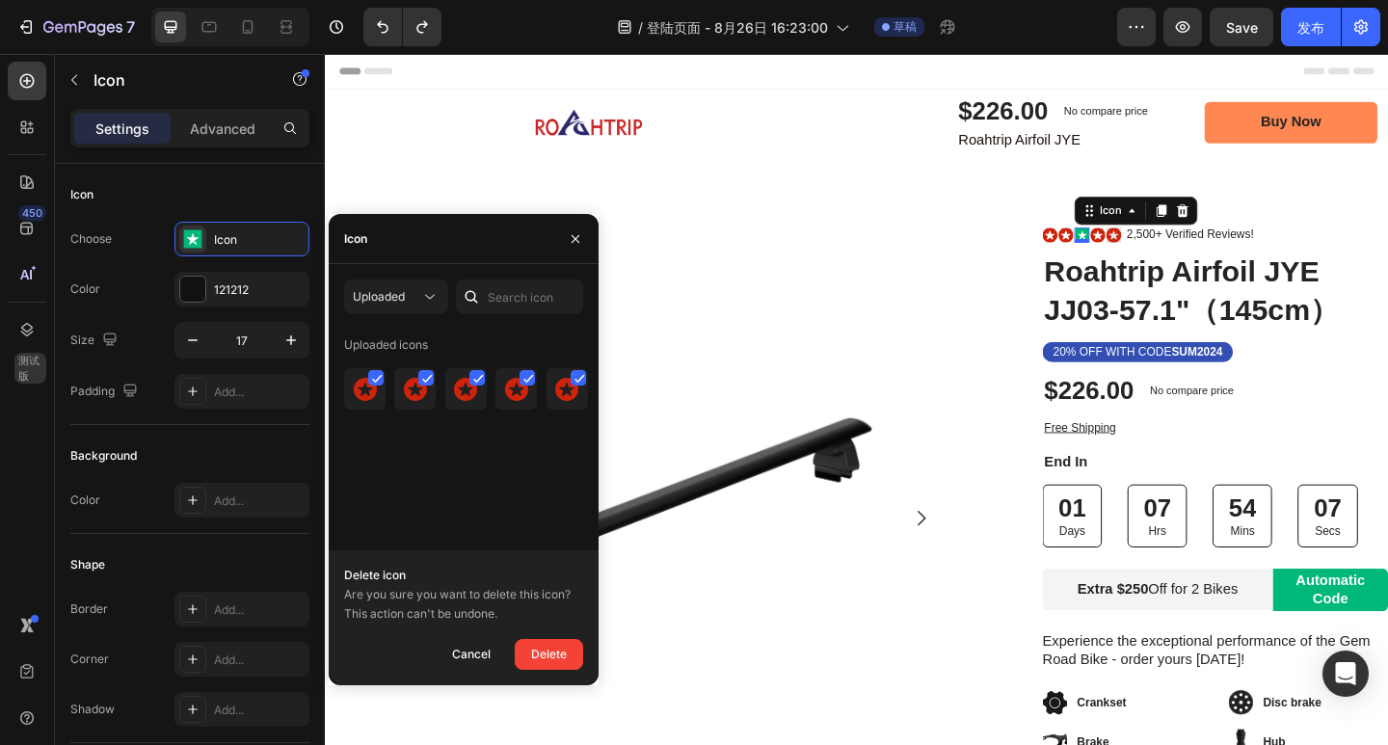
click at [475, 652] on div "Cancel" at bounding box center [471, 654] width 39 height 23
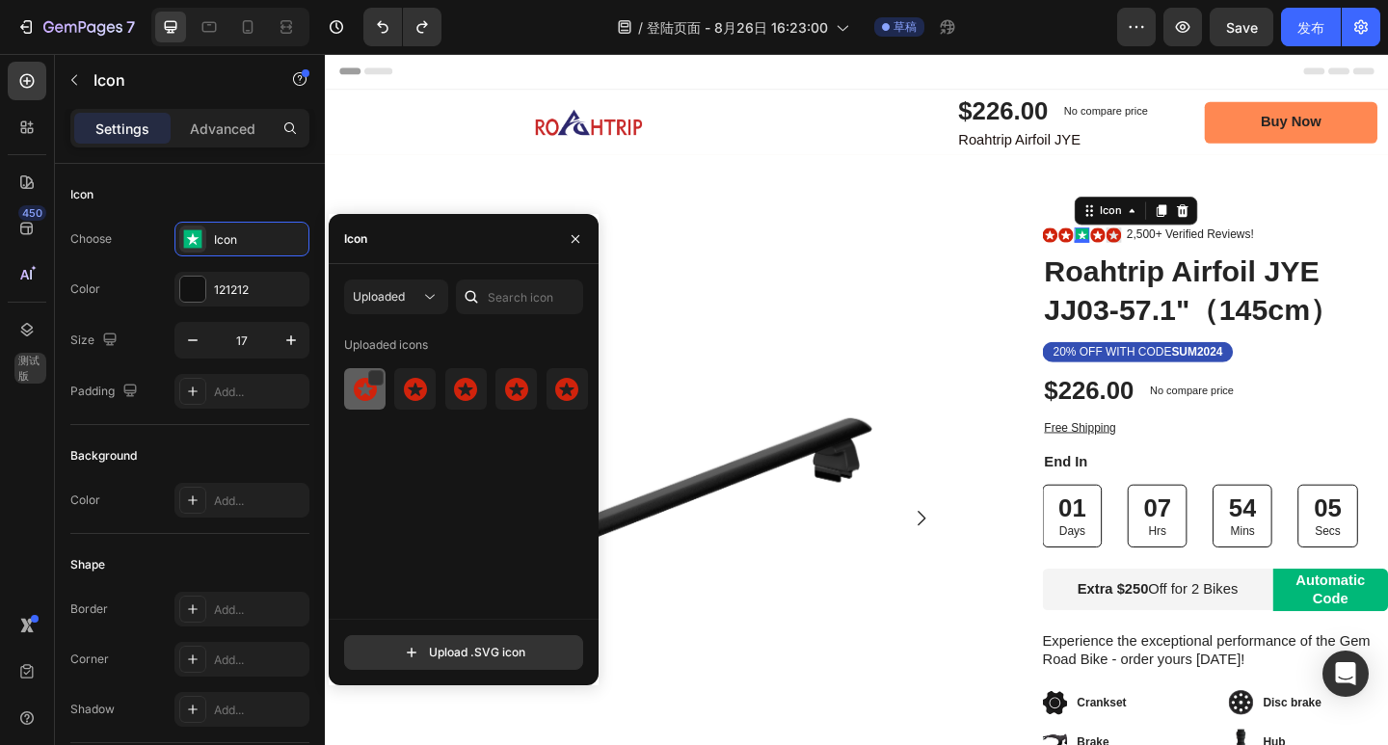
click at [366, 399] on img at bounding box center [365, 389] width 23 height 23
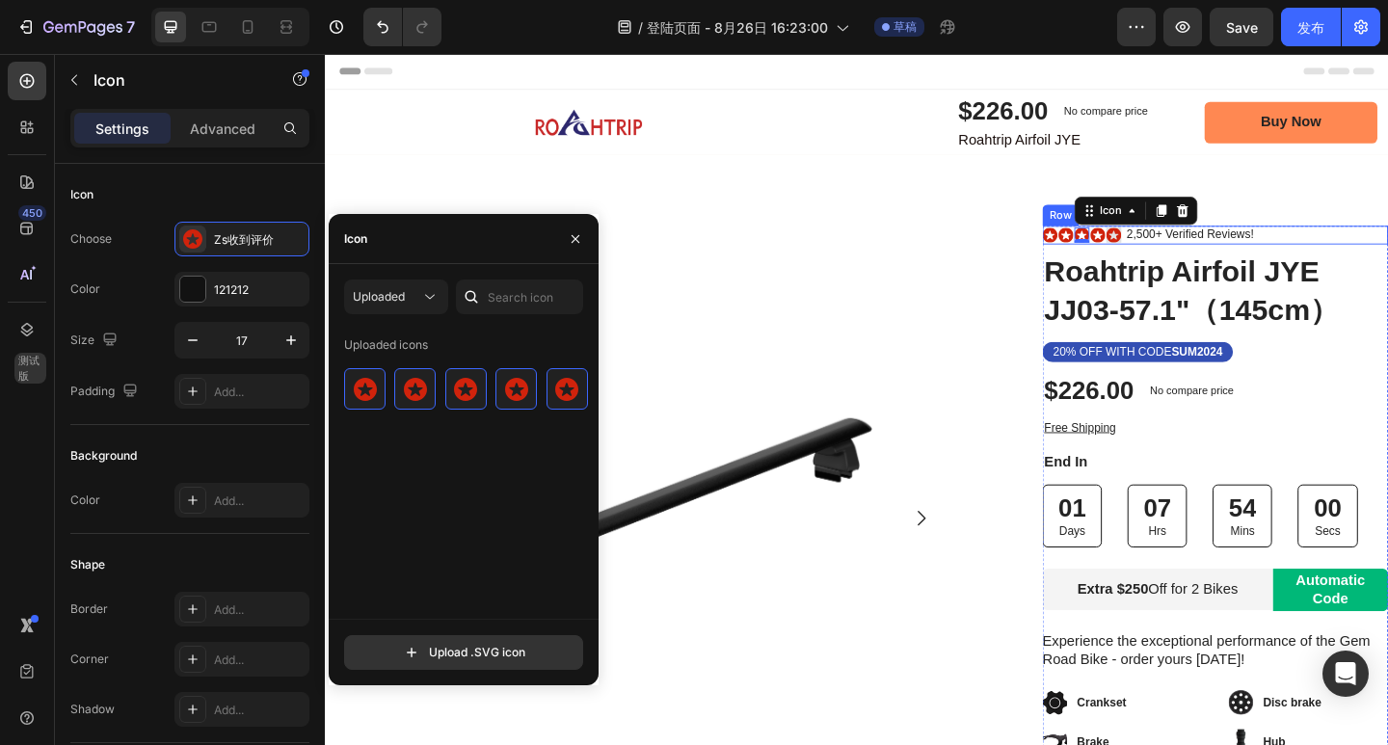
click at [1387, 254] on div "Icon Icon Icon 0 Icon Icon Icon List 2,500+ Verified Reviews! Text Block Row" at bounding box center [1294, 251] width 376 height 20
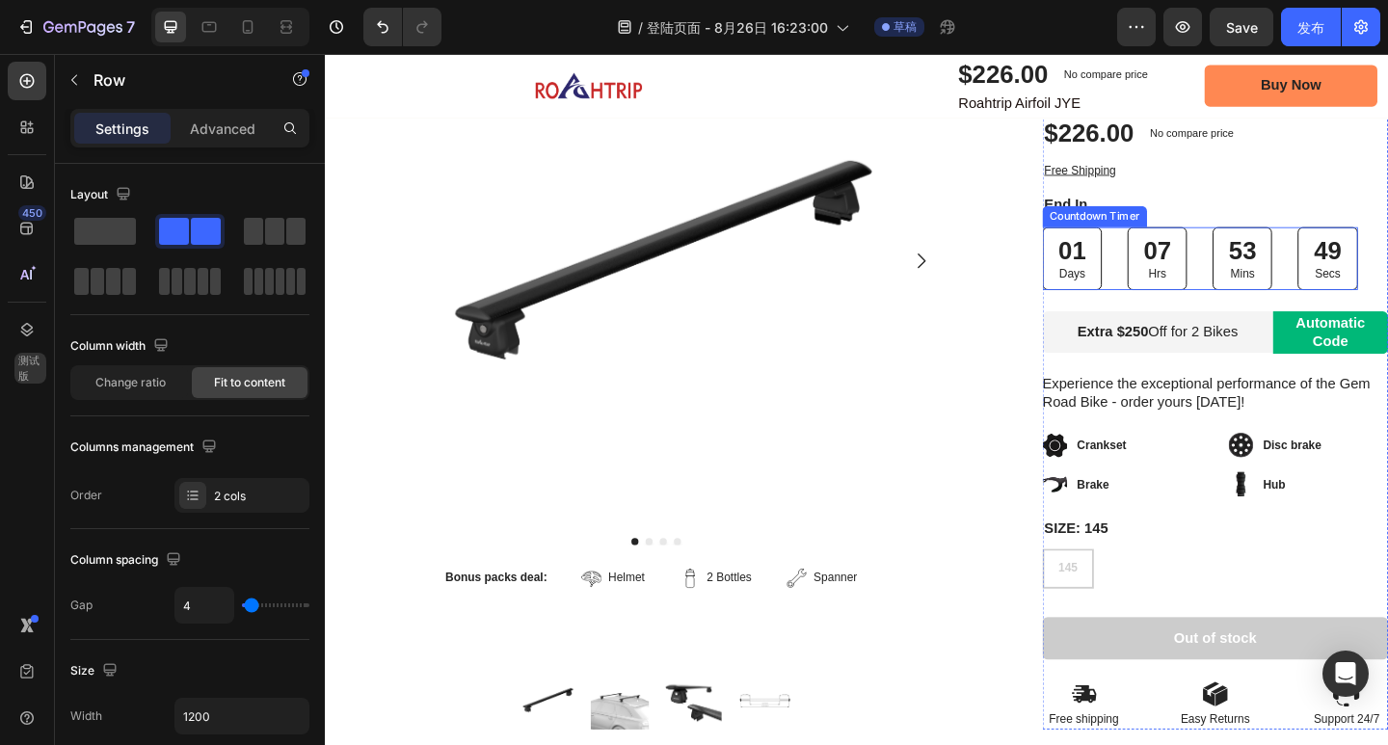
scroll to position [193, 0]
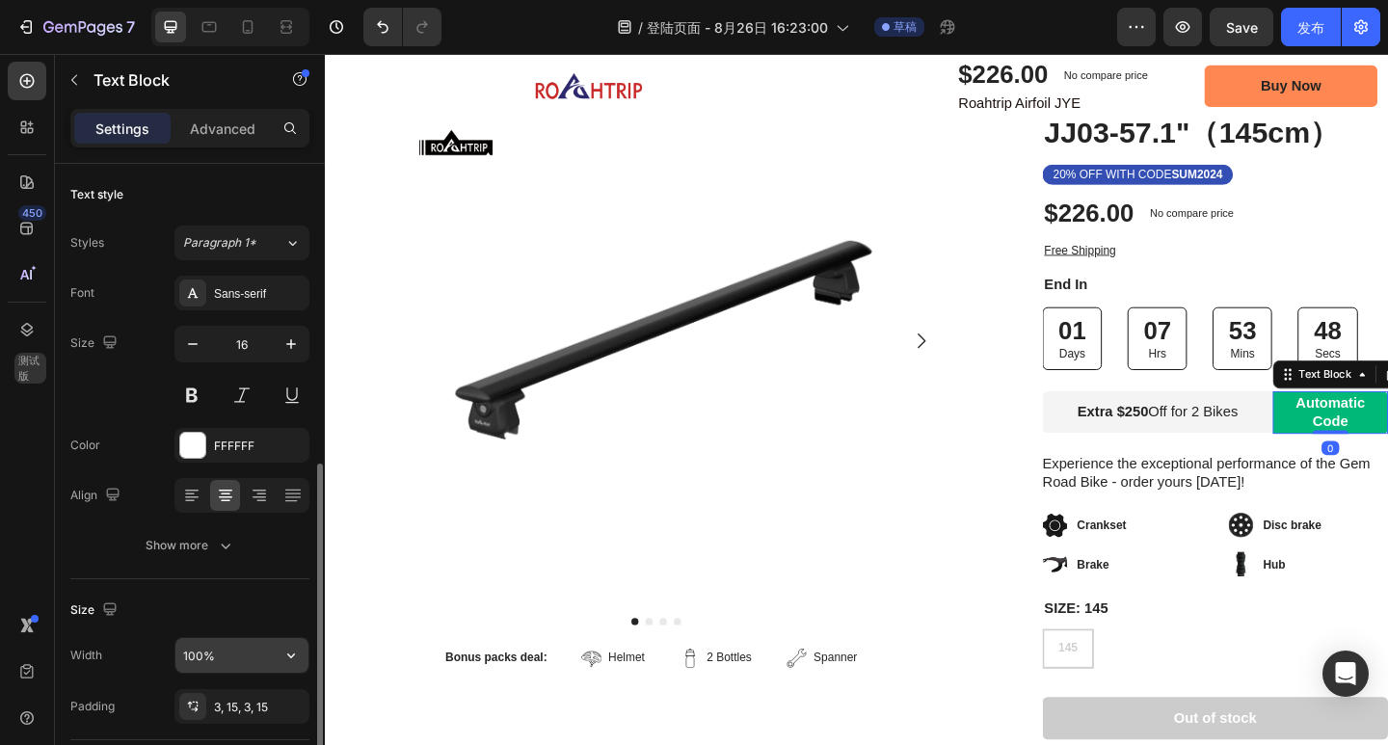
scroll to position [289, 0]
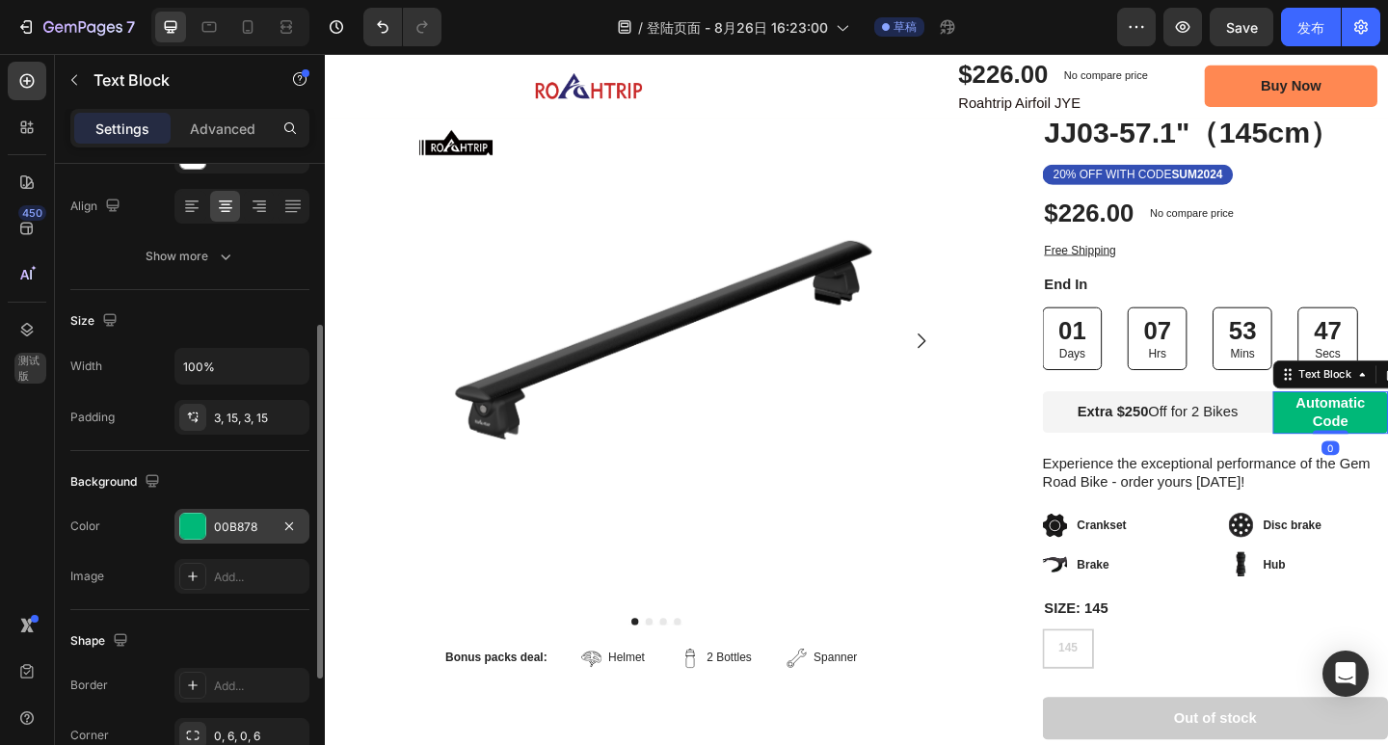
click at [200, 520] on div at bounding box center [192, 526] width 25 height 25
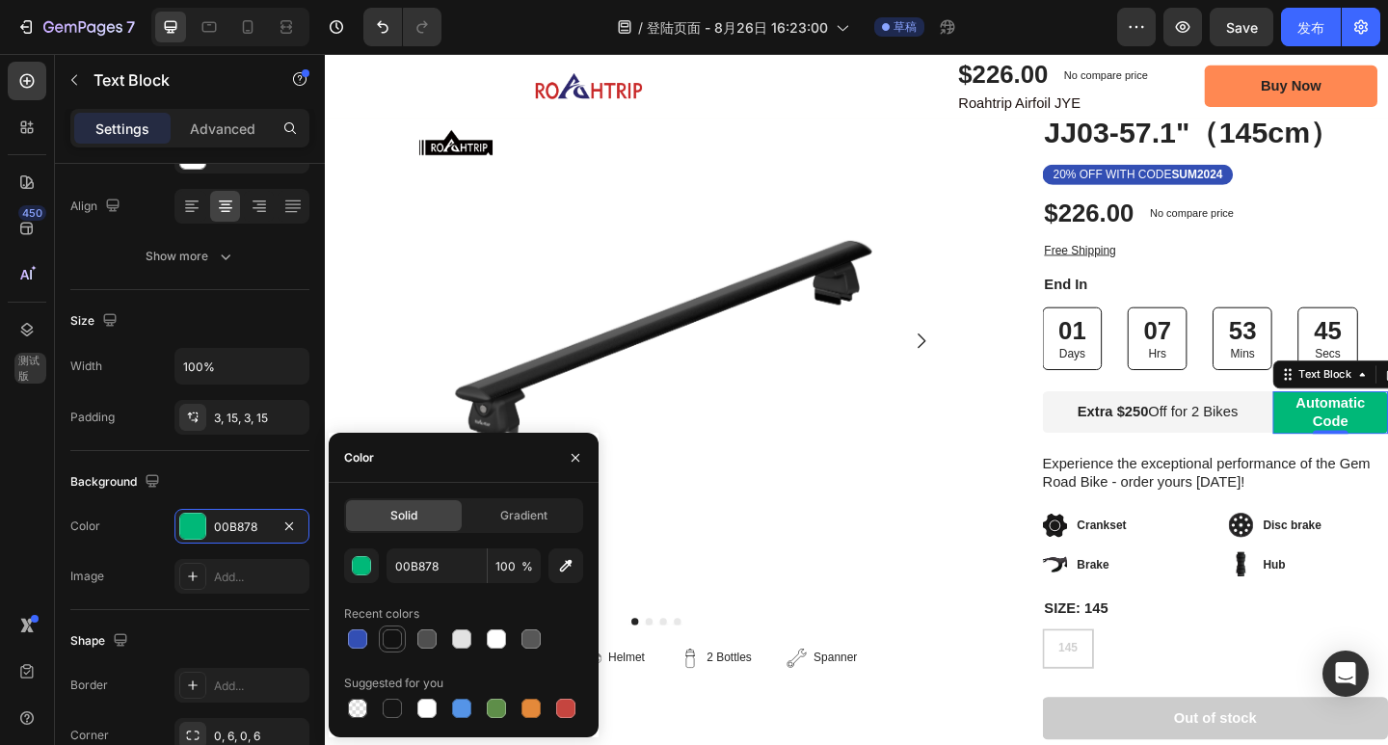
click at [397, 638] on div at bounding box center [392, 638] width 19 height 19
type input "121212"
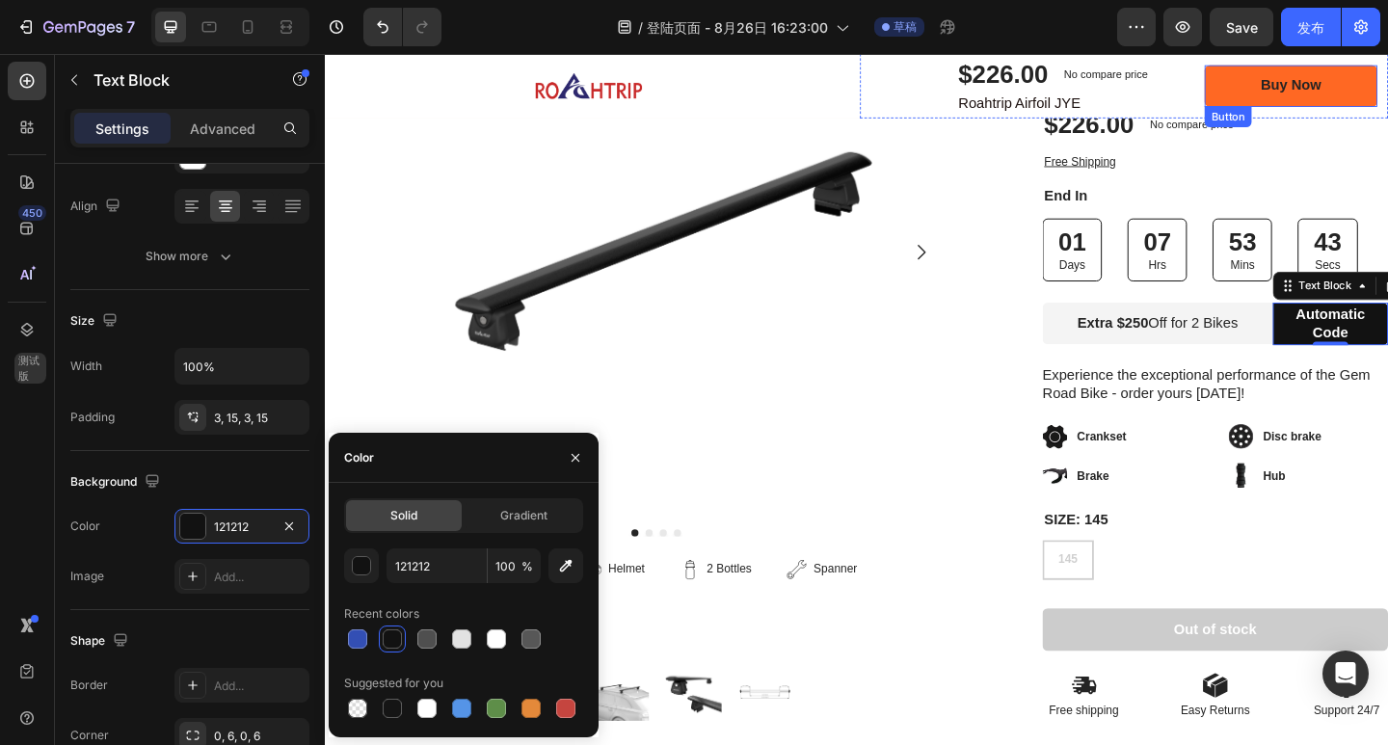
click at [1387, 89] on link "Buy Now" at bounding box center [1376, 89] width 188 height 45
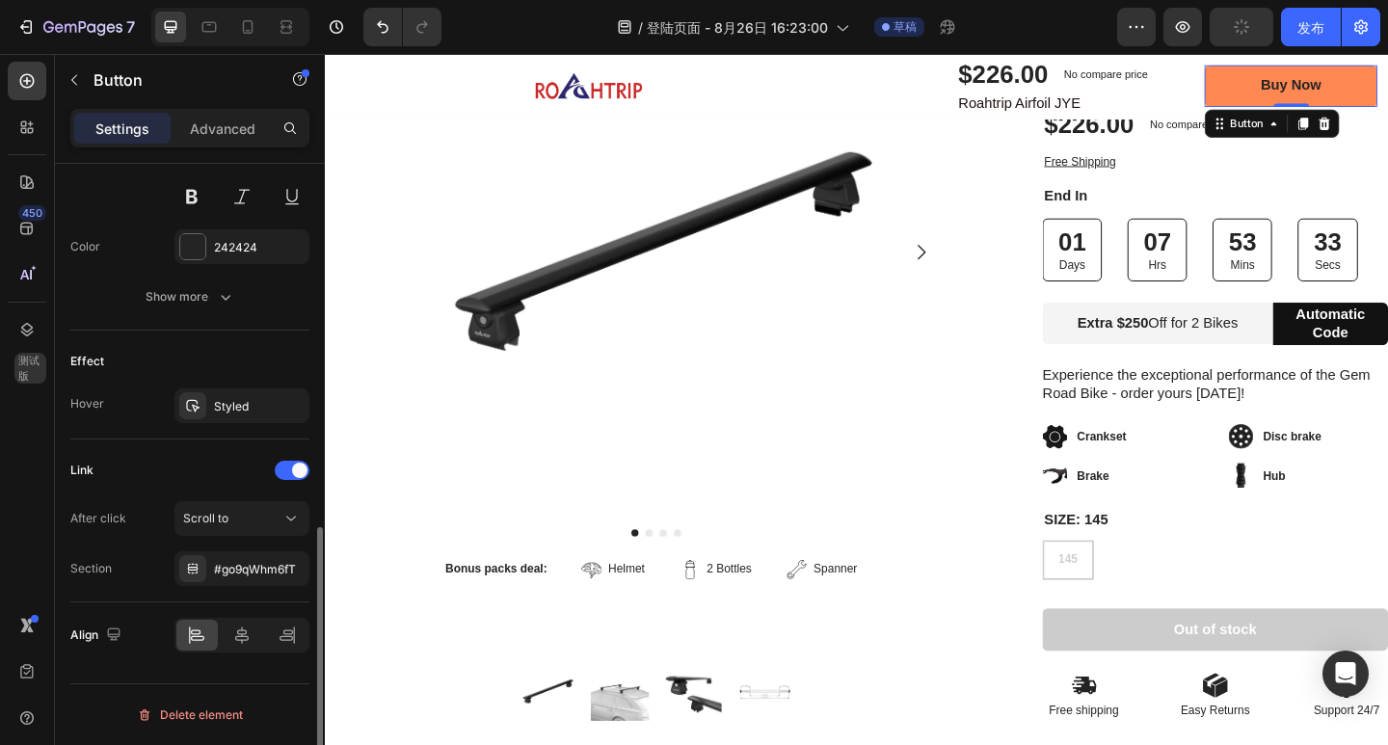
scroll to position [654, 0]
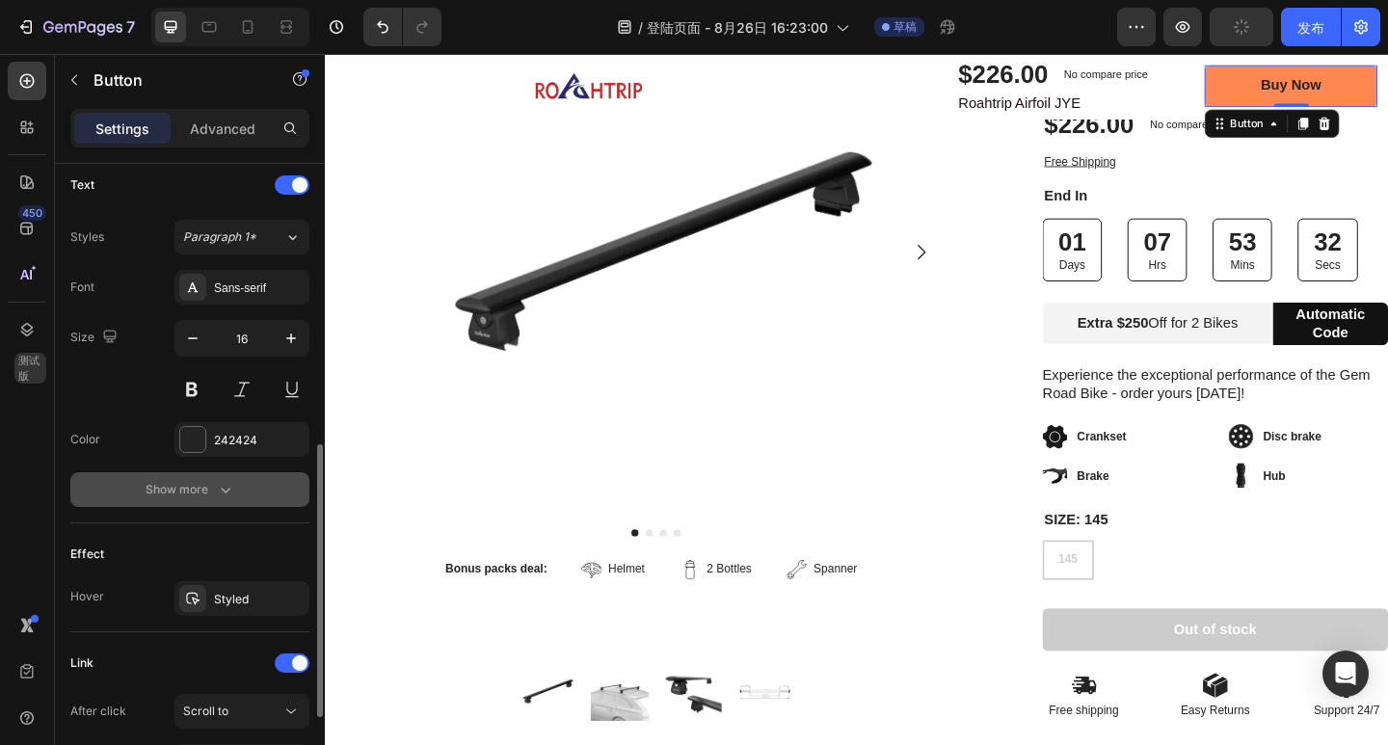
click at [228, 500] on button "Show more" at bounding box center [189, 489] width 239 height 35
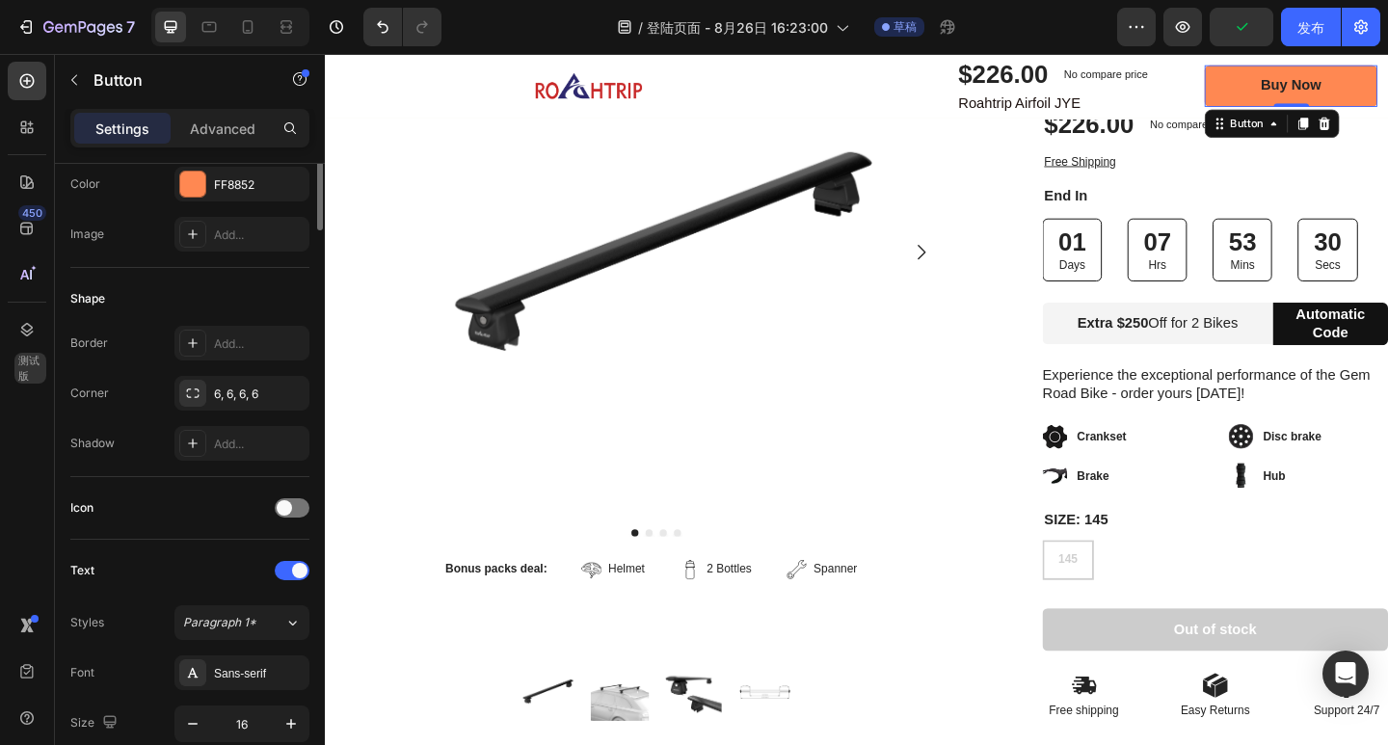
scroll to position [75, 0]
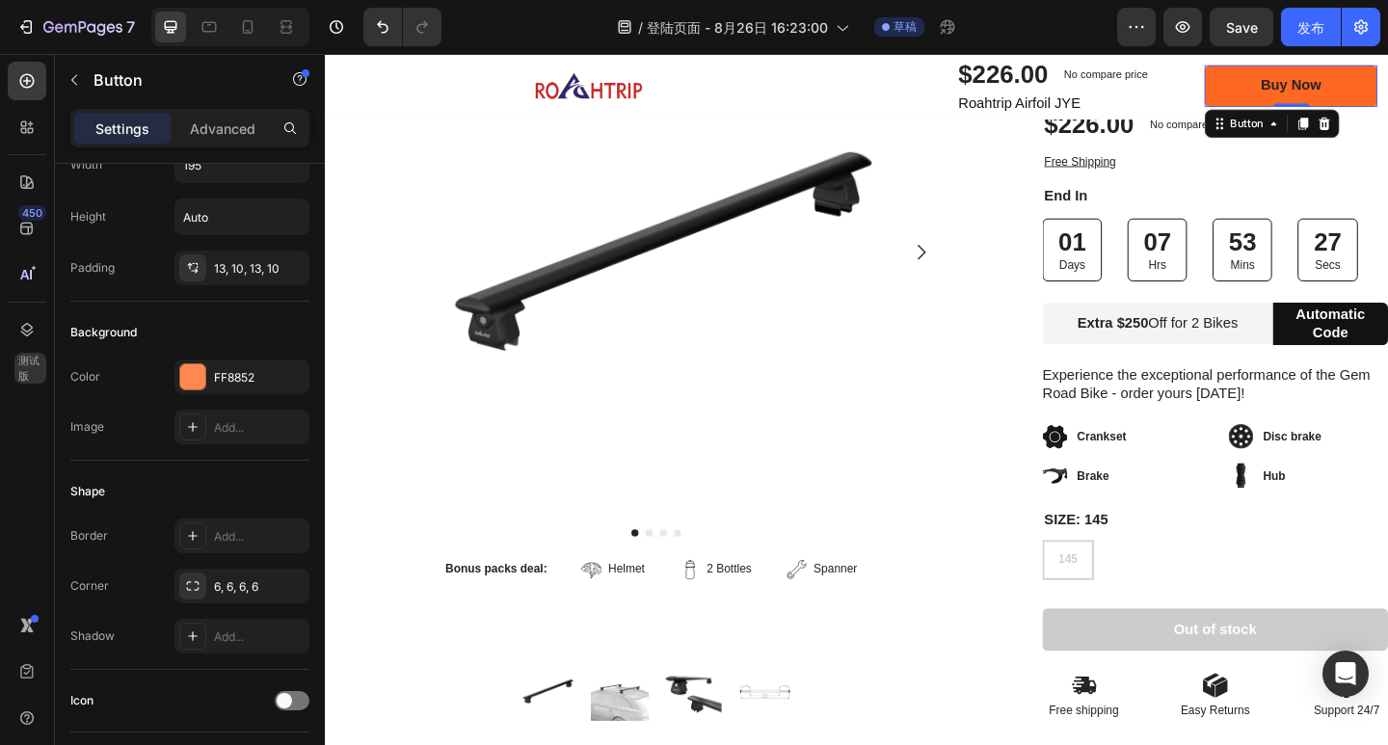
click at [1301, 82] on link "Buy Now" at bounding box center [1376, 89] width 188 height 45
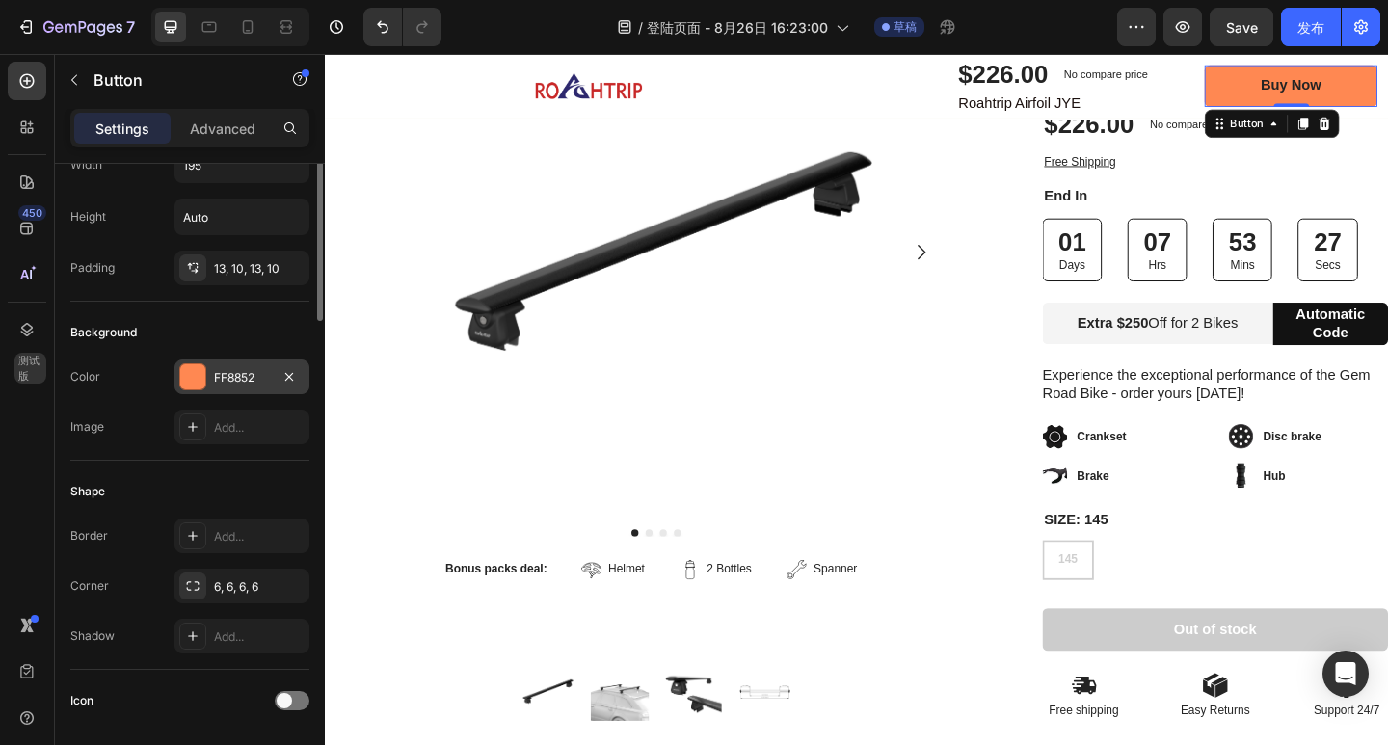
scroll to position [0, 0]
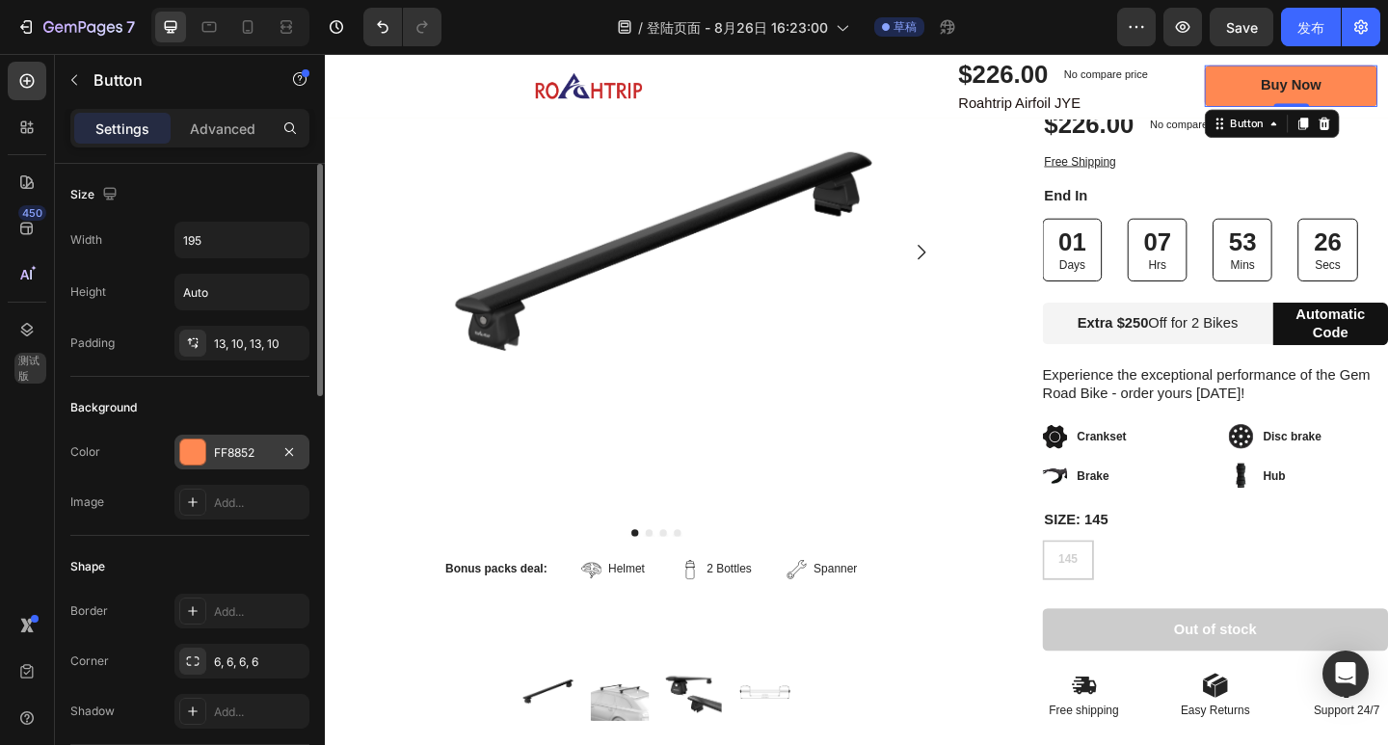
click at [217, 456] on div "FF8852" at bounding box center [242, 452] width 56 height 17
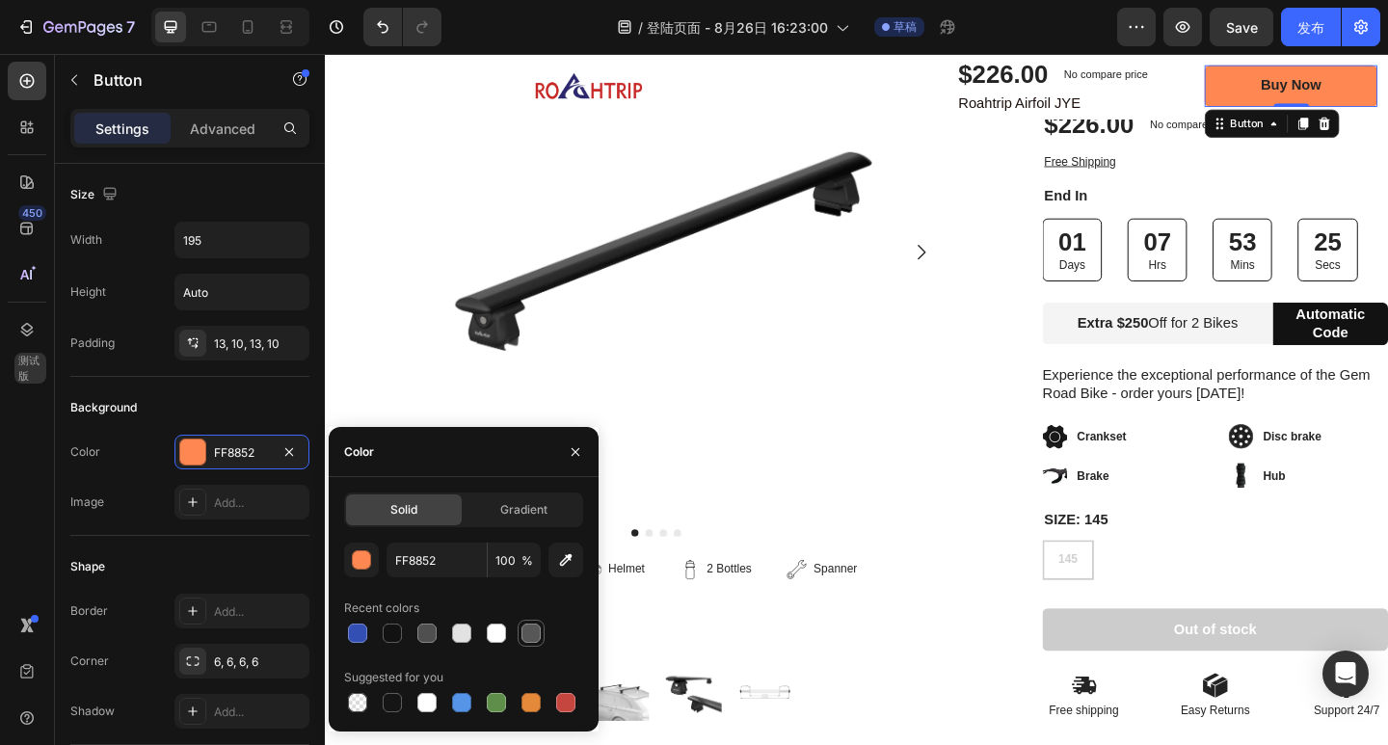
click at [533, 635] on div at bounding box center [530, 633] width 19 height 19
type input "575757"
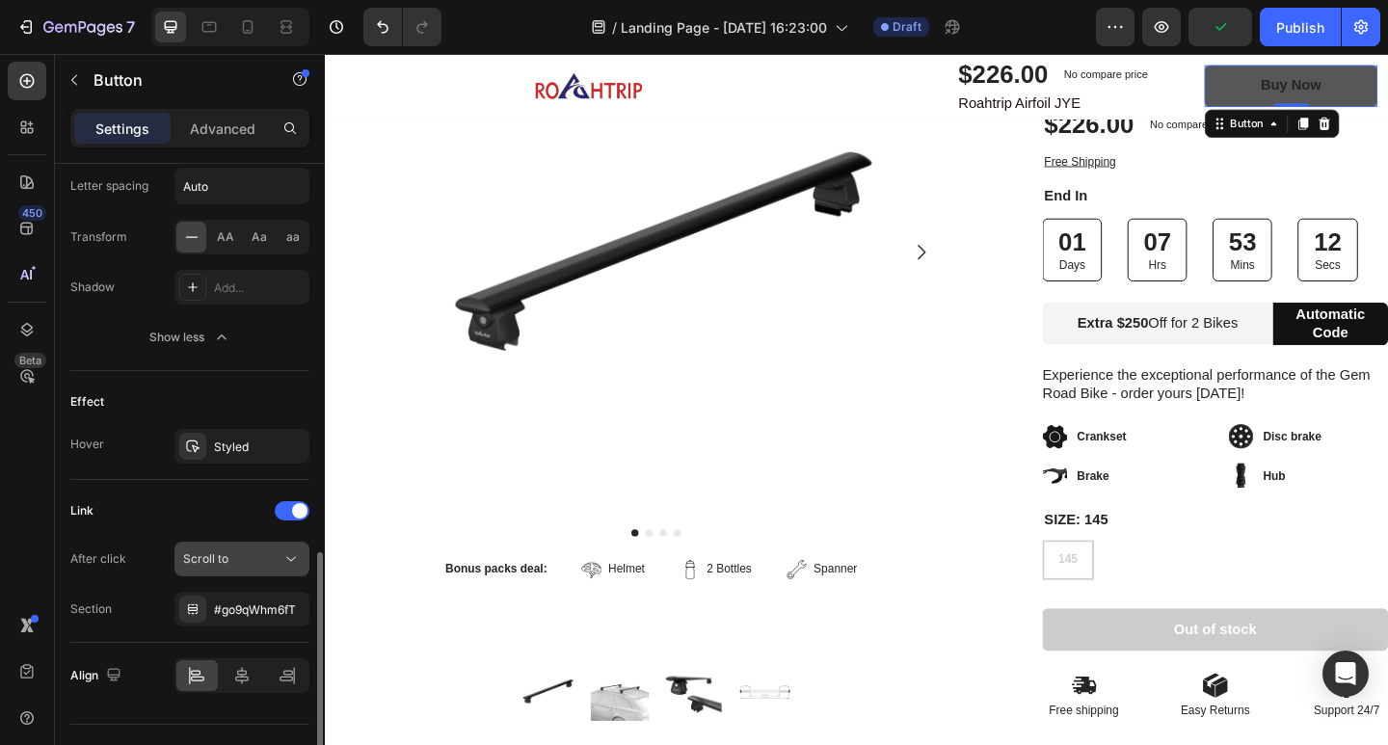
scroll to position [1101, 0]
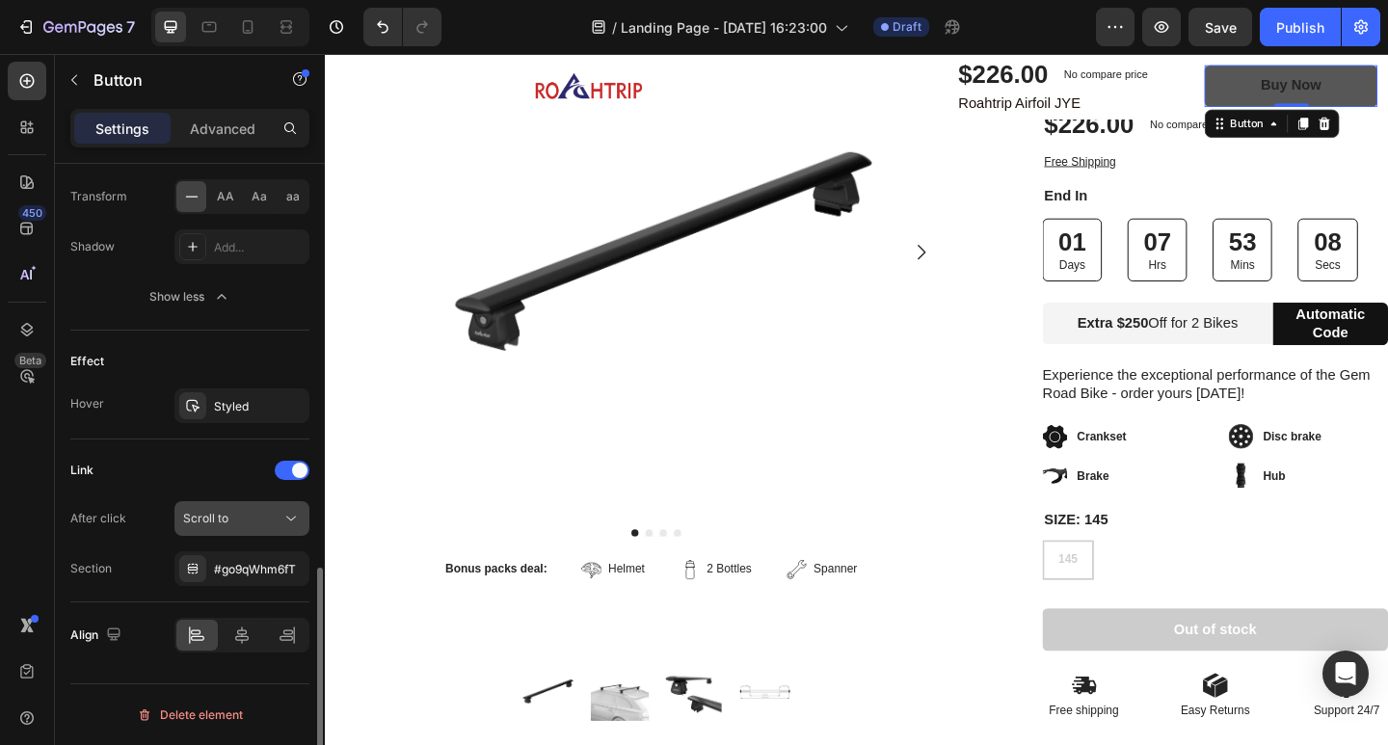
click at [255, 517] on div "Scroll to" at bounding box center [232, 518] width 98 height 17
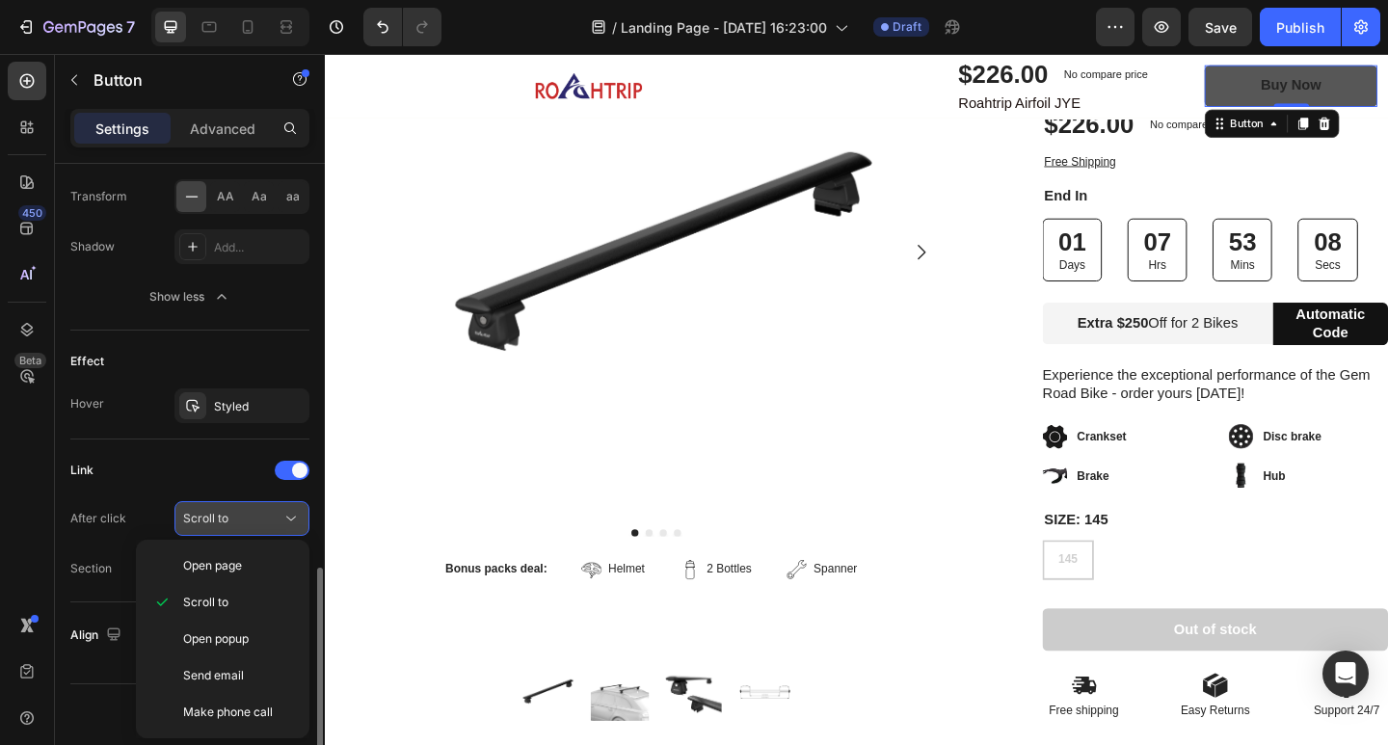
click at [255, 517] on div "Scroll to" at bounding box center [232, 518] width 98 height 17
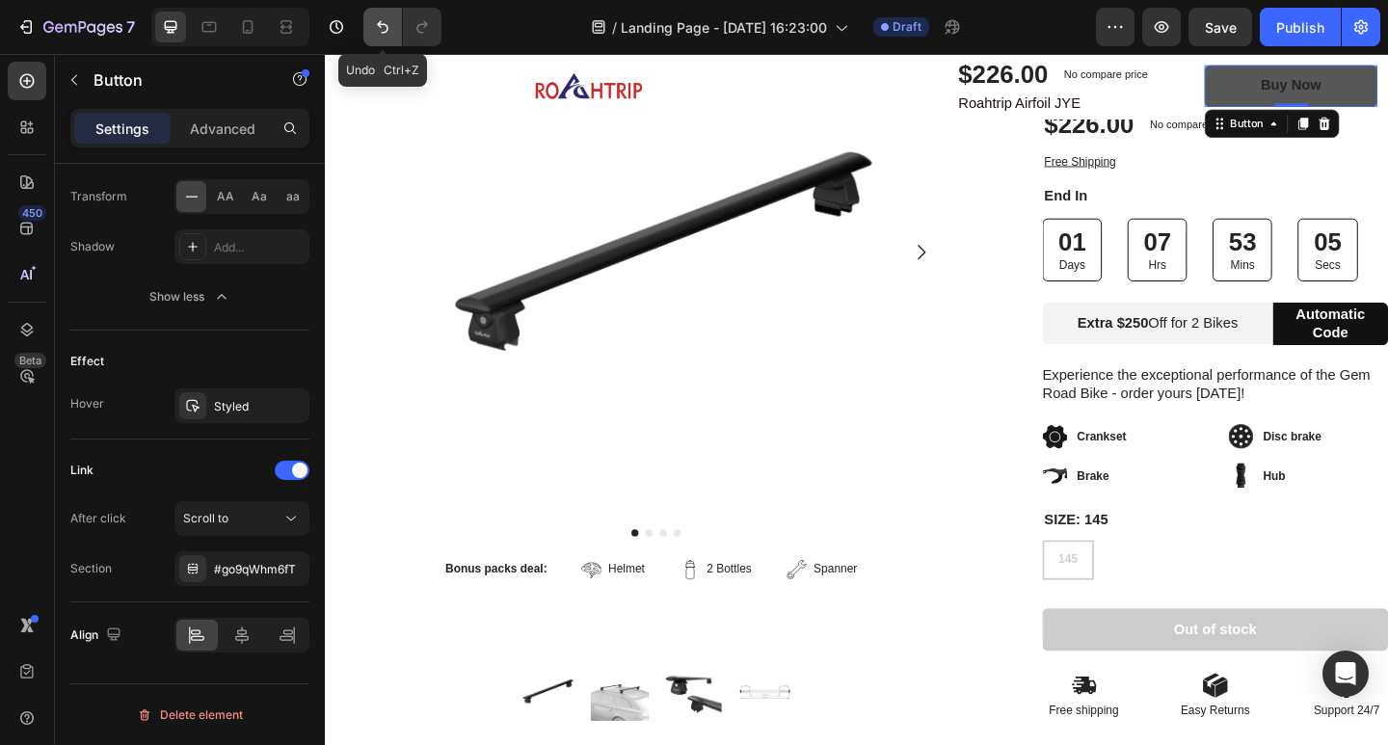
click at [379, 32] on icon "Undo/Redo" at bounding box center [382, 26] width 19 height 19
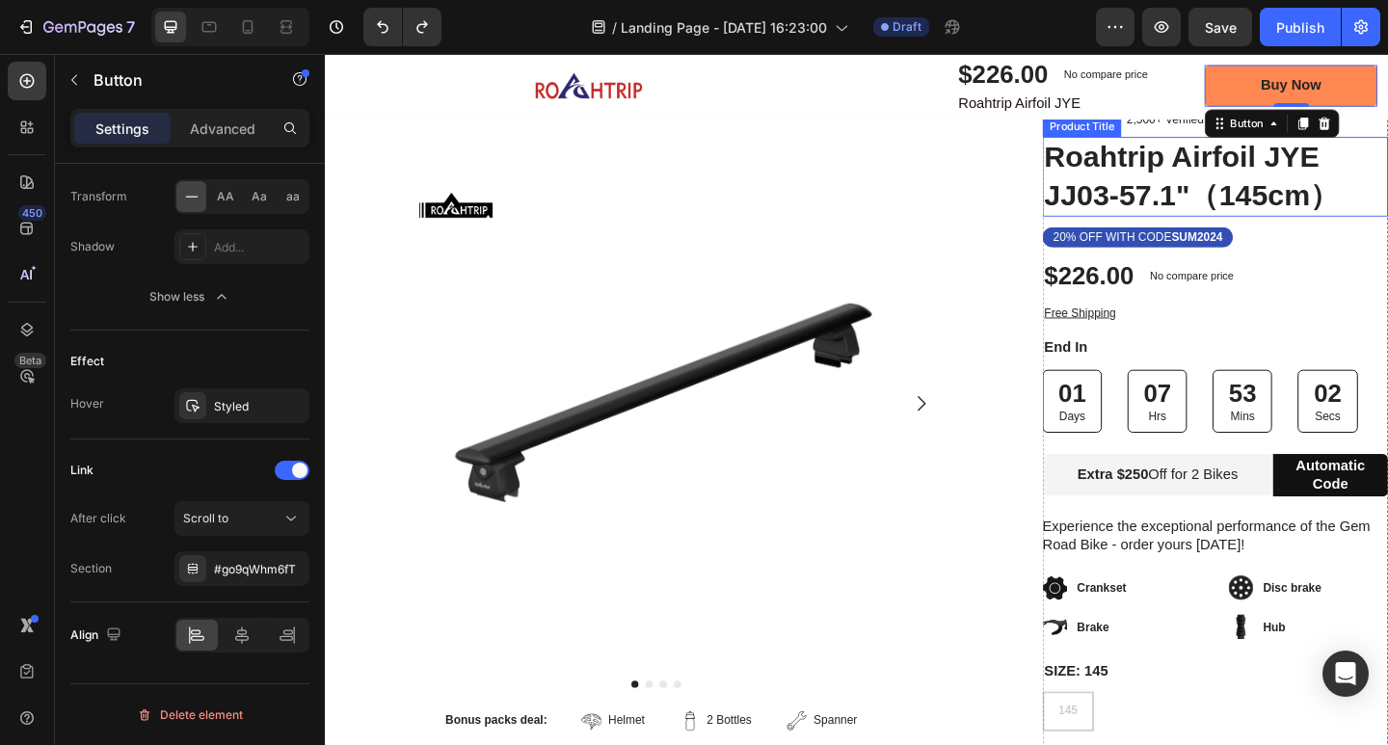
scroll to position [0, 0]
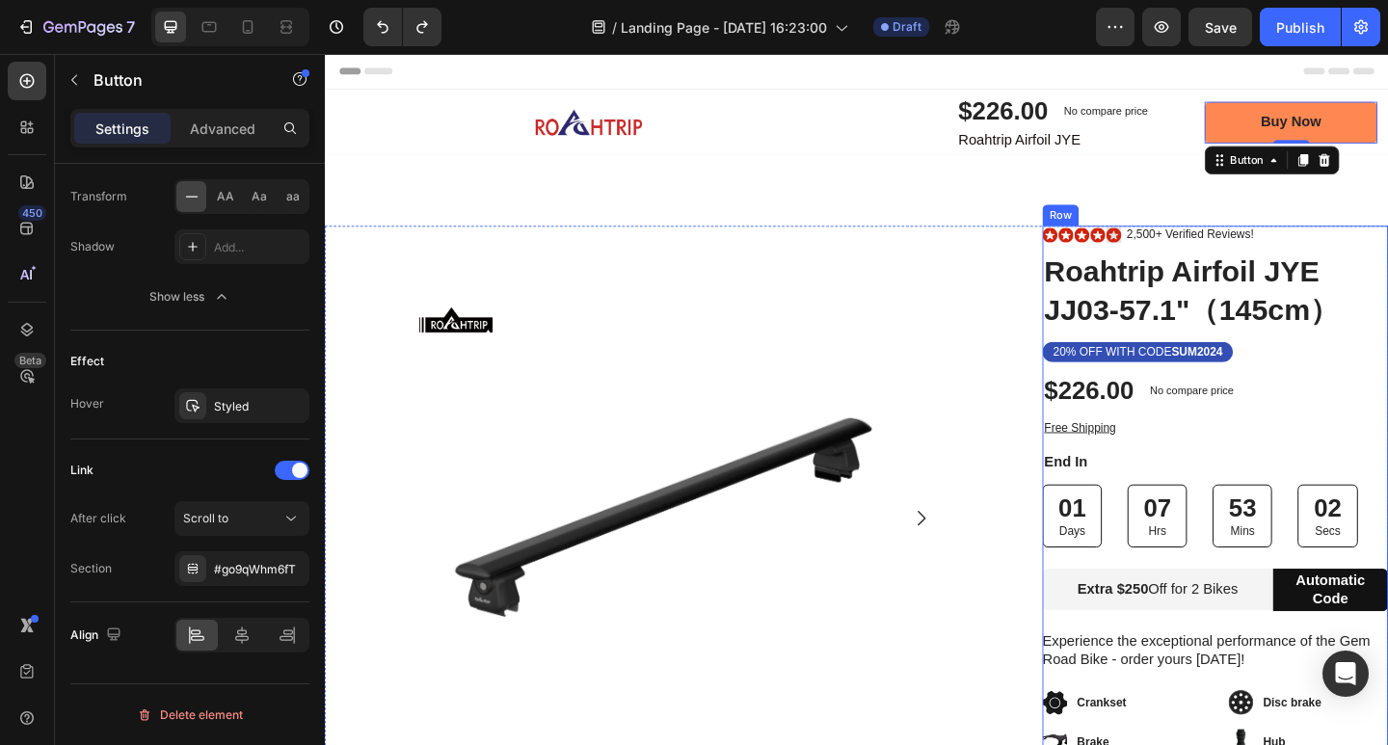
click at [1387, 242] on div "Icon Icon Icon Icon Icon Icon List 2,500+ Verified Reviews! Text Block Row" at bounding box center [1294, 251] width 376 height 20
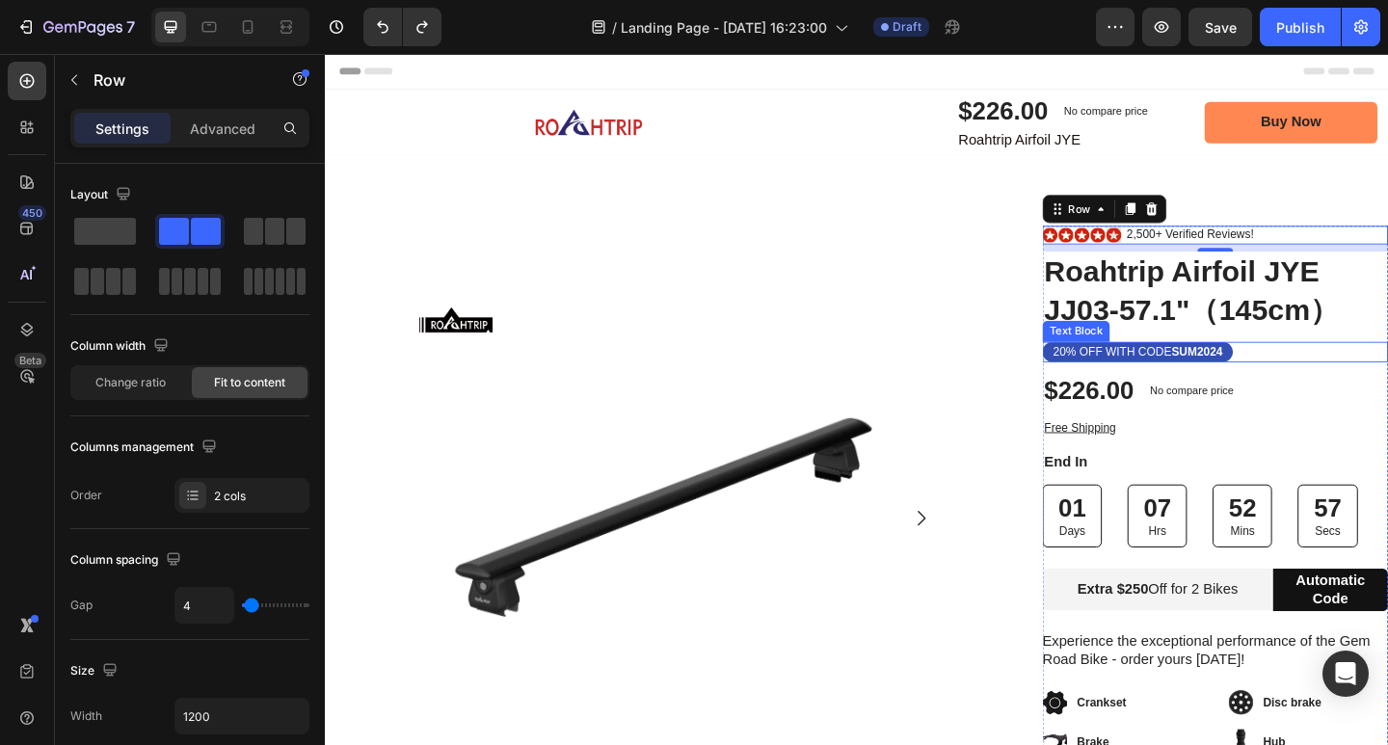
click at [1297, 375] on div "20% OFF WITH CODE SUM2024" at bounding box center [1209, 378] width 207 height 22
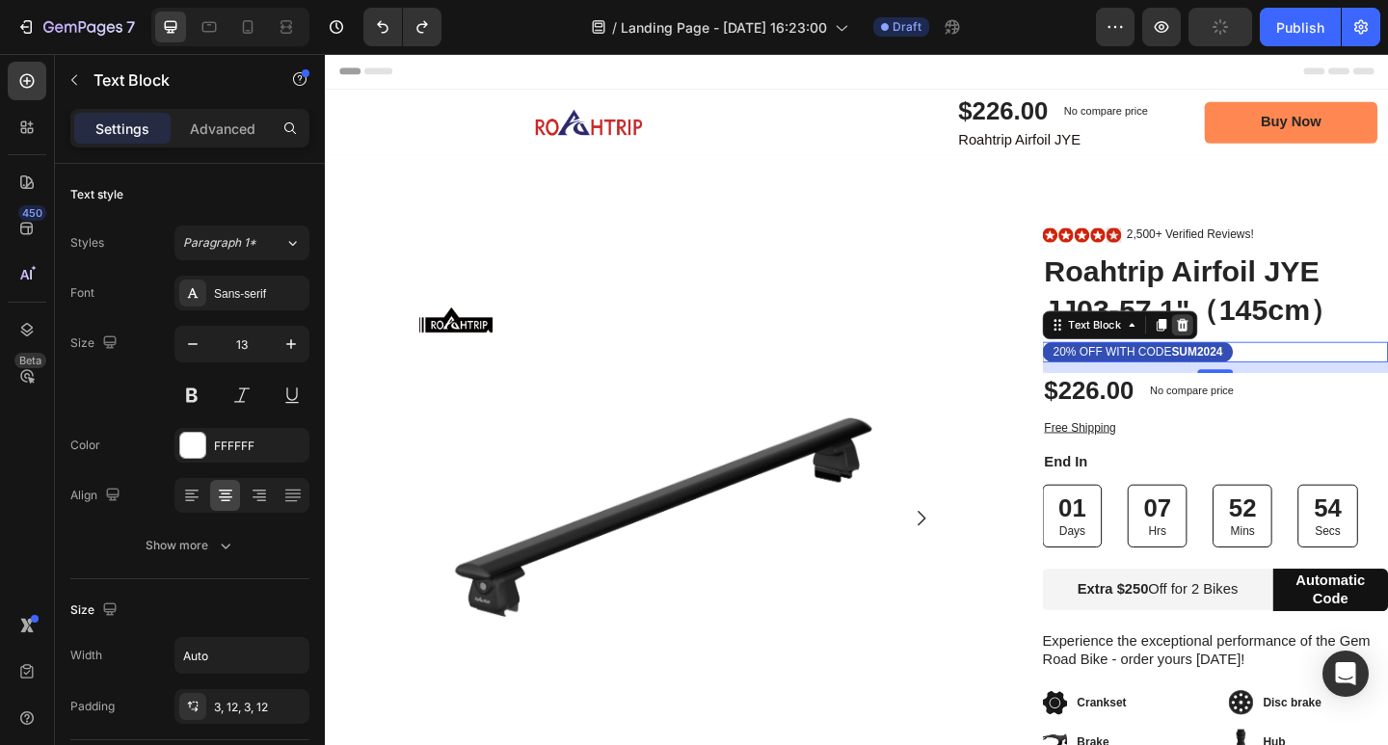
click at [1250, 348] on icon at bounding box center [1257, 348] width 15 height 15
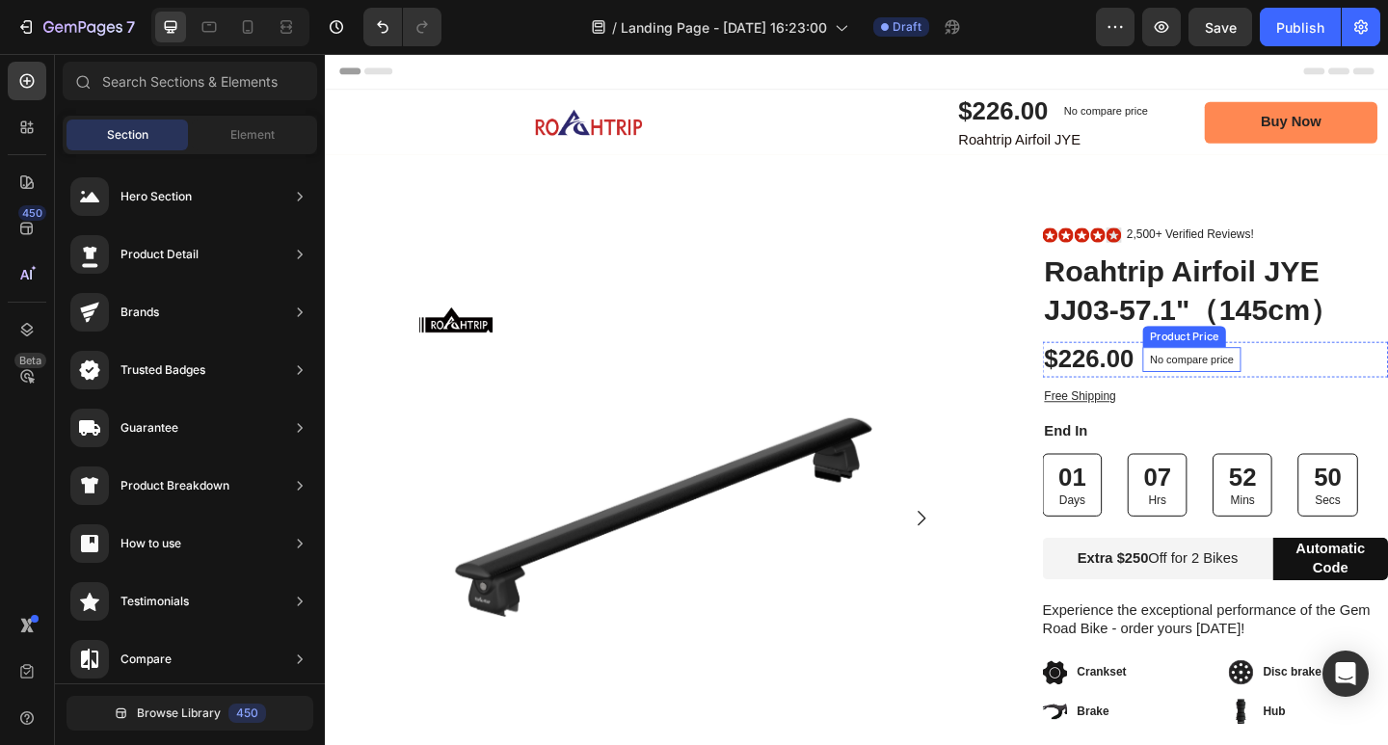
click at [1315, 384] on div "No compare price" at bounding box center [1268, 386] width 107 height 27
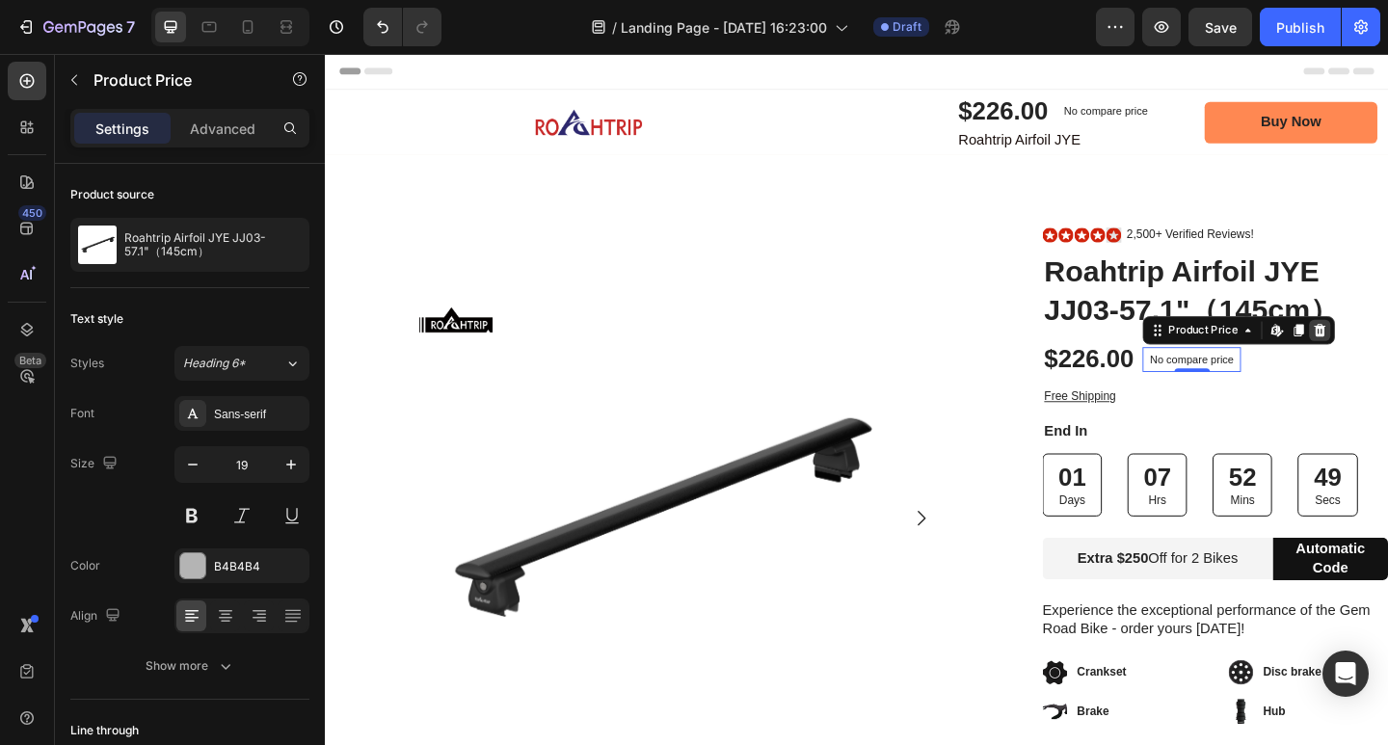
click at [1387, 350] on icon at bounding box center [1407, 354] width 13 height 13
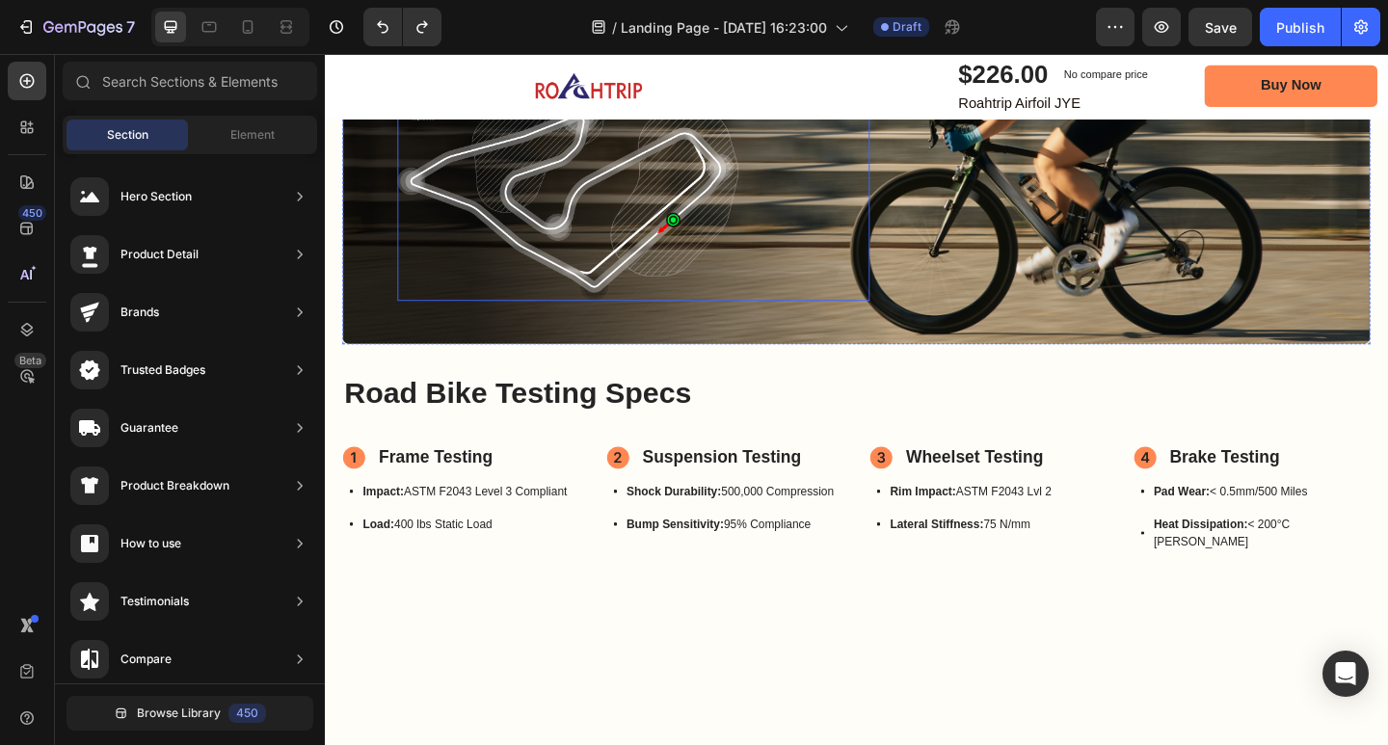
scroll to position [964, 0]
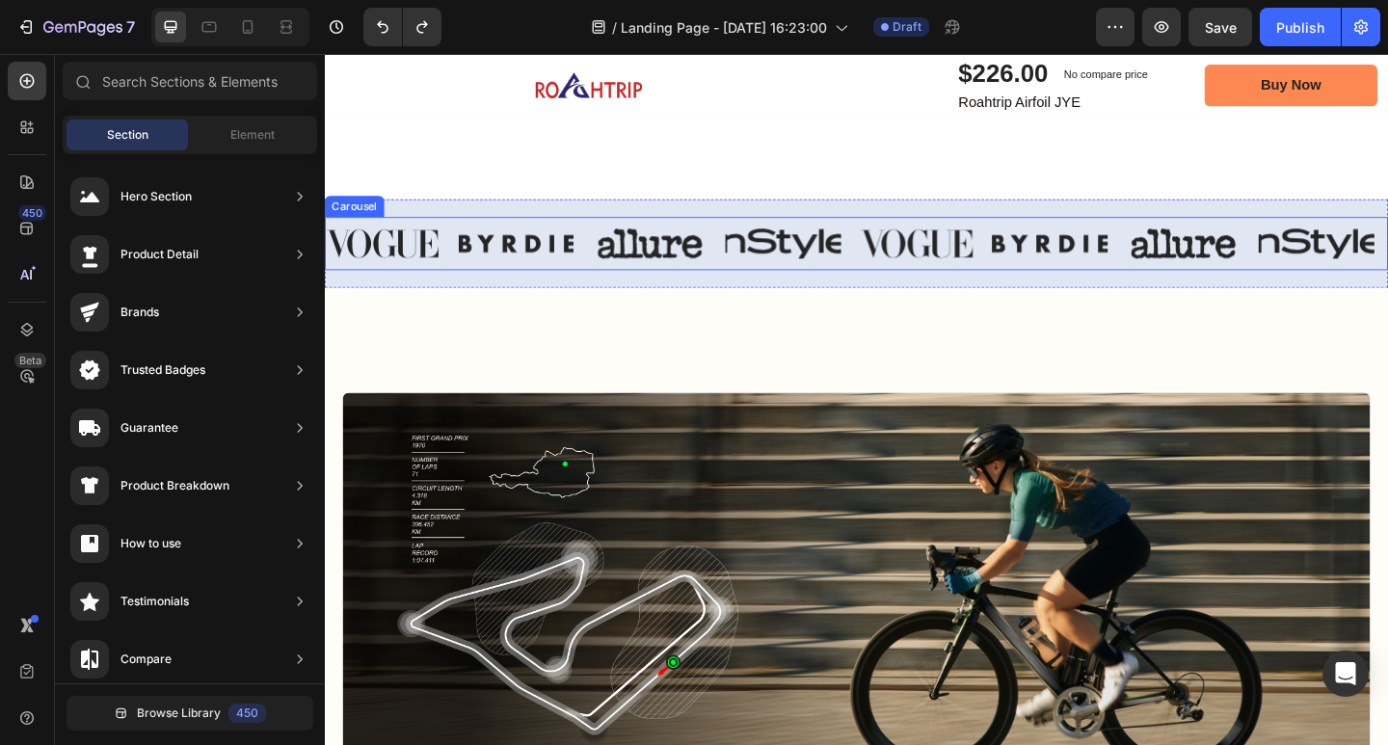
click at [742, 250] on div "Image Image Image Image Image Image Image Image" at bounding box center [903, 261] width 1157 height 58
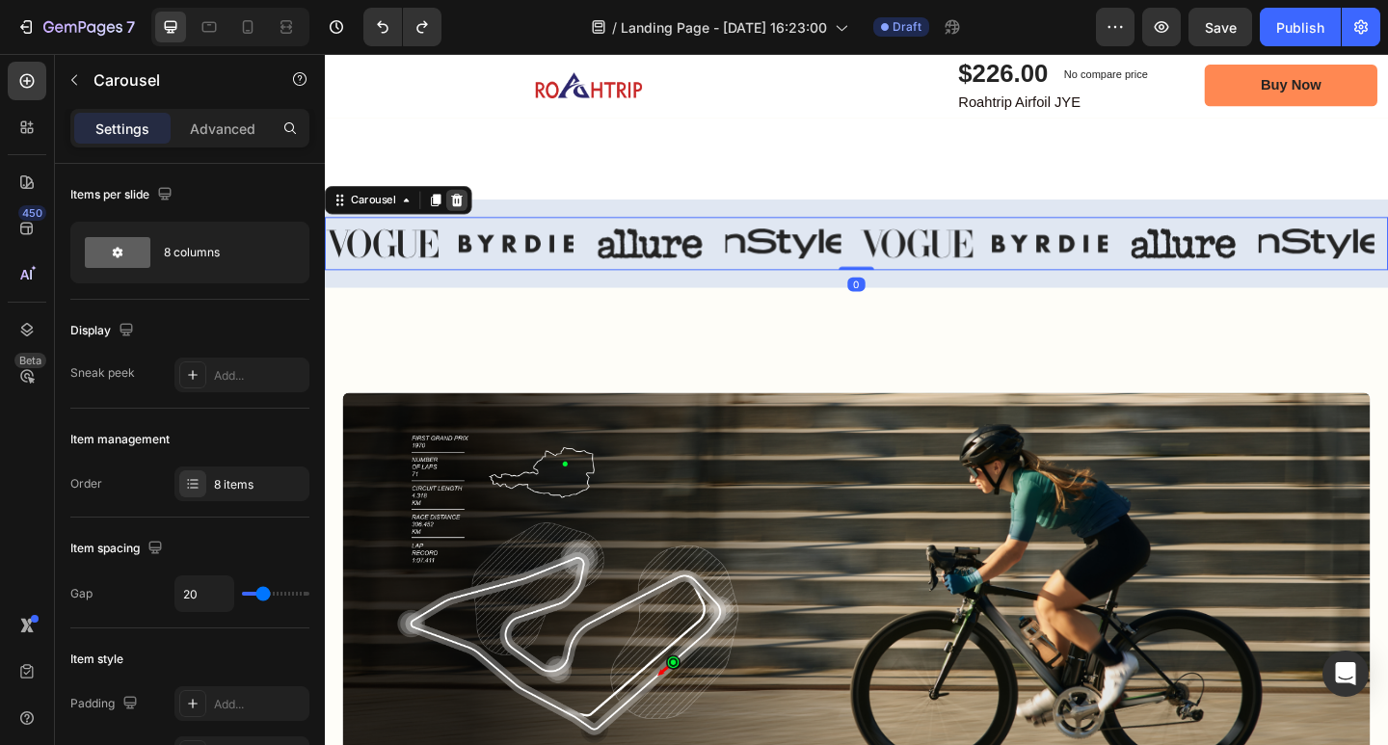
click at [471, 207] on icon at bounding box center [469, 213] width 13 height 13
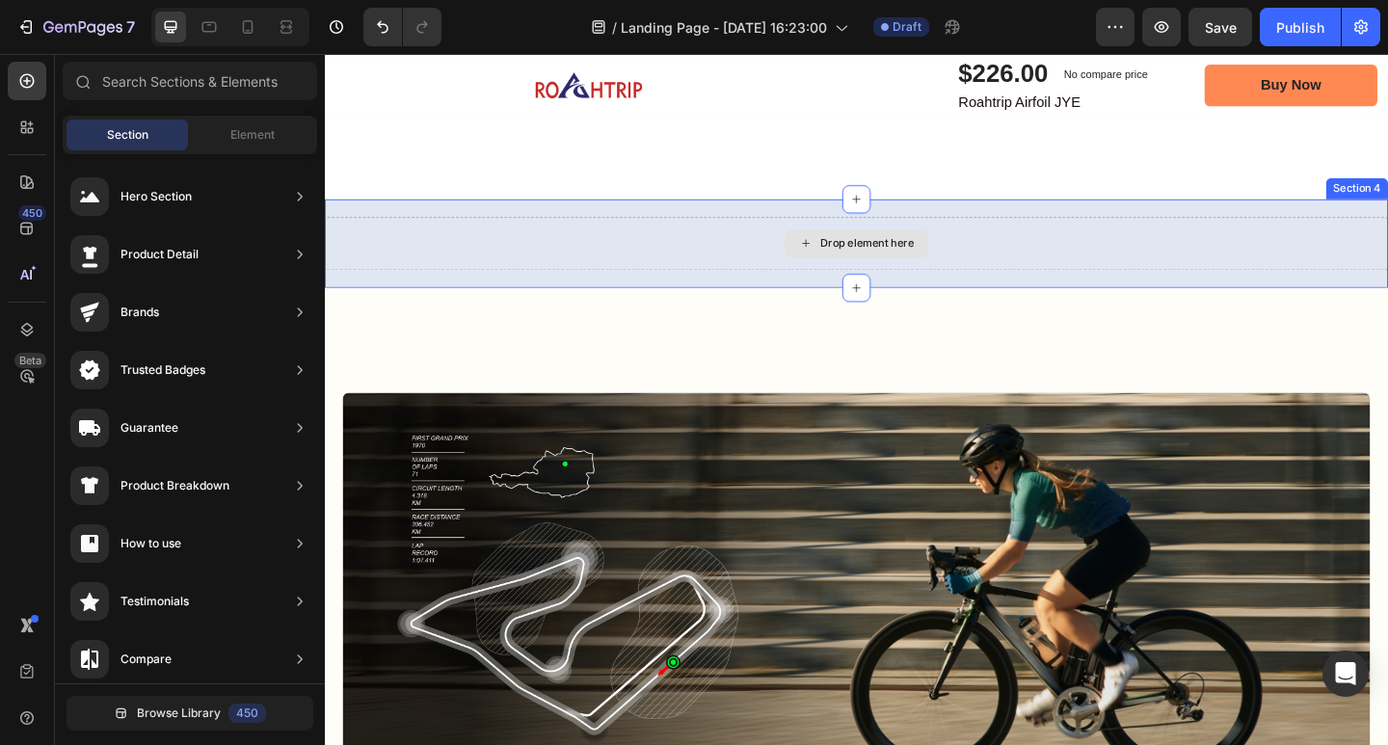
click at [899, 254] on div "Drop element here" at bounding box center [915, 261] width 102 height 15
click at [251, 140] on span "Element" at bounding box center [252, 134] width 44 height 17
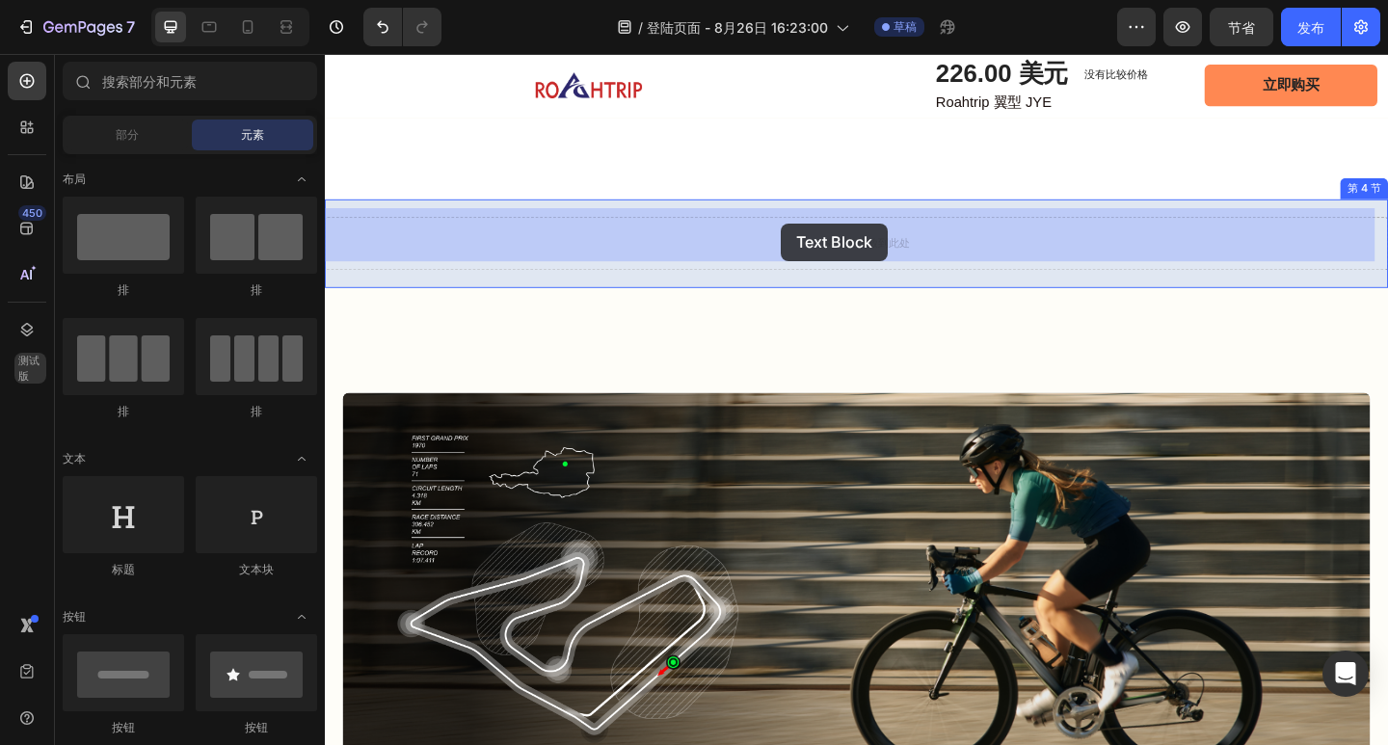
drag, startPoint x: 596, startPoint y: 386, endPoint x: 821, endPoint y: 238, distance: 269.5
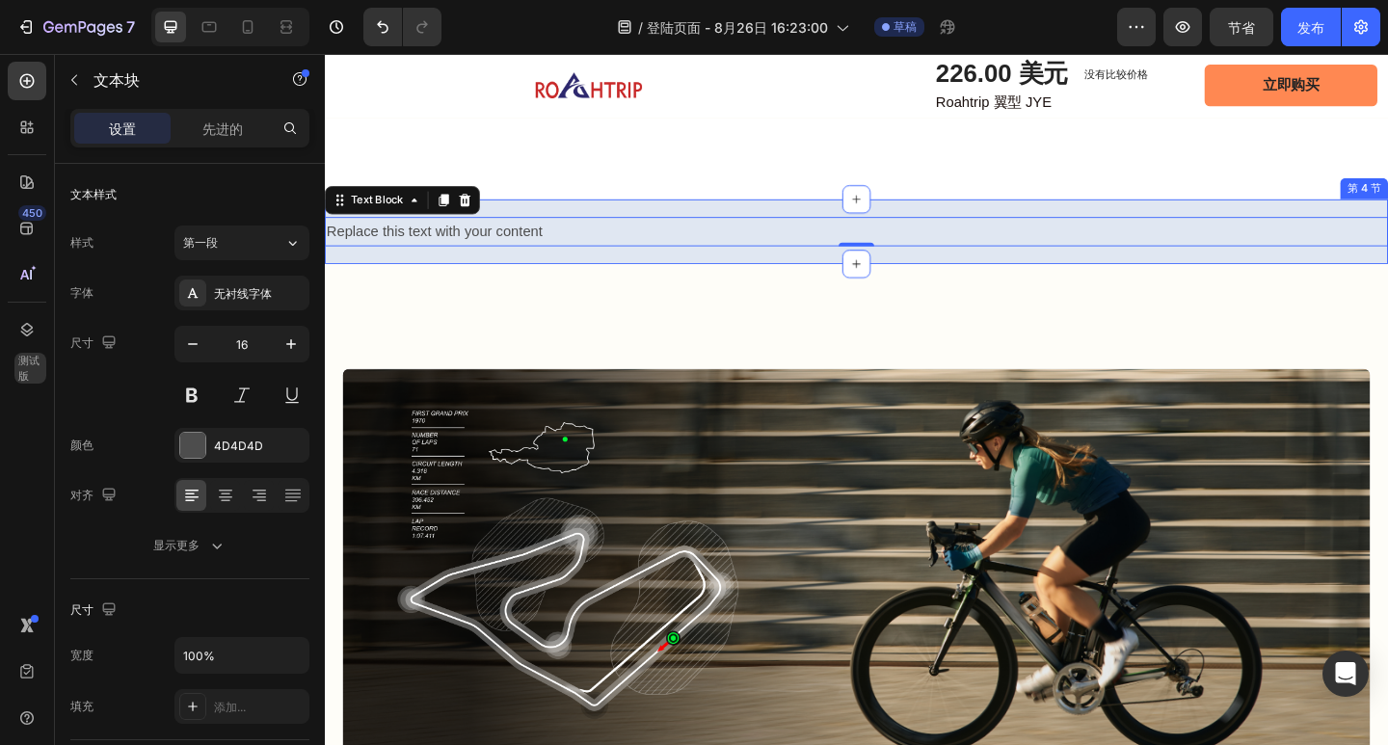
click at [841, 213] on div "Replace this text with your content Text Block 0 第 4 节" at bounding box center [903, 248] width 1157 height 70
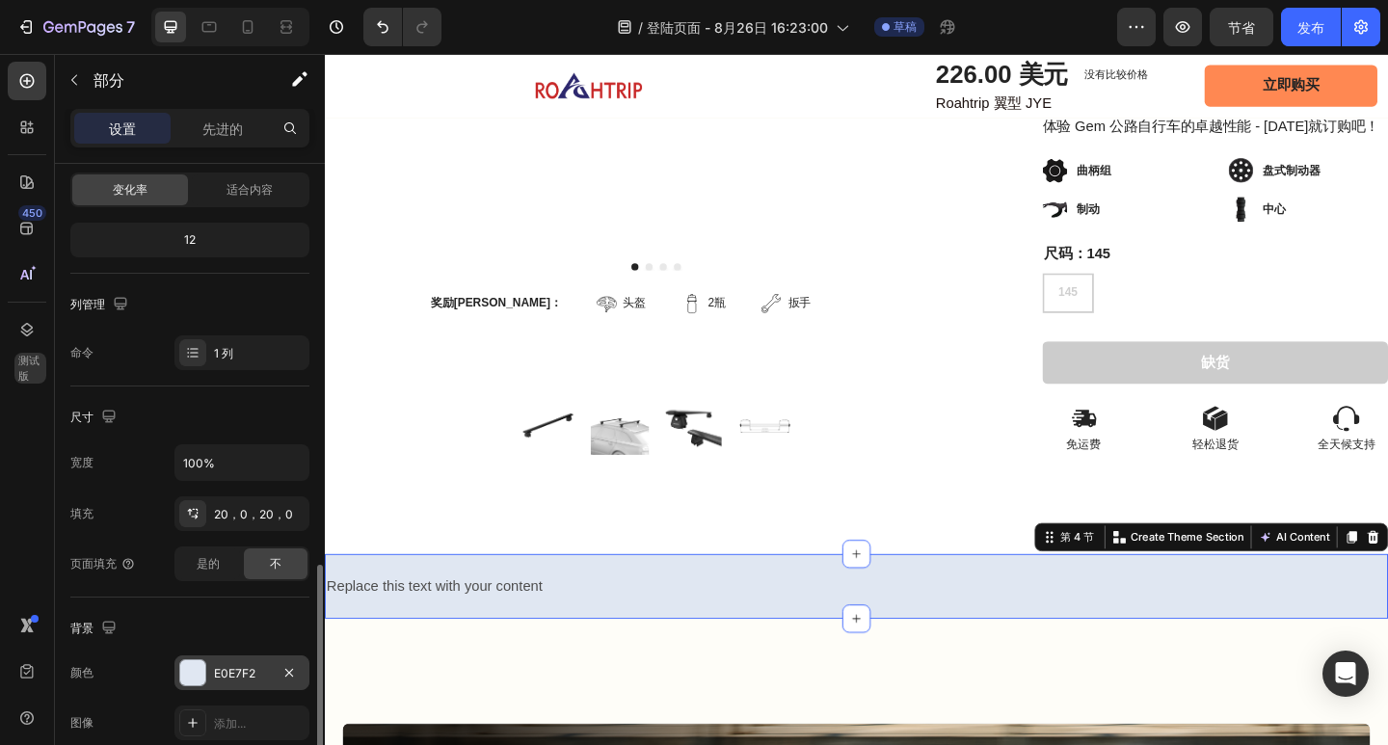
scroll to position [482, 0]
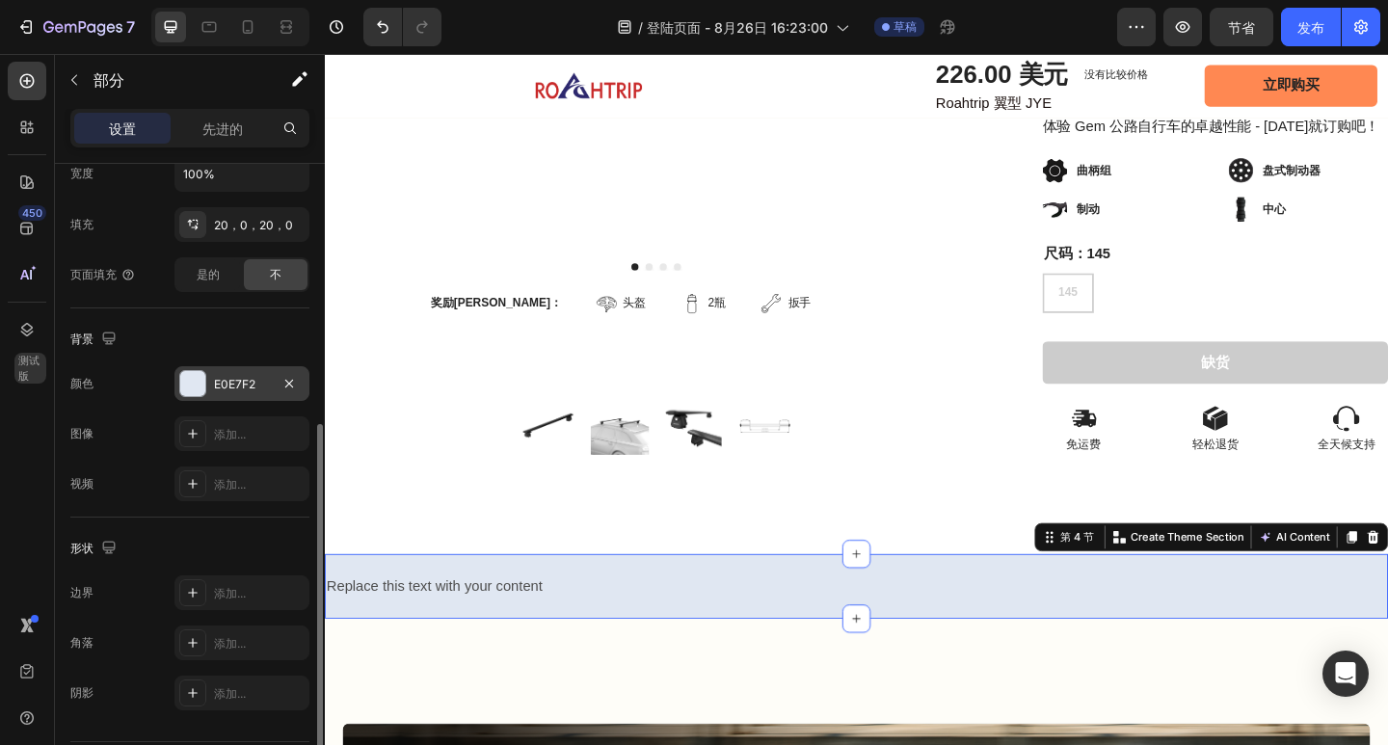
click at [243, 387] on font "E0E7F2" at bounding box center [234, 384] width 41 height 14
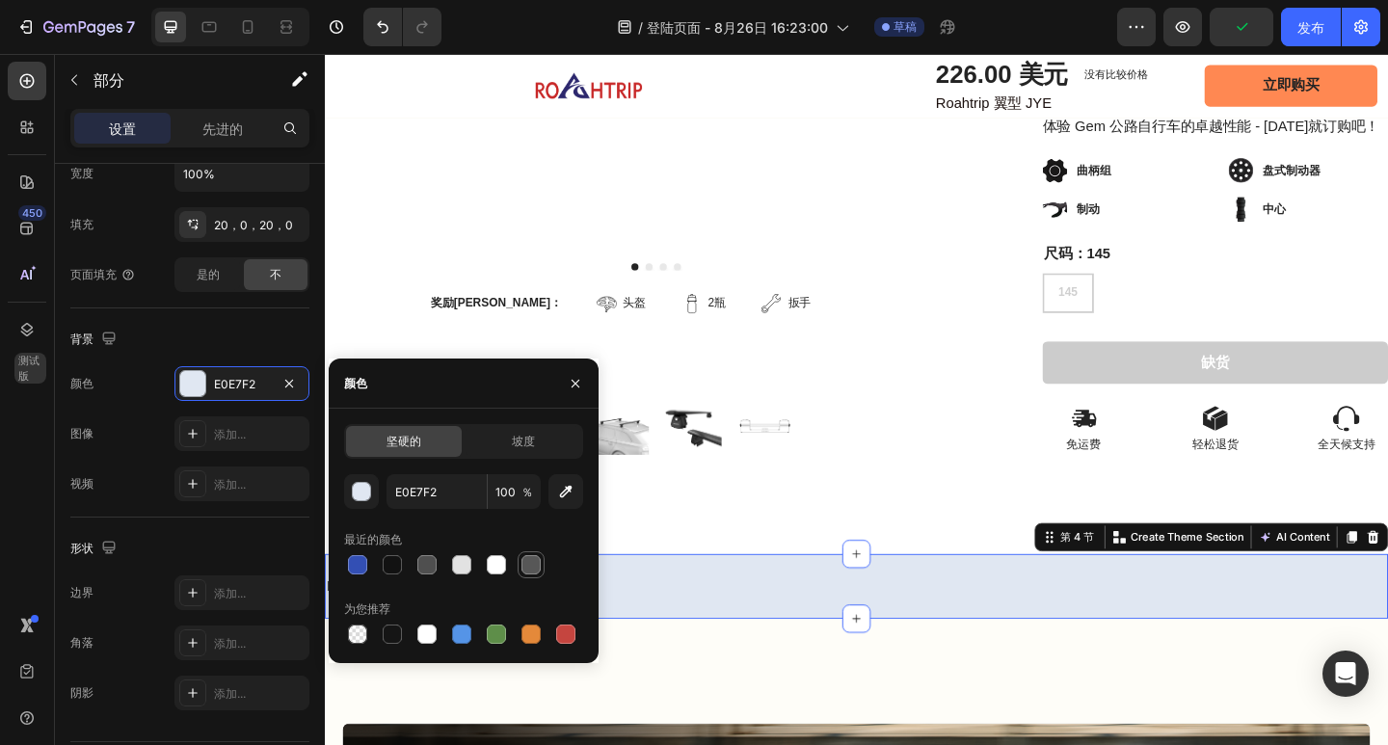
click at [528, 568] on div at bounding box center [530, 564] width 19 height 19
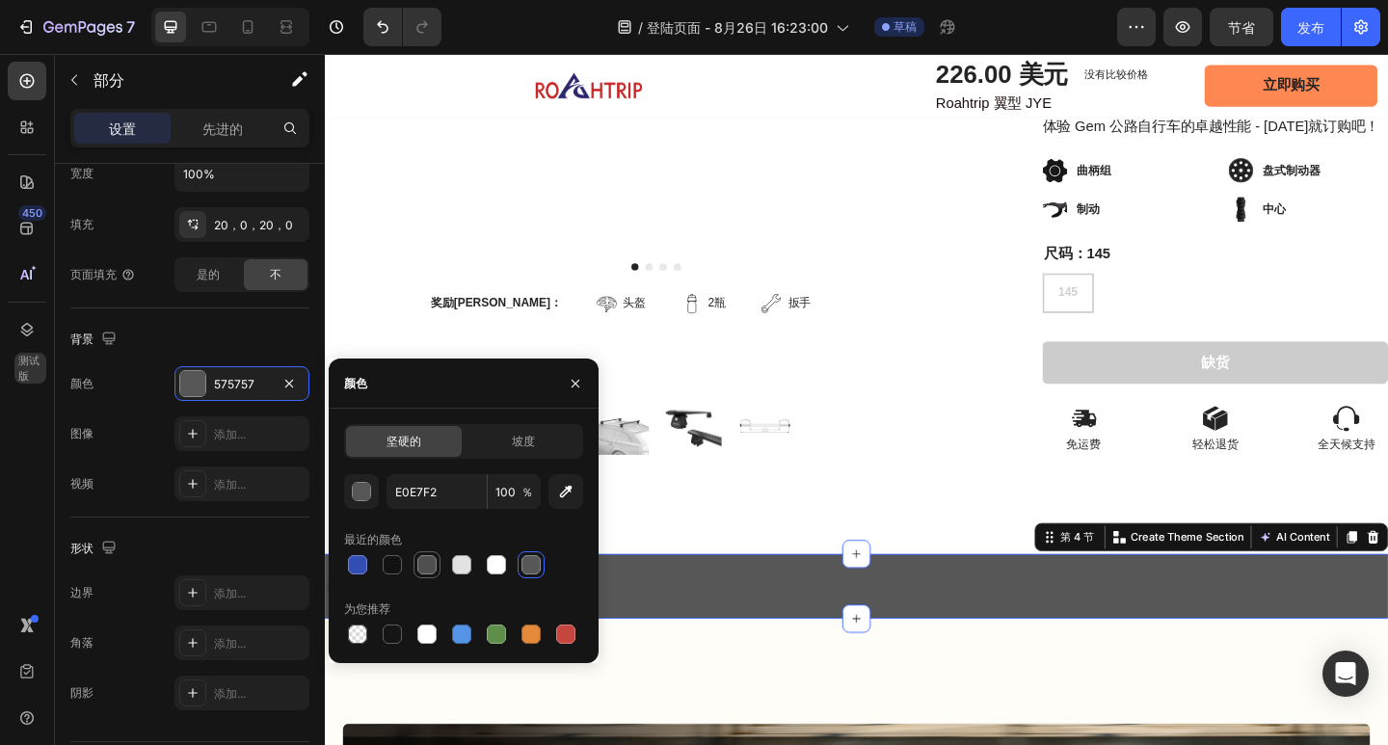
click at [427, 565] on div at bounding box center [426, 564] width 19 height 19
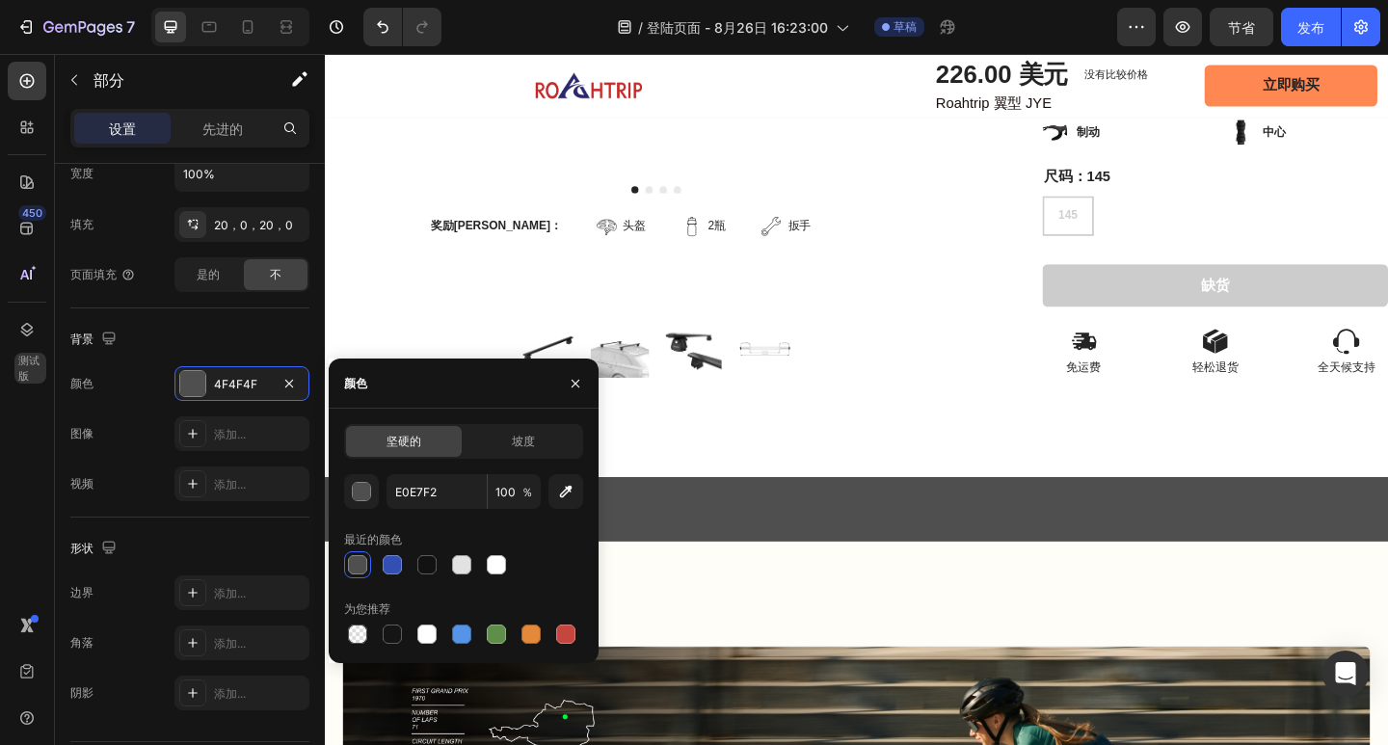
scroll to position [675, 0]
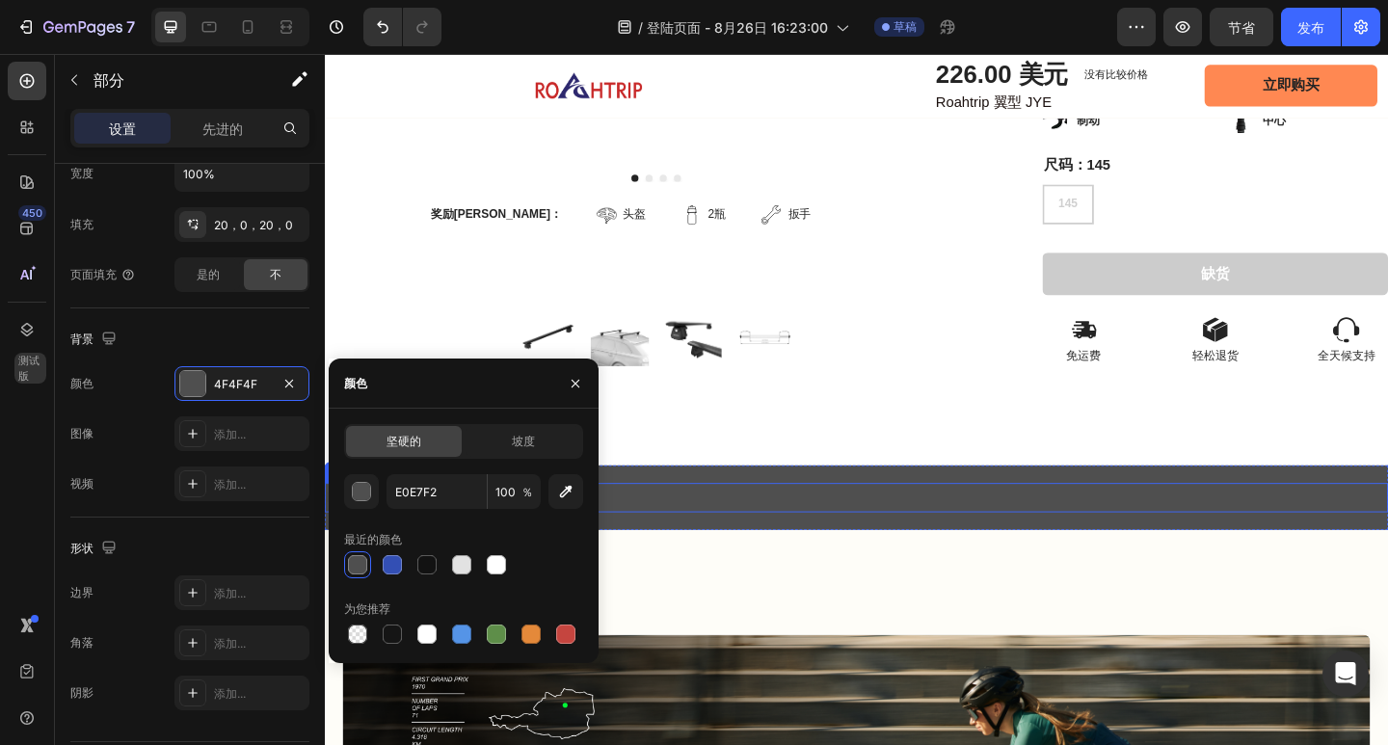
click at [689, 521] on div "Replace this text with your content" at bounding box center [903, 537] width 1157 height 32
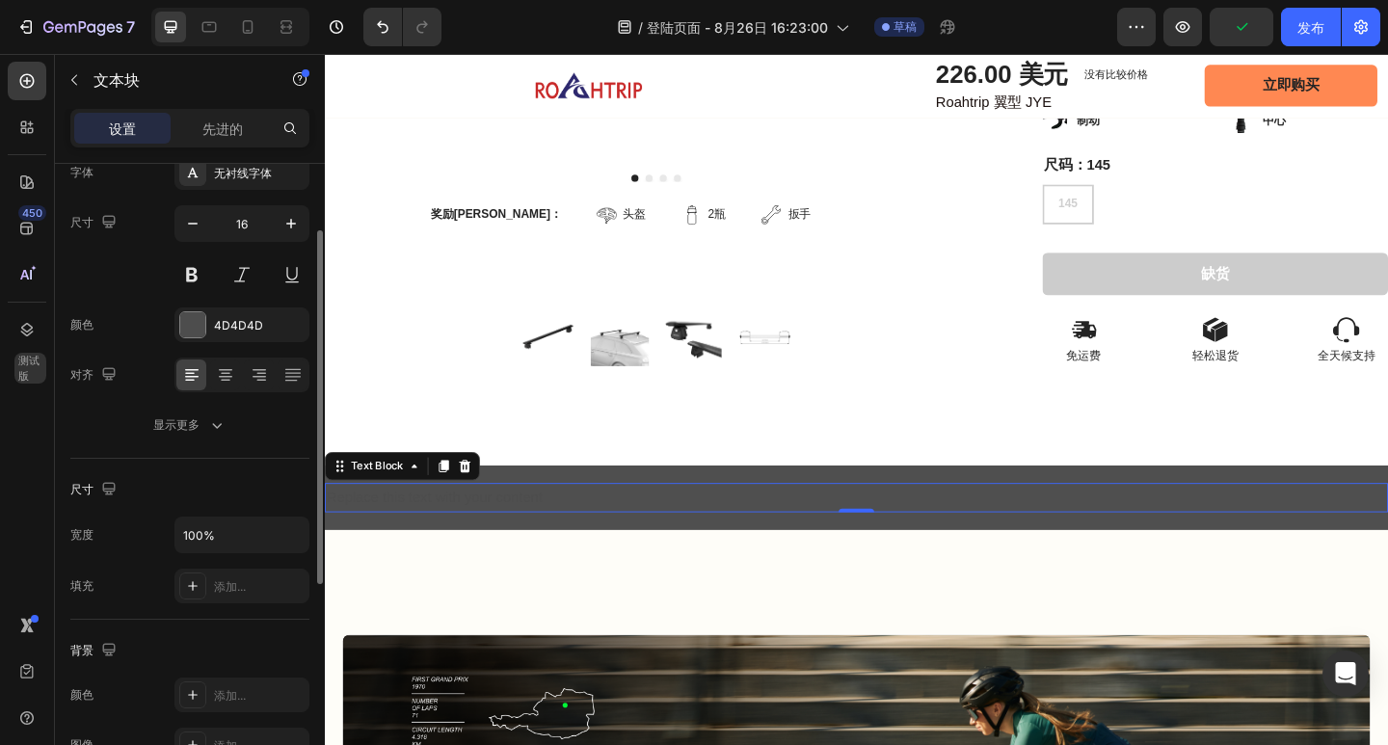
scroll to position [0, 0]
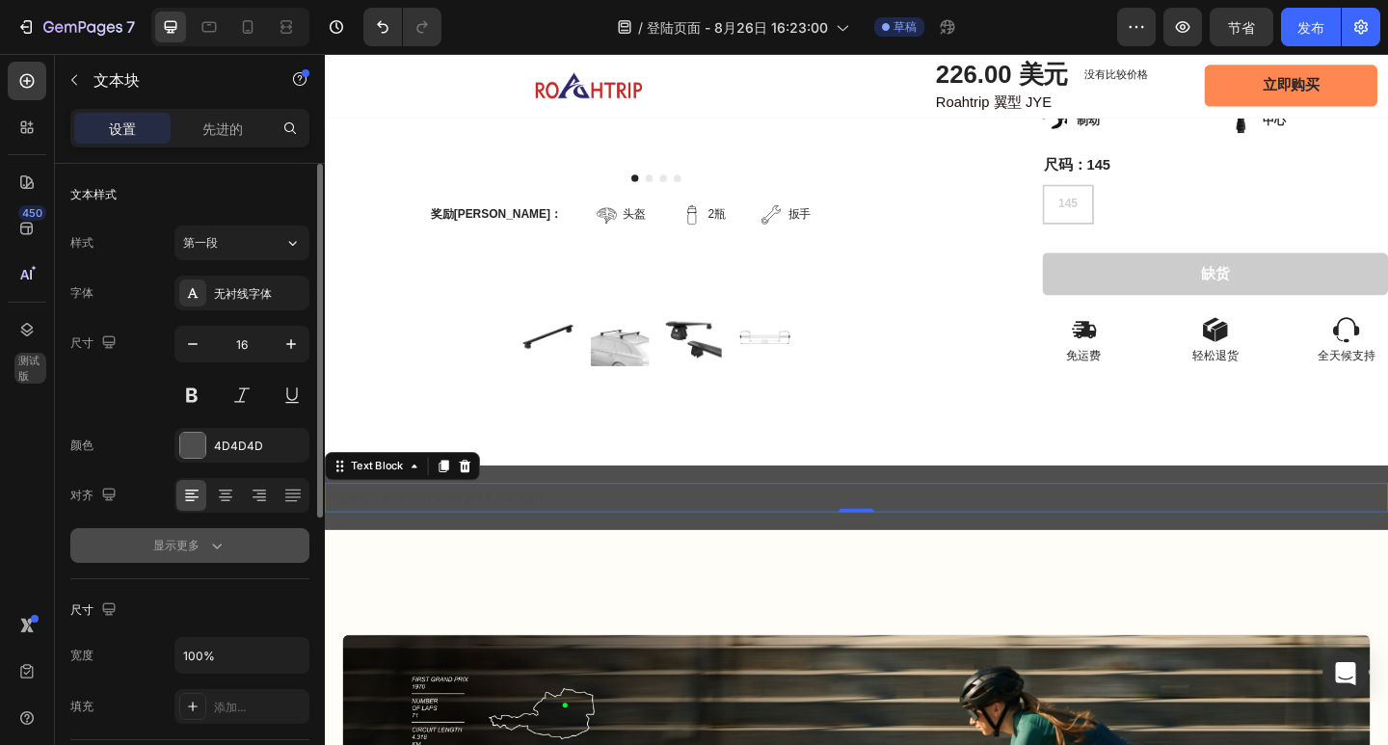
click at [213, 547] on icon "button" at bounding box center [216, 545] width 19 height 19
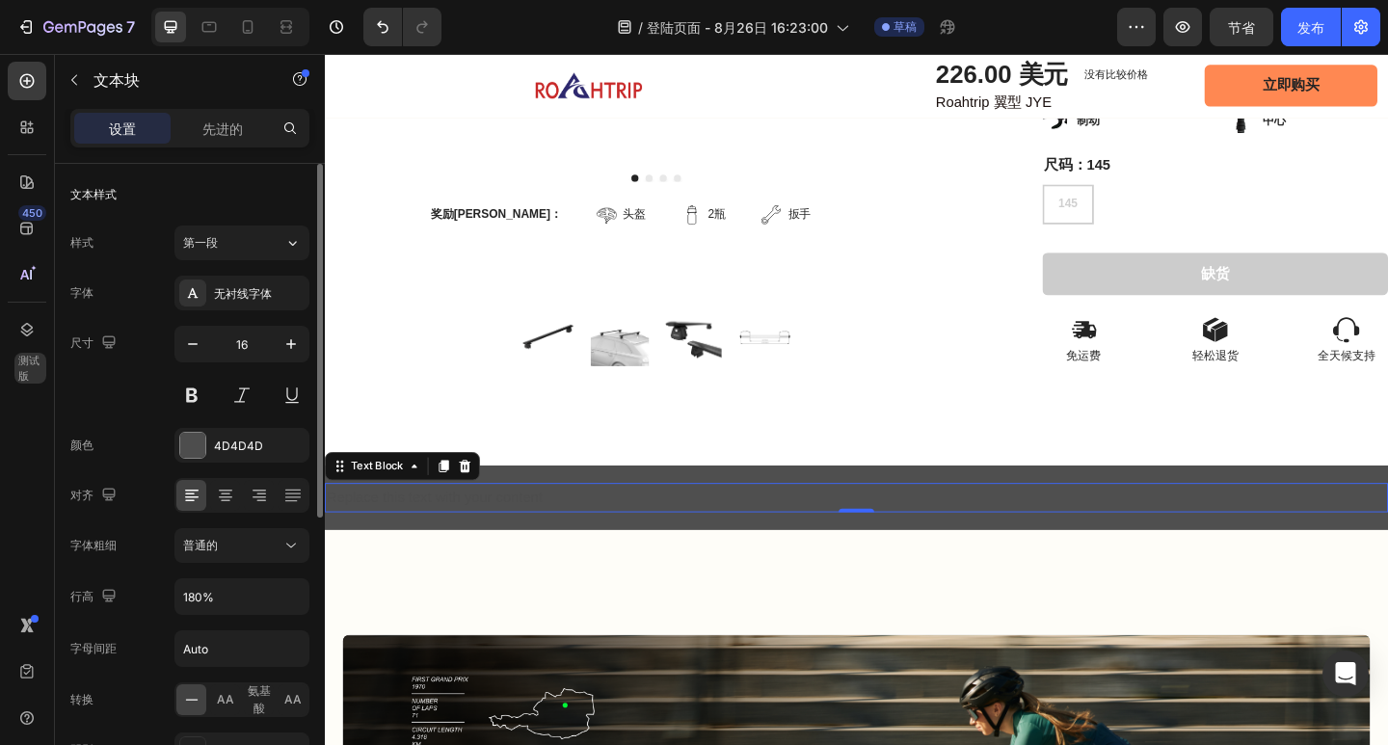
click at [357, 524] on div "Replace this text with your content" at bounding box center [903, 537] width 1157 height 32
click at [346, 523] on p "Replace this text with your content" at bounding box center [903, 537] width 1153 height 28
click at [957, 531] on p "Replace this text with your content" at bounding box center [903, 537] width 1153 height 28
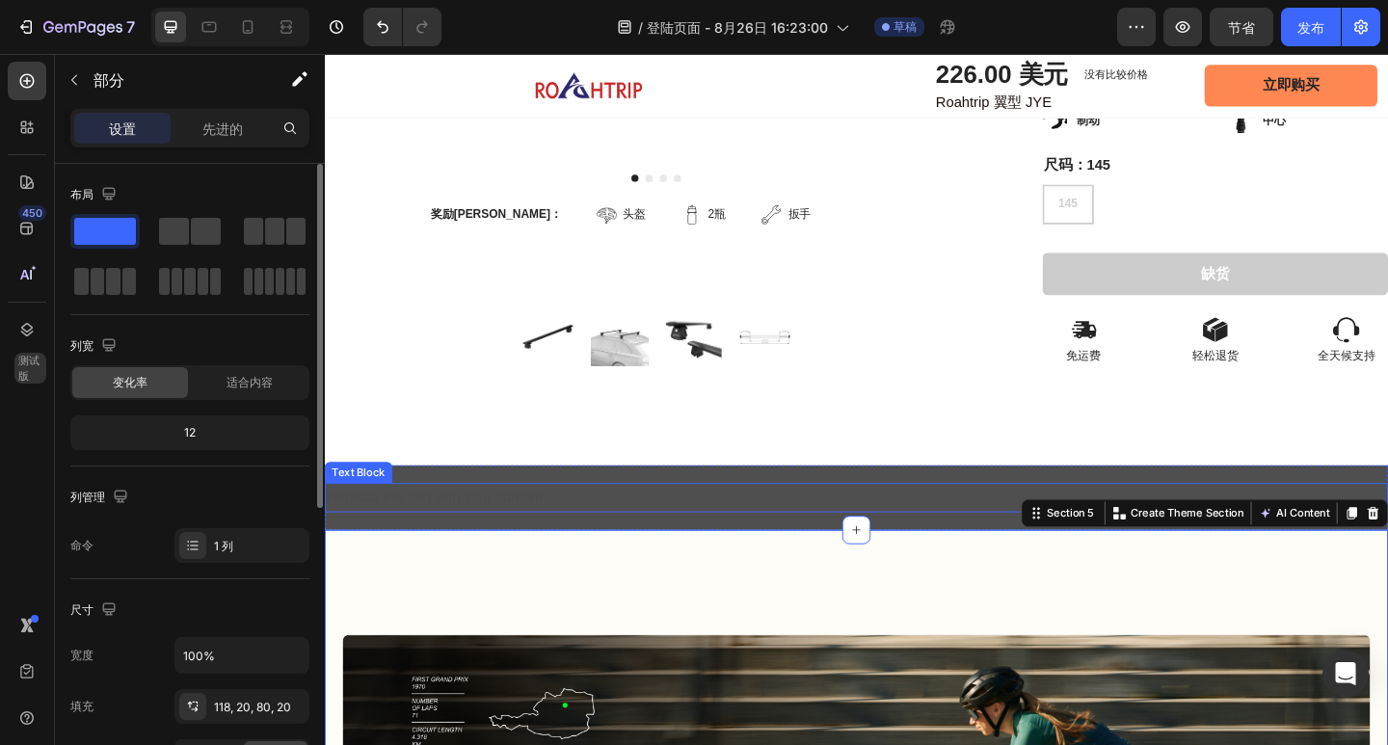
click at [724, 535] on p "Replace this text with your content" at bounding box center [903, 537] width 1153 height 28
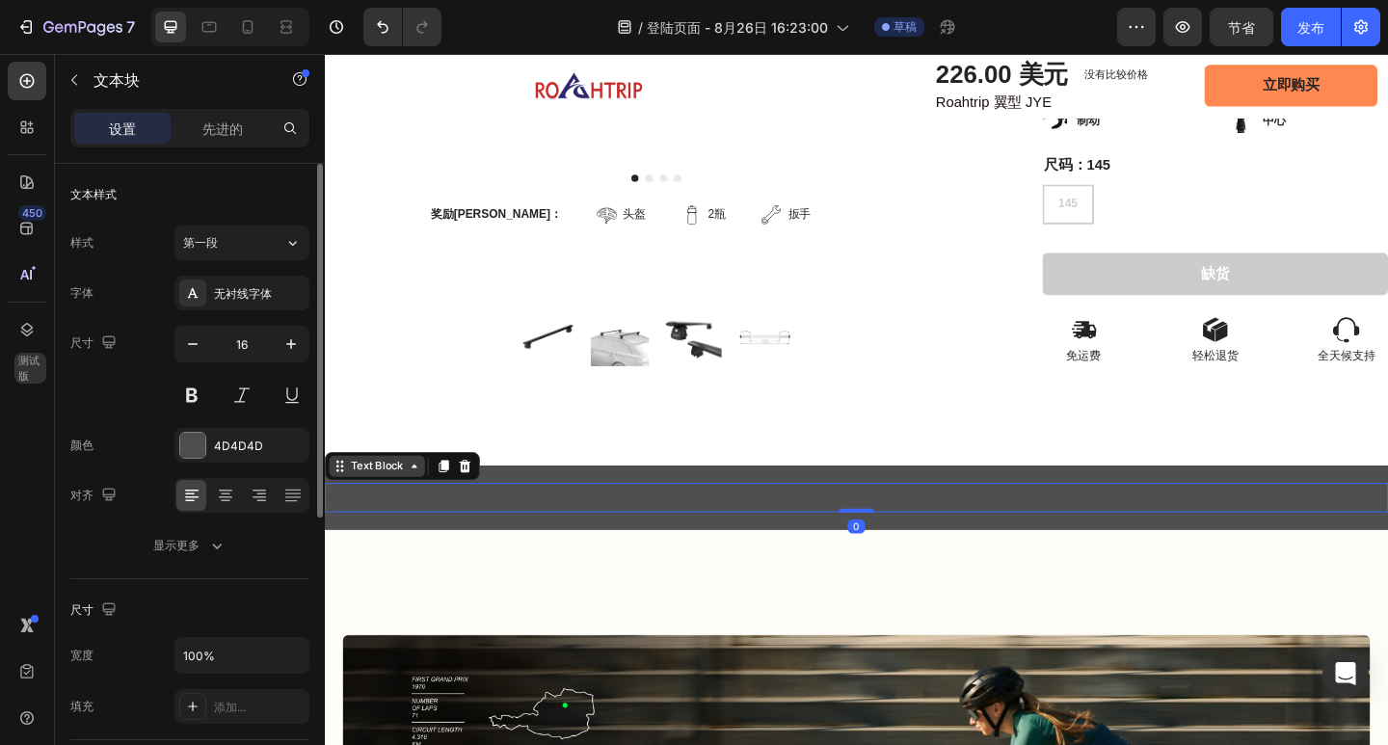
click at [404, 503] on div "Text Block" at bounding box center [382, 503] width 104 height 23
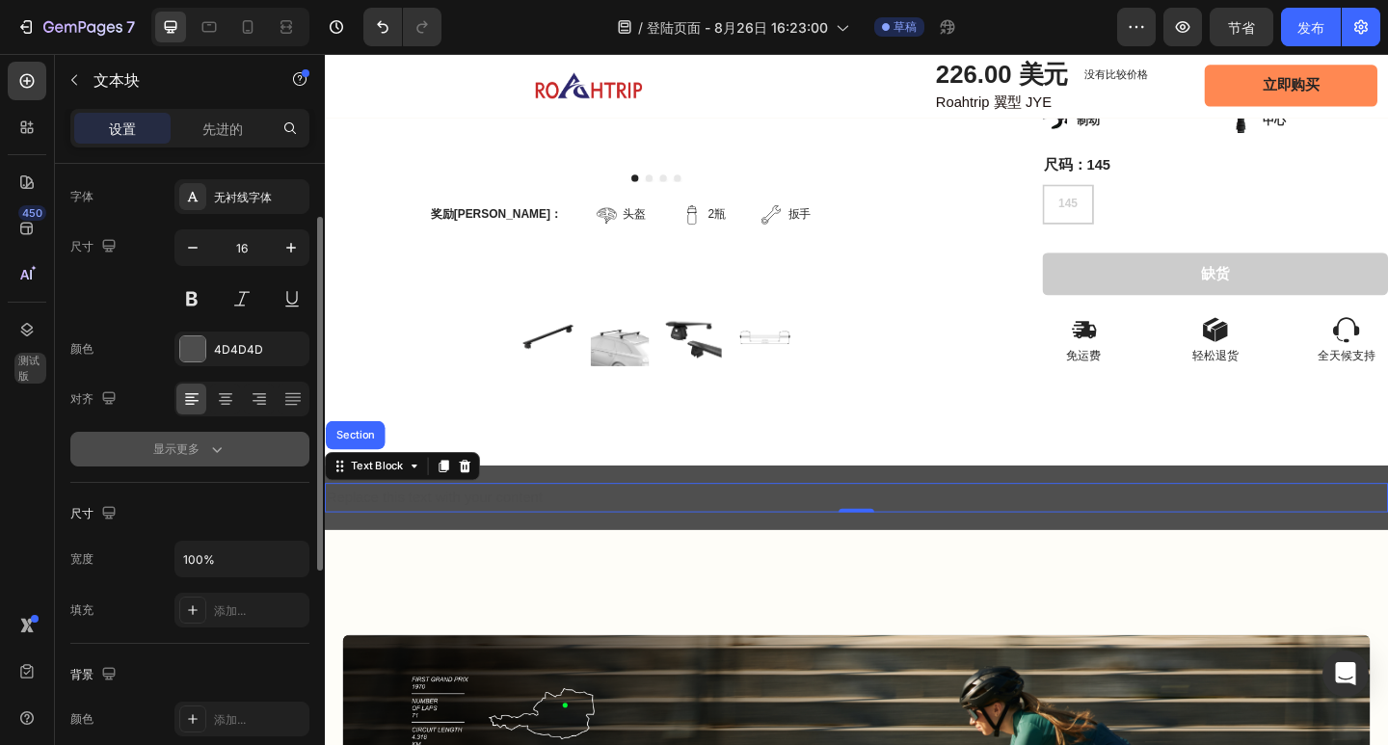
click at [207, 441] on icon "button" at bounding box center [216, 449] width 19 height 19
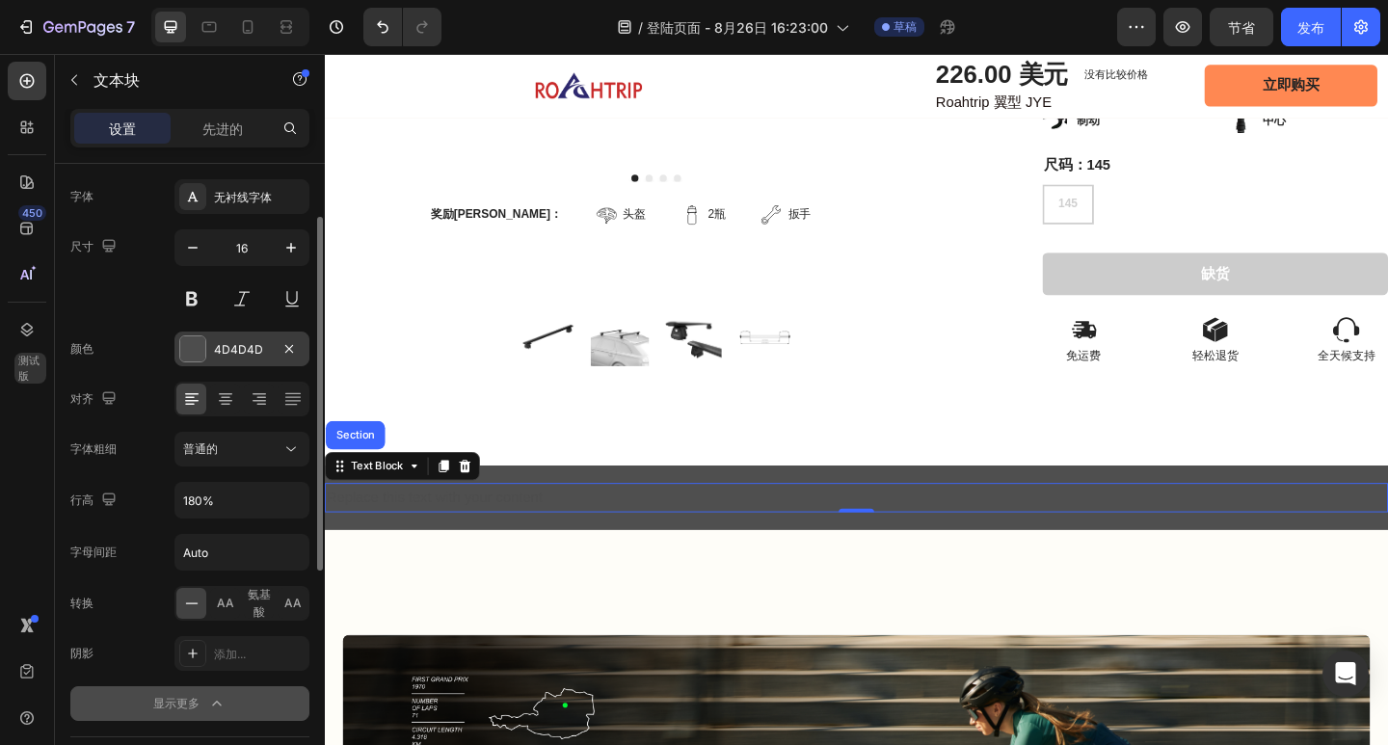
click at [237, 342] on font "4D4D4D" at bounding box center [238, 349] width 49 height 14
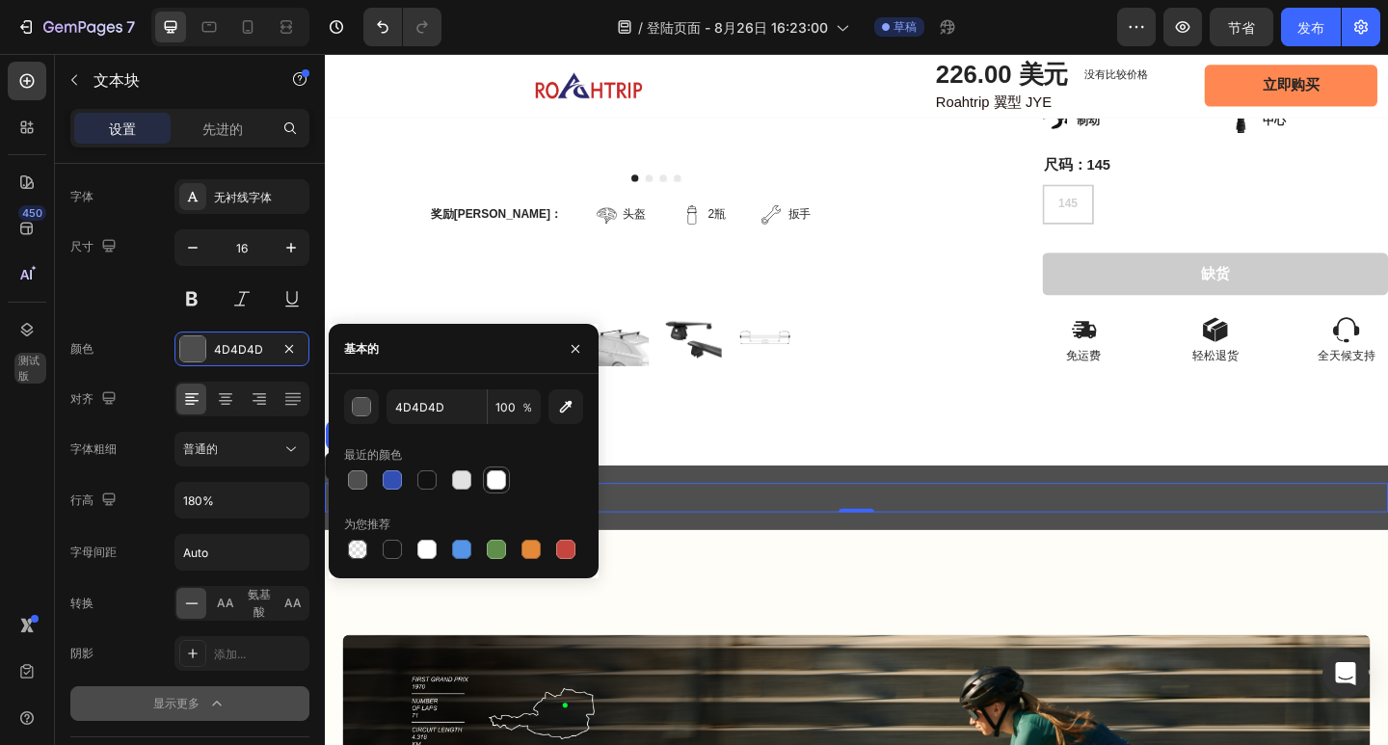
click at [504, 480] on div at bounding box center [496, 479] width 19 height 19
click at [578, 346] on icon "button" at bounding box center [576, 348] width 8 height 8
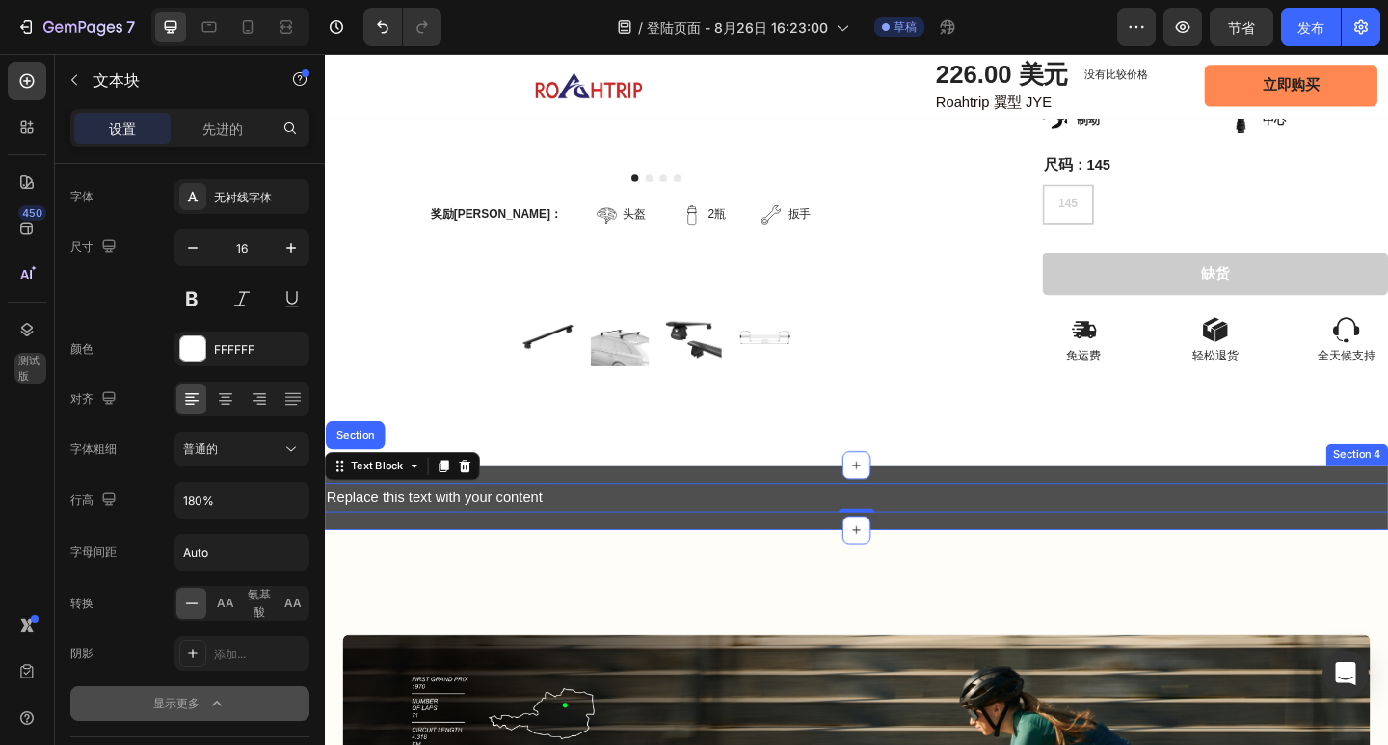
click at [627, 502] on div "Replace this text with your content Text Block Section 0 Section 4" at bounding box center [903, 537] width 1157 height 70
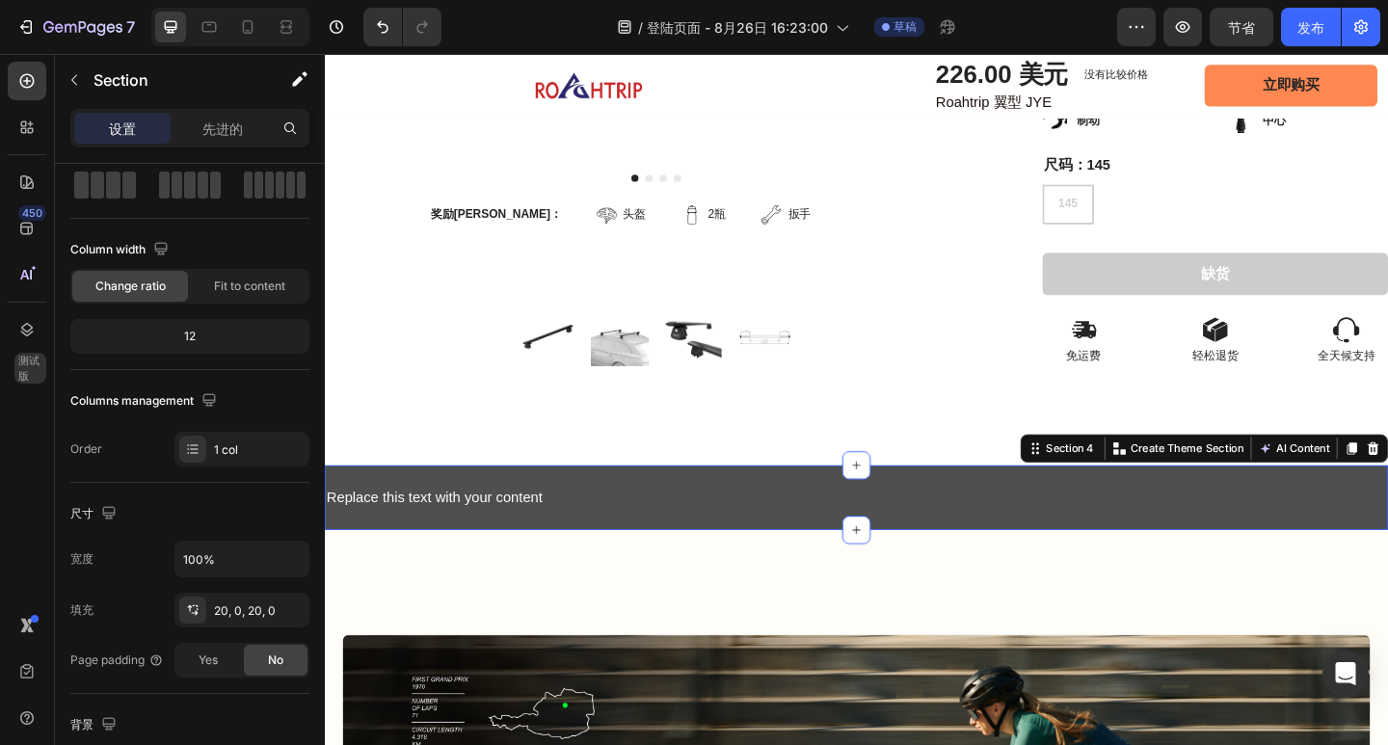
scroll to position [0, 0]
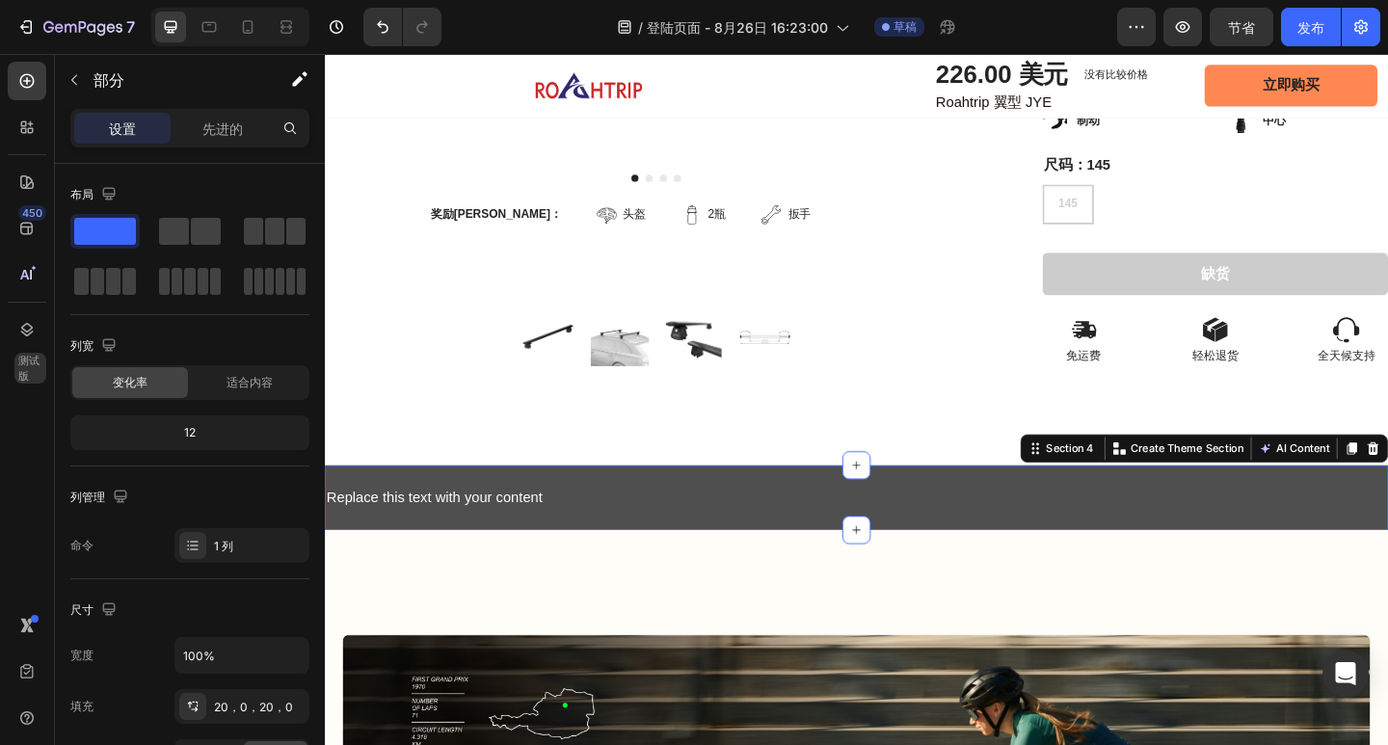
click at [628, 502] on div "Replace this text with your content Text Block Section 4 You can create reusabl…" at bounding box center [903, 537] width 1157 height 70
click at [466, 552] on div "Replace this text with your content Text Block Section 4 You can create reusabl…" at bounding box center [903, 537] width 1157 height 70
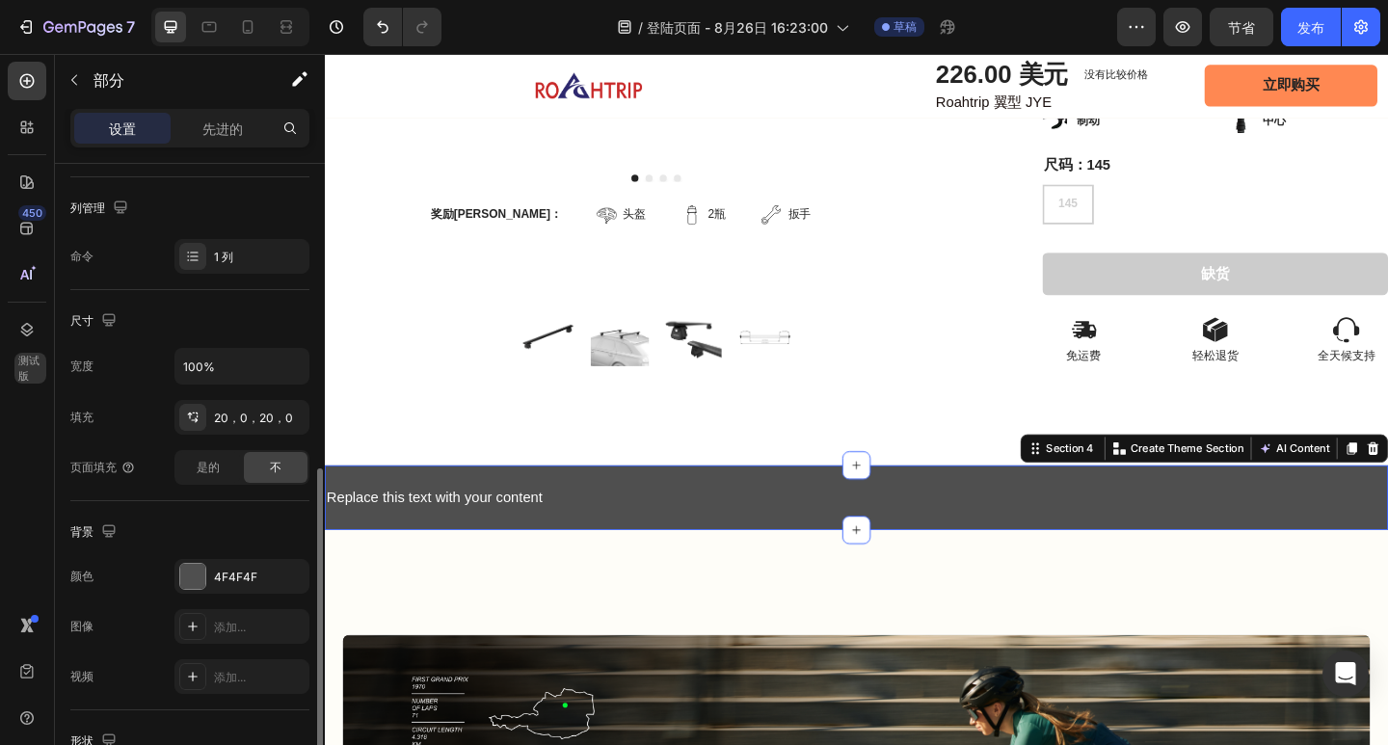
scroll to position [482, 0]
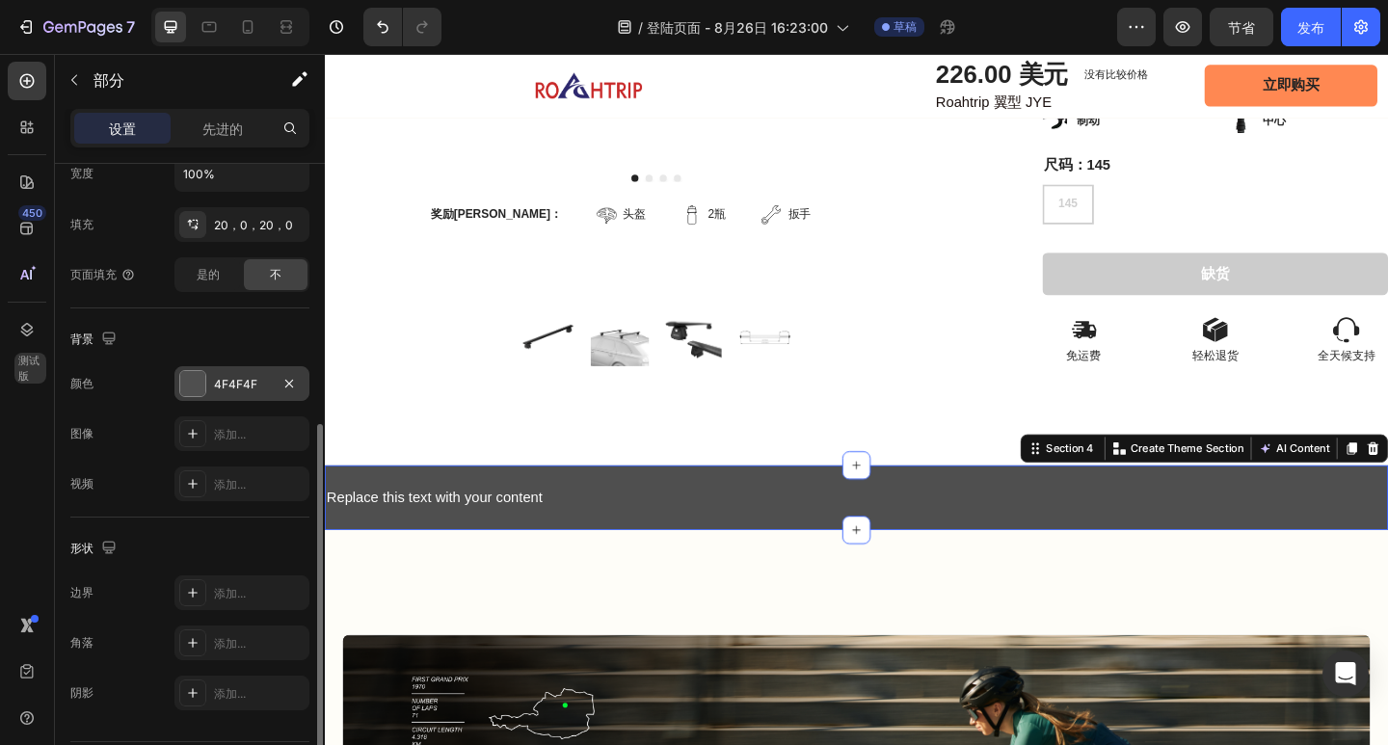
click at [232, 385] on font "4F4F4F" at bounding box center [235, 384] width 43 height 14
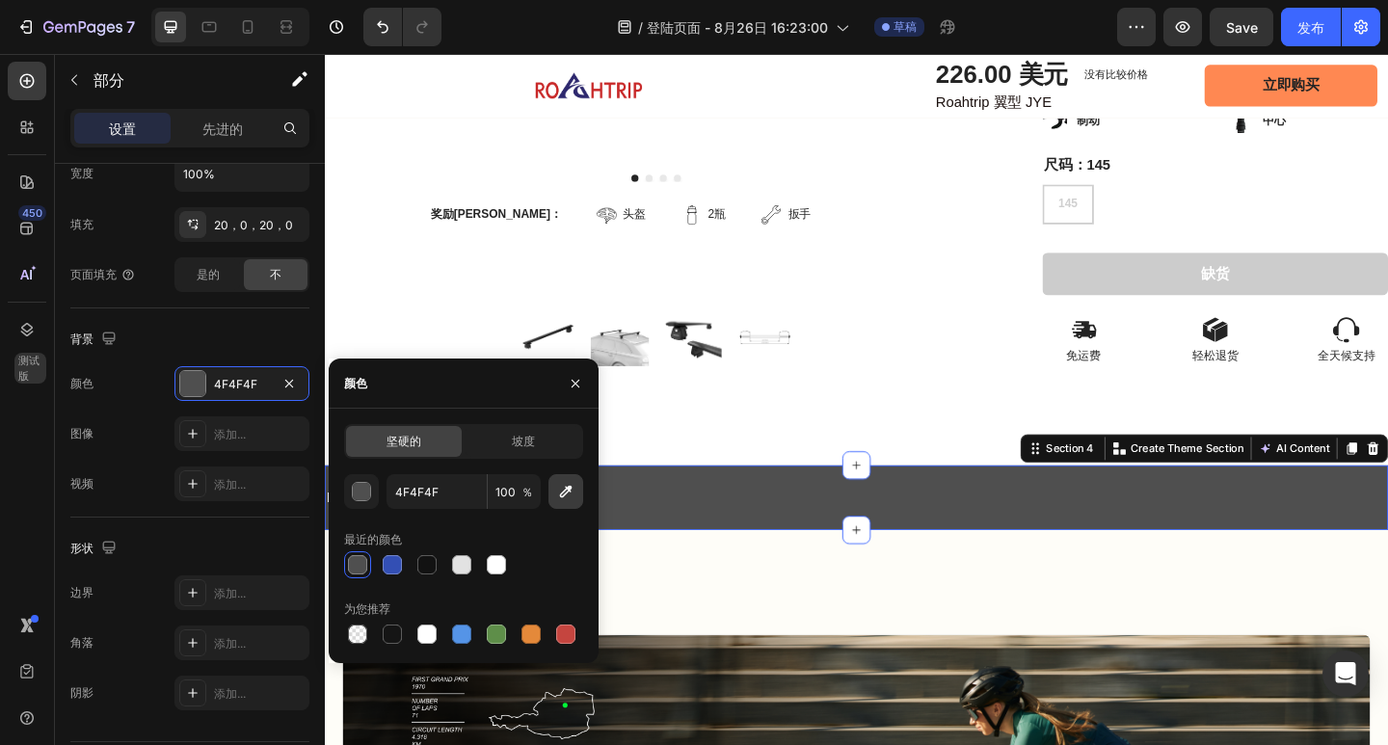
click at [555, 487] on button "button" at bounding box center [565, 491] width 35 height 35
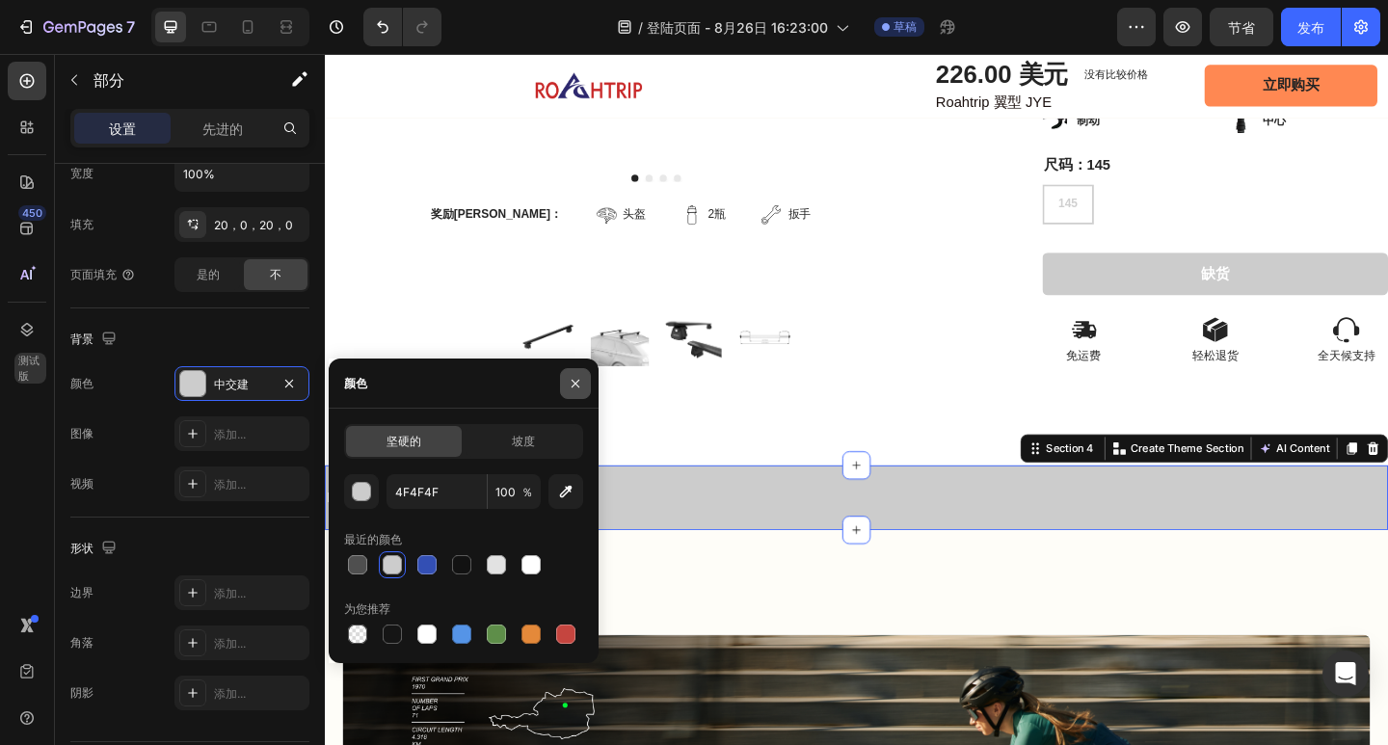
click at [582, 378] on icon "button" at bounding box center [575, 383] width 15 height 15
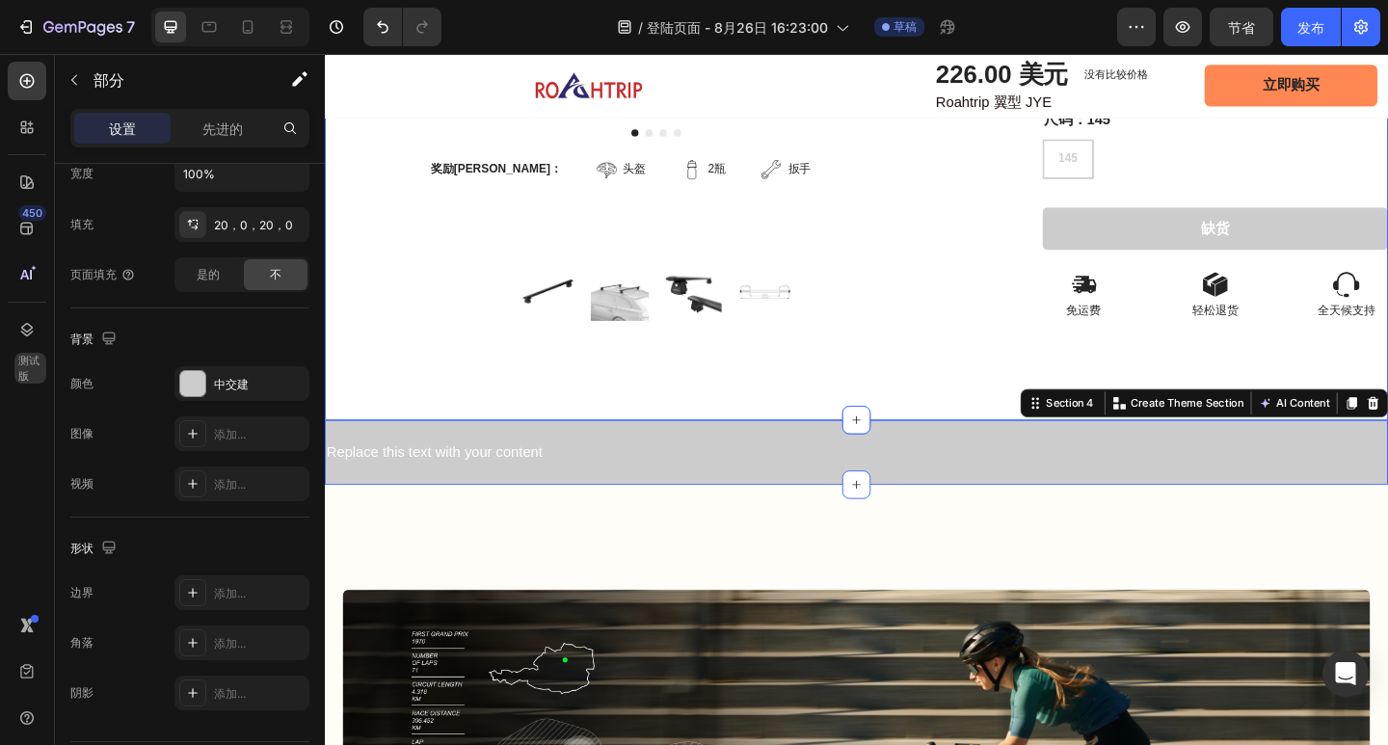
scroll to position [771, 0]
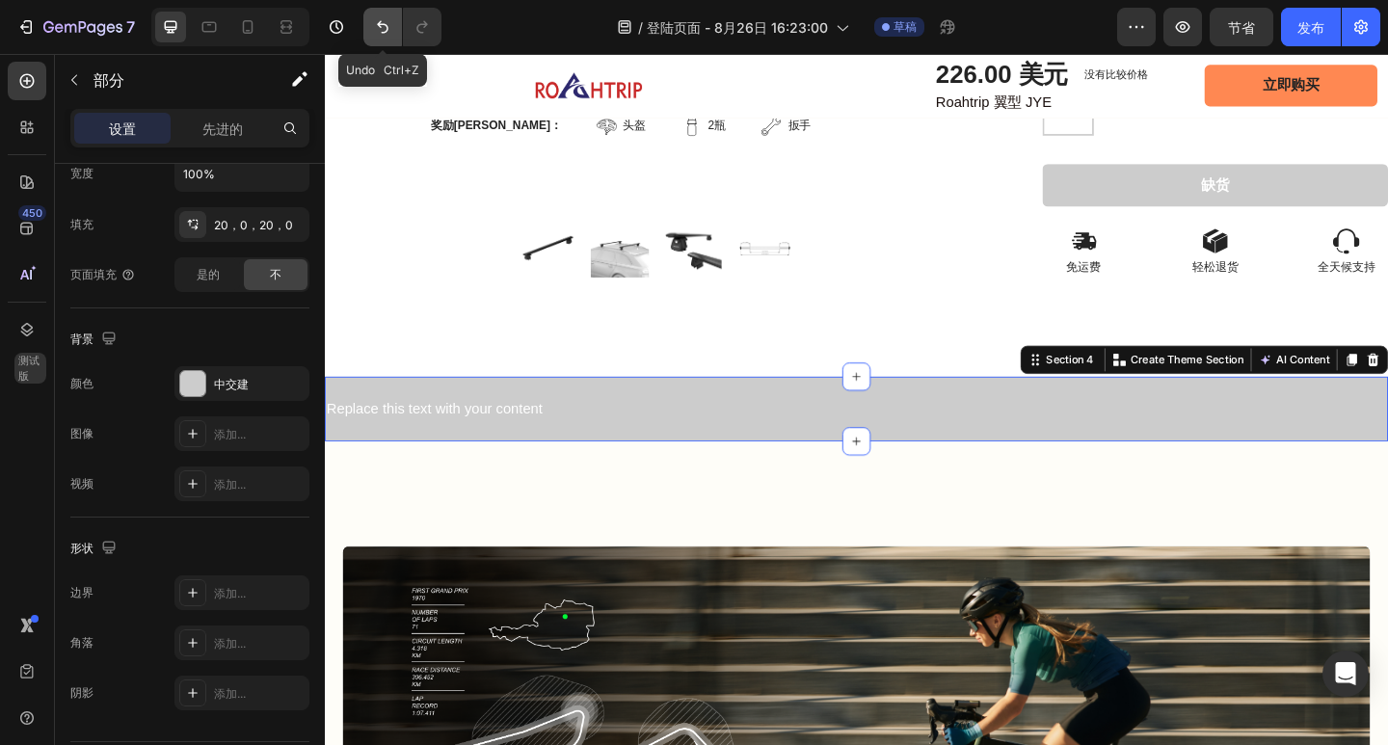
click at [391, 25] on icon "撤消/重做" at bounding box center [382, 26] width 19 height 19
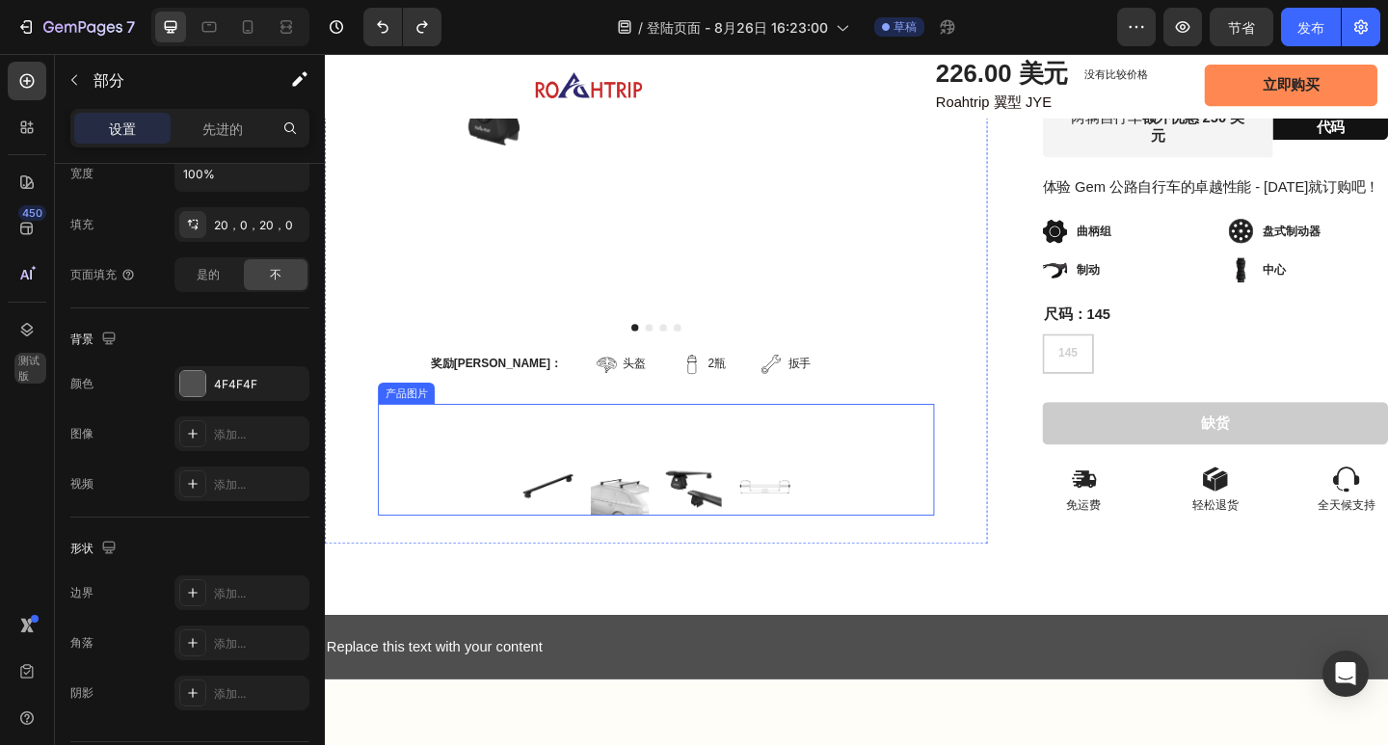
scroll to position [578, 0]
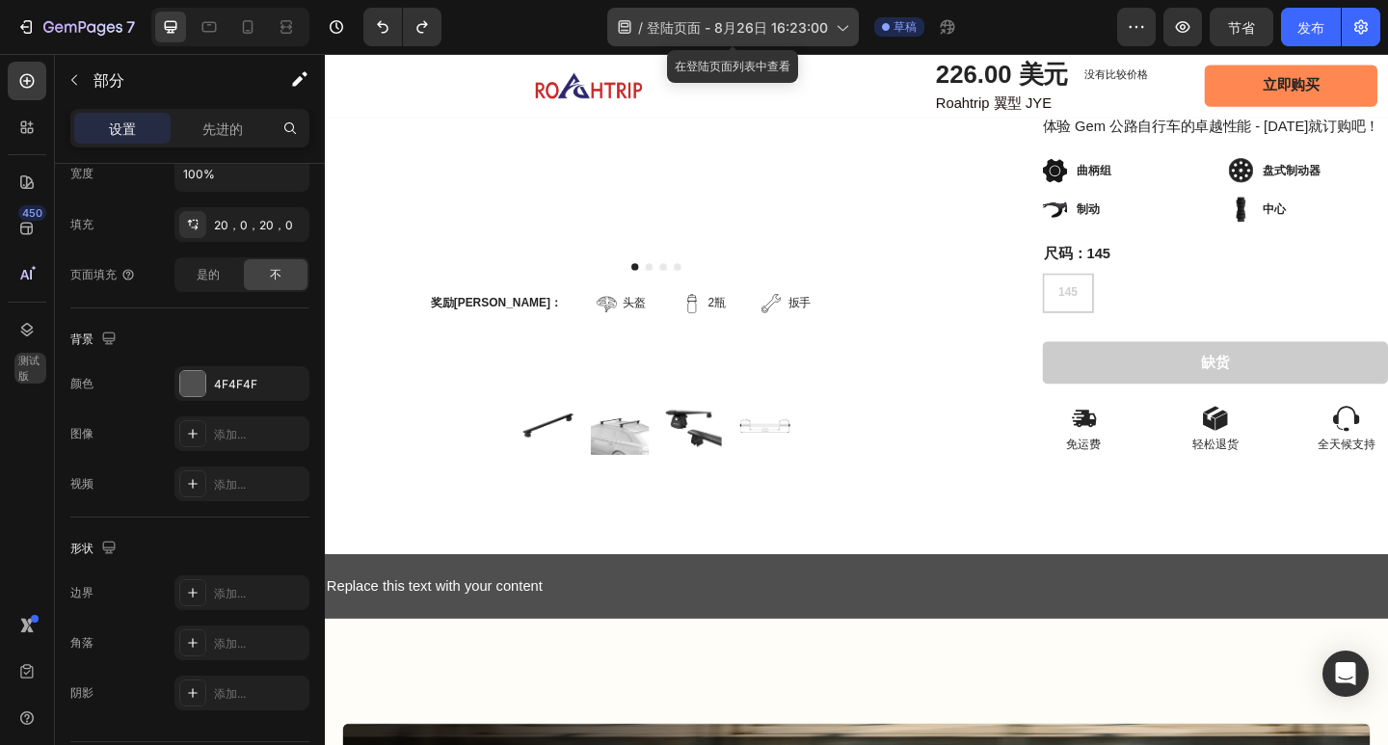
click at [800, 35] on font "登陆页面 - 8月26日 16:23:00" at bounding box center [737, 27] width 181 height 16
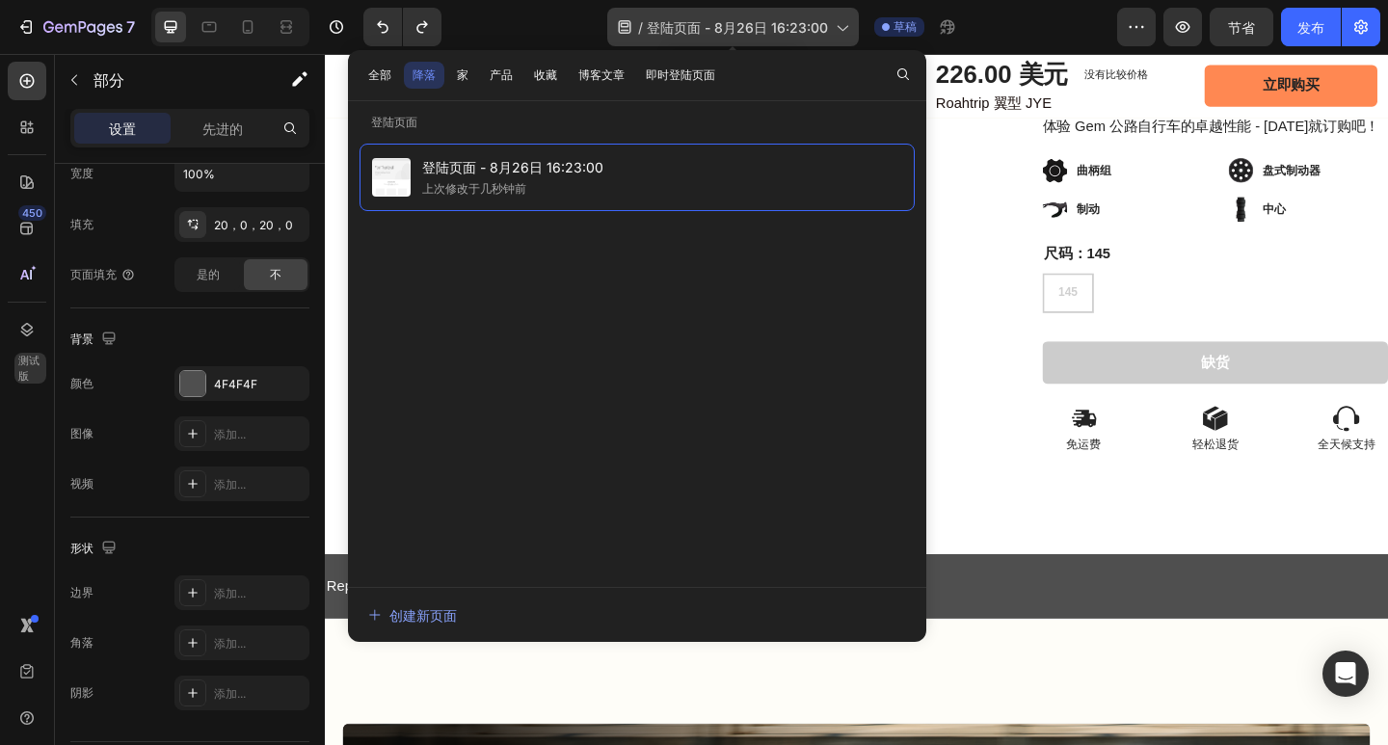
click at [799, 20] on font "登陆页面 - 8月26日 16:23:00" at bounding box center [737, 27] width 181 height 16
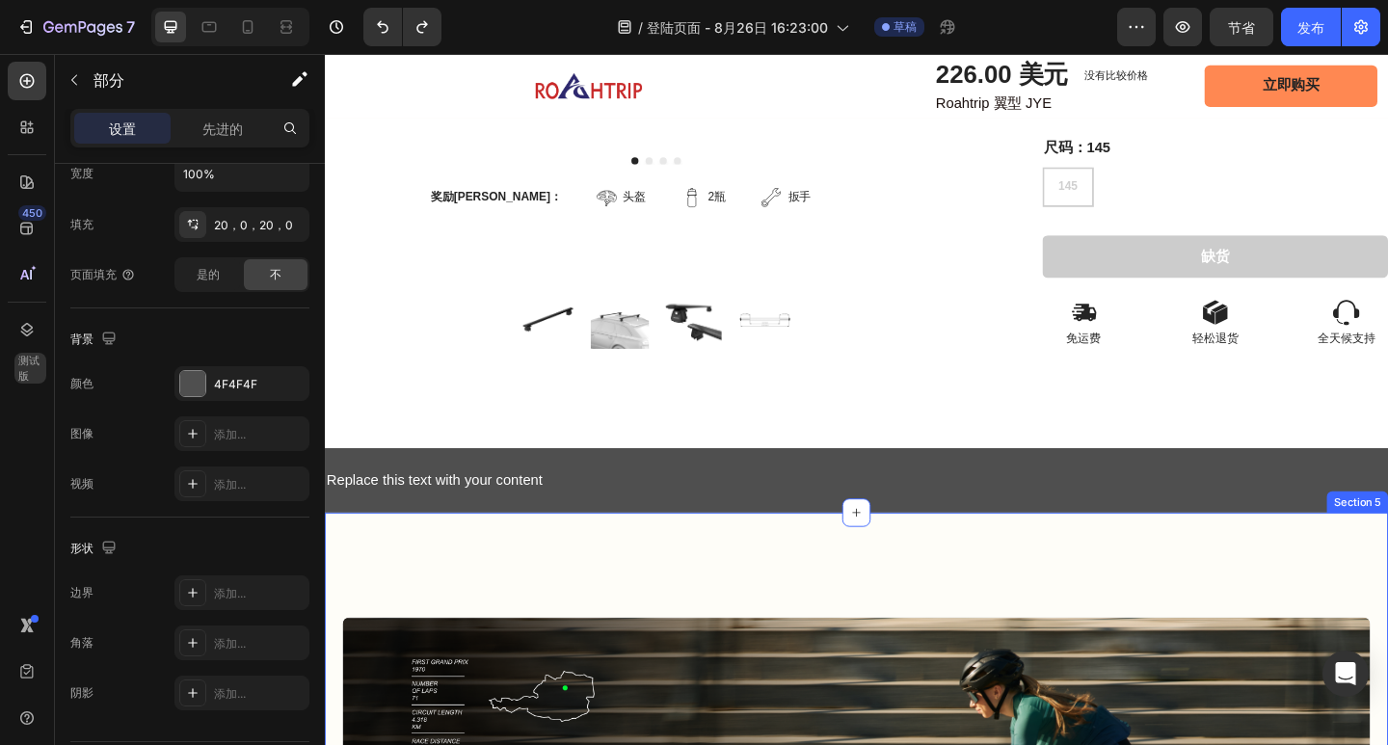
scroll to position [771, 0]
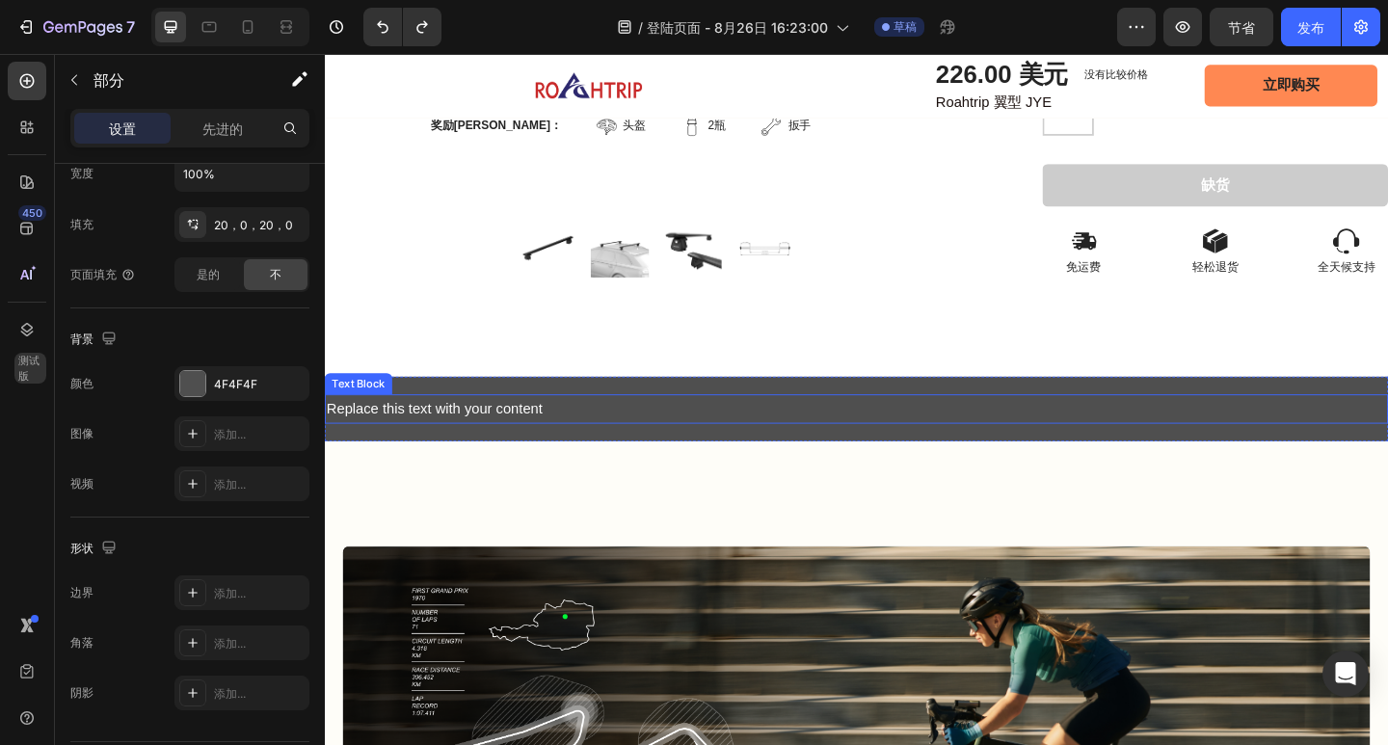
click at [510, 428] on div "Replace this text with your content" at bounding box center [903, 441] width 1157 height 32
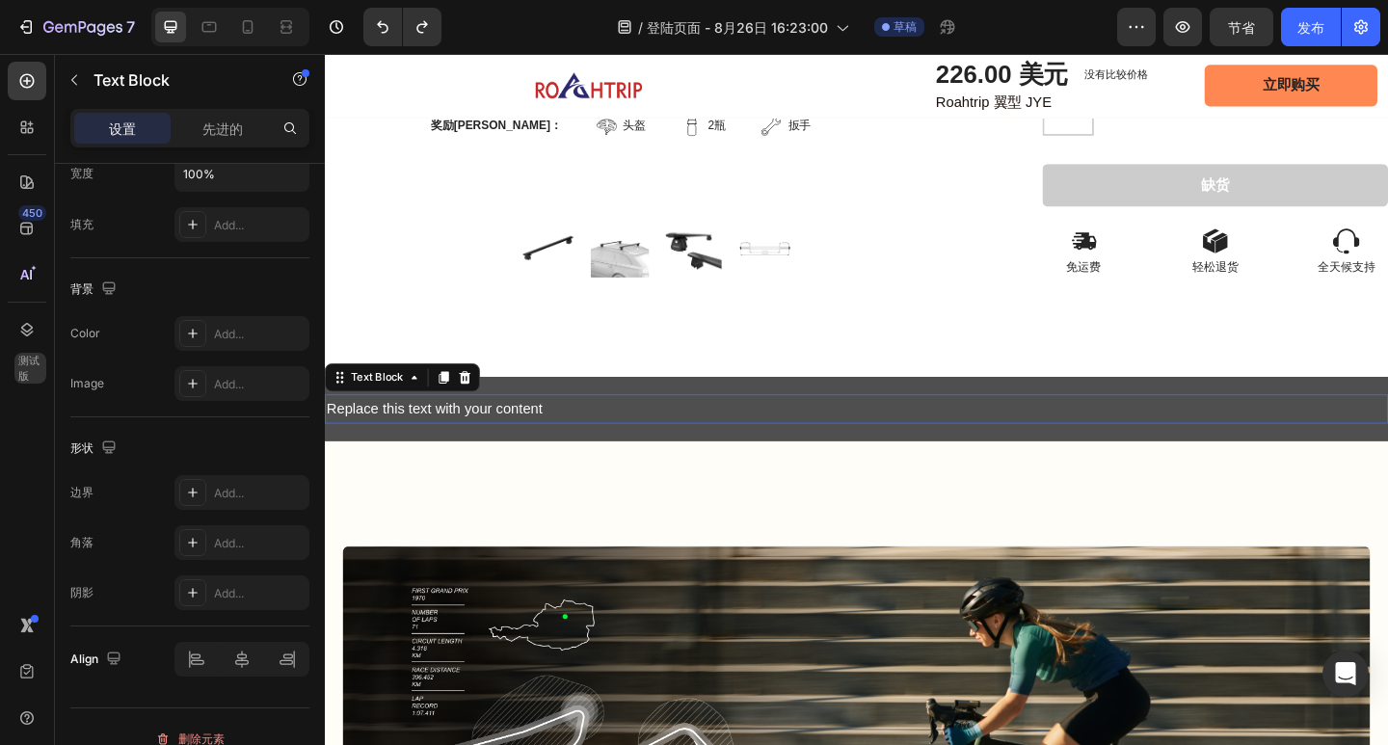
scroll to position [0, 0]
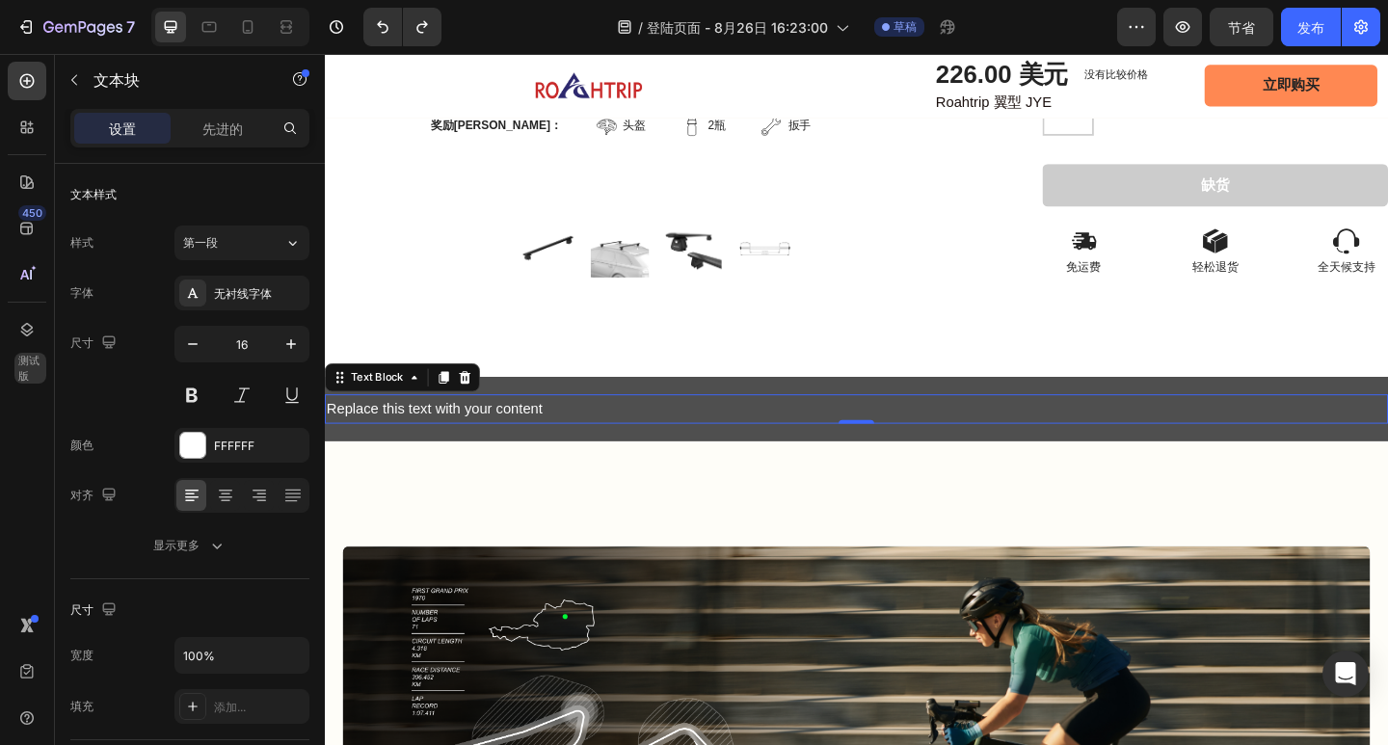
click at [555, 429] on div "Replace this text with your content" at bounding box center [903, 441] width 1157 height 32
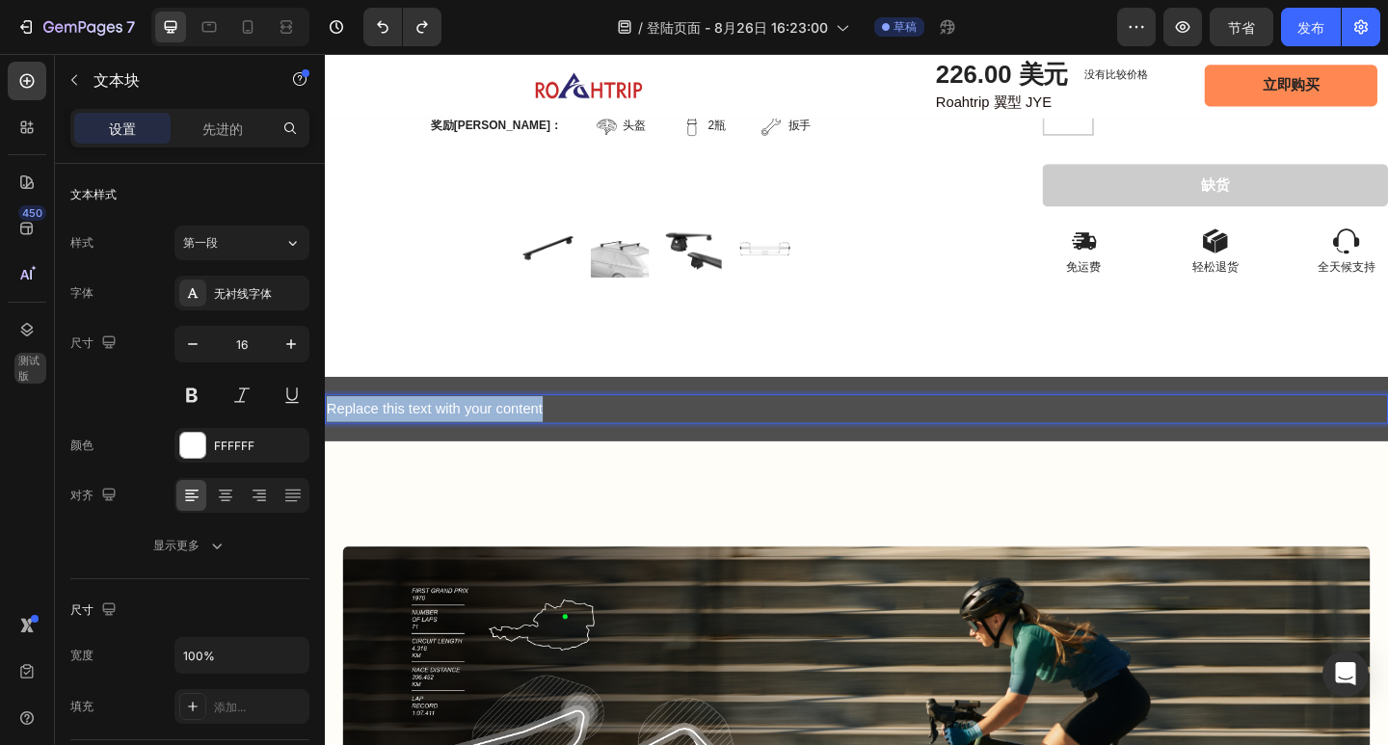
drag, startPoint x: 581, startPoint y: 429, endPoint x: 330, endPoint y: 422, distance: 251.7
click at [330, 427] on p "Replace this text with your content" at bounding box center [903, 441] width 1153 height 28
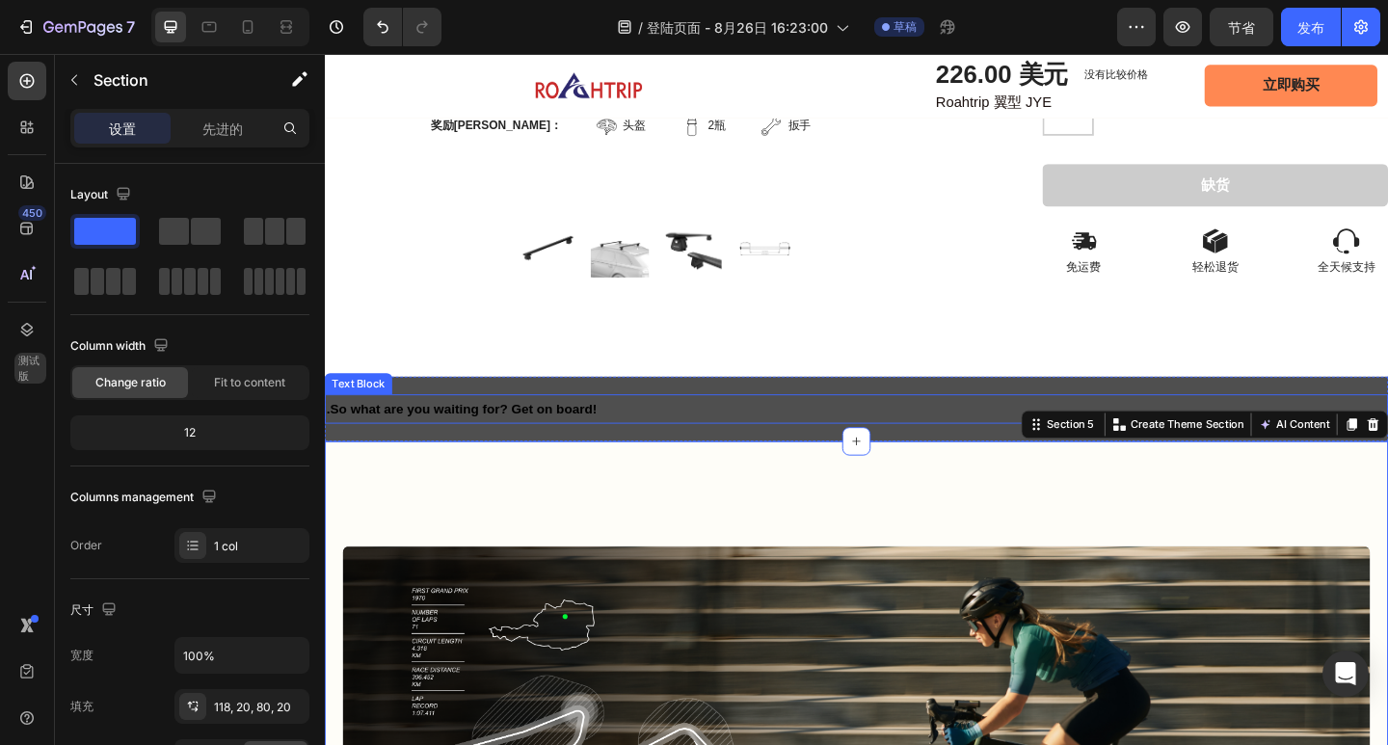
click at [614, 433] on strong ".So what are you waiting for? Get on board!" at bounding box center [474, 440] width 294 height 15
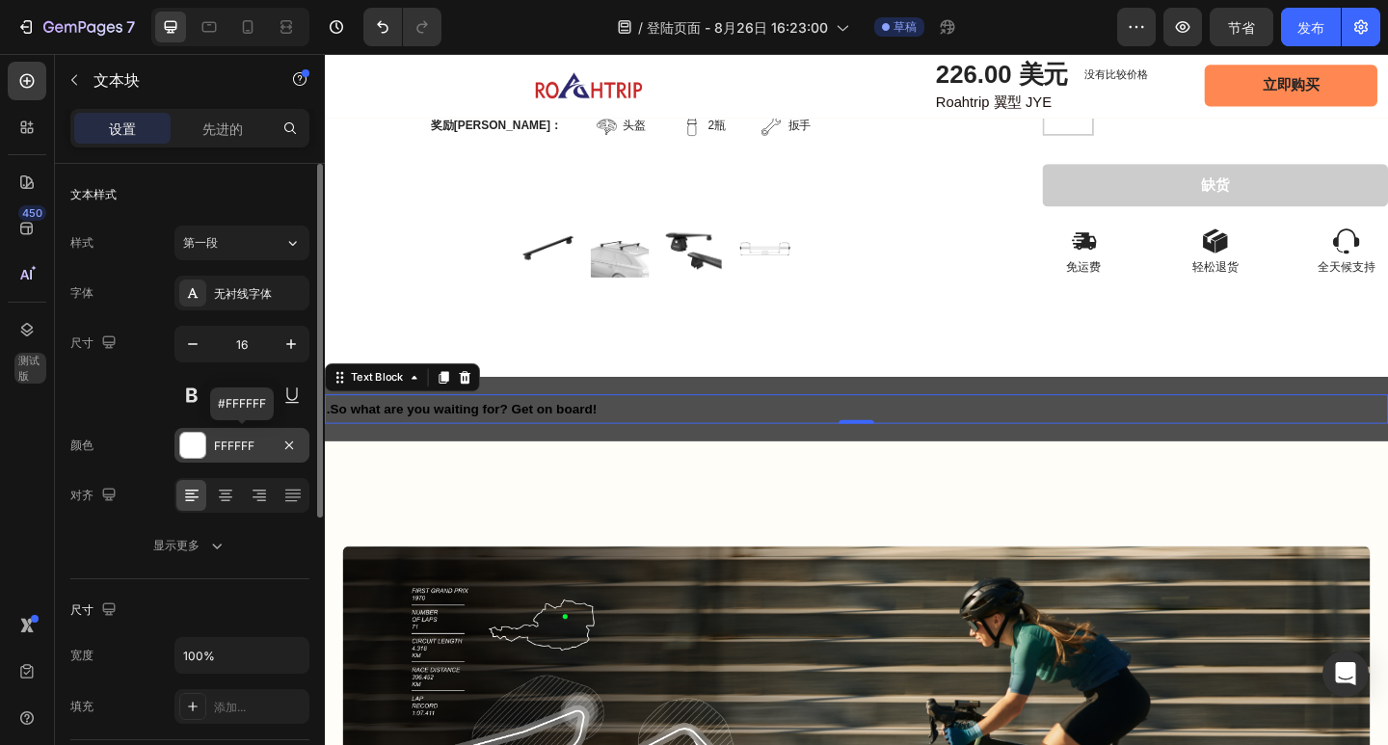
click at [201, 448] on div at bounding box center [192, 445] width 25 height 25
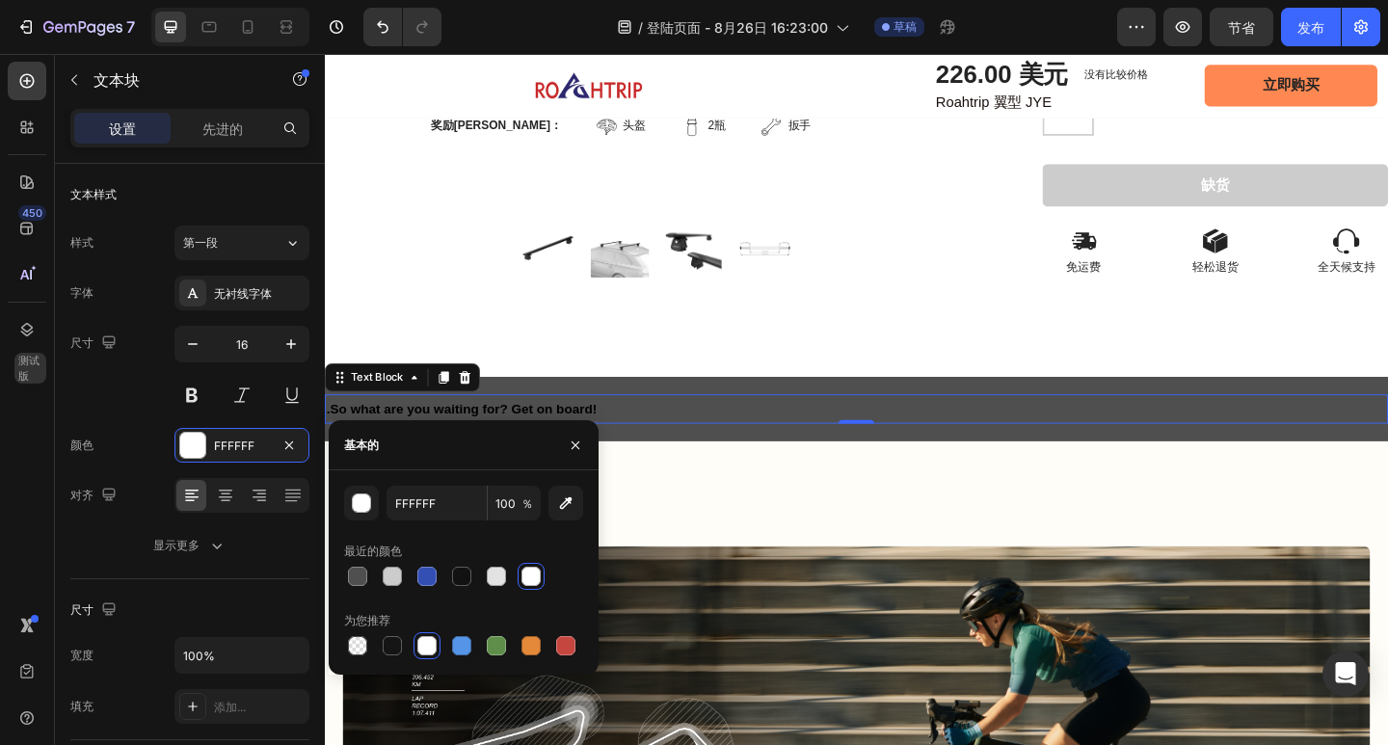
click at [536, 579] on div at bounding box center [530, 576] width 19 height 19
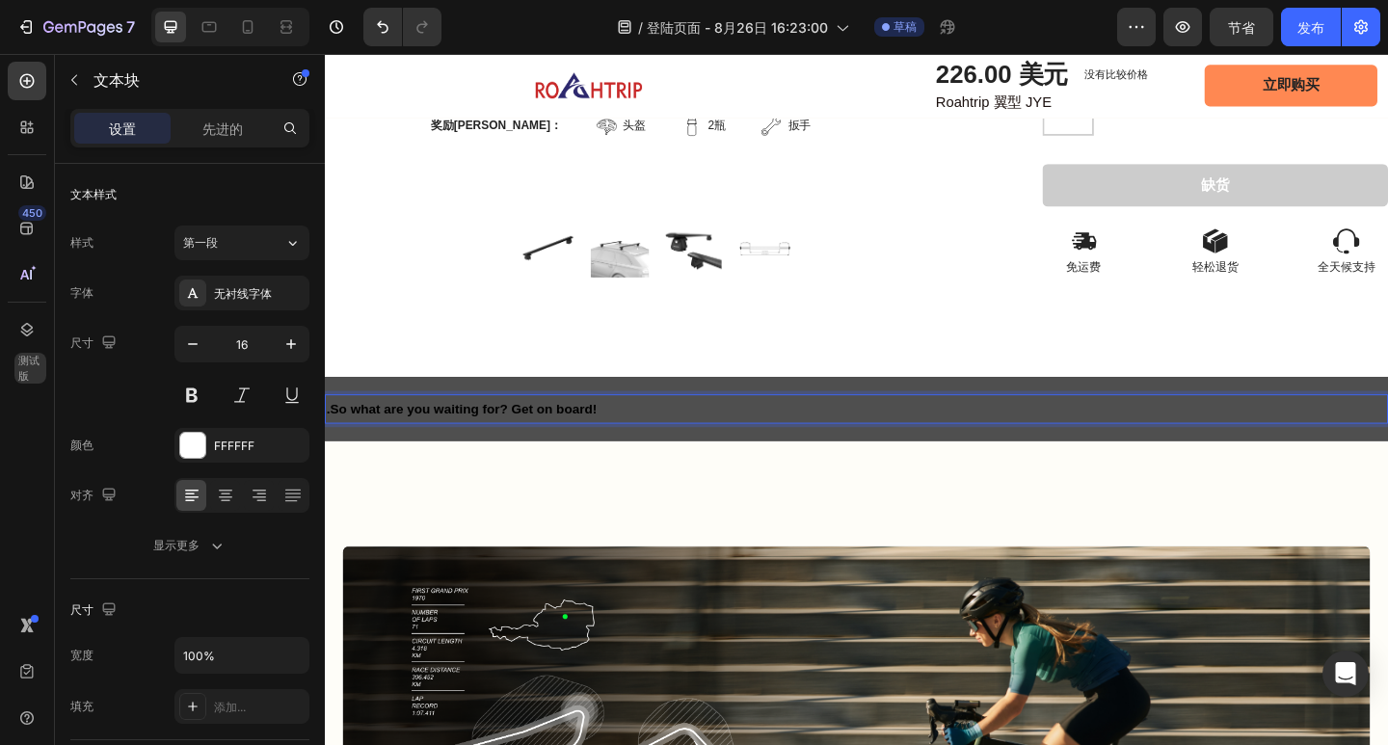
click at [621, 433] on strong ".So what are you waiting for? Get on board!" at bounding box center [474, 440] width 294 height 15
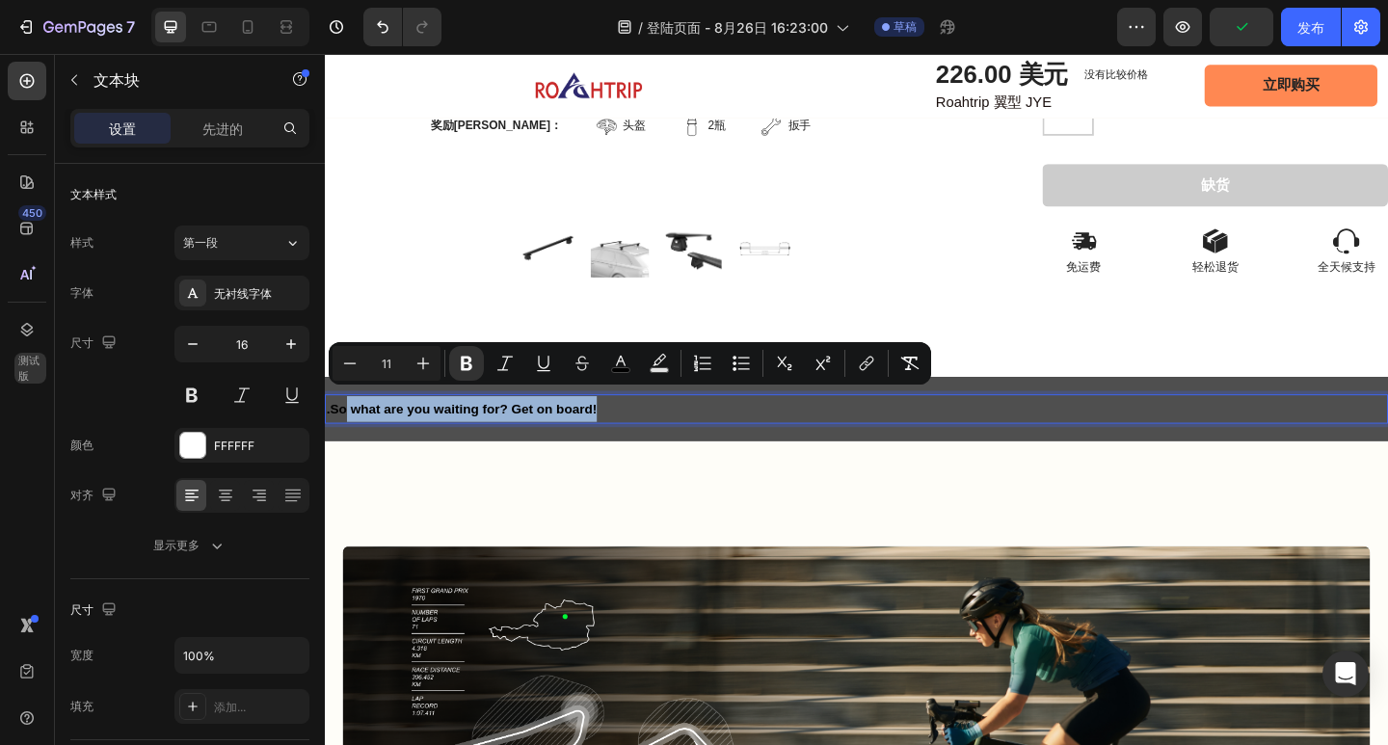
drag, startPoint x: 628, startPoint y: 430, endPoint x: 349, endPoint y: 430, distance: 279.5
click at [349, 430] on p ".So what are you waiting for? Get on board!" at bounding box center [903, 441] width 1153 height 28
click at [627, 427] on p ".So what are you waiting for? Get on board!" at bounding box center [903, 441] width 1153 height 28
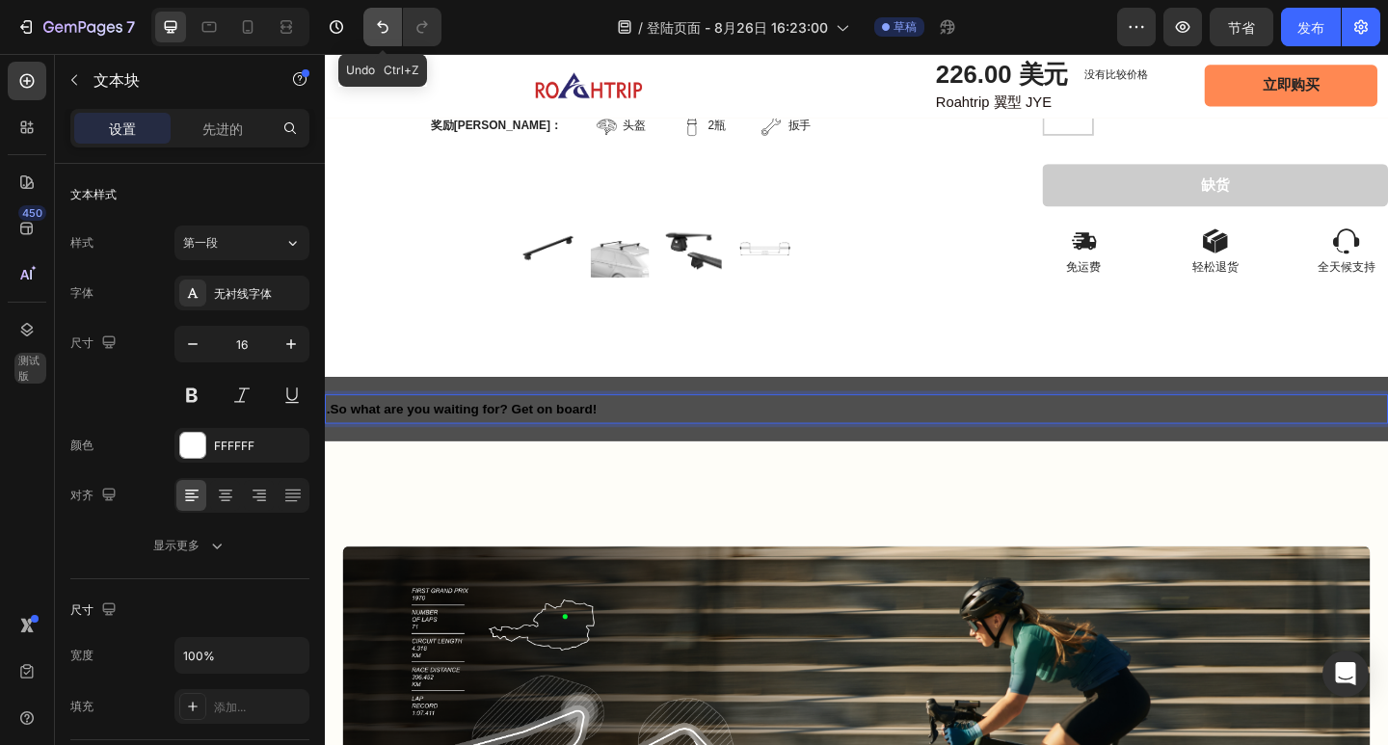
click at [387, 35] on icon "撤消/重做" at bounding box center [382, 26] width 19 height 19
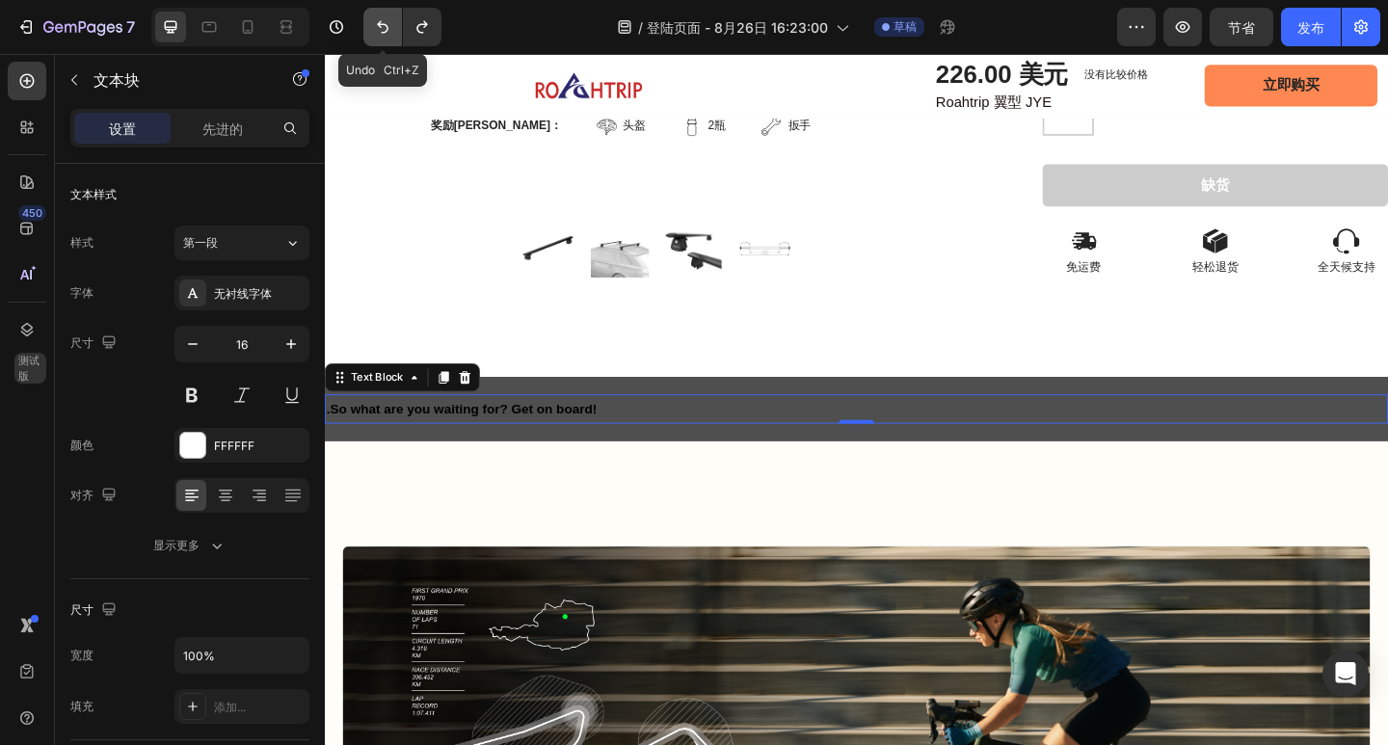
click at [378, 32] on icon "撤消/重做" at bounding box center [382, 26] width 19 height 19
click at [384, 36] on icon "撤消/重做" at bounding box center [382, 26] width 19 height 19
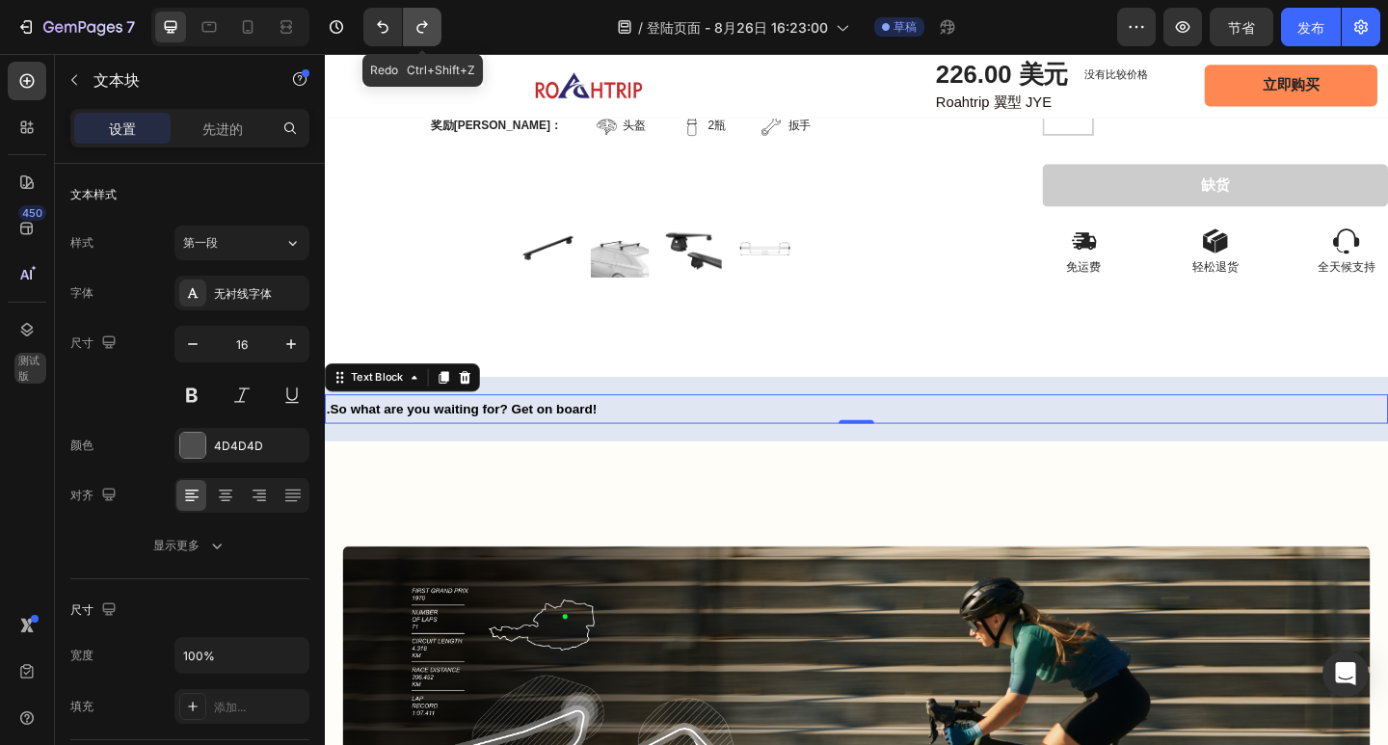
click at [425, 36] on icon "撤消/重做" at bounding box center [422, 26] width 19 height 19
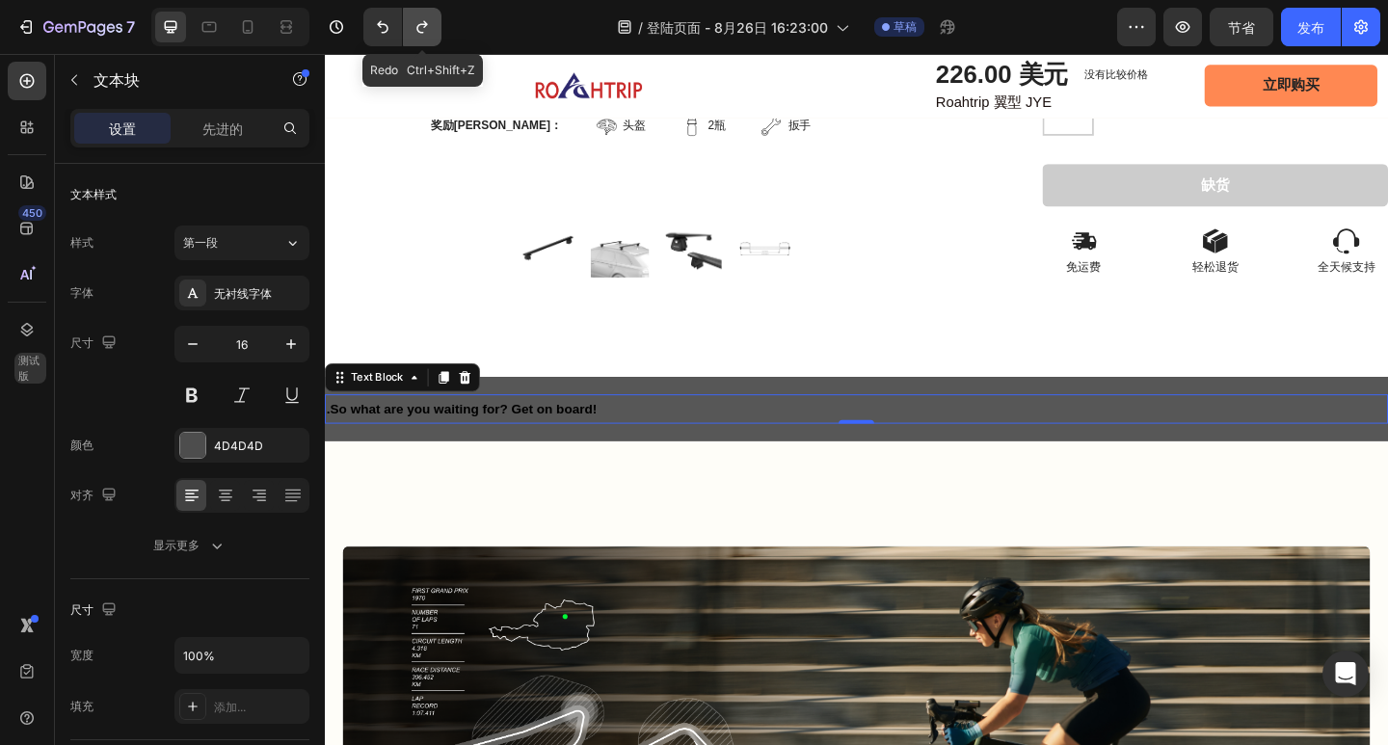
click at [425, 36] on icon "撤消/重做" at bounding box center [422, 26] width 19 height 19
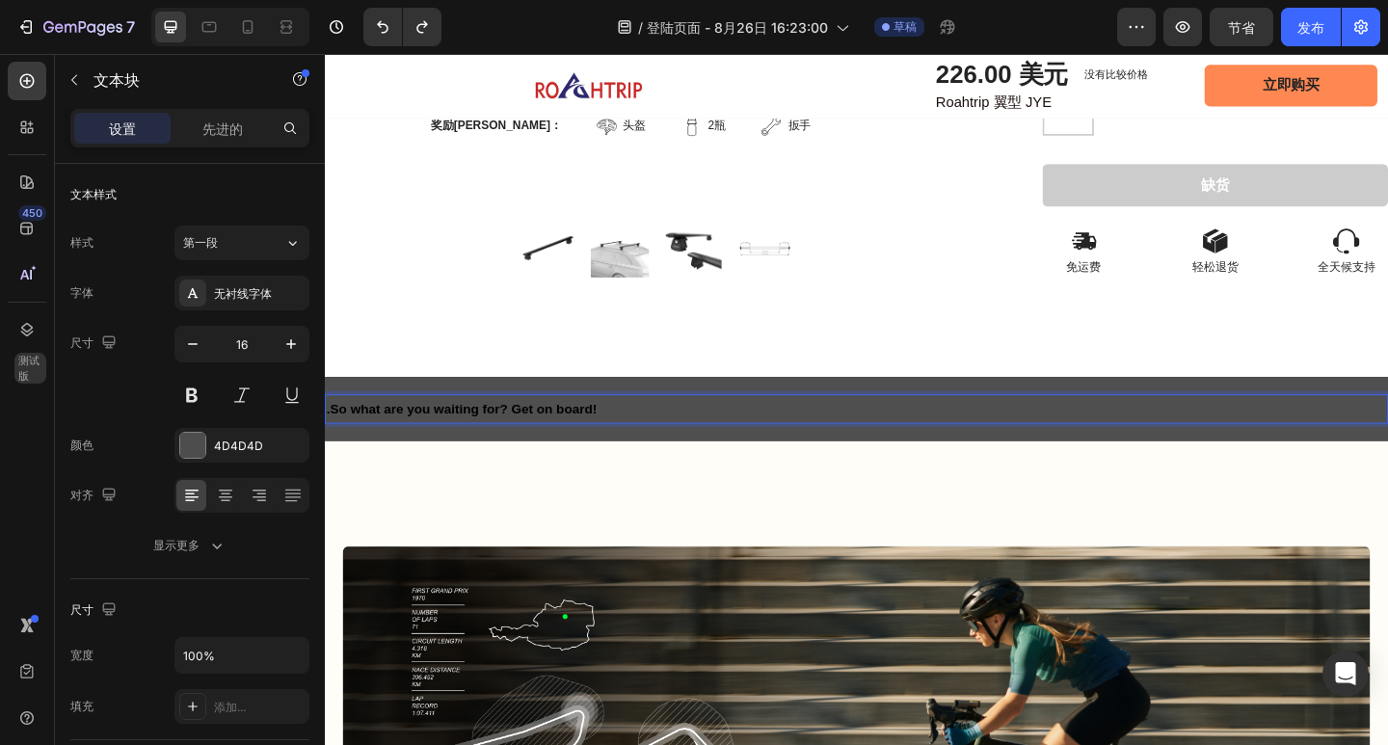
click at [397, 433] on strong ".So what are you waiting for? Get on board!" at bounding box center [474, 440] width 294 height 15
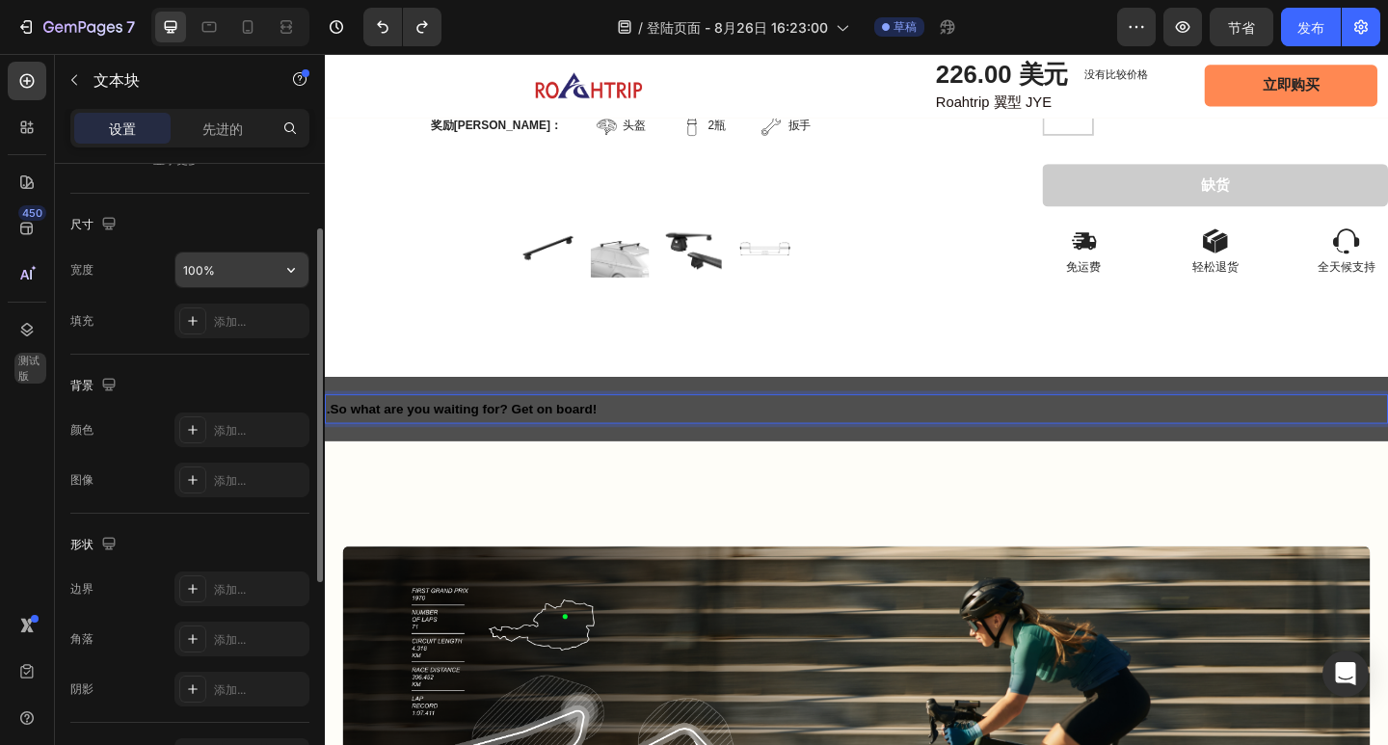
scroll to position [193, 0]
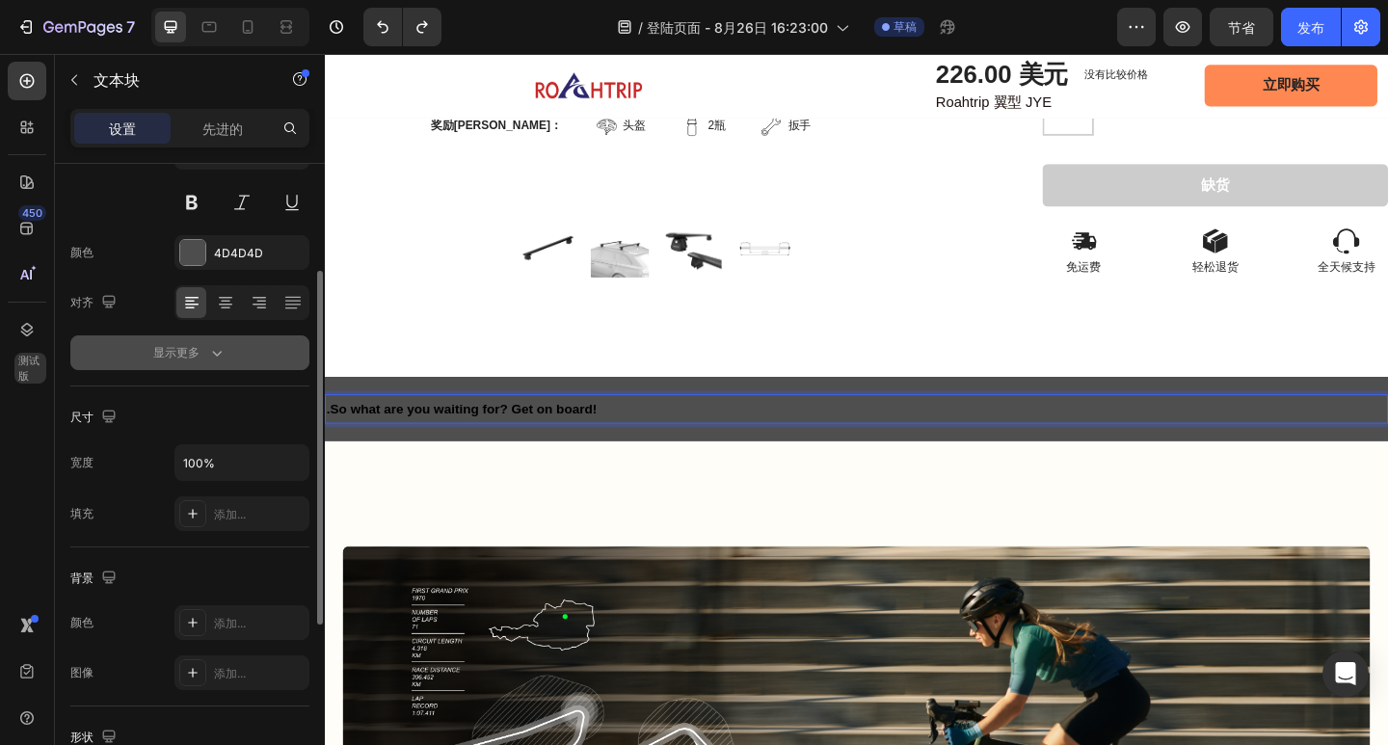
click at [198, 360] on font "显示更多" at bounding box center [176, 352] width 46 height 17
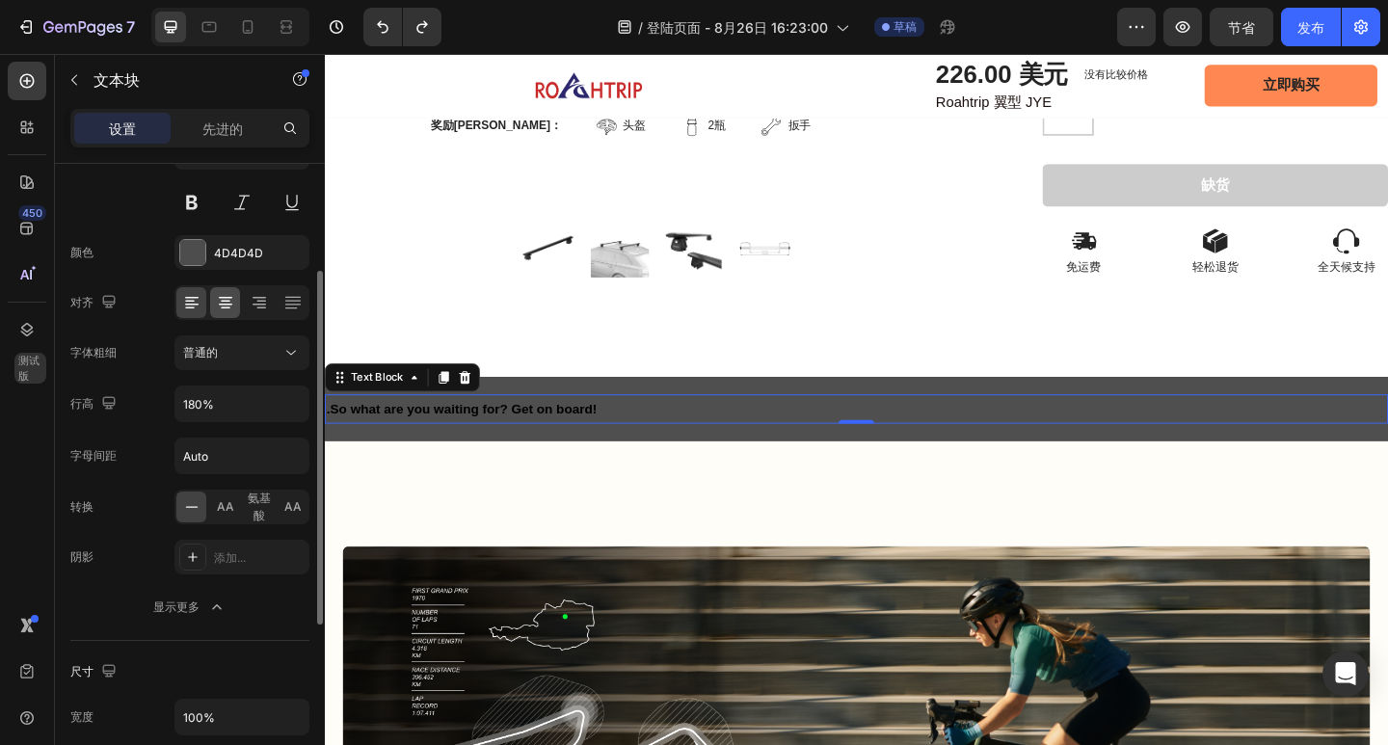
scroll to position [0, 0]
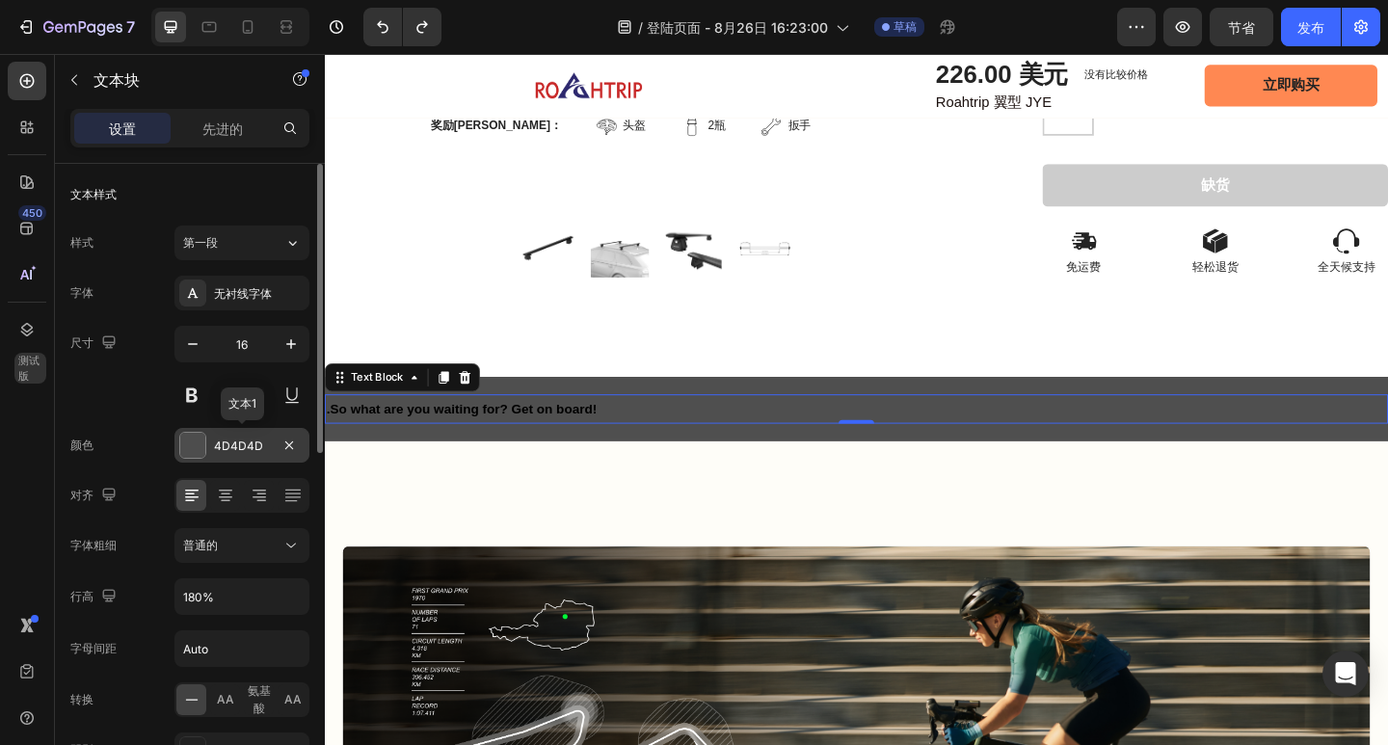
click at [236, 447] on font "4D4D4D" at bounding box center [238, 446] width 49 height 14
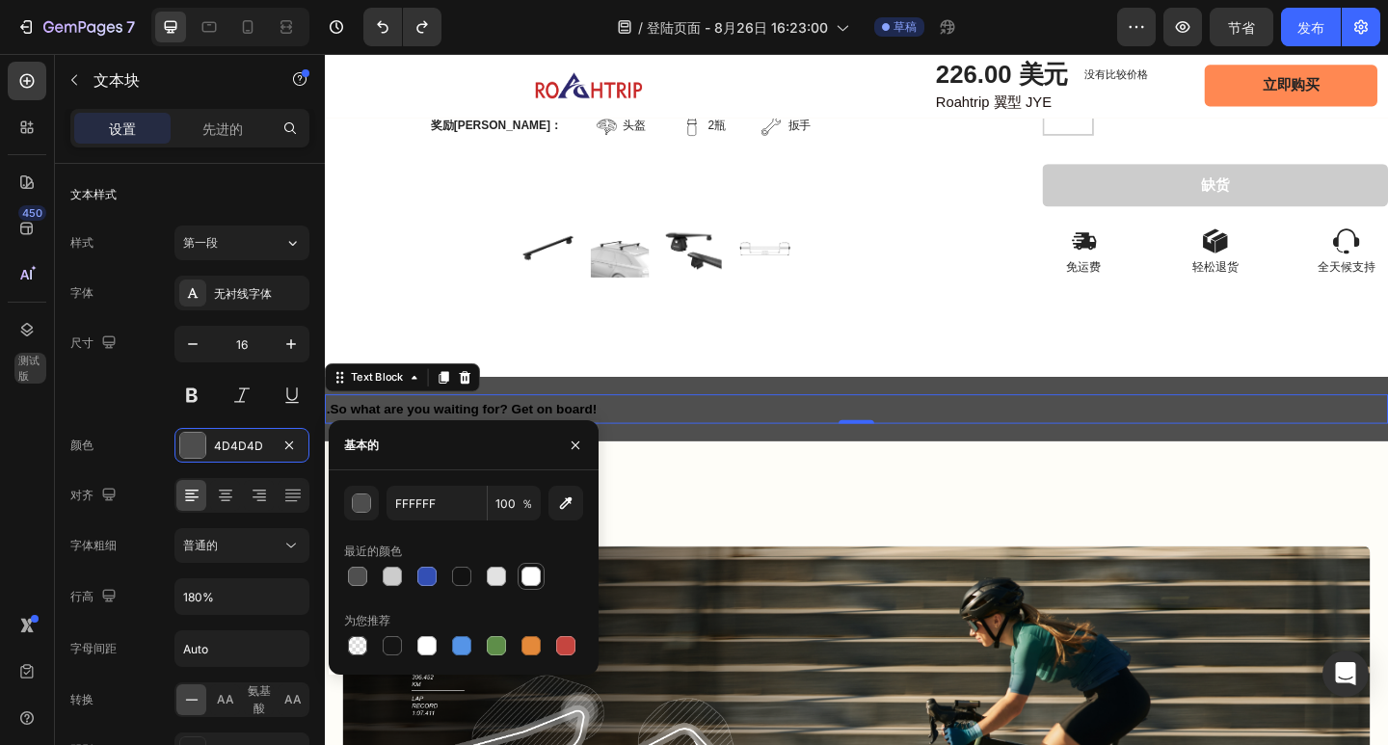
click at [533, 576] on div at bounding box center [530, 576] width 19 height 19
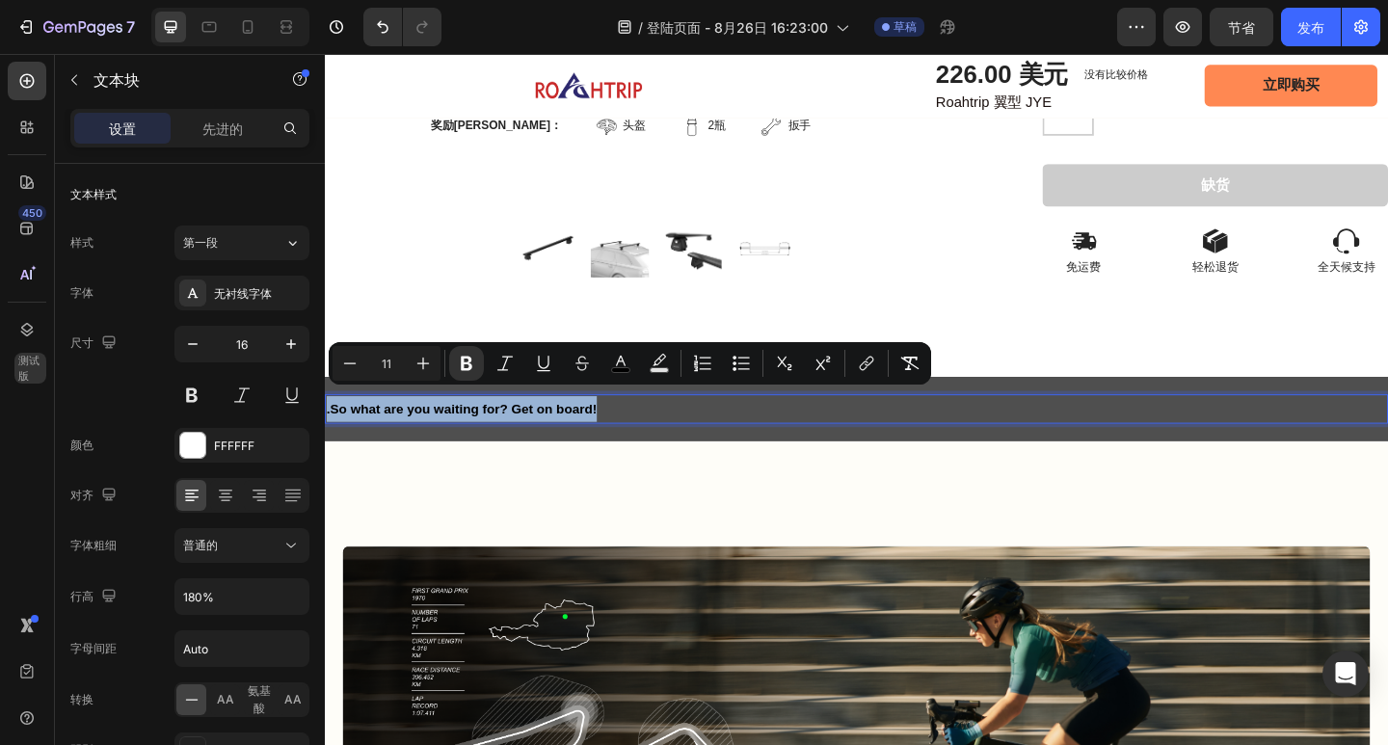
drag, startPoint x: 639, startPoint y: 431, endPoint x: 328, endPoint y: 432, distance: 311.3
click at [328, 432] on p ".So what are you waiting for? Get on board!" at bounding box center [903, 441] width 1153 height 28
click at [625, 364] on icon "Editor contextual toolbar" at bounding box center [621, 361] width 10 height 11
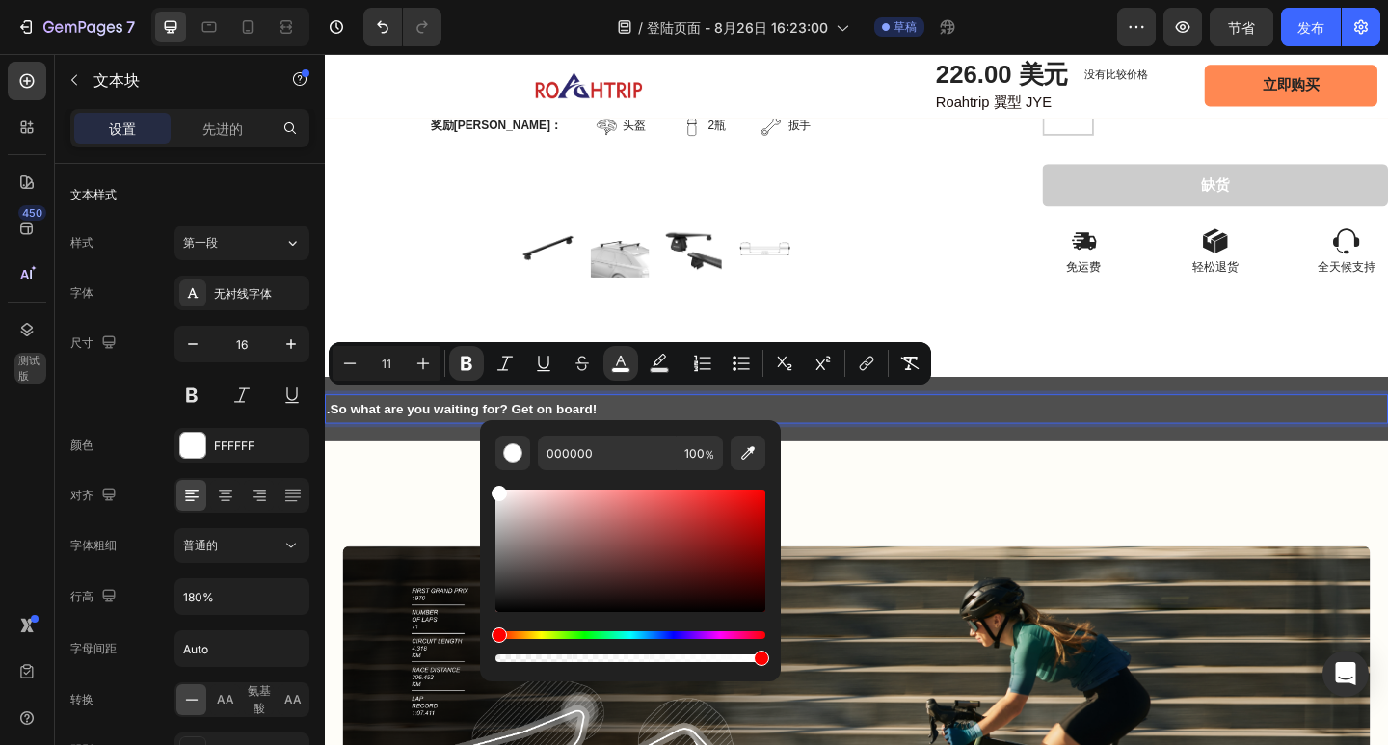
drag, startPoint x: 492, startPoint y: 557, endPoint x: 487, endPoint y: 470, distance: 86.9
click at [487, 470] on div "000000 100 ％" at bounding box center [630, 543] width 301 height 246
click at [914, 427] on p ".So what are you waiting for? Get on board!" at bounding box center [903, 441] width 1153 height 28
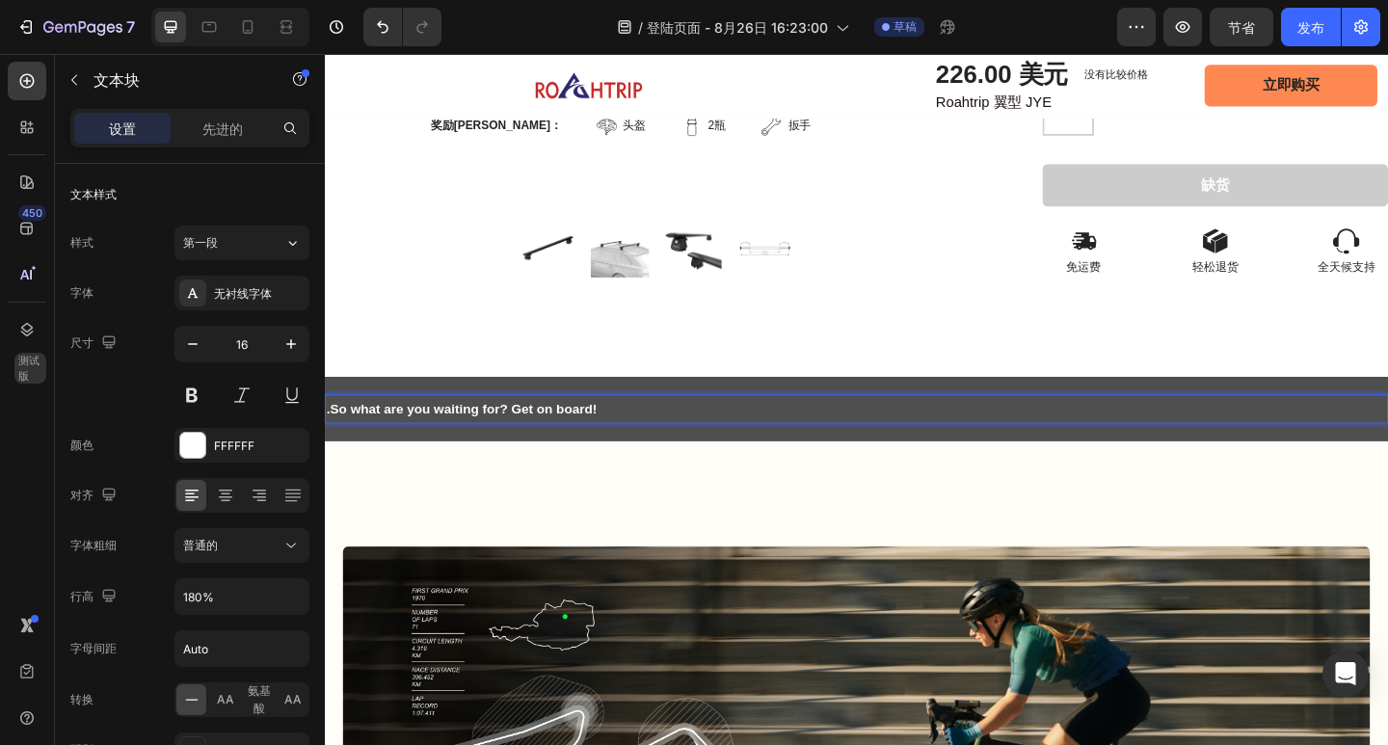
click at [334, 433] on strong ".So what are you waiting for? Get on board!" at bounding box center [474, 440] width 294 height 15
click at [632, 428] on p "So what are you waiting for? Get on board!" at bounding box center [903, 441] width 1153 height 28
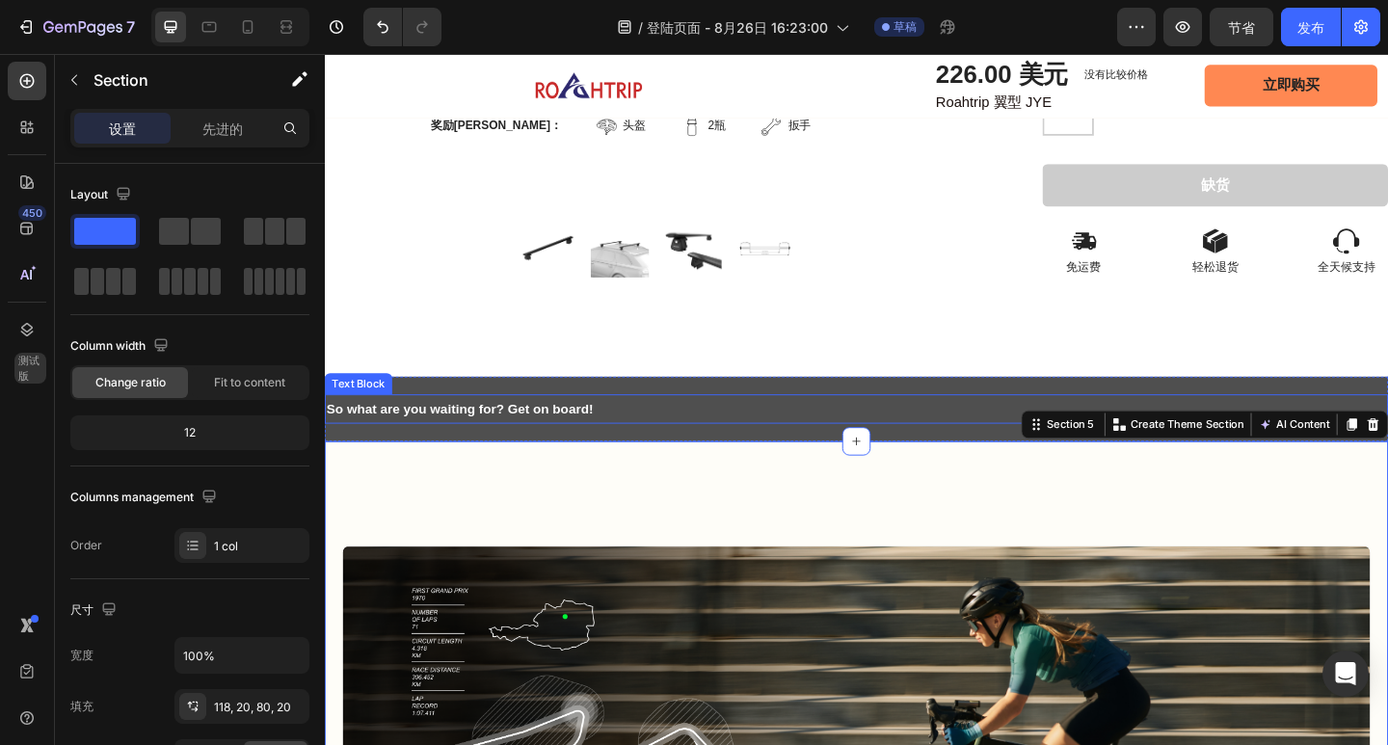
click at [614, 435] on strong "So what are you waiting for? Get on board!" at bounding box center [472, 440] width 290 height 15
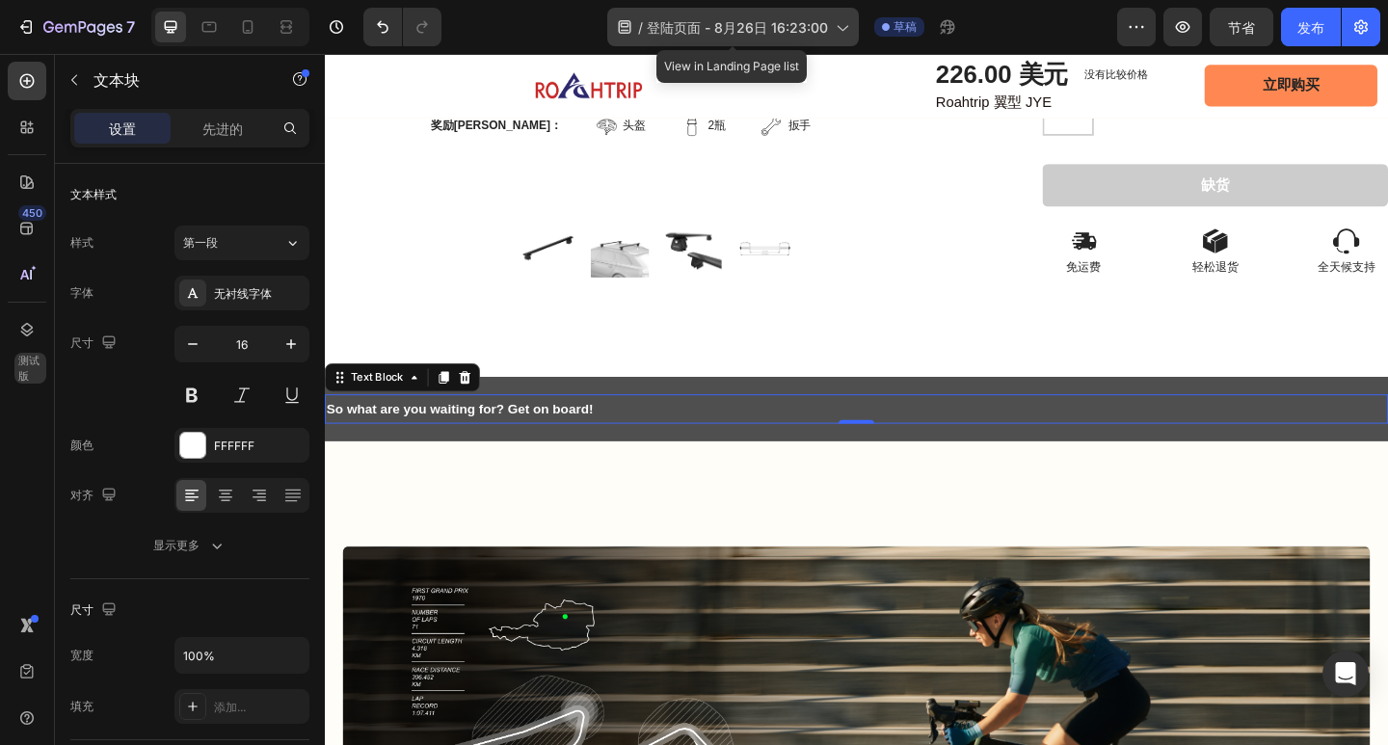
click at [761, 24] on font "登陆页面 - 8月26日 16:23:00" at bounding box center [737, 27] width 181 height 16
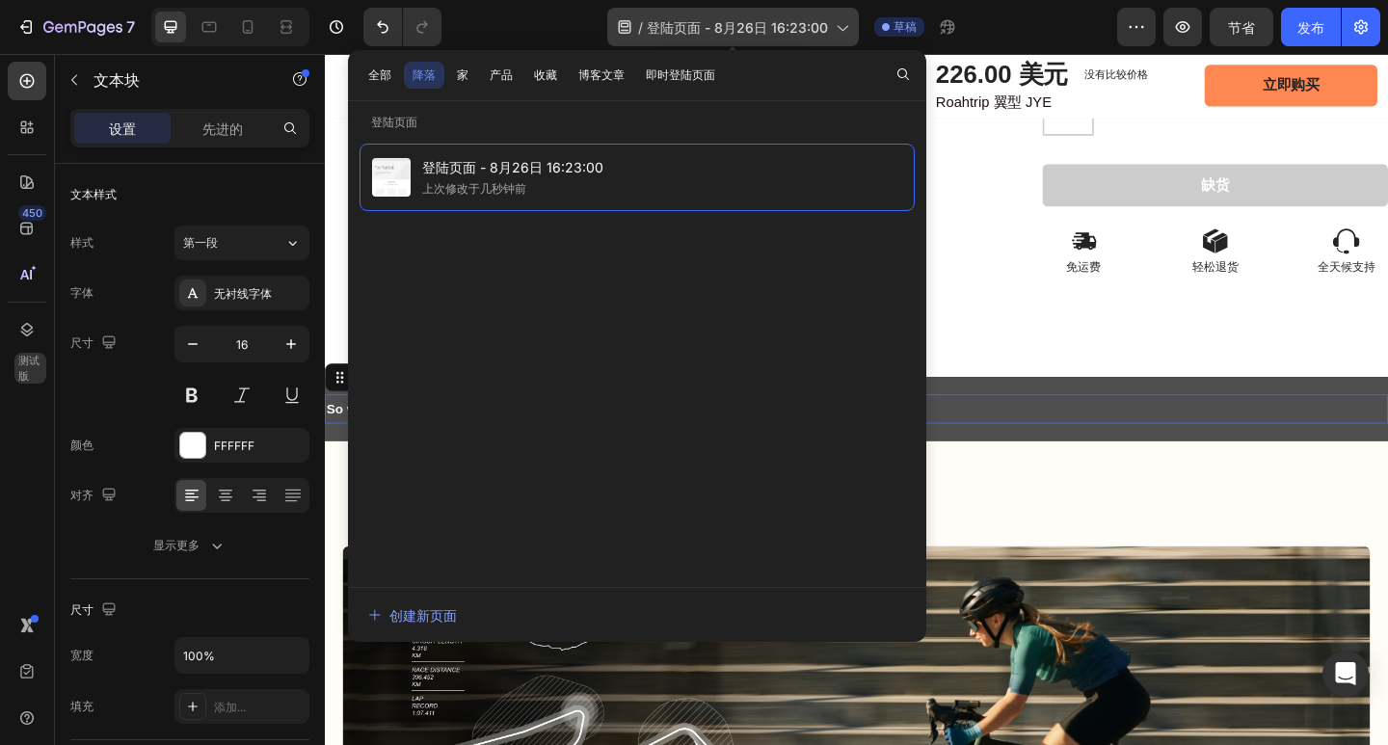
click at [761, 24] on font "登陆页面 - 8月26日 16:23:00" at bounding box center [737, 27] width 181 height 16
